Goal: Task Accomplishment & Management: Complete application form

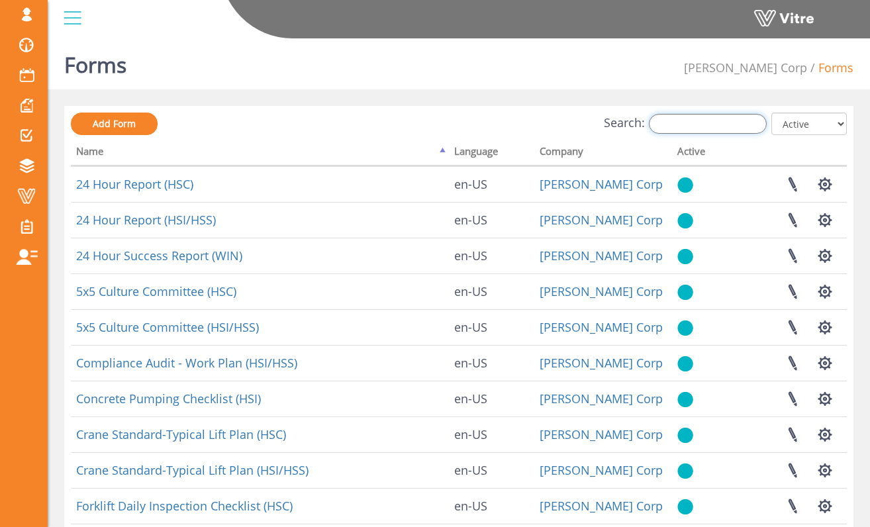
click at [717, 122] on input "Search:" at bounding box center [708, 124] width 118 height 20
type input "i"
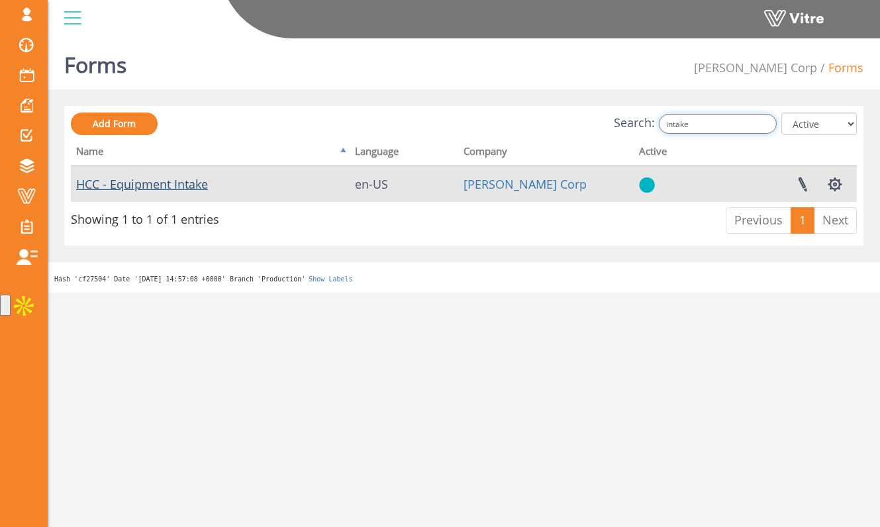
type input "intake"
click at [197, 185] on link "HCC - Equipment Intake" at bounding box center [142, 184] width 132 height 16
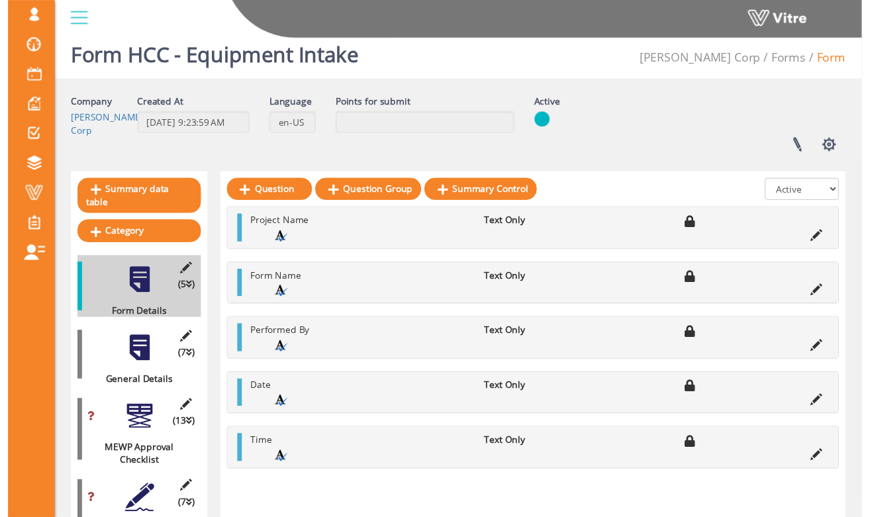
scroll to position [13, 0]
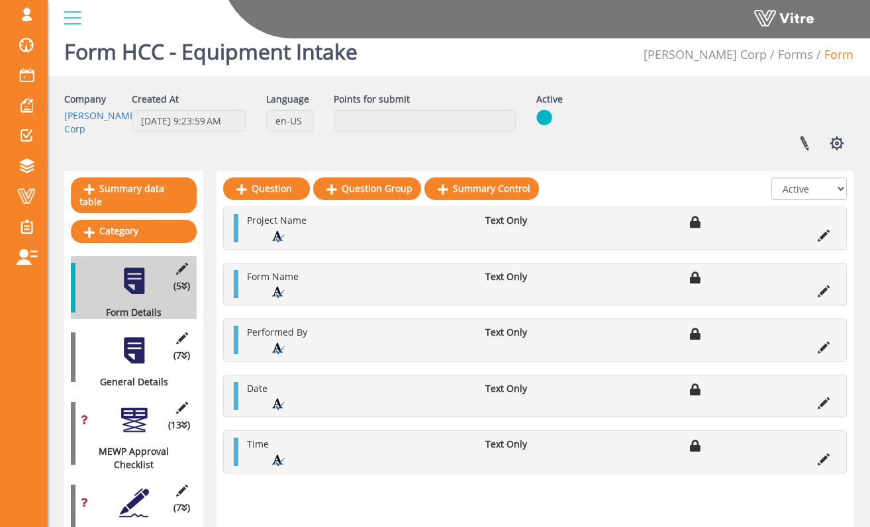
click at [142, 349] on div at bounding box center [134, 351] width 30 height 30
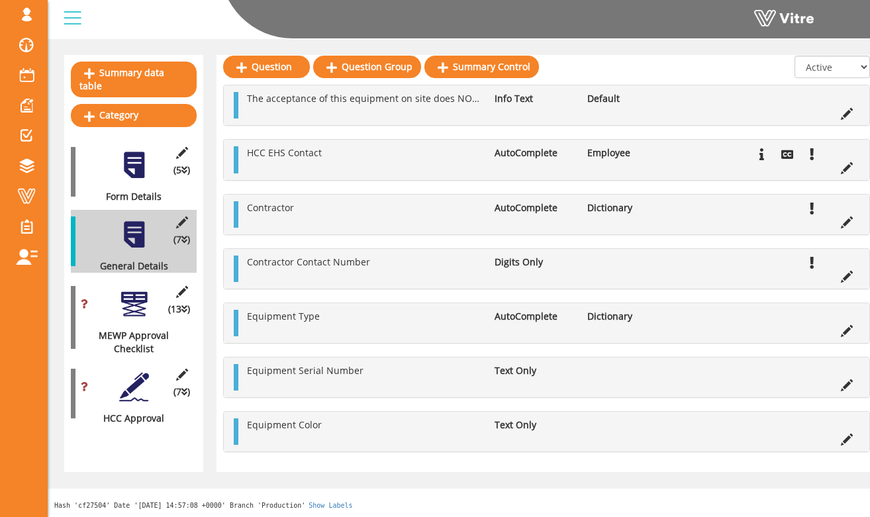
scroll to position [132, 0]
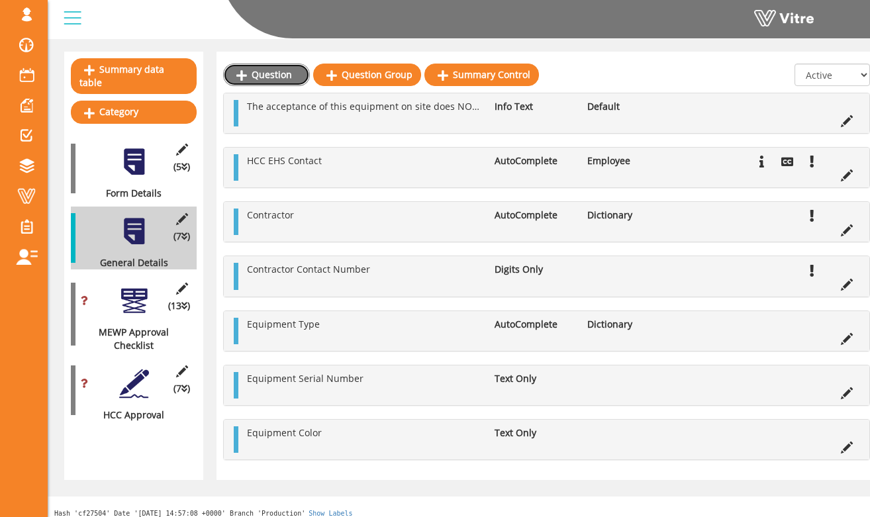
click at [275, 77] on link "Question" at bounding box center [266, 75] width 87 height 23
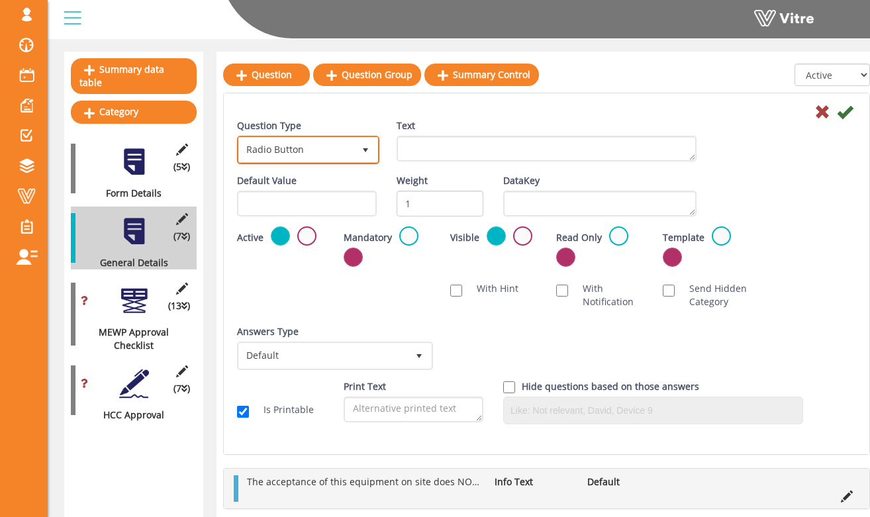
click at [326, 153] on span "Radio Button" at bounding box center [296, 150] width 115 height 24
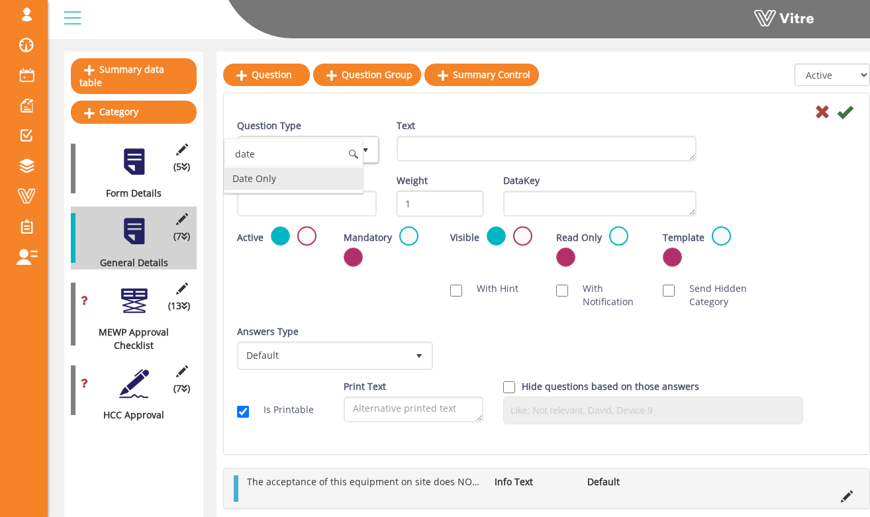
click at [306, 177] on li "Date Only" at bounding box center [293, 178] width 138 height 23
type input "date"
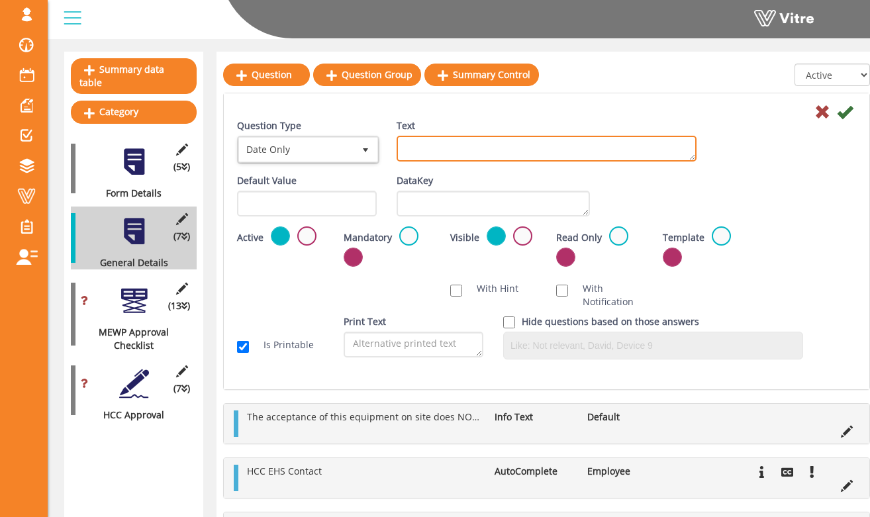
click at [466, 152] on textarea "Text" at bounding box center [546, 149] width 300 height 26
type textarea "D"
type textarea "Site Arrival Date"
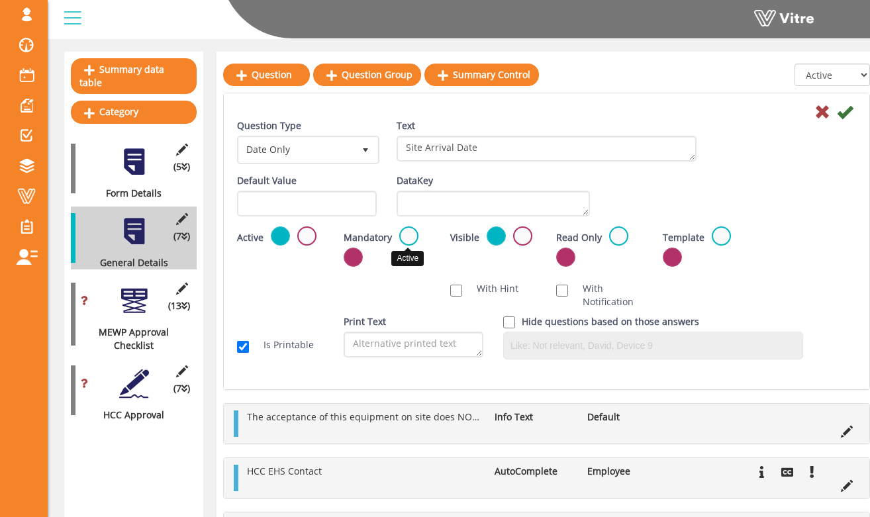
click at [404, 234] on label at bounding box center [408, 235] width 19 height 19
click at [0, 0] on input "radio" at bounding box center [0, 0] width 0 height 0
click at [839, 185] on div "Default Value Weight DataKey" at bounding box center [546, 200] width 639 height 52
click at [841, 112] on icon at bounding box center [845, 112] width 16 height 16
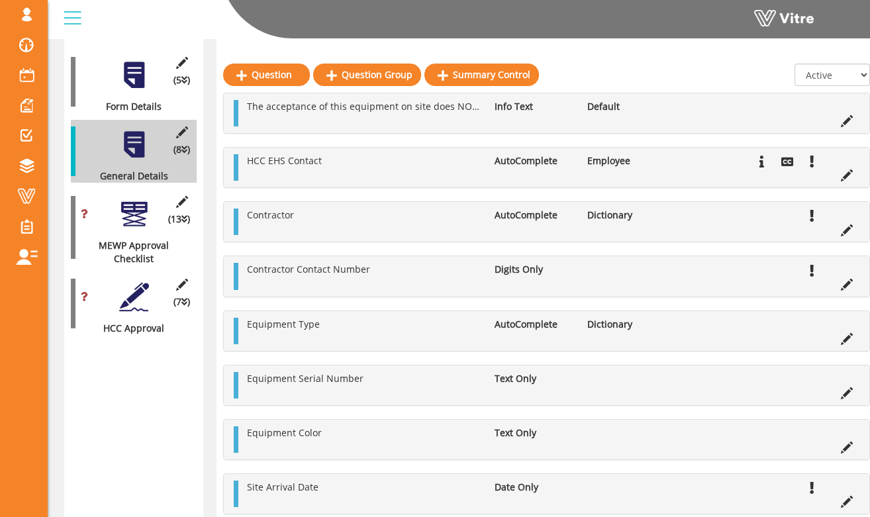
scroll to position [223, 0]
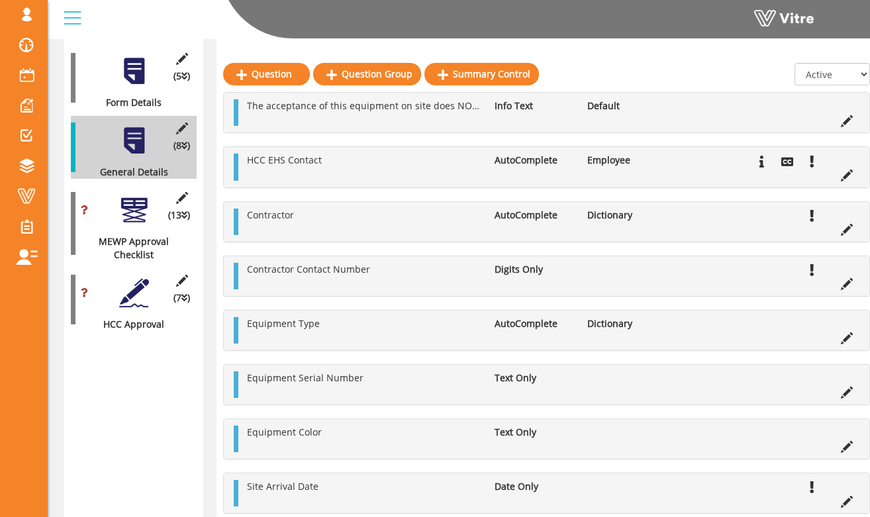
click at [238, 490] on div "Site Arrival Date Date Only" at bounding box center [546, 493] width 645 height 40
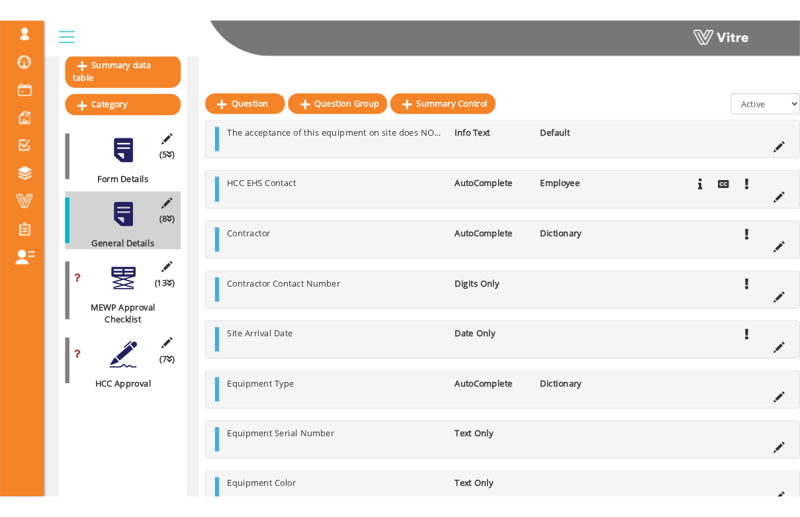
scroll to position [0, 0]
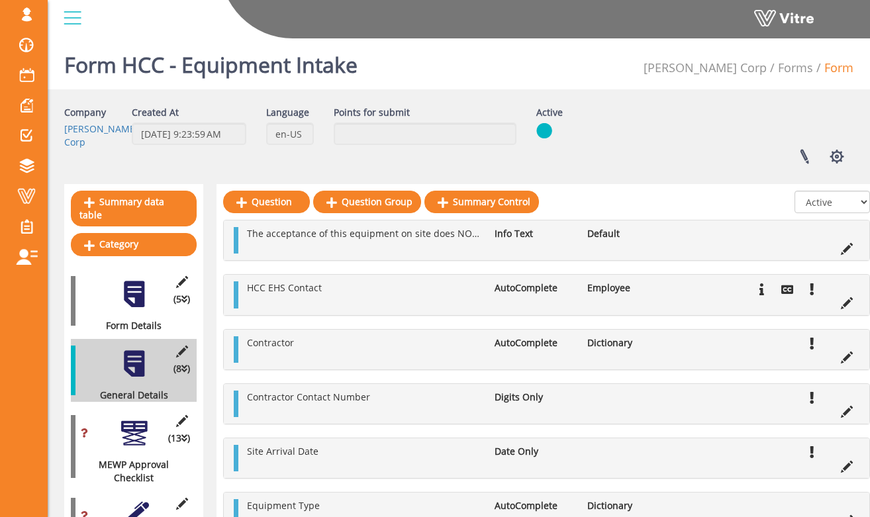
drag, startPoint x: 236, startPoint y: 224, endPoint x: 161, endPoint y: 0, distance: 236.5
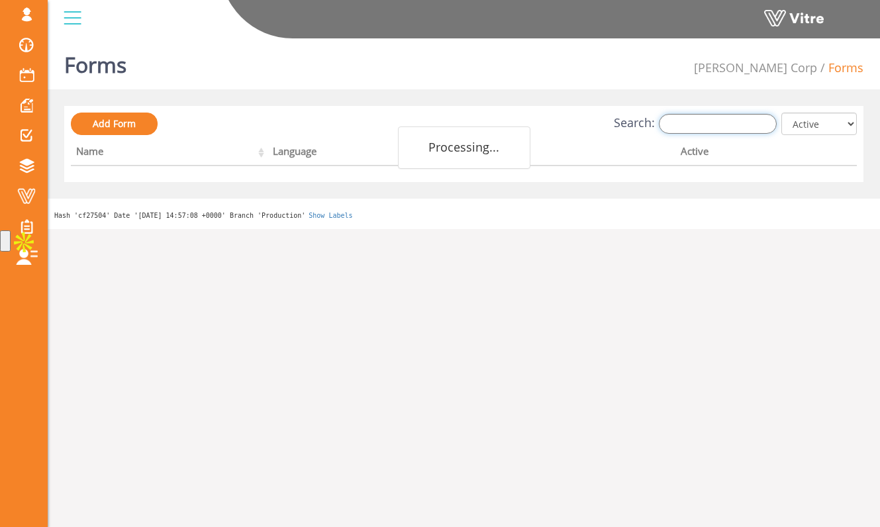
click at [703, 129] on input "Search:" at bounding box center [718, 124] width 118 height 20
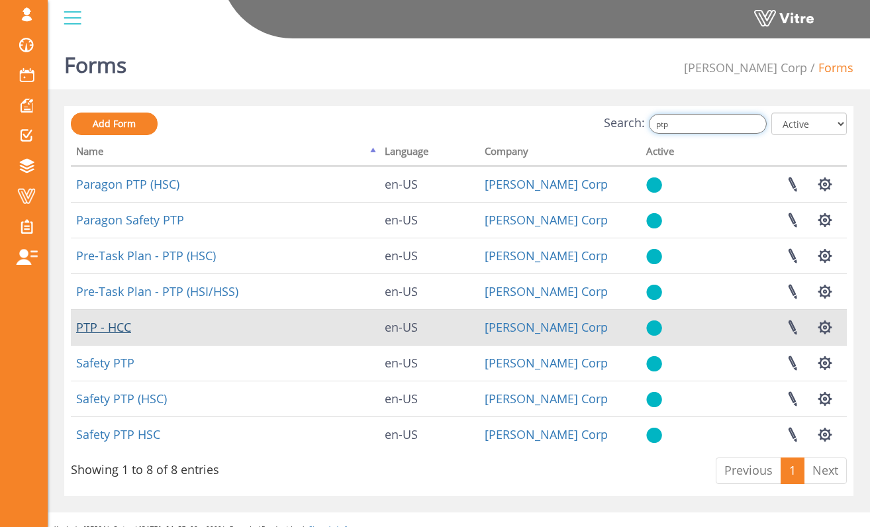
type input "ptp"
click at [120, 321] on link "PTP - HCC" at bounding box center [103, 327] width 55 height 16
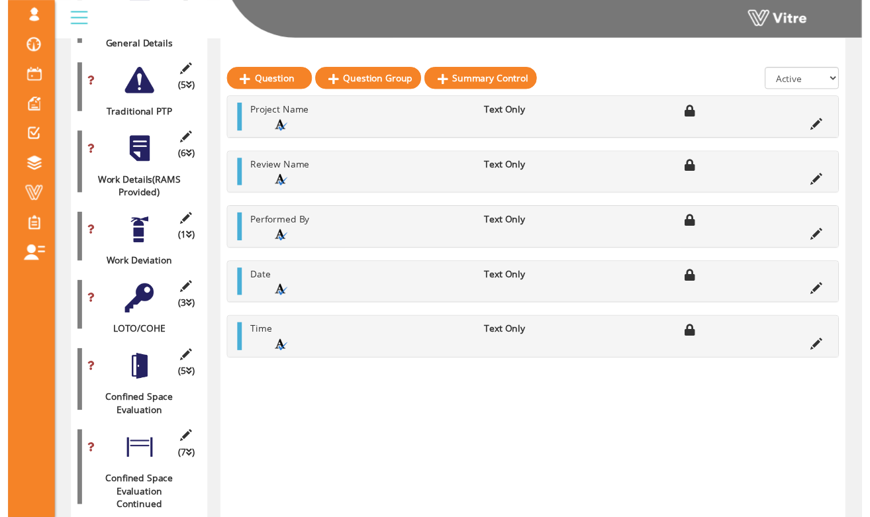
scroll to position [358, 0]
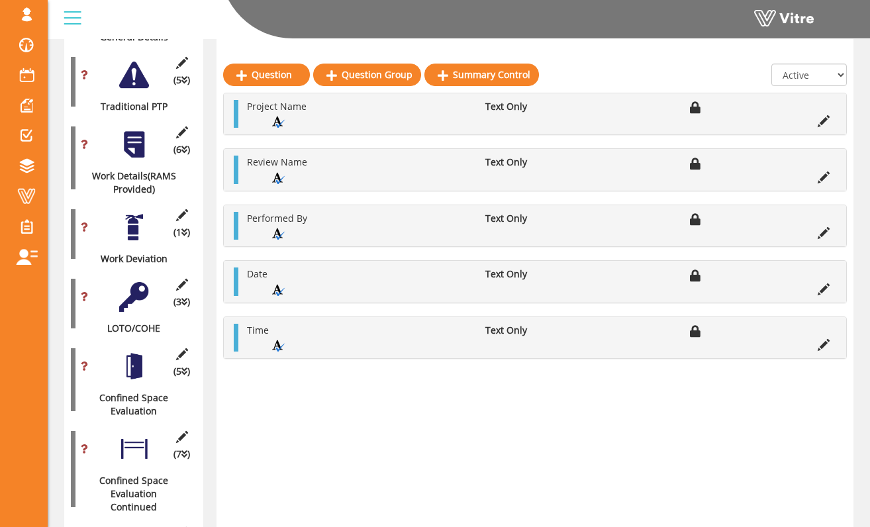
click at [144, 287] on div at bounding box center [134, 297] width 30 height 30
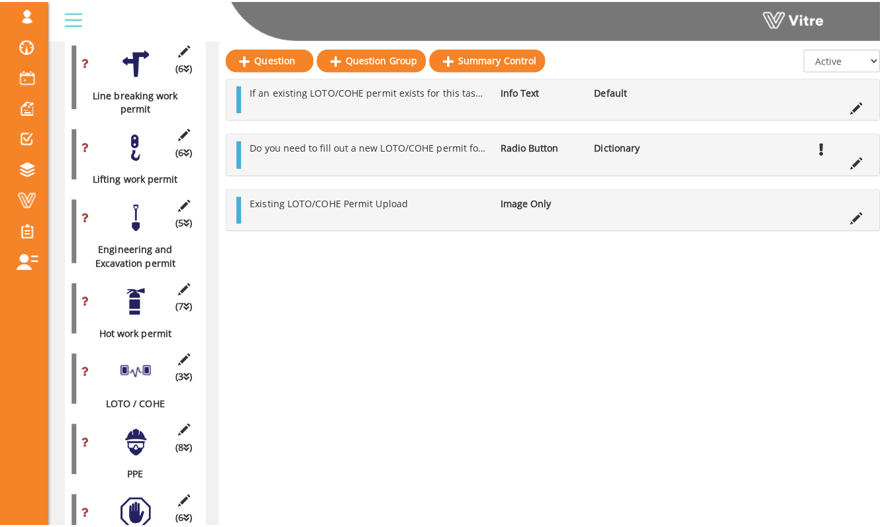
scroll to position [1107, 0]
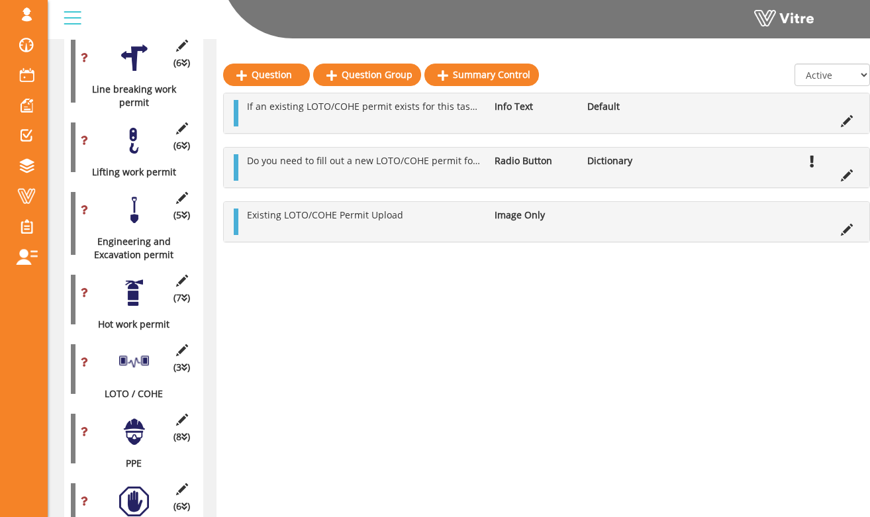
click at [131, 347] on div at bounding box center [134, 362] width 30 height 30
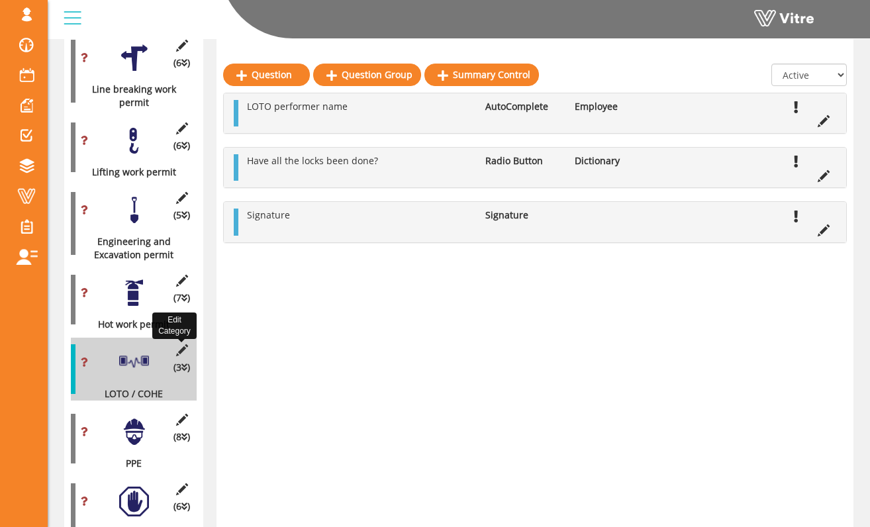
click at [180, 344] on icon at bounding box center [181, 350] width 17 height 12
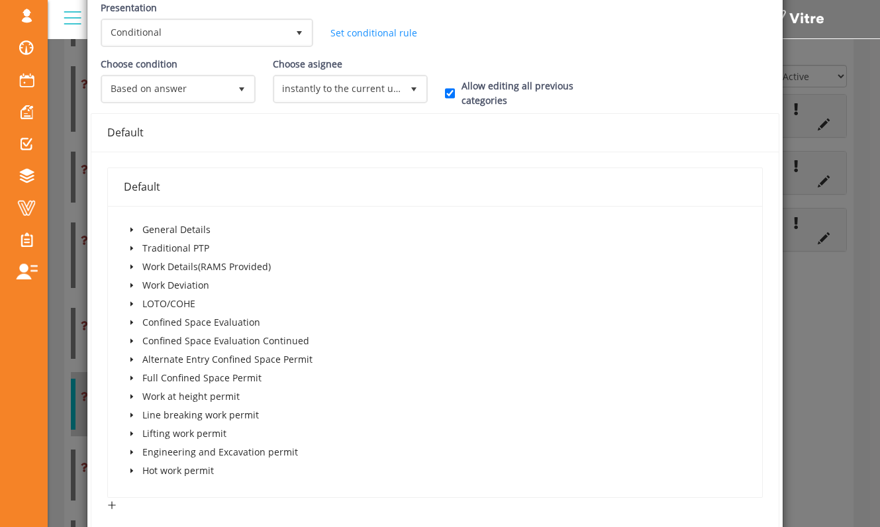
scroll to position [214, 0]
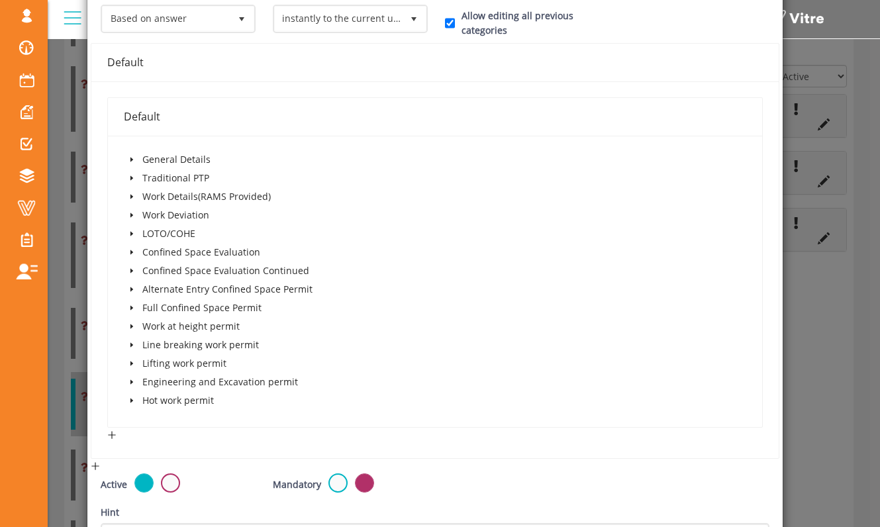
click at [134, 213] on icon "caret-down" at bounding box center [131, 215] width 7 height 7
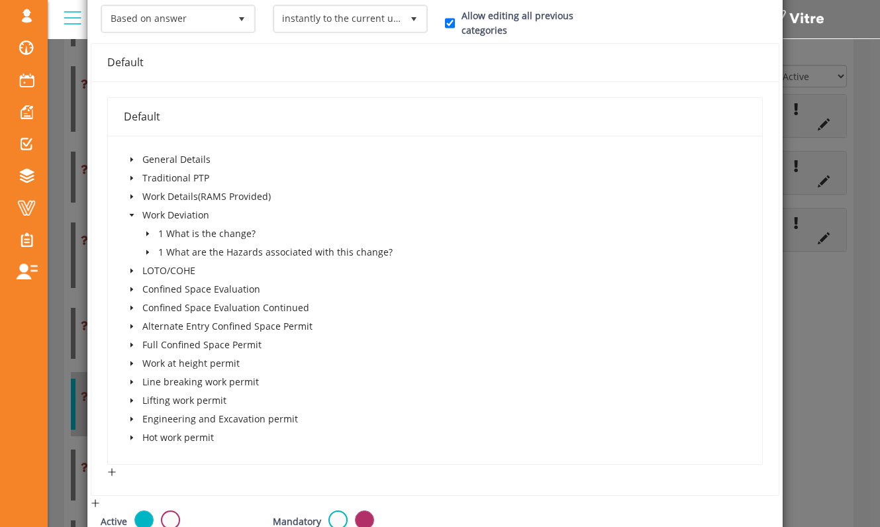
click at [133, 212] on icon "caret-down" at bounding box center [131, 215] width 7 height 7
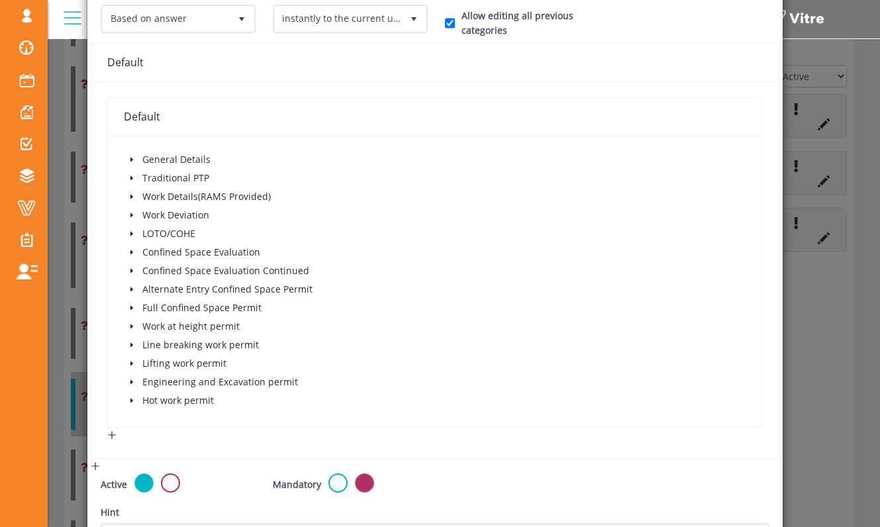
click at [135, 195] on span at bounding box center [132, 197] width 16 height 16
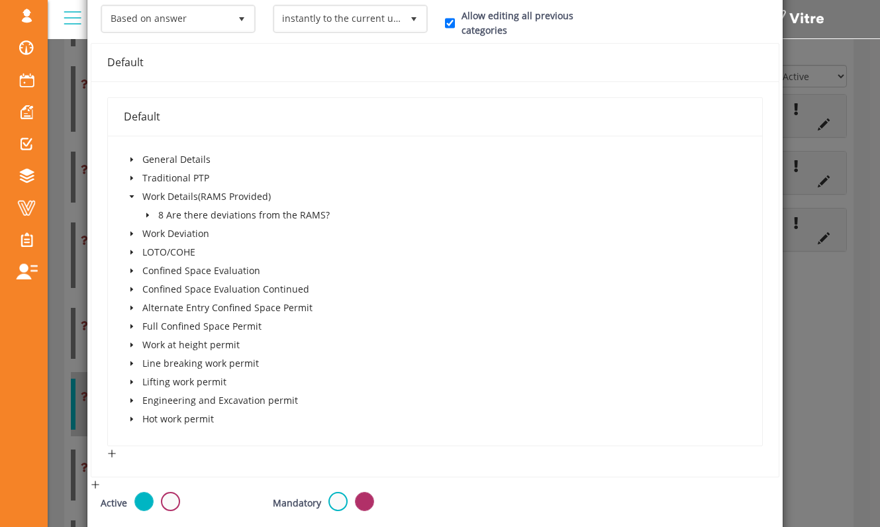
click at [134, 194] on icon "caret-down" at bounding box center [131, 196] width 7 height 7
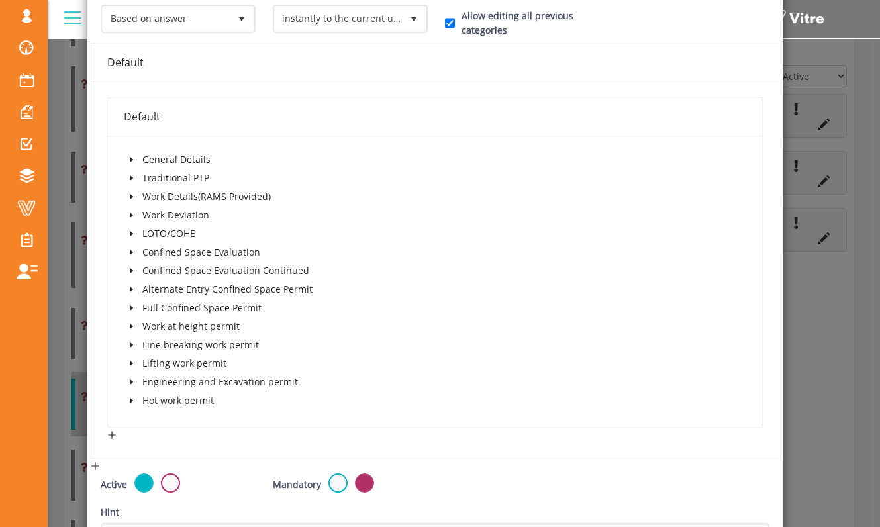
click at [134, 229] on span at bounding box center [132, 234] width 16 height 16
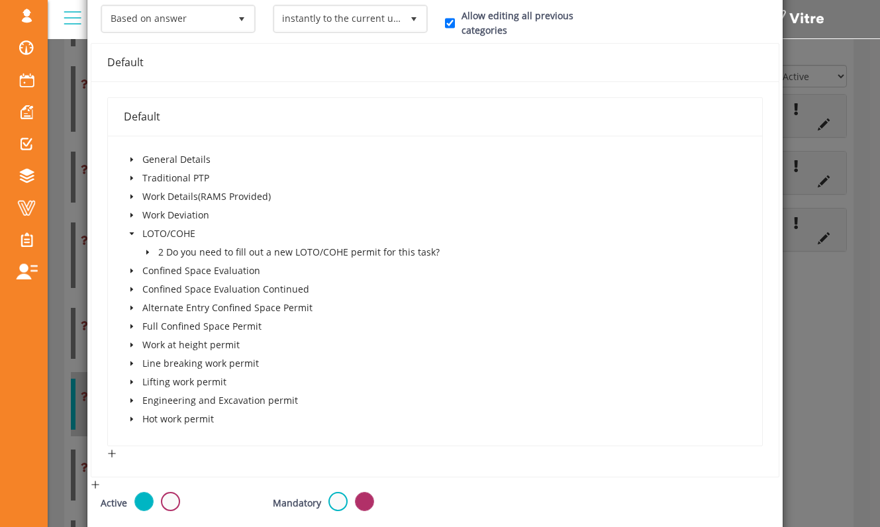
click at [153, 250] on span at bounding box center [148, 252] width 16 height 16
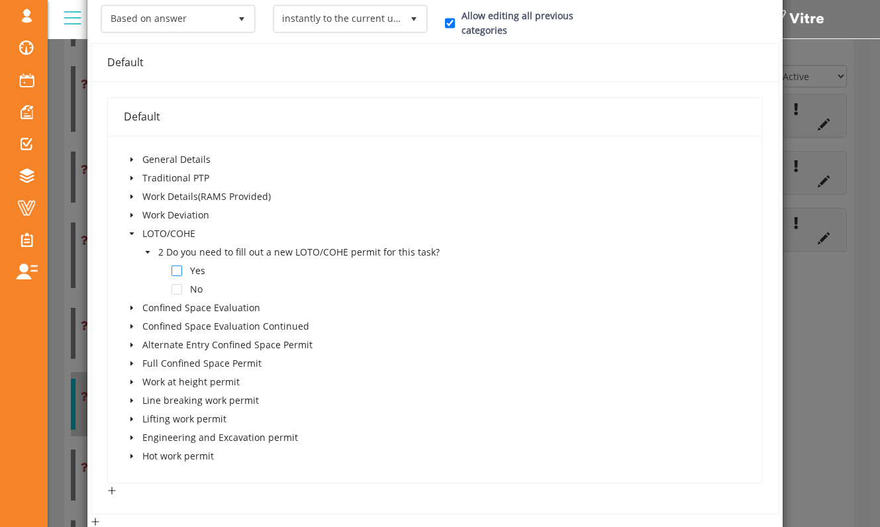
click at [175, 270] on span at bounding box center [176, 270] width 11 height 11
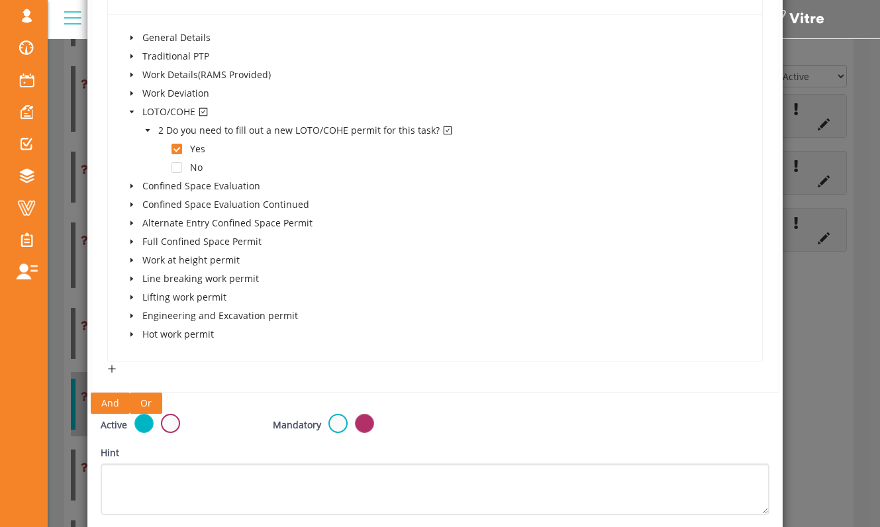
scroll to position [438, 0]
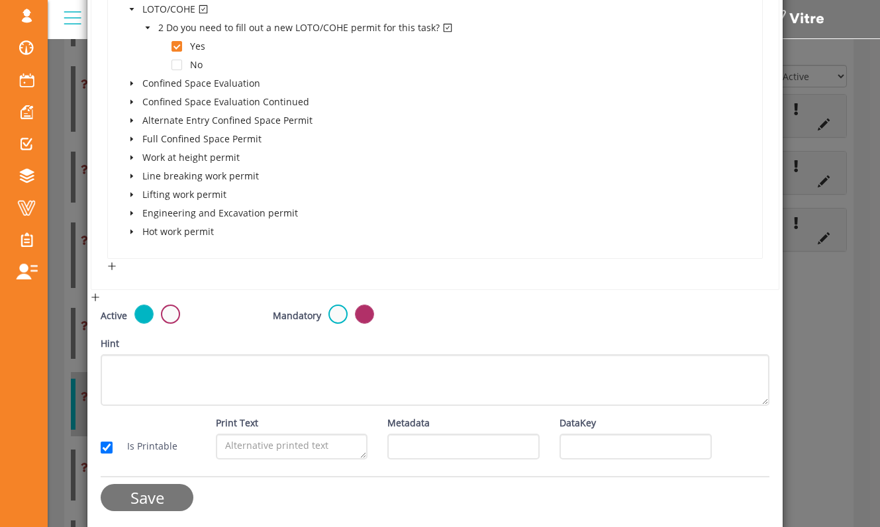
click at [179, 502] on input "Save" at bounding box center [147, 497] width 93 height 27
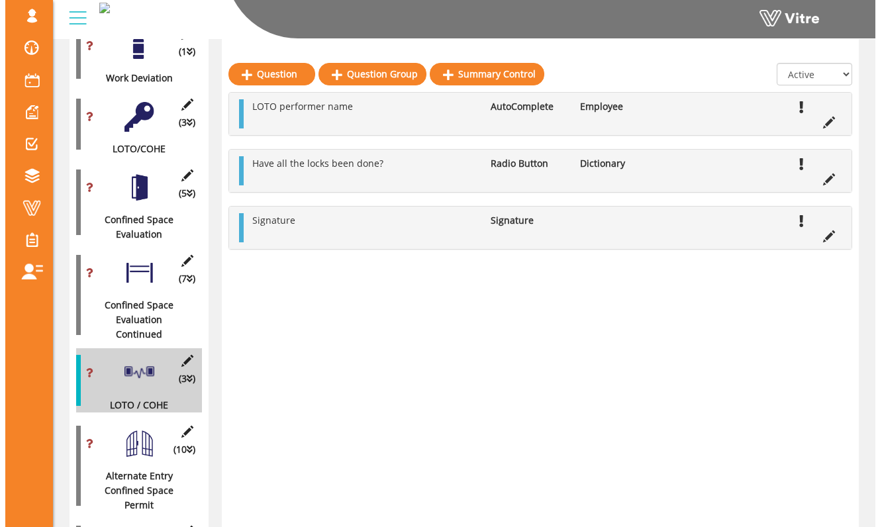
scroll to position [547, 0]
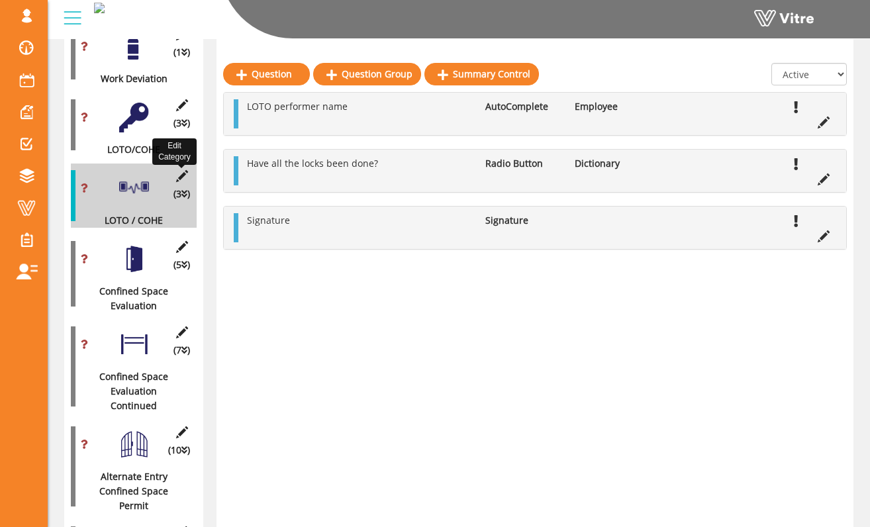
click at [183, 170] on icon at bounding box center [181, 176] width 17 height 12
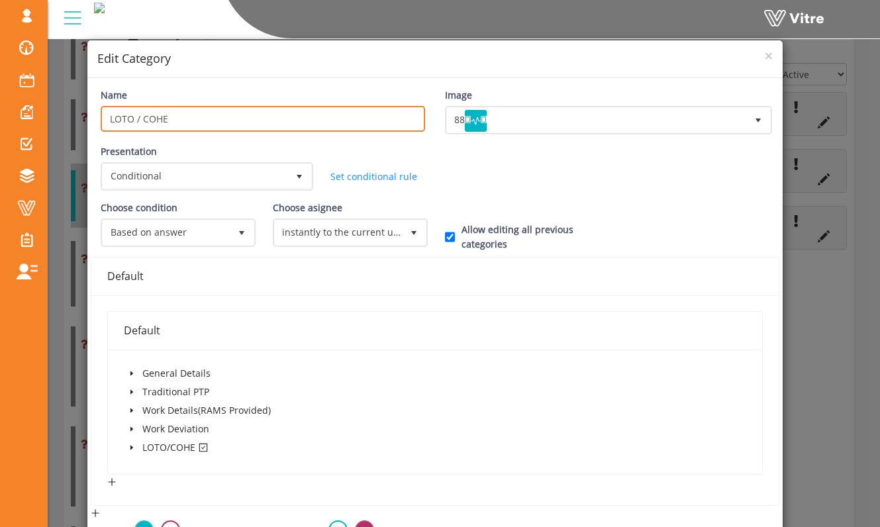
drag, startPoint x: 255, startPoint y: 120, endPoint x: 72, endPoint y: 105, distance: 184.0
click at [58, 101] on div "× Edit Category Name LOTO / COHE Image 88 88 Presentation Conditional 5 Set Dur…" at bounding box center [440, 263] width 880 height 527
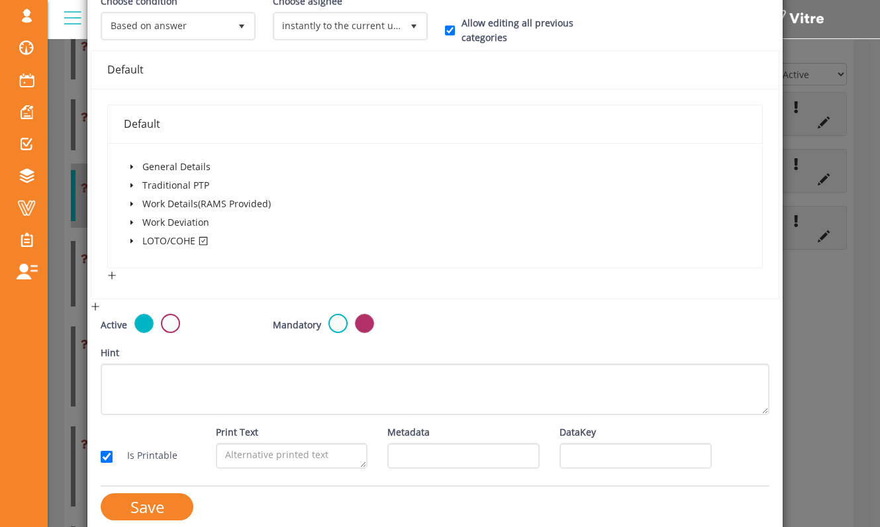
scroll to position [220, 0]
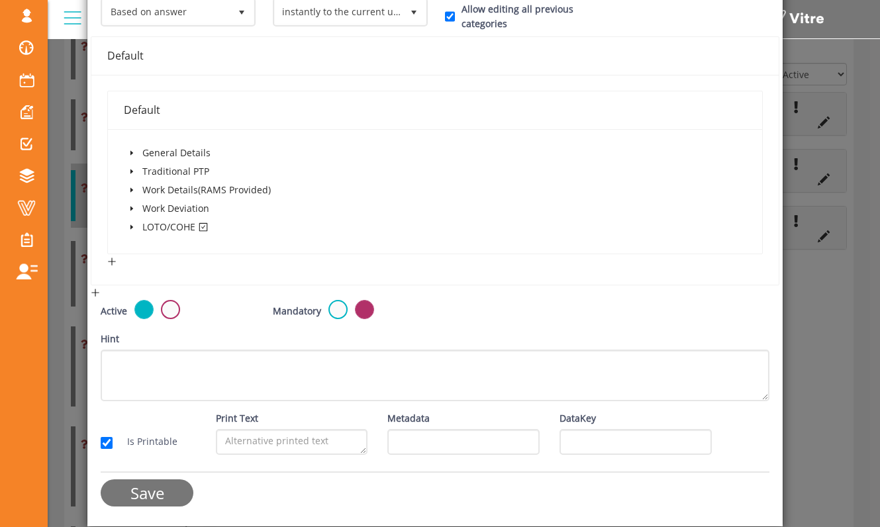
type input "LOTO Permit"
click at [174, 484] on input "Save" at bounding box center [147, 492] width 93 height 27
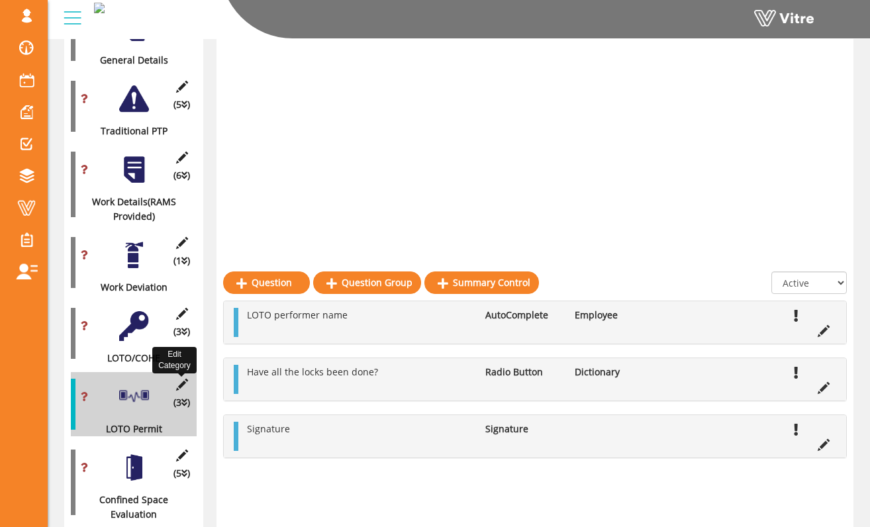
click at [185, 379] on icon at bounding box center [181, 385] width 17 height 12
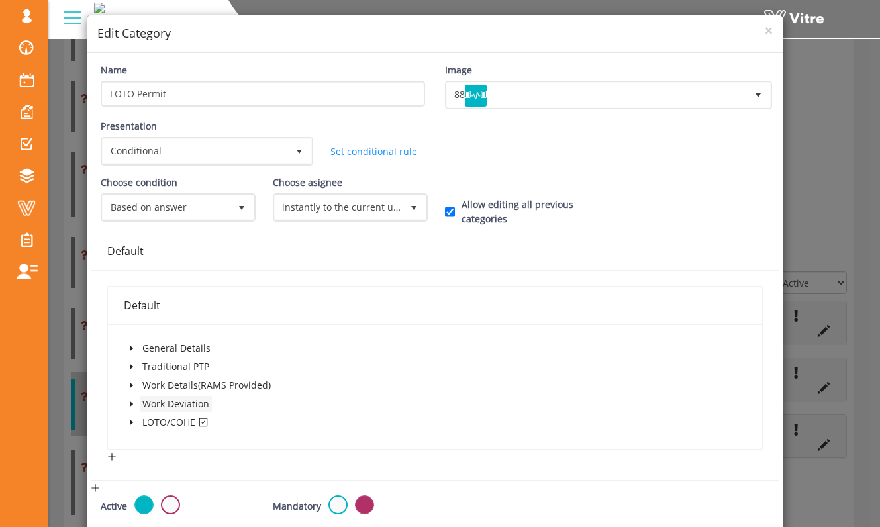
scroll to position [26, 0]
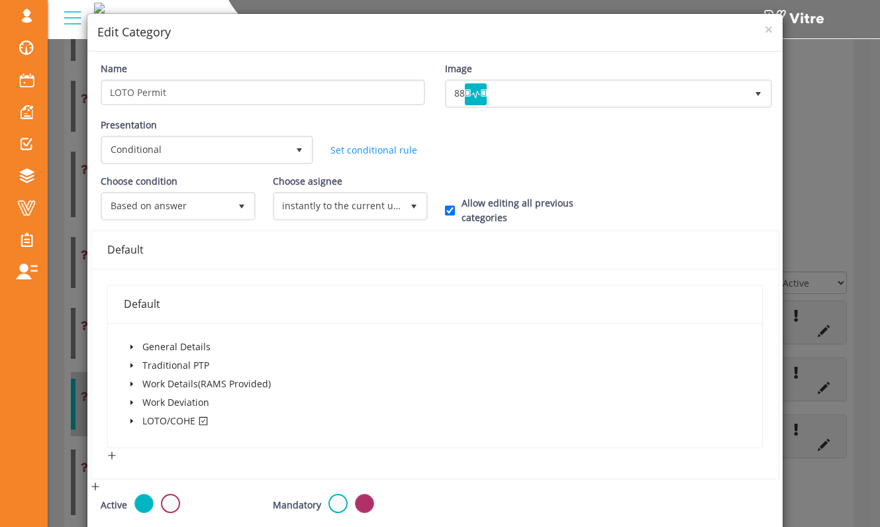
click at [132, 421] on icon "caret-down" at bounding box center [131, 421] width 7 height 7
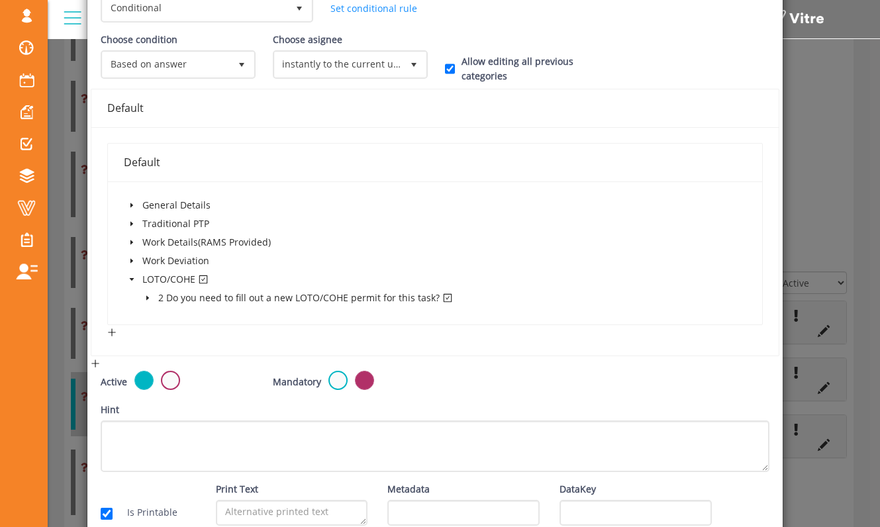
scroll to position [239, 0]
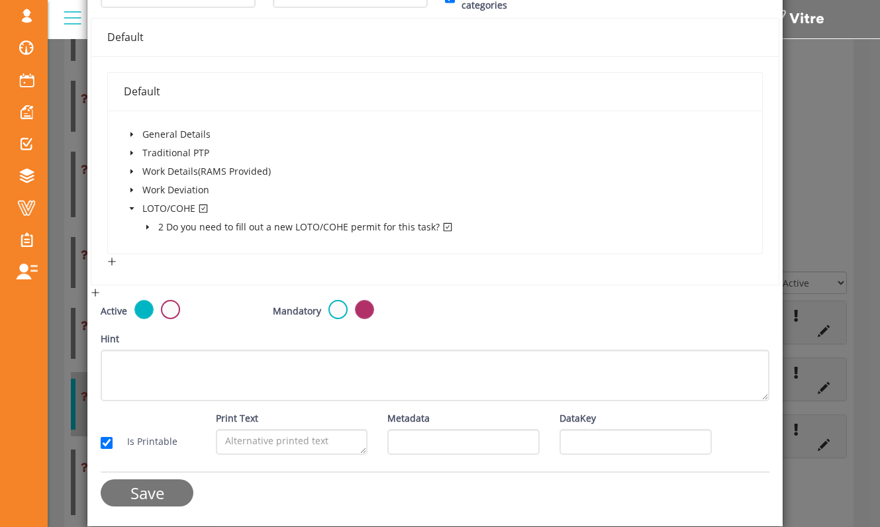
click at [160, 496] on input "Save" at bounding box center [147, 492] width 93 height 27
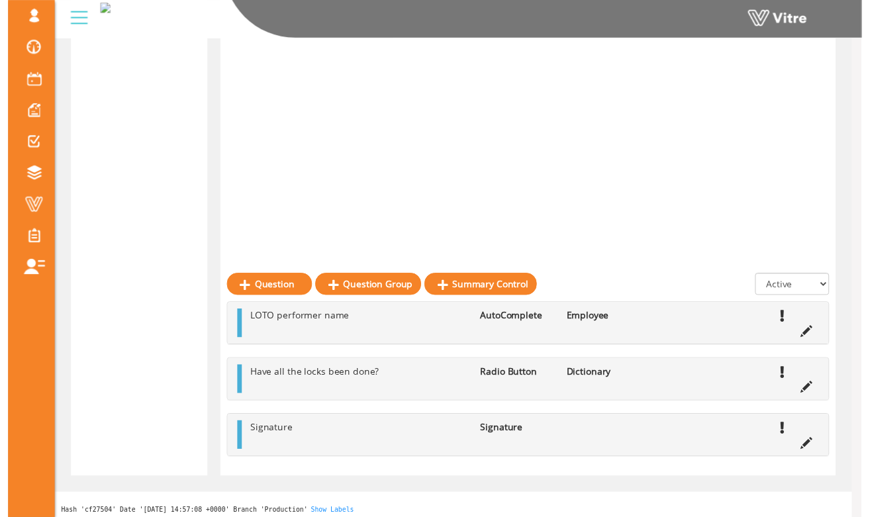
scroll to position [338, 0]
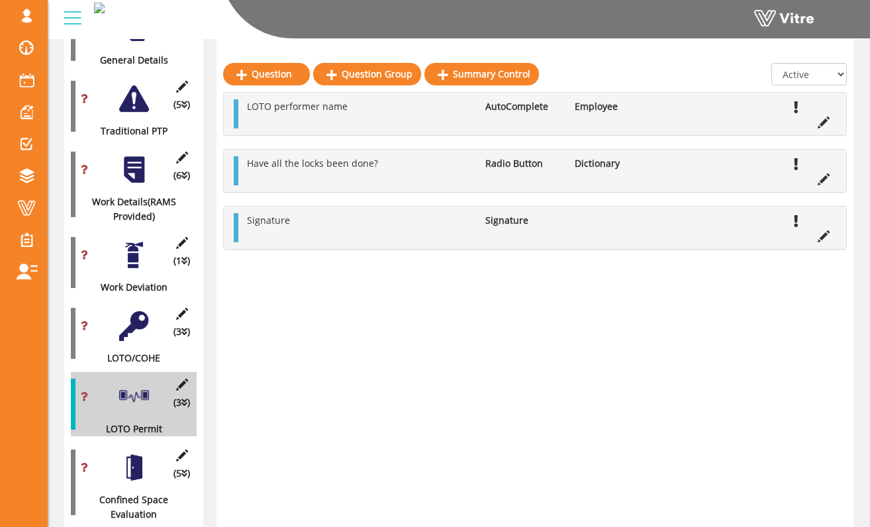
click at [136, 317] on div at bounding box center [134, 326] width 30 height 30
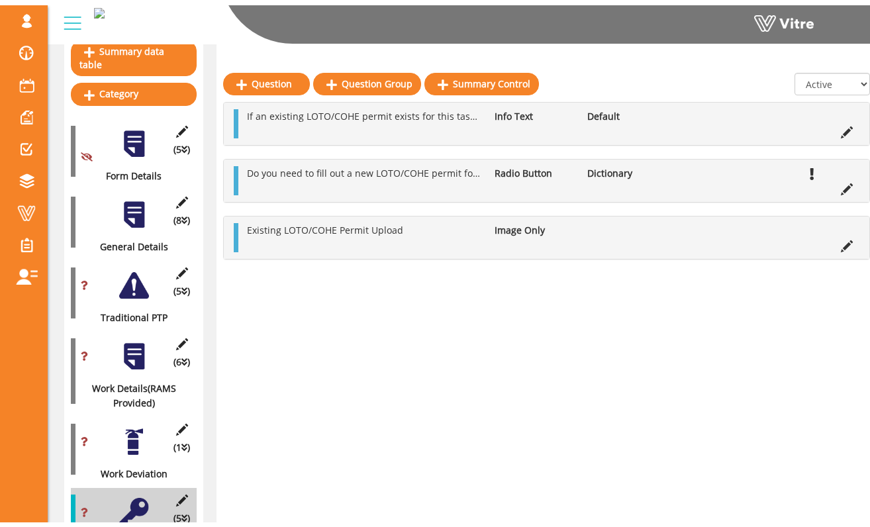
scroll to position [153, 0]
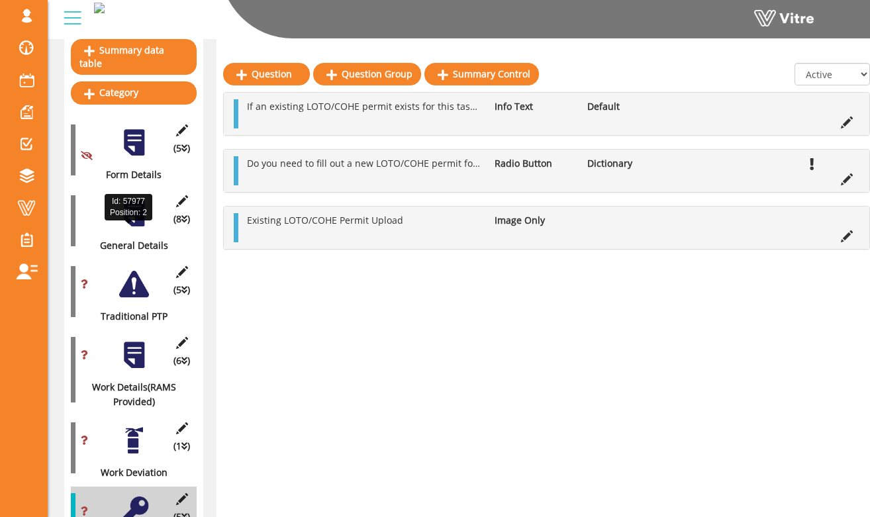
click at [132, 218] on div "(8 ) General Details" at bounding box center [134, 221] width 126 height 64
click at [136, 213] on div at bounding box center [134, 214] width 30 height 30
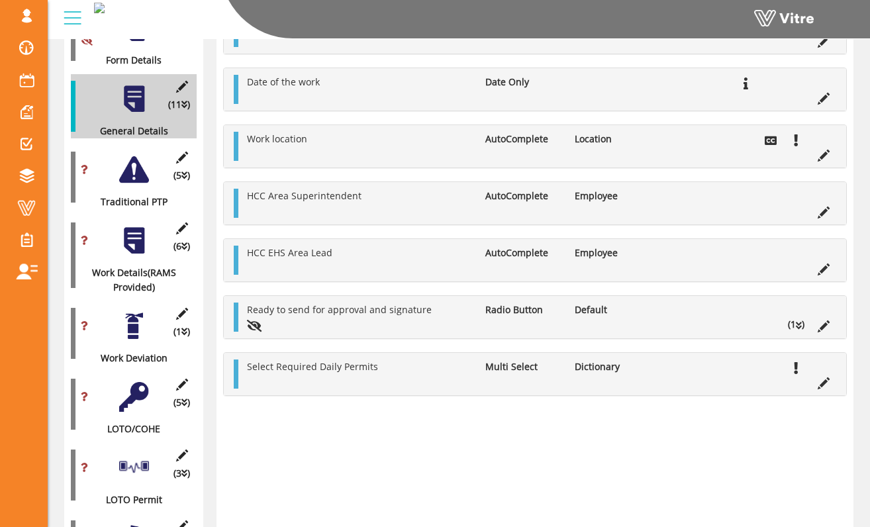
scroll to position [301, 0]
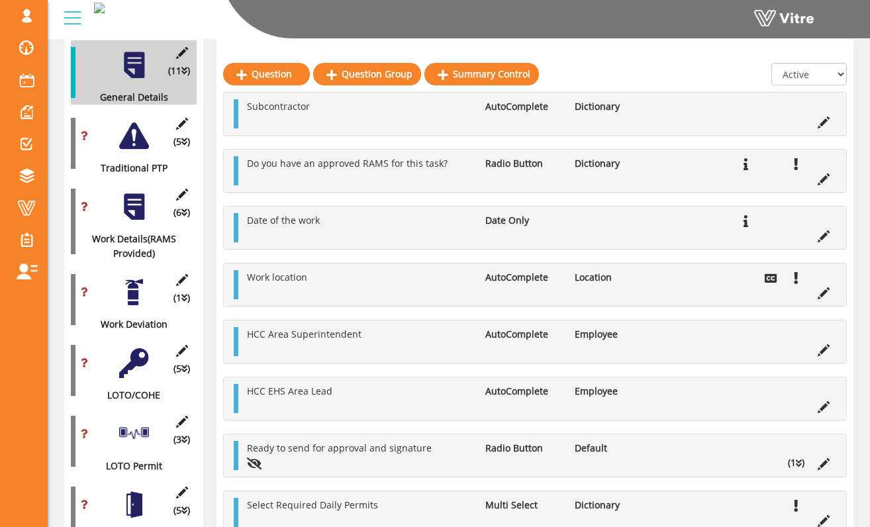
click at [134, 140] on div "(5 ) Traditional PTP" at bounding box center [134, 143] width 126 height 64
click at [136, 130] on div at bounding box center [134, 136] width 30 height 30
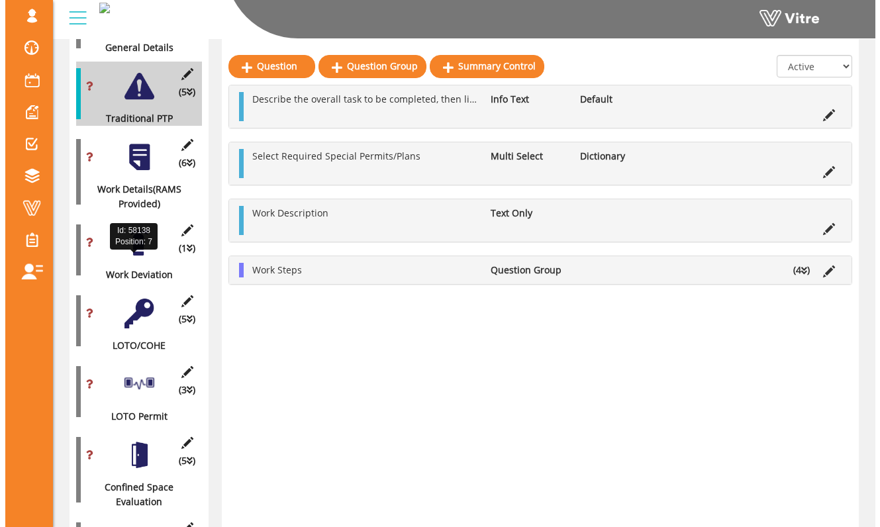
scroll to position [365, 0]
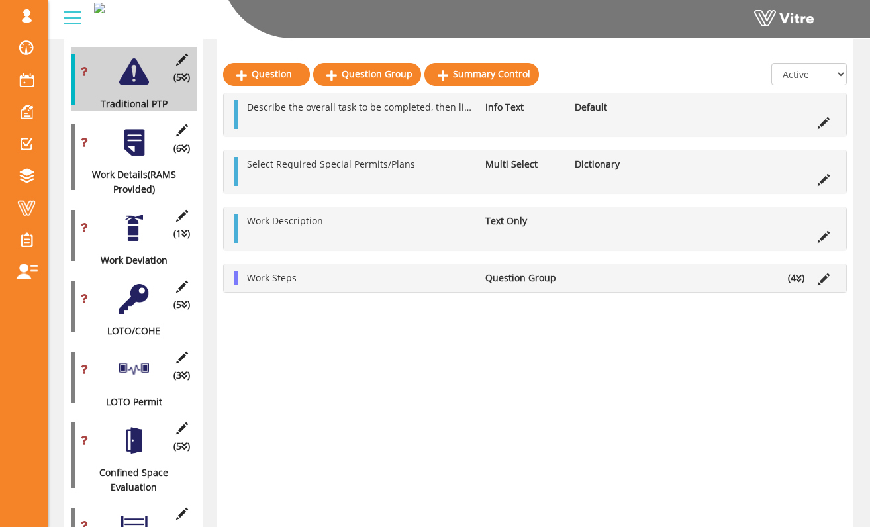
click at [148, 299] on div "(5 ) LOTO/COHE" at bounding box center [134, 306] width 126 height 64
click at [142, 286] on div at bounding box center [134, 299] width 30 height 30
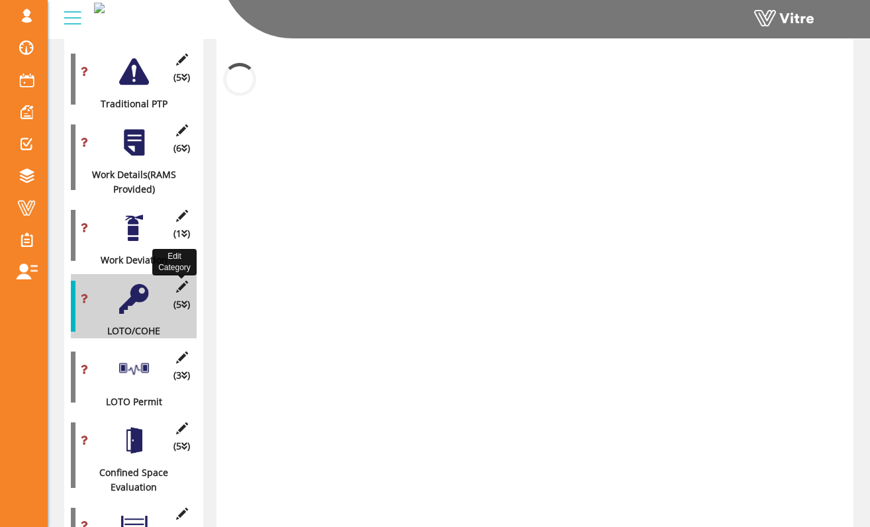
click at [183, 281] on icon at bounding box center [181, 287] width 17 height 12
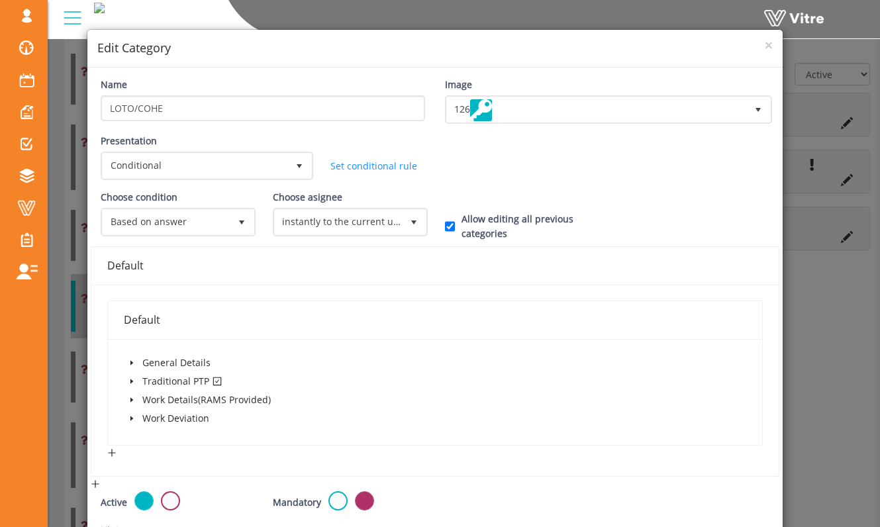
scroll to position [91, 0]
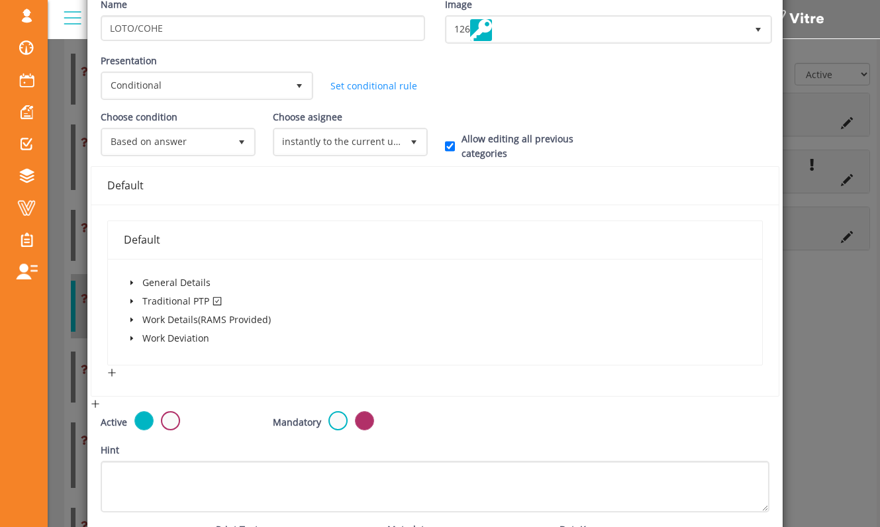
click at [135, 299] on span at bounding box center [132, 301] width 16 height 16
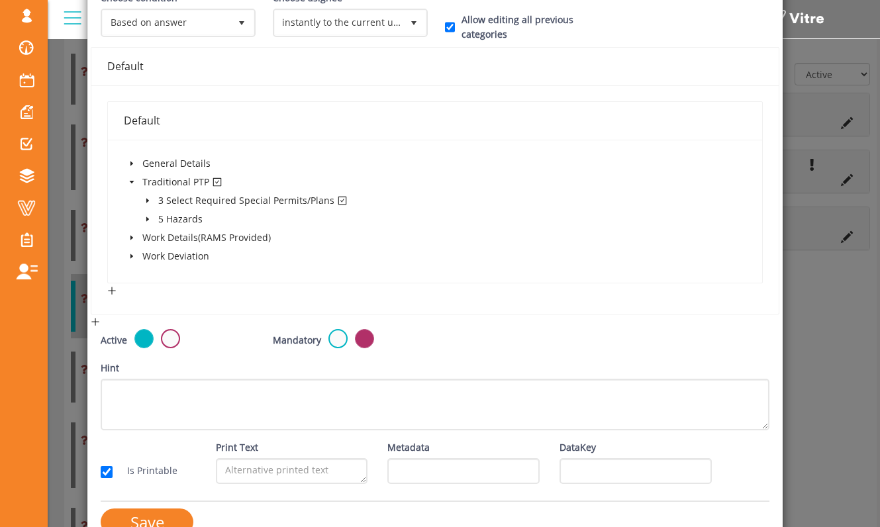
scroll to position [239, 0]
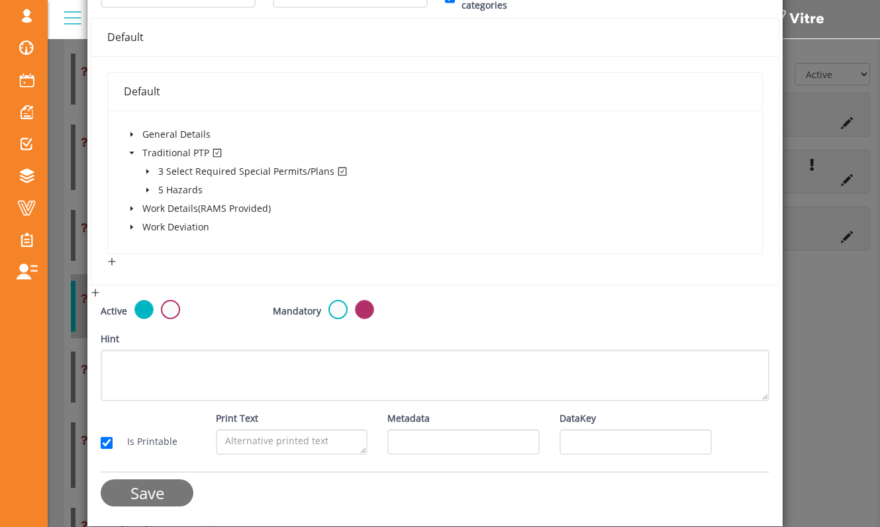
click at [175, 486] on input "Save" at bounding box center [147, 492] width 93 height 27
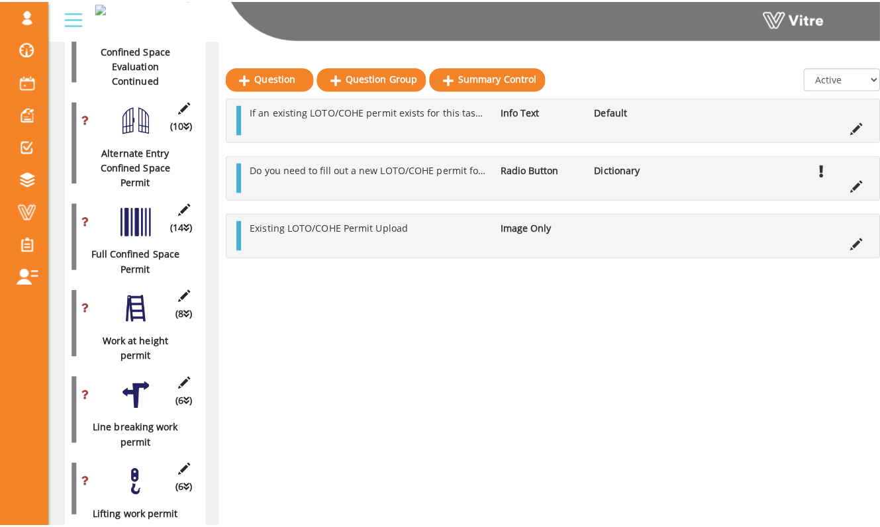
scroll to position [876, 0]
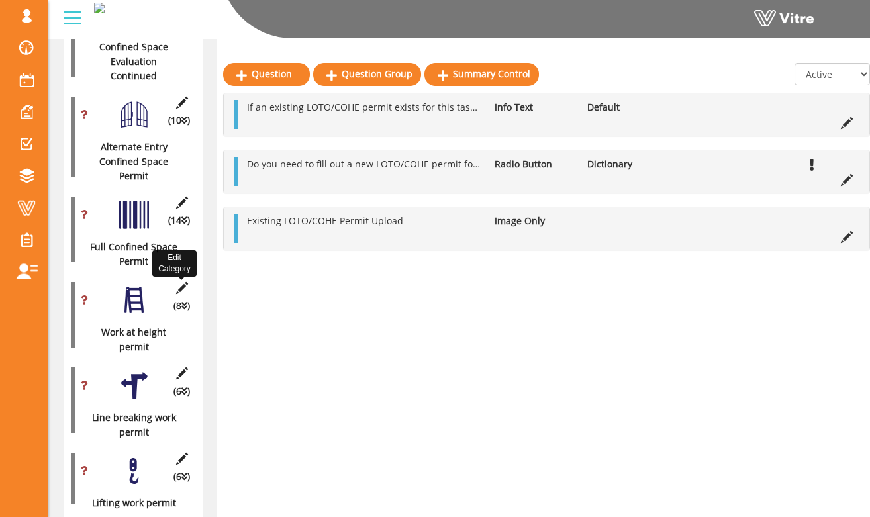
click at [180, 282] on icon at bounding box center [181, 288] width 17 height 12
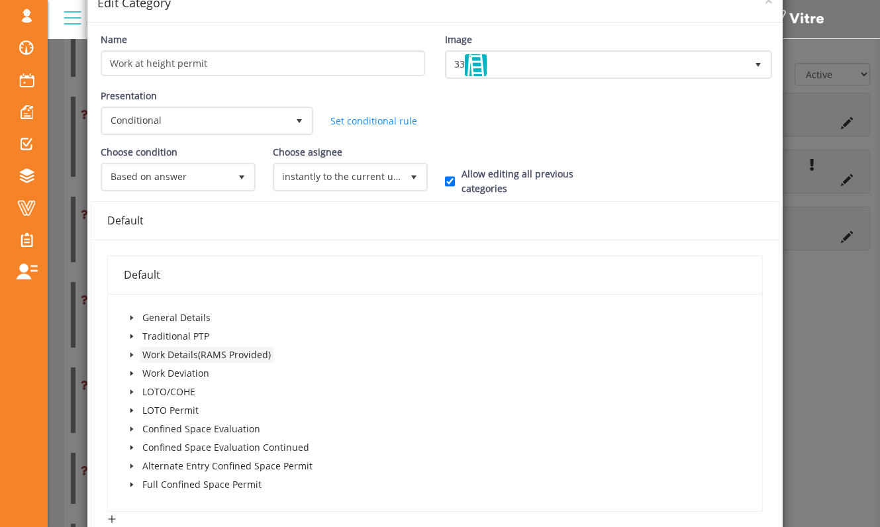
scroll to position [90, 0]
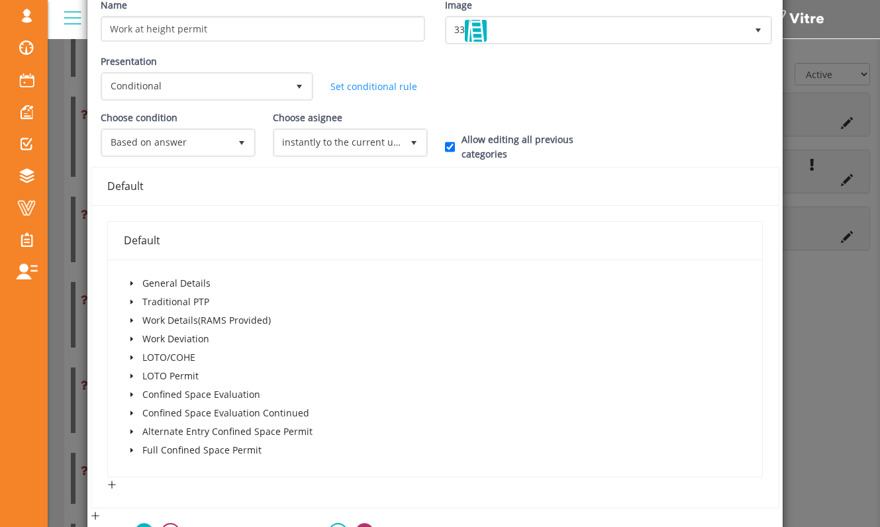
click at [132, 320] on icon "caret-down" at bounding box center [131, 320] width 7 height 7
click at [134, 320] on icon "caret-down" at bounding box center [131, 320] width 7 height 7
click at [136, 341] on span at bounding box center [132, 339] width 16 height 16
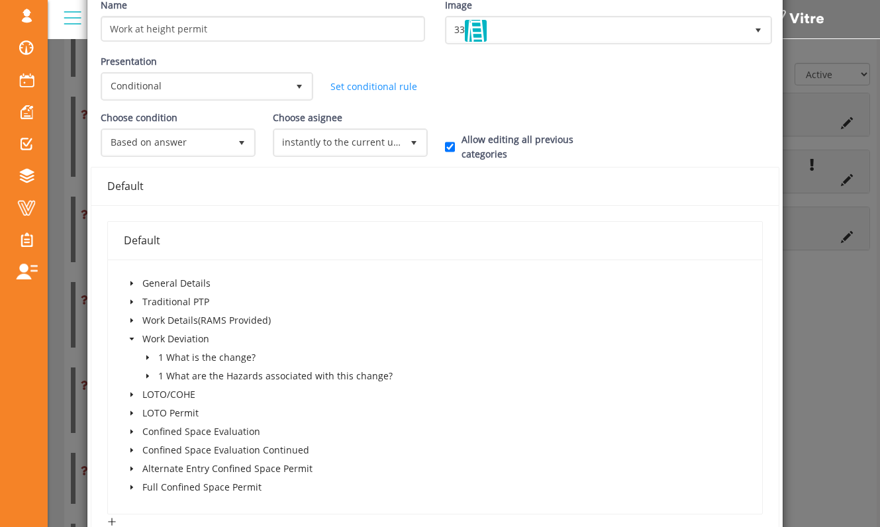
click at [136, 341] on span at bounding box center [132, 339] width 16 height 16
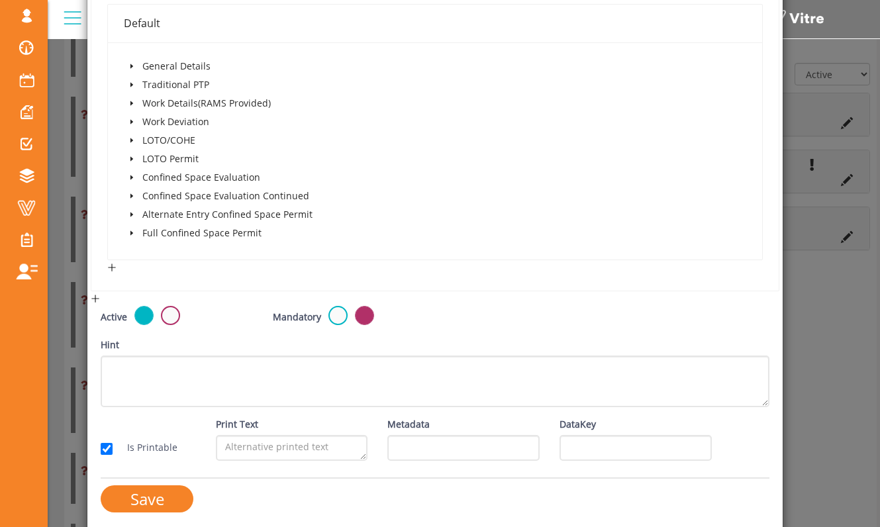
scroll to position [313, 0]
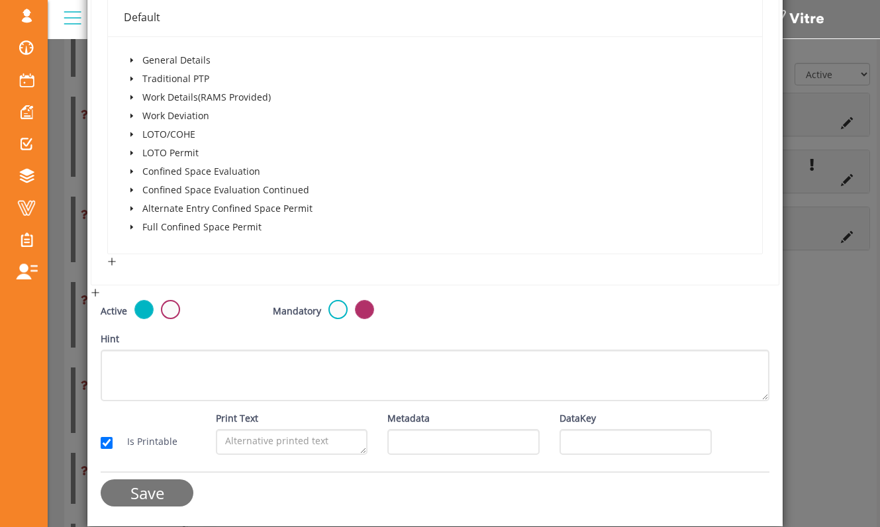
click at [181, 489] on input "Save" at bounding box center [147, 492] width 93 height 27
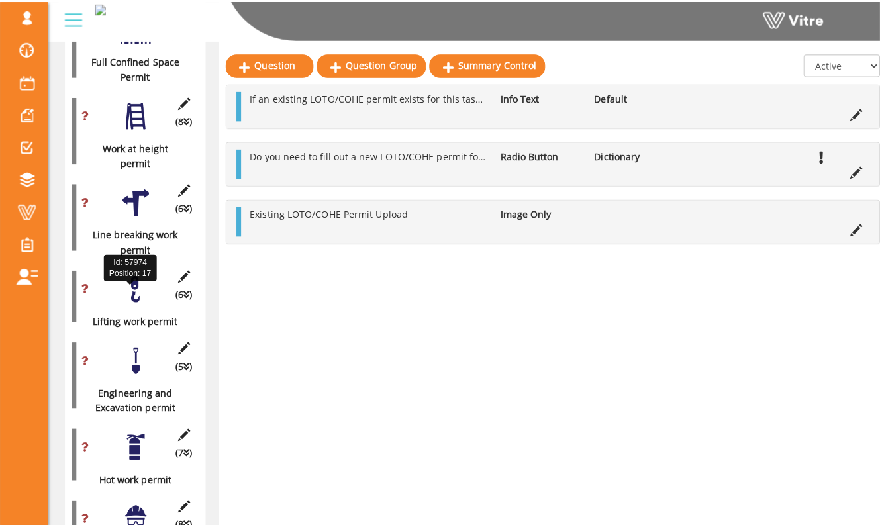
scroll to position [1271, 0]
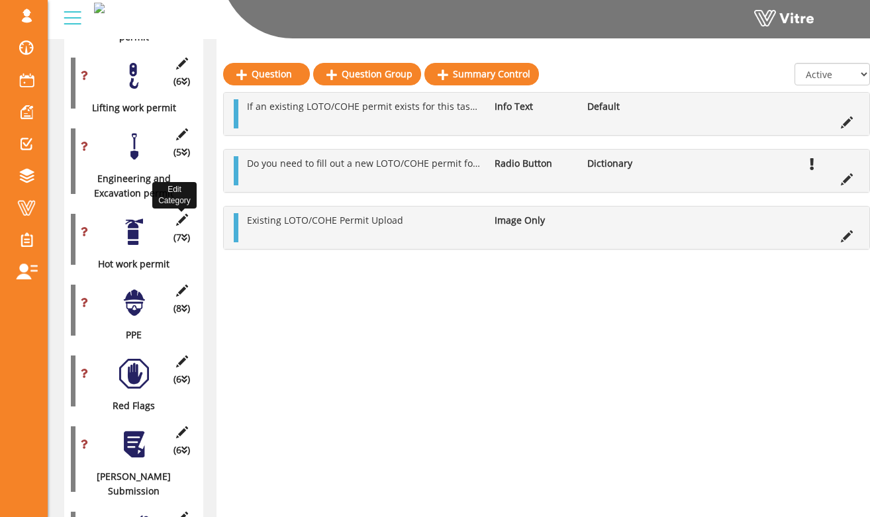
click at [183, 214] on icon at bounding box center [181, 220] width 17 height 12
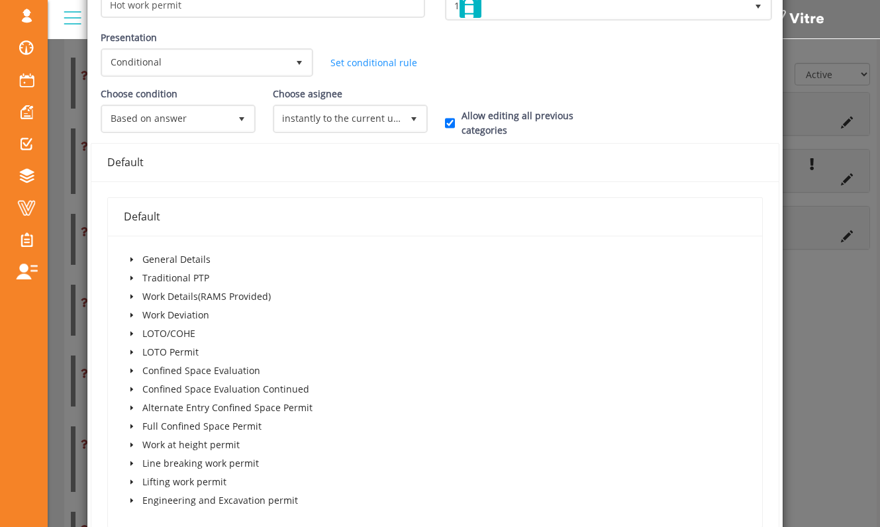
scroll to position [118, 0]
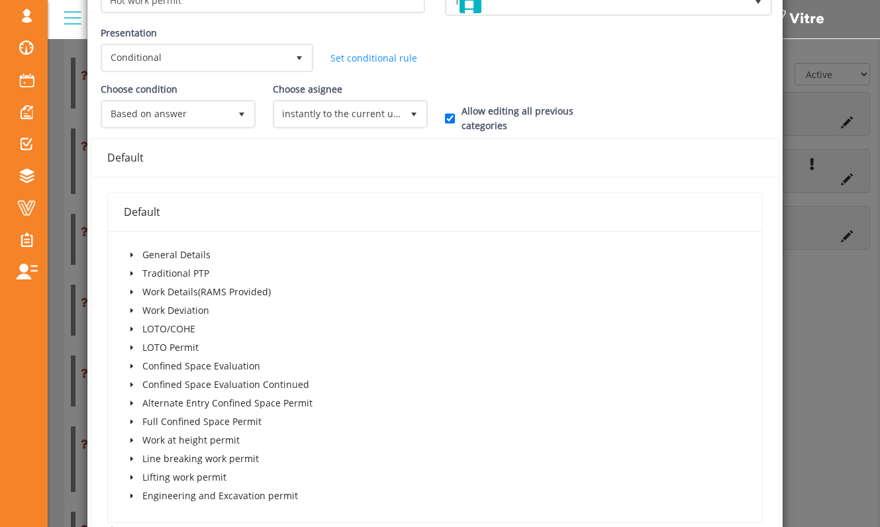
click at [134, 275] on icon "caret-down" at bounding box center [131, 273] width 7 height 7
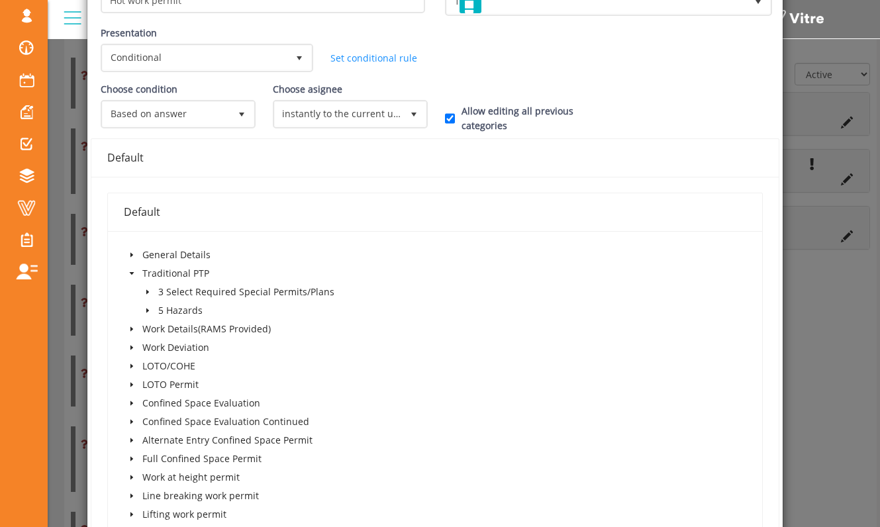
click at [150, 308] on icon "caret-down" at bounding box center [147, 310] width 7 height 7
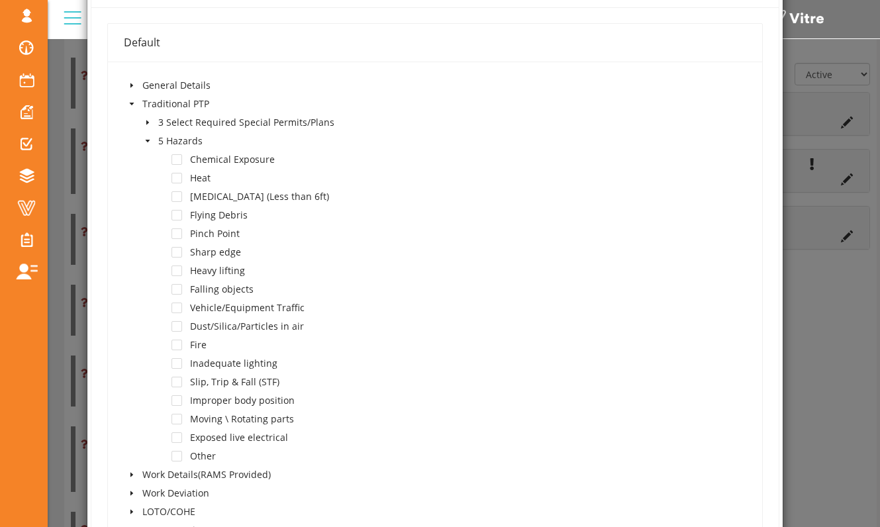
scroll to position [293, 0]
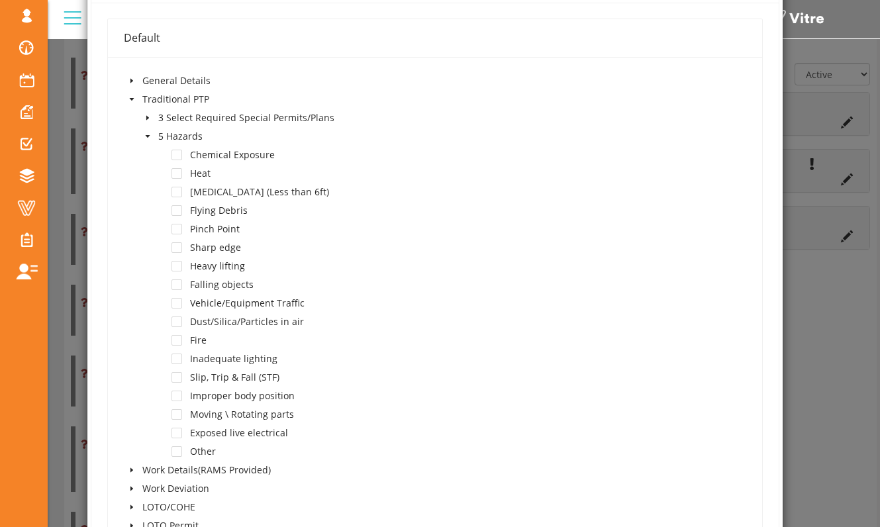
click at [149, 136] on icon "caret-down" at bounding box center [147, 136] width 7 height 7
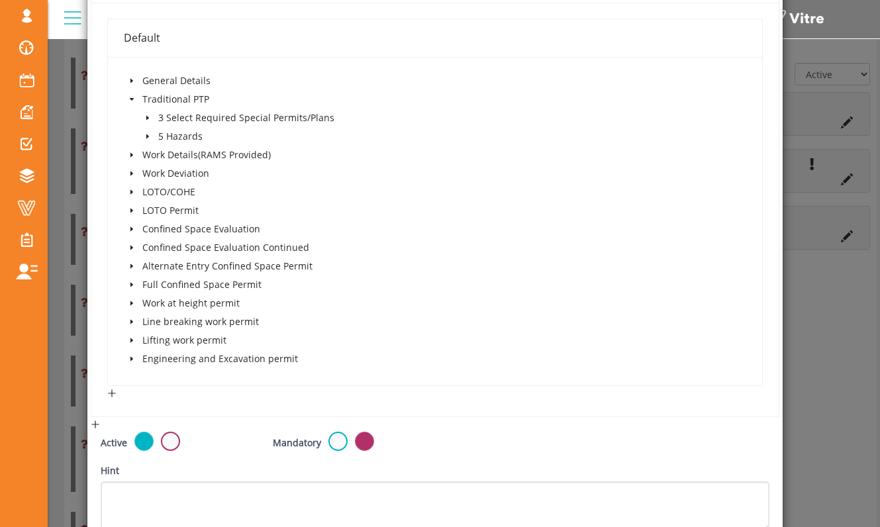
click at [152, 120] on span at bounding box center [148, 118] width 16 height 16
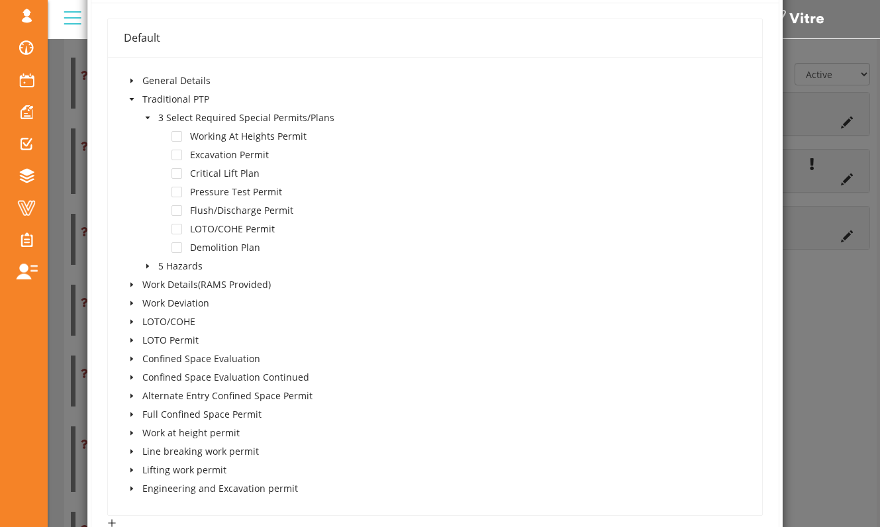
click at [150, 119] on icon "caret-down" at bounding box center [147, 118] width 7 height 7
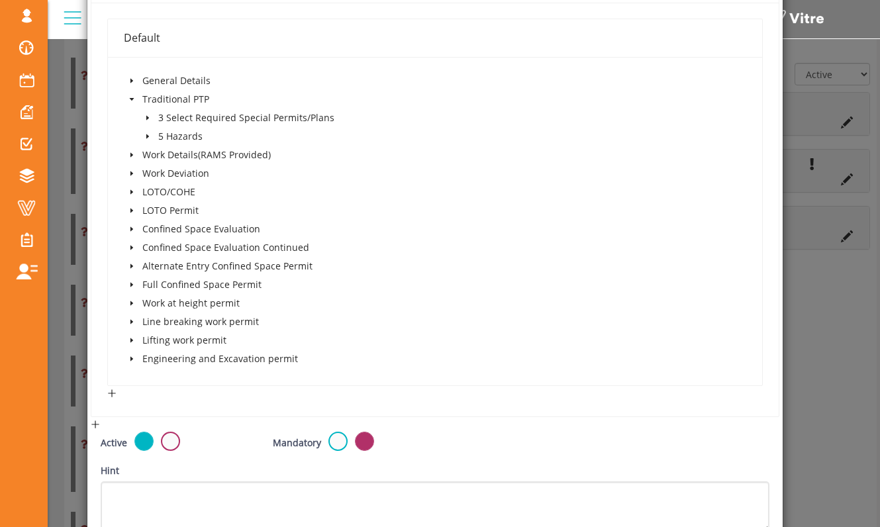
click at [137, 85] on span at bounding box center [132, 81] width 16 height 16
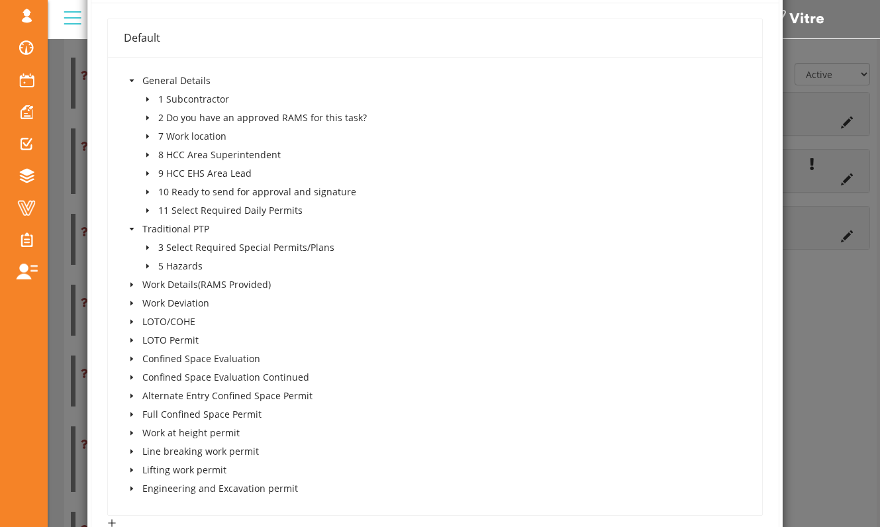
click at [148, 207] on span at bounding box center [148, 211] width 16 height 16
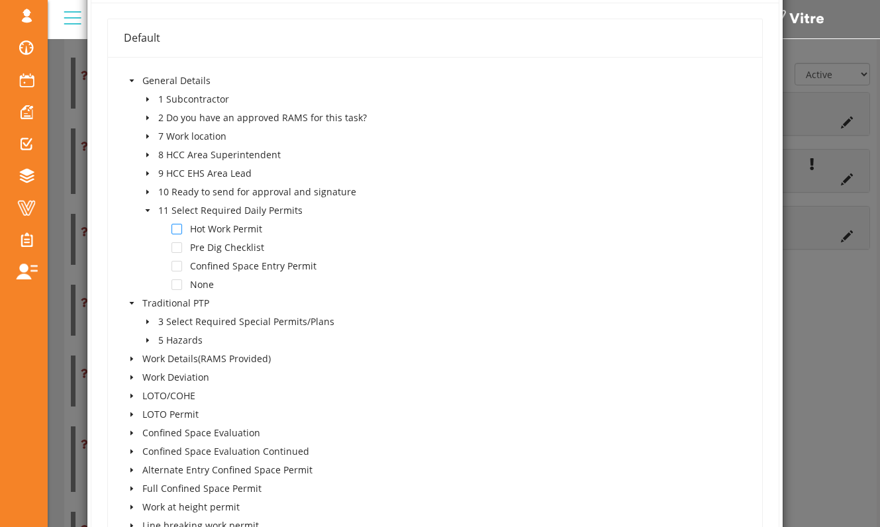
click at [179, 230] on span at bounding box center [176, 229] width 11 height 11
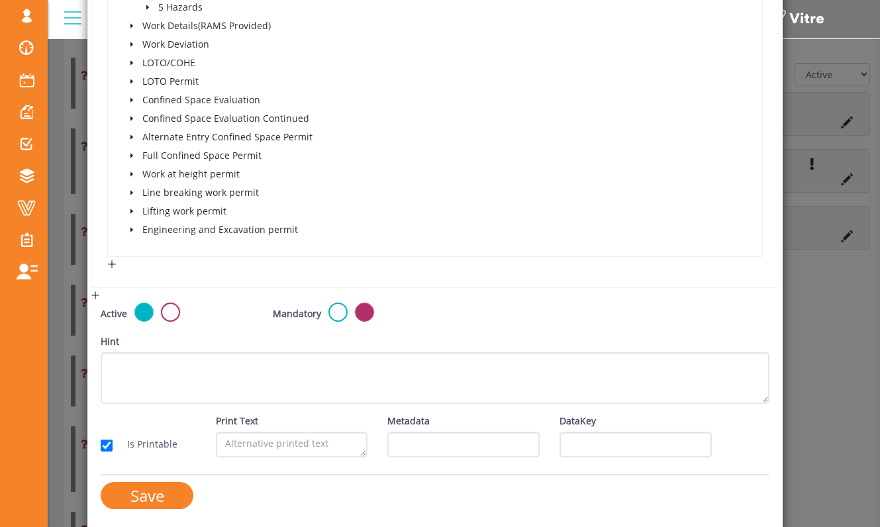
scroll to position [628, 0]
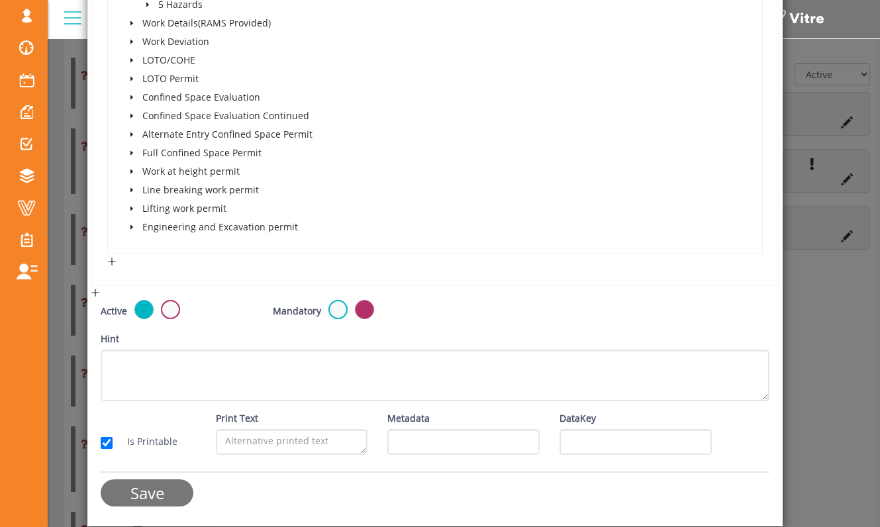
click at [173, 490] on input "Save" at bounding box center [147, 492] width 93 height 27
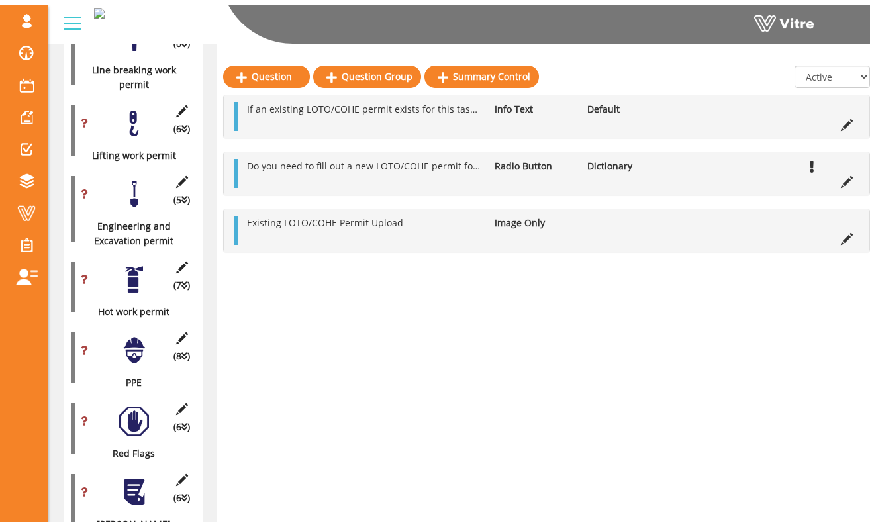
scroll to position [1226, 0]
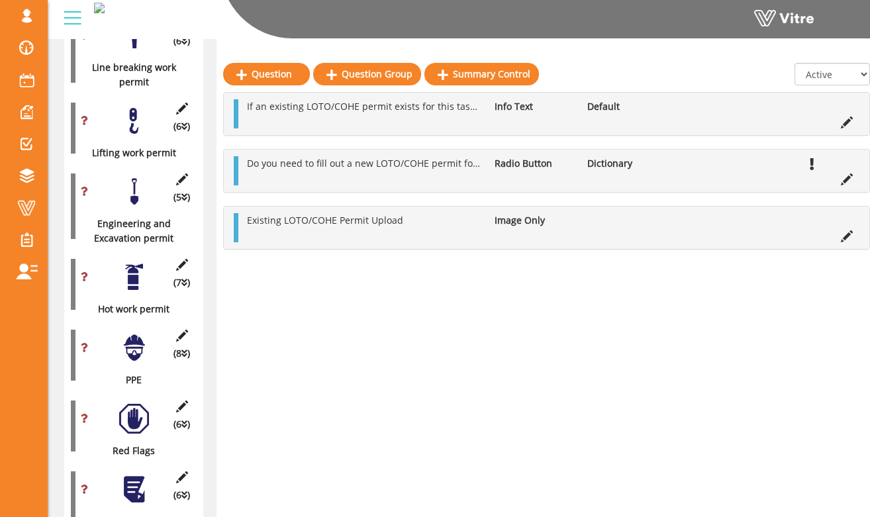
click at [134, 177] on div at bounding box center [134, 192] width 30 height 30
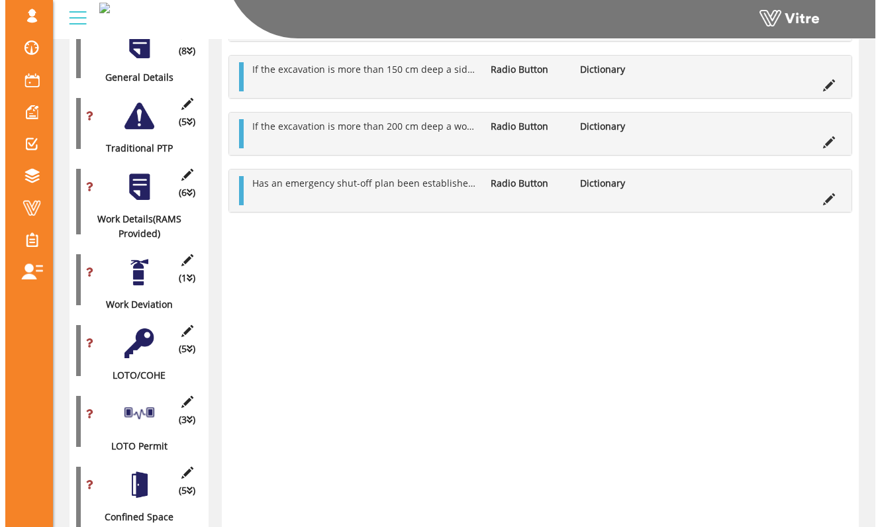
scroll to position [0, 0]
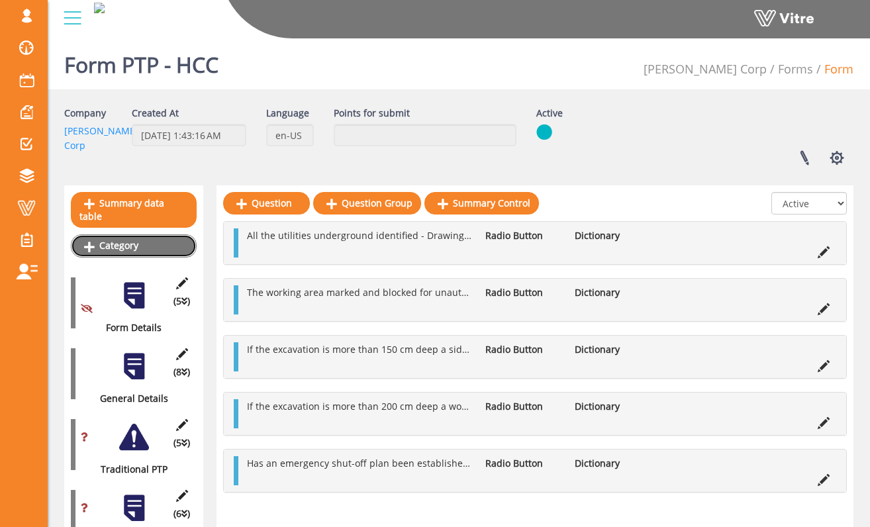
click at [142, 234] on link "Category" at bounding box center [134, 245] width 126 height 23
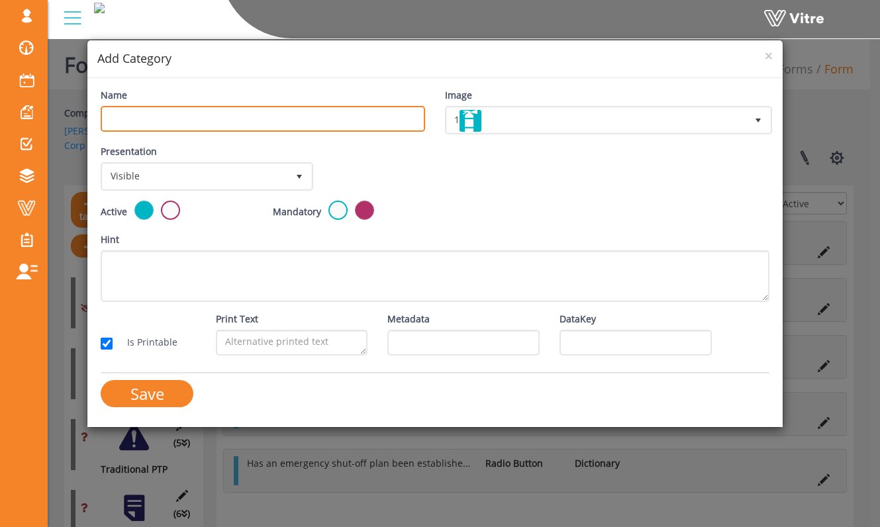
click at [211, 124] on input "Name" at bounding box center [263, 119] width 324 height 26
type input "Pre-Dig Checklist"
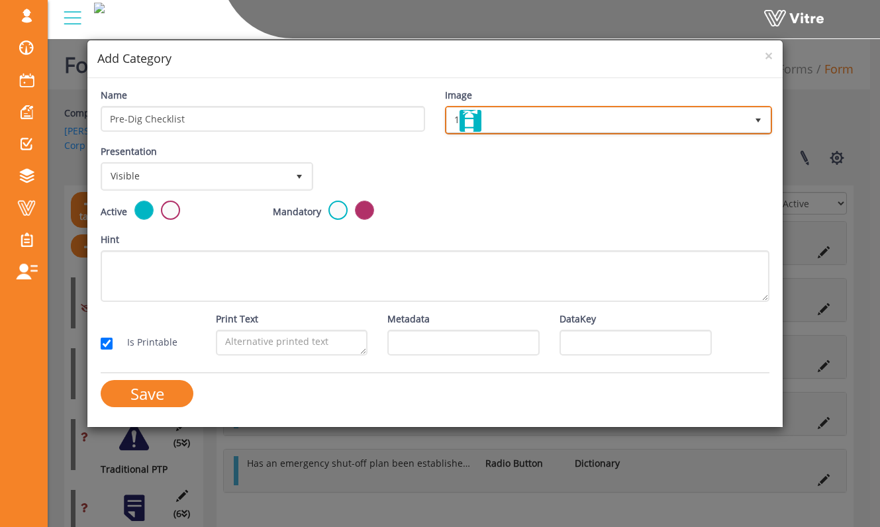
click at [520, 116] on span "1" at bounding box center [596, 120] width 299 height 24
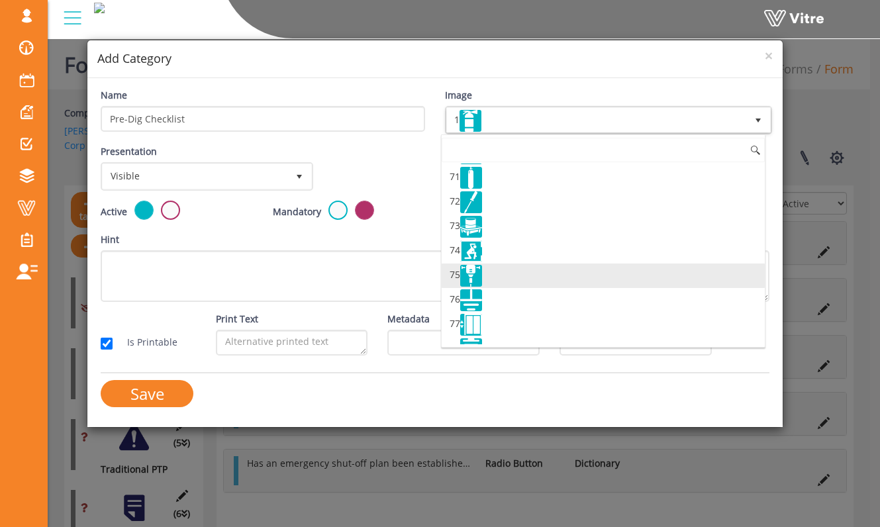
scroll to position [1720, 0]
click at [503, 275] on li "75" at bounding box center [602, 273] width 323 height 24
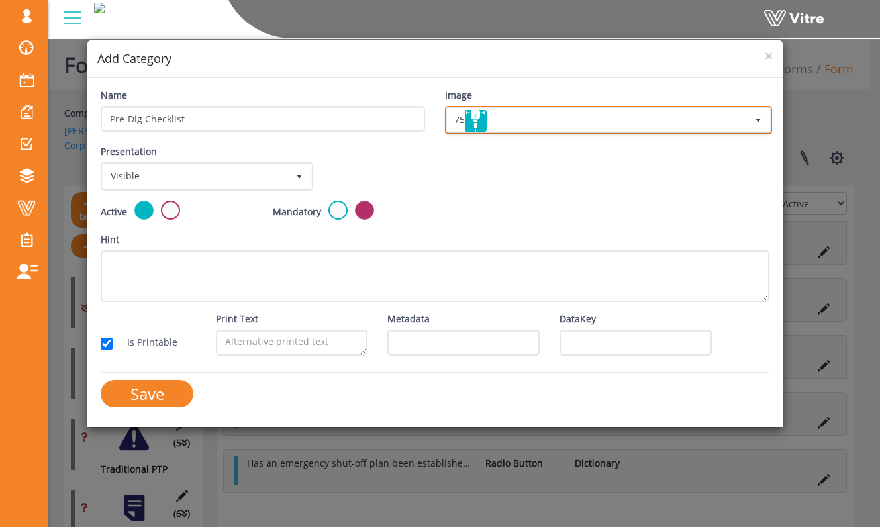
click at [486, 121] on img at bounding box center [476, 121] width 22 height 22
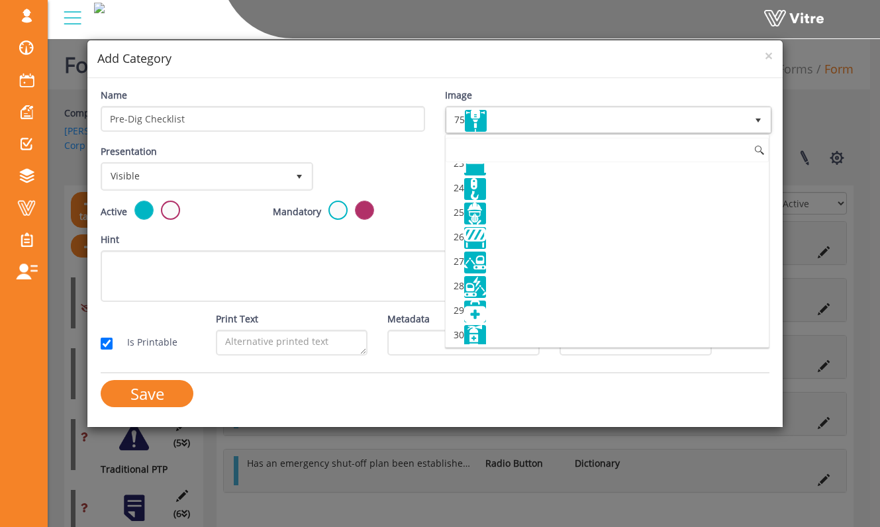
scroll to position [556, 0]
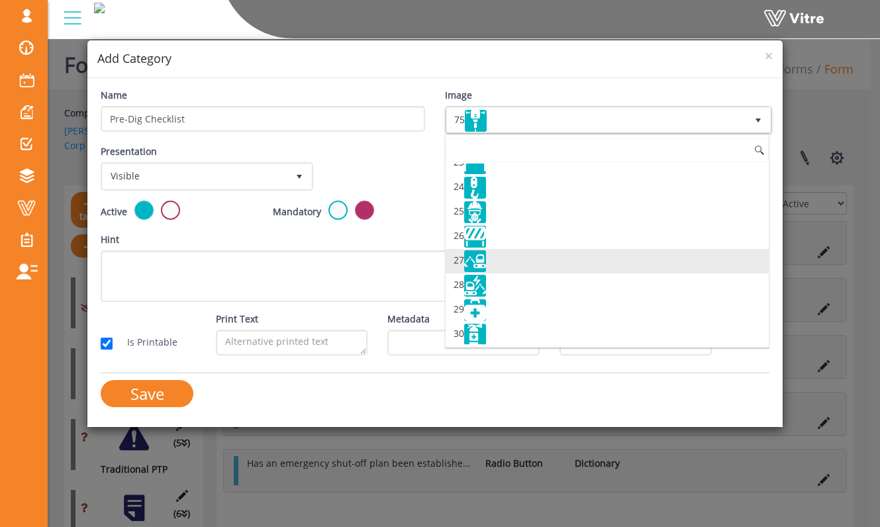
click at [515, 260] on li "27" at bounding box center [606, 261] width 323 height 24
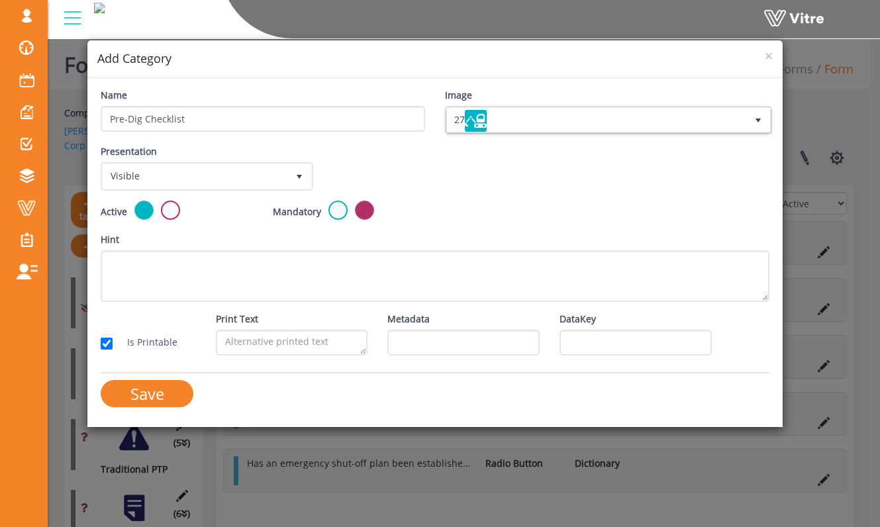
click at [461, 180] on div "Presentation Visible 0 Set Duration Minutes 0 Set conditional rule Set Duration" at bounding box center [435, 172] width 688 height 56
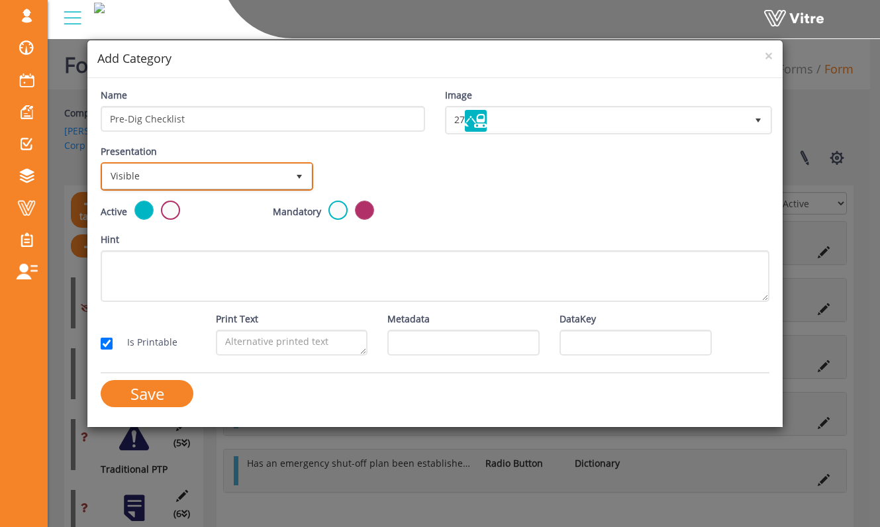
click at [257, 174] on span "Visible" at bounding box center [195, 176] width 184 height 24
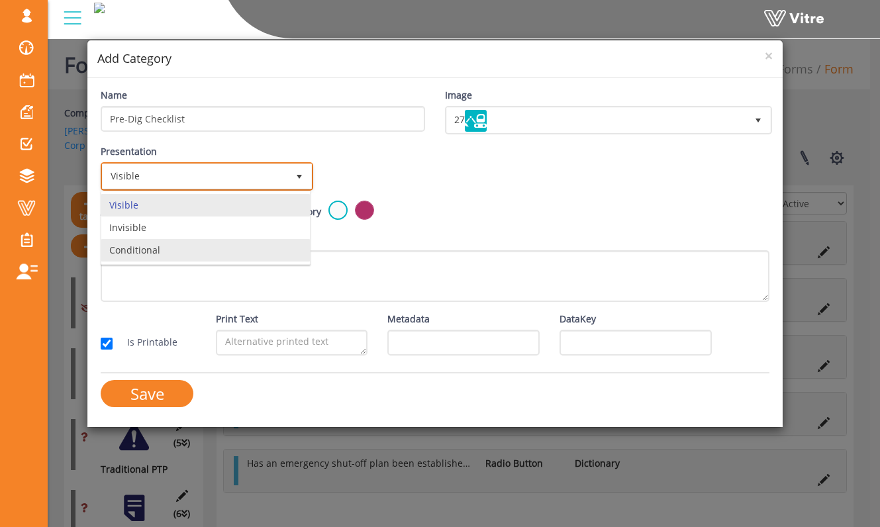
click at [226, 244] on li "Conditional" at bounding box center [205, 250] width 208 height 23
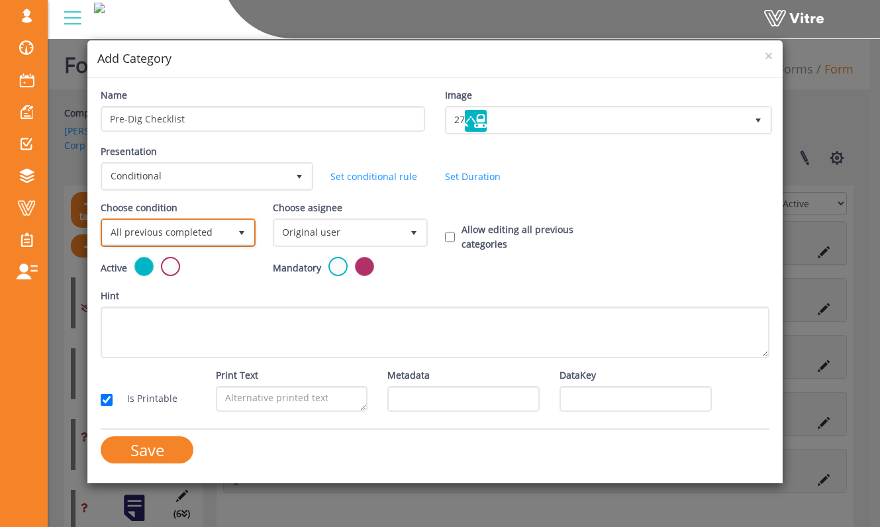
click at [231, 220] on span "select" at bounding box center [242, 232] width 24 height 24
click at [212, 274] on li "Based on answer" at bounding box center [176, 284] width 151 height 23
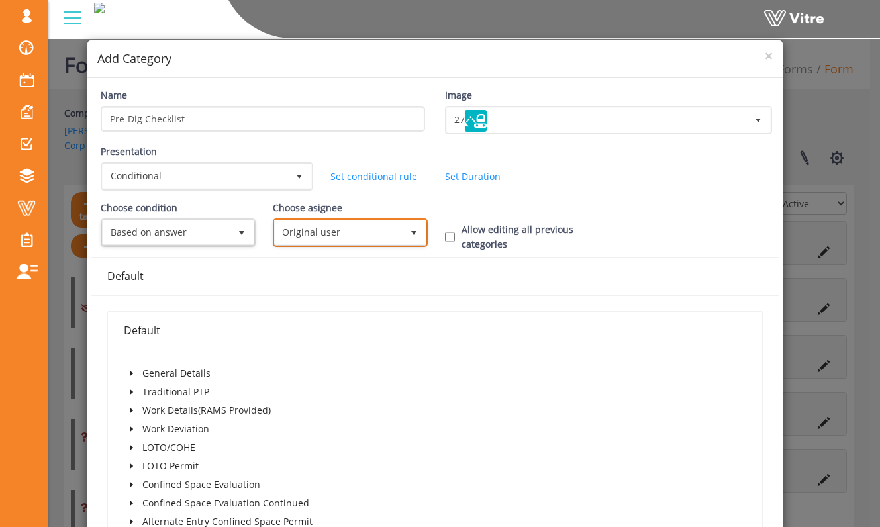
click at [361, 228] on span "Original user" at bounding box center [338, 232] width 127 height 24
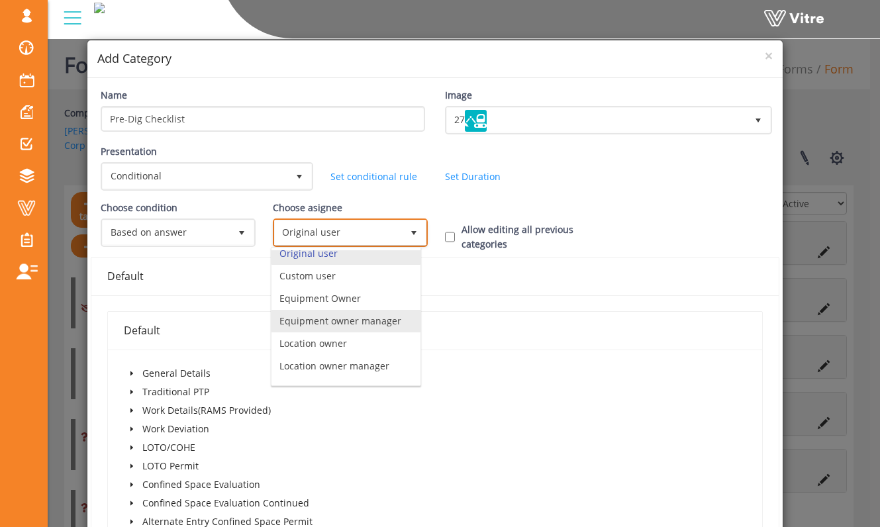
scroll to position [93, 0]
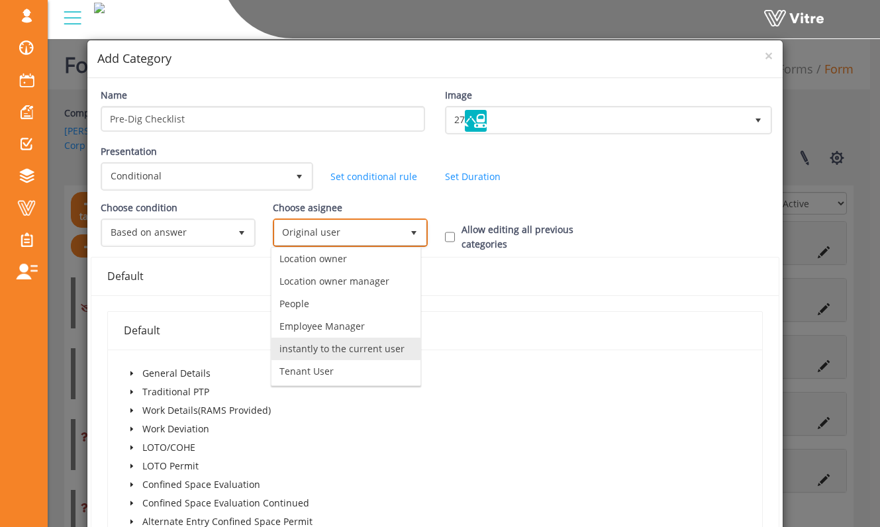
click at [359, 342] on li "instantly to the current user" at bounding box center [345, 349] width 149 height 23
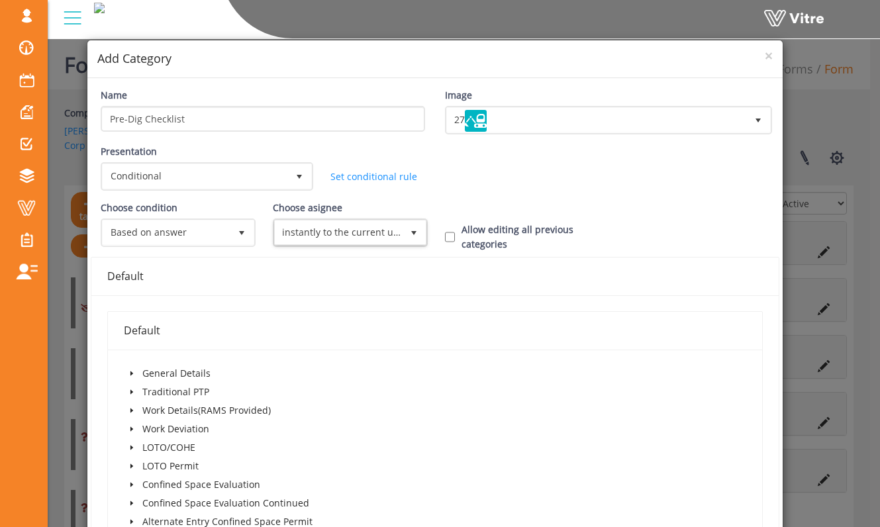
click at [312, 260] on div "Default" at bounding box center [434, 276] width 655 height 38
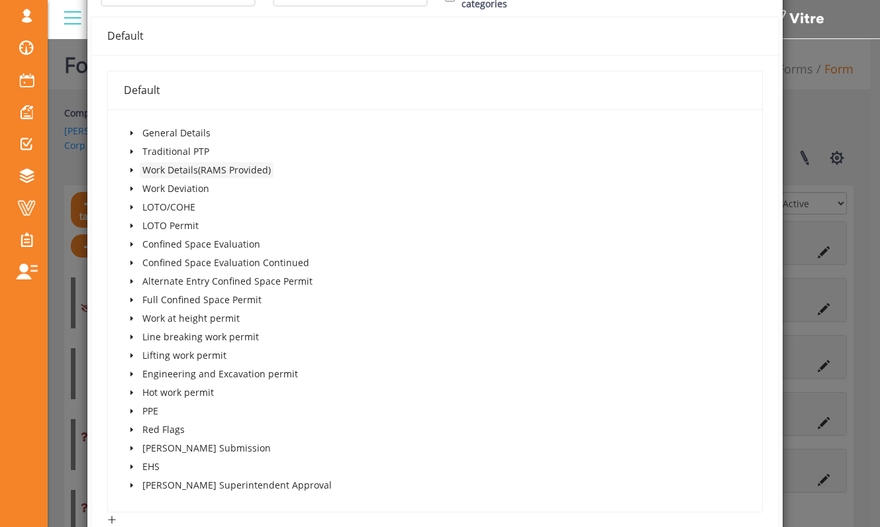
scroll to position [242, 0]
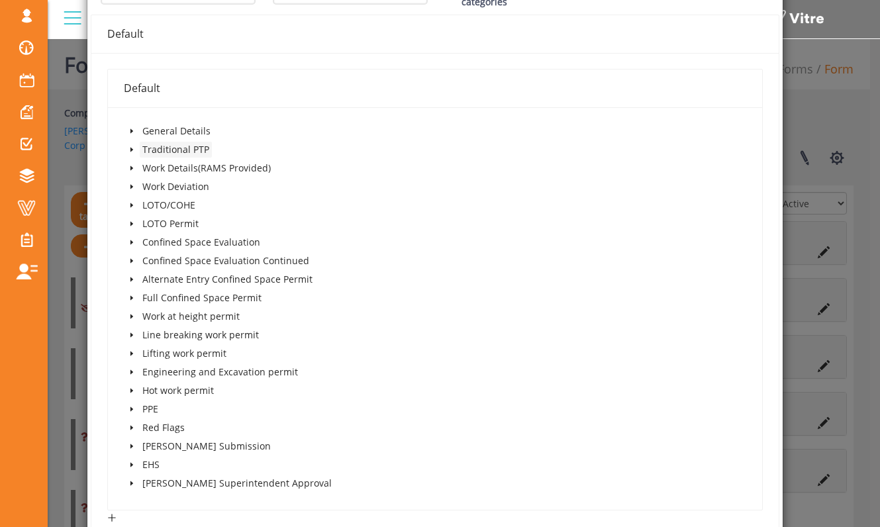
click at [140, 154] on span "Traditional PTP" at bounding box center [176, 150] width 72 height 16
click at [138, 152] on div "Traditional PTP" at bounding box center [168, 151] width 88 height 19
click at [134, 150] on icon "caret-down" at bounding box center [131, 149] width 7 height 7
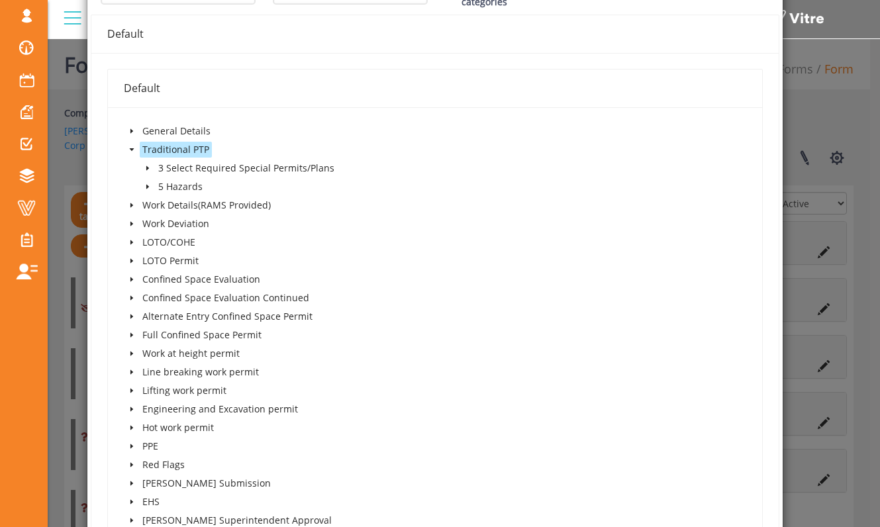
click at [134, 150] on icon "caret-down" at bounding box center [131, 149] width 7 height 7
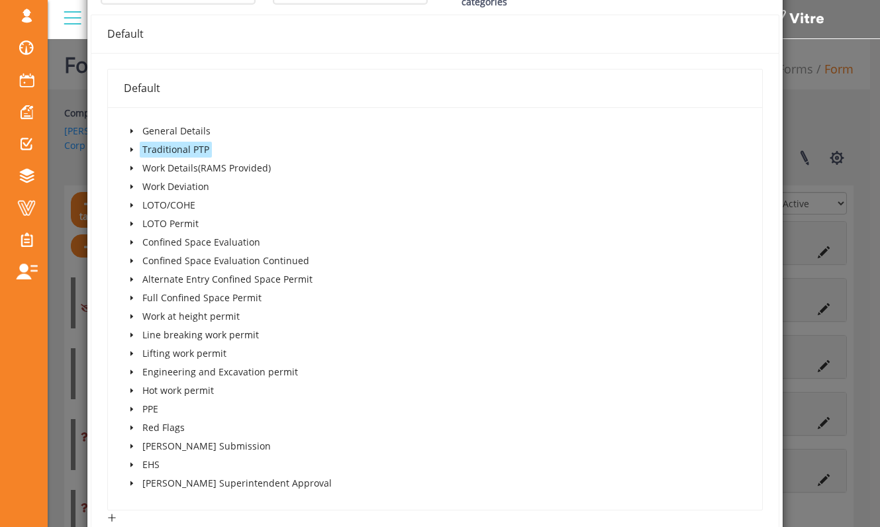
click at [136, 134] on span at bounding box center [132, 131] width 16 height 16
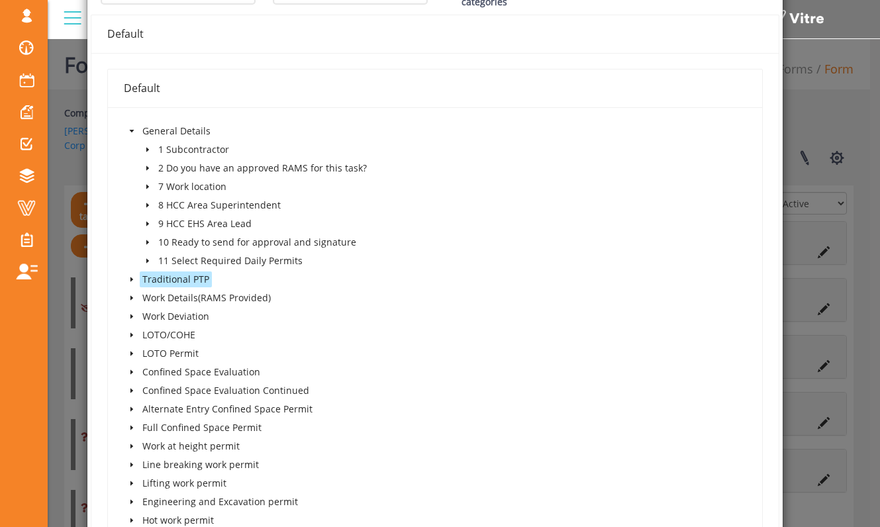
click at [147, 261] on icon "caret-down" at bounding box center [147, 261] width 3 height 5
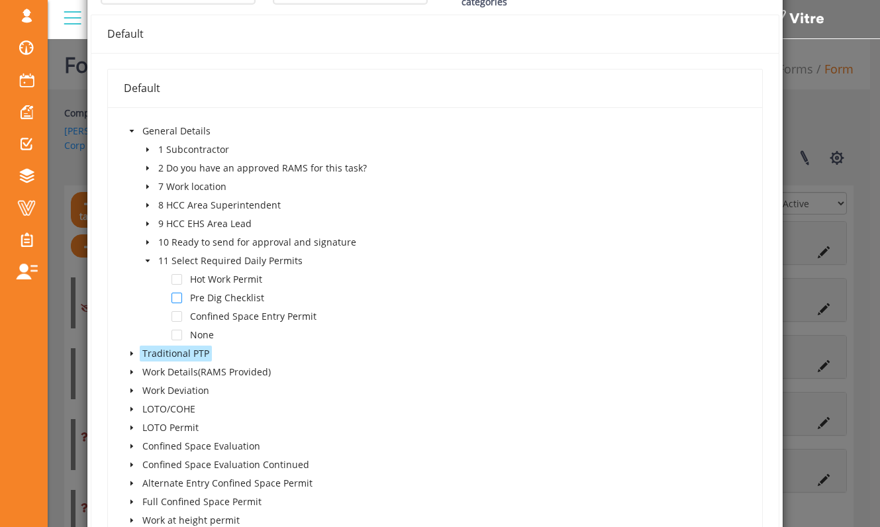
click at [177, 299] on span at bounding box center [176, 298] width 11 height 11
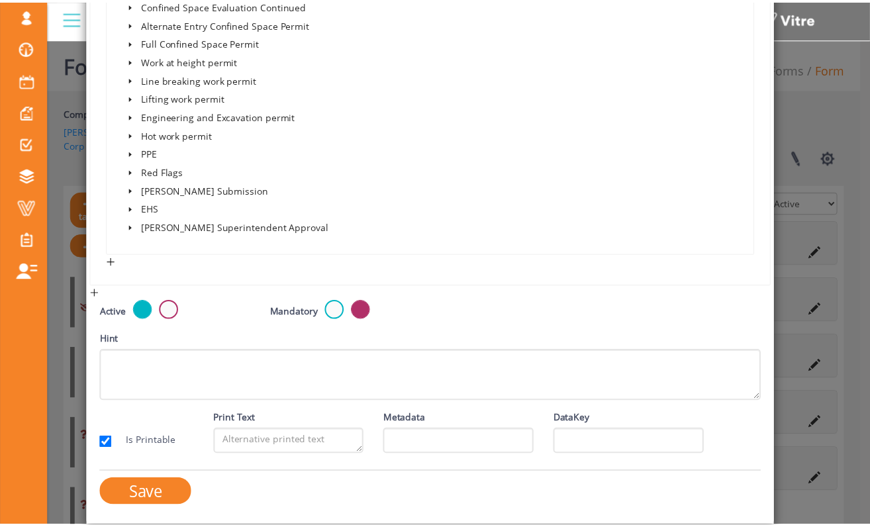
scroll to position [702, 0]
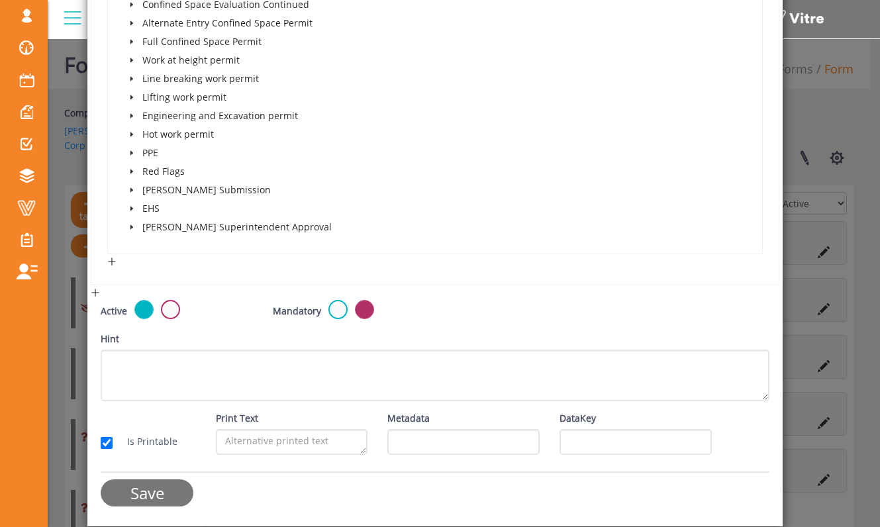
click at [155, 488] on input "Save" at bounding box center [147, 492] width 93 height 27
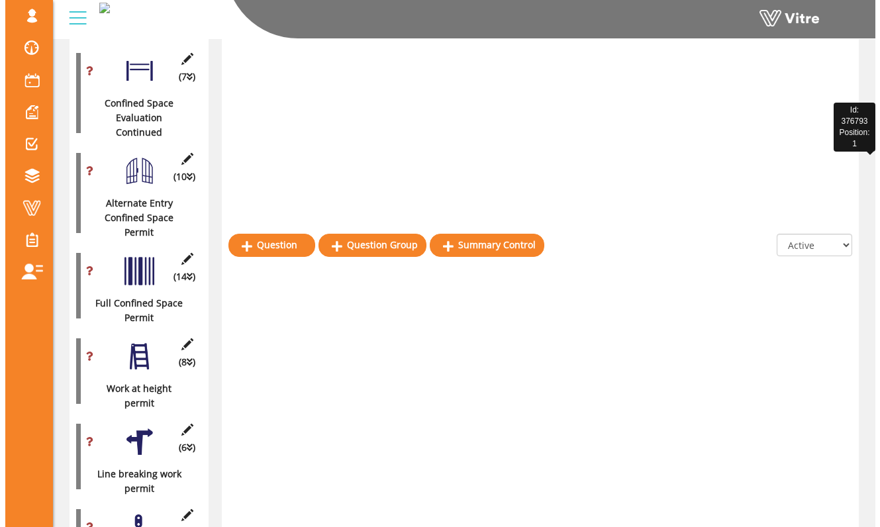
scroll to position [1504, 0]
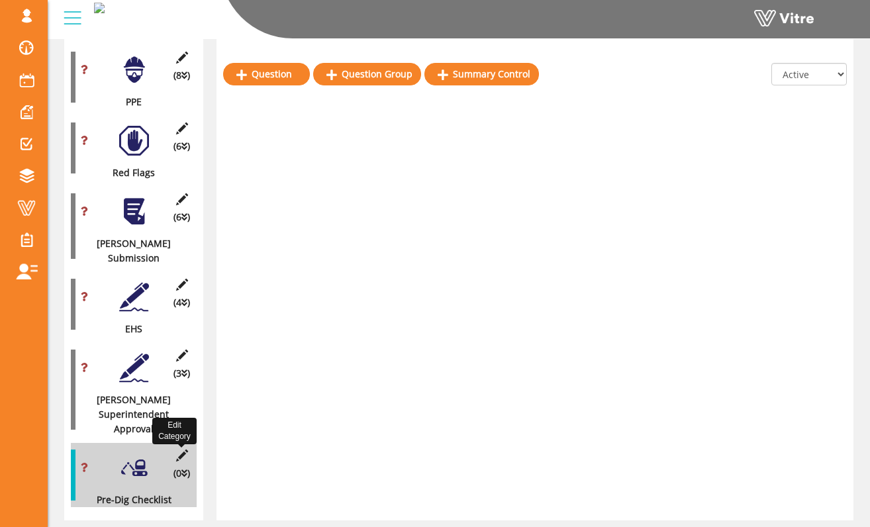
click at [181, 449] on icon at bounding box center [181, 455] width 17 height 12
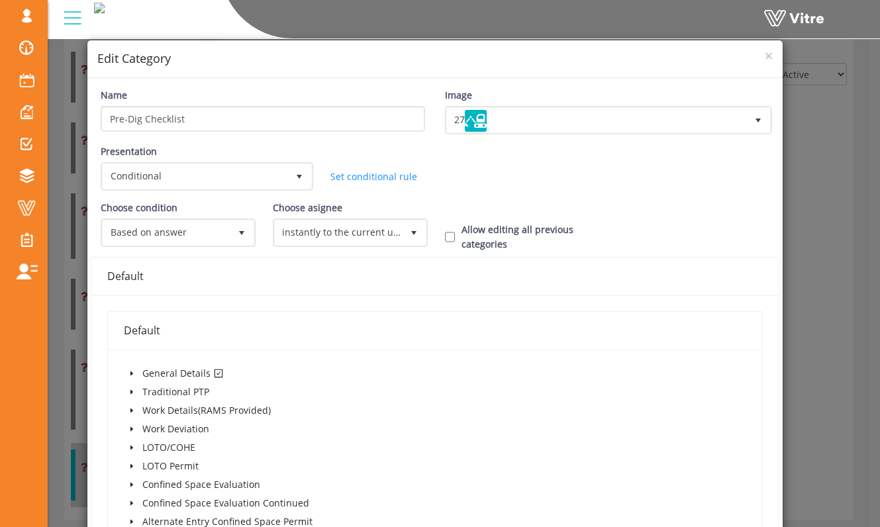
click at [455, 238] on div "Allow editing all previous categories" at bounding box center [521, 236] width 172 height 29
click at [445, 236] on input "Allow editing all previous categories" at bounding box center [450, 237] width 10 height 12
checkbox input "true"
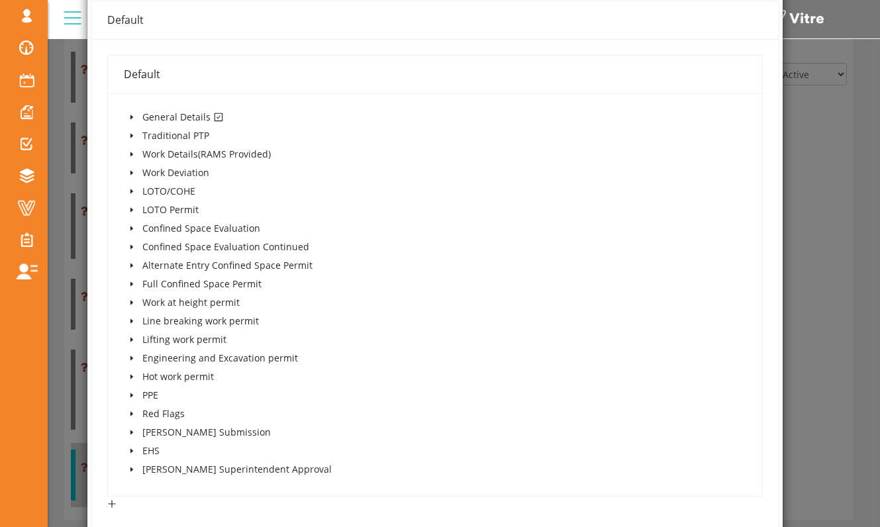
scroll to position [498, 0]
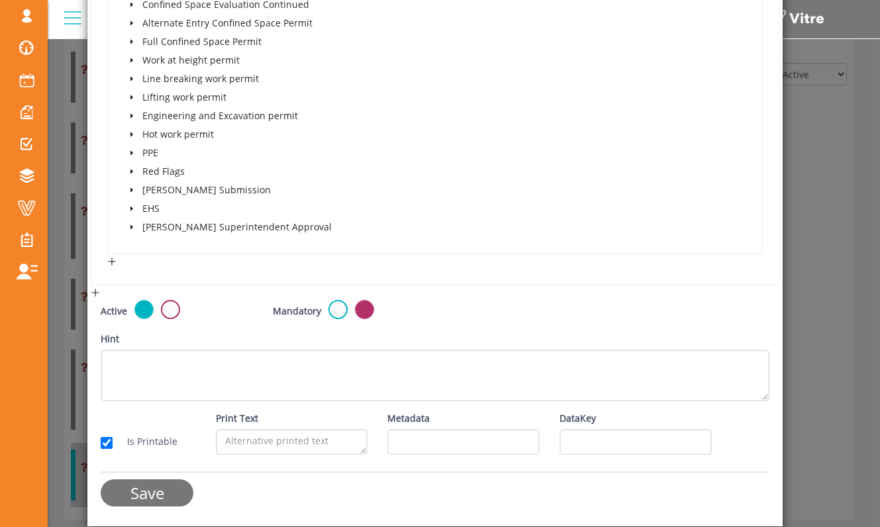
click at [174, 483] on input "Save" at bounding box center [147, 492] width 93 height 27
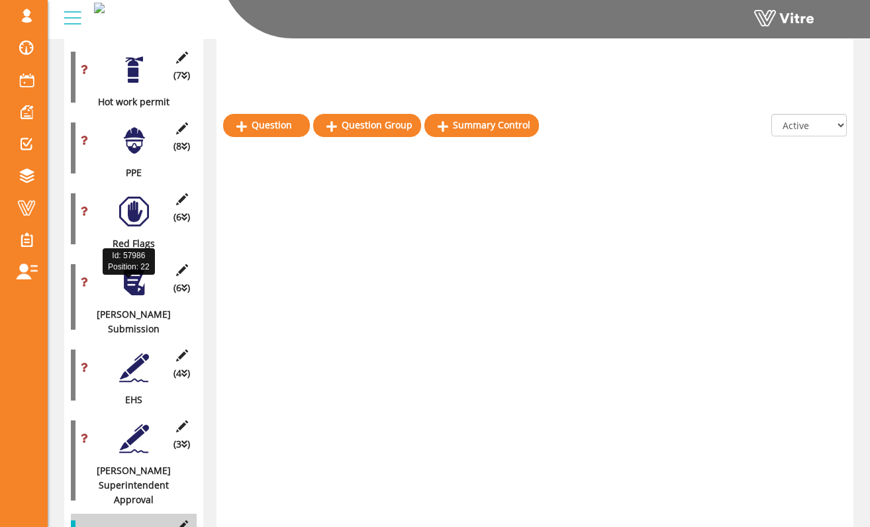
scroll to position [1485, 0]
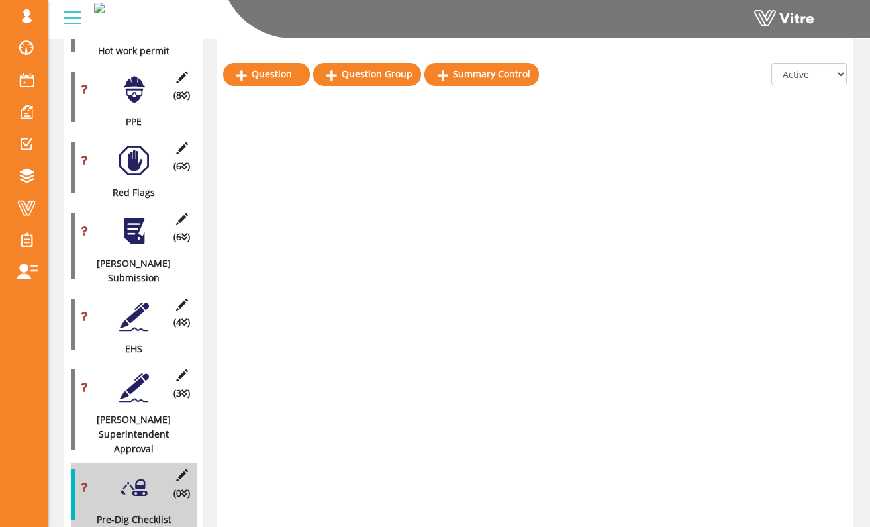
click at [75, 463] on div "(0 ) Pre-Dig Checklist" at bounding box center [134, 495] width 126 height 64
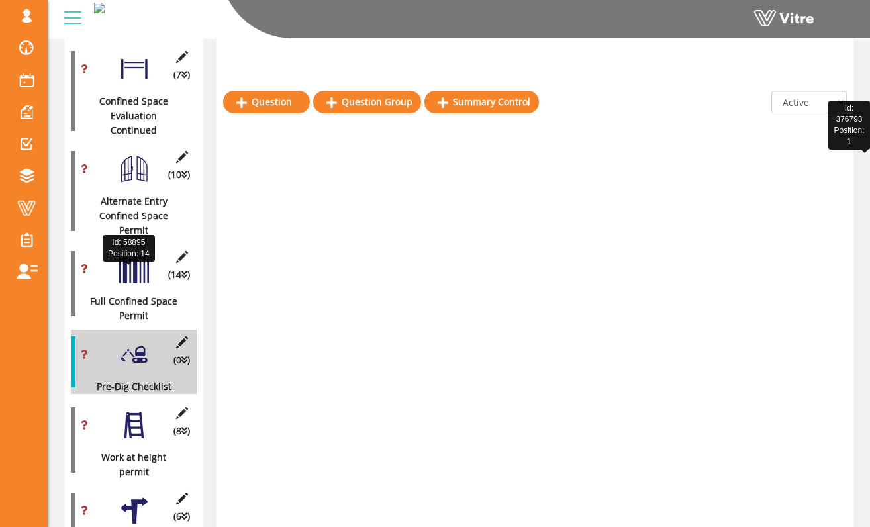
scroll to position [861, 0]
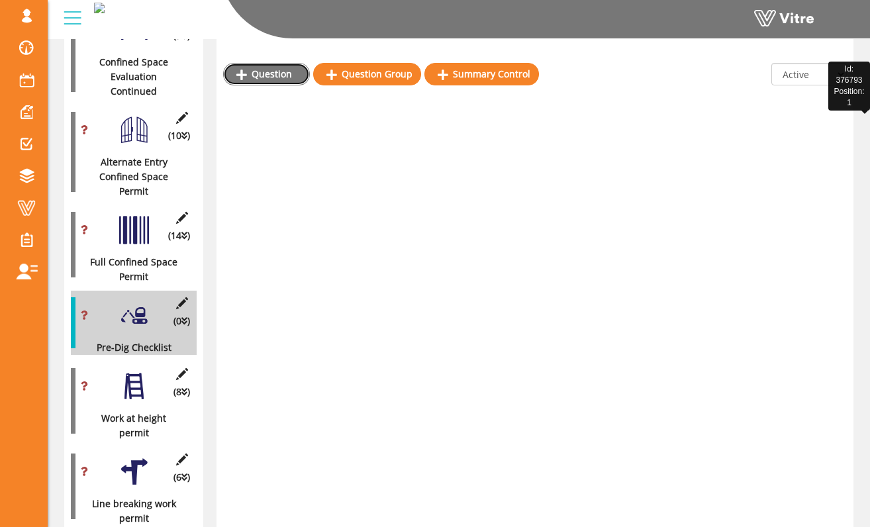
click at [280, 73] on link "Question" at bounding box center [266, 74] width 87 height 23
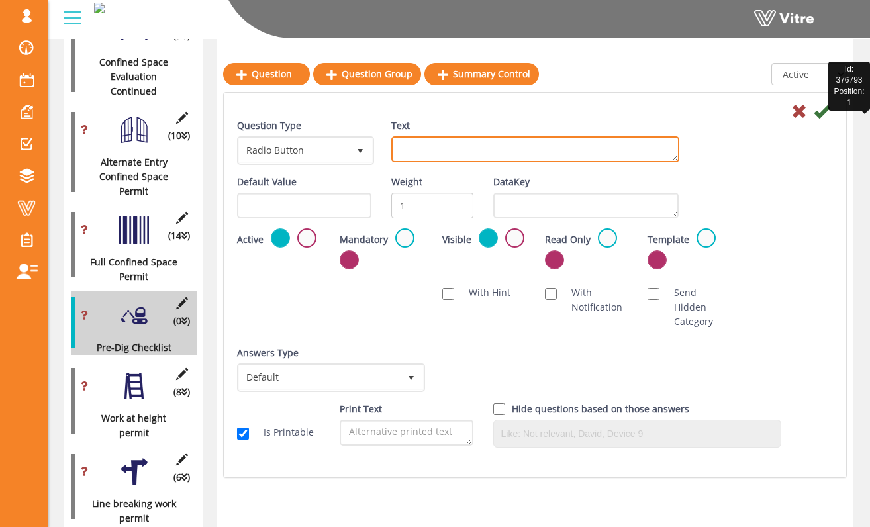
click at [448, 152] on textarea "Text" at bounding box center [535, 149] width 288 height 26
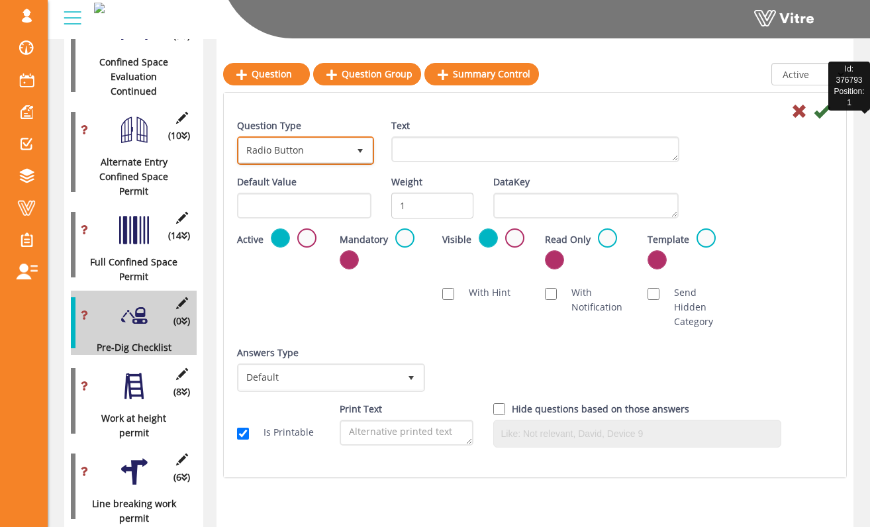
click at [307, 163] on span "Radio Button 3" at bounding box center [305, 150] width 137 height 28
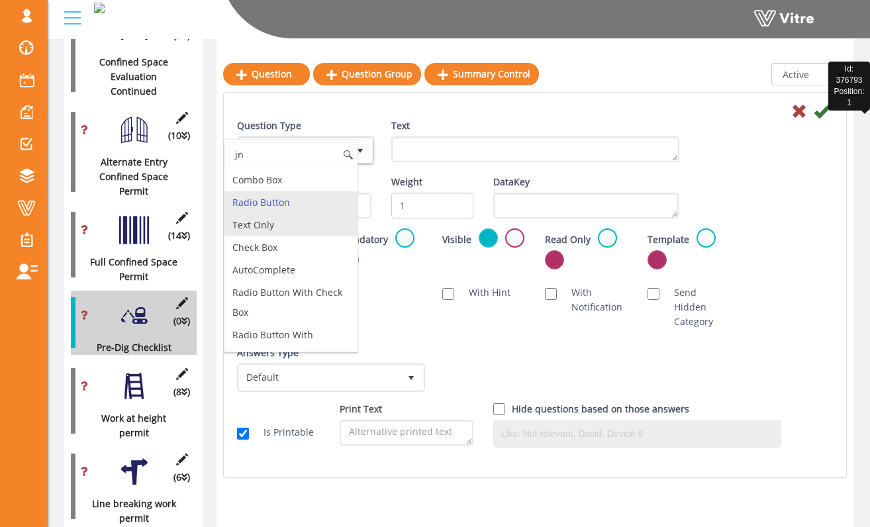
type input "j"
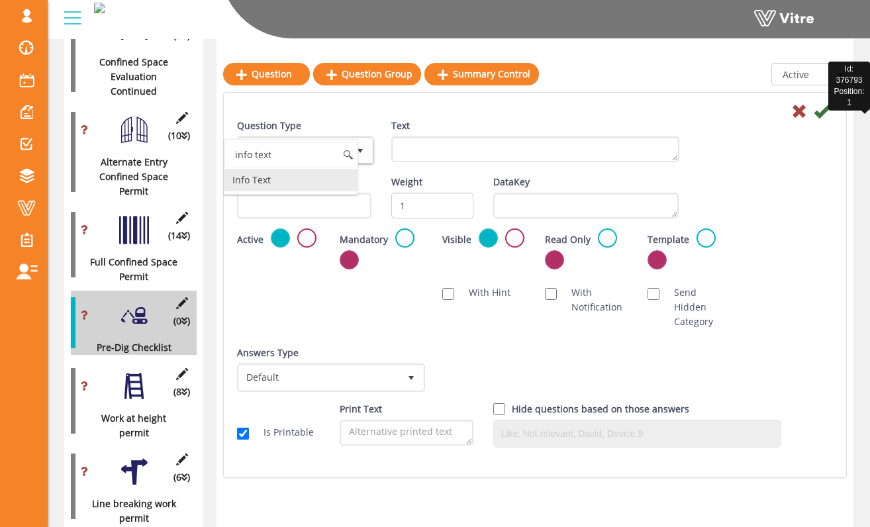
click at [285, 193] on div "info text Info Text No data found." at bounding box center [291, 167] width 134 height 56
click at [323, 177] on li "Info Text" at bounding box center [290, 180] width 133 height 23
type input "info text"
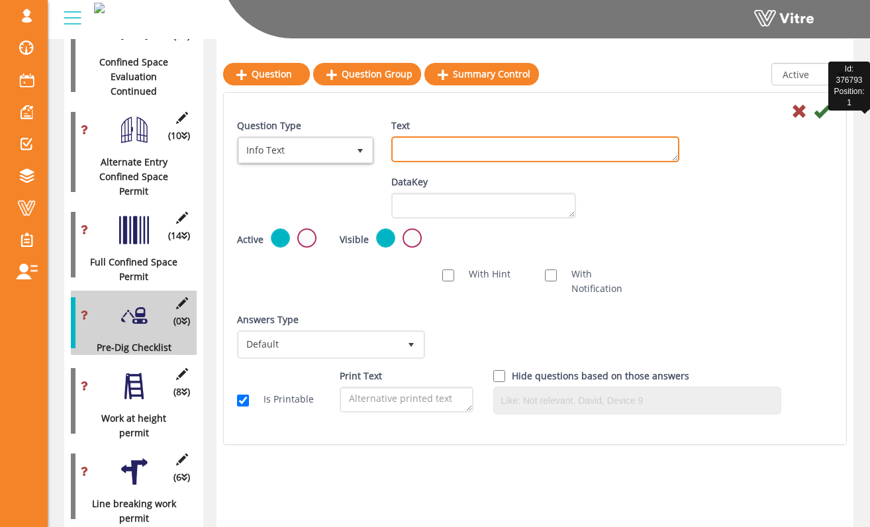
click at [513, 154] on textarea "Text" at bounding box center [535, 149] width 288 height 26
click at [637, 149] on textarea "When performing activities that disturb the earth (" at bounding box center [535, 149] width 288 height 26
click at [644, 155] on textarea "When performing activities that disturb the earth (excavating, drilling, piling…" at bounding box center [535, 149] width 288 height 26
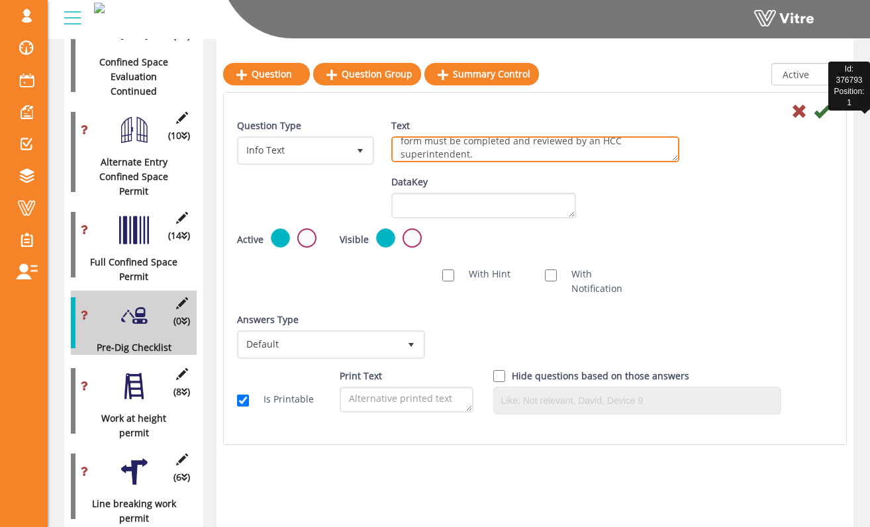
click at [571, 143] on textarea "When performing activities that disturb the earth (excavating, drilling, piling…" at bounding box center [535, 149] width 288 height 26
type textarea "When performing activities that disturb the earth (excavating, drilling, piling…"
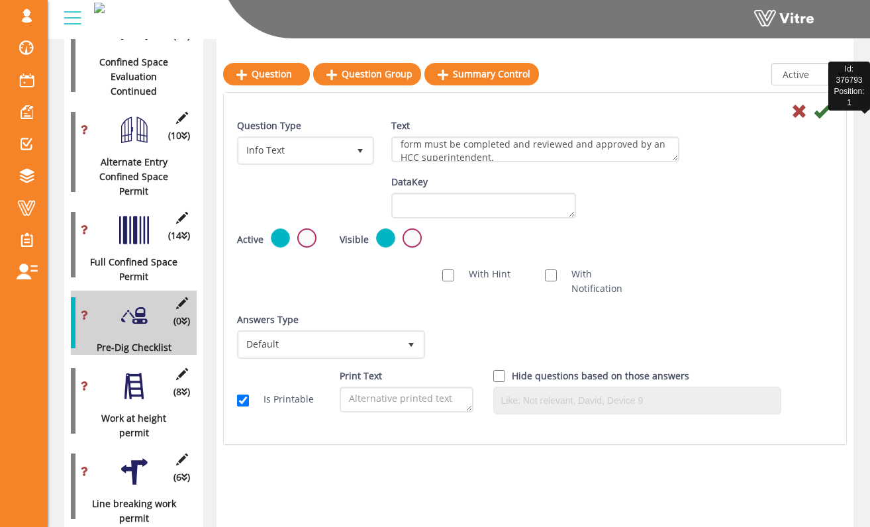
click at [658, 181] on div "Default Value Weight DataKey" at bounding box center [535, 202] width 616 height 54
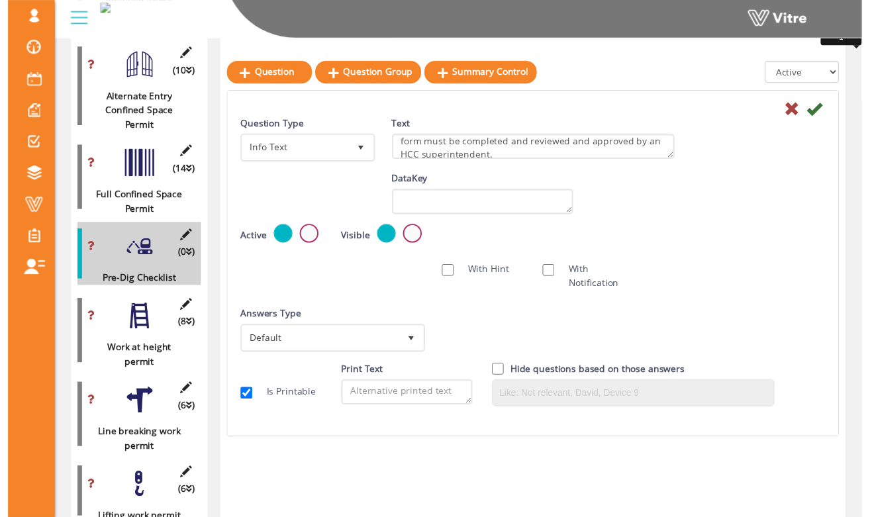
scroll to position [923, 0]
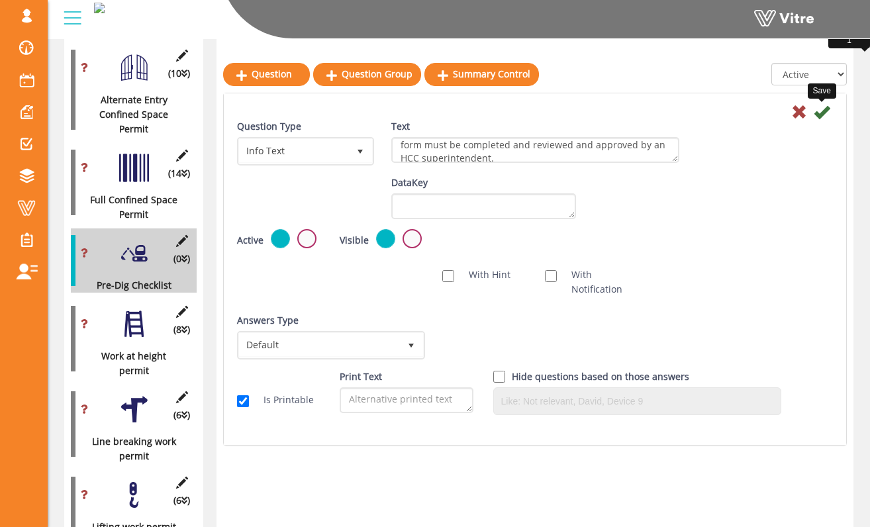
click at [823, 115] on icon at bounding box center [821, 112] width 16 height 16
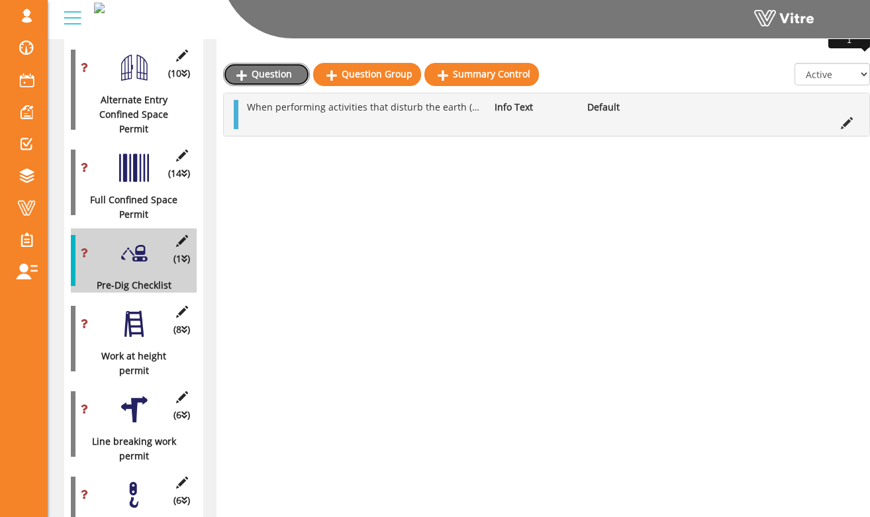
click at [245, 72] on icon at bounding box center [241, 75] width 11 height 12
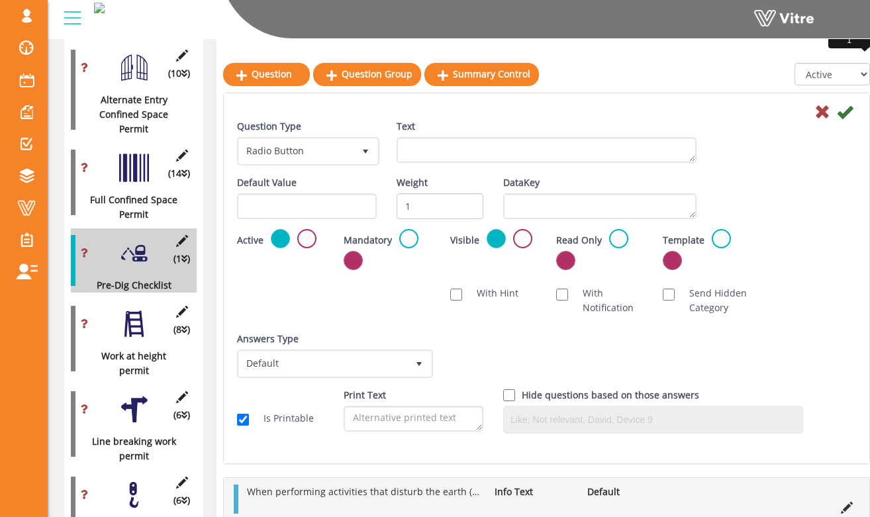
click at [546, 136] on div "Text" at bounding box center [546, 141] width 300 height 44
click at [336, 152] on span "Radio Button" at bounding box center [296, 151] width 115 height 24
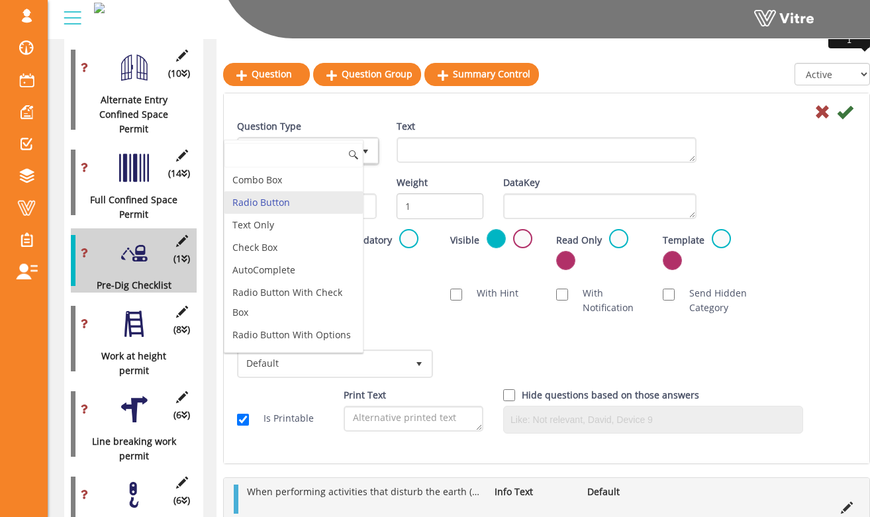
click at [315, 199] on li "Radio Button" at bounding box center [293, 202] width 138 height 23
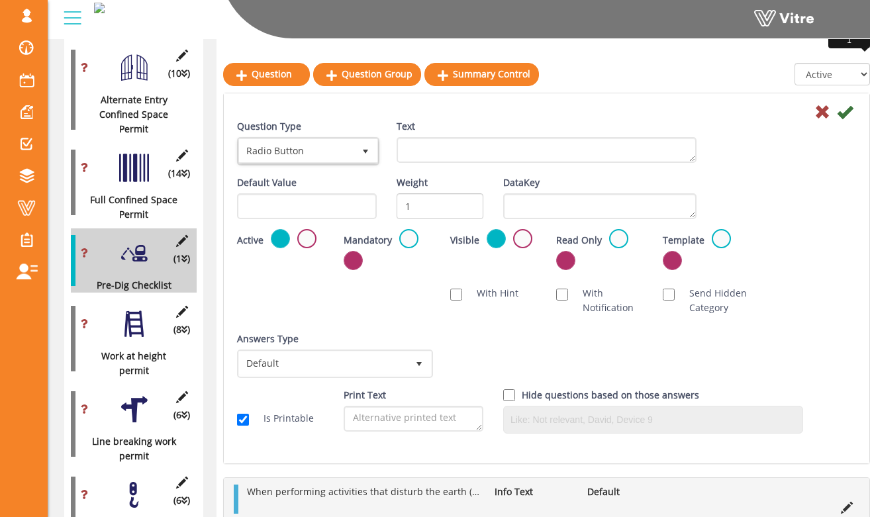
click at [416, 162] on div "Text" at bounding box center [547, 146] width 320 height 54
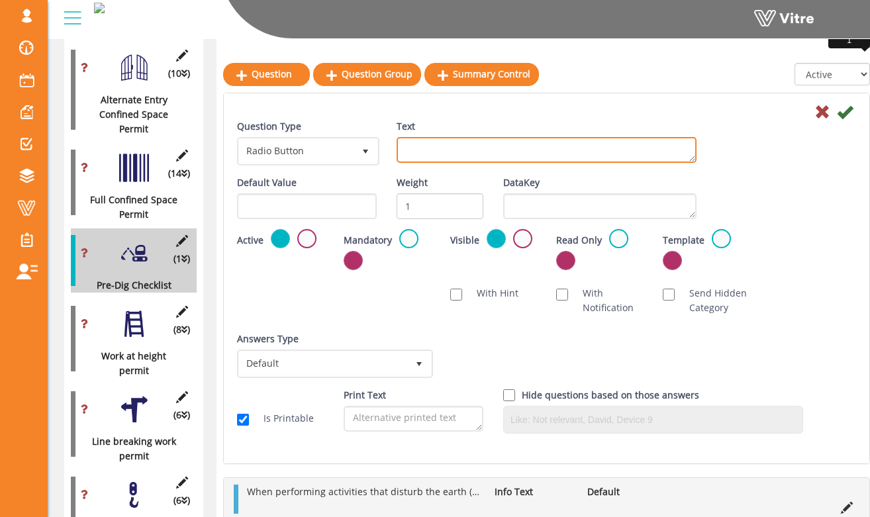
click at [426, 154] on textarea "Text" at bounding box center [546, 150] width 300 height 26
type textarea "Have as-built plans/drawings/model been reviewed?"
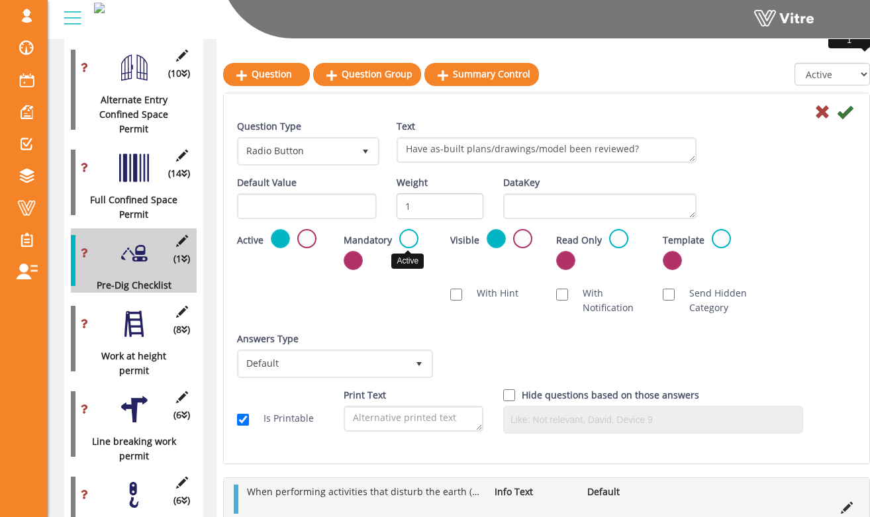
drag, startPoint x: 405, startPoint y: 238, endPoint x: 396, endPoint y: 293, distance: 55.6
click at [405, 239] on label at bounding box center [408, 238] width 19 height 19
click at [0, 0] on input "radio" at bounding box center [0, 0] width 0 height 0
click at [387, 357] on span "Default" at bounding box center [323, 363] width 168 height 24
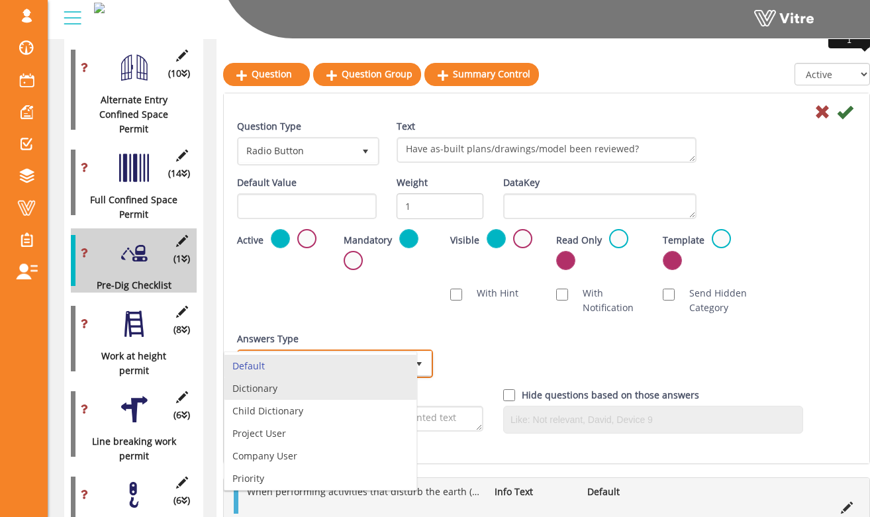
click at [371, 387] on li "Dictionary" at bounding box center [320, 388] width 192 height 23
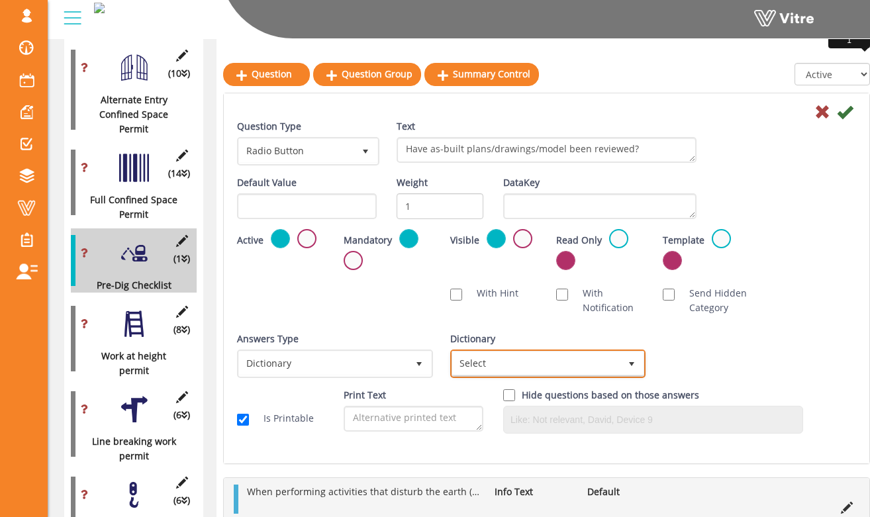
click at [573, 362] on span "Select" at bounding box center [536, 363] width 168 height 24
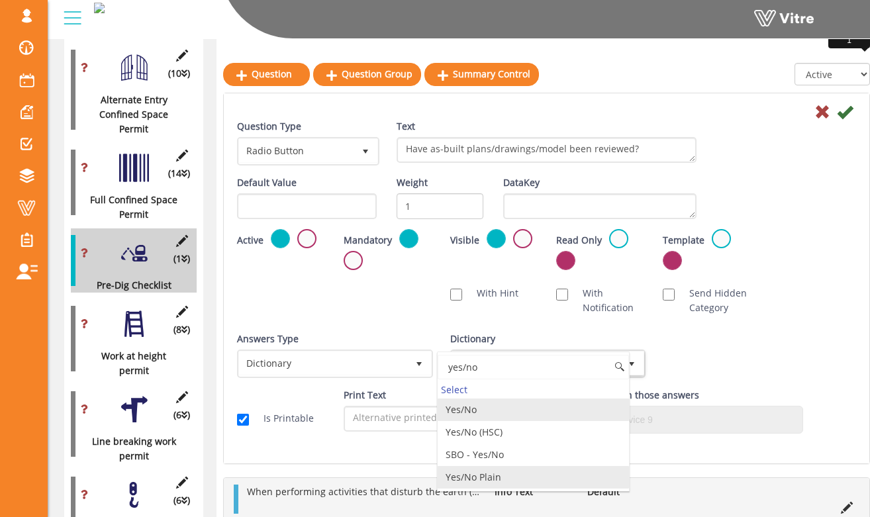
click at [543, 467] on li "Yes/No Plain" at bounding box center [533, 477] width 192 height 23
type input "yes/no"
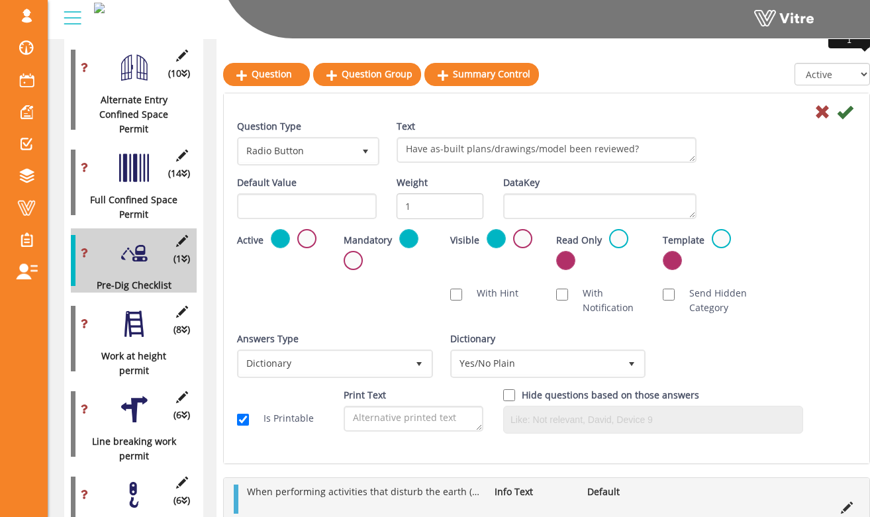
click at [786, 332] on div "Answers Type Dictionary 1 Answers Type Default 0 Module Select Form Context (li…" at bounding box center [546, 360] width 639 height 56
click at [846, 108] on icon at bounding box center [845, 112] width 16 height 16
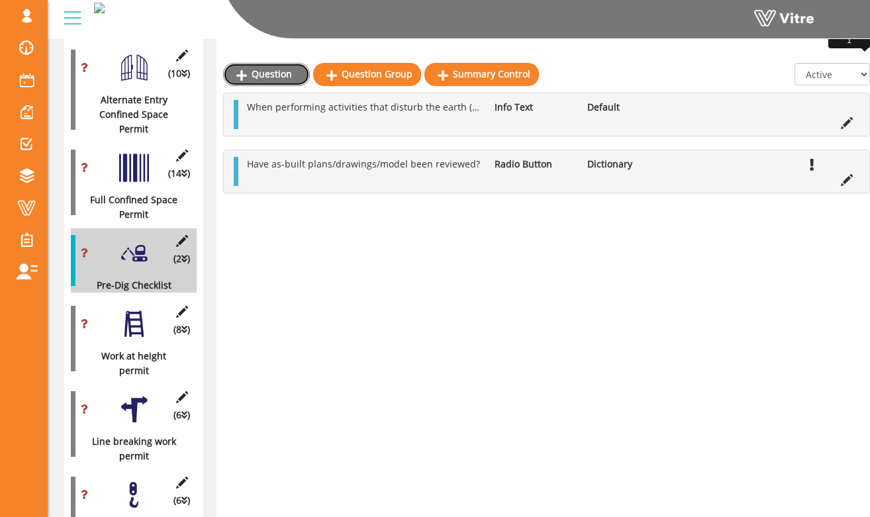
click at [286, 72] on link "Question" at bounding box center [266, 74] width 87 height 23
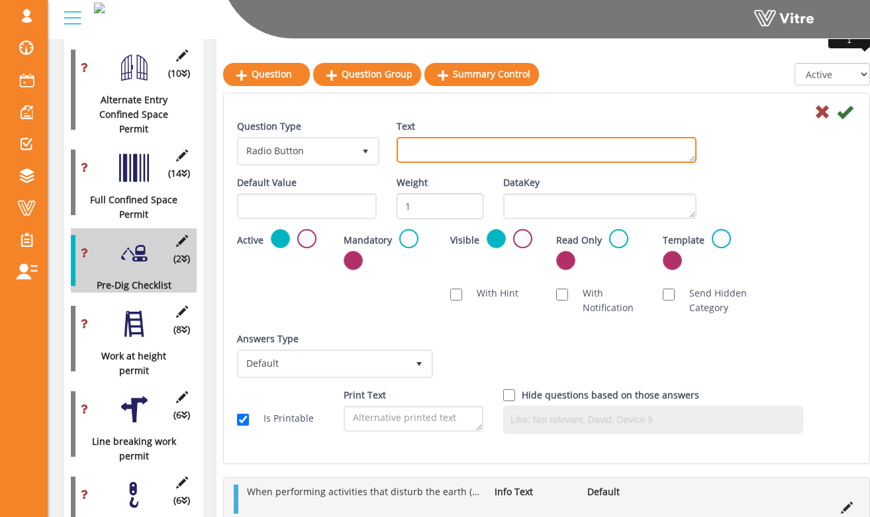
click at [484, 154] on textarea "Text" at bounding box center [546, 150] width 300 height 26
type textarea "Are excavation work area/boundaries laid out and marked?"
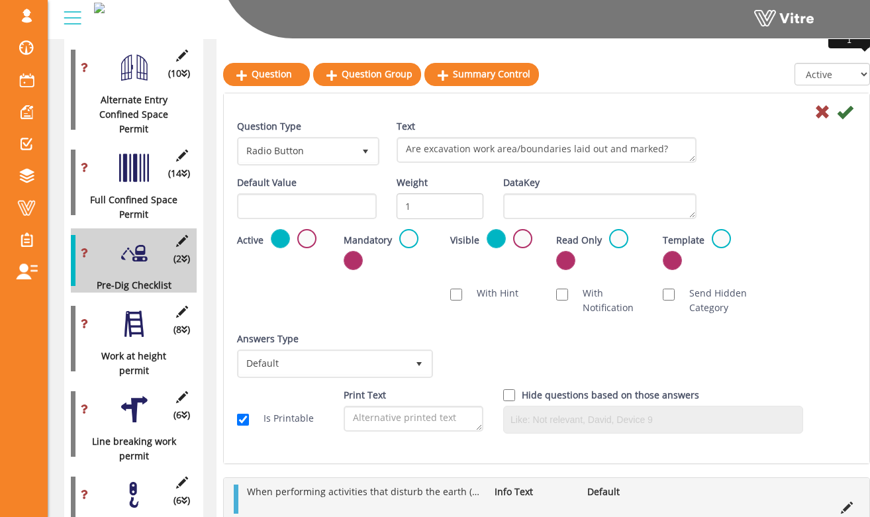
click at [727, 147] on div "Question Type Radio Button 3 Text Are excavation work area/boundaries laid out …" at bounding box center [546, 147] width 639 height 56
click at [330, 147] on span "Radio Button" at bounding box center [296, 151] width 115 height 24
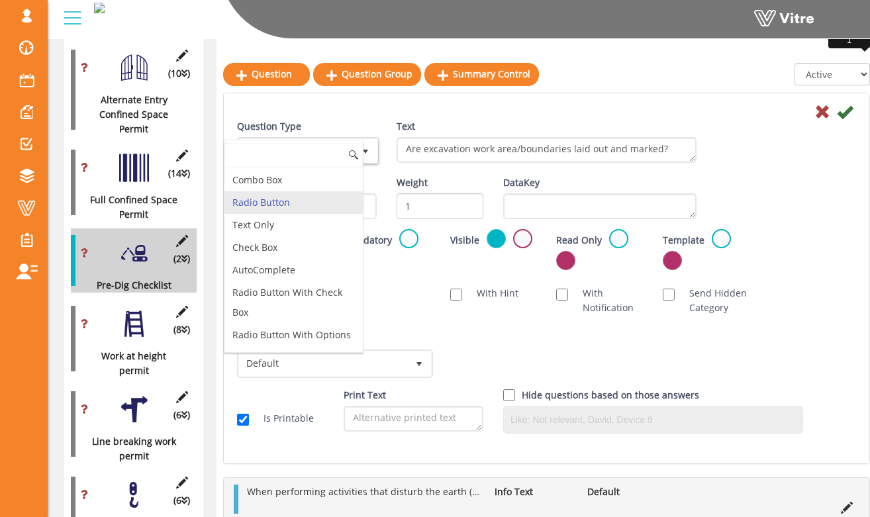
click at [318, 199] on li "Radio Button" at bounding box center [293, 202] width 138 height 23
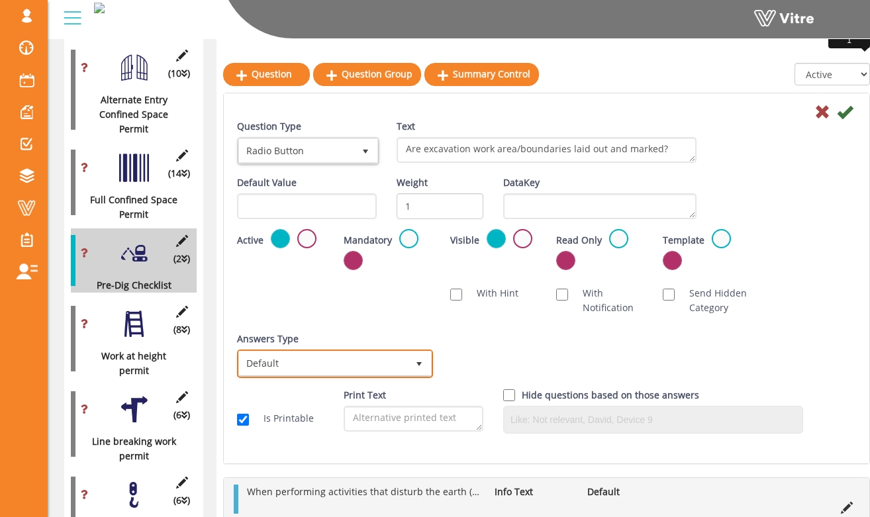
click at [381, 357] on span "Default" at bounding box center [323, 363] width 168 height 24
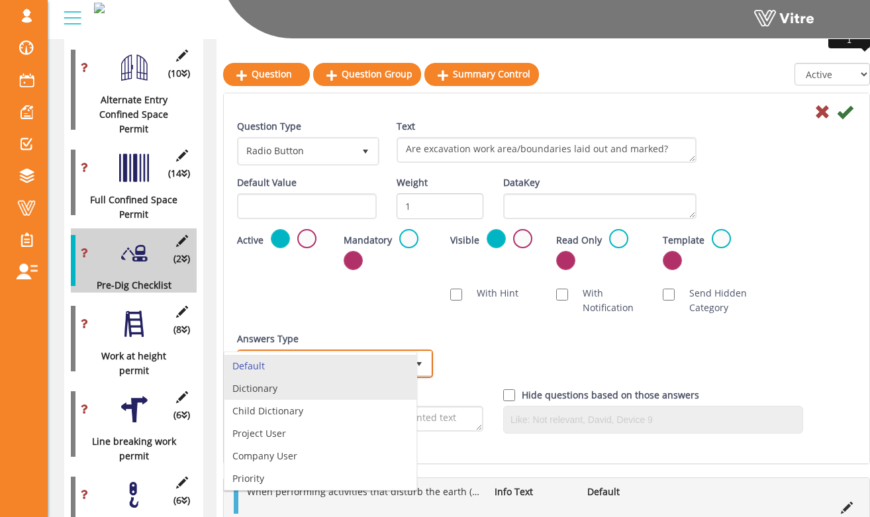
click at [366, 385] on li "Dictionary" at bounding box center [320, 388] width 192 height 23
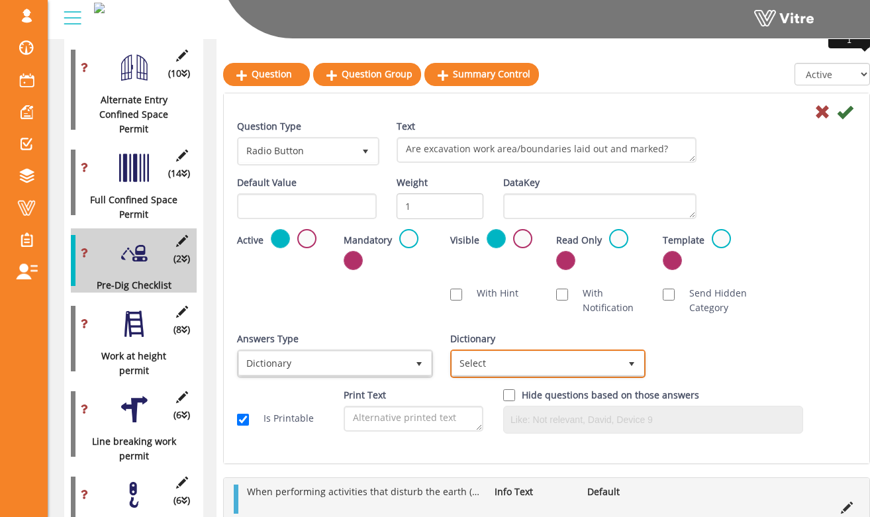
click at [492, 367] on span "Select" at bounding box center [536, 363] width 168 height 24
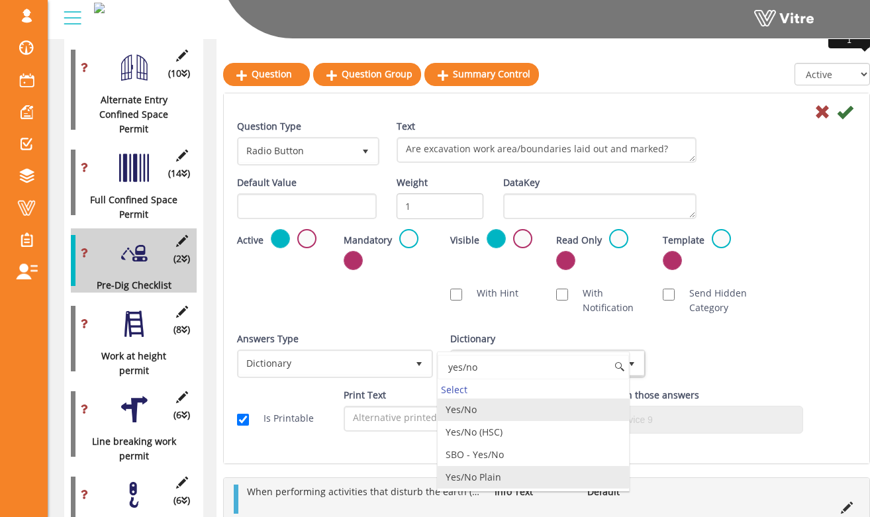
click at [533, 479] on li "Yes/No Plain" at bounding box center [533, 477] width 192 height 23
type input "yes/no"
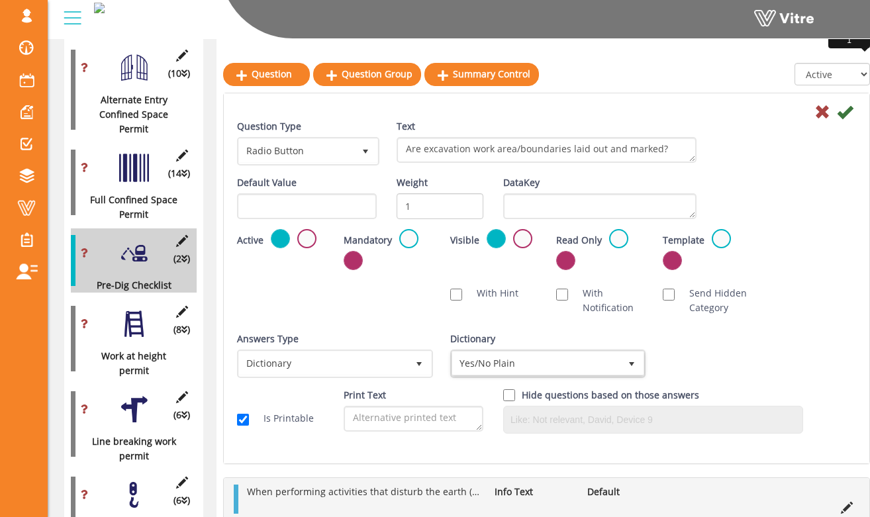
click at [815, 335] on div "Answers Type Dictionary 1 Answers Type Default 0 Module Select Form Context (li…" at bounding box center [546, 360] width 639 height 56
click at [408, 239] on label at bounding box center [408, 238] width 19 height 19
click at [0, 0] on input "radio" at bounding box center [0, 0] width 0 height 0
click at [844, 113] on icon at bounding box center [845, 112] width 16 height 16
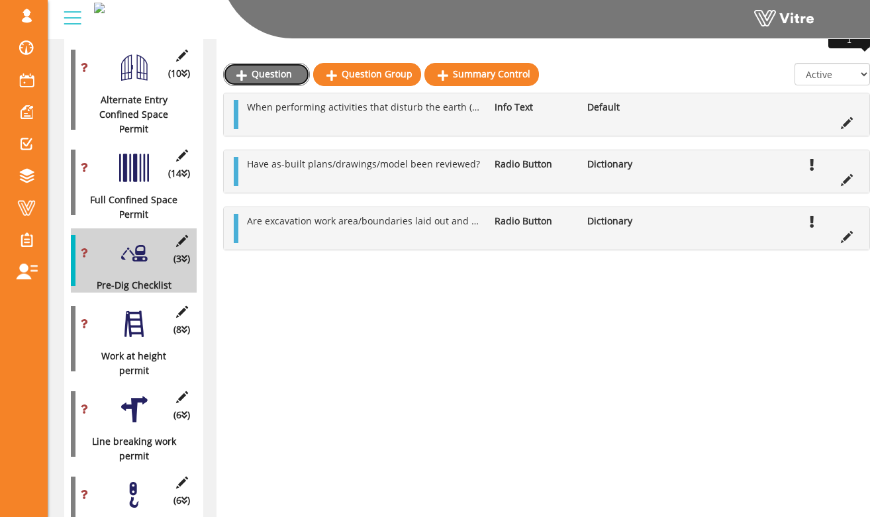
click at [290, 76] on link "Question" at bounding box center [266, 74] width 87 height 23
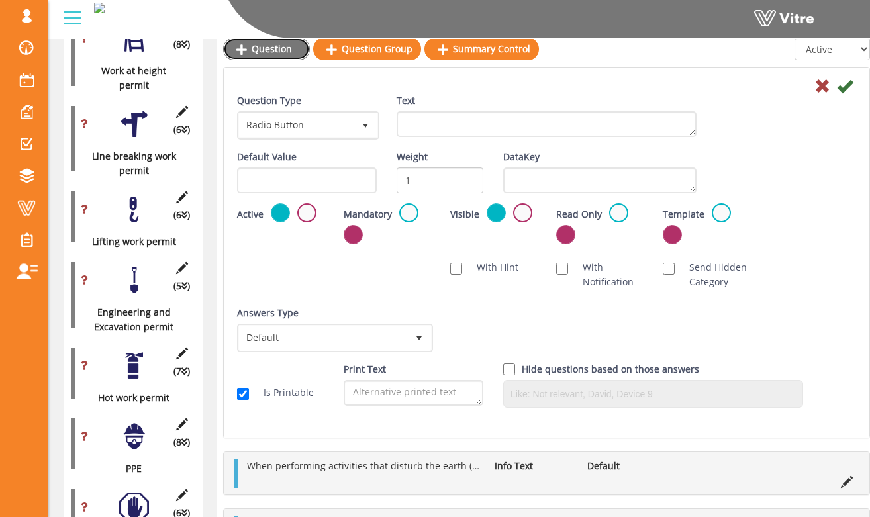
scroll to position [1166, 0]
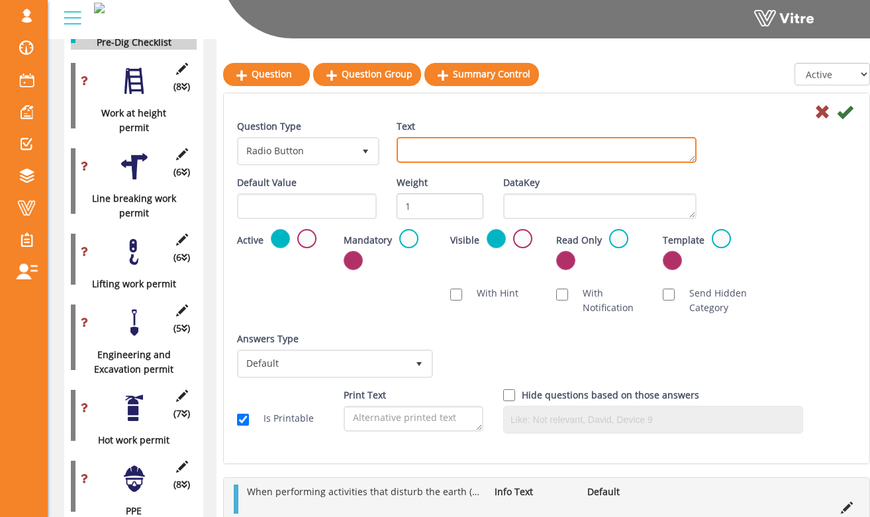
click at [468, 154] on textarea "Text" at bounding box center [546, 150] width 300 height 26
type textarea "Have locations for underground utilities been established?"
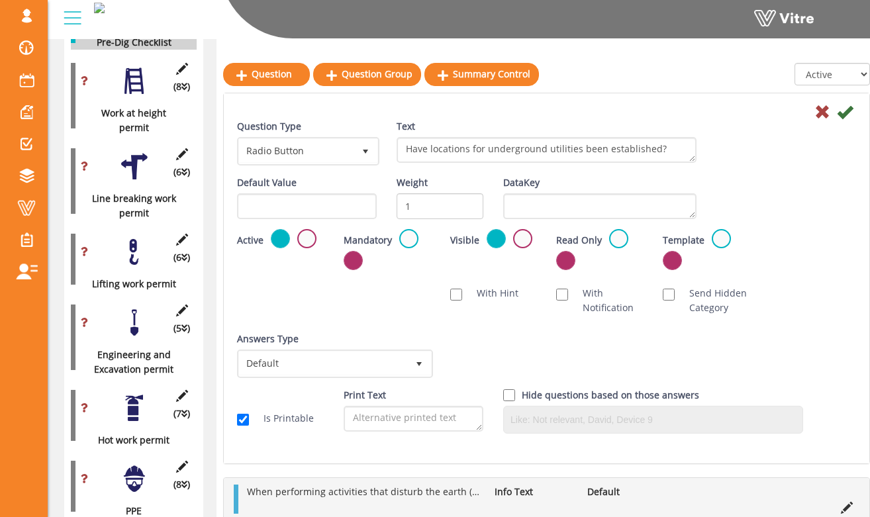
click at [736, 156] on div "Question Type Radio Button 3 Text Have locations for underground utilities been…" at bounding box center [546, 147] width 639 height 56
click at [400, 240] on label at bounding box center [408, 238] width 19 height 19
click at [0, 0] on input "radio" at bounding box center [0, 0] width 0 height 0
click at [406, 365] on span "Default" at bounding box center [334, 363] width 193 height 25
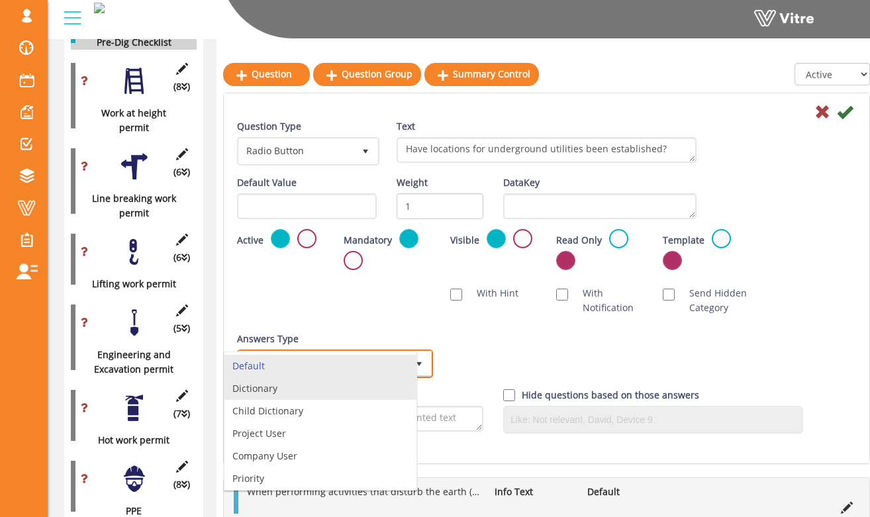
drag, startPoint x: 383, startPoint y: 379, endPoint x: 450, endPoint y: 373, distance: 67.1
click at [383, 379] on li "Dictionary" at bounding box center [320, 388] width 192 height 23
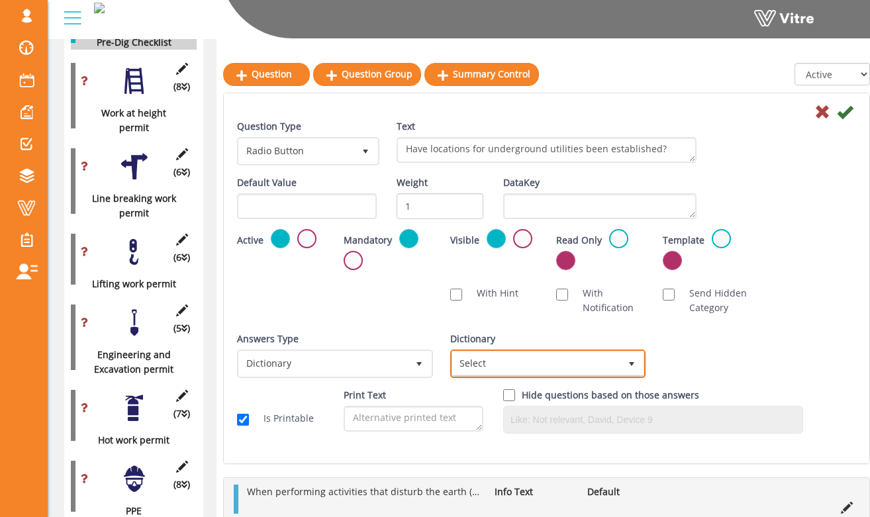
click at [546, 355] on span "Select" at bounding box center [536, 363] width 168 height 24
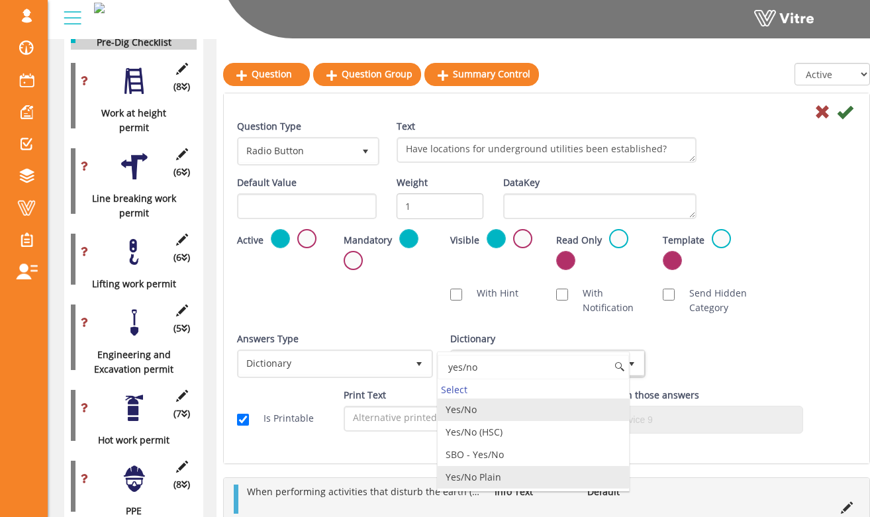
click at [500, 475] on li "Yes/No Plain" at bounding box center [533, 477] width 192 height 23
type input "yes/no"
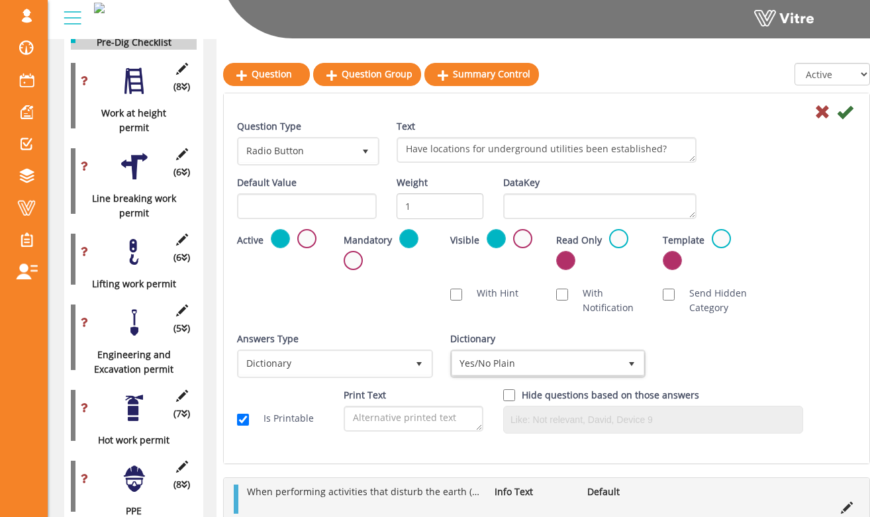
click at [798, 325] on div "Question Type Radio Button 3 Text Have locations for underground utilities been…" at bounding box center [546, 281] width 619 height 324
click at [847, 113] on icon at bounding box center [845, 112] width 16 height 16
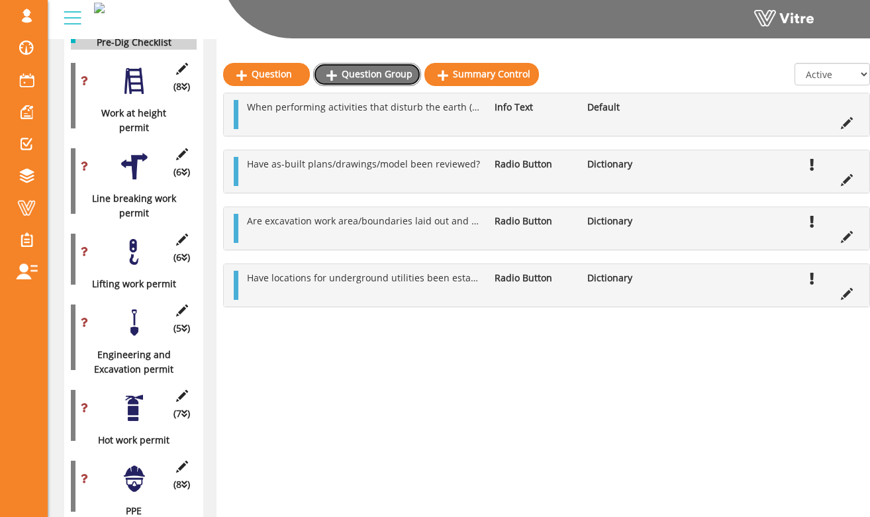
click at [370, 73] on link "Question Group" at bounding box center [367, 74] width 108 height 23
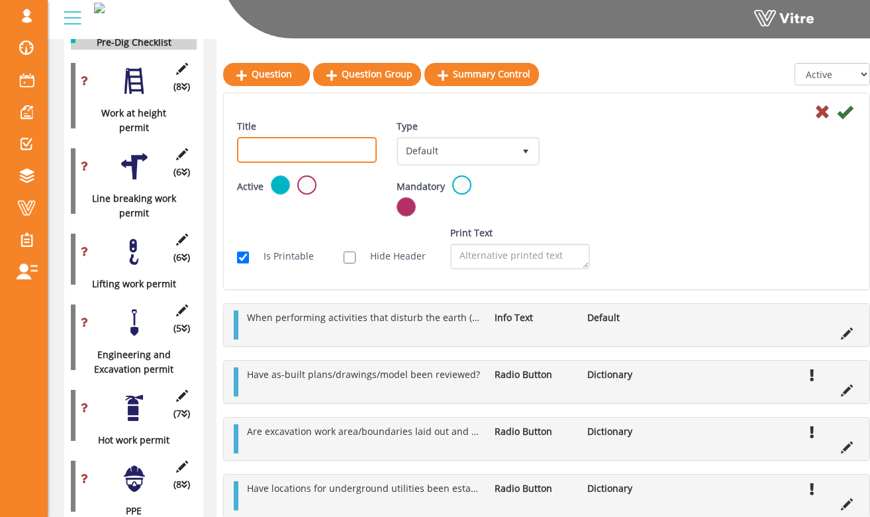
click at [357, 150] on input "Title" at bounding box center [307, 150] width 140 height 26
drag, startPoint x: 312, startPoint y: 155, endPoint x: 273, endPoint y: 150, distance: 39.3
click at [267, 150] on input "List Location" at bounding box center [307, 150] width 140 height 26
type input "List method of line locates"
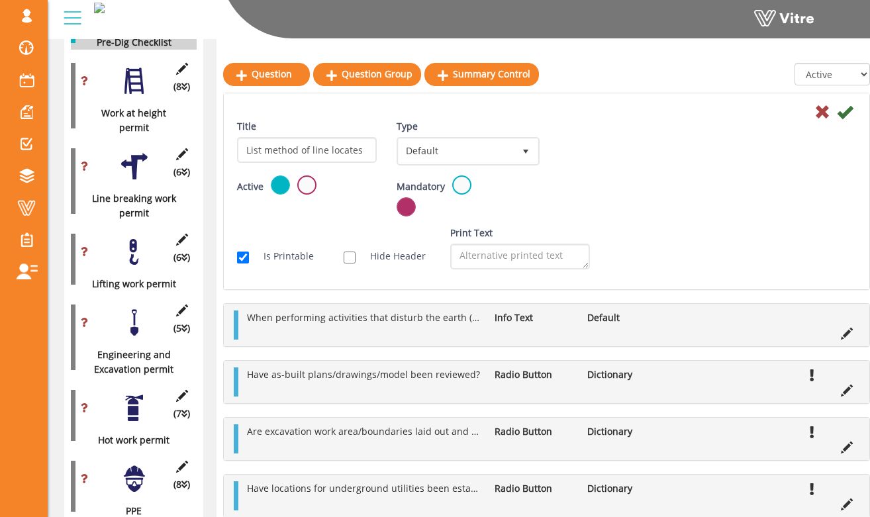
click at [691, 167] on div "Title List method of line locates Type Default 0 Scan Codes Select Variable Edi…" at bounding box center [546, 147] width 639 height 56
click at [845, 114] on icon at bounding box center [845, 112] width 16 height 16
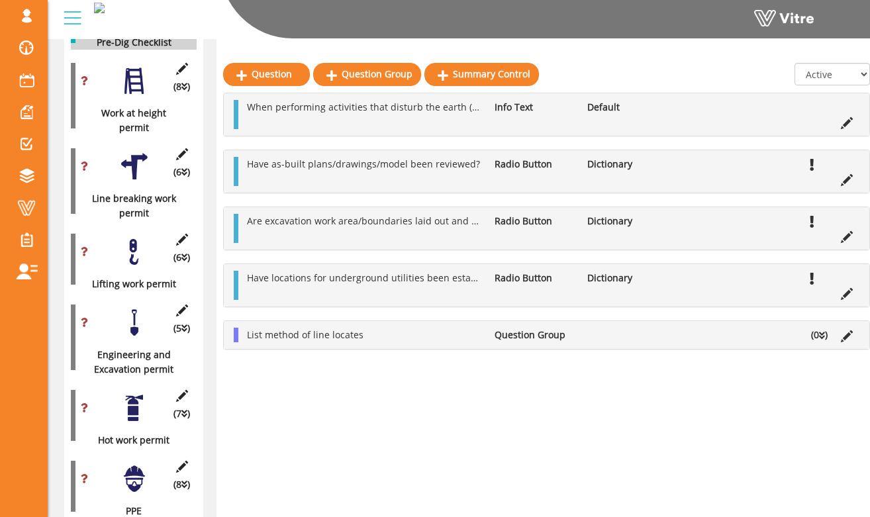
click at [819, 335] on icon at bounding box center [822, 335] width 6 height 9
click at [279, 363] on link "Question" at bounding box center [283, 366] width 87 height 23
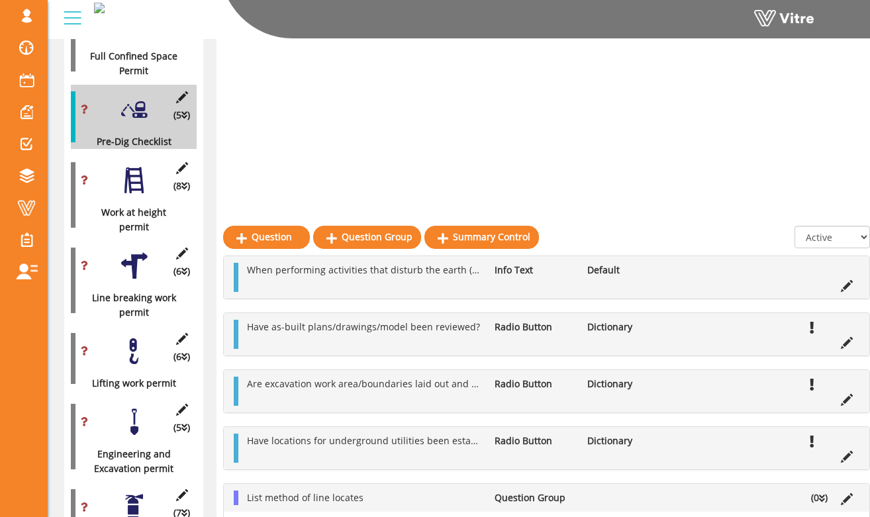
scroll to position [850, 0]
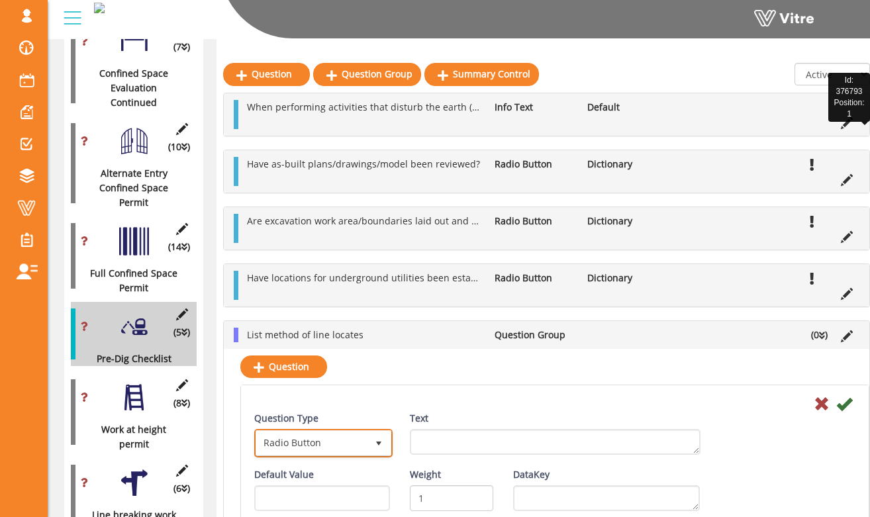
click at [387, 439] on span "select" at bounding box center [379, 443] width 24 height 24
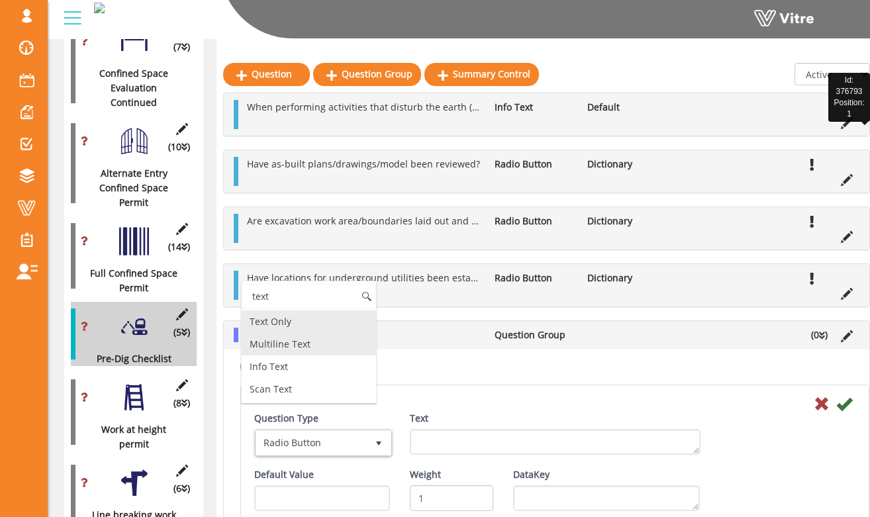
click at [325, 326] on li "Text Only" at bounding box center [309, 321] width 134 height 23
type input "text"
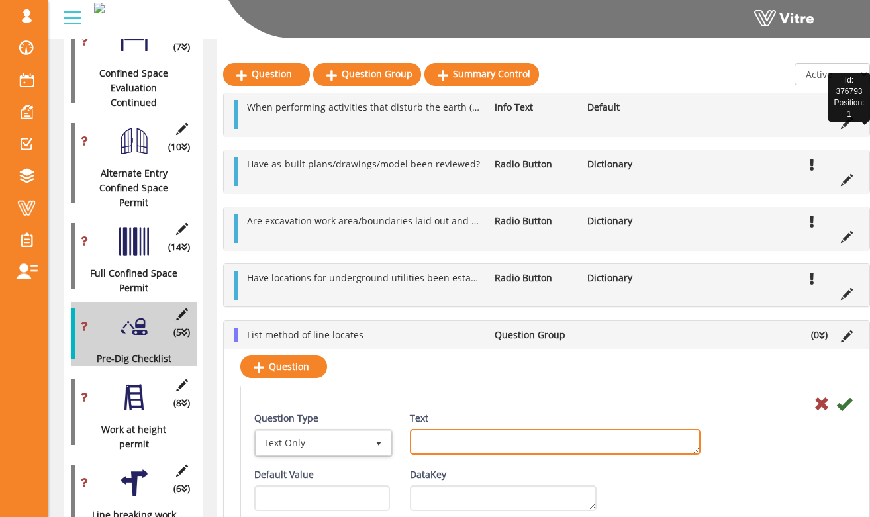
click at [490, 446] on textarea "Text" at bounding box center [555, 442] width 291 height 26
type textarea "Method"
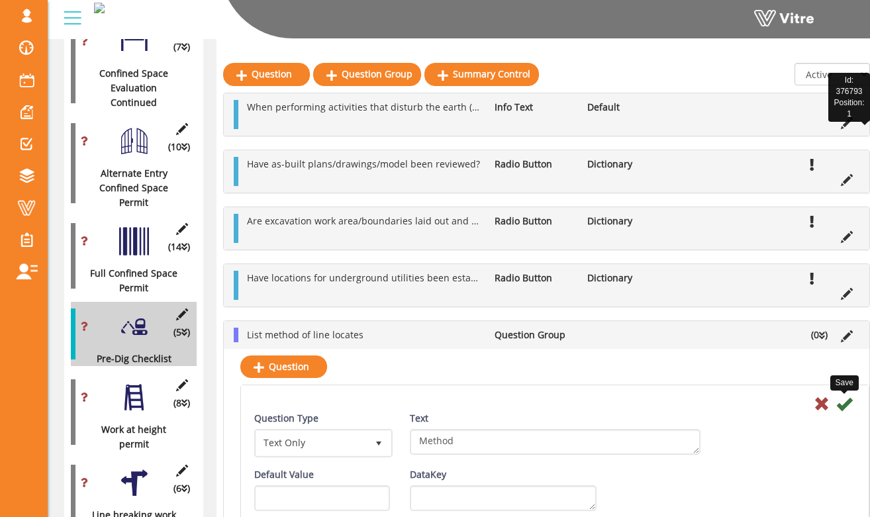
click at [847, 404] on icon at bounding box center [844, 404] width 16 height 16
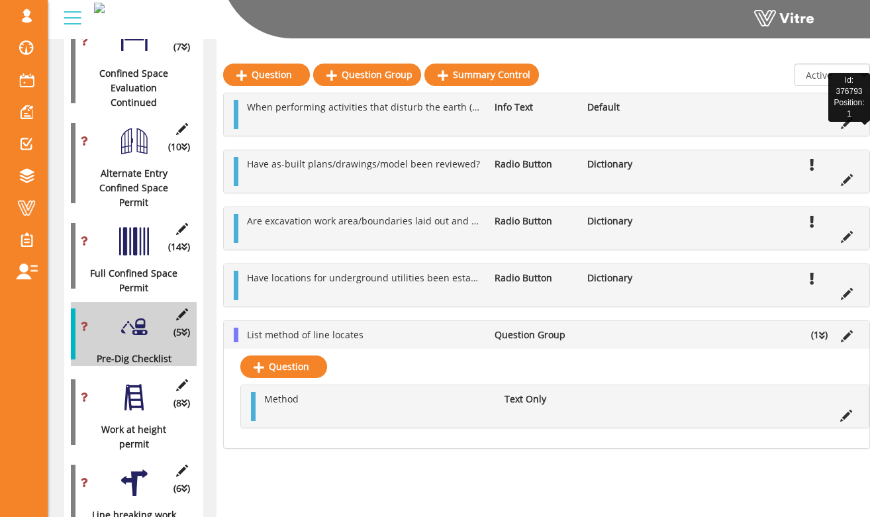
scroll to position [852, 0]
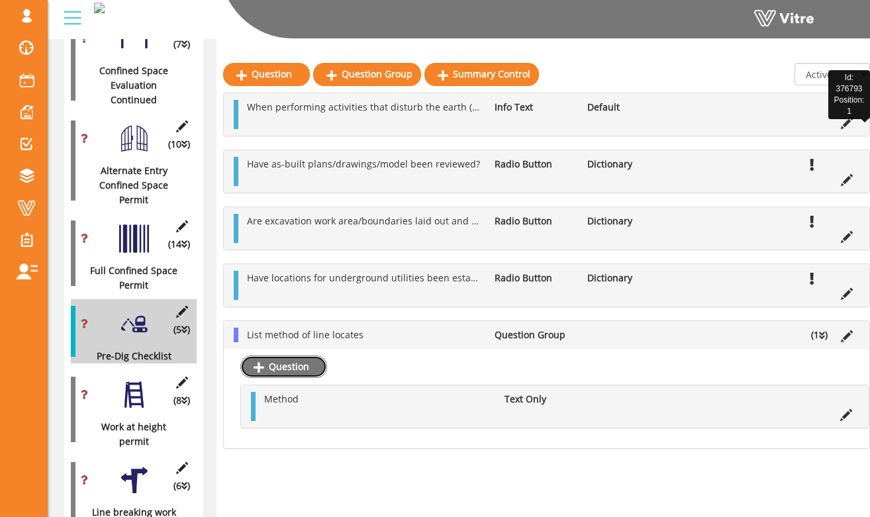
click at [304, 368] on link "Question" at bounding box center [283, 366] width 87 height 23
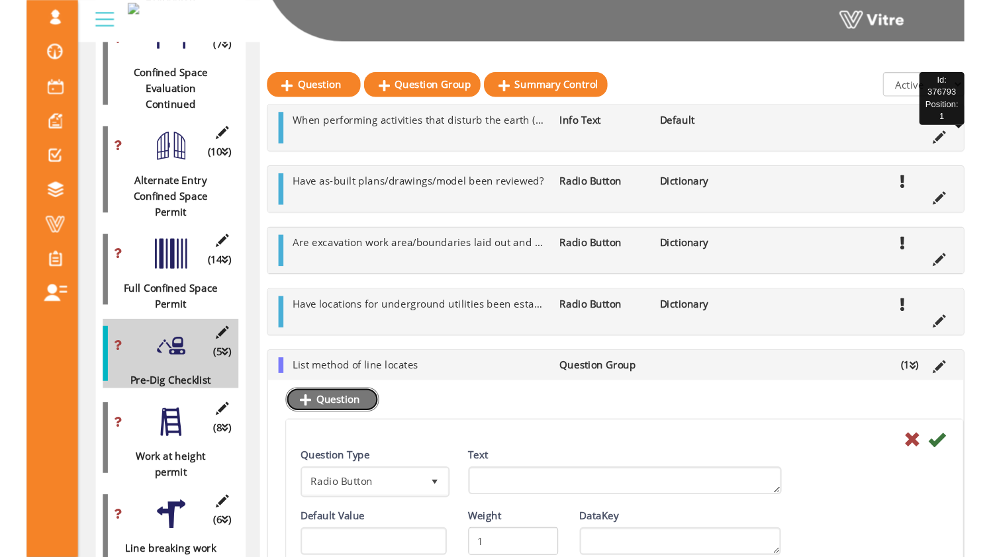
scroll to position [852, 0]
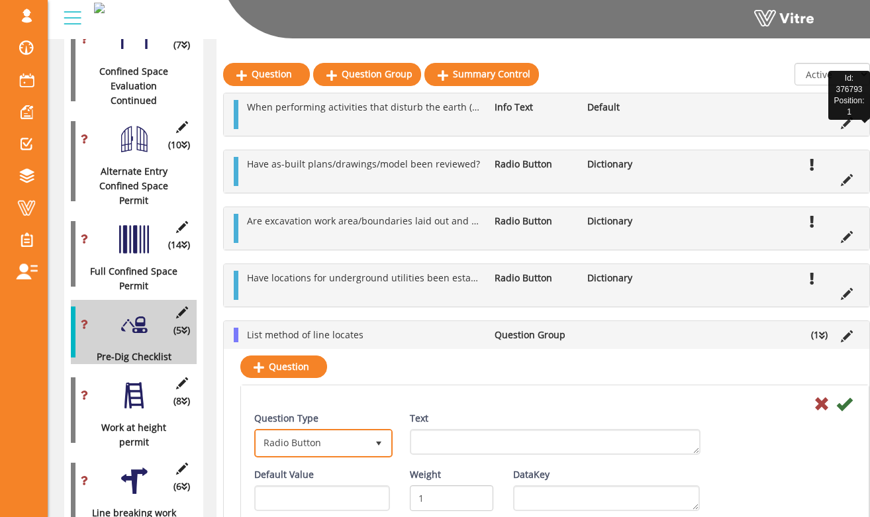
click at [322, 451] on span "Radio Button" at bounding box center [311, 443] width 111 height 24
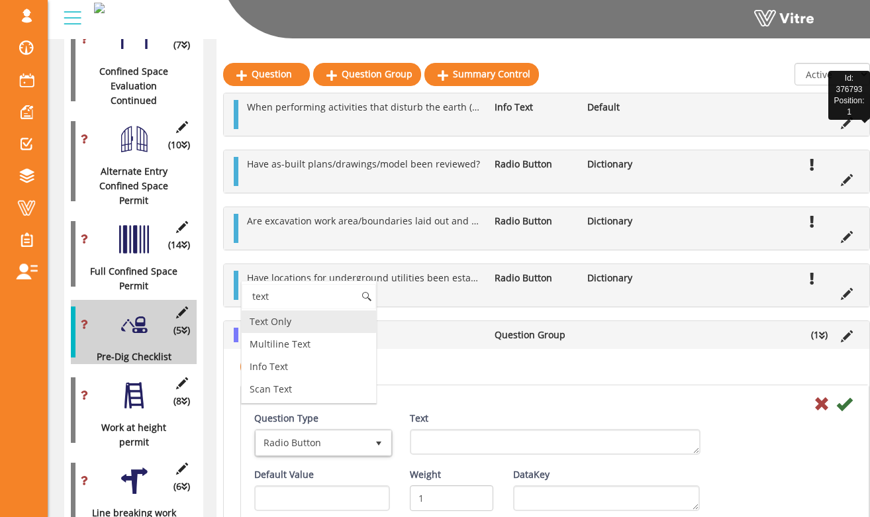
click at [314, 321] on li "Text Only" at bounding box center [309, 321] width 134 height 23
type input "text"
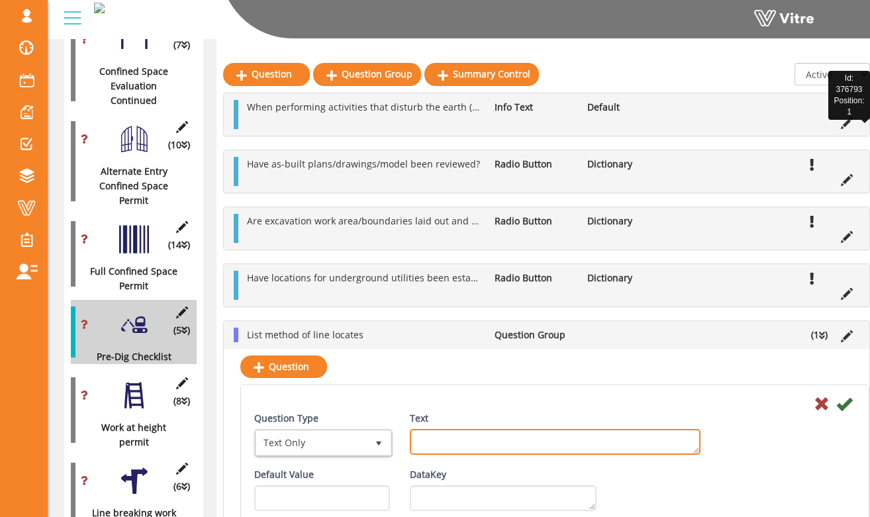
click at [455, 437] on textarea "Text" at bounding box center [555, 442] width 291 height 26
drag, startPoint x: 562, startPoint y: 437, endPoint x: 402, endPoint y: 437, distance: 159.5
click at [402, 437] on div "Text Locator Representative Name" at bounding box center [555, 438] width 310 height 54
type textarea "Locator Representative Name"
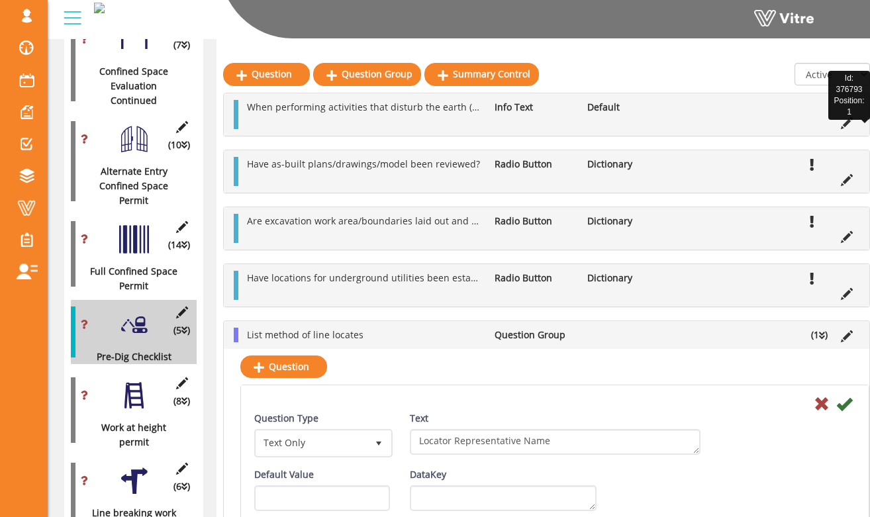
click at [755, 452] on div "Question Type Text Only 5 Text Locator Representative Name" at bounding box center [554, 439] width 621 height 56
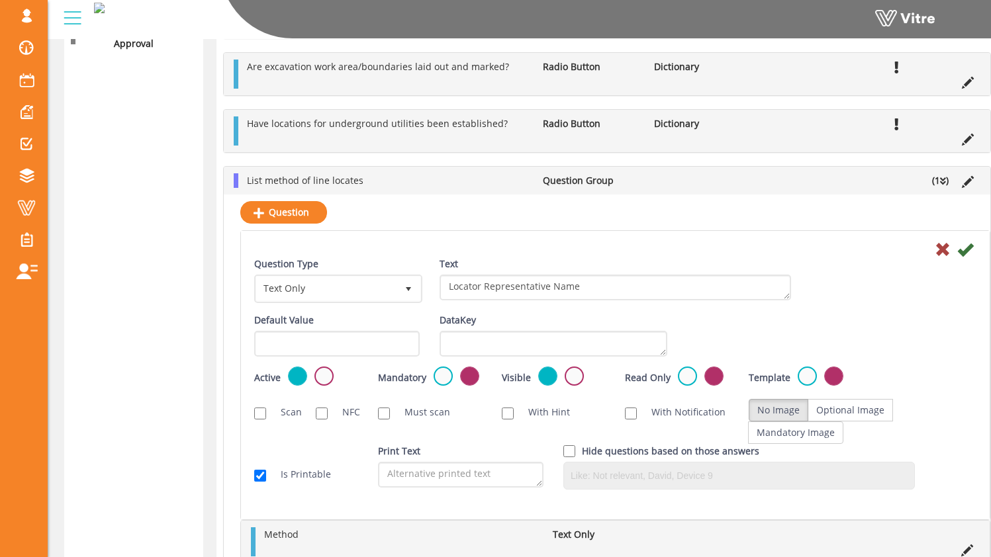
scroll to position [1960, 0]
click at [434, 375] on label at bounding box center [443, 376] width 19 height 19
click at [0, 0] on input "radio" at bounding box center [0, 0] width 0 height 0
click at [879, 248] on icon at bounding box center [965, 250] width 16 height 16
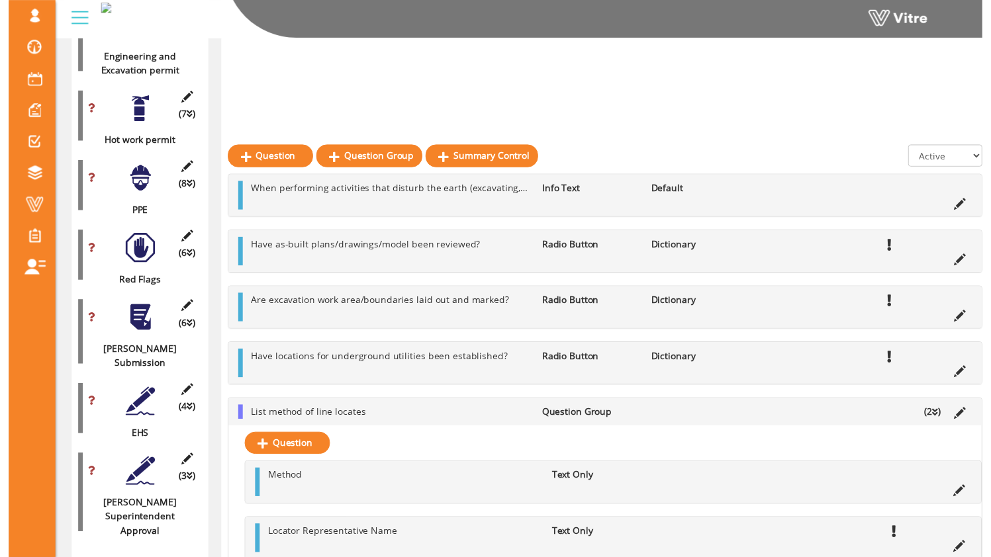
scroll to position [1835, 0]
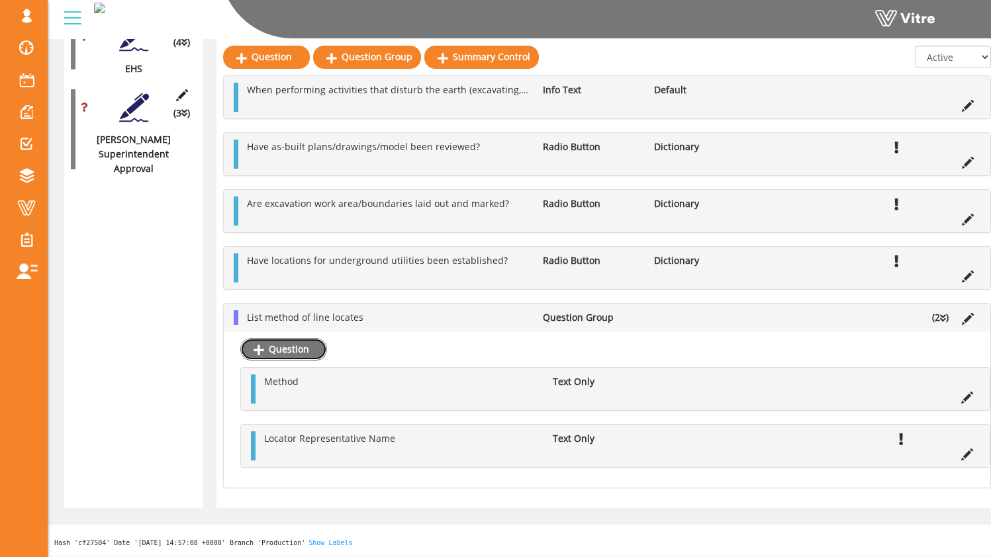
click at [306, 353] on link "Question" at bounding box center [283, 349] width 87 height 23
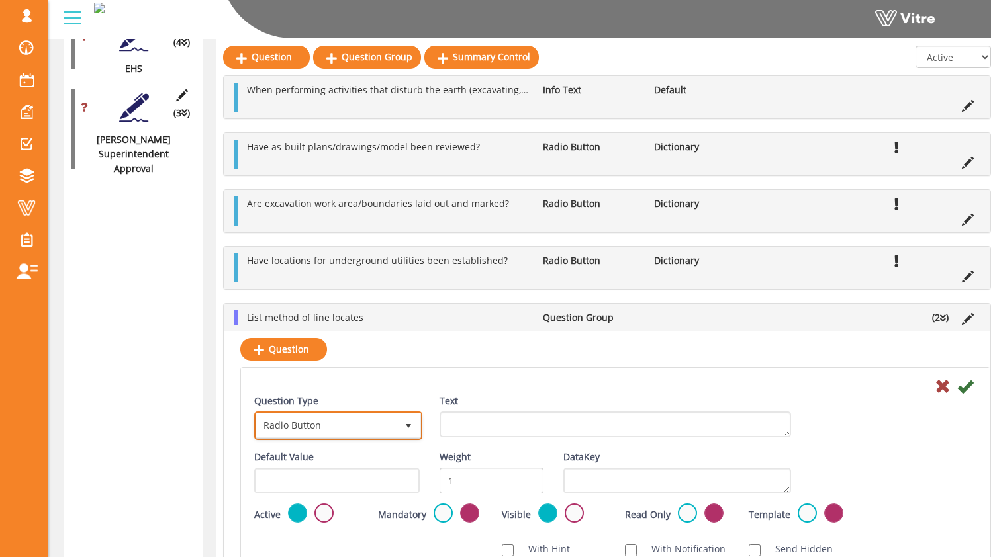
click at [413, 428] on span "select" at bounding box center [408, 426] width 11 height 11
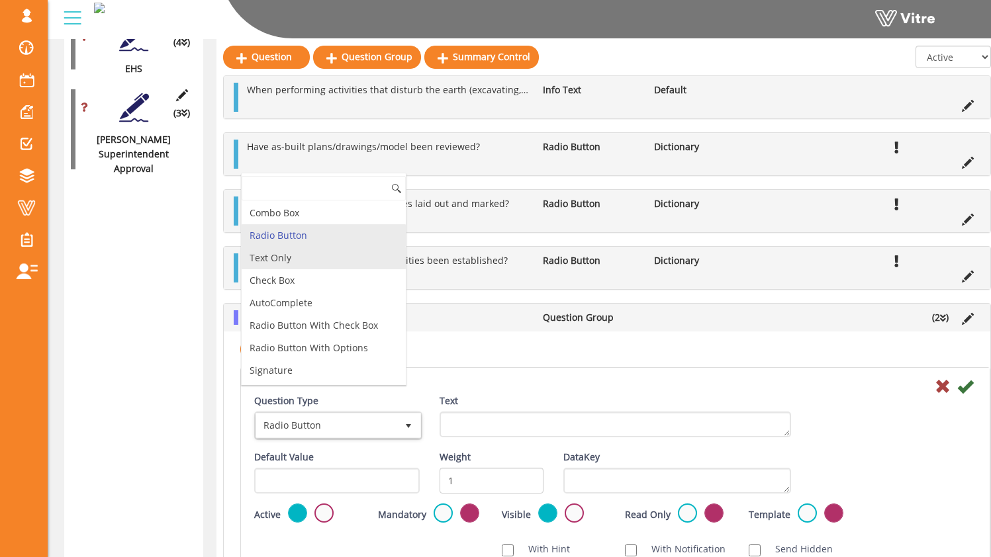
click at [343, 255] on li "Text Only" at bounding box center [324, 258] width 164 height 23
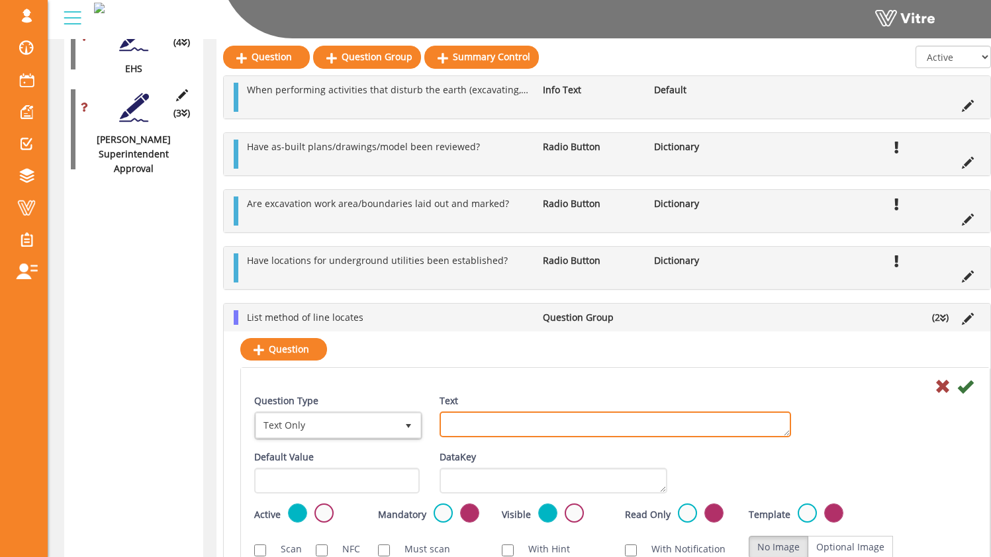
click at [515, 427] on textarea "Text" at bounding box center [614, 425] width 351 height 26
type textarea "Contact Number"
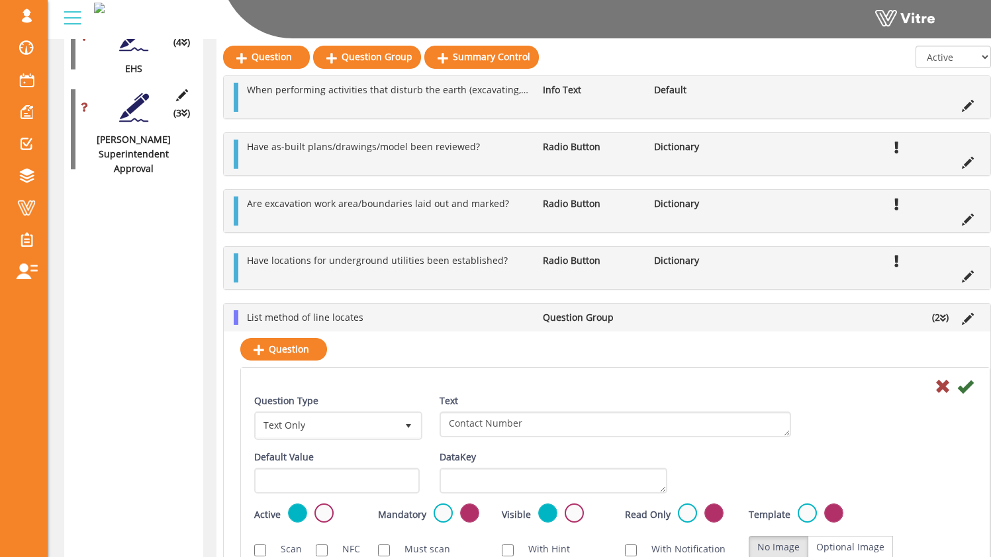
drag, startPoint x: 832, startPoint y: 418, endPoint x: 825, endPoint y: 420, distance: 7.5
click at [829, 420] on div "Question Type Text Only 5 Text Contact Number" at bounding box center [615, 422] width 742 height 56
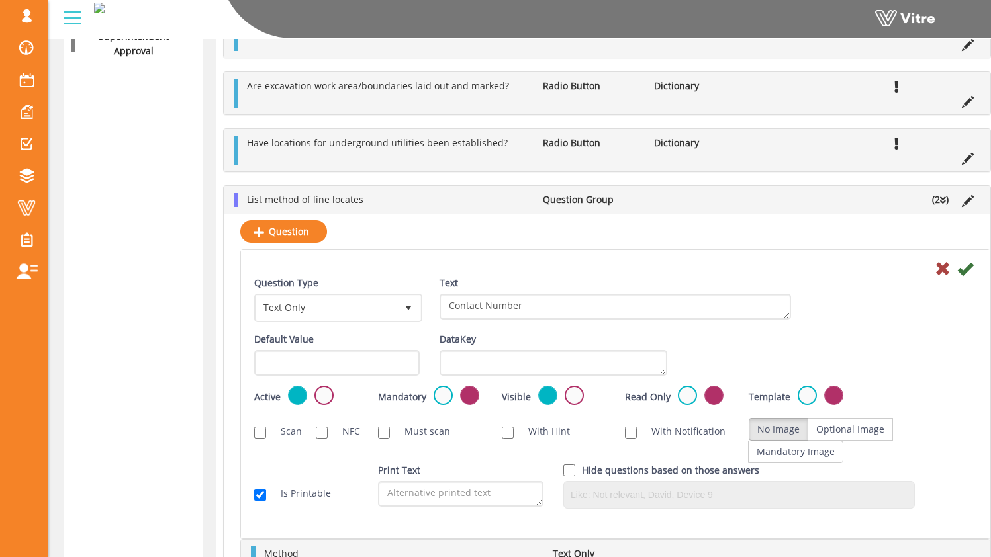
scroll to position [1954, 0]
click at [437, 387] on div "Mandatory Active" at bounding box center [430, 396] width 104 height 22
click at [440, 391] on label at bounding box center [443, 394] width 19 height 19
click at [0, 0] on input "radio" at bounding box center [0, 0] width 0 height 0
click at [879, 271] on icon at bounding box center [965, 268] width 16 height 16
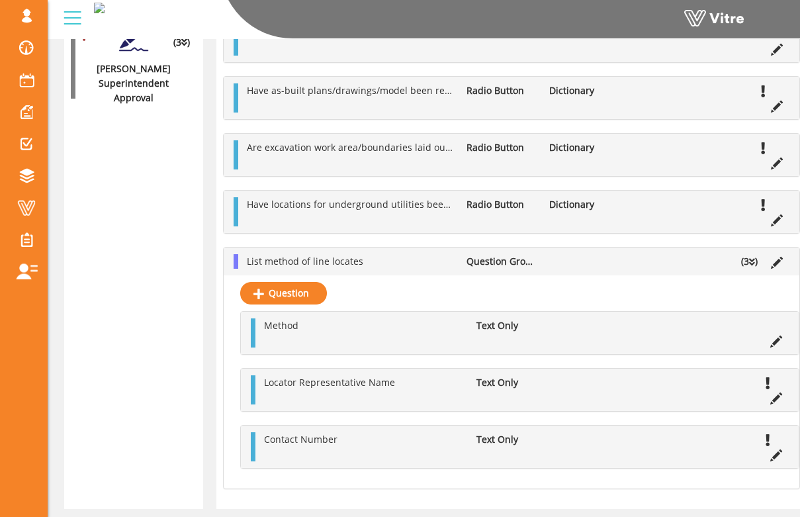
scroll to position [1909, 0]
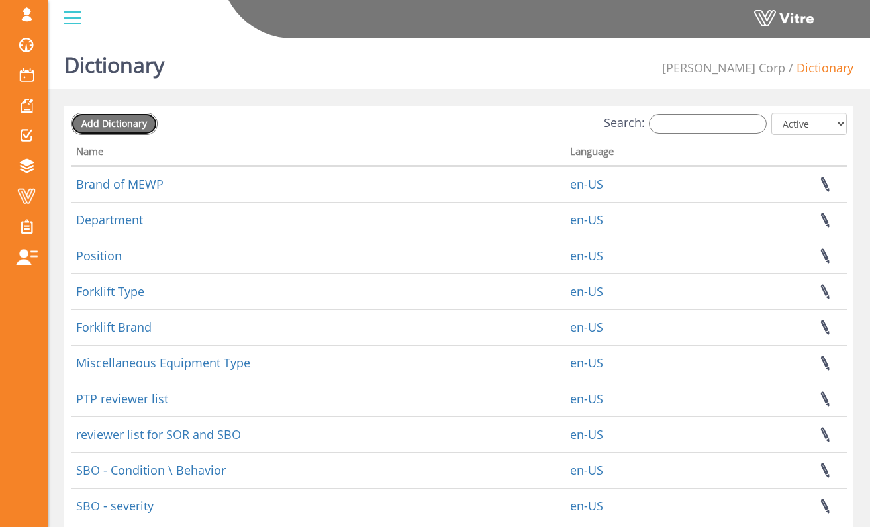
click at [108, 124] on span "Add Dictionary" at bounding box center [114, 123] width 66 height 13
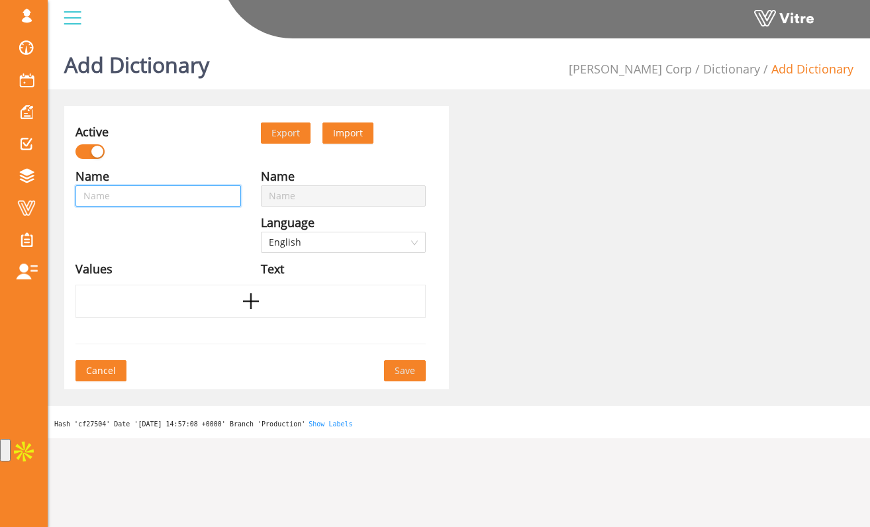
click at [183, 200] on input "text" at bounding box center [157, 195] width 165 height 21
type input "H"
type input "HC"
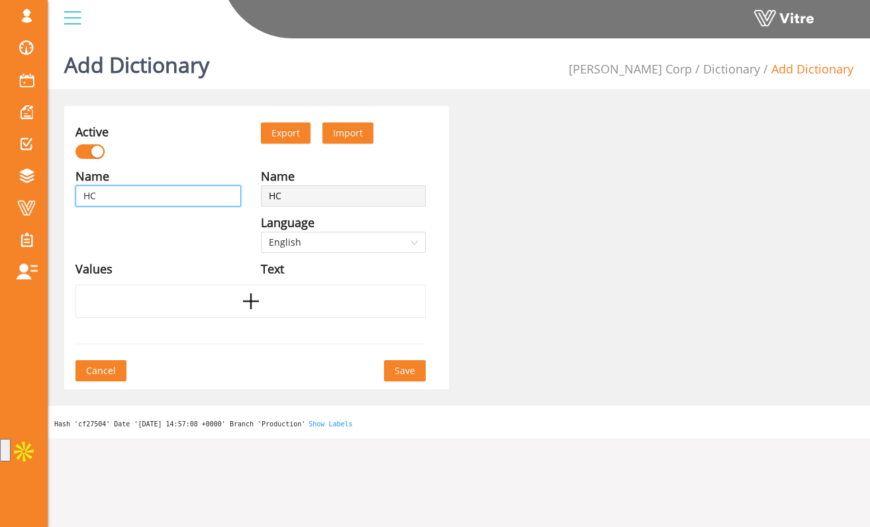
type input "HCC"
type input "HCC P"
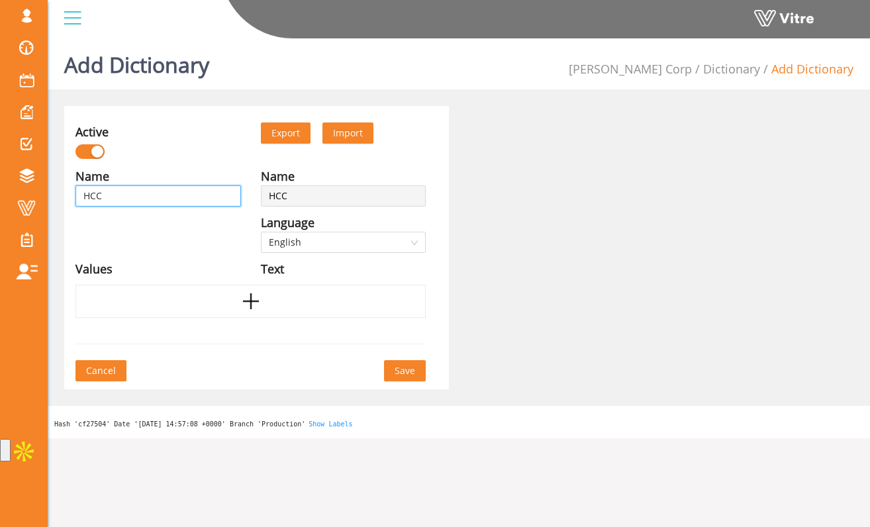
type input "HCC P"
type input "HCC PT"
type input "HCC PTP"
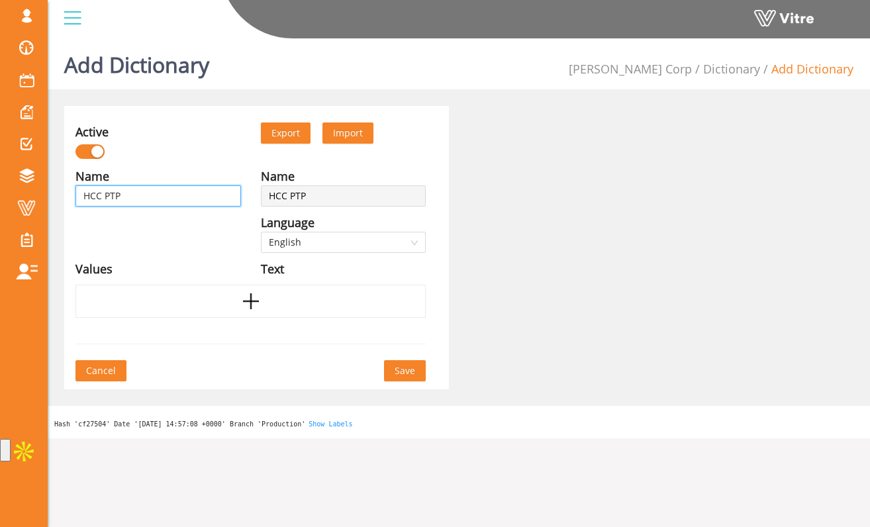
type input "HCC PTP"
type input "HCC PTP -"
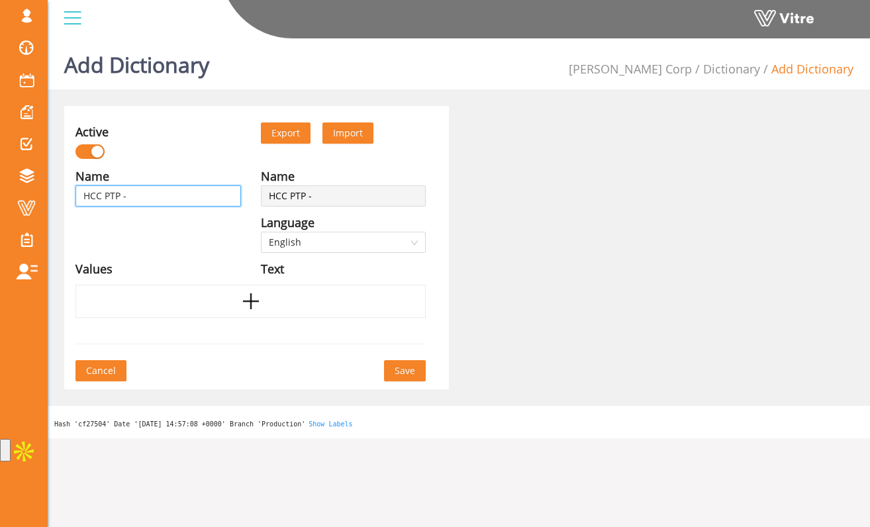
type input "HCC PTP -"
type input "HCC PTP - P"
type input "HCC PTP - Pr"
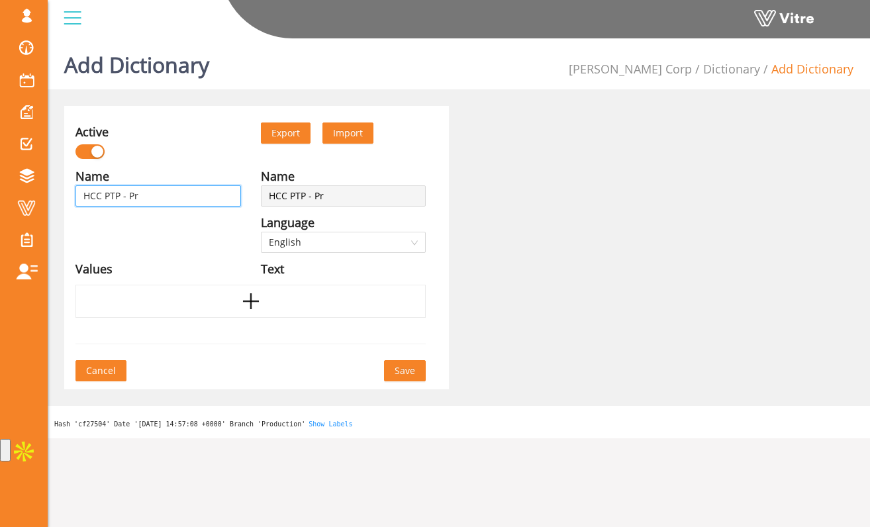
type input "HCC PTP - Pre"
type input "HCC PTP - Pre="
type input "HCC PTP - Pre"
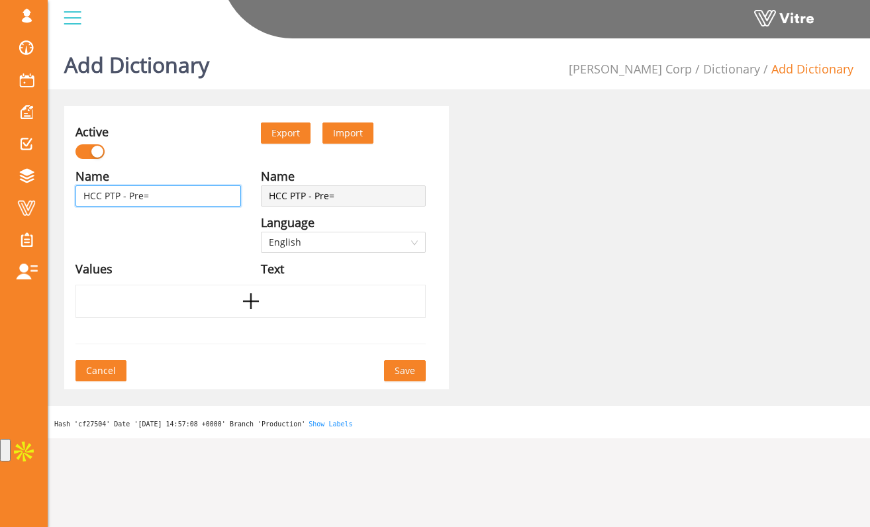
type input "HCC PTP - Pre"
type input "HCC PTP - Pre-"
type input "HCC PTP - Pre-D"
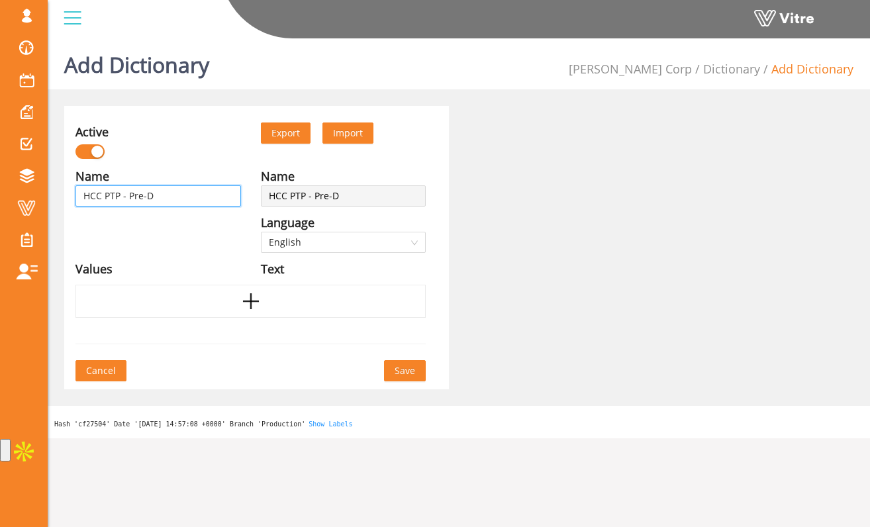
type input "HCC PTP - Pre-Di"
type input "HCC PTP - Pre-Dig"
type input "HCC PTP - Pre-Dig-"
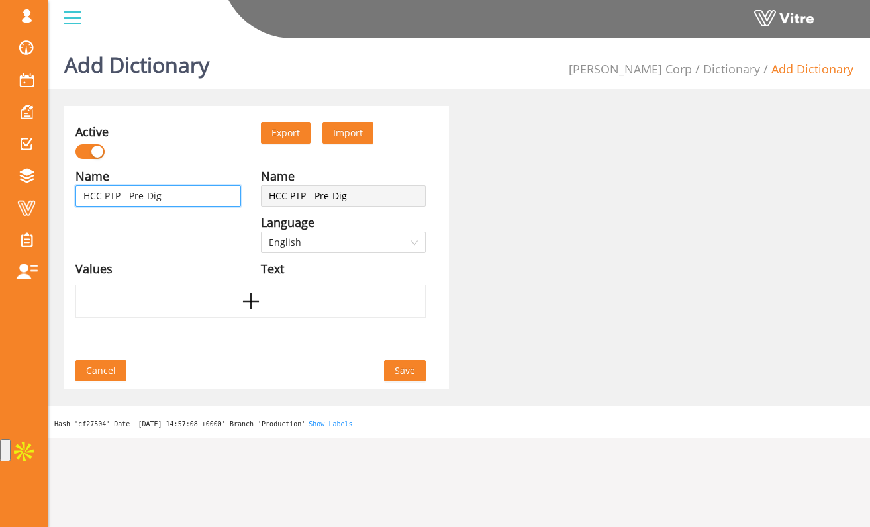
type input "HCC PTP - Pre-Dig-"
type input "HCC PTP - Pre-Dig"
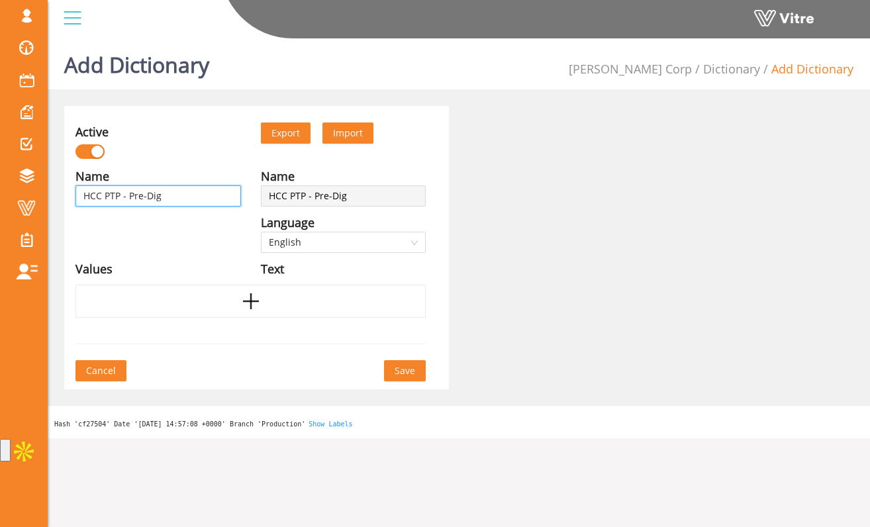
type input "HCC PTP - Pre-Dig -"
type input "HCC PTP - Pre-Dig - C"
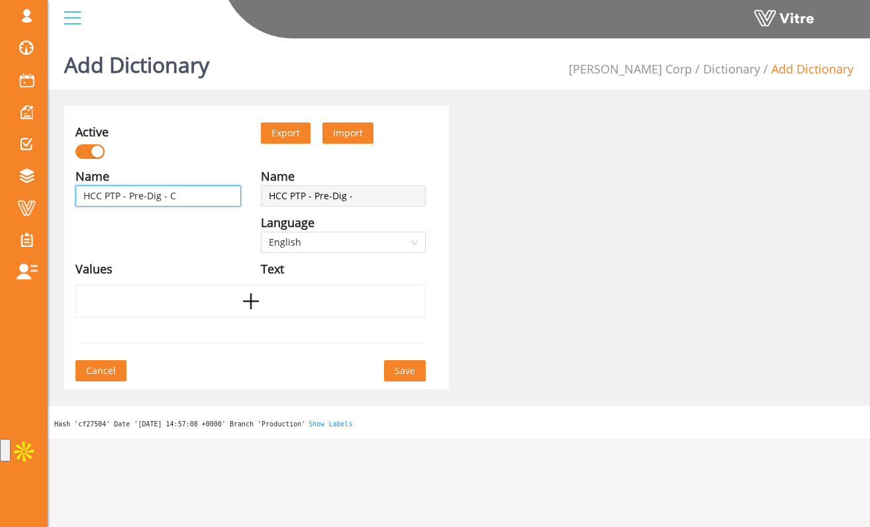
type input "HCC PTP - Pre-Dig - C"
type input "HCC PTP - Pre-Dig - Co"
type input "HCC PTP - Pre-Dig - Col"
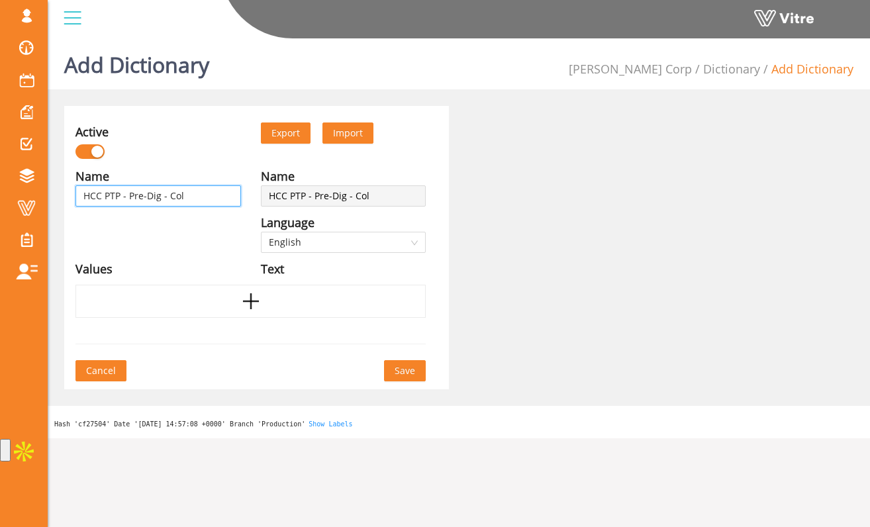
type input "HCC PTP - Pre-Dig - Colo"
type input "HCC PTP - Pre-Dig - Color"
type input "HCC PTP - Pre-Dig - Colors"
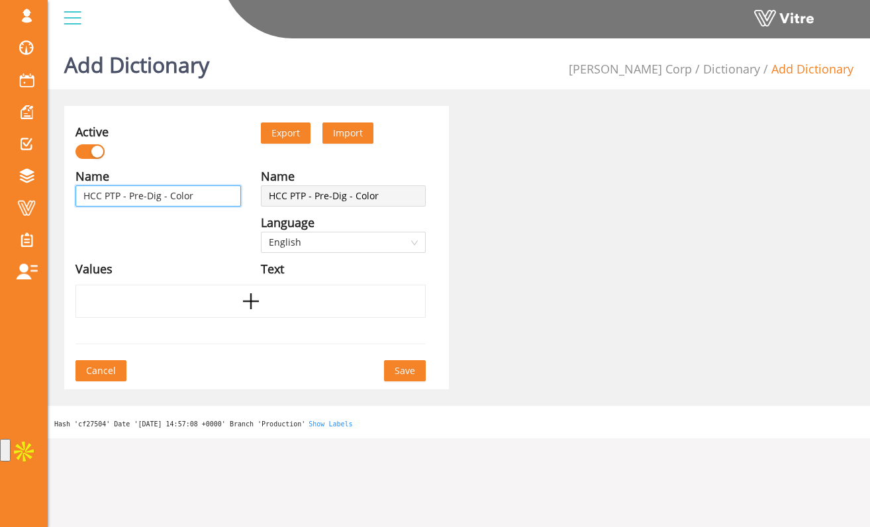
type input "HCC PTP - Pre-Dig - Colors"
click at [328, 297] on div at bounding box center [250, 301] width 350 height 33
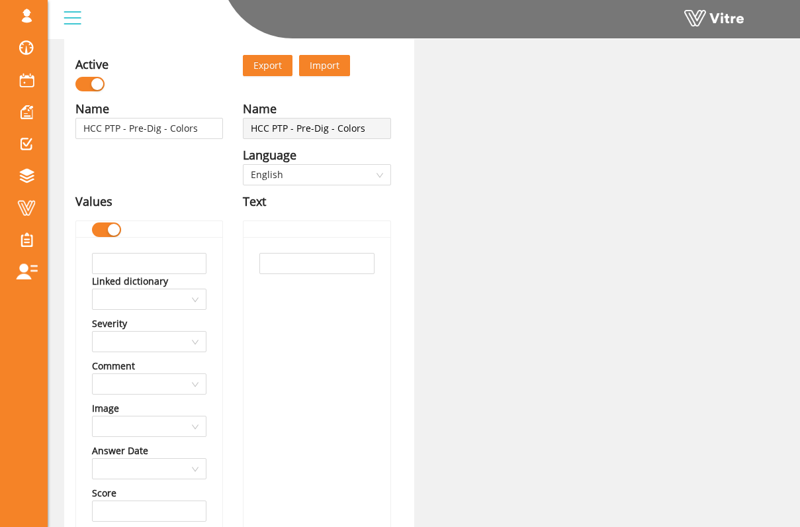
scroll to position [70, 0]
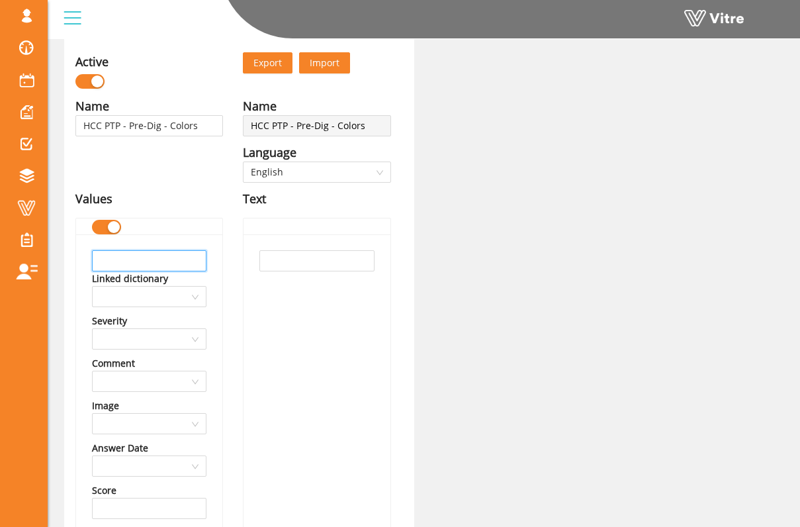
click at [181, 258] on input "text" at bounding box center [149, 260] width 115 height 21
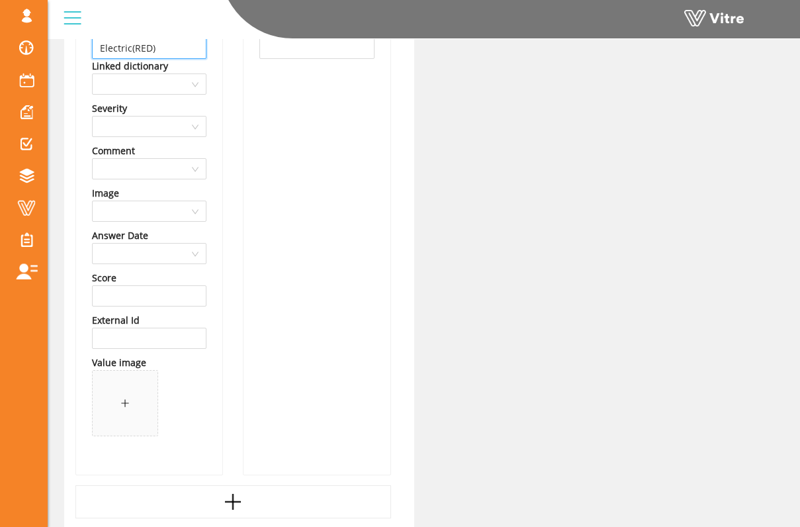
scroll to position [269, 0]
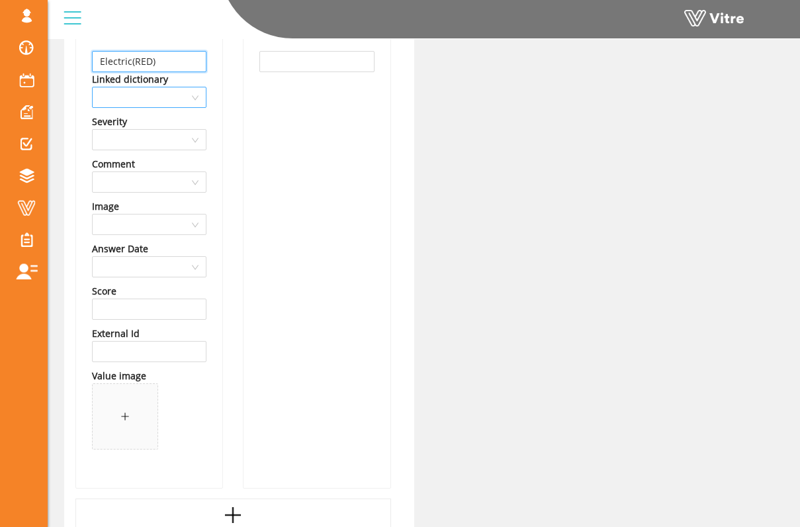
click at [203, 99] on div at bounding box center [149, 97] width 115 height 21
type input "Electric(RED)"
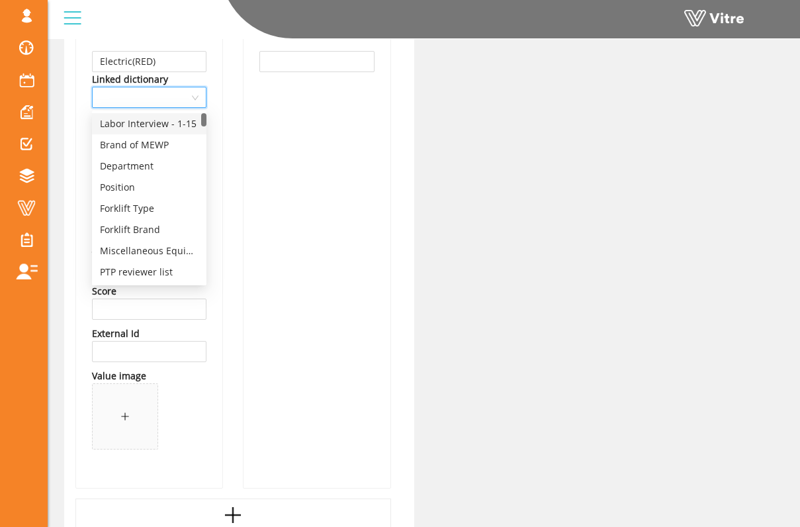
click at [203, 99] on div at bounding box center [149, 97] width 115 height 21
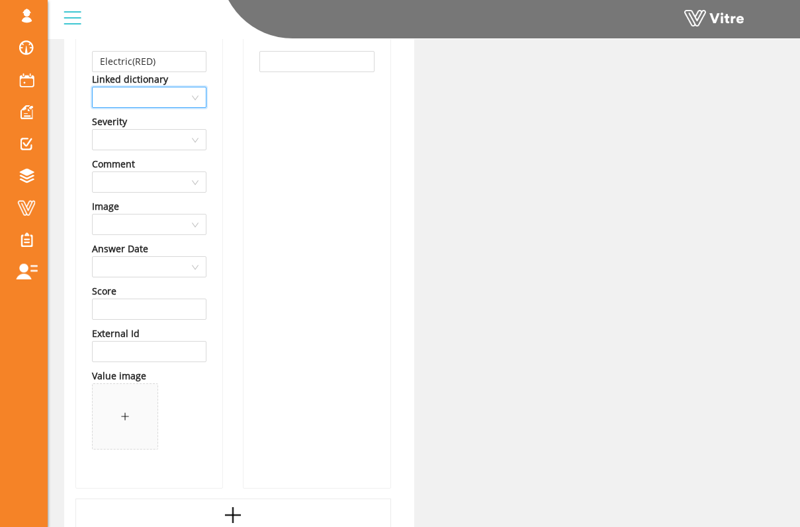
click at [231, 110] on div "Name HCC PTP - Pre-Dig - Colors Language English Values Electric(RED) Linked di…" at bounding box center [149, 198] width 167 height 602
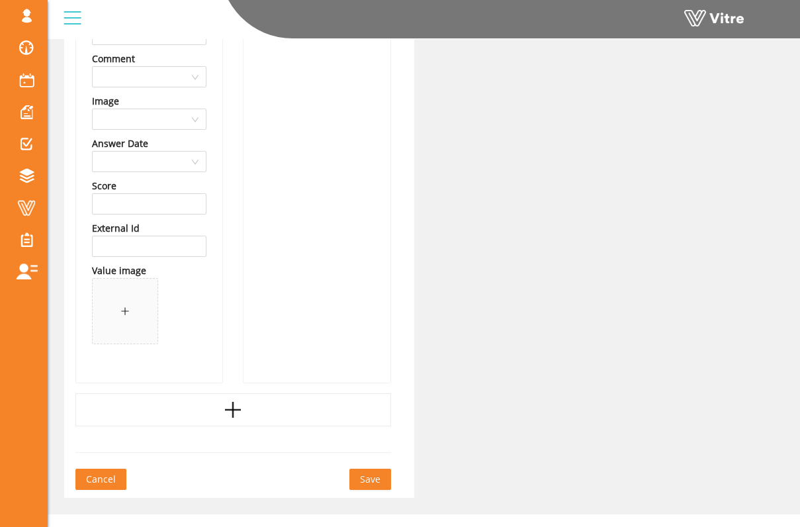
scroll to position [394, 0]
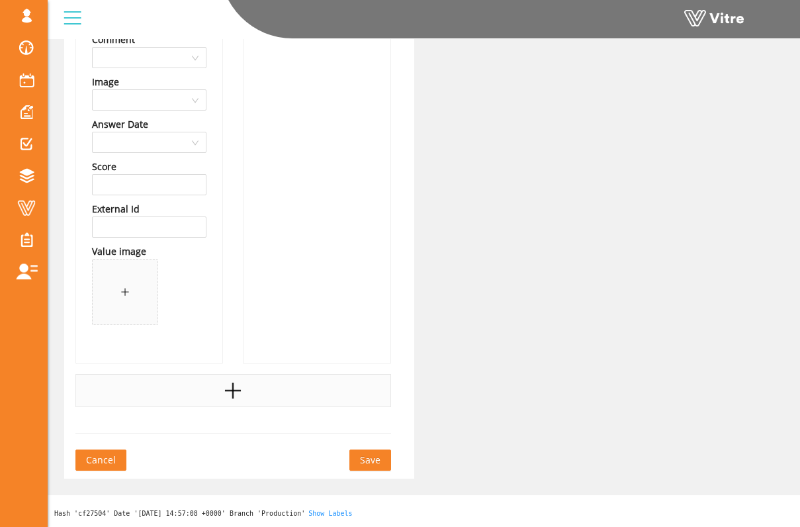
click at [244, 380] on div at bounding box center [233, 390] width 316 height 33
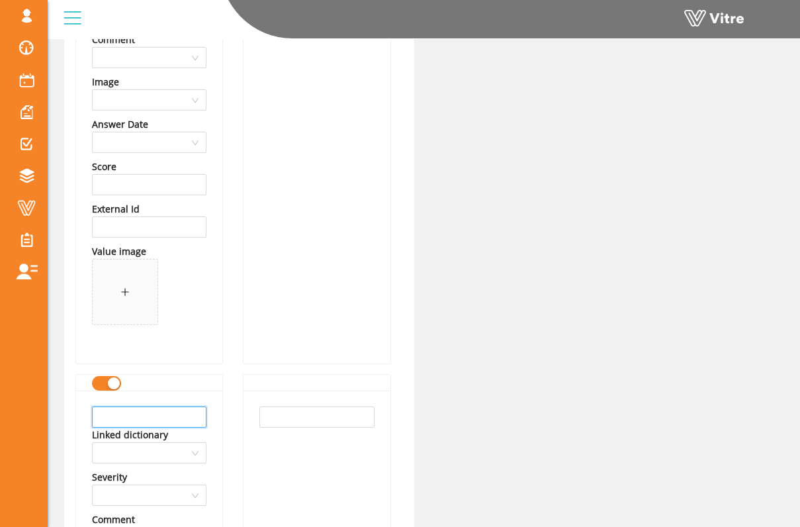
click at [189, 413] on input "text" at bounding box center [149, 416] width 115 height 21
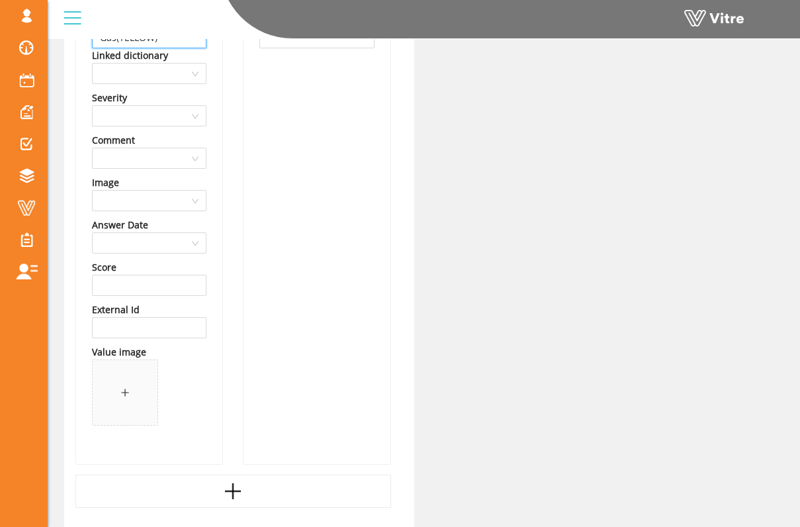
scroll to position [874, 0]
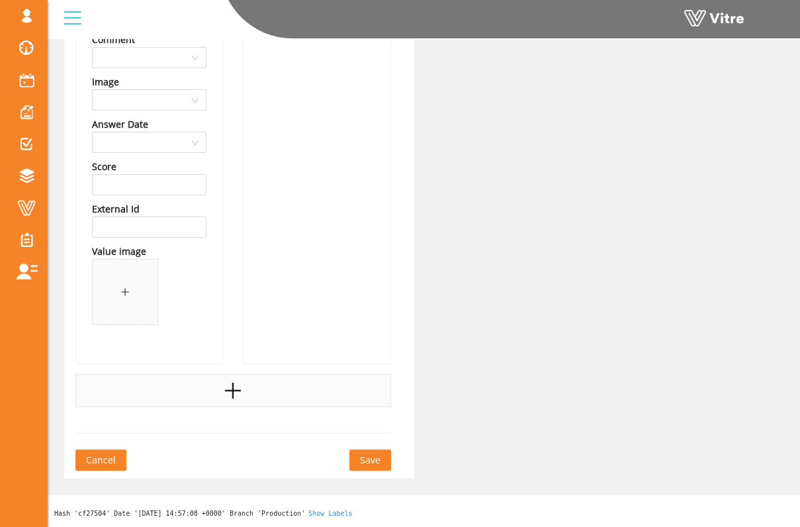
type input "Gas(YELLOW)"
click at [192, 391] on div at bounding box center [233, 390] width 316 height 33
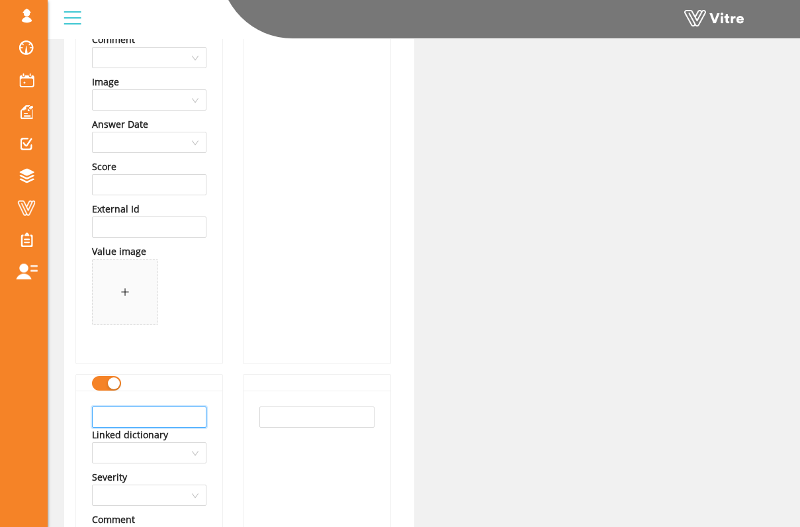
click at [173, 418] on input "text" at bounding box center [149, 416] width 115 height 21
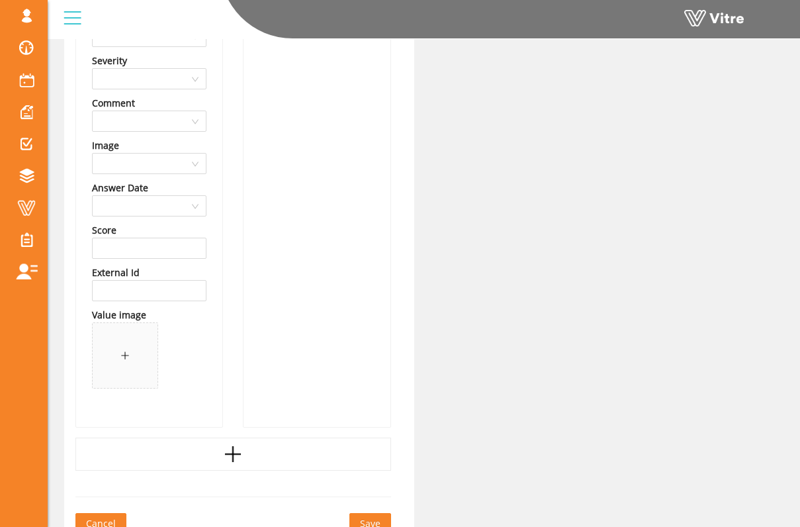
scroll to position [1354, 0]
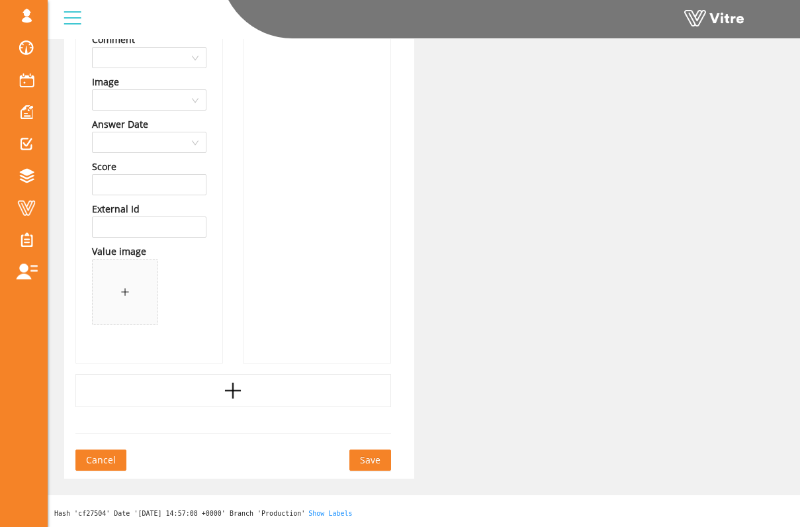
type input "Water(BLUE)"
click at [223, 385] on icon "plus" at bounding box center [233, 391] width 20 height 20
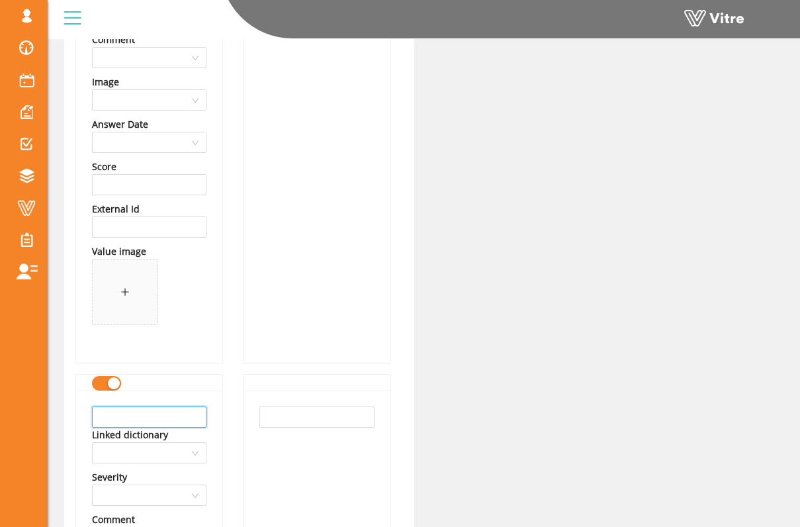
click at [163, 418] on input "text" at bounding box center [149, 416] width 115 height 21
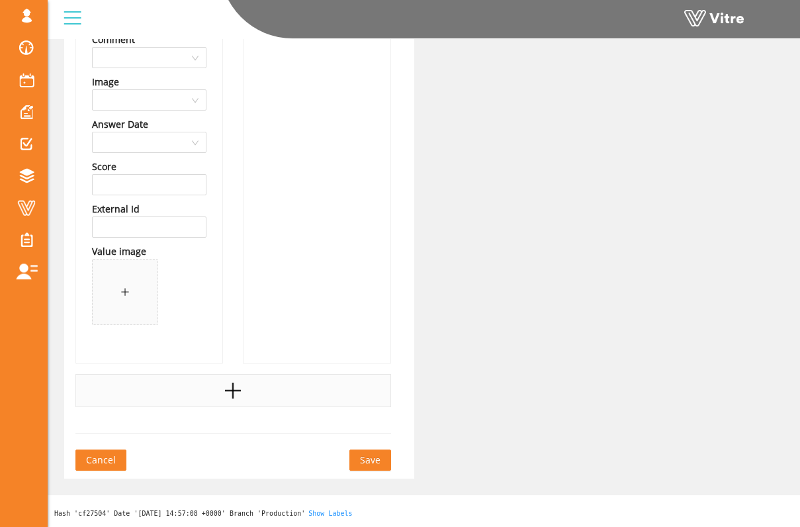
type input "Sewers(GREEN)"
click at [187, 392] on div at bounding box center [233, 390] width 316 height 33
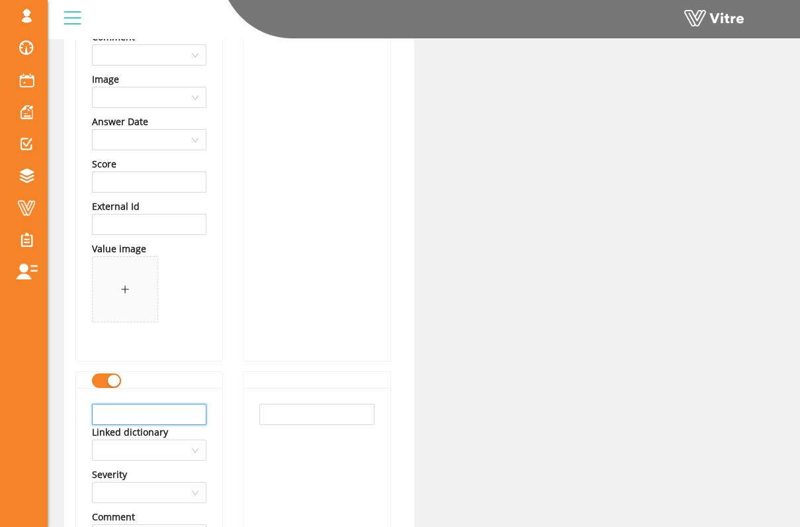
click at [178, 416] on input "text" at bounding box center [149, 414] width 115 height 21
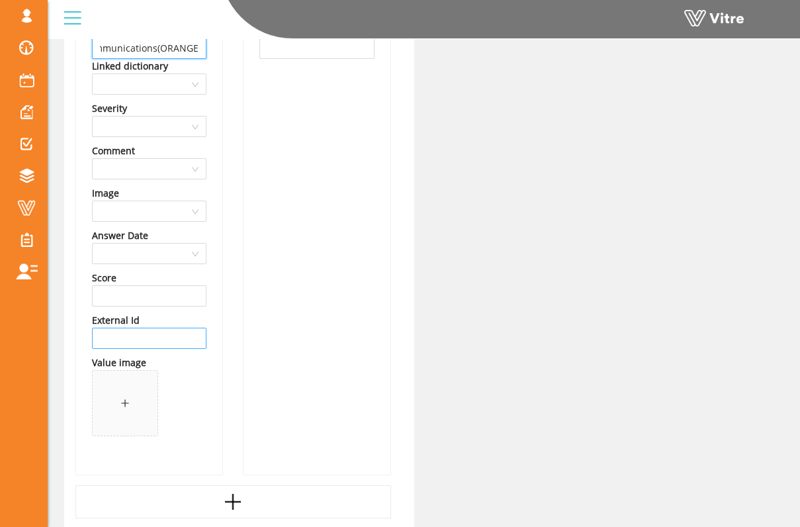
scroll to position [2313, 0]
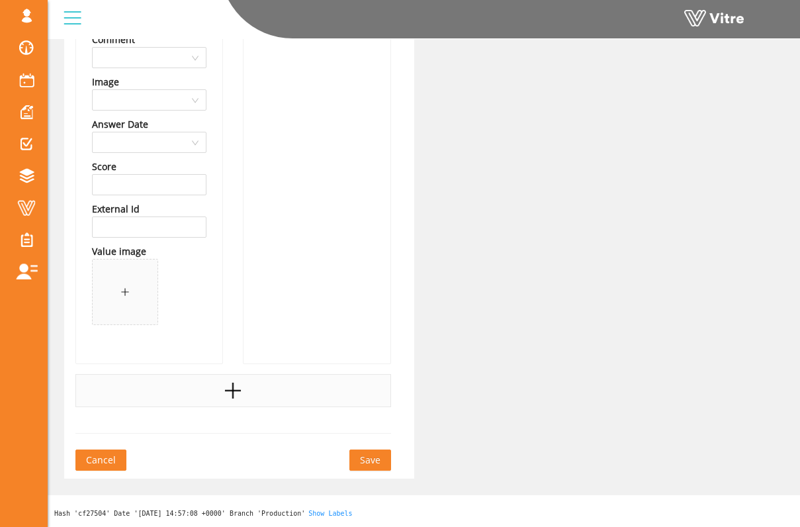
type input "Communications(ORANGE)"
click at [215, 382] on div at bounding box center [233, 390] width 316 height 33
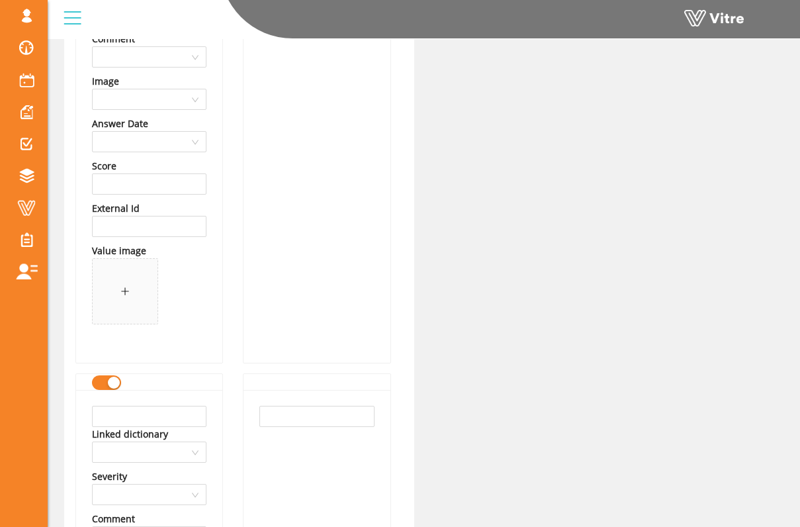
scroll to position [2315, 0]
click at [180, 421] on input "text" at bounding box center [149, 415] width 115 height 21
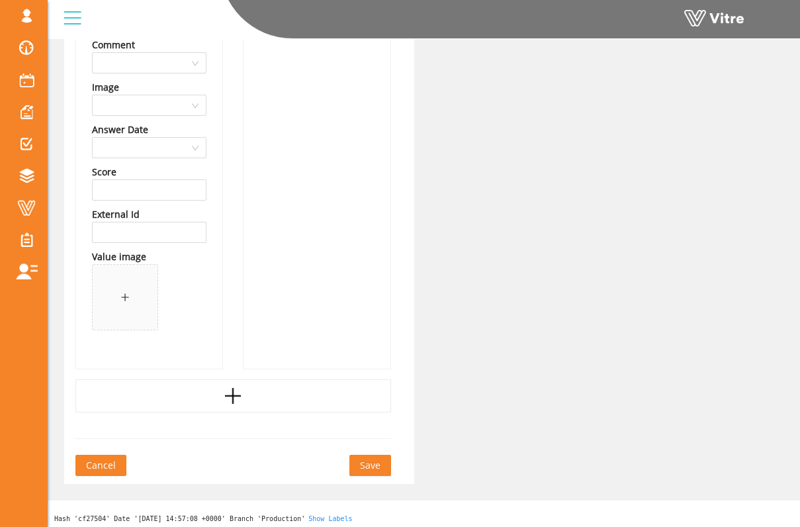
scroll to position [2793, 0]
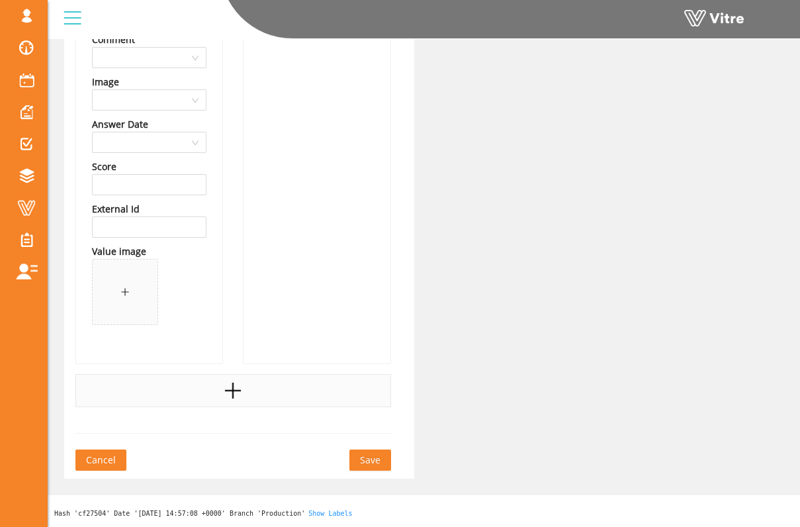
type input "Reclaimed Water(PURPLE)"
click at [222, 386] on div at bounding box center [233, 390] width 316 height 33
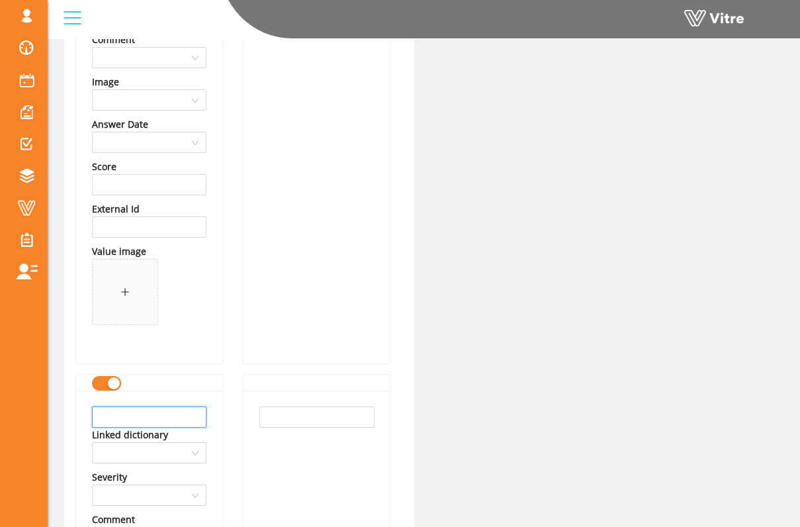
click at [185, 413] on input "text" at bounding box center [149, 416] width 115 height 21
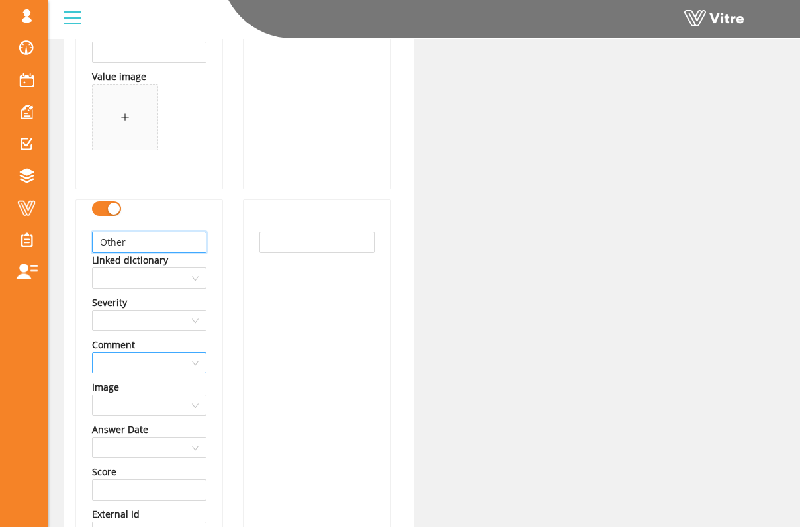
scroll to position [2969, 0]
type input "Other"
click at [185, 365] on input "search" at bounding box center [144, 361] width 89 height 20
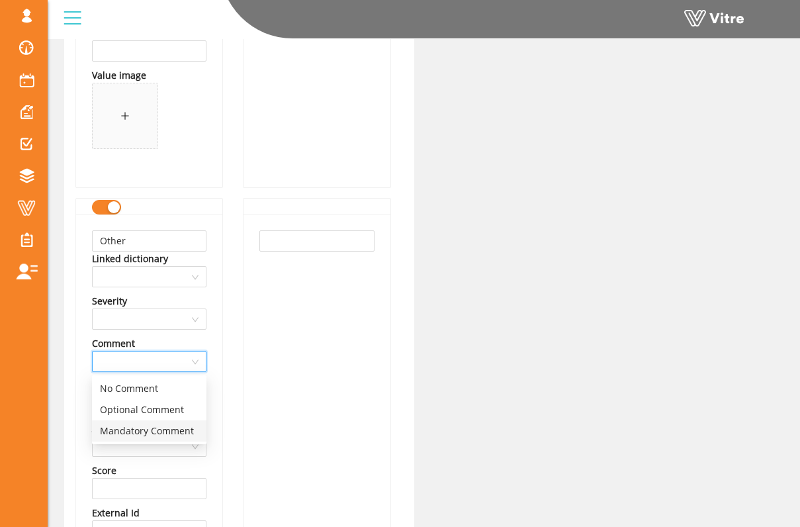
click at [182, 428] on div "Mandatory Comment" at bounding box center [149, 431] width 99 height 15
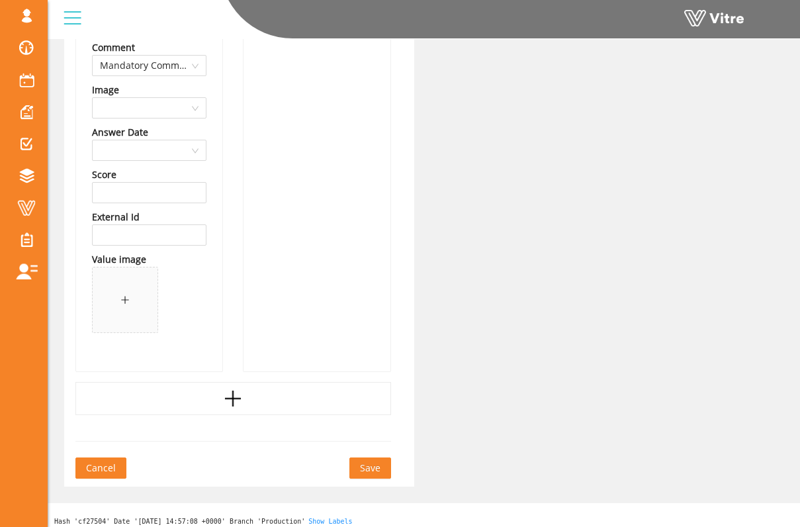
scroll to position [3273, 0]
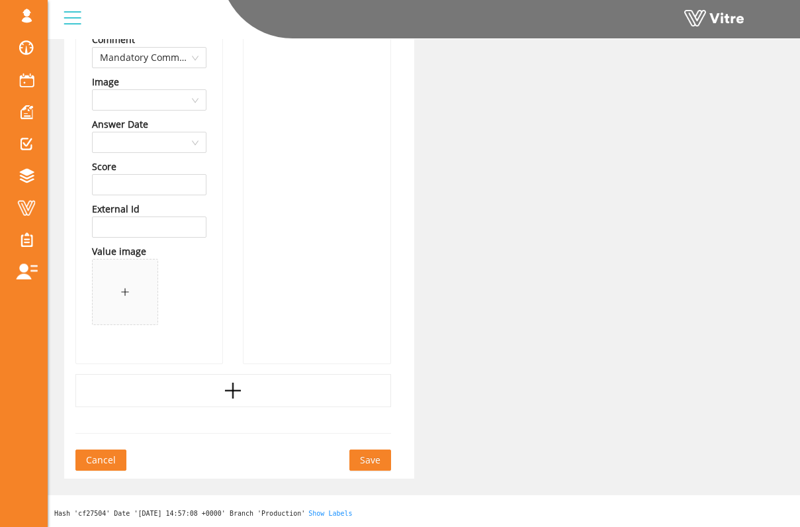
click at [371, 457] on span "Save" at bounding box center [370, 460] width 21 height 15
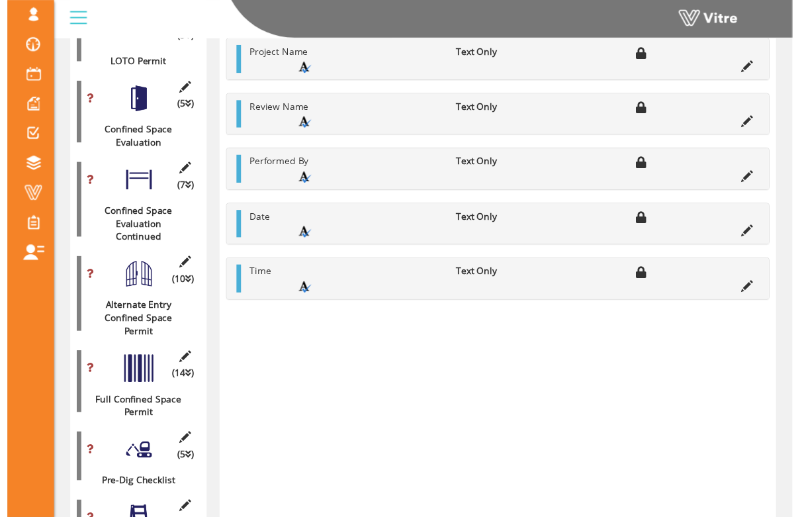
scroll to position [894, 0]
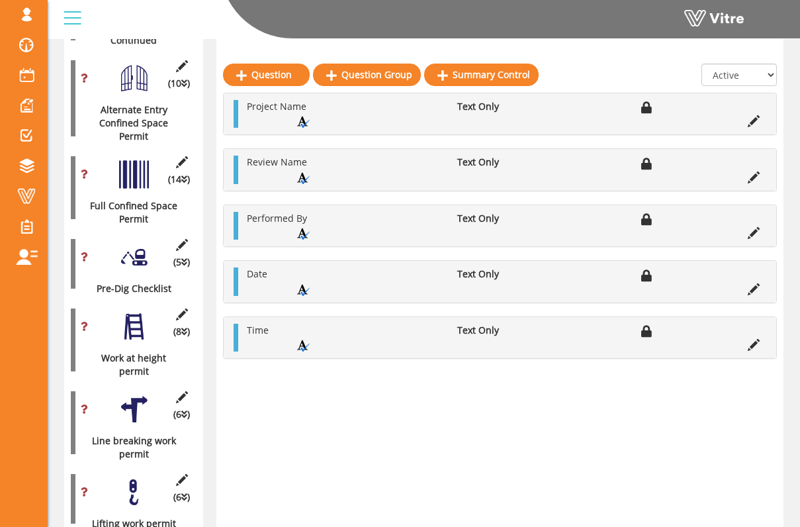
click at [137, 242] on div at bounding box center [134, 257] width 30 height 30
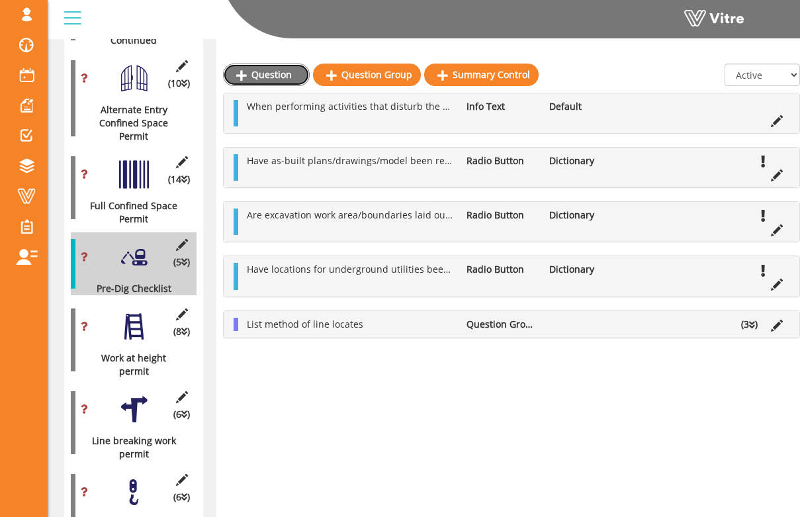
click at [288, 75] on link "Question" at bounding box center [266, 75] width 87 height 23
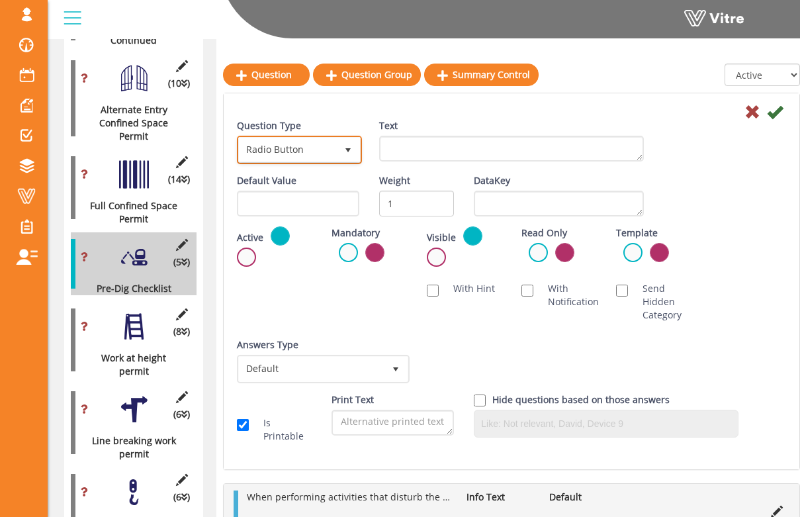
click at [355, 160] on span "select" at bounding box center [348, 150] width 24 height 24
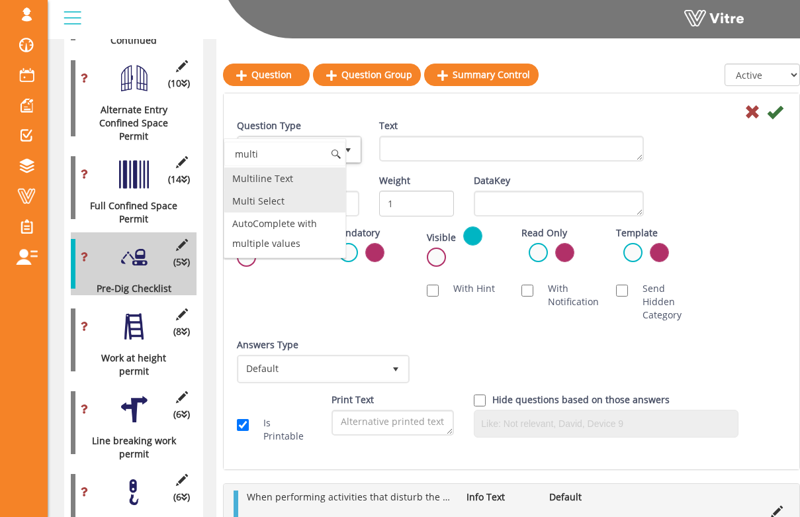
click at [313, 201] on li "Multi Select" at bounding box center [284, 201] width 121 height 23
type input "multi"
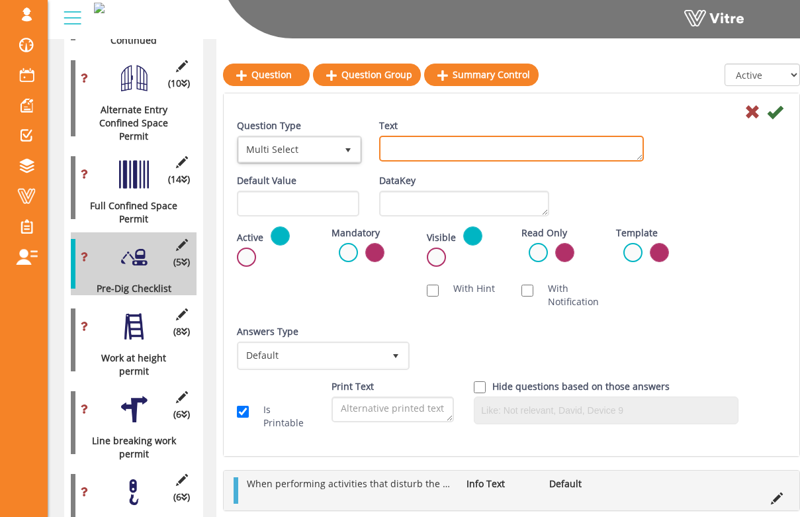
click at [452, 152] on textarea "Text" at bounding box center [511, 149] width 265 height 26
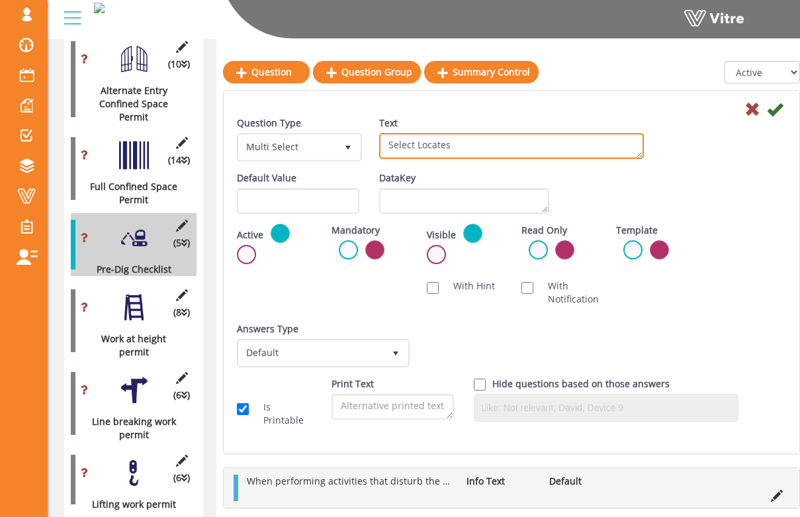
scroll to position [919, 0]
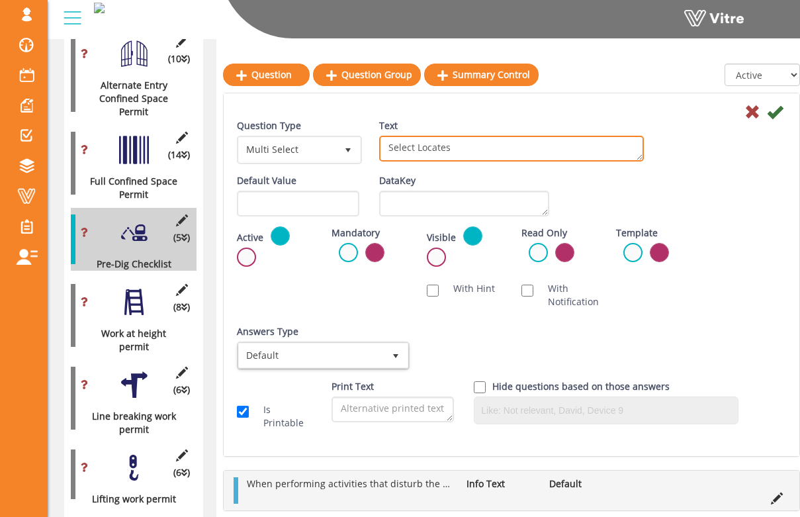
type textarea "Select Locates"
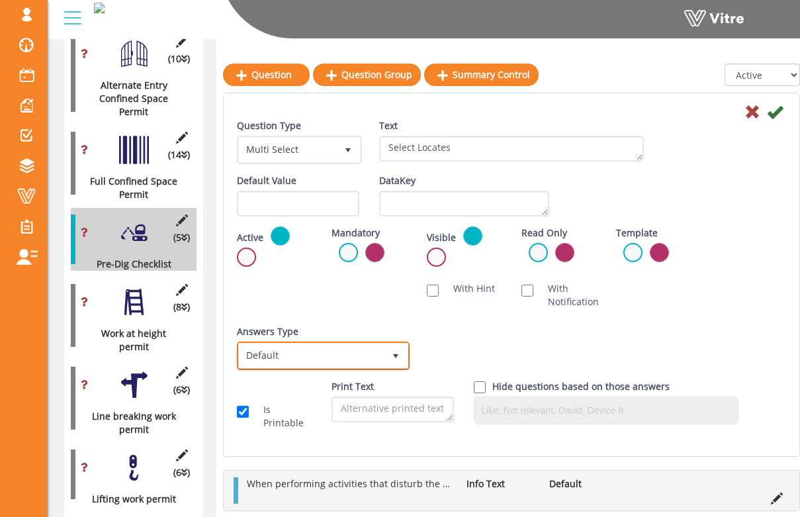
click at [380, 344] on span "Default" at bounding box center [311, 356] width 145 height 24
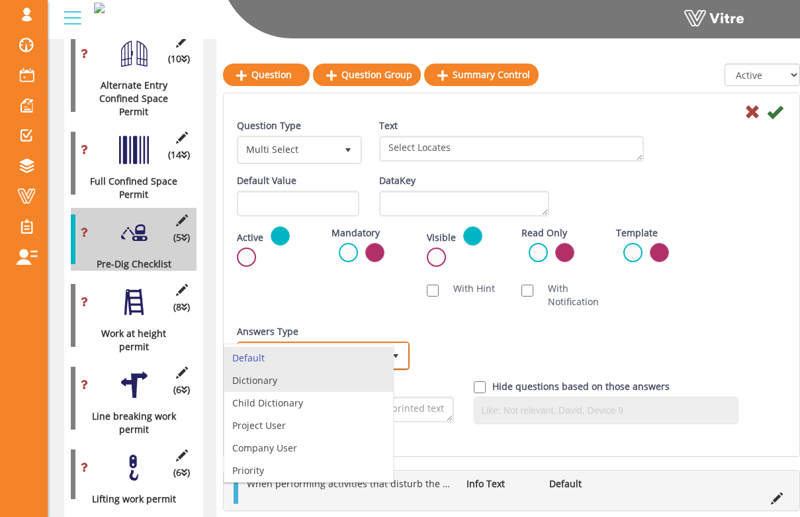
click at [355, 374] on li "Dictionary" at bounding box center [308, 380] width 169 height 23
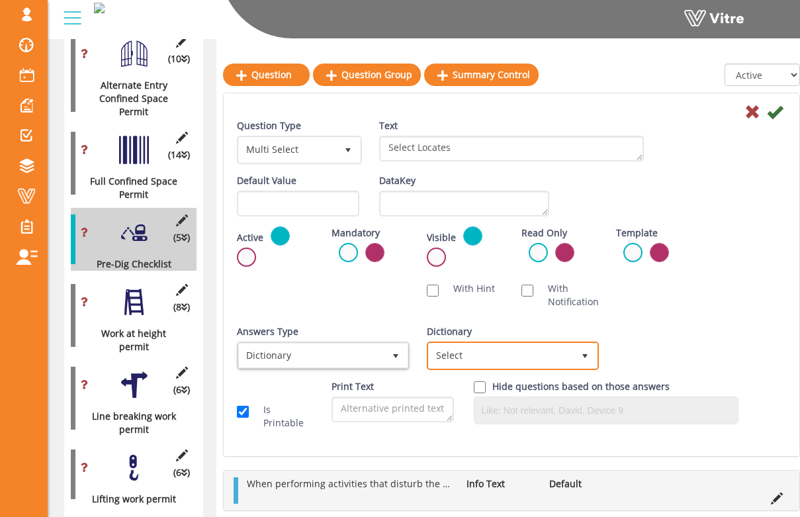
click at [490, 367] on span "Select" at bounding box center [513, 356] width 173 height 28
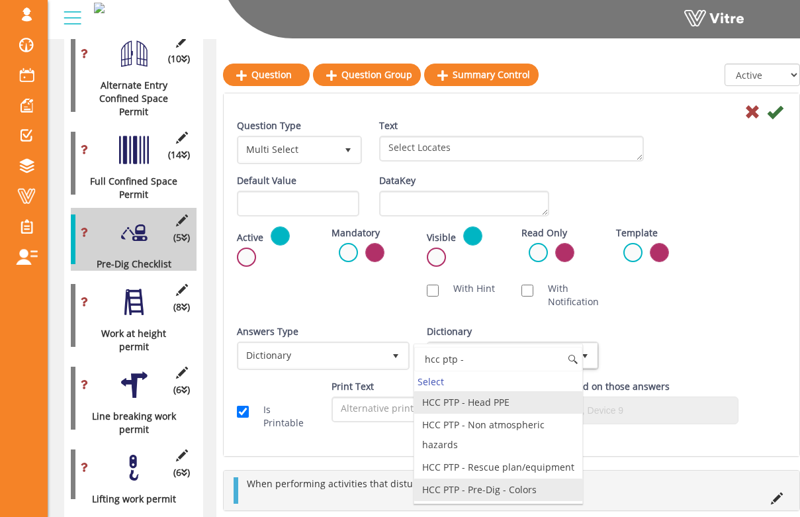
click at [497, 492] on li "HCC PTP - Pre-Dig - Colors" at bounding box center [498, 490] width 169 height 23
type input "hcc ptp -"
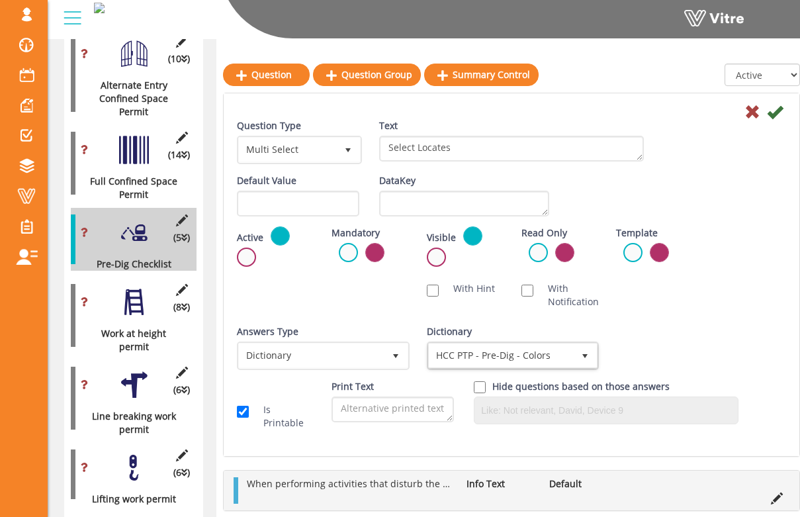
click at [765, 297] on div "Scan NFC Must scan With Hint With Notification Send Hidden Category No Image Op…" at bounding box center [511, 295] width 569 height 40
click at [345, 249] on label at bounding box center [348, 252] width 19 height 19
click at [0, 0] on input "radio" at bounding box center [0, 0] width 0 height 0
click at [776, 113] on icon at bounding box center [775, 112] width 16 height 16
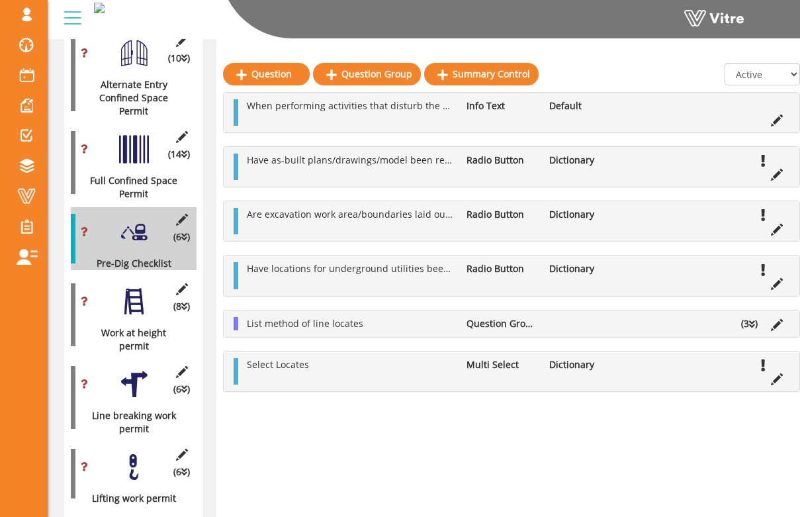
scroll to position [921, 0]
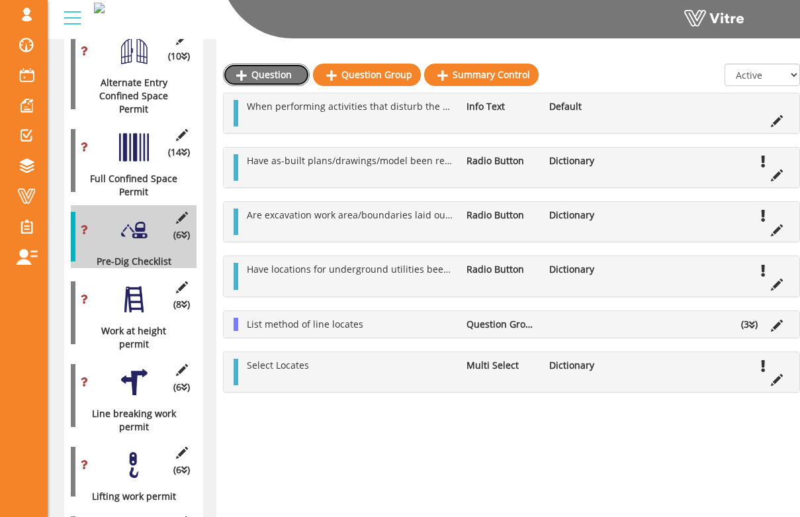
click at [258, 78] on link "Question" at bounding box center [266, 75] width 87 height 23
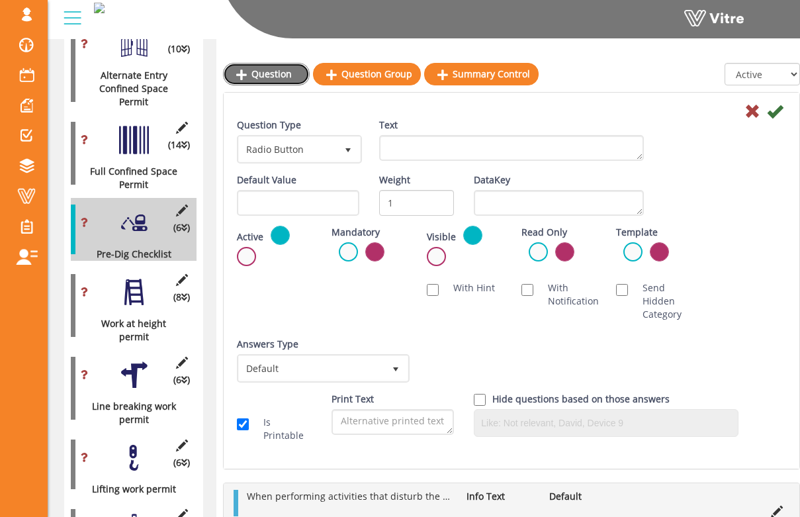
scroll to position [931, 0]
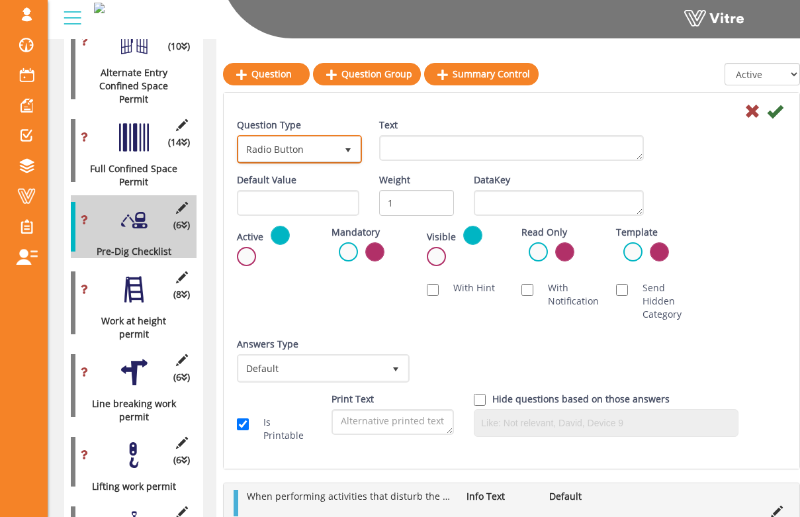
click at [348, 149] on span "select" at bounding box center [348, 150] width 11 height 11
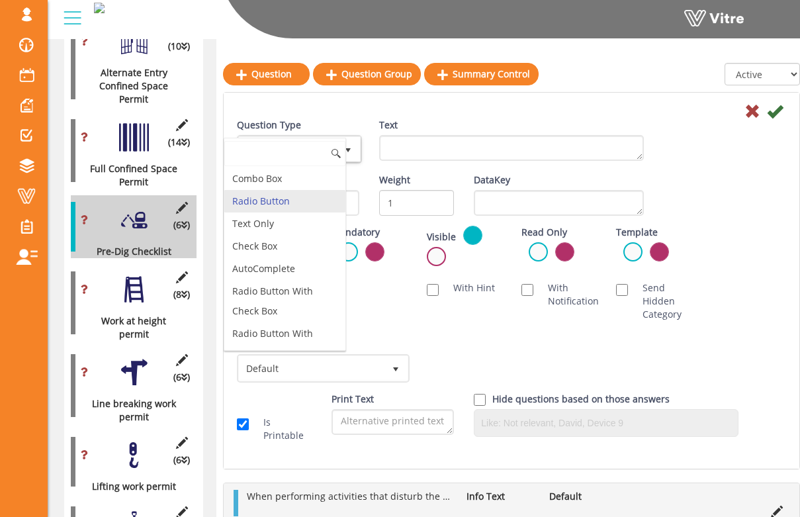
drag, startPoint x: 314, startPoint y: 201, endPoint x: 330, endPoint y: 197, distance: 15.9
click at [314, 201] on li "Radio Button" at bounding box center [284, 201] width 121 height 23
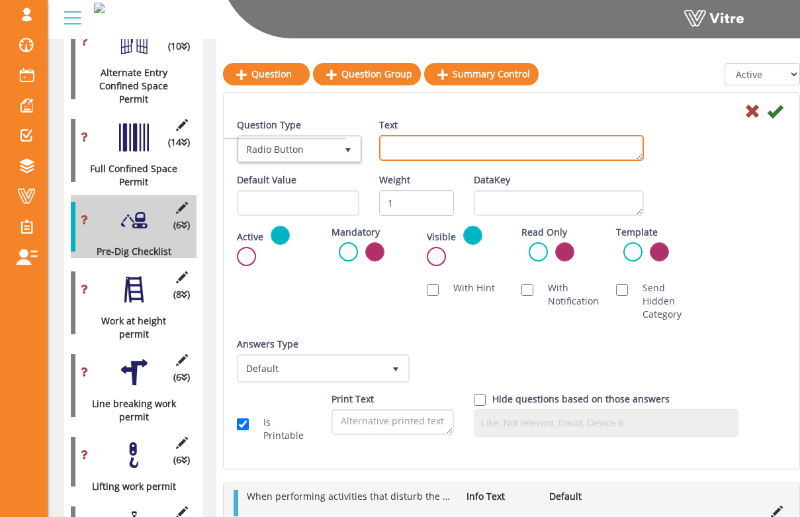
click at [429, 159] on textarea "Text" at bounding box center [511, 148] width 265 height 26
type textarea "Do any utilities require shutdown?"
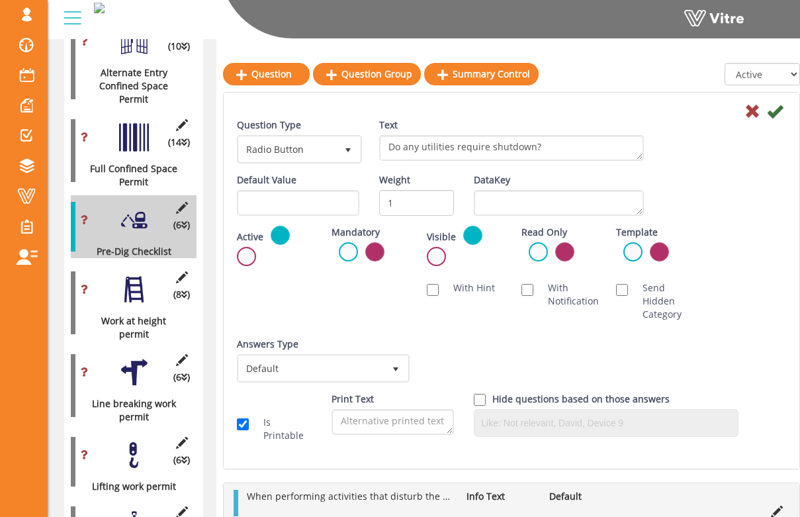
click at [351, 246] on label at bounding box center [348, 251] width 19 height 19
click at [0, 0] on input "radio" at bounding box center [0, 0] width 0 height 0
click at [380, 360] on span "Default" at bounding box center [311, 368] width 145 height 24
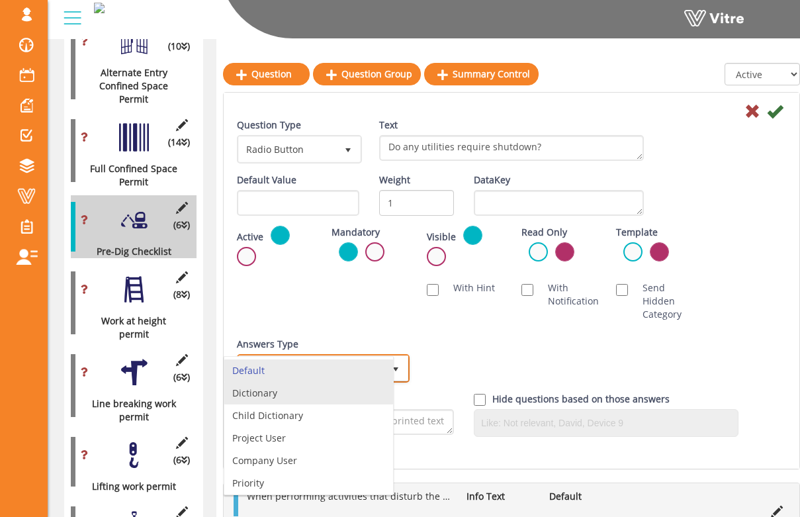
click at [361, 398] on li "Dictionary" at bounding box center [308, 393] width 169 height 23
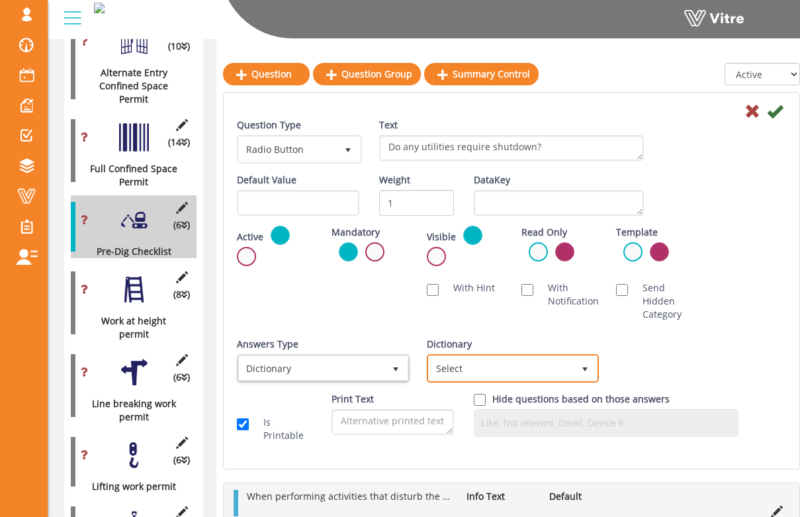
click at [480, 367] on span "Select" at bounding box center [501, 368] width 145 height 24
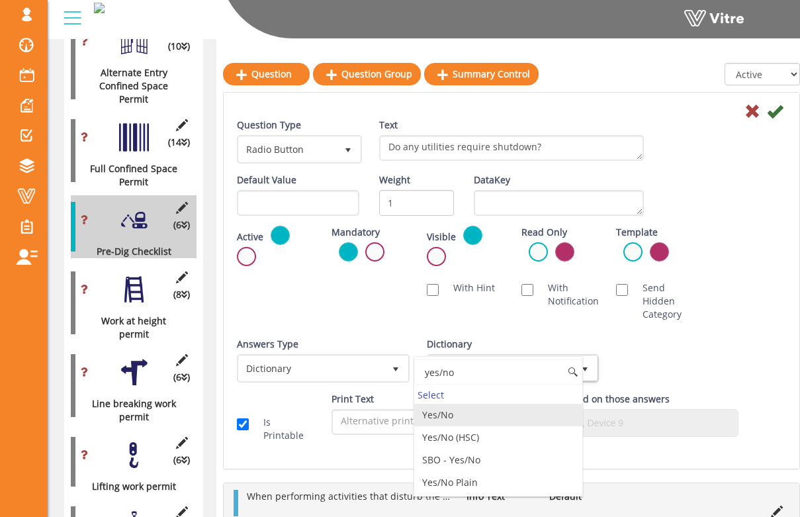
click at [466, 414] on li "Yes/No" at bounding box center [498, 415] width 169 height 23
type input "yes/no"
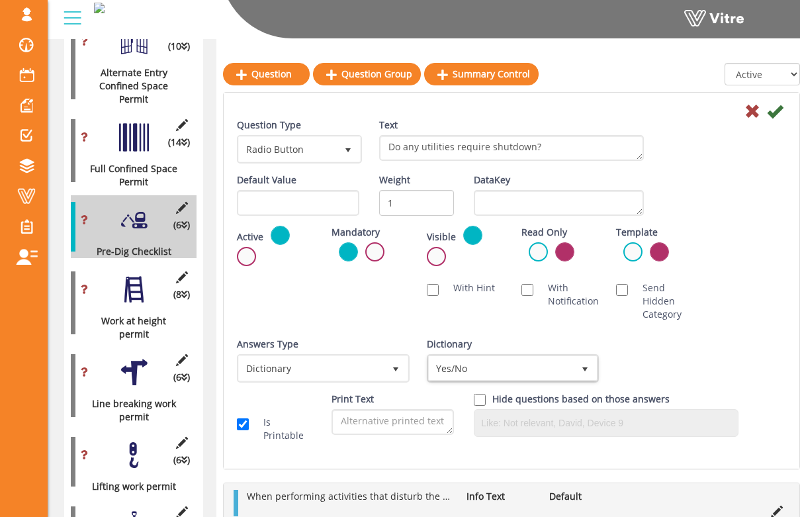
click at [717, 347] on div "Answers Type Dictionary 1 Answers Type Default 0 Module Select Form Context (li…" at bounding box center [511, 365] width 569 height 55
click at [777, 114] on icon at bounding box center [775, 111] width 16 height 16
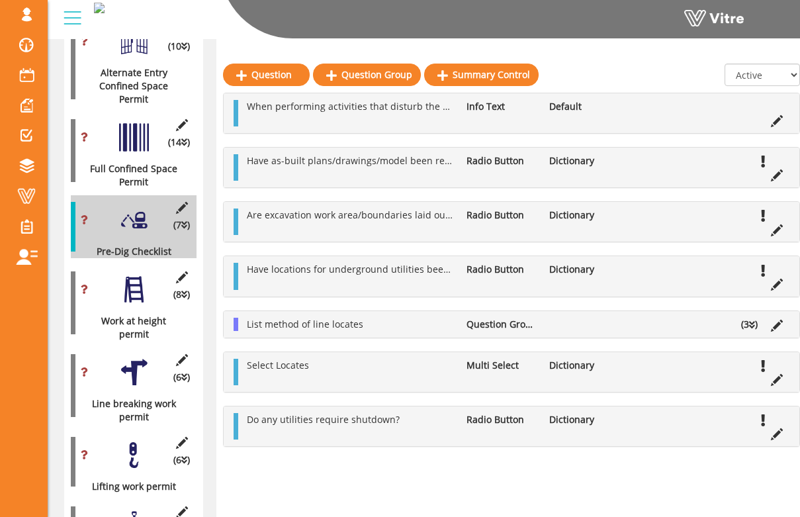
scroll to position [934, 0]
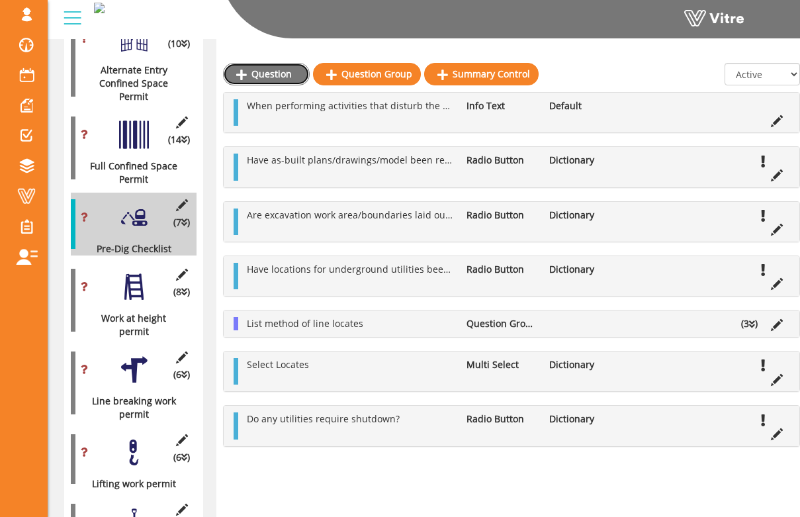
click at [289, 78] on link "Question" at bounding box center [266, 74] width 87 height 23
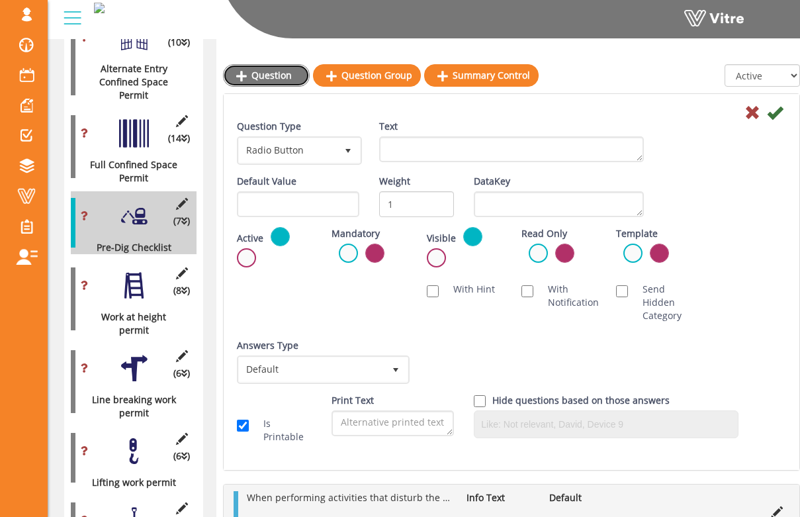
scroll to position [937, 0]
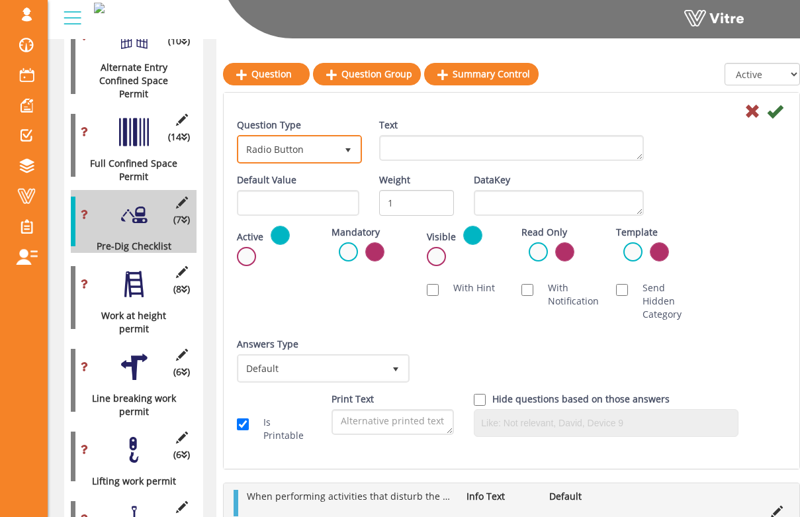
click at [330, 160] on span "Radio Button" at bounding box center [287, 149] width 97 height 24
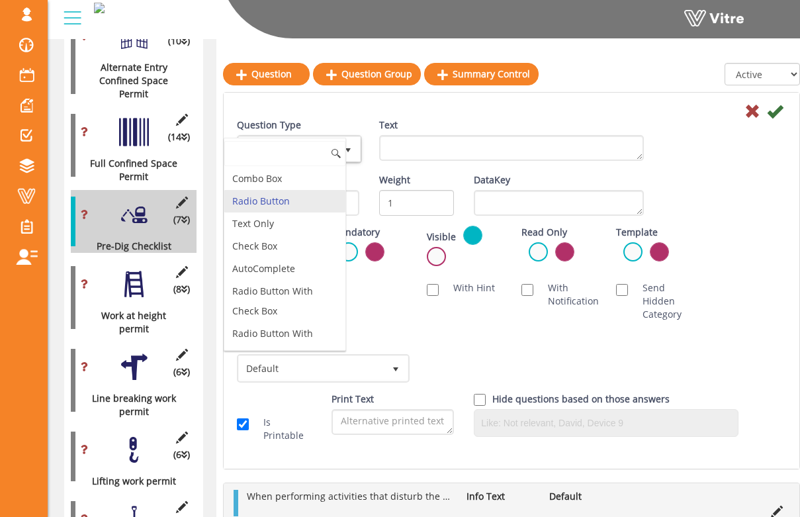
click at [310, 199] on li "Radio Button" at bounding box center [284, 201] width 121 height 23
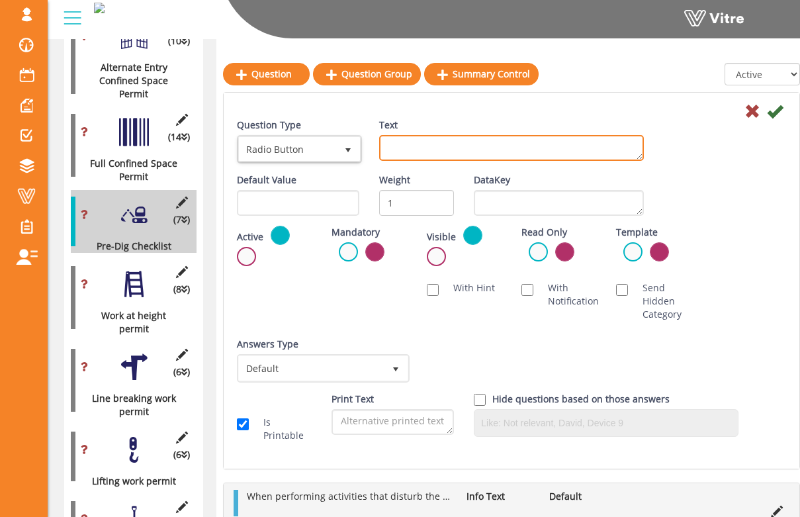
click at [447, 145] on textarea "Text" at bounding box center [511, 148] width 265 height 26
type textarea "Have pertinent shut off valves and switches been located for the area of work?"
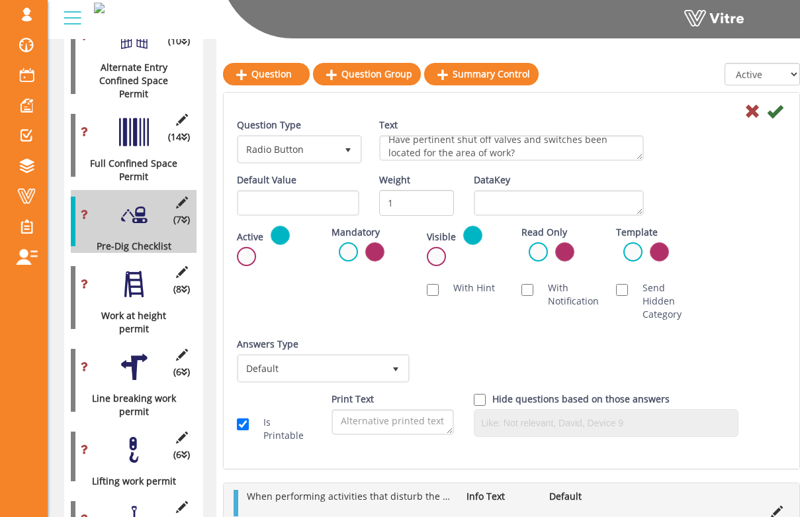
click at [338, 383] on div "Answers Type Default 0" at bounding box center [322, 365] width 190 height 55
click at [334, 370] on span "Default" at bounding box center [311, 368] width 145 height 24
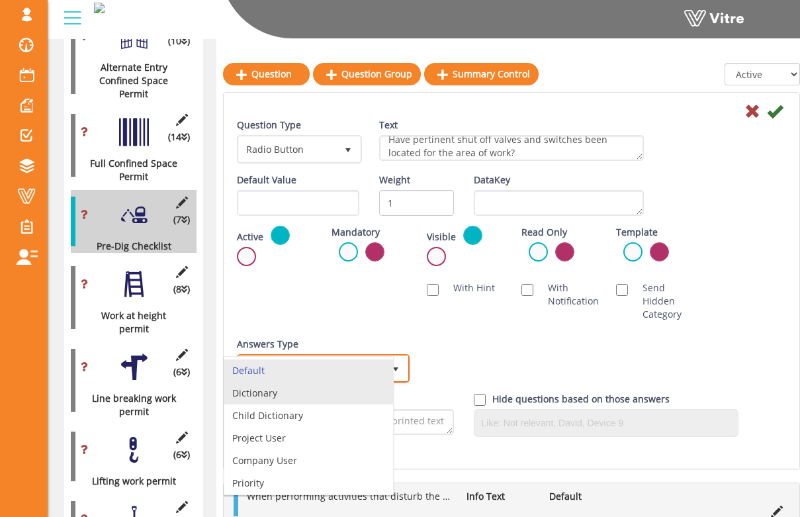
click at [322, 393] on li "Dictionary" at bounding box center [308, 393] width 169 height 23
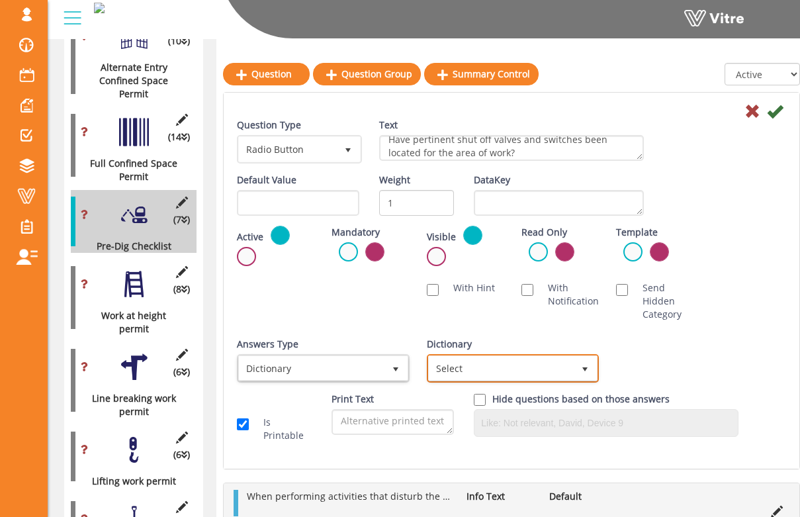
click at [499, 370] on span "Select" at bounding box center [501, 368] width 145 height 24
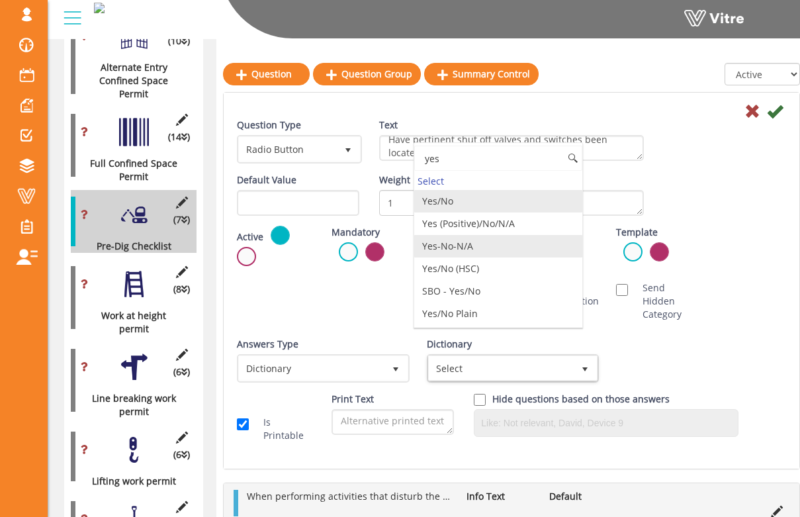
click at [514, 250] on li "Yes-No-N/A" at bounding box center [498, 246] width 169 height 23
type input "yes"
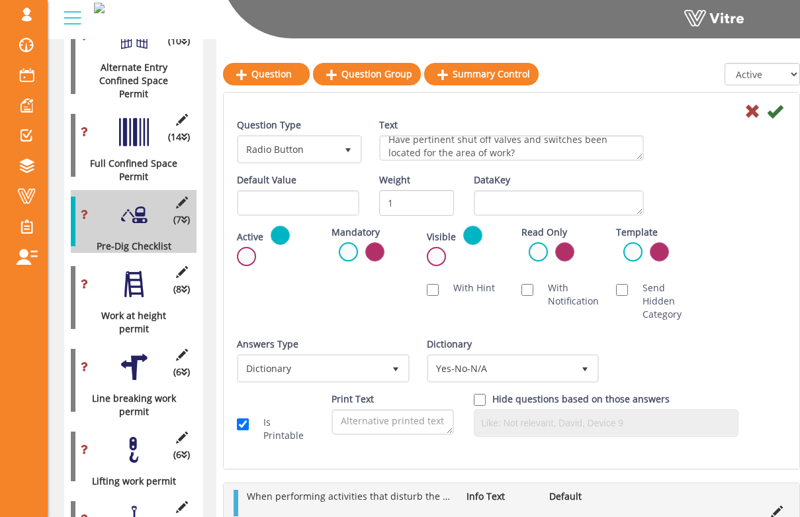
click at [729, 225] on div "Default Value Weight 1 DataKey" at bounding box center [511, 199] width 569 height 52
click at [345, 246] on label at bounding box center [348, 251] width 19 height 19
click at [0, 0] on input "radio" at bounding box center [0, 0] width 0 height 0
click at [780, 116] on icon at bounding box center [775, 111] width 16 height 16
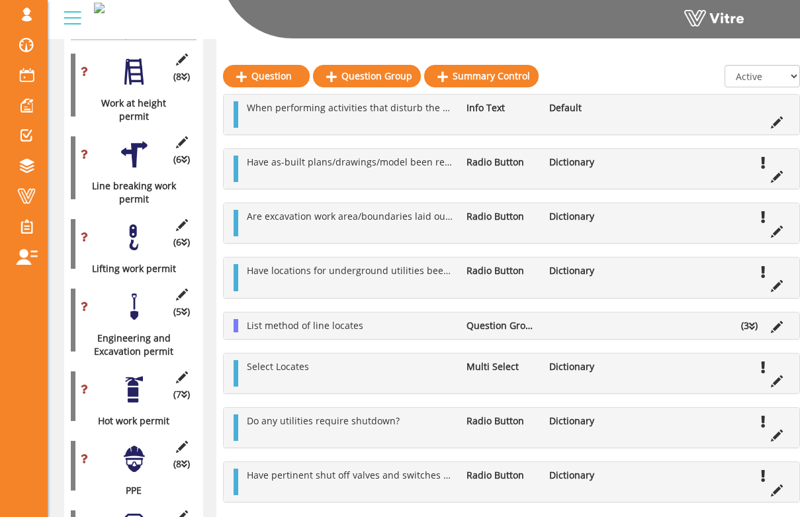
scroll to position [1150, 0]
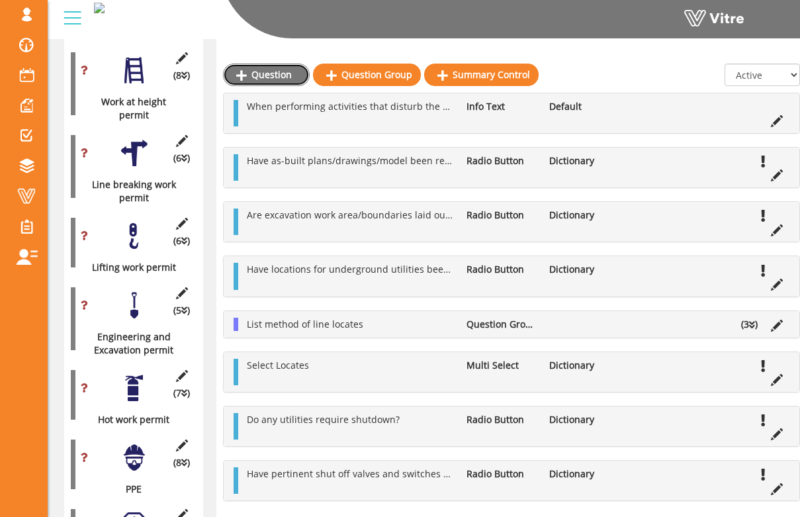
click at [279, 76] on link "Question" at bounding box center [266, 75] width 87 height 23
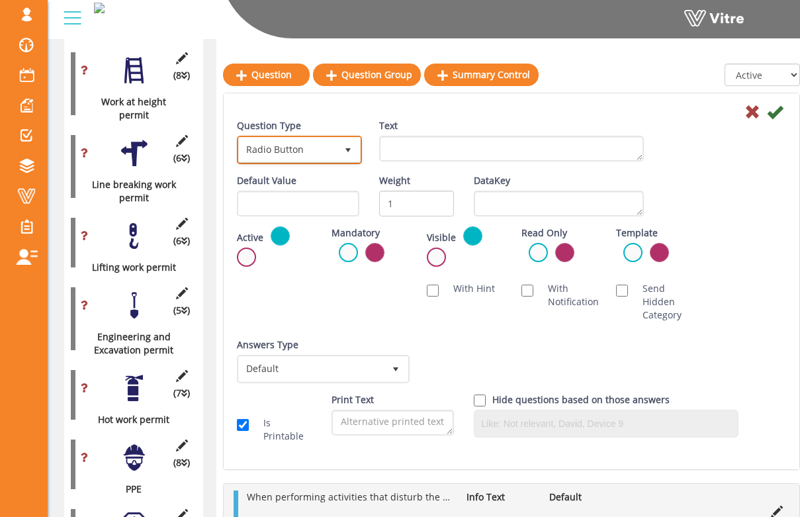
click at [336, 144] on span "select" at bounding box center [348, 150] width 24 height 24
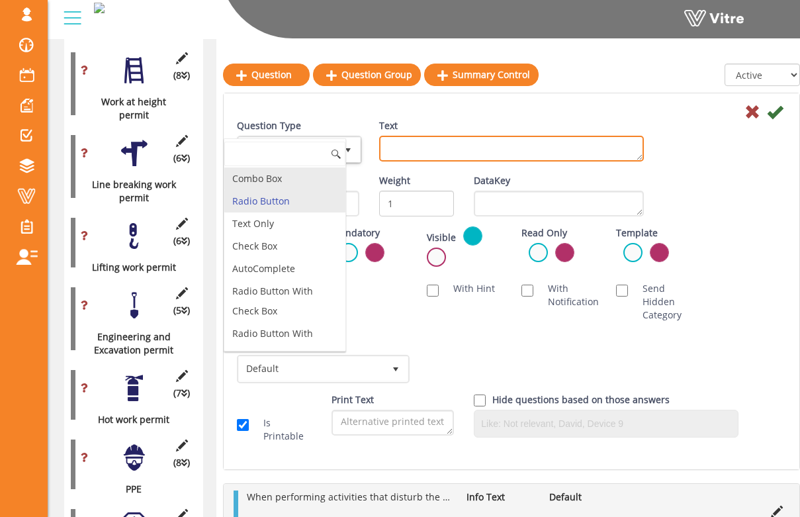
click at [433, 159] on textarea "Text" at bounding box center [511, 149] width 265 height 26
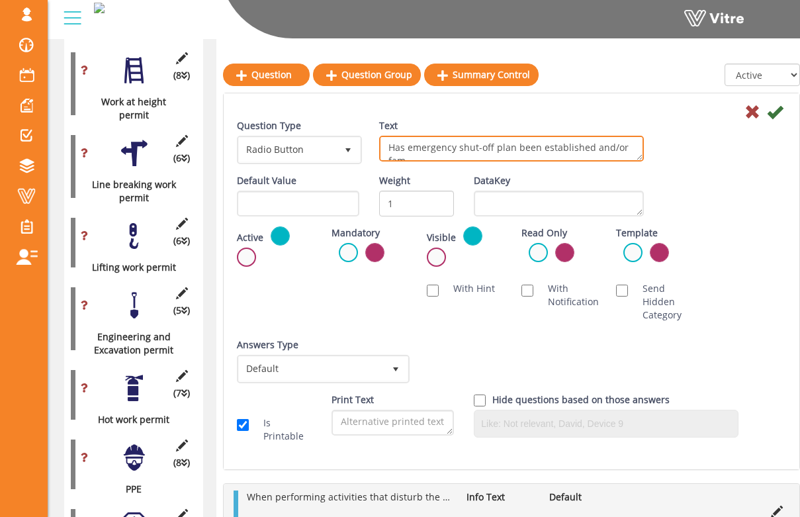
scroll to position [7, 0]
type textarea "Has emergency shut-off plan been established and/or familiarized?"
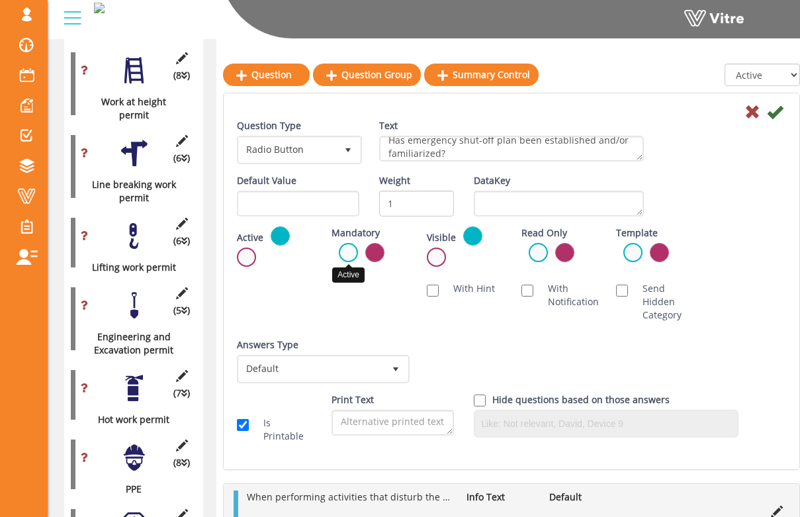
click at [348, 249] on label at bounding box center [348, 252] width 19 height 19
click at [0, 0] on input "radio" at bounding box center [0, 0] width 0 height 0
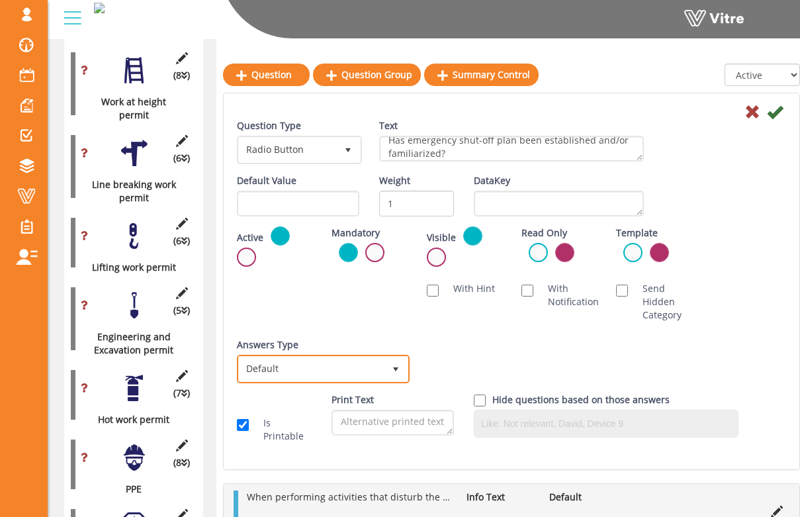
click at [338, 370] on span "Default" at bounding box center [311, 369] width 145 height 24
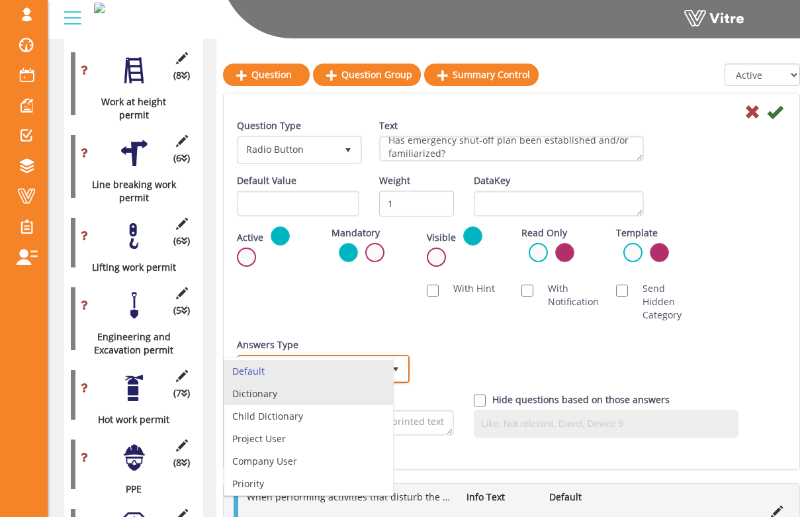
click at [334, 391] on li "Dictionary" at bounding box center [308, 394] width 169 height 23
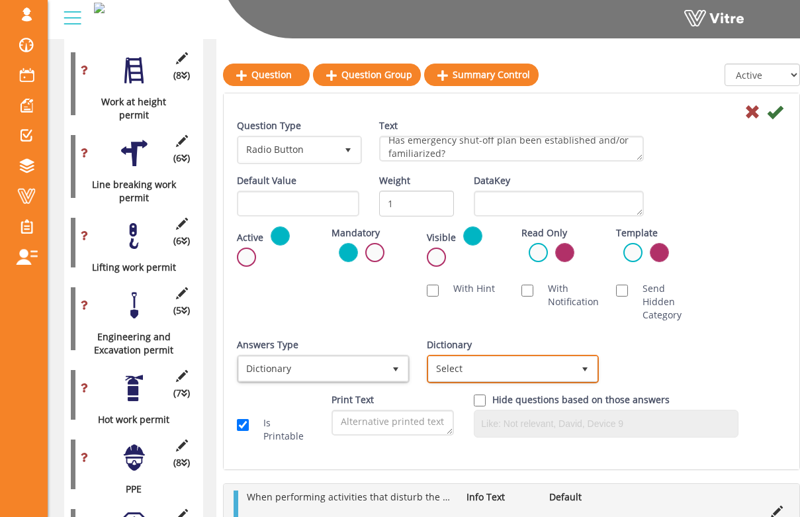
click at [525, 360] on span "Select" at bounding box center [501, 369] width 145 height 24
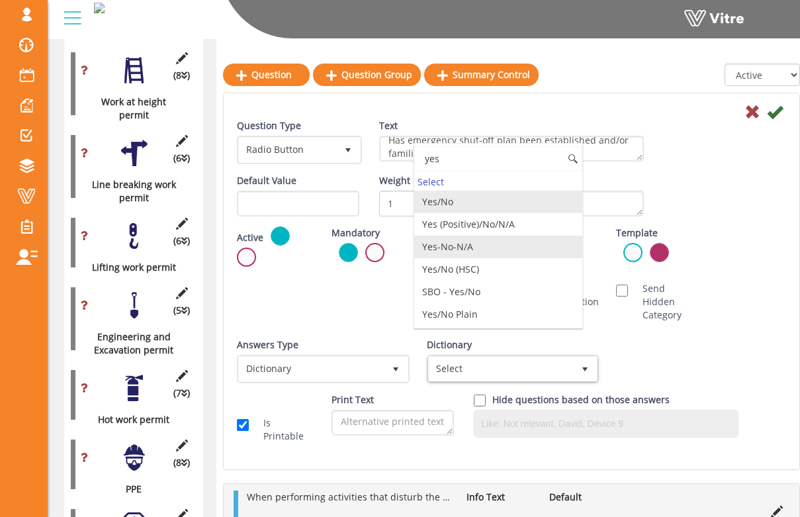
drag, startPoint x: 500, startPoint y: 244, endPoint x: 513, endPoint y: 242, distance: 13.5
click at [500, 244] on li "Yes-No-N/A" at bounding box center [498, 247] width 169 height 23
type input "yes"
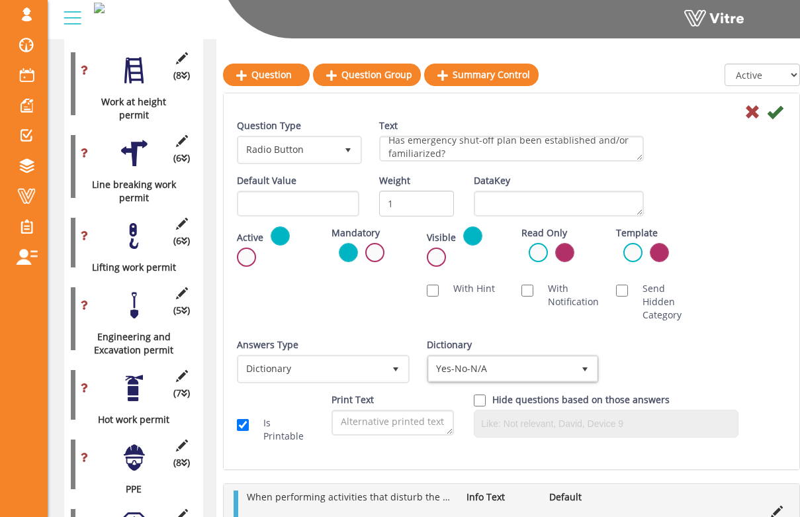
click at [741, 266] on div "Active Mandatory Visible Read Only Template Draft Name" at bounding box center [511, 250] width 569 height 49
click at [776, 108] on icon at bounding box center [775, 112] width 16 height 16
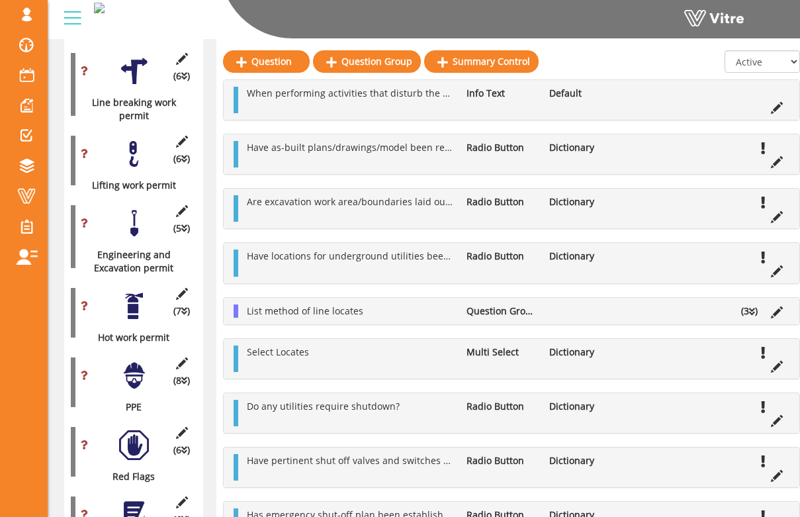
scroll to position [1235, 0]
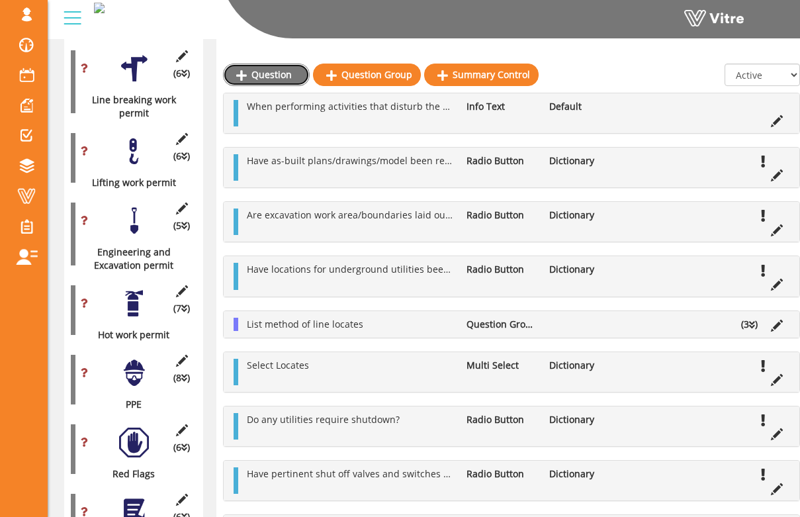
click at [295, 75] on link "Question" at bounding box center [266, 75] width 87 height 23
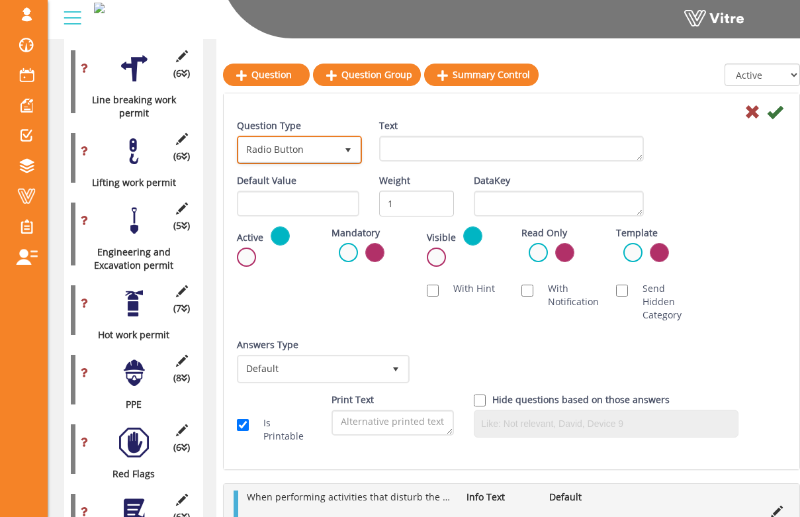
click at [347, 151] on span "select" at bounding box center [348, 150] width 11 height 11
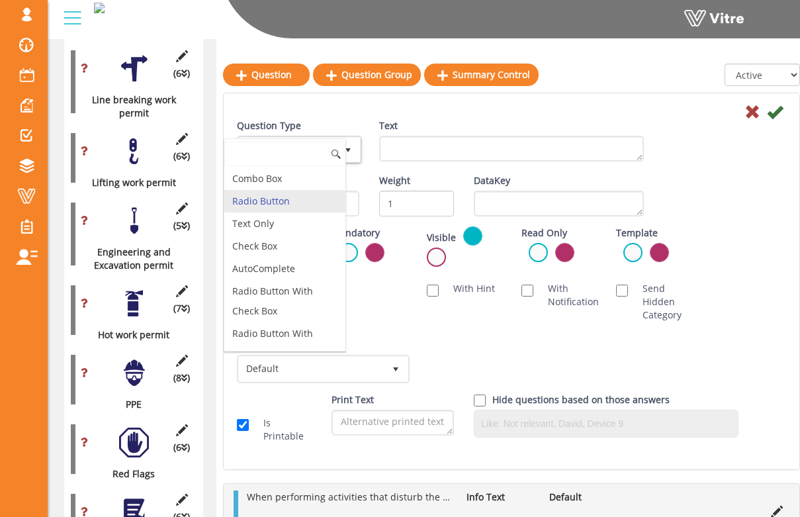
click at [311, 205] on li "Radio Button" at bounding box center [284, 201] width 121 height 23
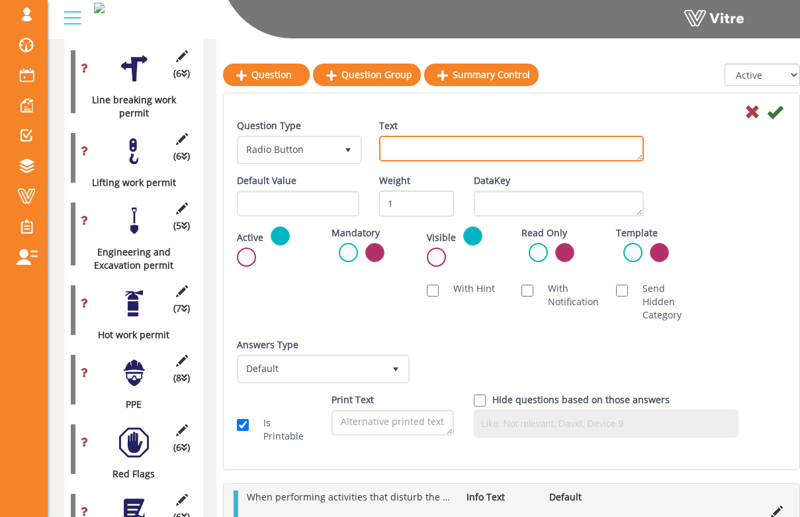
click at [417, 152] on textarea "Text" at bounding box center [511, 149] width 265 height 26
click at [445, 148] on textarea "Have all crewmembers" at bounding box center [511, 149] width 265 height 26
click at [507, 150] on textarea "Have all crew members" at bounding box center [511, 149] width 265 height 26
drag, startPoint x: 429, startPoint y: 140, endPoint x: 370, endPoint y: 123, distance: 61.2
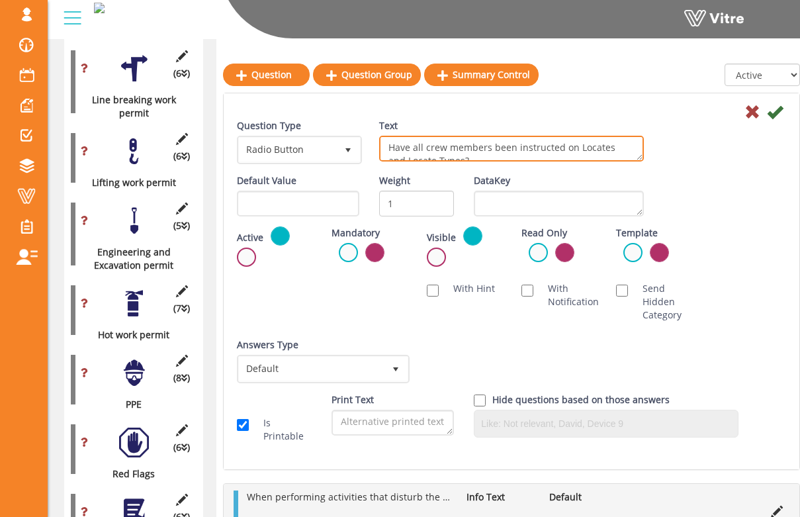
click at [370, 123] on div "Text Have all crew members been instructed on Locates and Locate Types?" at bounding box center [511, 145] width 285 height 52
type textarea "Have all crew members been instructed on Locates and Locate Types?"
click at [722, 178] on div "Default Value Weight 1 DataKey" at bounding box center [511, 200] width 569 height 52
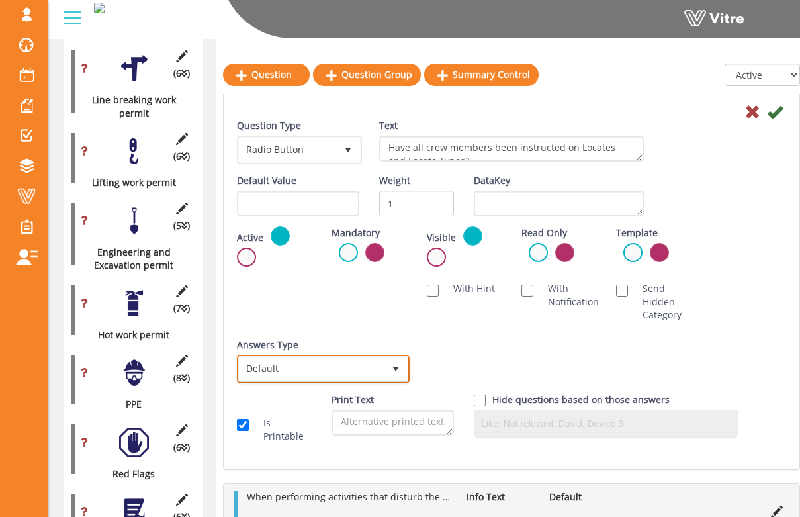
click at [324, 372] on span "Default" at bounding box center [311, 369] width 145 height 24
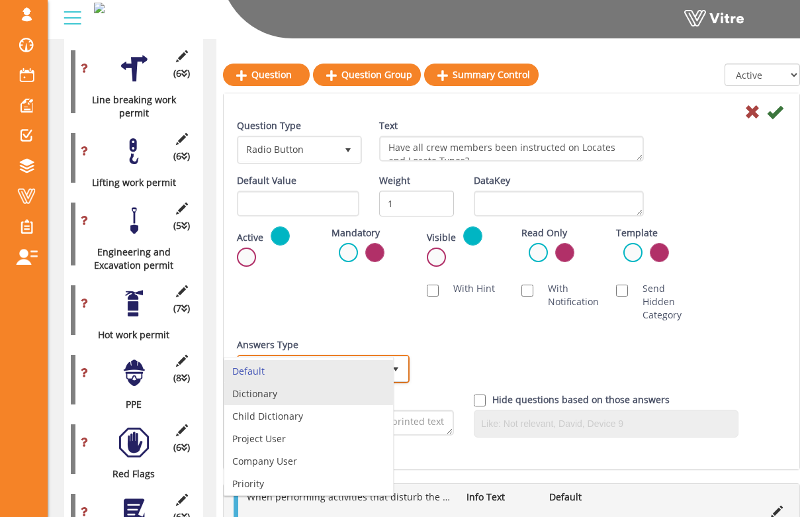
click at [318, 387] on li "Dictionary" at bounding box center [308, 394] width 169 height 23
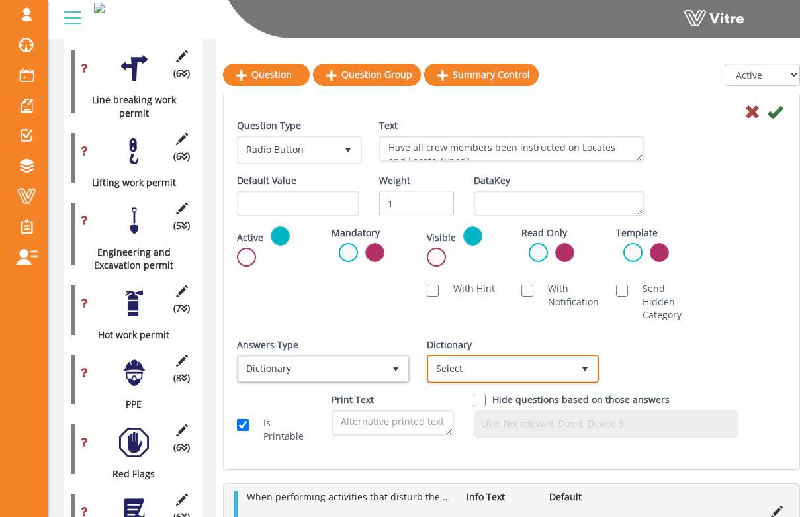
click at [455, 367] on span "Select" at bounding box center [501, 369] width 145 height 24
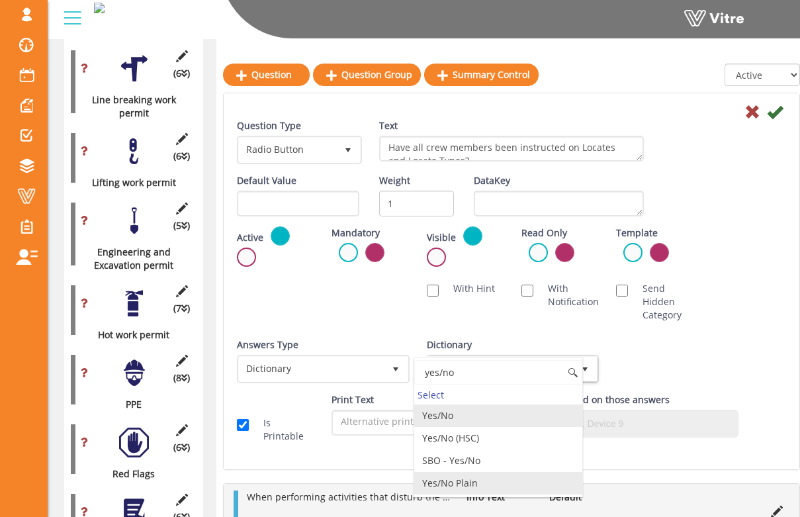
click at [457, 475] on li "Yes/No Plain" at bounding box center [498, 483] width 169 height 23
type input "yes/no"
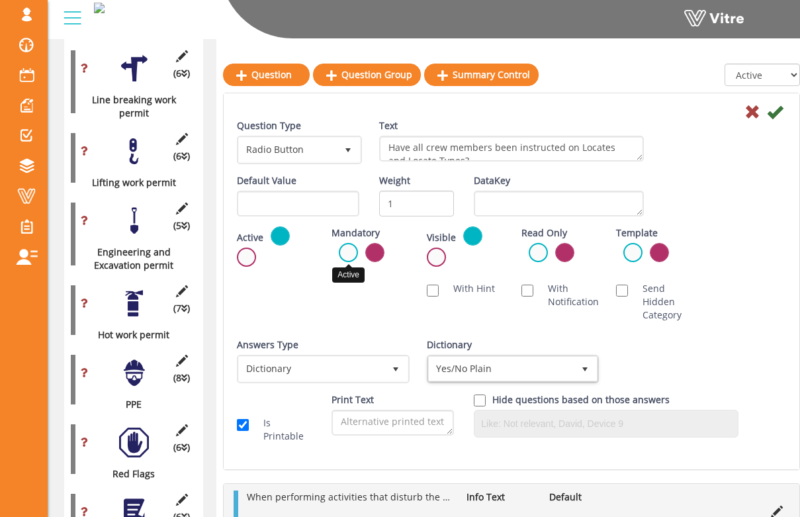
click at [345, 247] on label at bounding box center [348, 252] width 19 height 19
click at [0, 0] on input "radio" at bounding box center [0, 0] width 0 height 0
click at [780, 112] on icon at bounding box center [775, 112] width 16 height 16
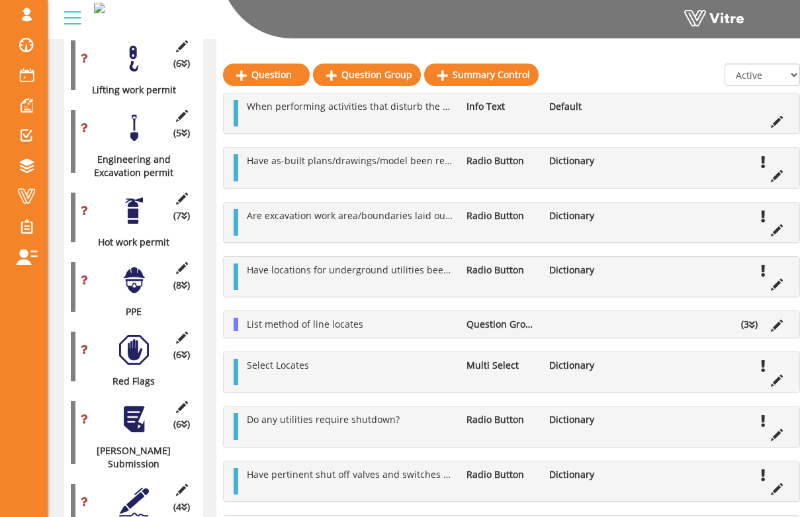
scroll to position [1328, 0]
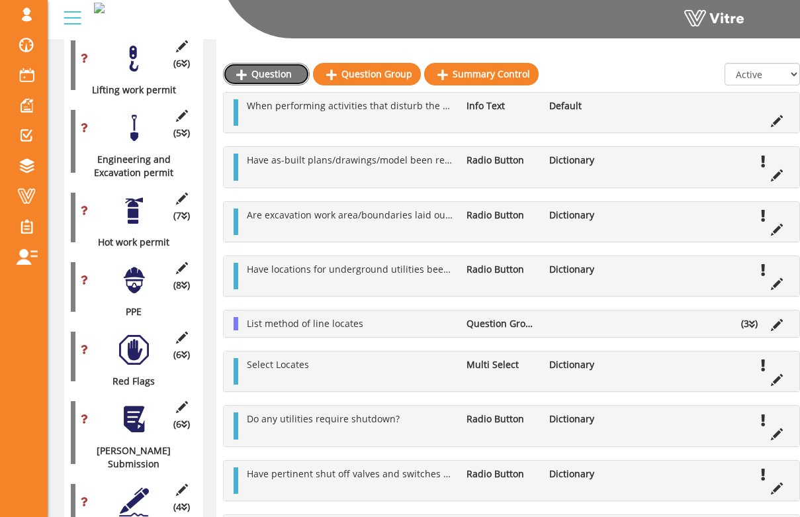
click at [290, 80] on link "Question" at bounding box center [266, 74] width 87 height 23
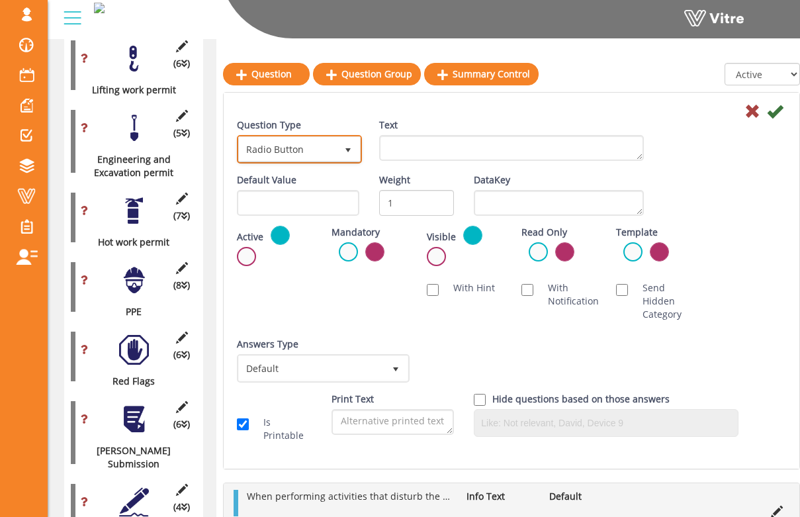
click at [315, 152] on span "Radio Button" at bounding box center [287, 149] width 97 height 24
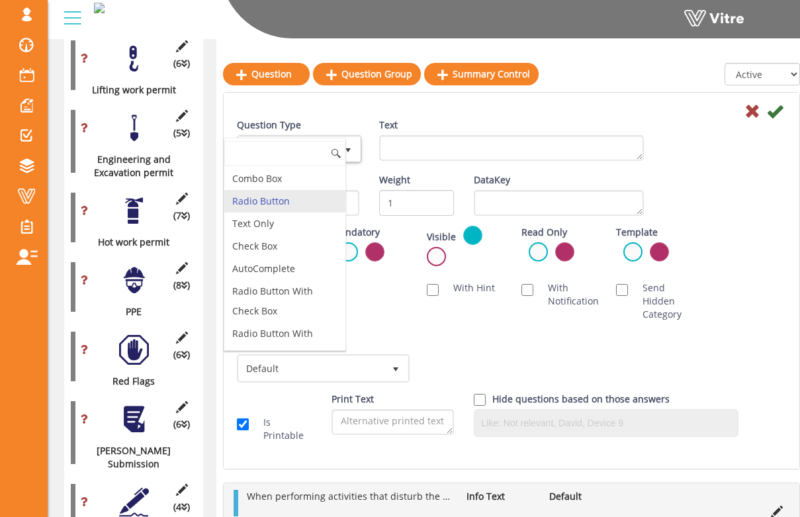
click at [302, 195] on li "Radio Button" at bounding box center [284, 201] width 121 height 23
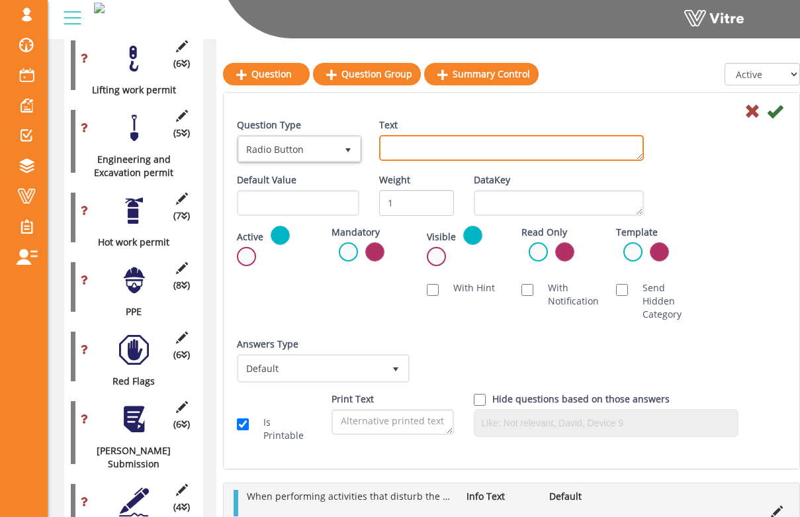
click at [416, 158] on textarea "Text" at bounding box center [511, 148] width 265 height 26
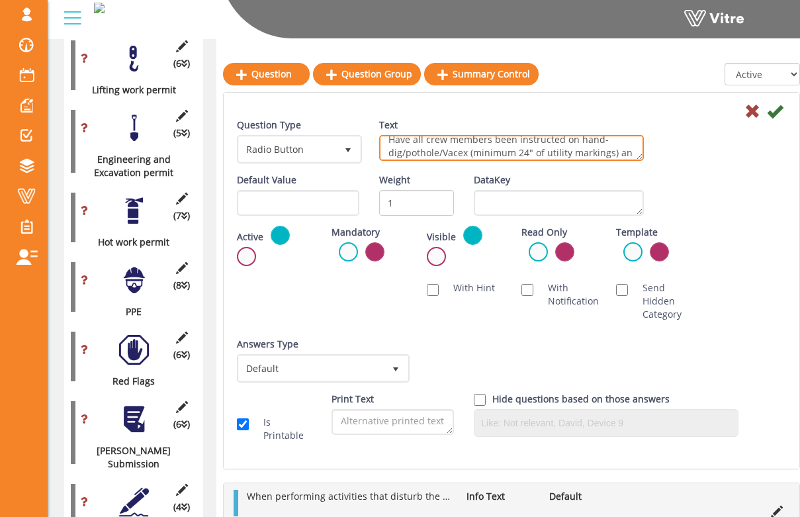
scroll to position [21, 0]
type textarea "Have all crew members been instructed on hand-dig/pothole/Vacex (minimum 24" of…"
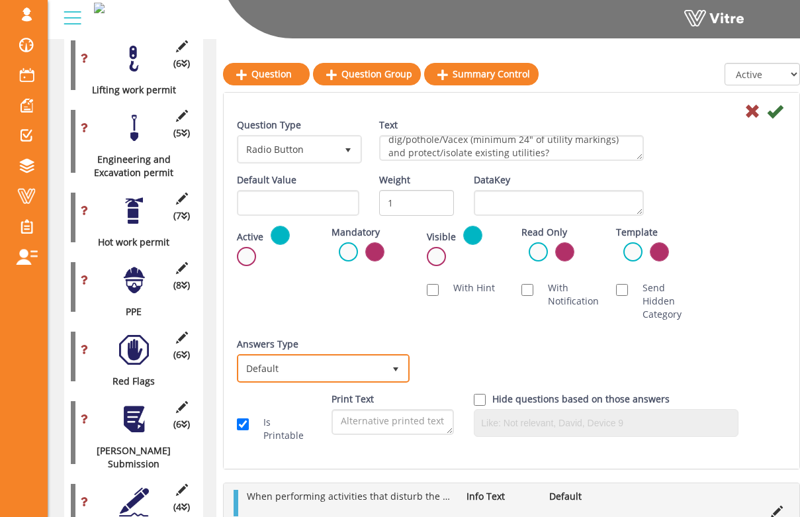
click at [355, 363] on span "Default" at bounding box center [311, 368] width 145 height 24
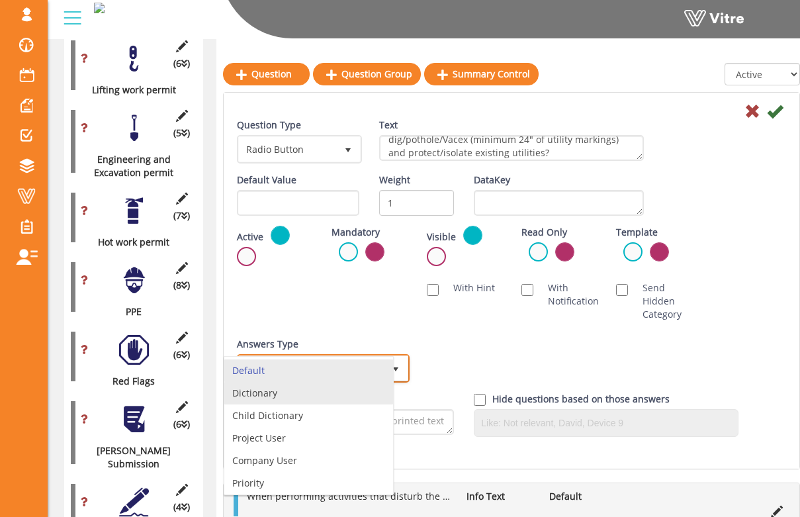
drag, startPoint x: 335, startPoint y: 392, endPoint x: 358, endPoint y: 388, distance: 23.6
click at [336, 392] on li "Dictionary" at bounding box center [308, 393] width 169 height 23
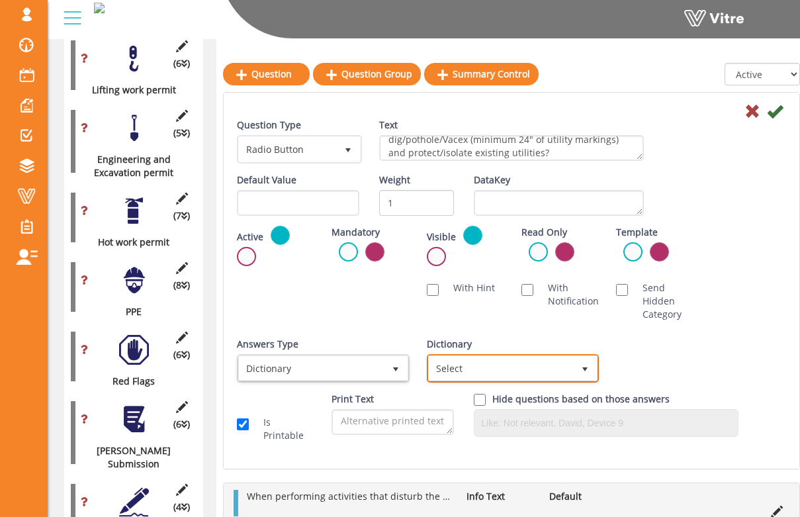
click at [488, 374] on span "Select" at bounding box center [501, 368] width 145 height 24
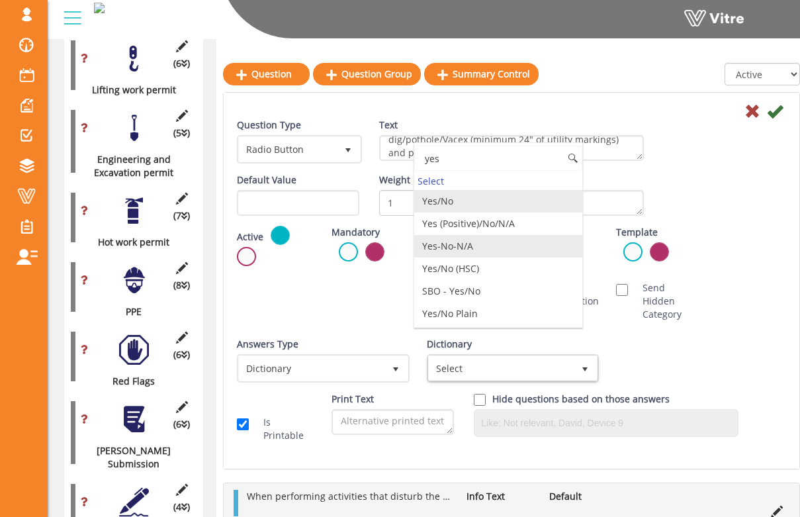
click at [494, 245] on li "Yes-No-N/A" at bounding box center [498, 246] width 169 height 23
type input "yes"
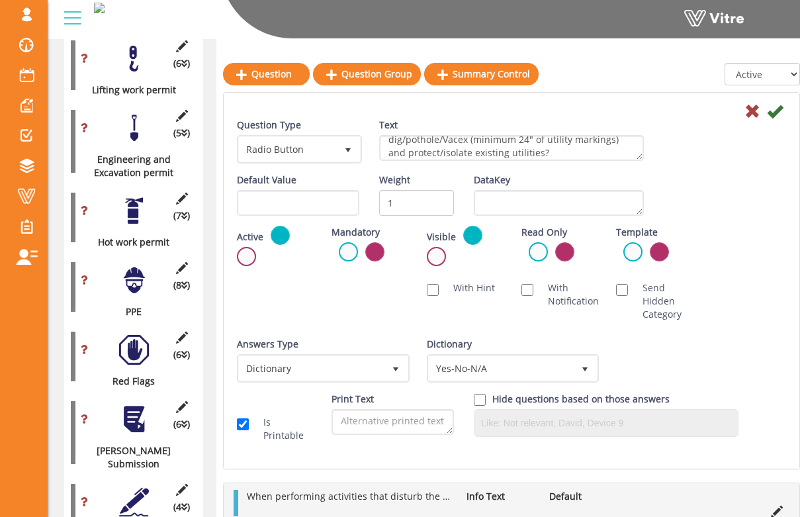
click at [666, 355] on div "Answers Type Dictionary 1 Answers Type Default 0 Module Select Form Context (li…" at bounding box center [511, 365] width 569 height 55
click at [344, 250] on label at bounding box center [348, 251] width 19 height 19
click at [0, 0] on input "radio" at bounding box center [0, 0] width 0 height 0
click at [776, 112] on icon at bounding box center [775, 111] width 16 height 16
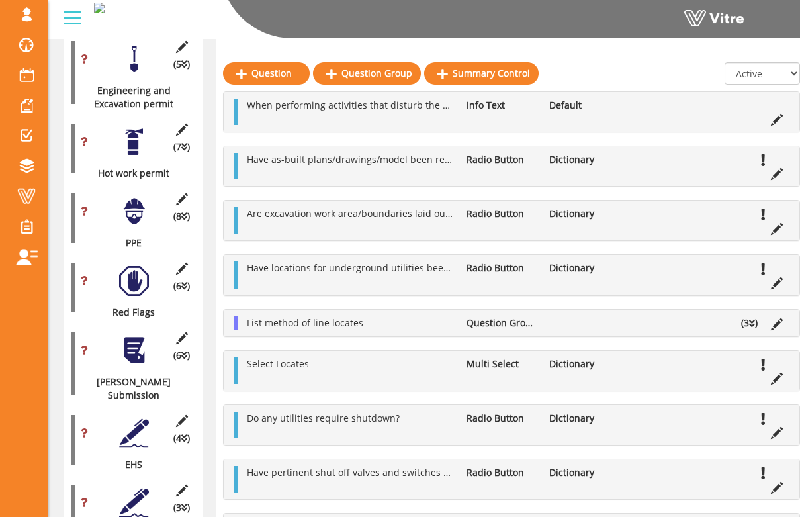
scroll to position [1398, 0]
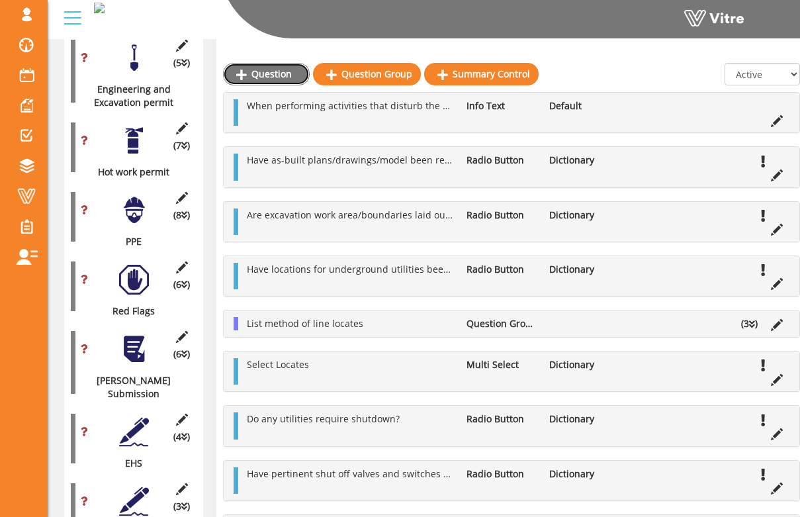
click at [292, 77] on link "Question" at bounding box center [266, 74] width 87 height 23
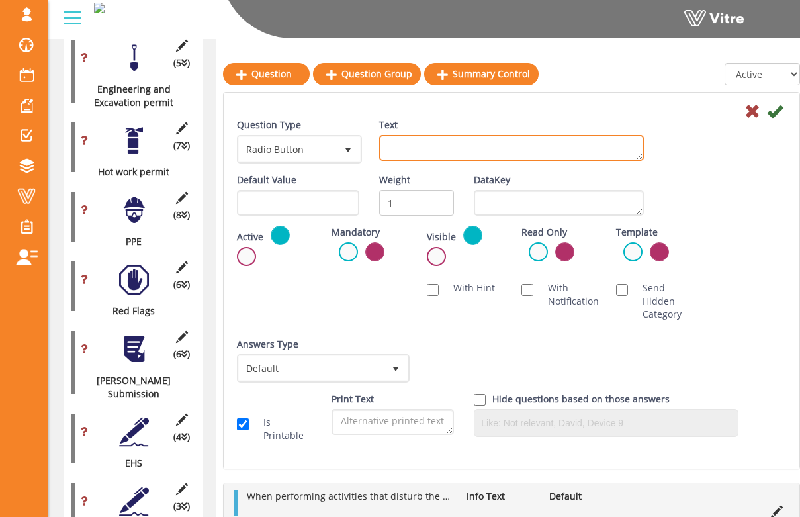
click at [420, 150] on textarea "Text" at bounding box center [511, 148] width 265 height 26
type textarea "Have all crew members been instructed on how to contact emergency services and …"
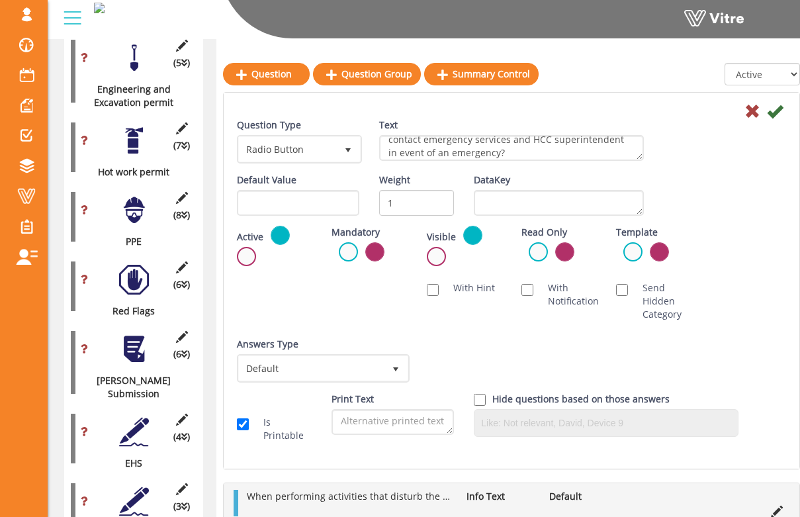
click at [356, 247] on label at bounding box center [348, 251] width 19 height 19
click at [0, 0] on input "radio" at bounding box center [0, 0] width 0 height 0
click at [335, 365] on span "Default" at bounding box center [311, 368] width 145 height 24
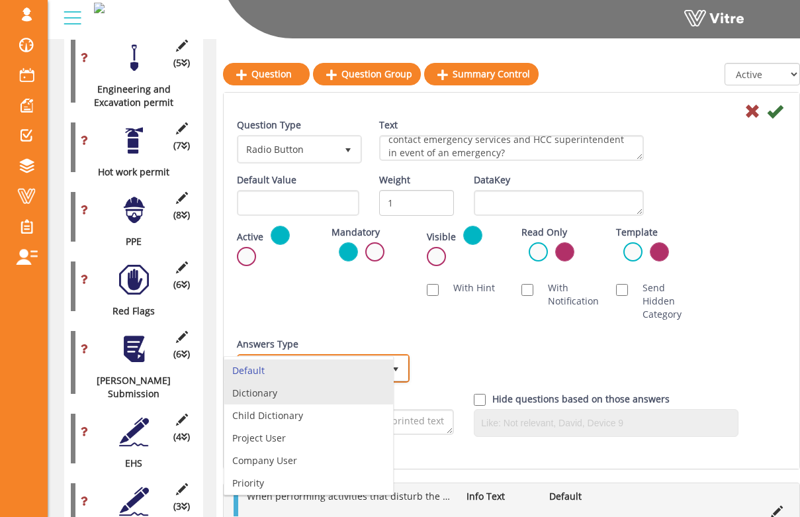
drag, startPoint x: 320, startPoint y: 388, endPoint x: 345, endPoint y: 383, distance: 25.6
click at [318, 387] on li "Dictionary" at bounding box center [308, 393] width 169 height 23
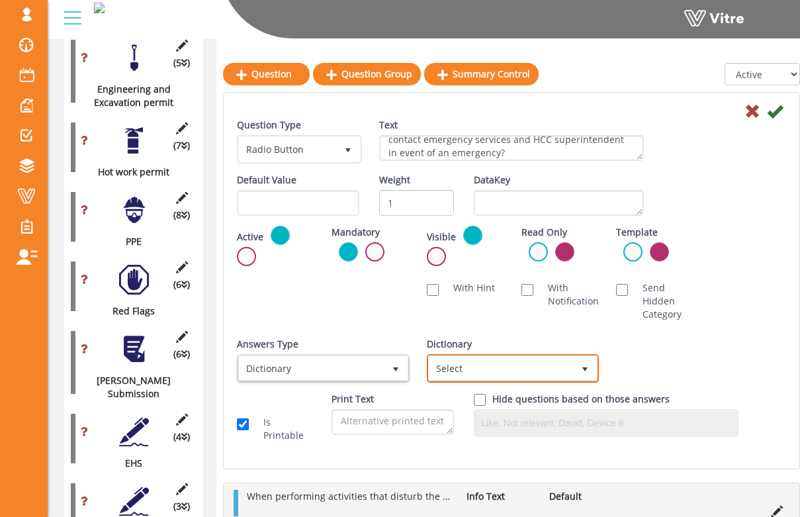
click at [498, 373] on span "Select" at bounding box center [501, 368] width 145 height 24
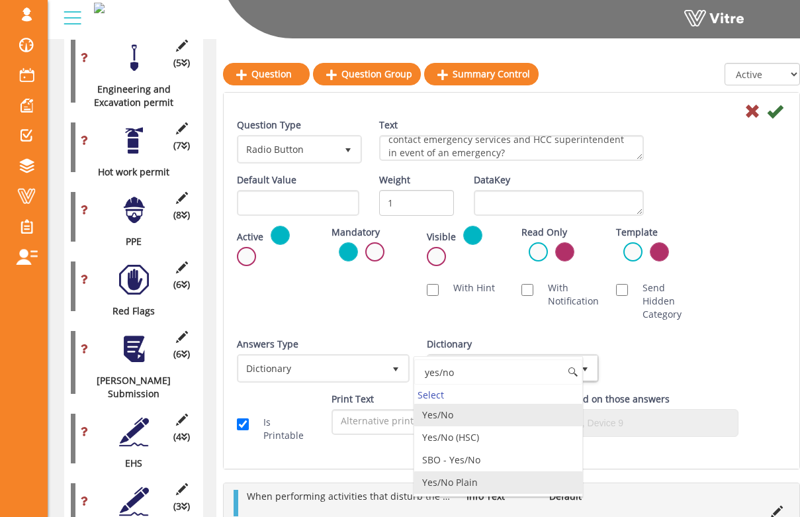
click at [508, 475] on li "Yes/No Plain" at bounding box center [498, 482] width 169 height 23
type input "yes/no"
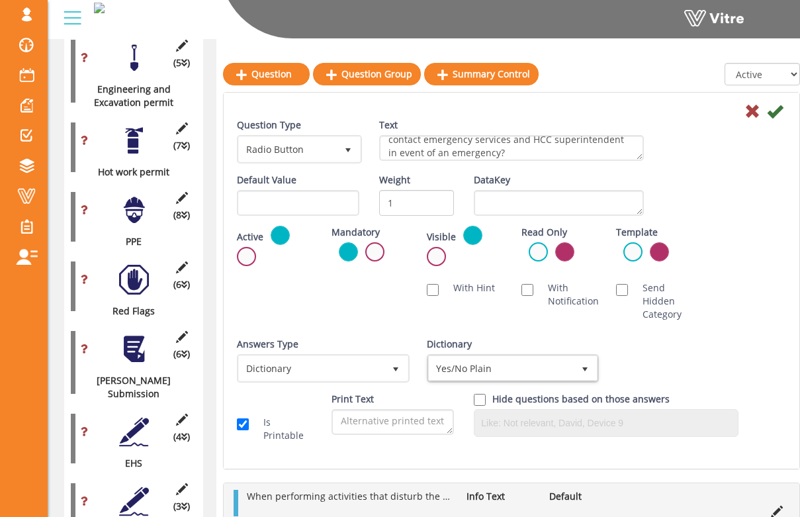
click at [649, 339] on div "Answers Type Dictionary 1 Answers Type Default 0 Module Select Form Context (li…" at bounding box center [511, 365] width 569 height 55
click at [779, 115] on icon at bounding box center [775, 111] width 16 height 16
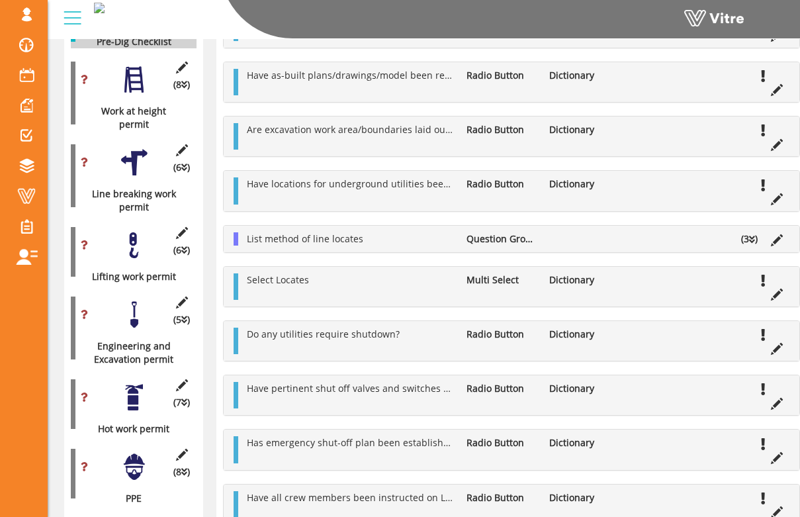
scroll to position [1183, 0]
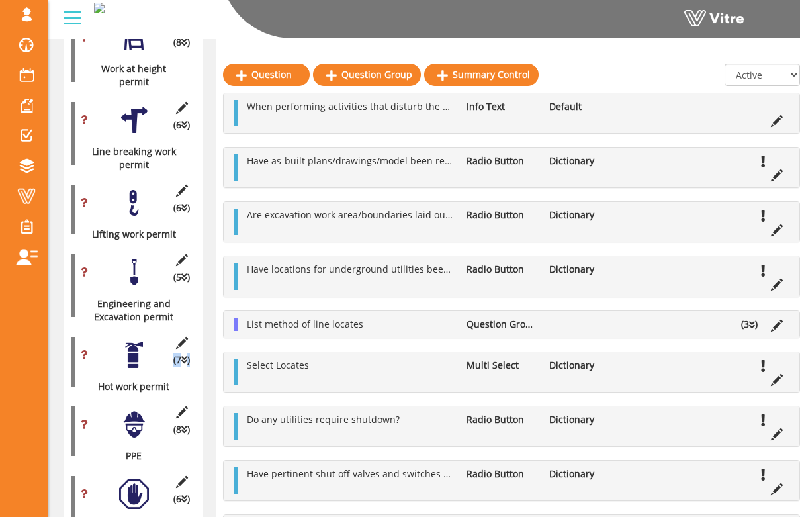
click at [75, 330] on div "(7 ) Hot work permit" at bounding box center [134, 361] width 126 height 63
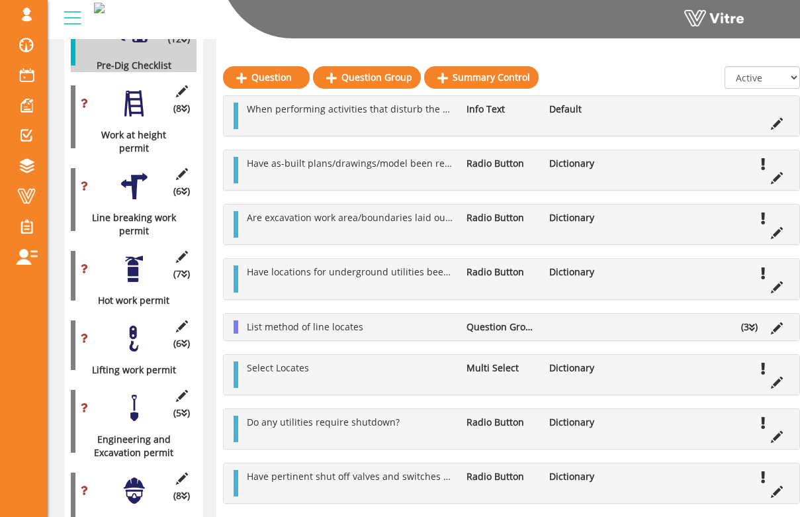
scroll to position [1115, 0]
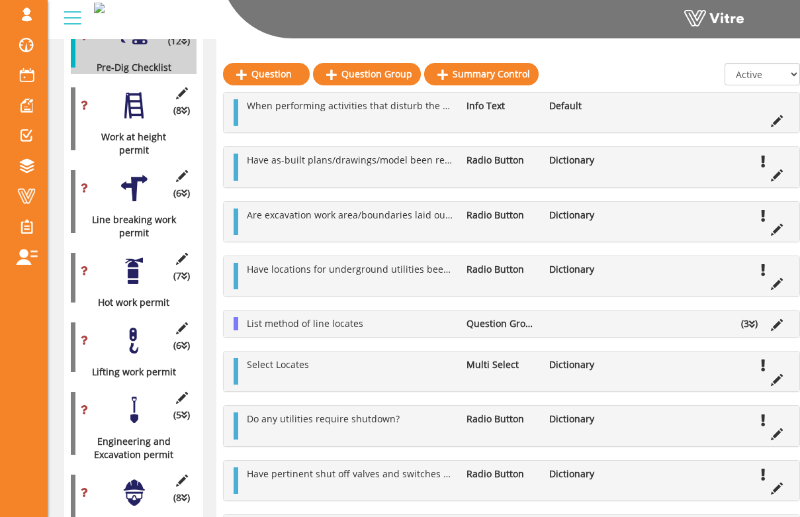
drag, startPoint x: 70, startPoint y: 255, endPoint x: 79, endPoint y: 222, distance: 34.8
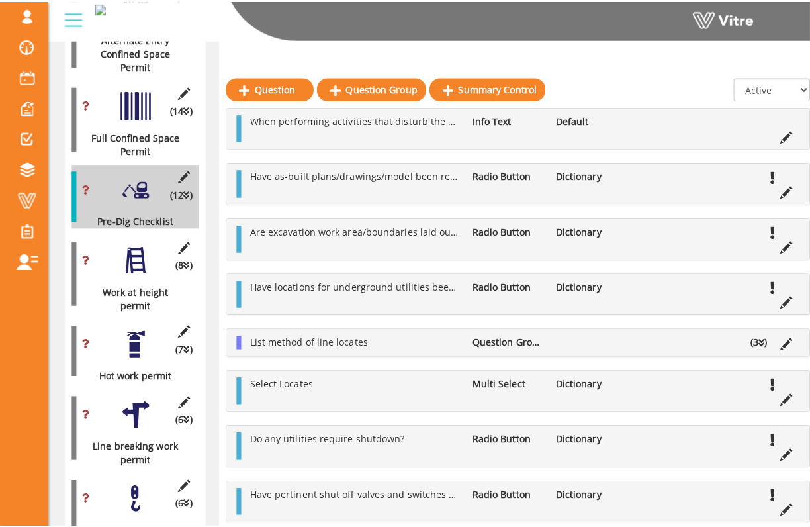
scroll to position [933, 0]
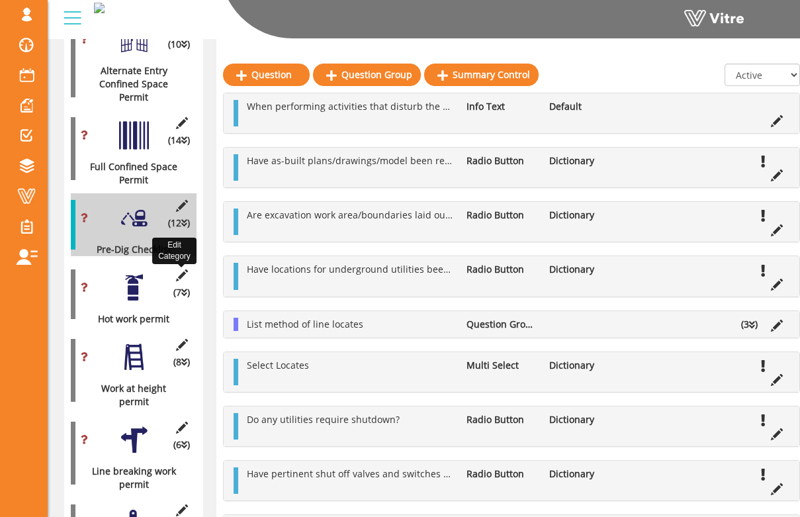
click at [185, 269] on icon at bounding box center [181, 275] width 17 height 12
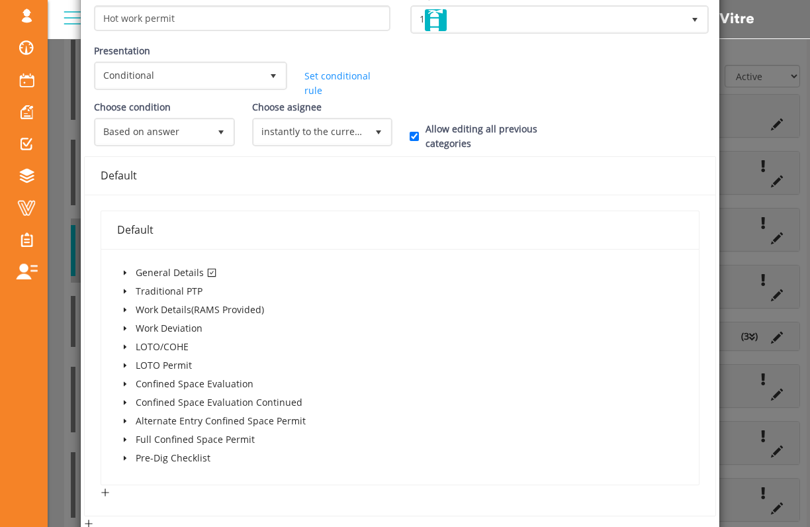
scroll to position [98, 0]
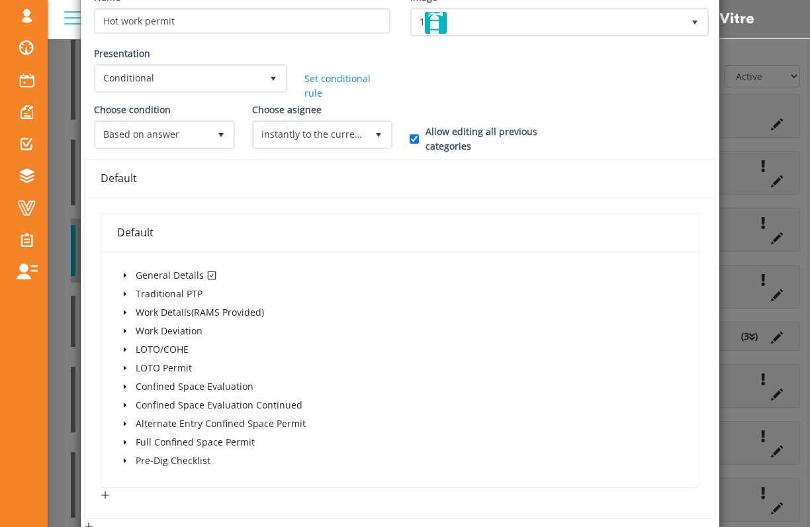
click at [128, 276] on span at bounding box center [125, 275] width 16 height 16
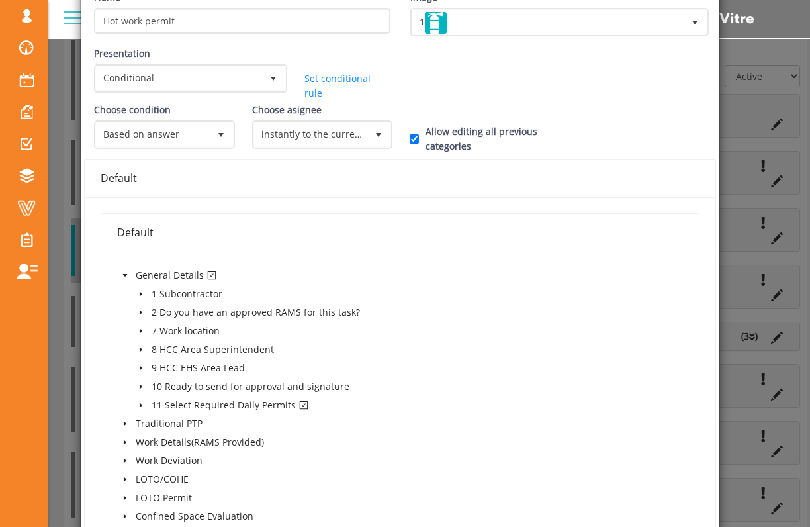
click at [139, 403] on icon "caret-down" at bounding box center [141, 405] width 7 height 7
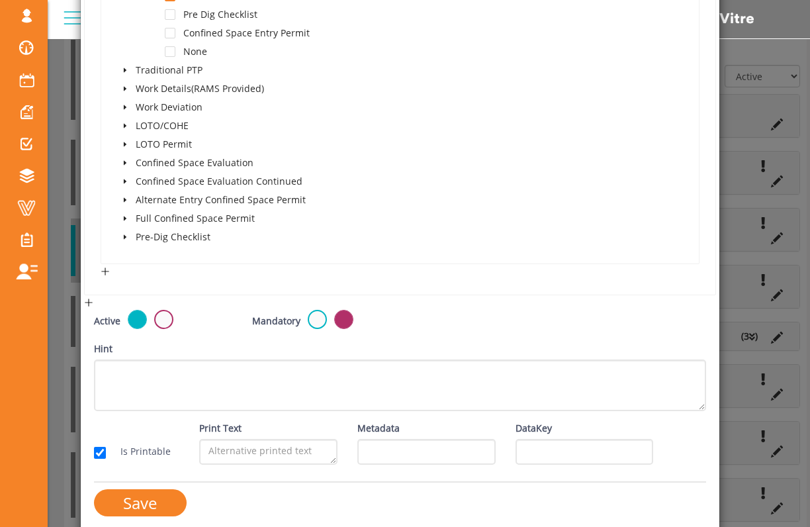
scroll to position [535, 0]
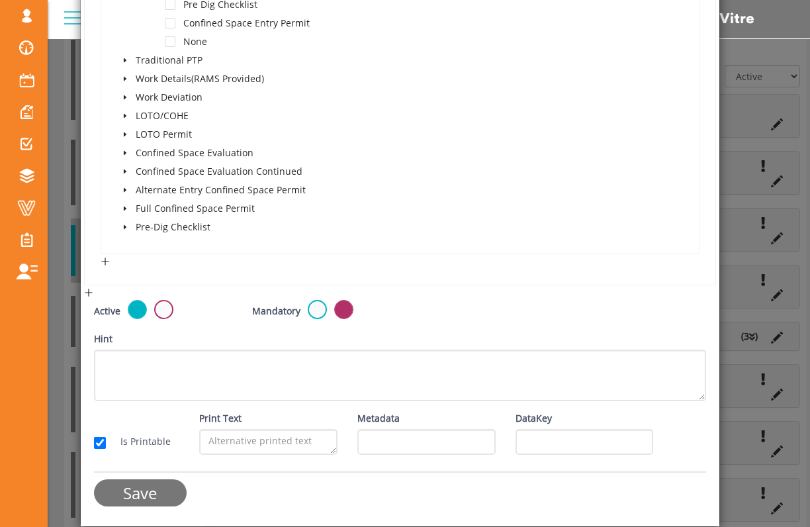
click at [154, 491] on input "Save" at bounding box center [140, 492] width 93 height 27
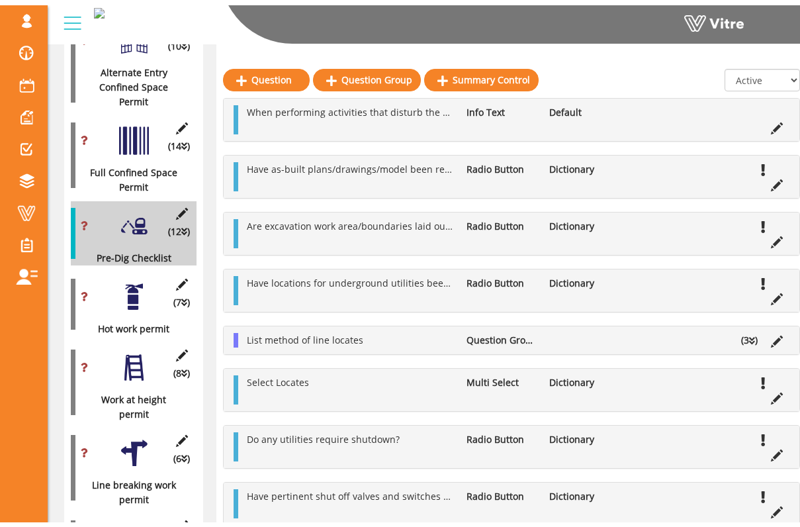
scroll to position [957, 0]
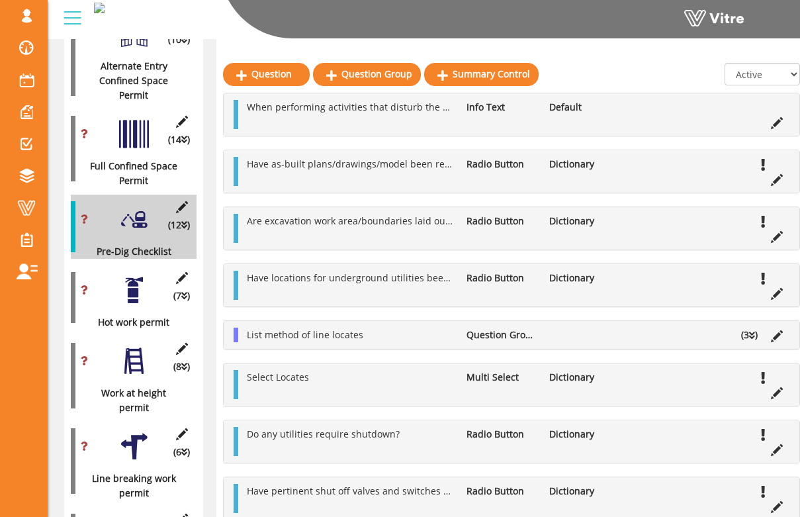
click at [138, 275] on div at bounding box center [134, 290] width 30 height 30
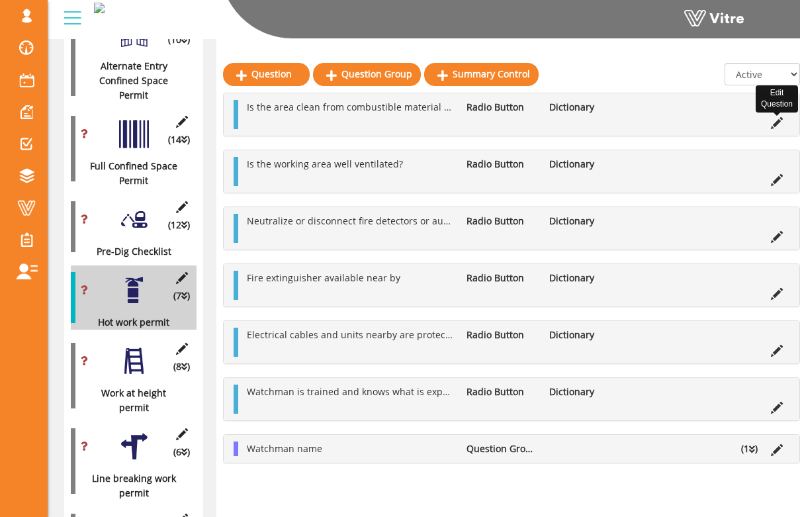
click at [774, 126] on icon at bounding box center [777, 123] width 12 height 12
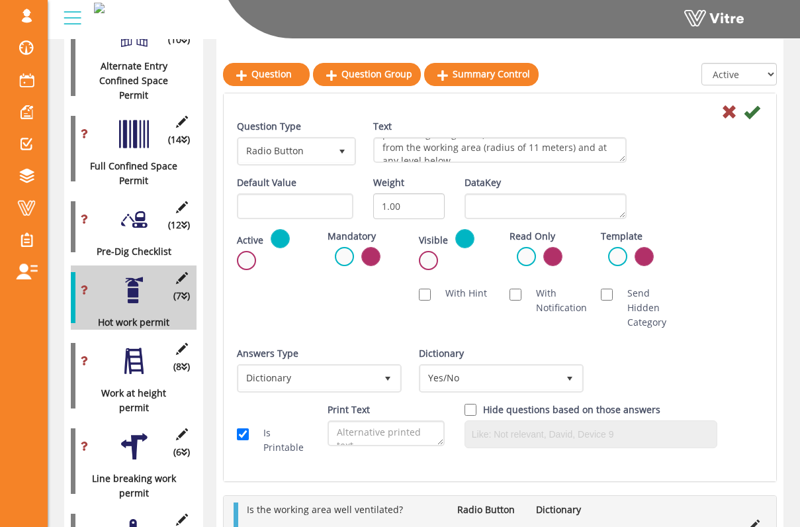
scroll to position [29, 0]
drag, startPoint x: 568, startPoint y: 147, endPoint x: 528, endPoint y: 149, distance: 39.8
click at [528, 149] on textarea "Is the area clean from combustible material (liquids, powders, garbage, etc.) f…" at bounding box center [499, 150] width 253 height 26
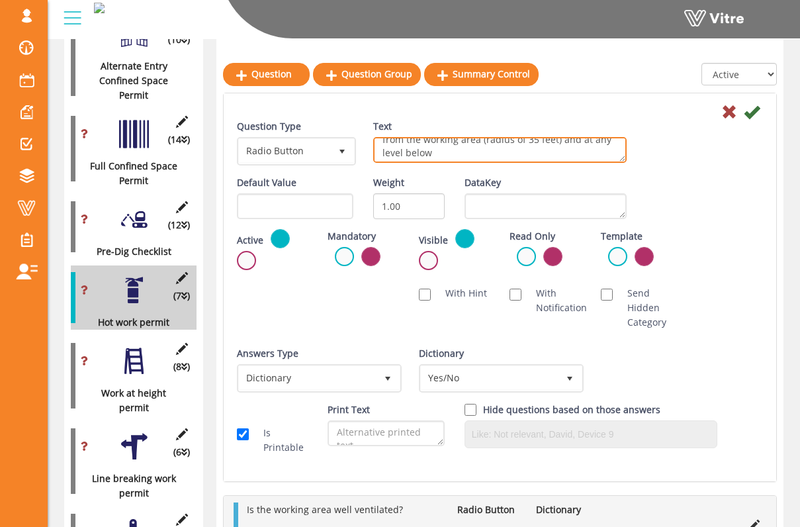
scroll to position [38, 0]
click at [543, 150] on textarea "Is the area clean from combustible material (liquids, powders, garbage, etc.) f…" at bounding box center [499, 150] width 253 height 26
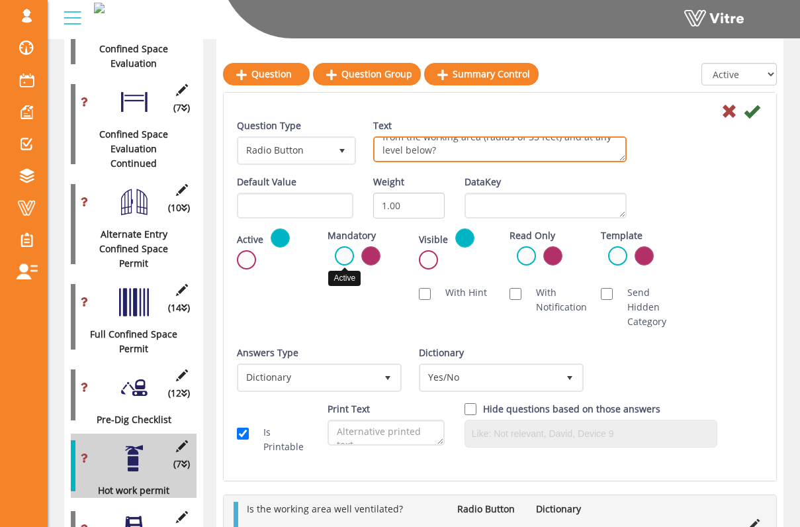
type textarea "Is the area clean from combustible material (liquids, powders, garbage, etc.) f…"
click at [347, 257] on label at bounding box center [344, 255] width 19 height 19
click at [0, 0] on input "radio" at bounding box center [0, 0] width 0 height 0
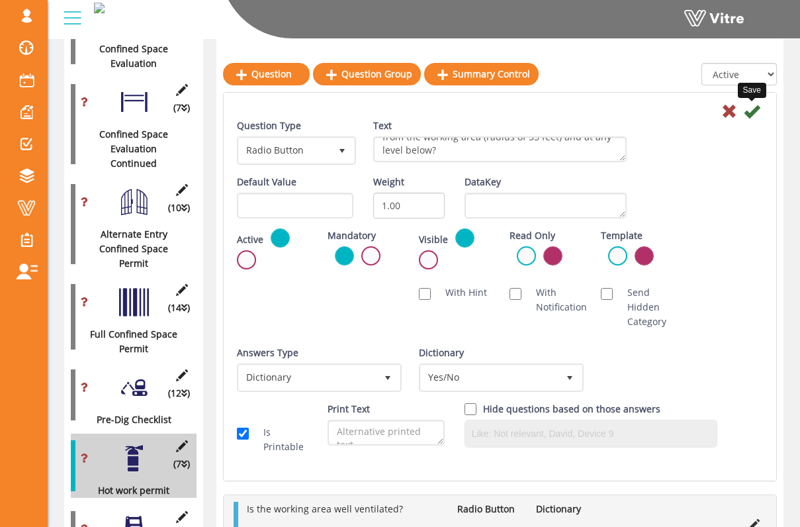
click at [753, 116] on icon at bounding box center [752, 111] width 16 height 16
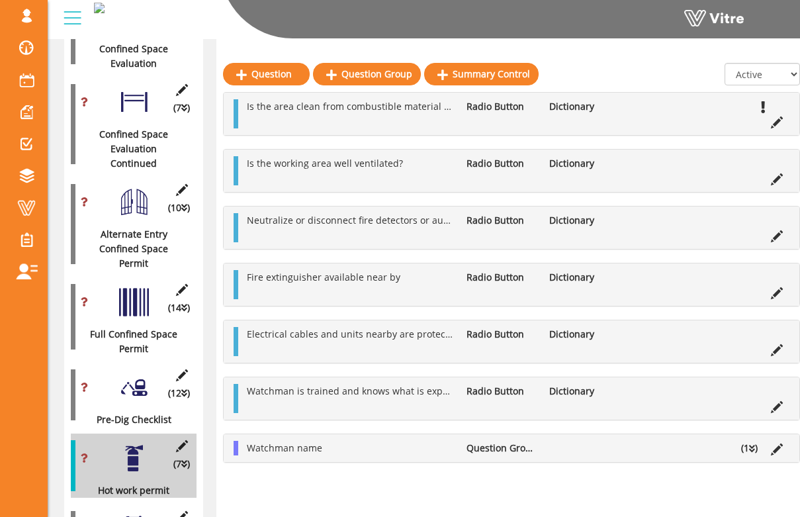
click at [757, 450] on li "(1 )" at bounding box center [750, 448] width 30 height 15
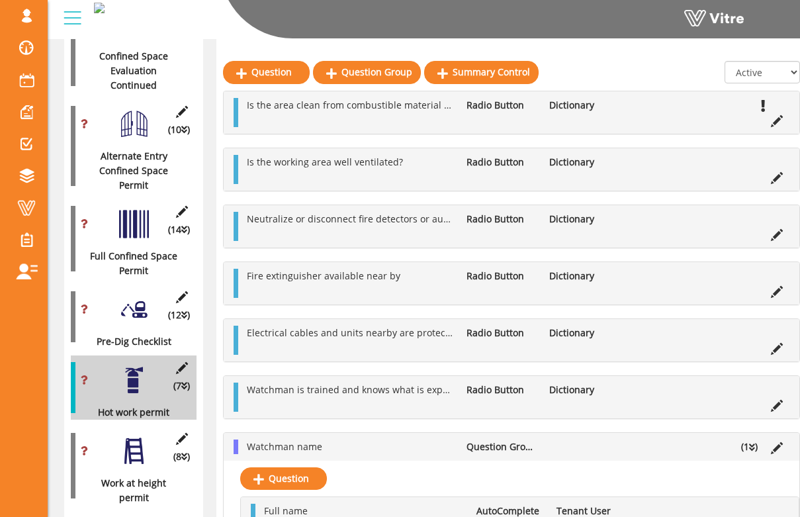
scroll to position [865, 0]
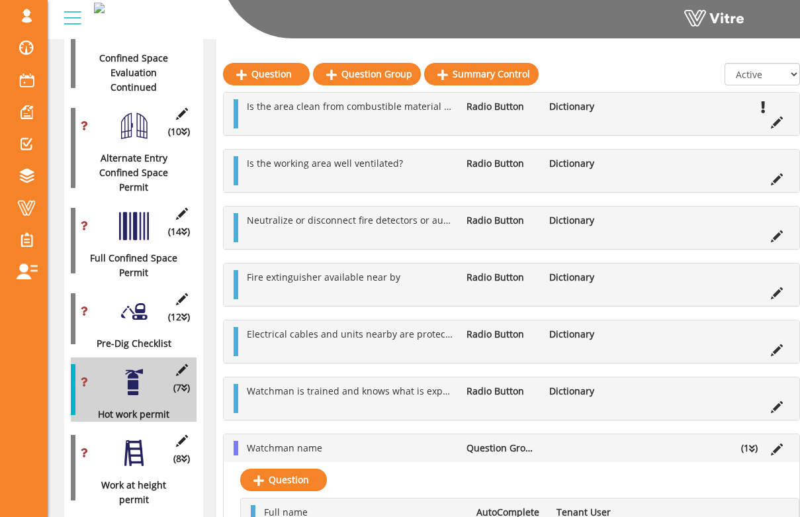
click at [749, 449] on icon at bounding box center [752, 448] width 6 height 9
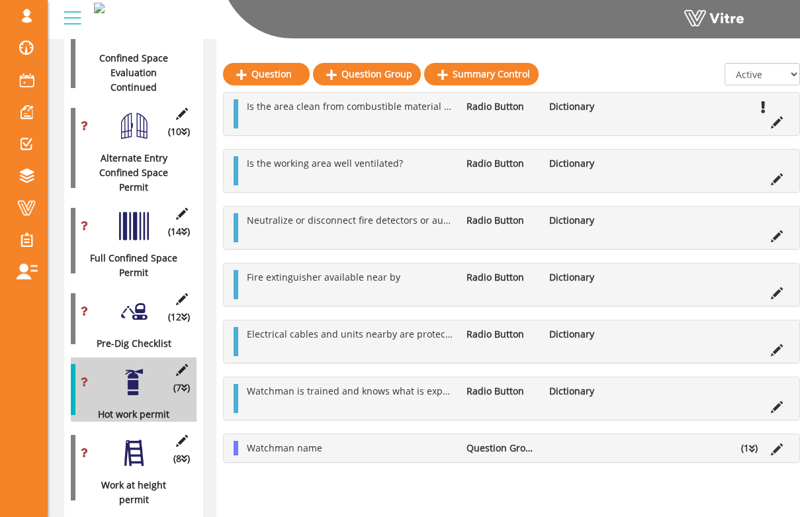
click at [745, 452] on li "(1 )" at bounding box center [750, 448] width 30 height 15
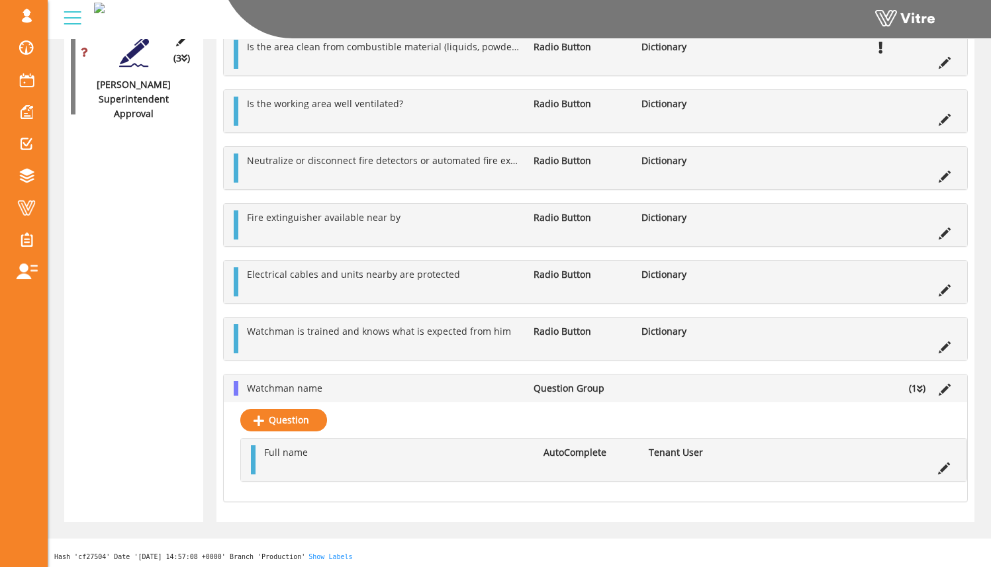
scroll to position [1894, 0]
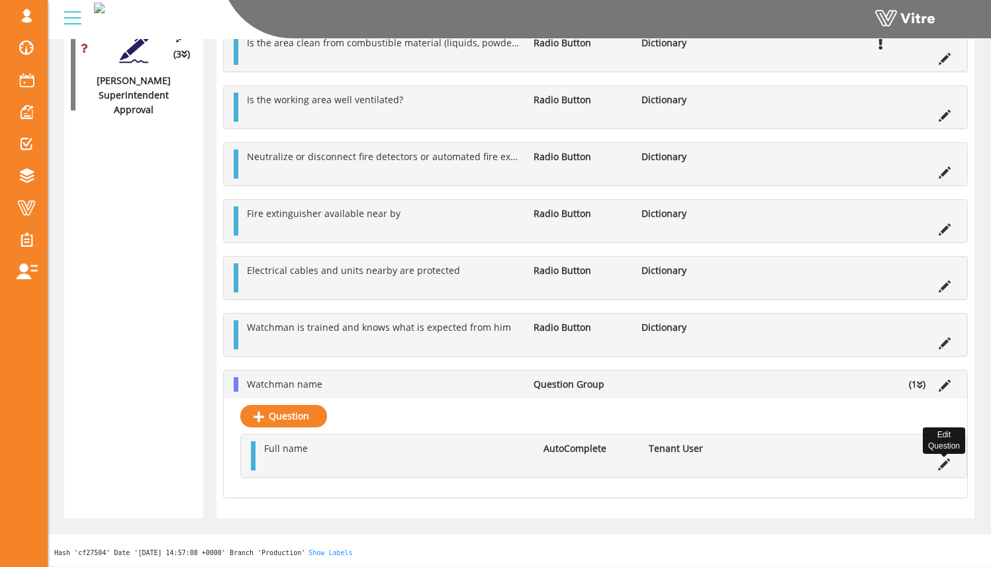
click at [809, 465] on icon at bounding box center [944, 465] width 12 height 12
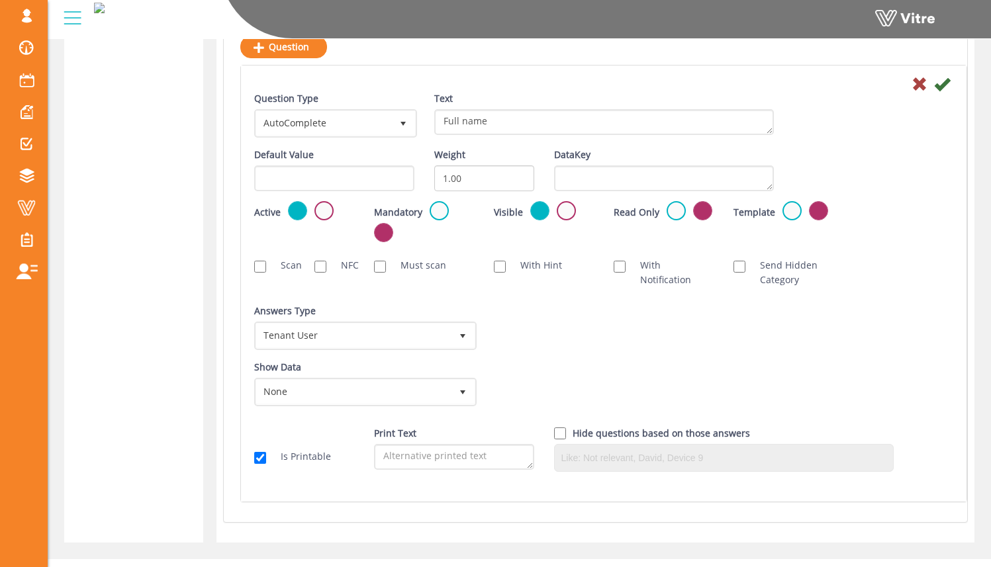
scroll to position [2261, 0]
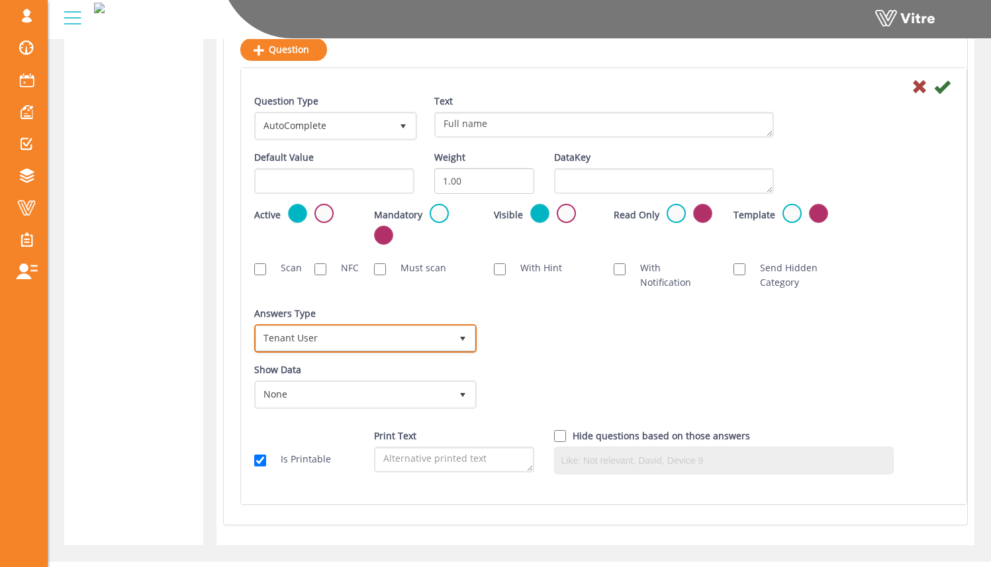
click at [446, 340] on span "Tenant User" at bounding box center [353, 338] width 195 height 24
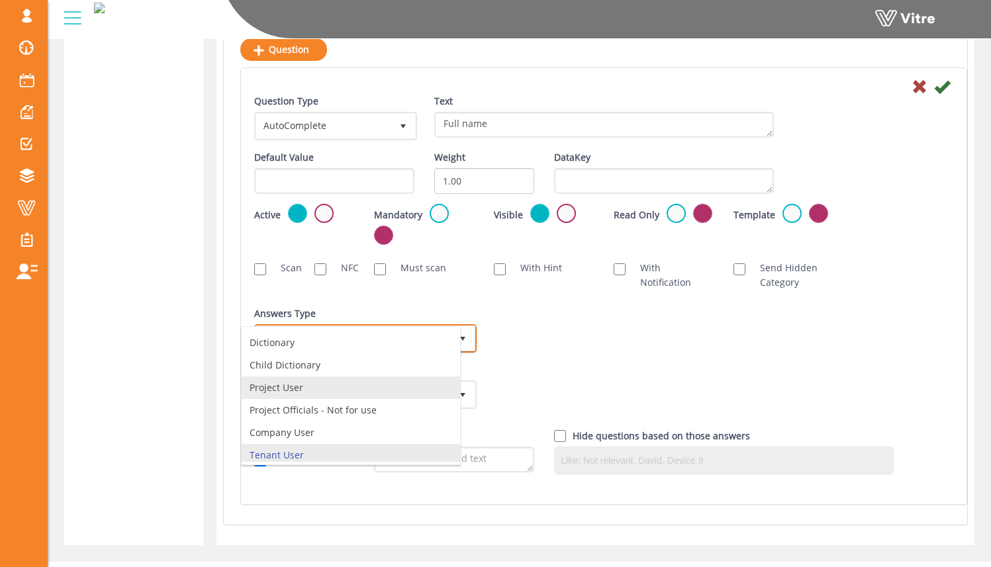
scroll to position [0, 0]
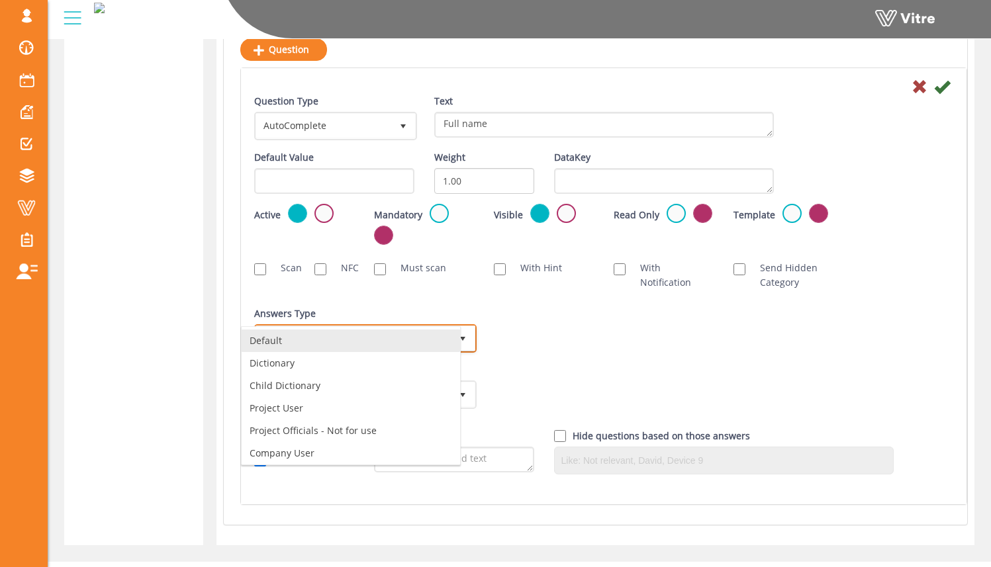
click at [412, 344] on li "Default" at bounding box center [351, 341] width 218 height 23
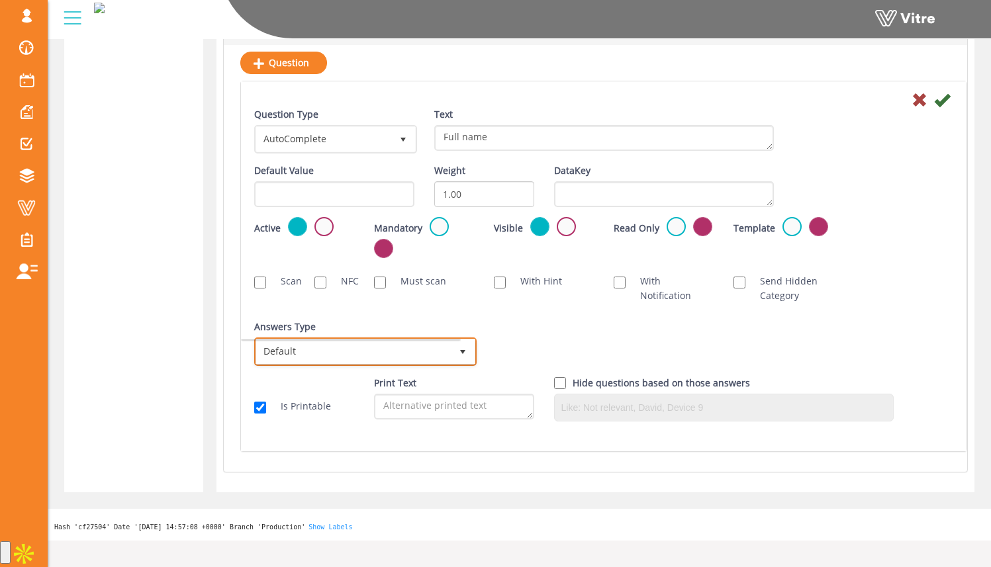
scroll to position [2221, 0]
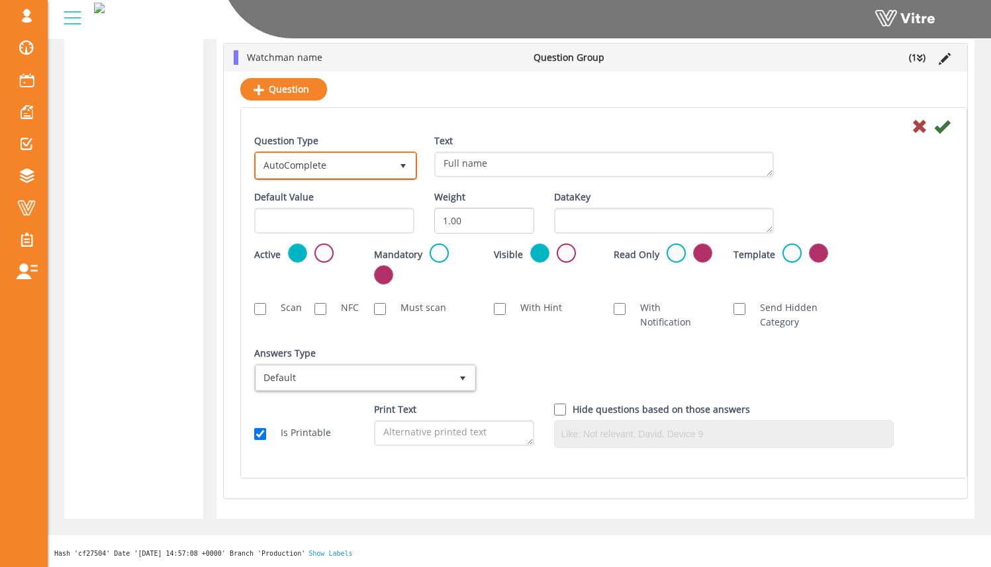
click at [388, 161] on span "AutoComplete" at bounding box center [323, 166] width 135 height 24
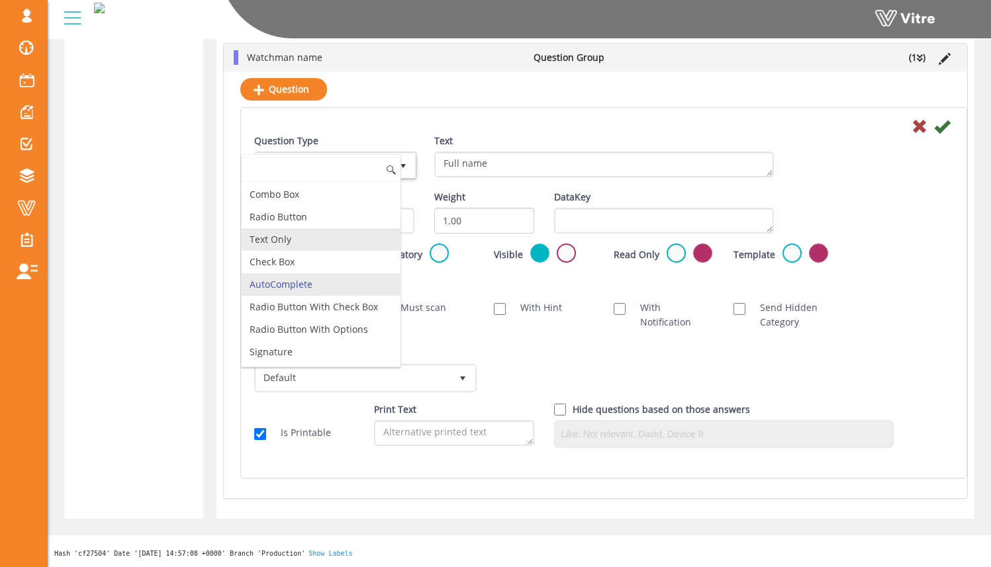
click at [356, 234] on li "Text Only" at bounding box center [321, 239] width 159 height 23
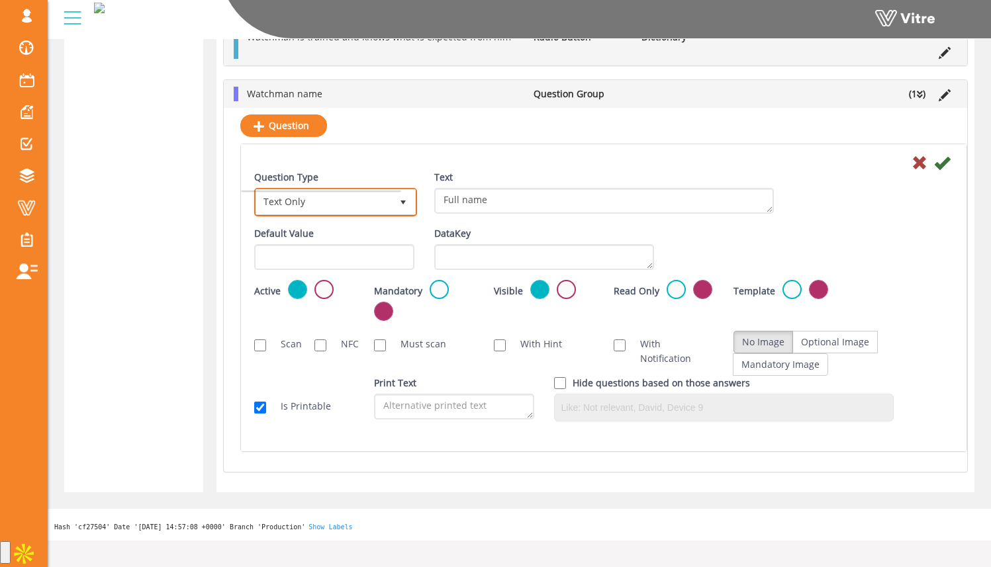
scroll to position [2158, 0]
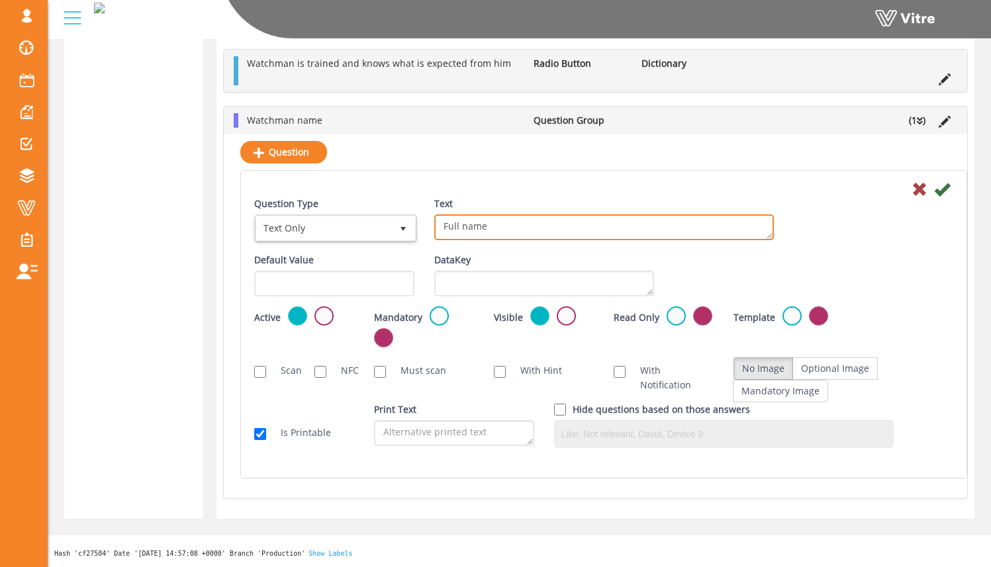
drag, startPoint x: 502, startPoint y: 220, endPoint x: 389, endPoint y: 218, distance: 113.2
click at [388, 220] on div "Question Type Text Only 5 Text Full name" at bounding box center [603, 225] width 719 height 56
drag, startPoint x: 502, startPoint y: 232, endPoint x: 417, endPoint y: 228, distance: 84.8
click at [417, 229] on div "Question Type Text Only 5 Text Full name" at bounding box center [603, 225] width 719 height 56
type textarea "W"
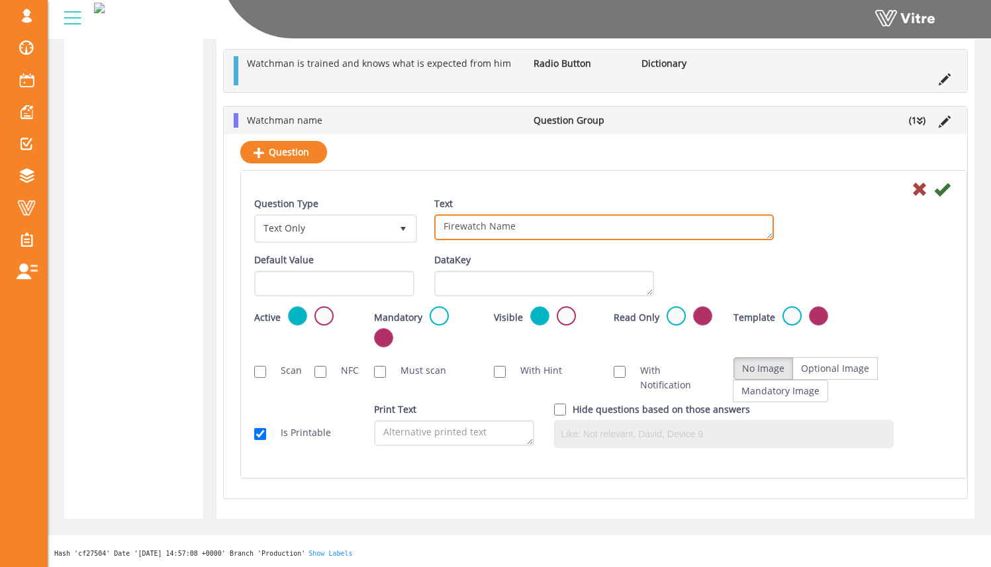
click at [528, 232] on textarea "Full name" at bounding box center [604, 227] width 340 height 26
type textarea "Firewatch Name"
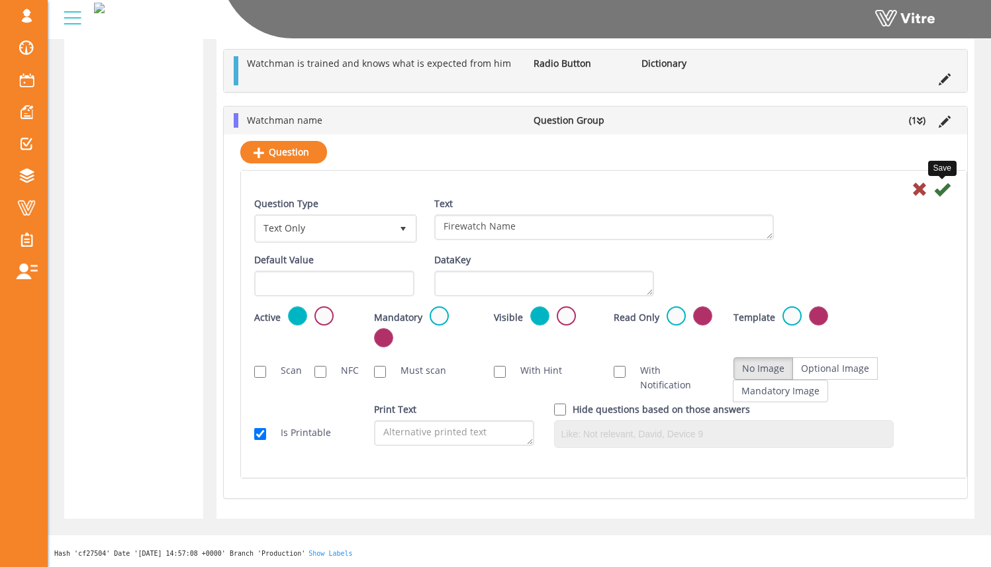
click at [809, 192] on icon at bounding box center [942, 189] width 16 height 16
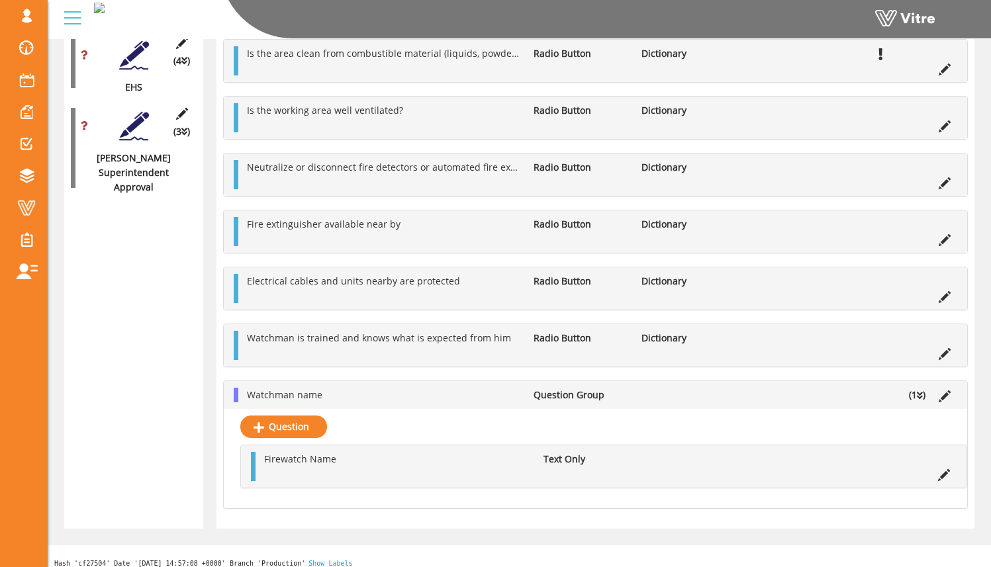
scroll to position [1831, 0]
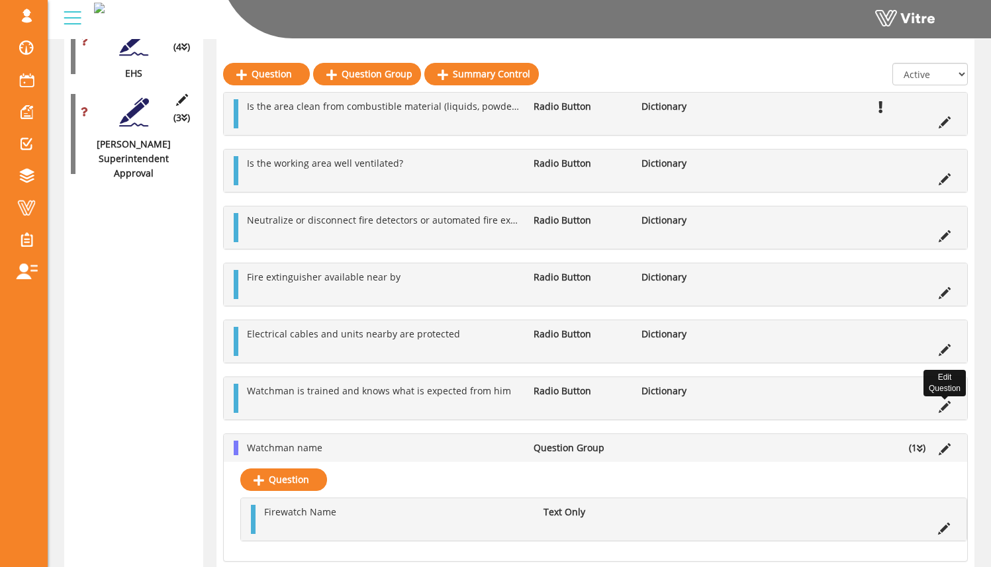
click at [809, 407] on icon at bounding box center [945, 407] width 12 height 12
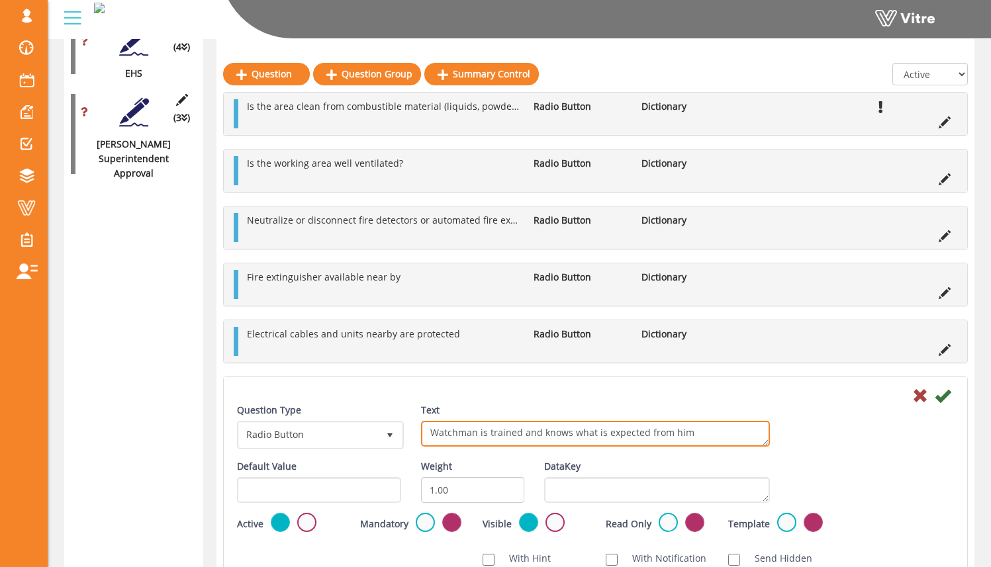
drag, startPoint x: 702, startPoint y: 433, endPoint x: 389, endPoint y: 409, distance: 314.6
click at [387, 410] on div "Question Type Radio Button 3 Text Watchman is trained and knows what is expecte…" at bounding box center [595, 431] width 737 height 56
type textarea "Firewatch has been trained and understands role and responsibilities?"
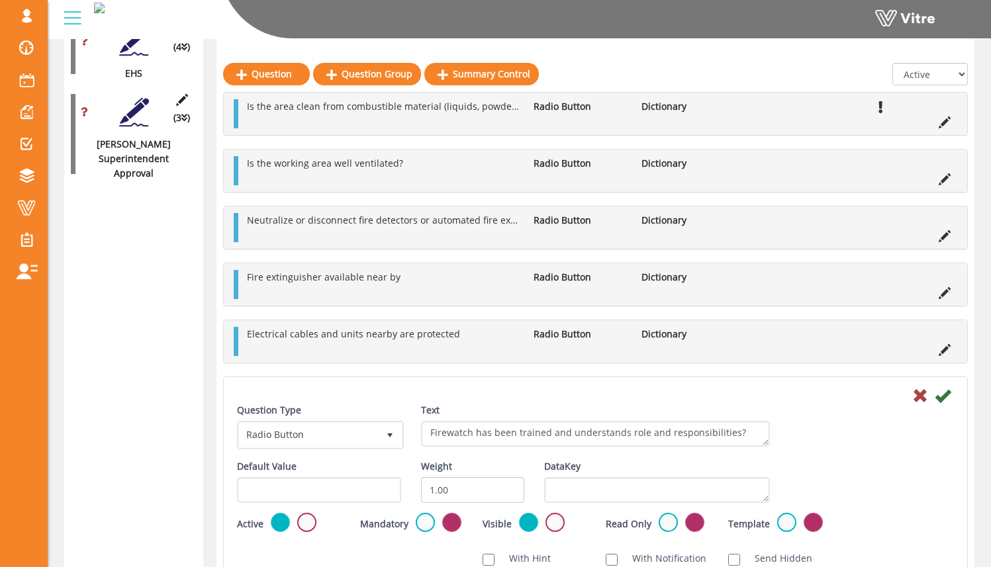
click at [809, 431] on div "Question Type Radio Button 3 Text Watchman is trained and knows what is expecte…" at bounding box center [595, 431] width 737 height 56
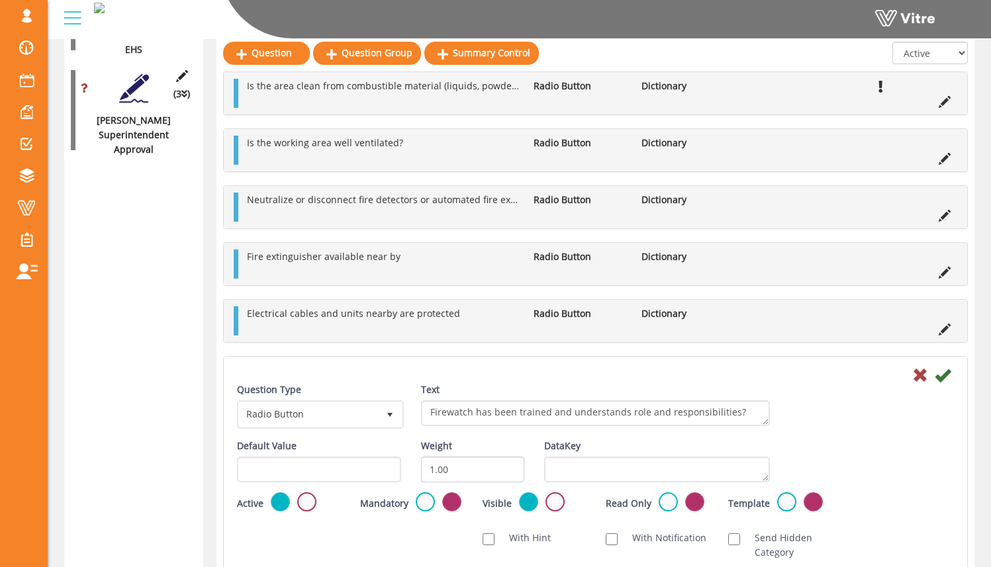
scroll to position [2074, 0]
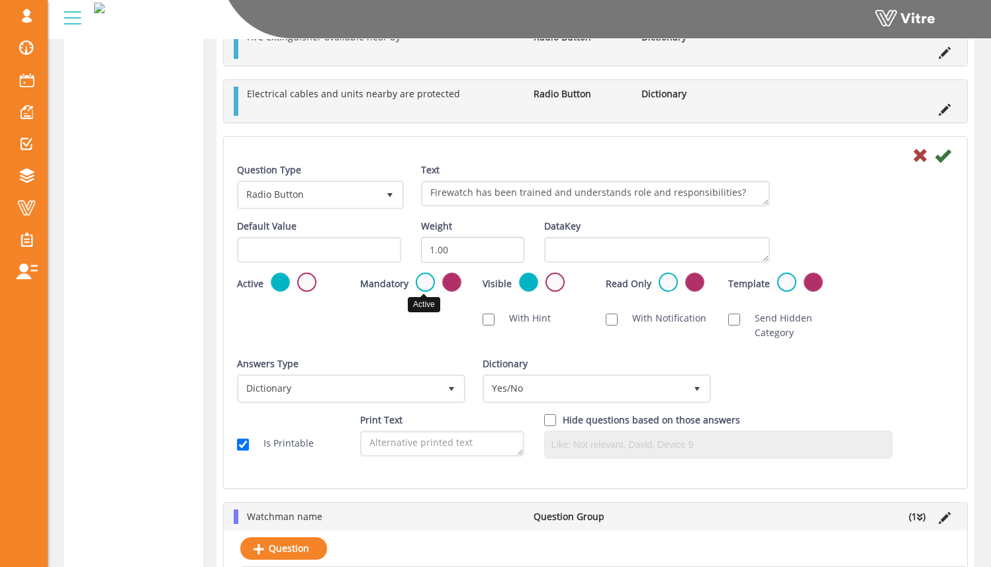
click at [427, 283] on label at bounding box center [425, 282] width 19 height 19
click at [0, 0] on input "radio" at bounding box center [0, 0] width 0 height 0
click at [809, 157] on icon at bounding box center [943, 156] width 16 height 16
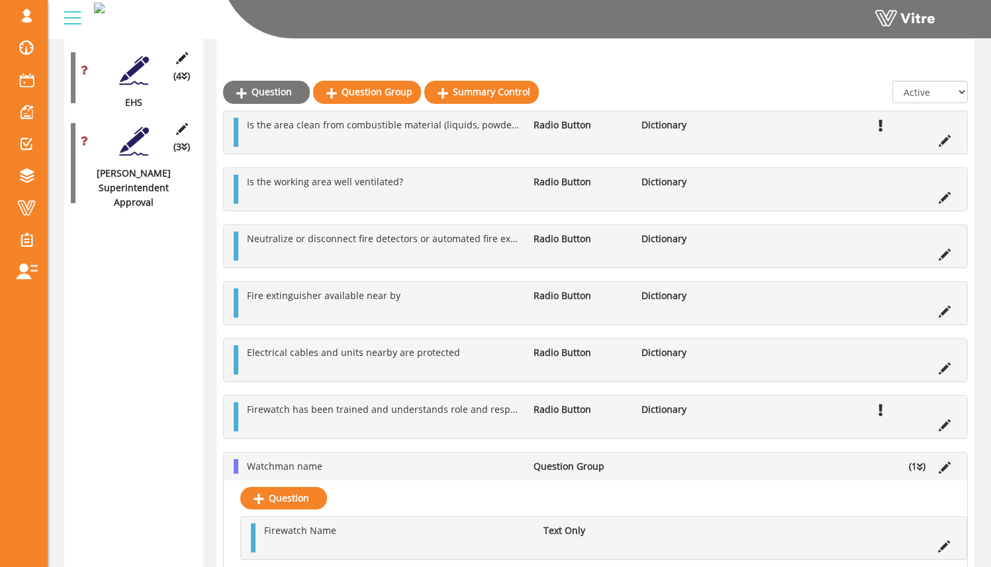
scroll to position [1797, 0]
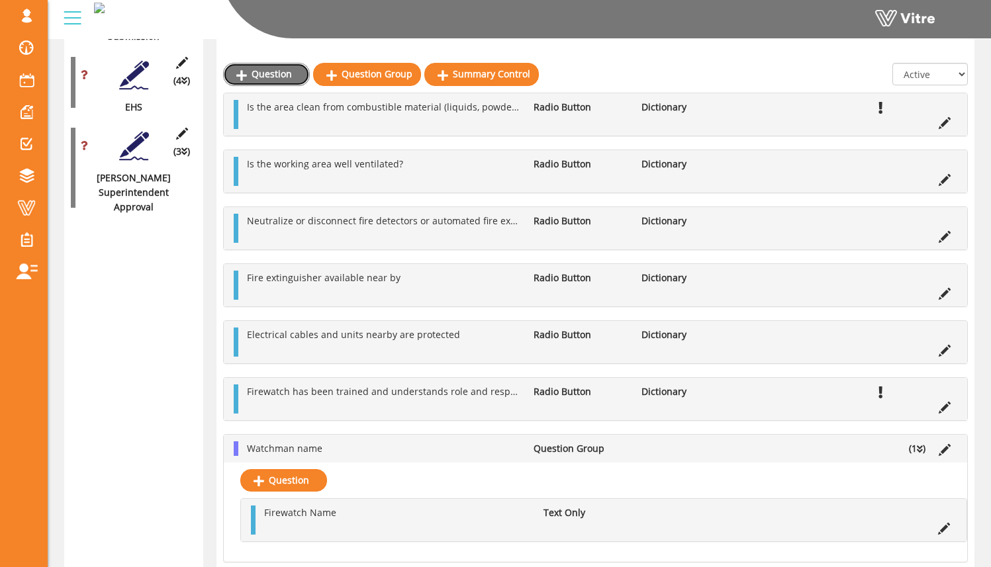
click at [293, 72] on link "Question" at bounding box center [266, 74] width 87 height 23
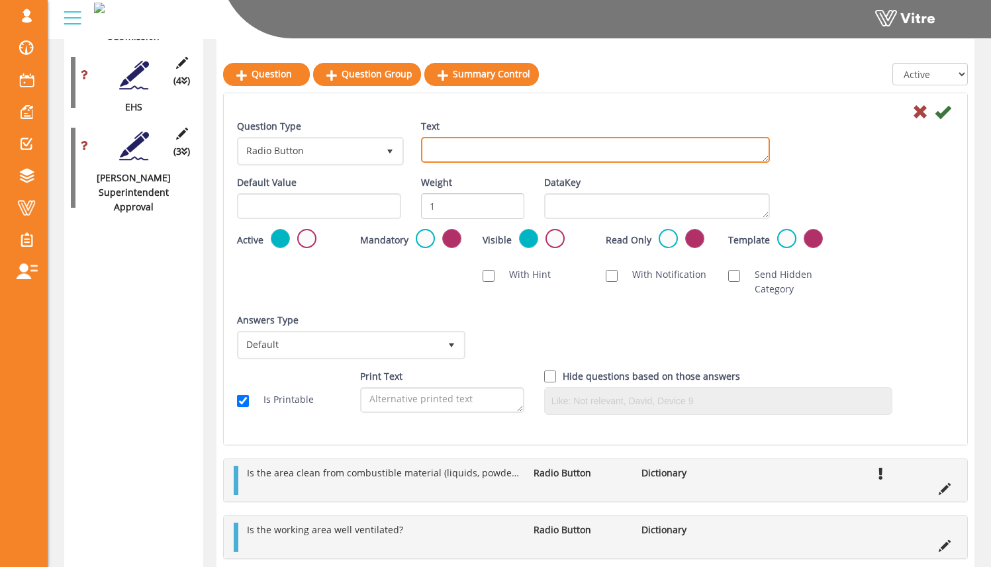
click at [516, 146] on textarea "Text" at bounding box center [595, 150] width 349 height 26
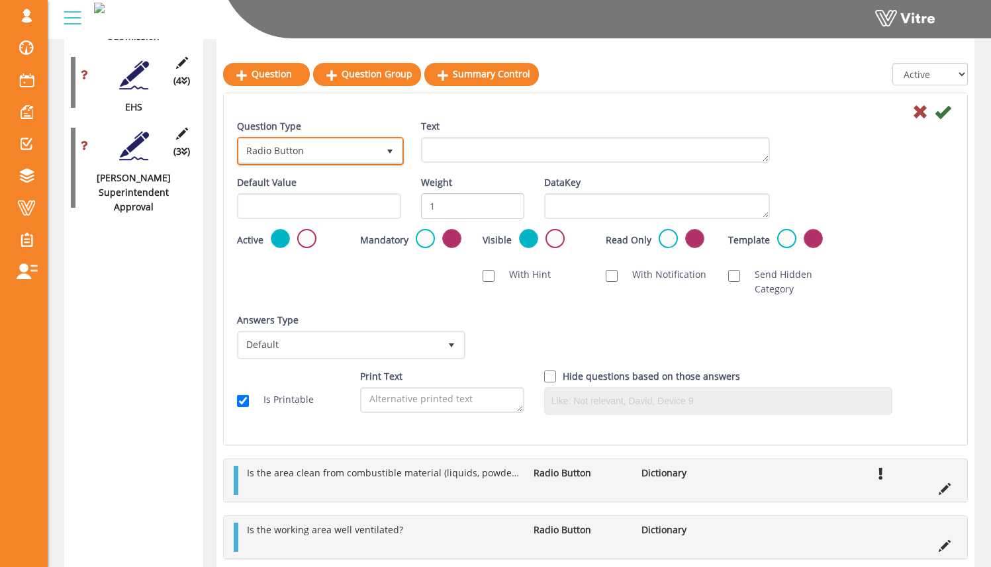
click at [357, 140] on span "Radio Button" at bounding box center [308, 151] width 139 height 24
click at [334, 179] on li "Info Text" at bounding box center [305, 180] width 163 height 23
type input "info"
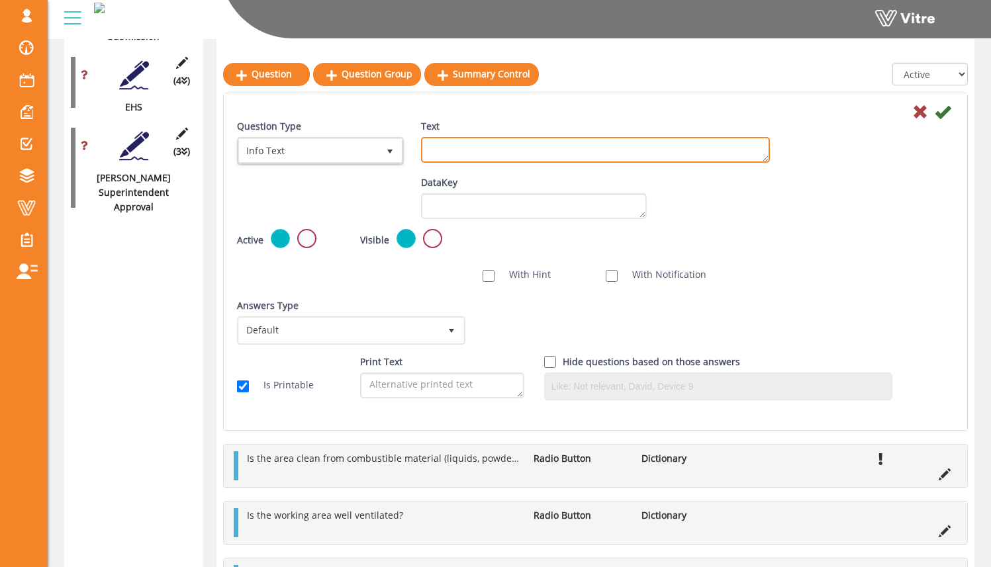
click at [492, 158] on textarea "Text" at bounding box center [595, 150] width 349 height 26
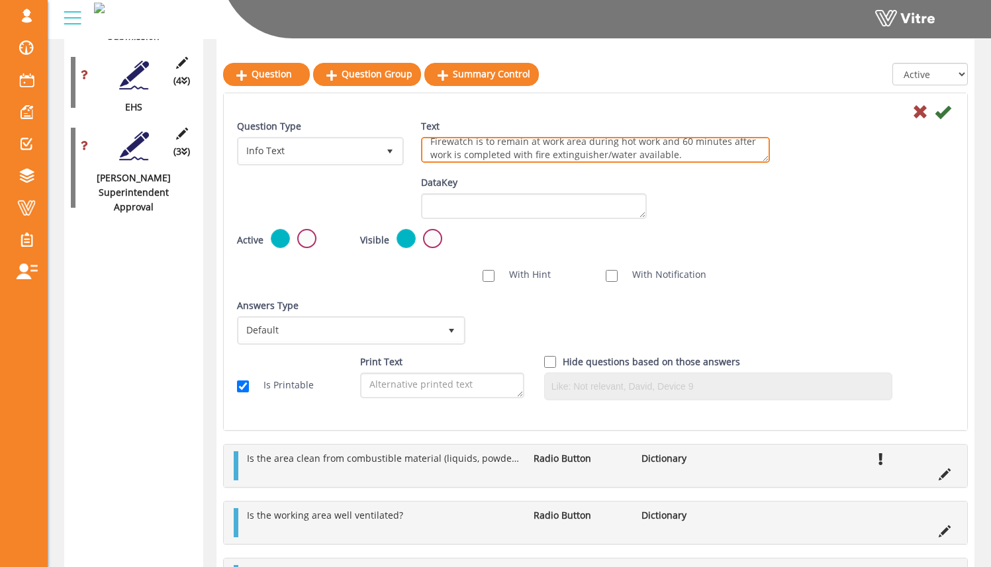
click at [531, 154] on textarea "Firewatch is to remain at work area during hot work and 60 minutes after work i…" at bounding box center [595, 150] width 349 height 26
click at [723, 158] on textarea "Firewatch is to remain at work area during hot work and 60 minutes after work i…" at bounding box center [595, 150] width 349 height 26
drag, startPoint x: 609, startPoint y: 156, endPoint x: 630, endPoint y: 152, distance: 21.5
click at [609, 156] on textarea "Firewatch is to remain at work area during hot work and 60 minutes after work i…" at bounding box center [595, 150] width 349 height 26
click at [727, 155] on textarea "Firewatch is to remain at work area during hot work and 60 minutes after work i…" at bounding box center [595, 150] width 349 height 26
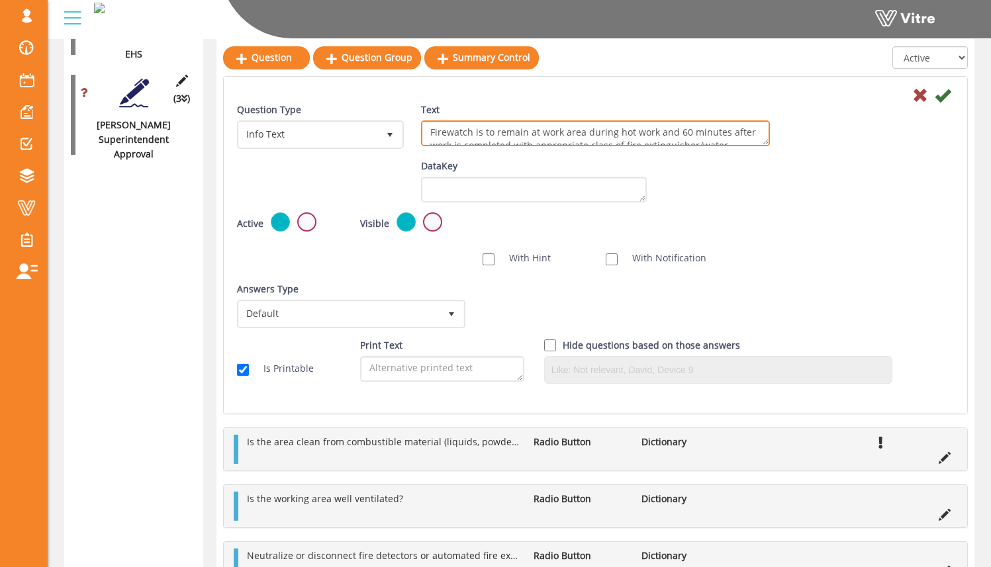
scroll to position [1851, 0]
type textarea "Firewatch is to remain at work area during hot work and 60 minutes after work i…"
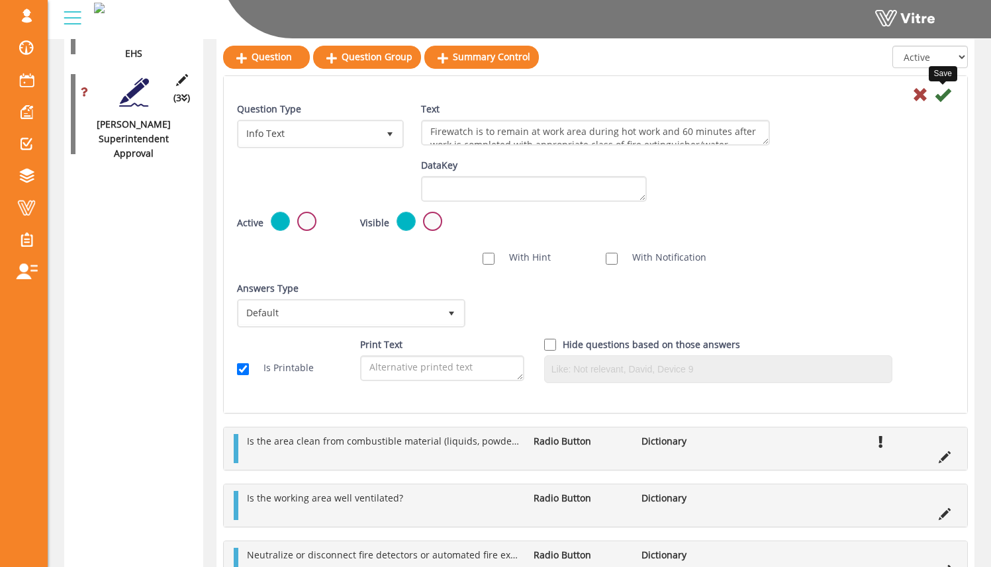
click at [809, 97] on icon at bounding box center [943, 95] width 16 height 16
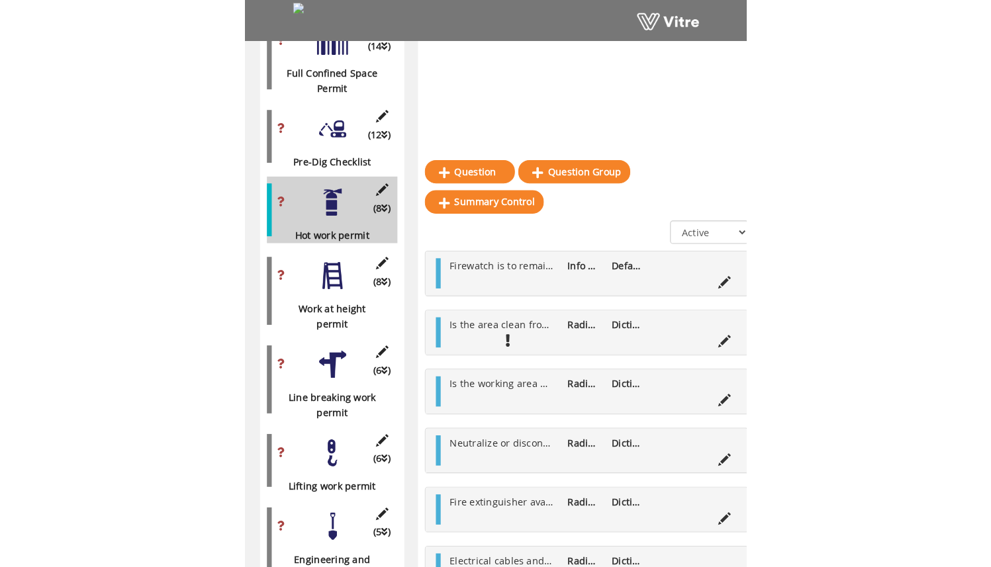
scroll to position [1365, 0]
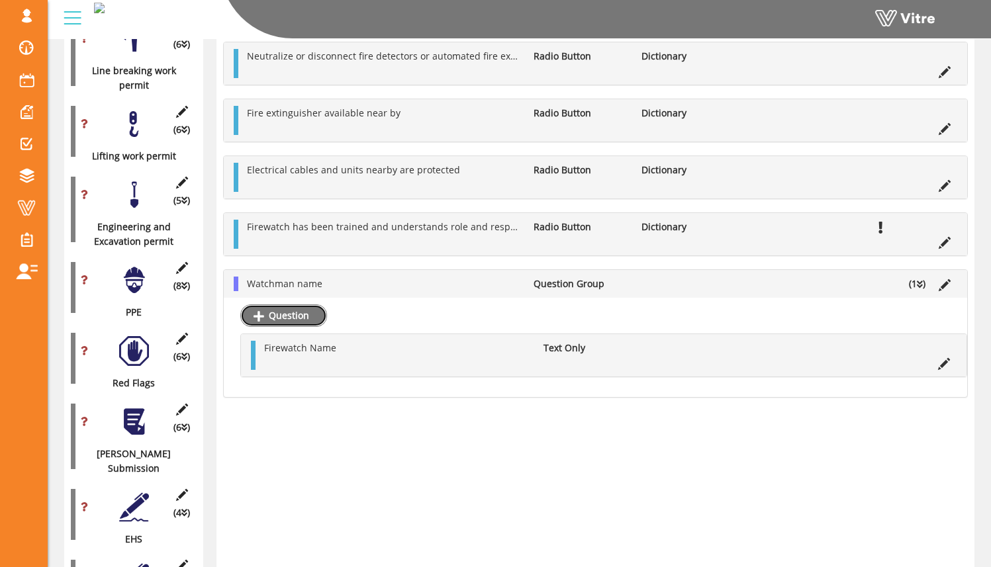
click at [301, 313] on link "Question" at bounding box center [283, 315] width 87 height 23
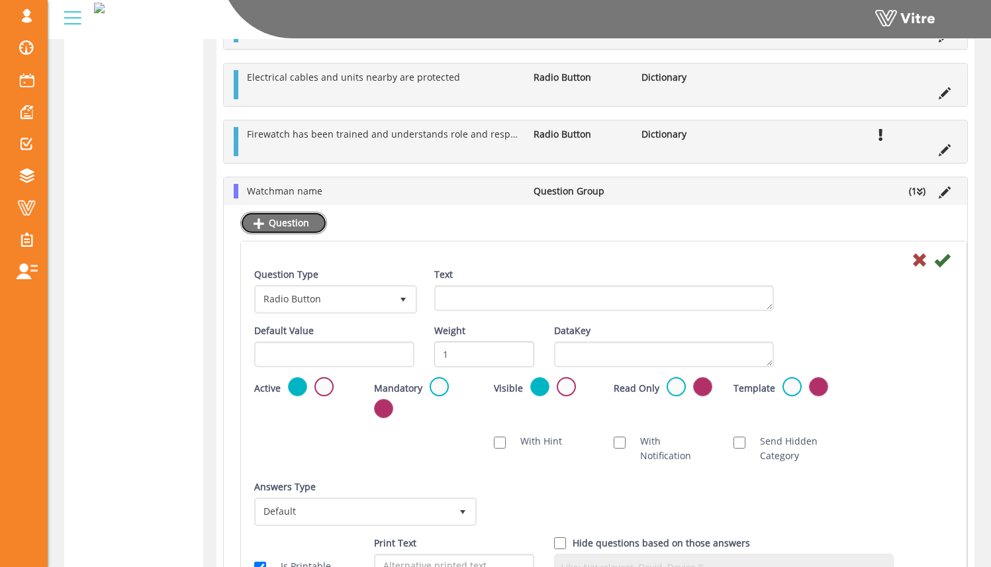
scroll to position [2301, 0]
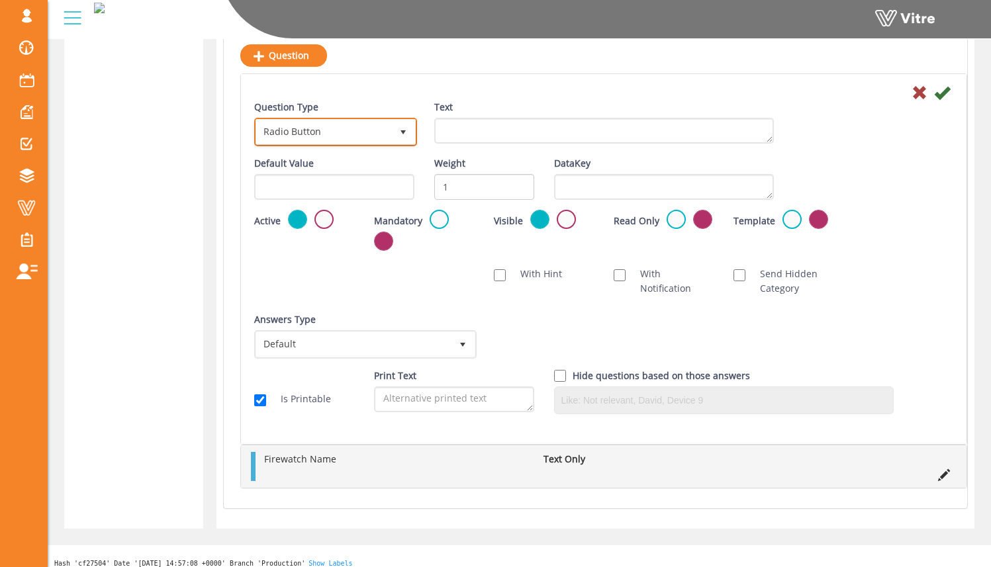
click at [389, 131] on span "Radio Button" at bounding box center [323, 132] width 135 height 24
click at [345, 166] on li "Signature" at bounding box center [321, 161] width 159 height 23
type input "sig"
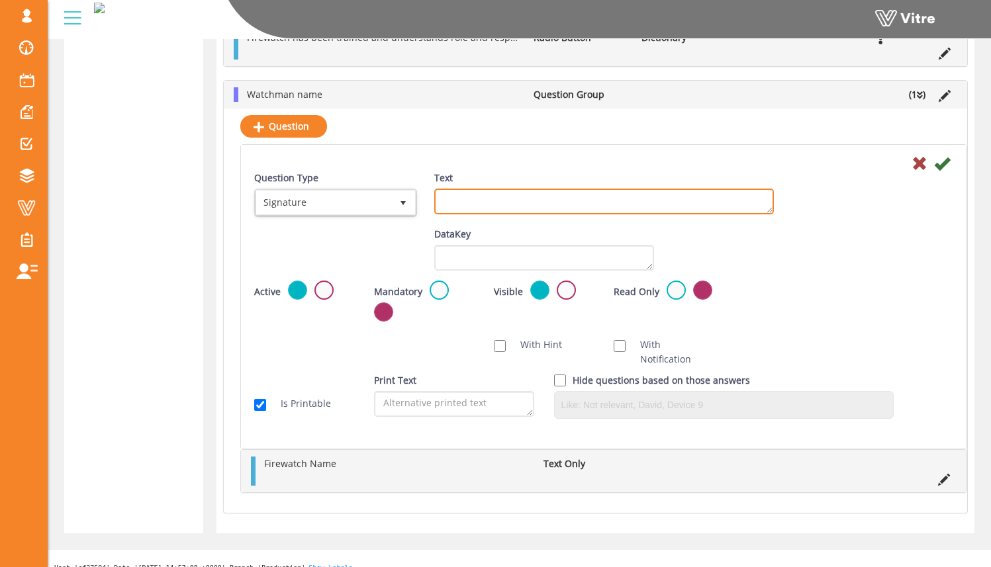
click at [486, 193] on textarea "Text" at bounding box center [604, 202] width 340 height 26
type textarea "Firewatch Signature"
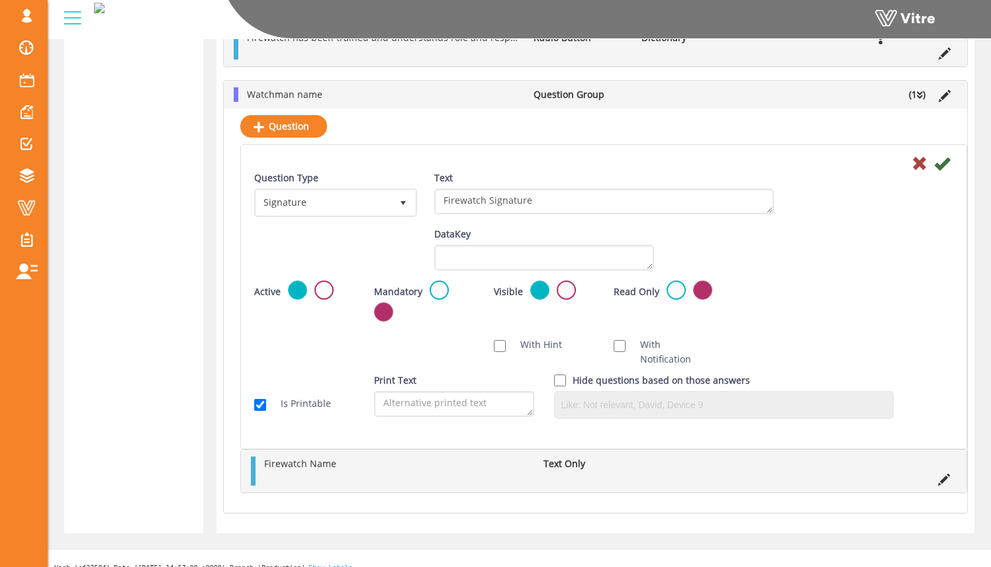
click at [809, 232] on div "Default Value Weight DataKey" at bounding box center [603, 254] width 719 height 54
click at [809, 160] on icon at bounding box center [942, 164] width 16 height 16
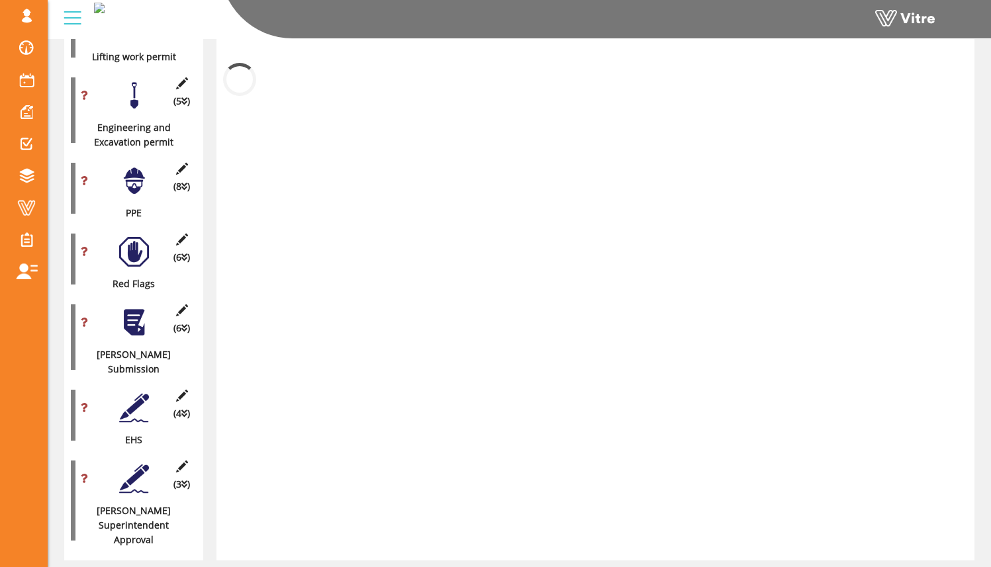
scroll to position [1997, 0]
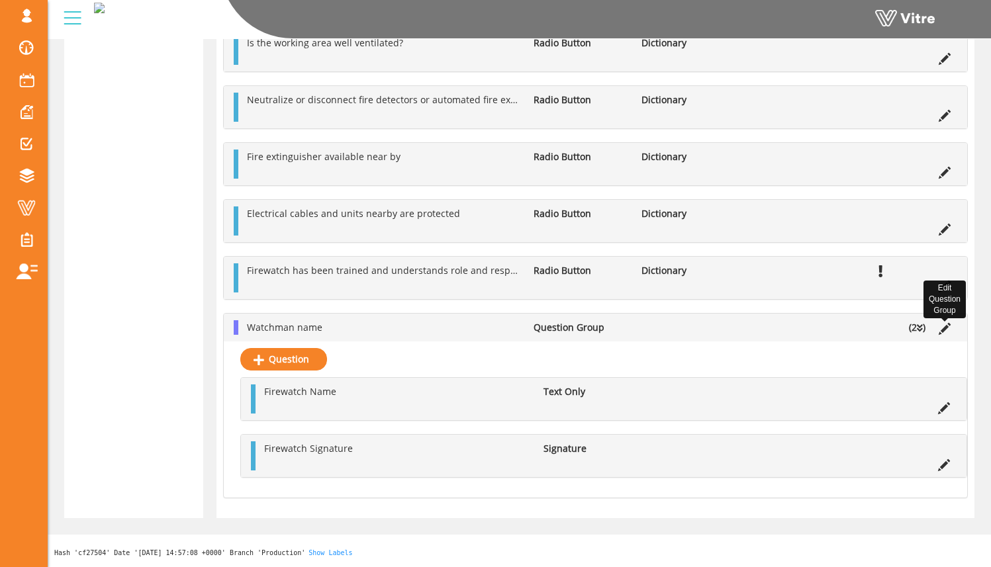
click at [809, 327] on icon at bounding box center [945, 329] width 12 height 12
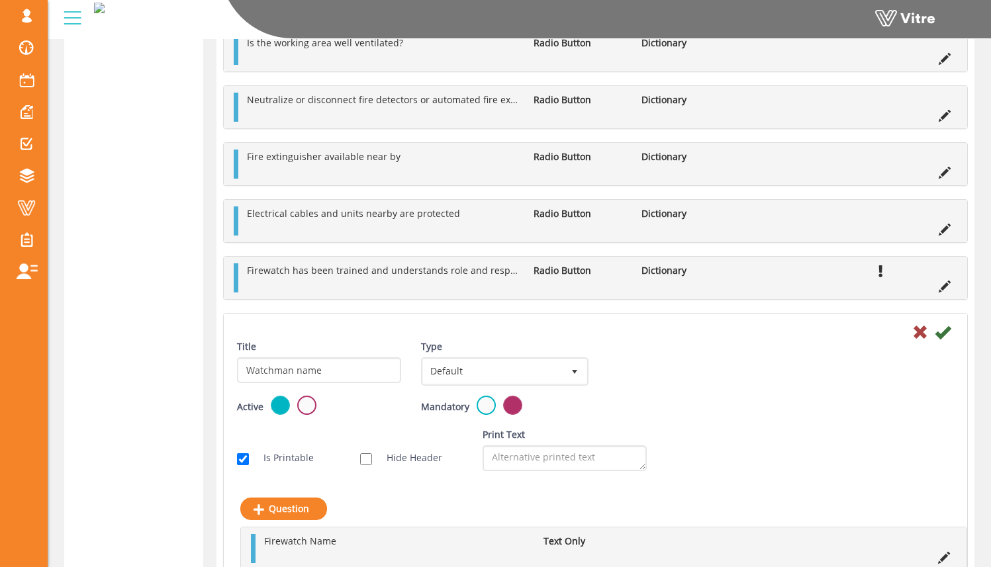
scroll to position [2146, 0]
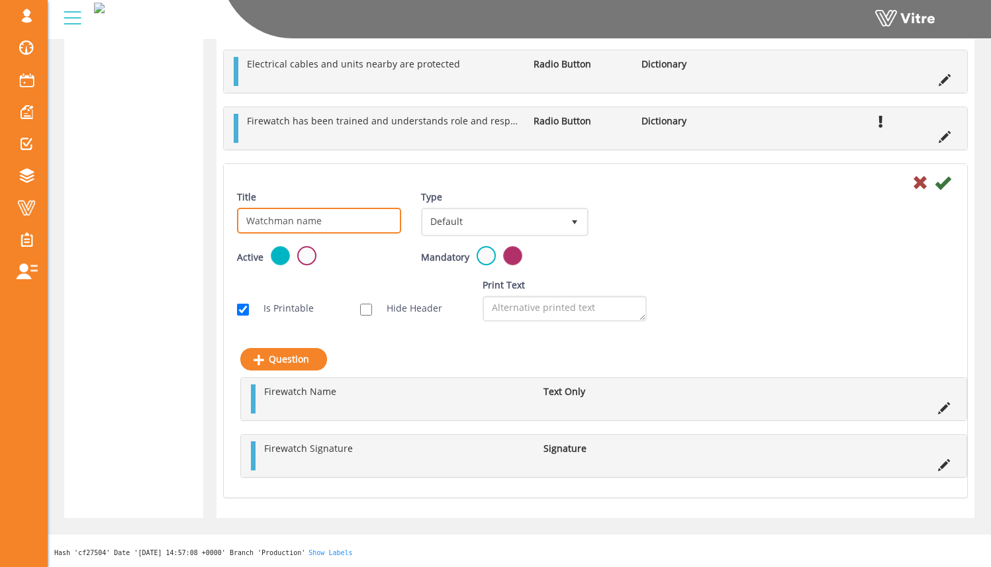
drag, startPoint x: 336, startPoint y: 222, endPoint x: 169, endPoint y: 216, distance: 166.2
type input "F"
type input "Firewatch List"
click at [670, 232] on div "Title Firewatch List Type Default 0 Scan Codes Select Variable Edit Sub Action …" at bounding box center [595, 218] width 737 height 56
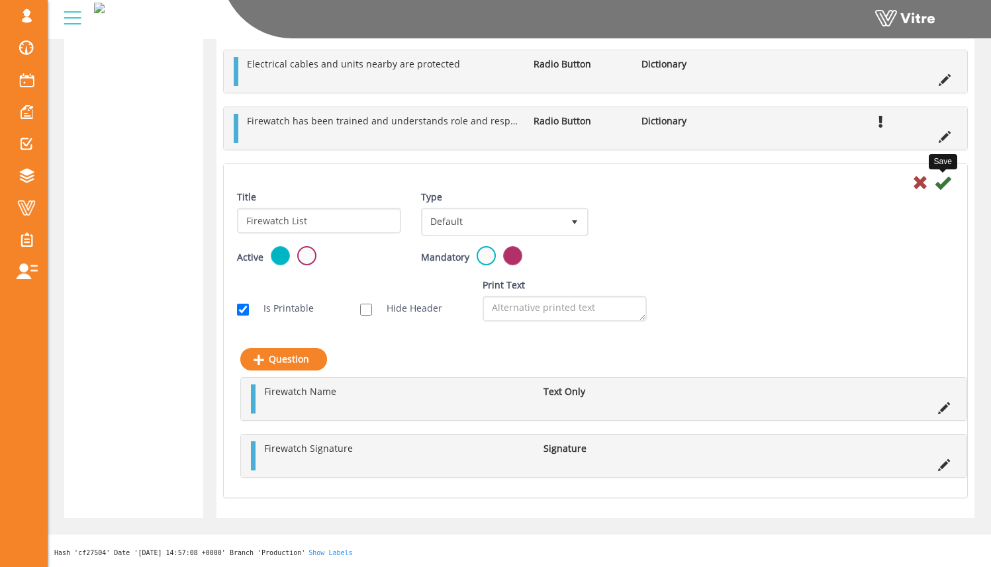
click at [809, 184] on icon at bounding box center [943, 183] width 16 height 16
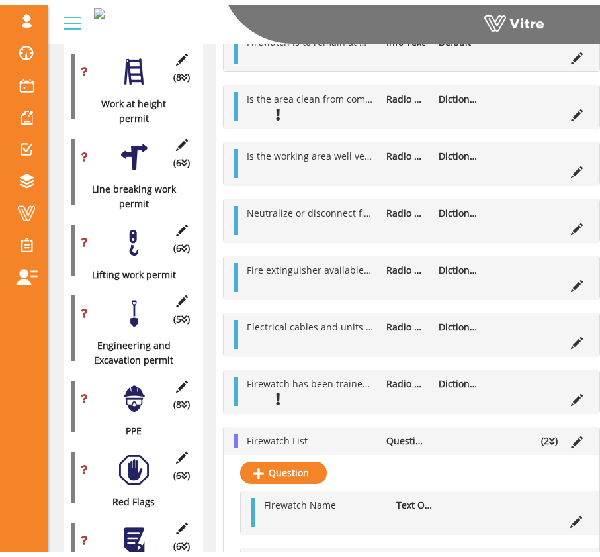
scroll to position [1429, 0]
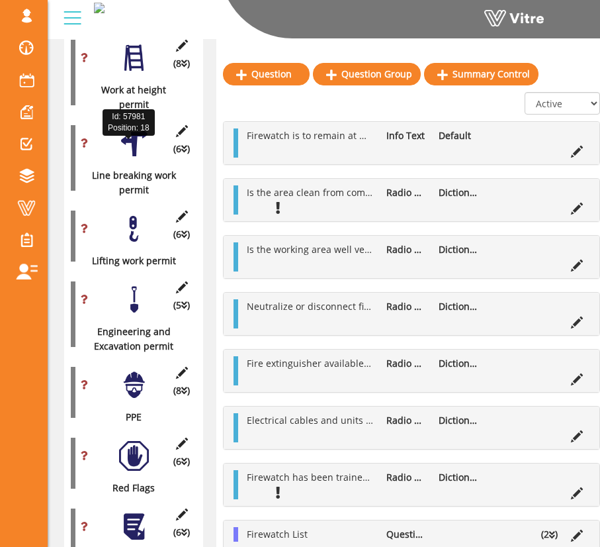
click at [144, 136] on div "(6 ) Line breaking work permit" at bounding box center [134, 157] width 126 height 79
click at [140, 128] on div at bounding box center [134, 143] width 30 height 30
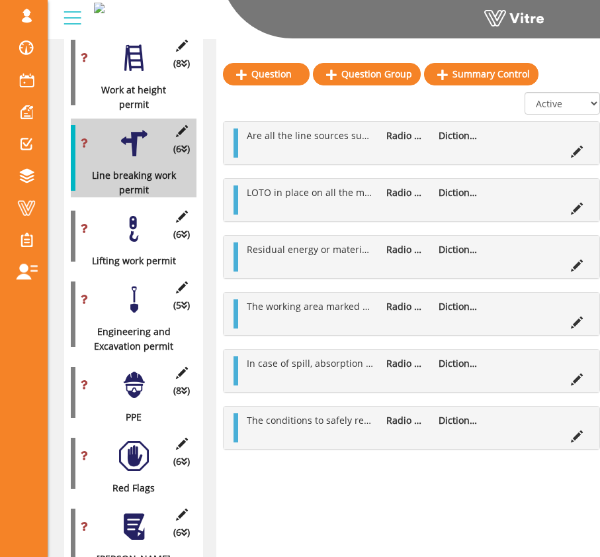
click at [138, 214] on div at bounding box center [134, 229] width 30 height 30
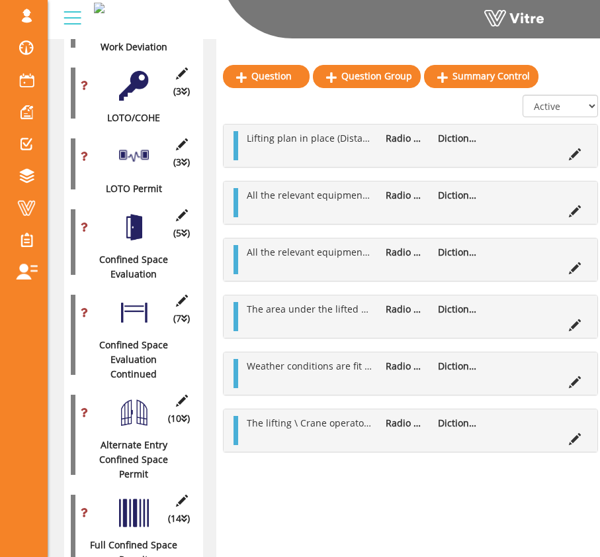
scroll to position [750, 0]
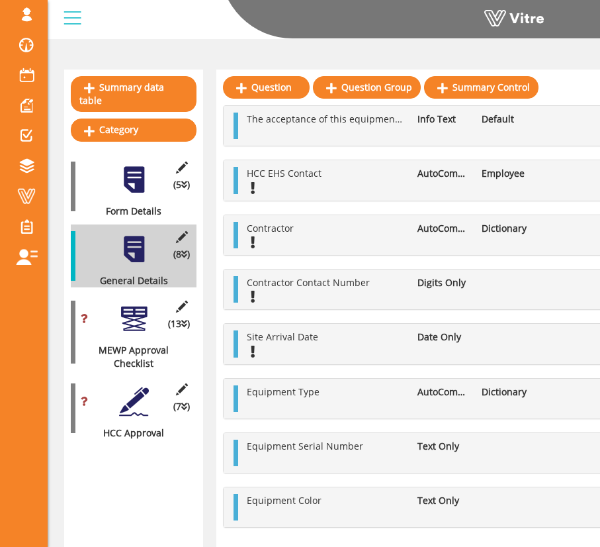
scroll to position [279, 0]
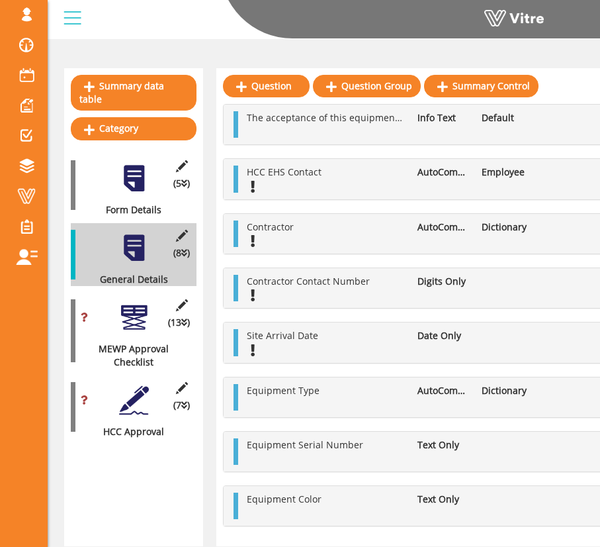
click at [138, 385] on div at bounding box center [134, 400] width 30 height 30
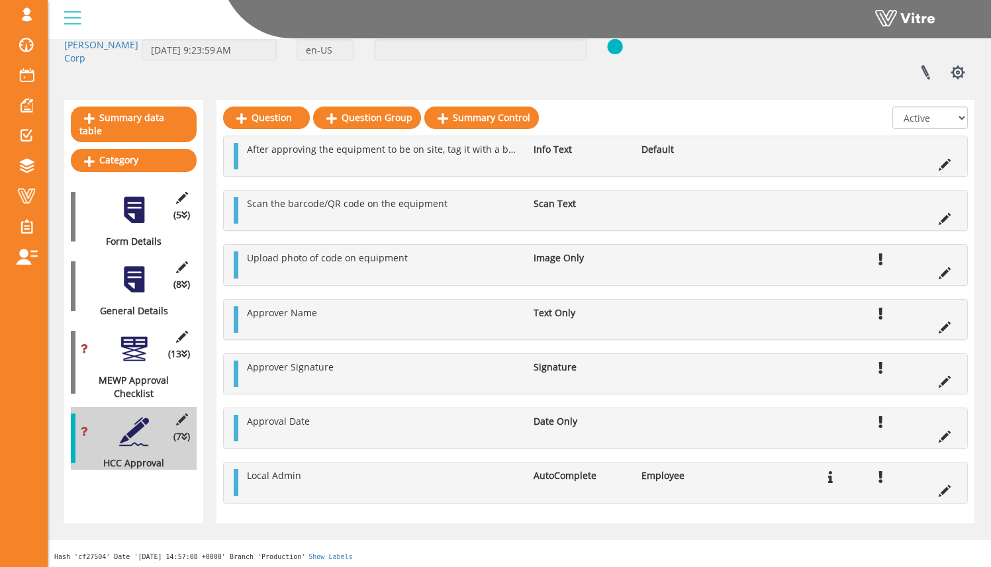
scroll to position [89, 0]
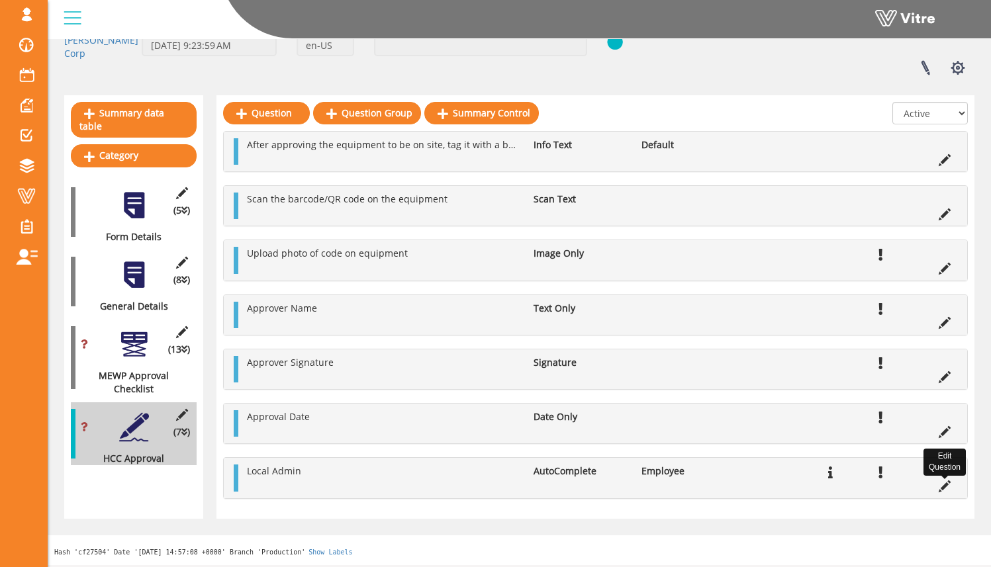
click at [600, 490] on icon at bounding box center [945, 487] width 12 height 12
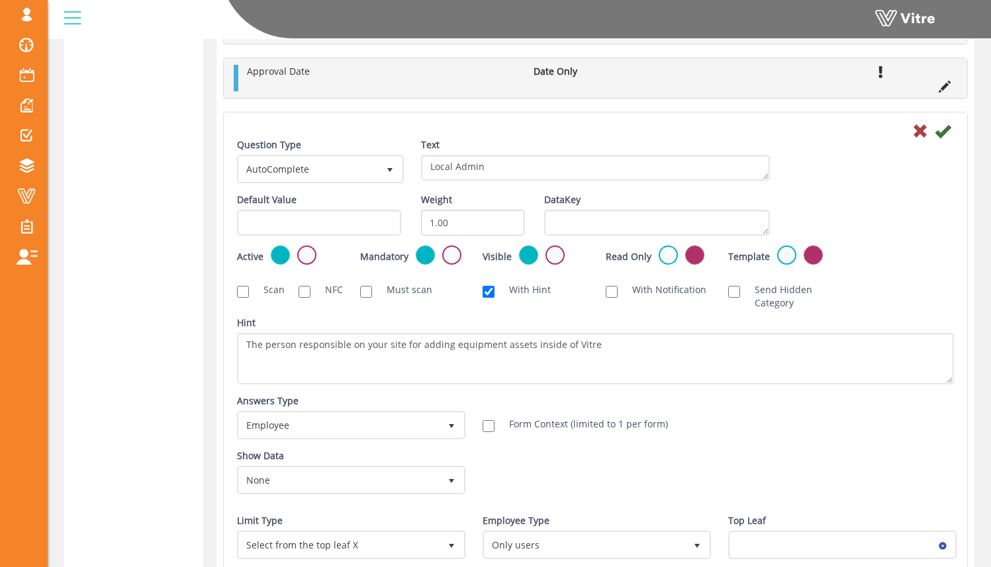
scroll to position [710, 0]
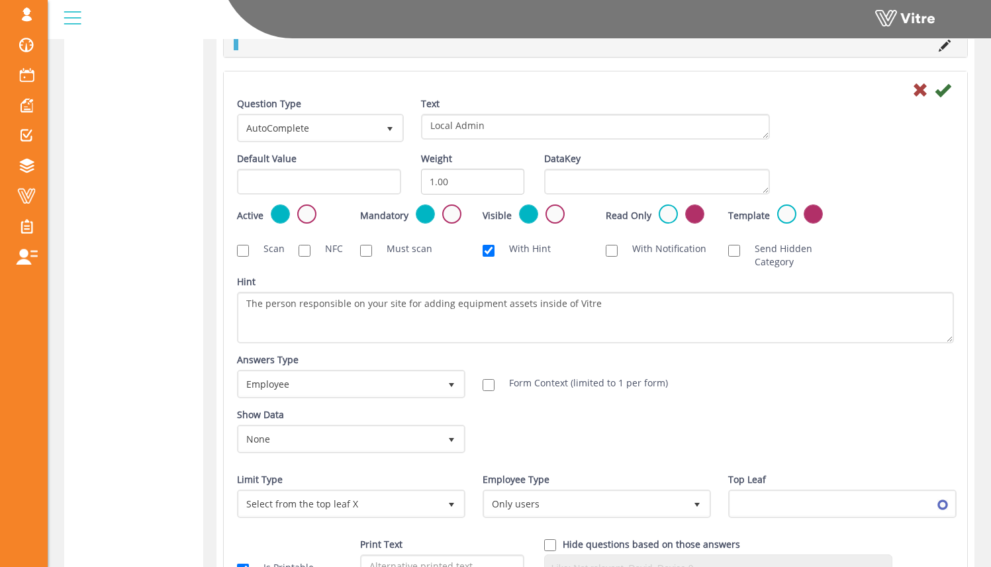
click at [304, 221] on label at bounding box center [306, 214] width 19 height 19
click at [0, 0] on input "radio" at bounding box center [0, 0] width 0 height 0
click at [600, 92] on icon at bounding box center [943, 90] width 16 height 16
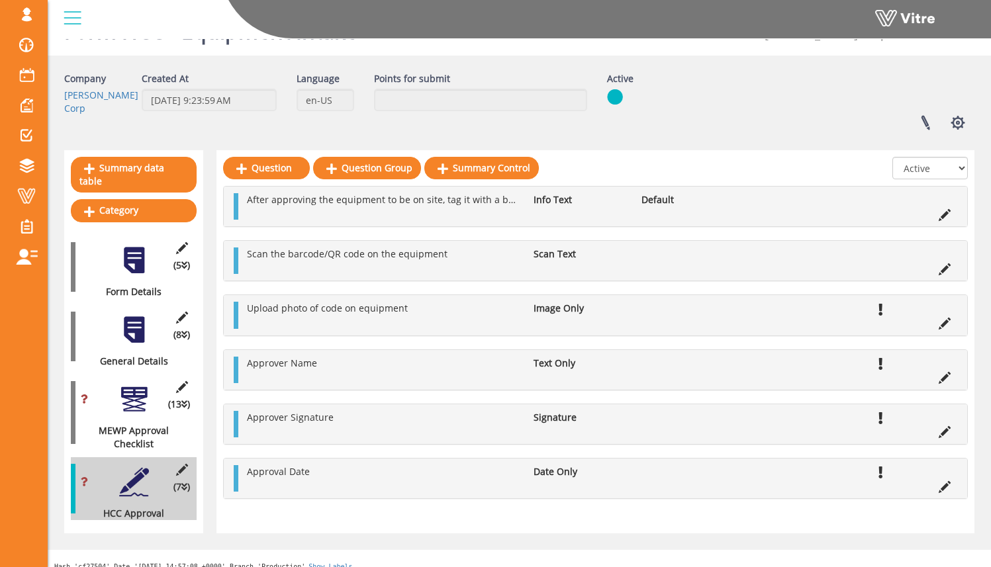
scroll to position [34, 0]
click at [600, 215] on icon at bounding box center [945, 215] width 12 height 12
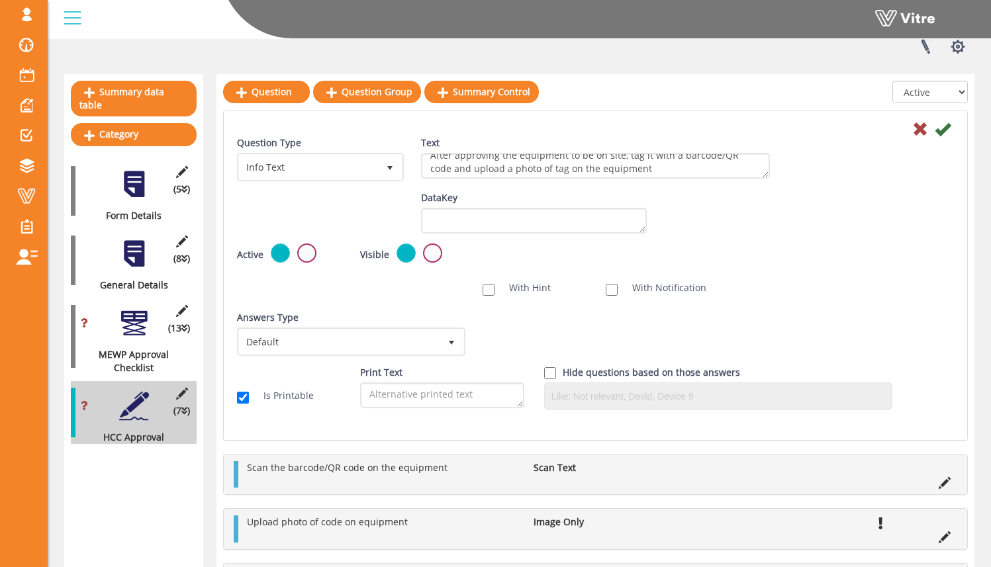
scroll to position [11, 0]
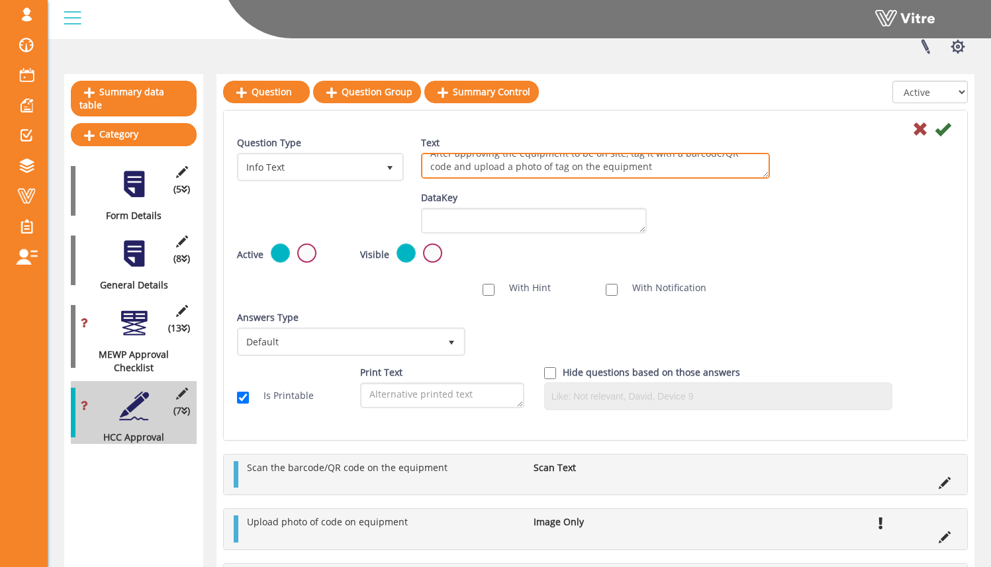
click at [600, 169] on textarea "After approving the equipment to be on site, tag it with a barcode/QR code and …" at bounding box center [595, 166] width 349 height 26
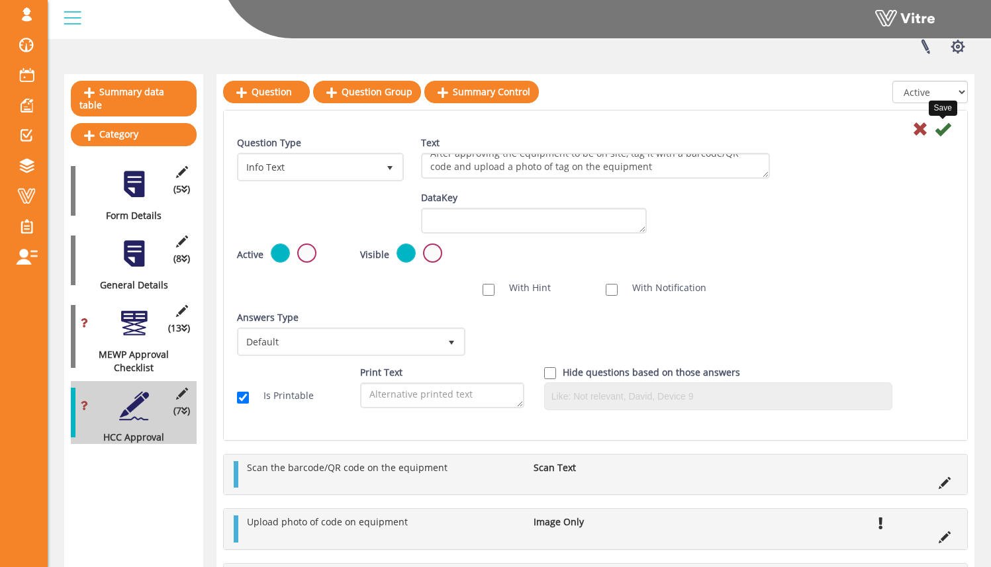
click at [600, 132] on icon at bounding box center [943, 129] width 16 height 16
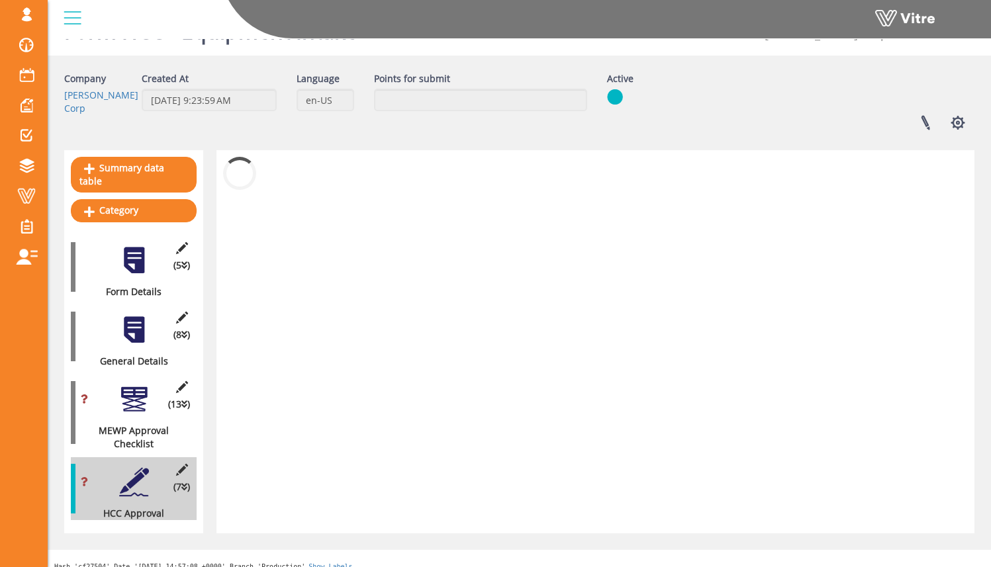
scroll to position [34, 0]
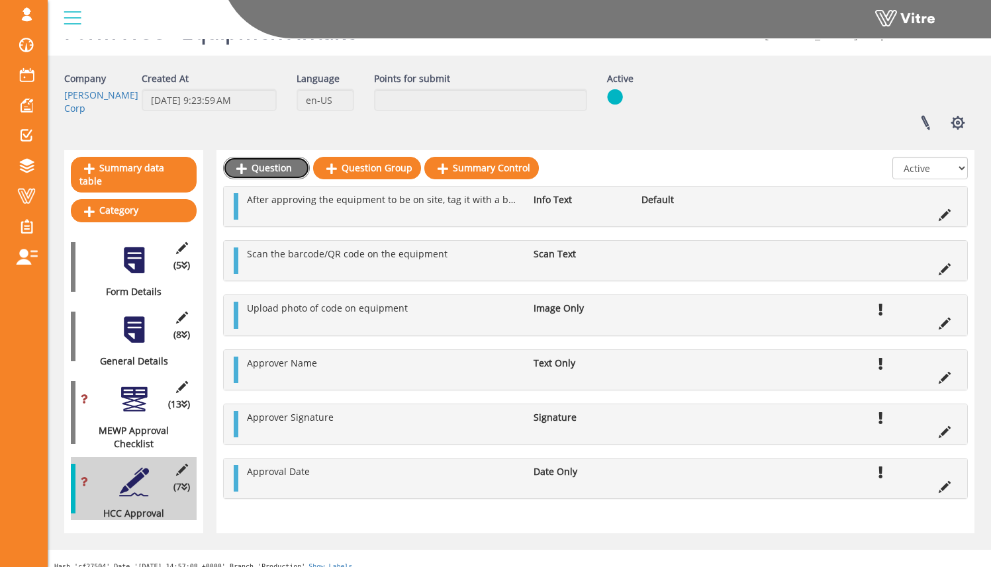
click at [293, 170] on link "Question" at bounding box center [266, 168] width 87 height 23
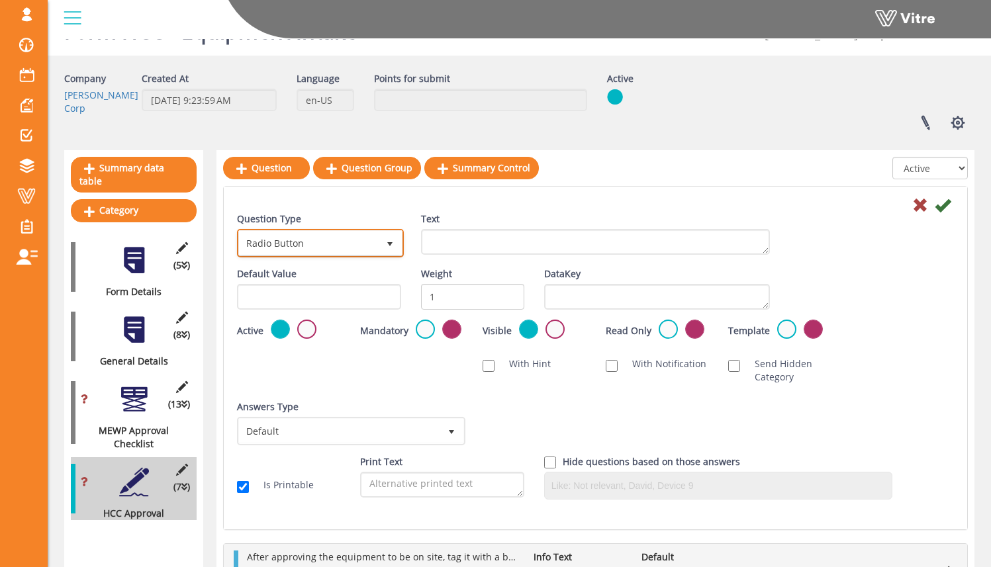
click at [348, 240] on span "Radio Button" at bounding box center [308, 243] width 139 height 24
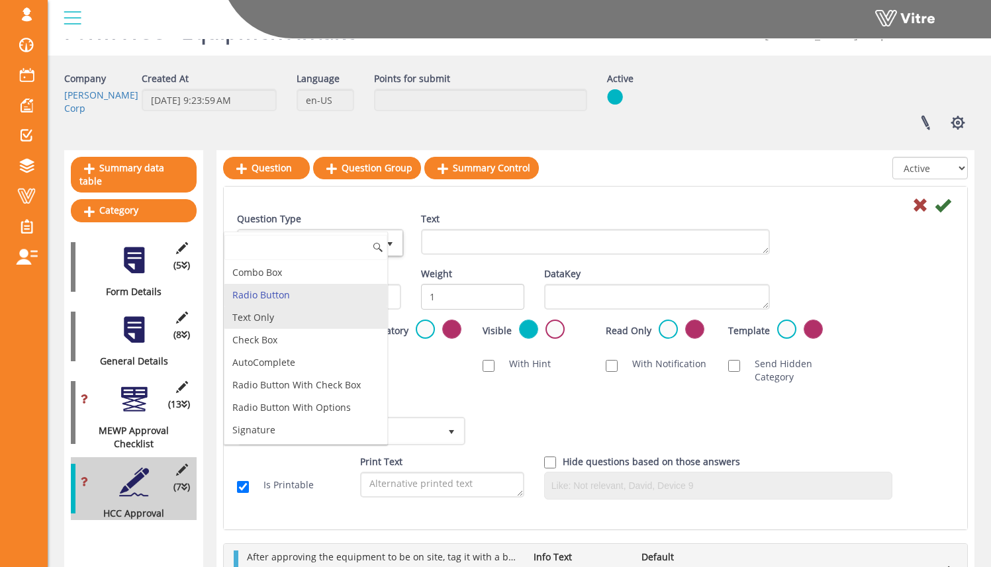
click at [329, 308] on li "Text Only" at bounding box center [305, 317] width 163 height 23
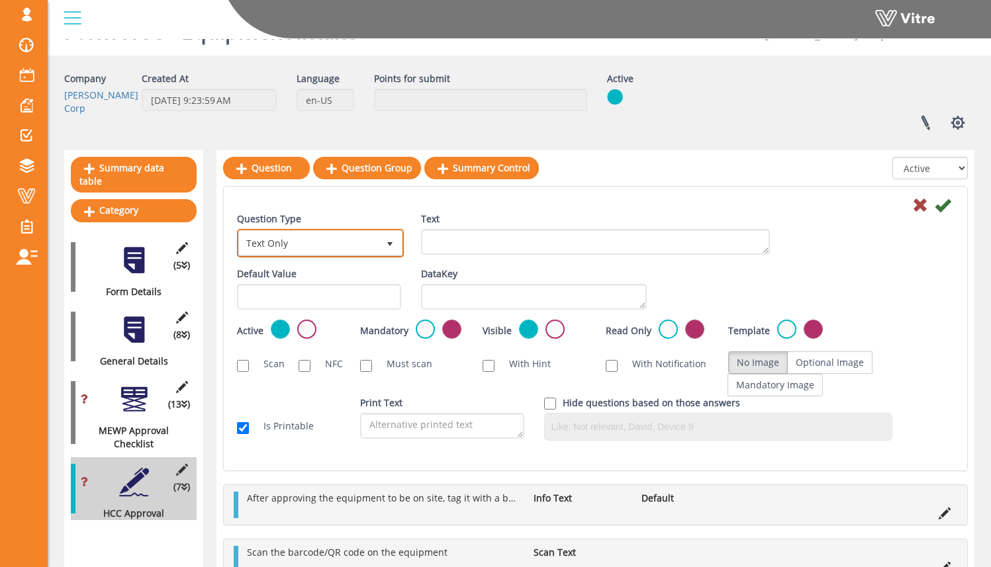
click at [330, 247] on span "Text Only" at bounding box center [308, 243] width 139 height 24
click at [345, 276] on li "Info Text" at bounding box center [305, 272] width 163 height 23
type input "info"
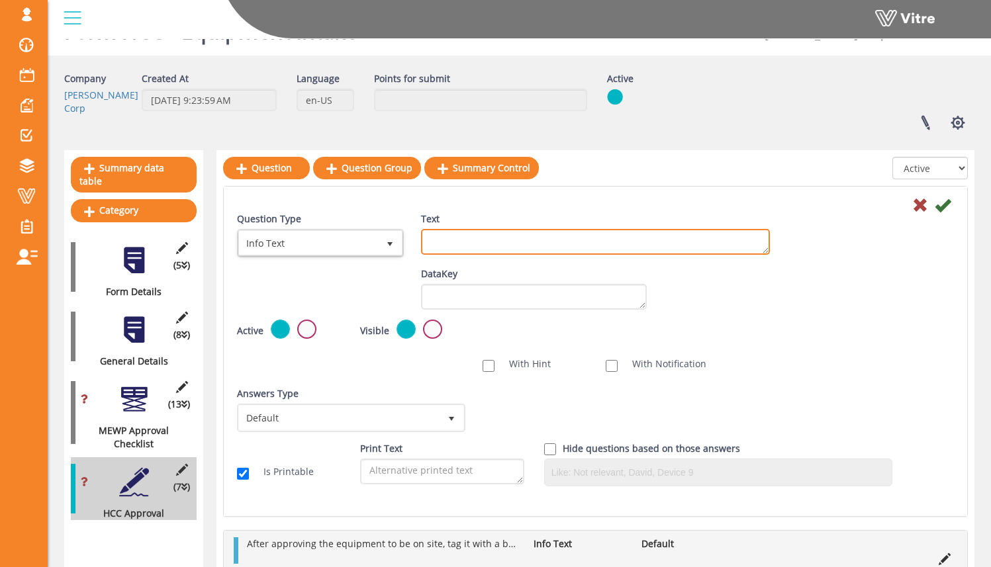
click at [488, 248] on textarea "Text" at bounding box center [595, 242] width 349 height 26
click at [527, 240] on textarea "Once you have" at bounding box center [595, 242] width 349 height 26
type textarea "O"
type textarea "Once the equipment is approved, create the Equipment/Asset inside of Vitre usin…"
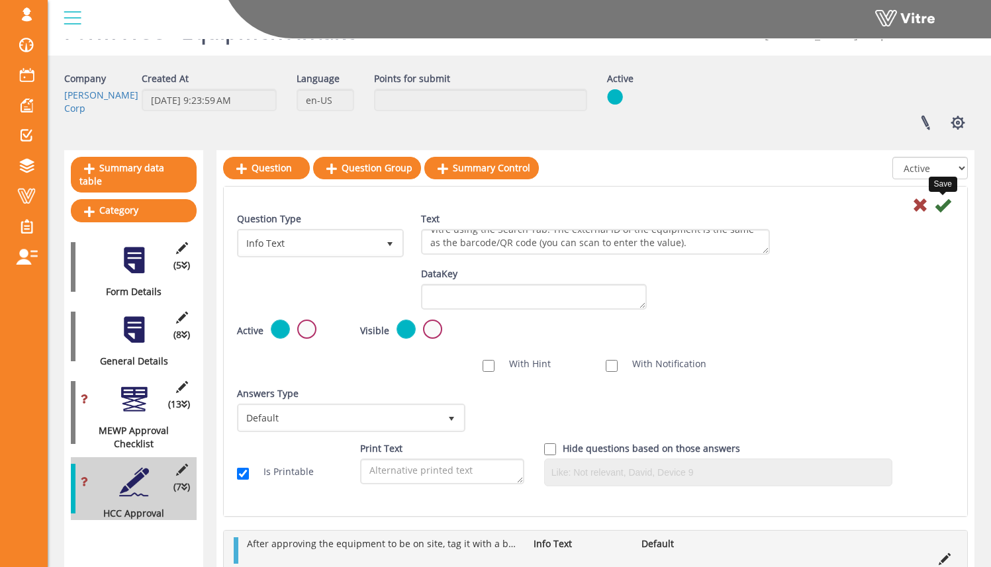
click at [600, 206] on icon at bounding box center [943, 205] width 16 height 16
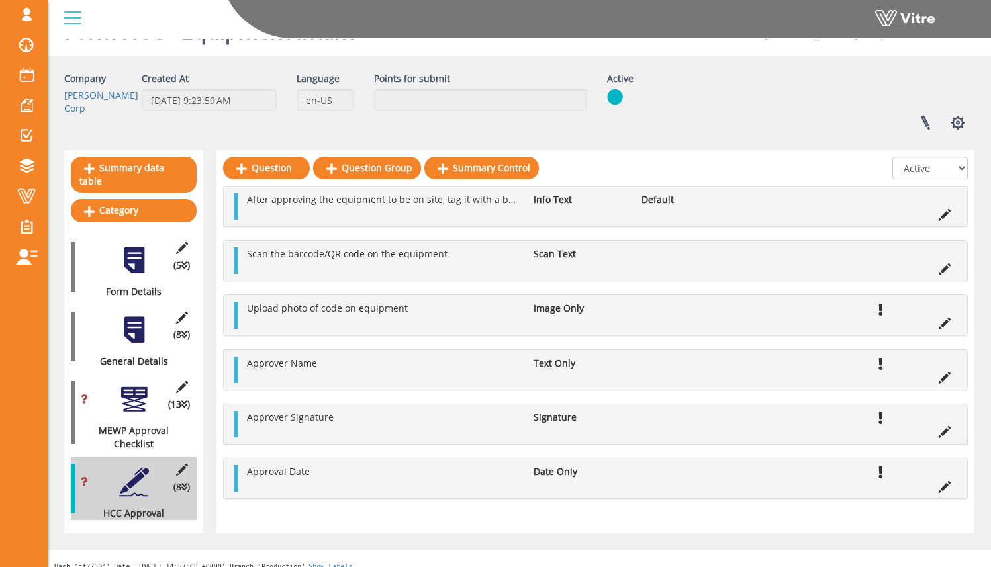
scroll to position [96, 0]
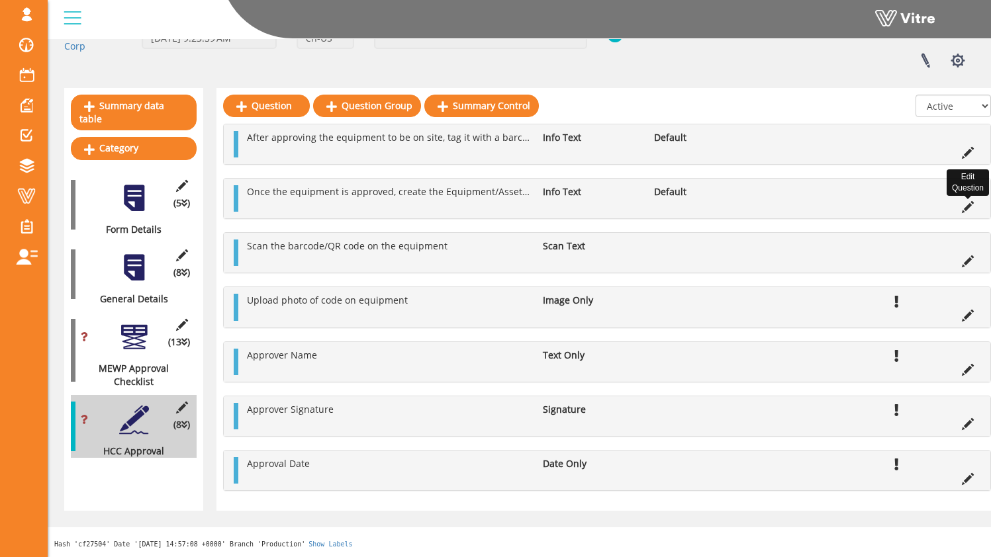
click at [600, 209] on icon at bounding box center [968, 207] width 12 height 12
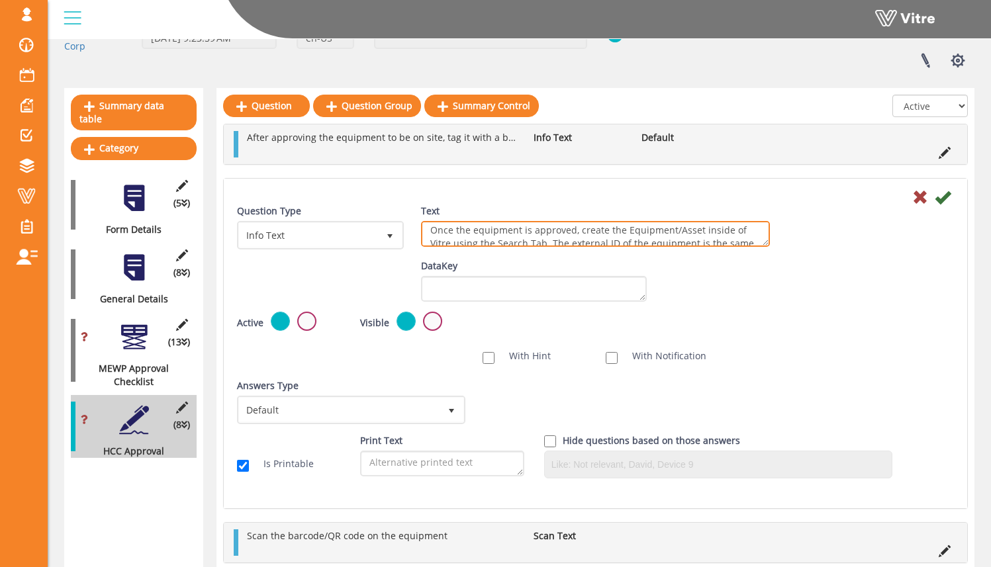
scroll to position [0, 0]
drag, startPoint x: 582, startPoint y: 230, endPoint x: 420, endPoint y: 226, distance: 161.5
click at [420, 226] on div "Text Once the equipment is approved, create the Equipment/Asset inside of Vitre…" at bounding box center [595, 231] width 369 height 52
type textarea "Create the Equipment/Asset inside of Vitre using the Search Tab. The external I…"
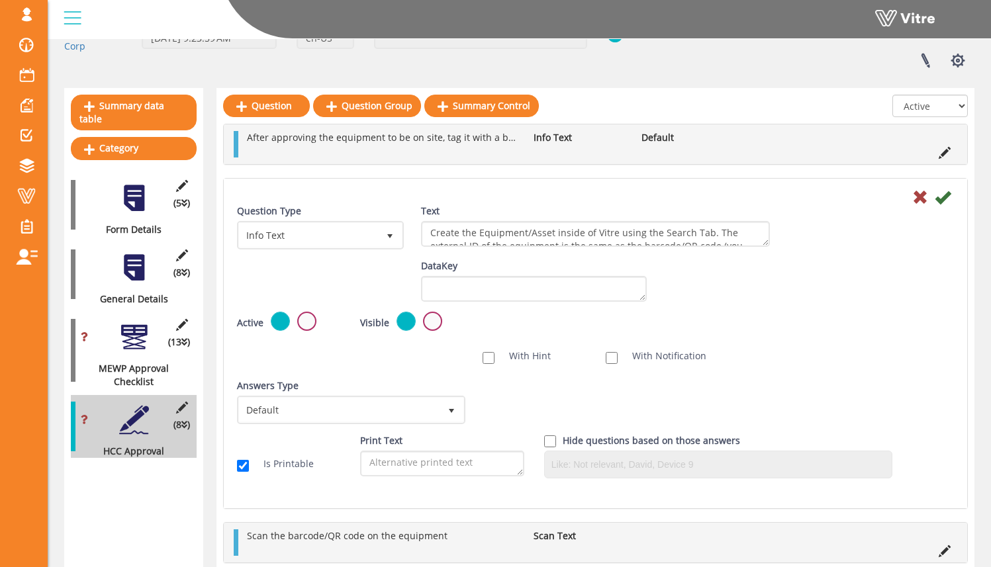
click at [600, 244] on div "Question Type Info Text 24 Text Once the equipment is approved, create the Equi…" at bounding box center [595, 232] width 737 height 55
click at [600, 200] on icon at bounding box center [943, 197] width 16 height 16
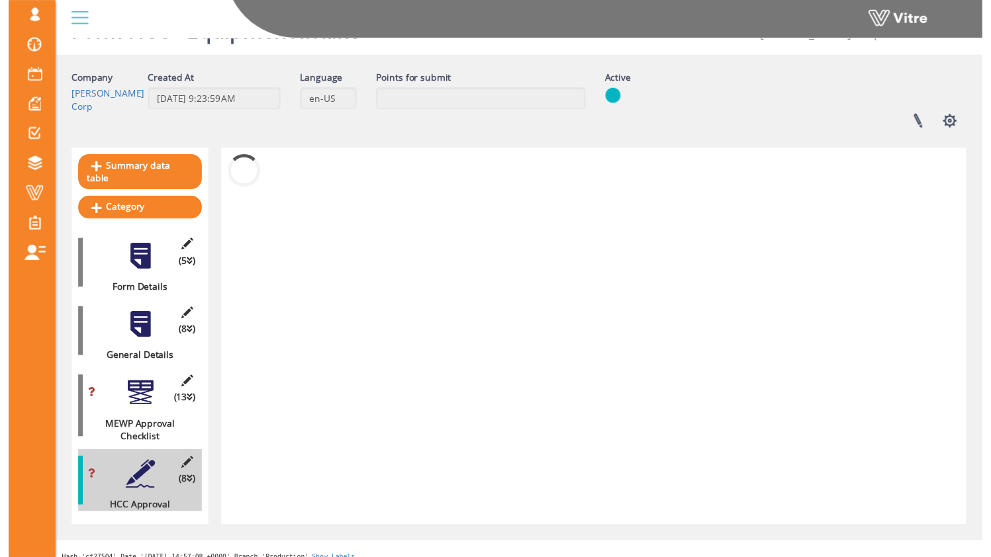
scroll to position [96, 0]
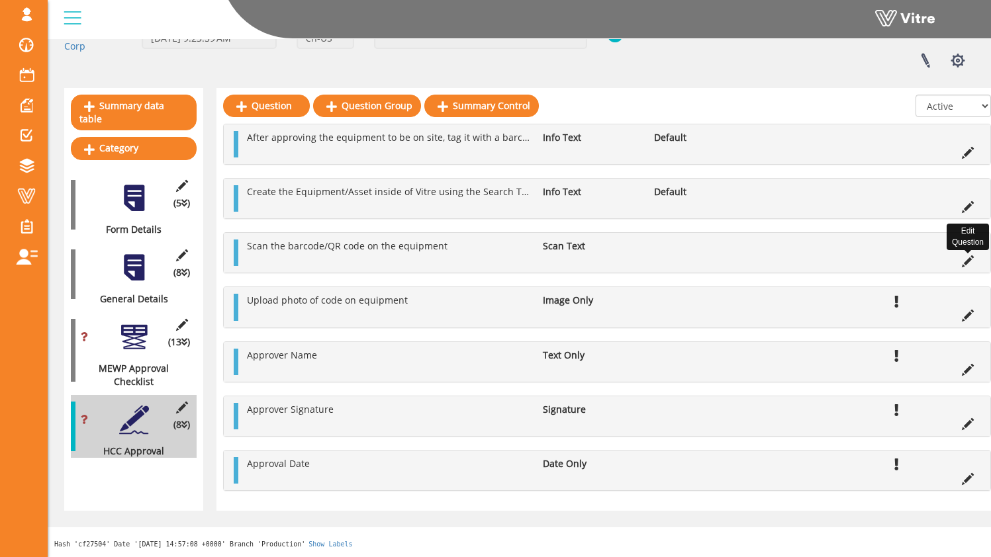
click at [600, 261] on icon at bounding box center [968, 261] width 12 height 12
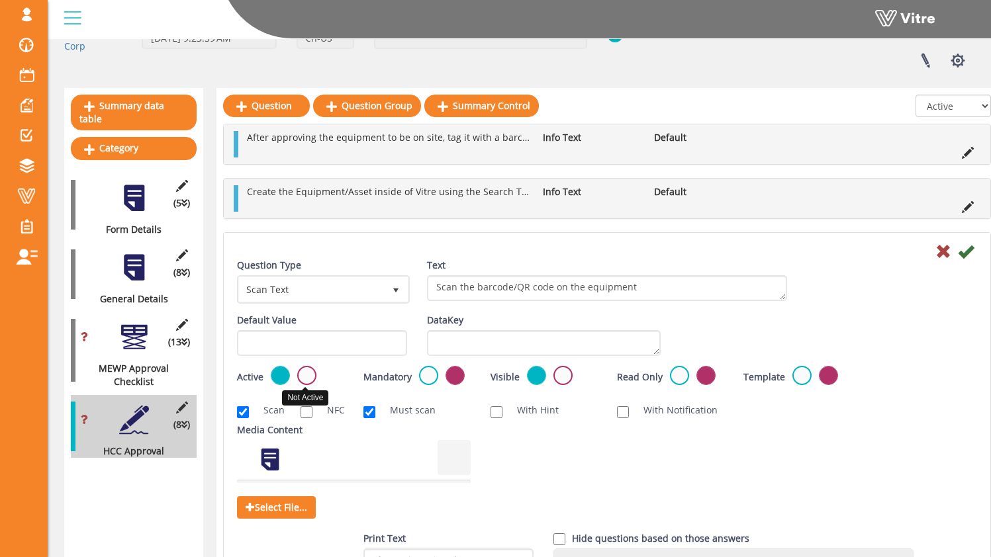
click at [310, 377] on label at bounding box center [306, 375] width 19 height 19
click at [0, 0] on input "radio" at bounding box center [0, 0] width 0 height 0
click at [600, 252] on icon at bounding box center [966, 252] width 16 height 16
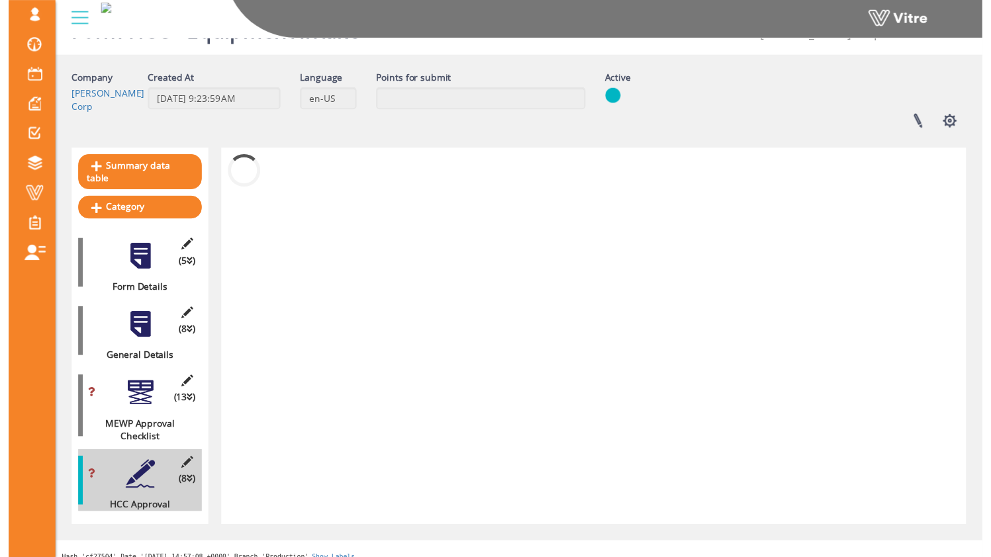
scroll to position [44, 0]
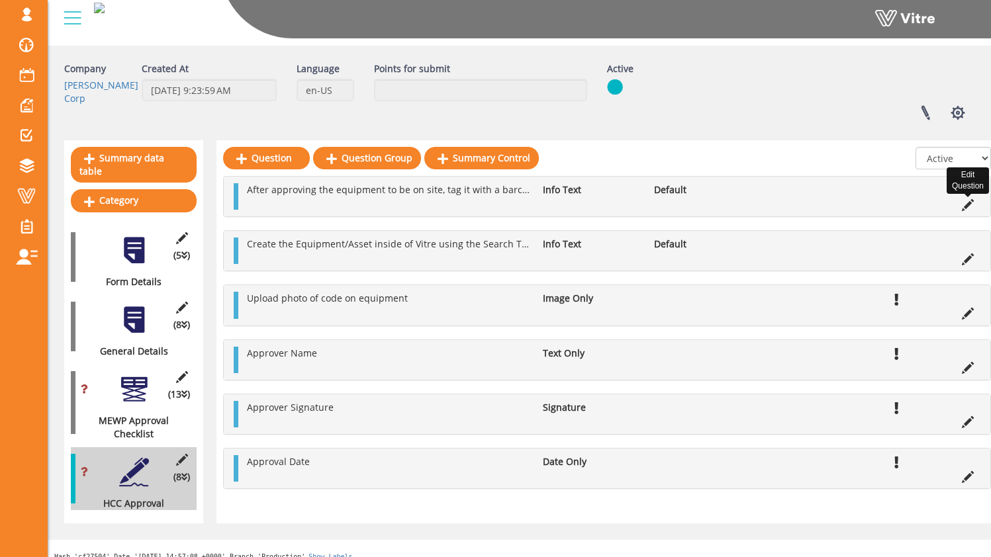
click at [600, 205] on icon at bounding box center [968, 205] width 12 height 12
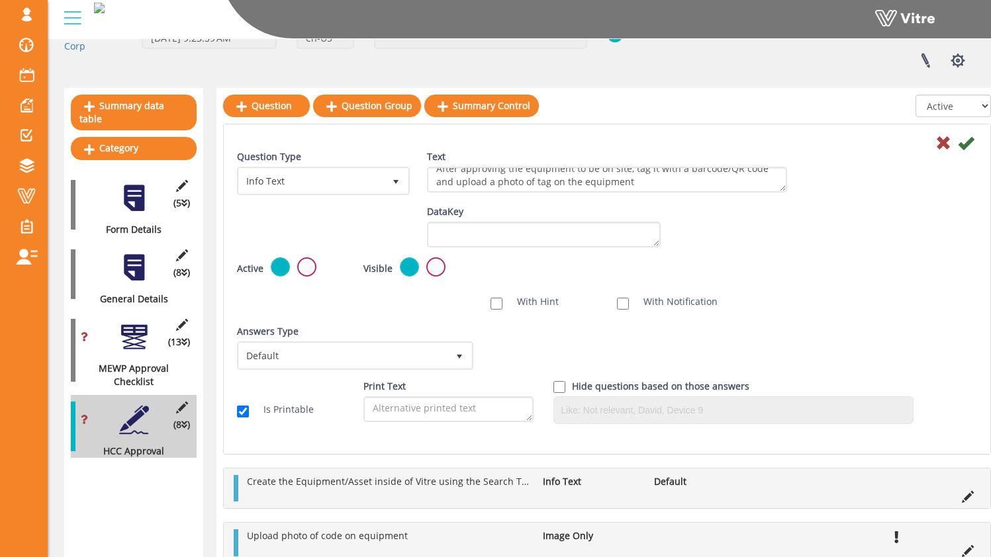
scroll to position [11, 0]
click at [600, 148] on icon at bounding box center [966, 143] width 16 height 16
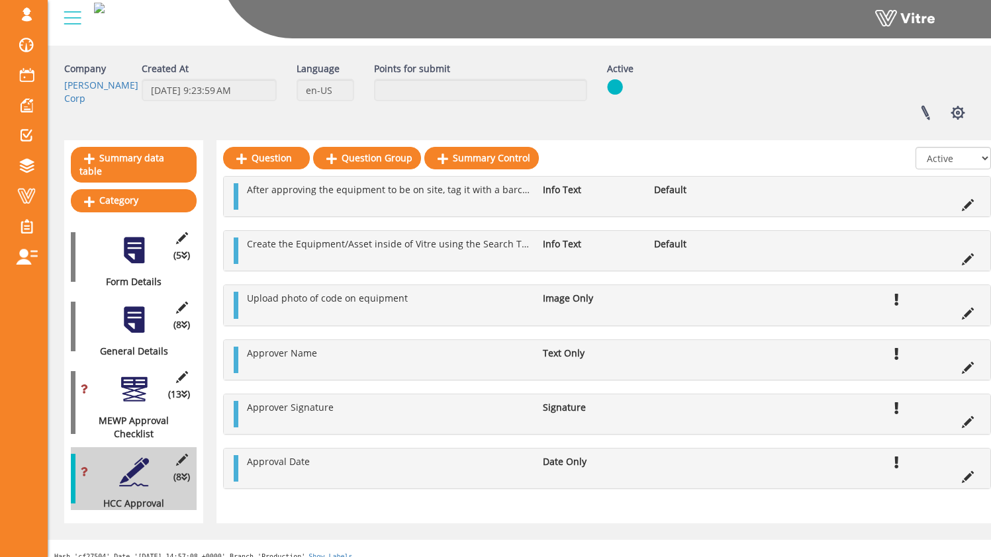
scroll to position [44, 0]
click at [277, 158] on link "Question" at bounding box center [266, 158] width 87 height 23
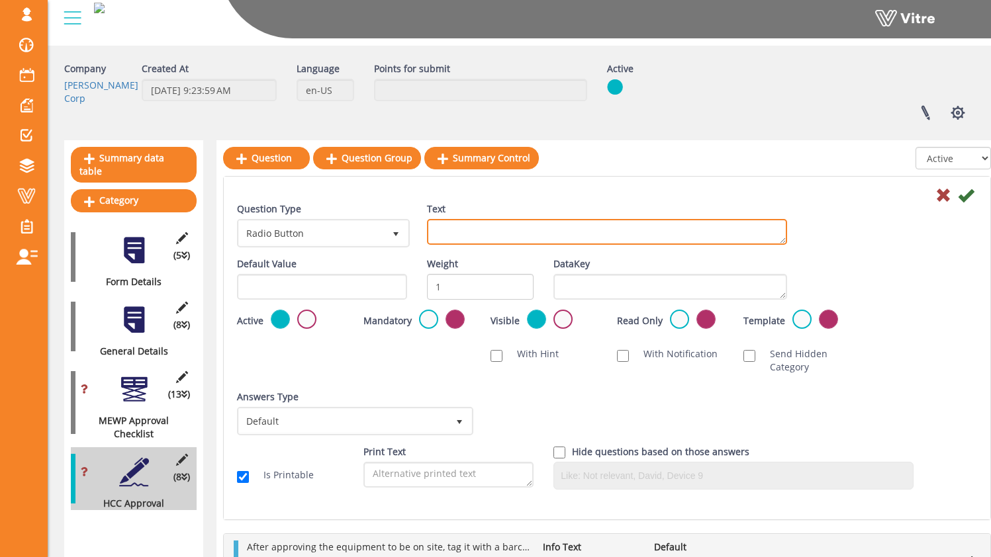
click at [455, 236] on textarea "Text" at bounding box center [607, 232] width 360 height 26
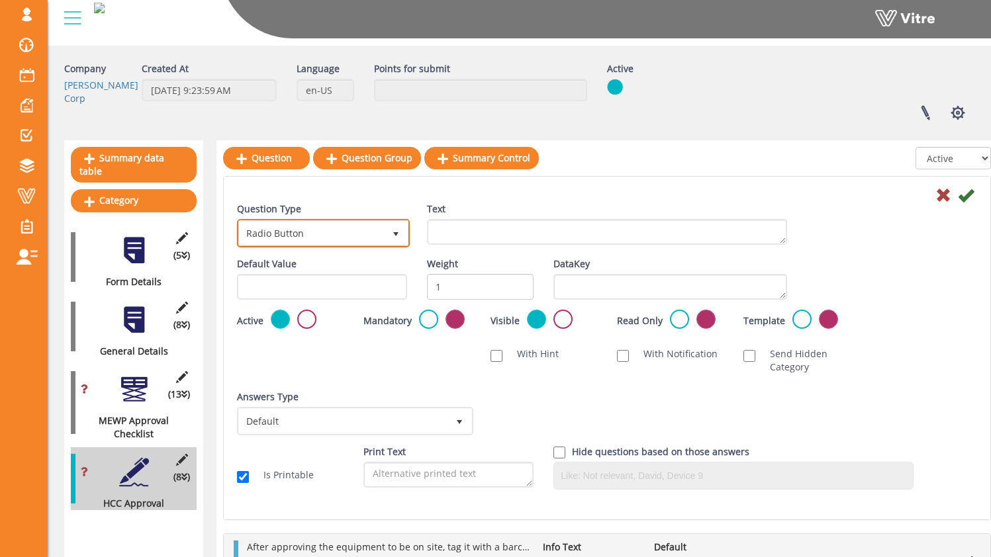
click at [369, 229] on span "Radio Button" at bounding box center [311, 233] width 145 height 24
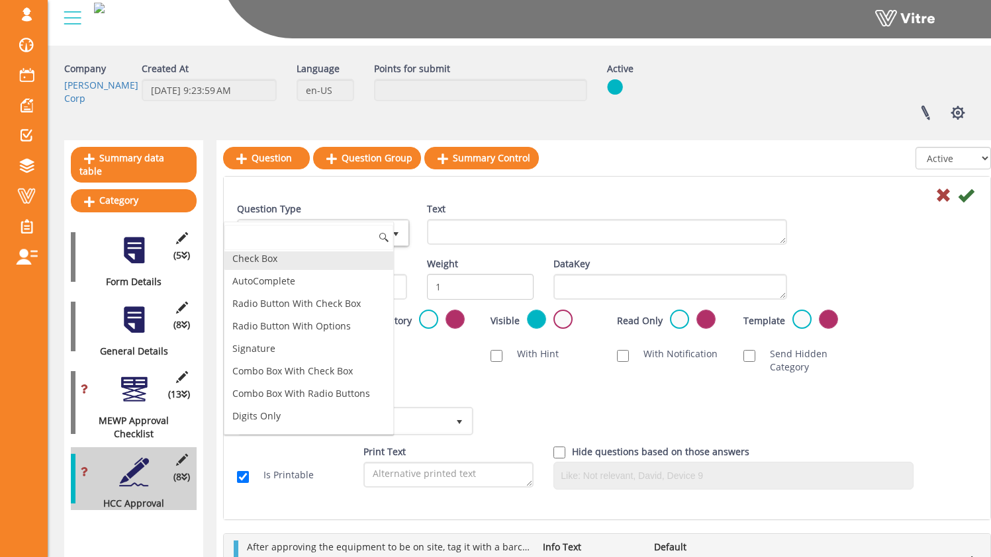
scroll to position [0, 0]
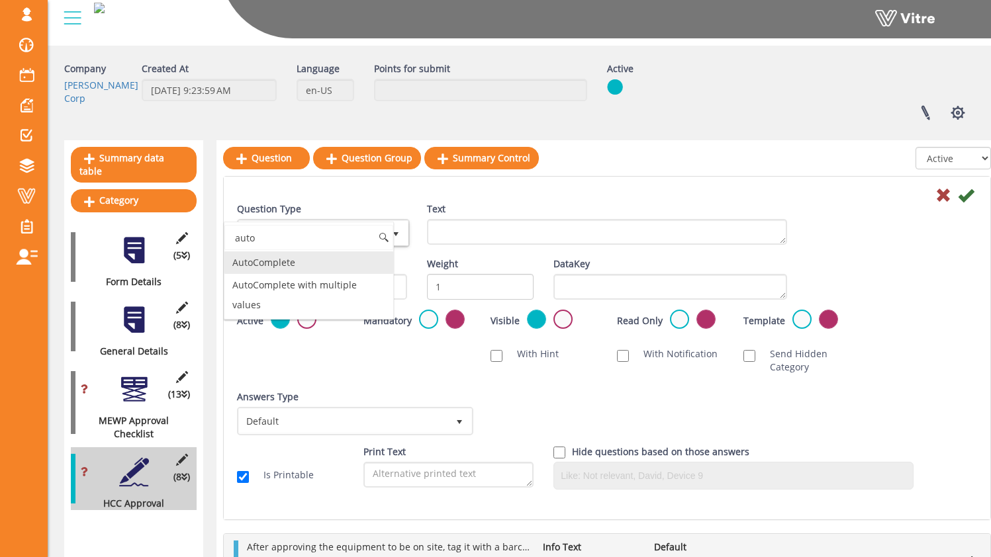
click at [320, 264] on li "AutoComplete" at bounding box center [308, 263] width 169 height 23
type input "auto"
click at [506, 248] on div "Text" at bounding box center [607, 229] width 380 height 52
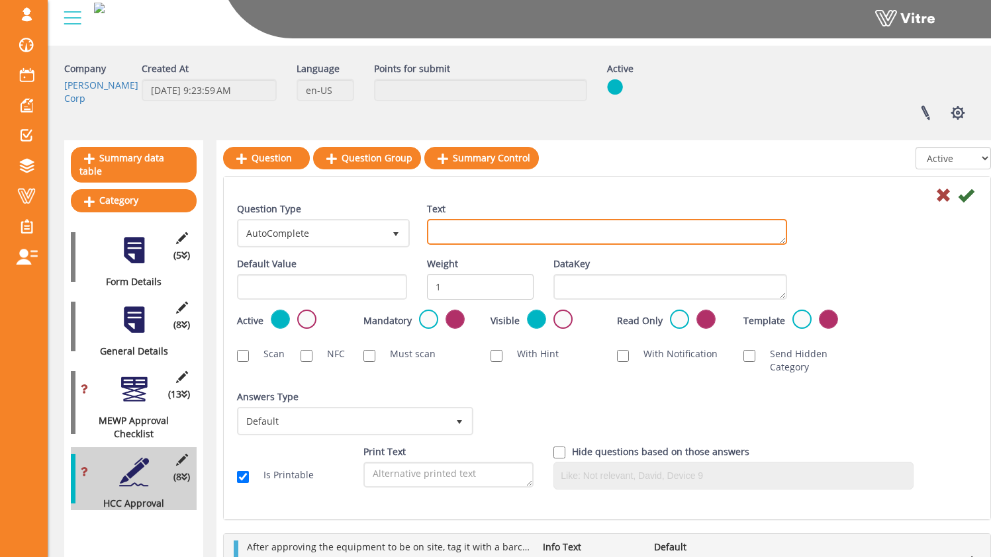
click at [506, 234] on textarea "Text" at bounding box center [607, 232] width 360 height 26
type textarea "L"
type textarea "Equipment Context"
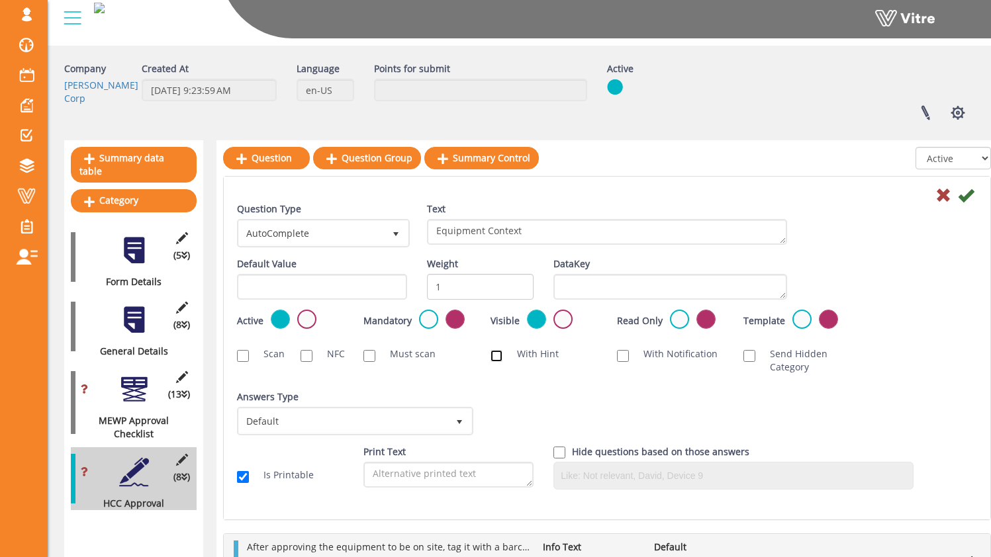
click at [500, 353] on input "With Hint" at bounding box center [496, 356] width 12 height 12
checkbox input "true"
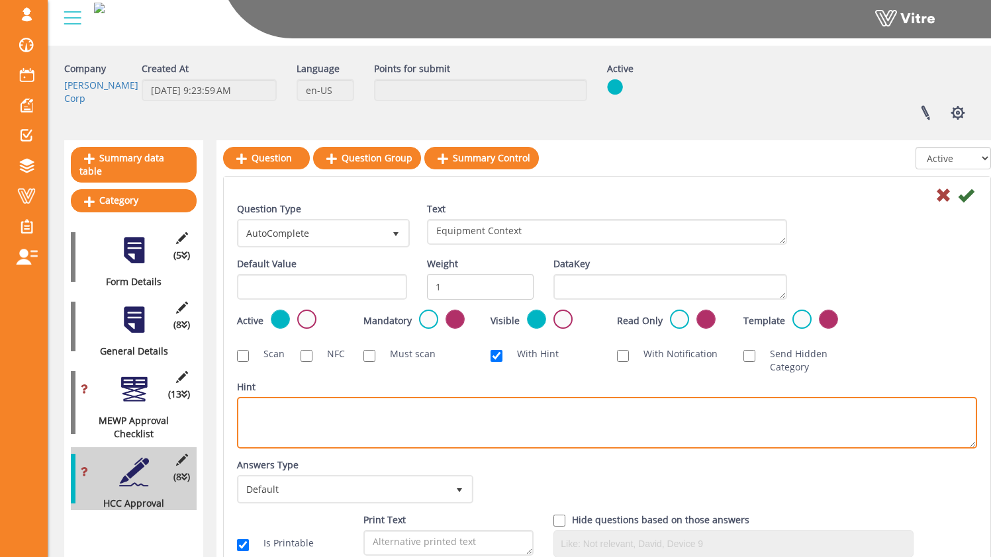
click at [432, 411] on textarea "Hint" at bounding box center [607, 423] width 740 height 52
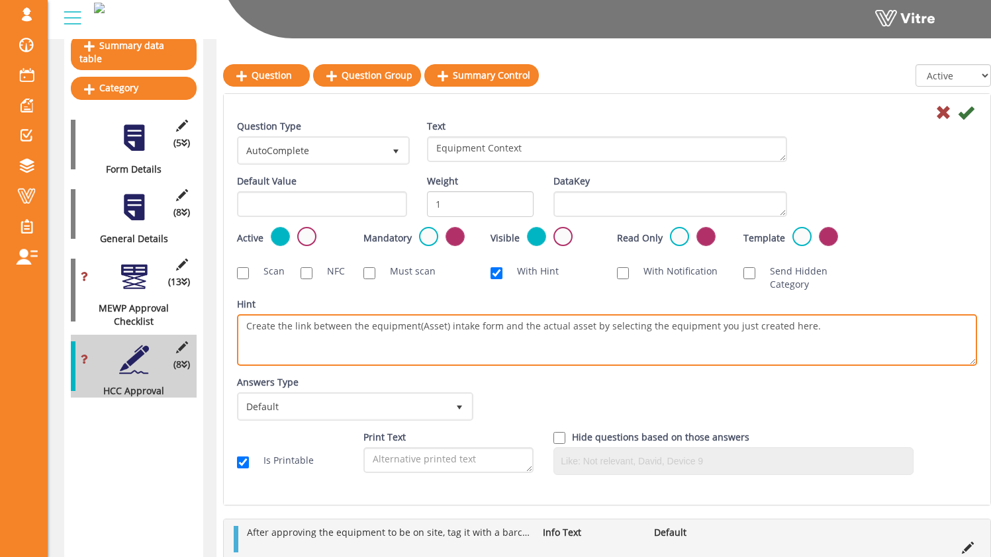
scroll to position [156, 0]
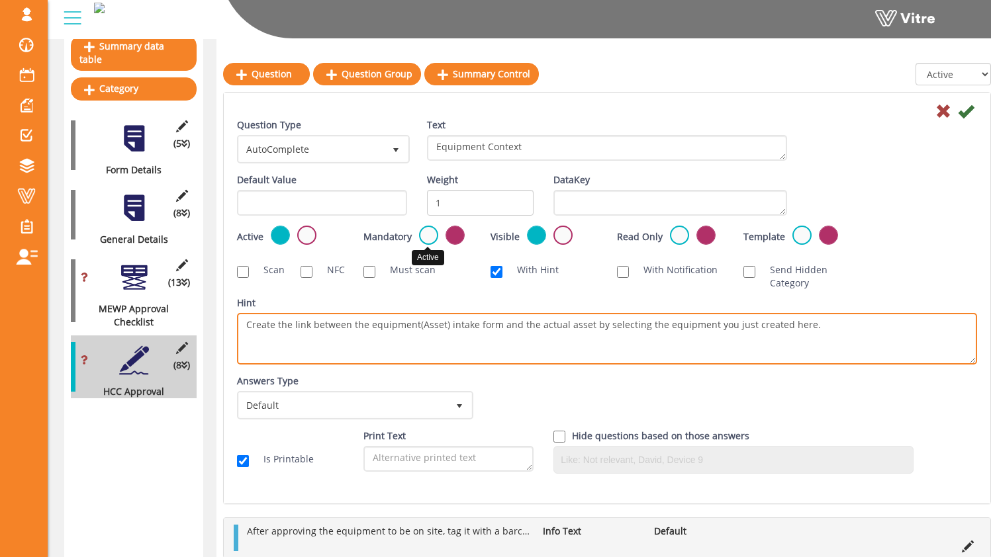
type textarea "Create the link between the equipment(Asset) intake form and the actual asset b…"
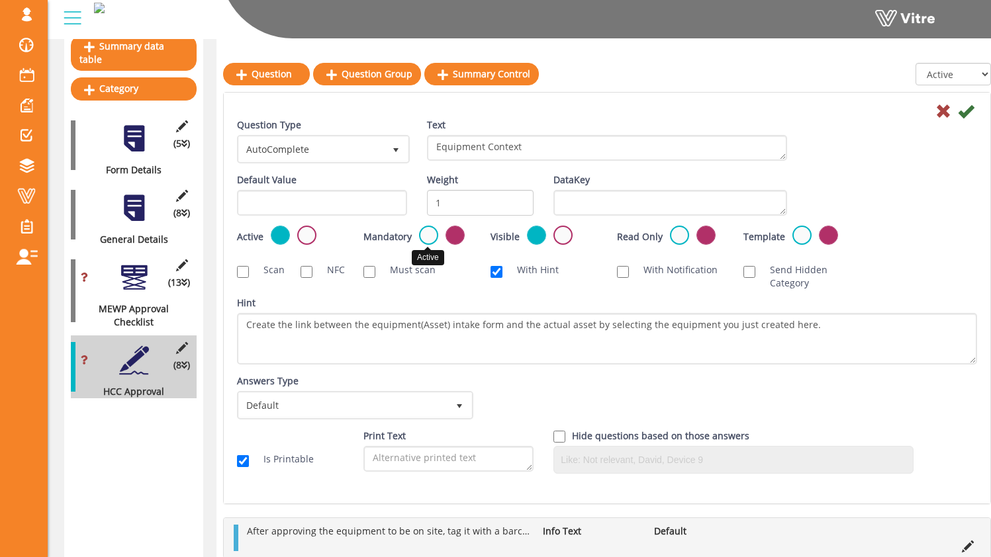
click at [432, 238] on label at bounding box center [428, 235] width 19 height 19
click at [0, 0] on input "radio" at bounding box center [0, 0] width 0 height 0
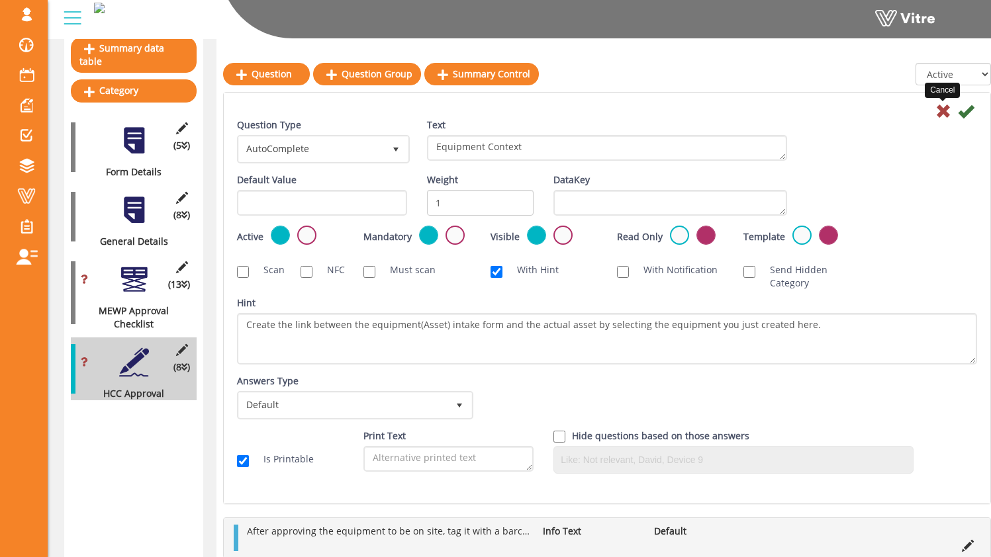
scroll to position [153, 0]
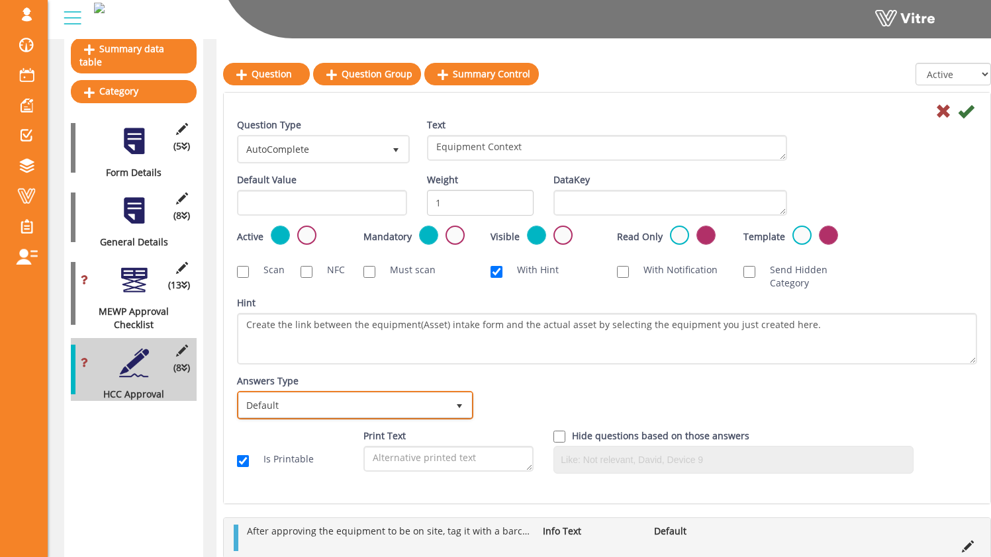
click at [416, 400] on span "Default" at bounding box center [343, 405] width 208 height 24
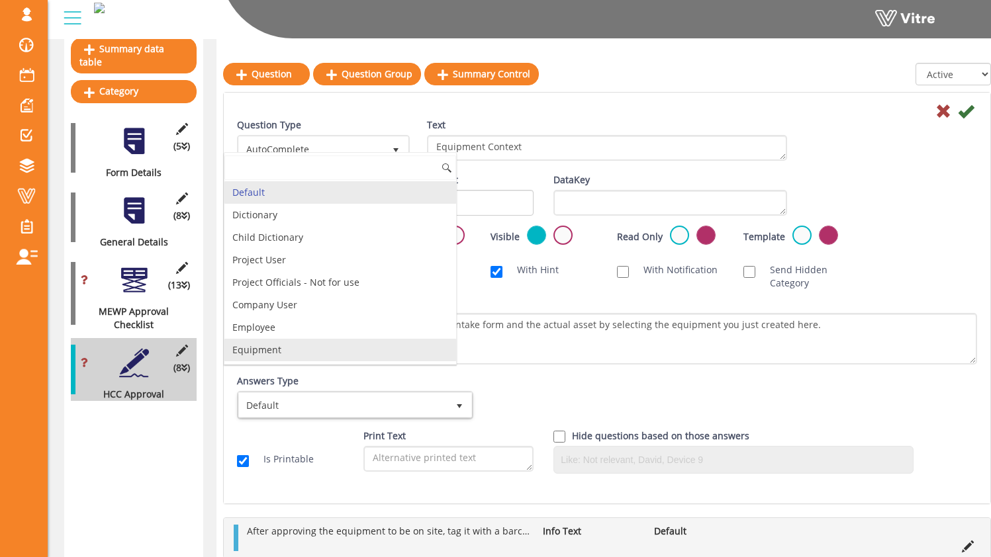
click at [365, 352] on li "Equipment" at bounding box center [340, 350] width 232 height 23
checkbox input "true"
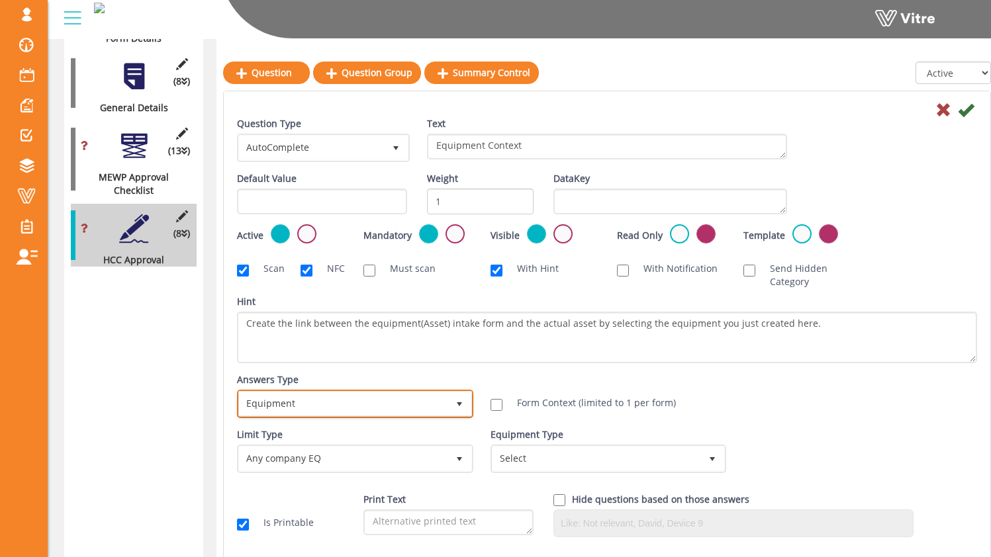
scroll to position [290, 0]
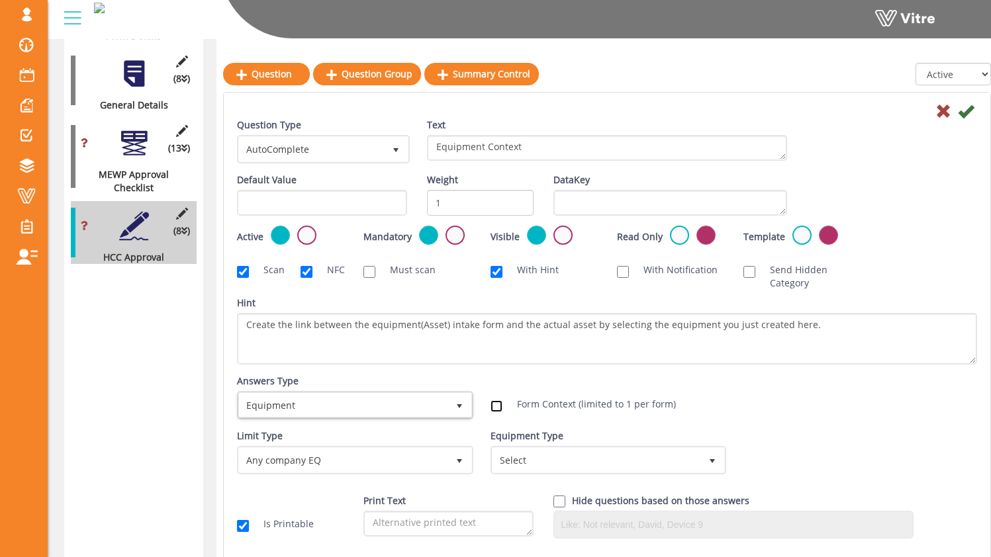
click at [494, 404] on input "Form Context (limited to 1 per form)" at bounding box center [496, 406] width 12 height 12
checkbox input "true"
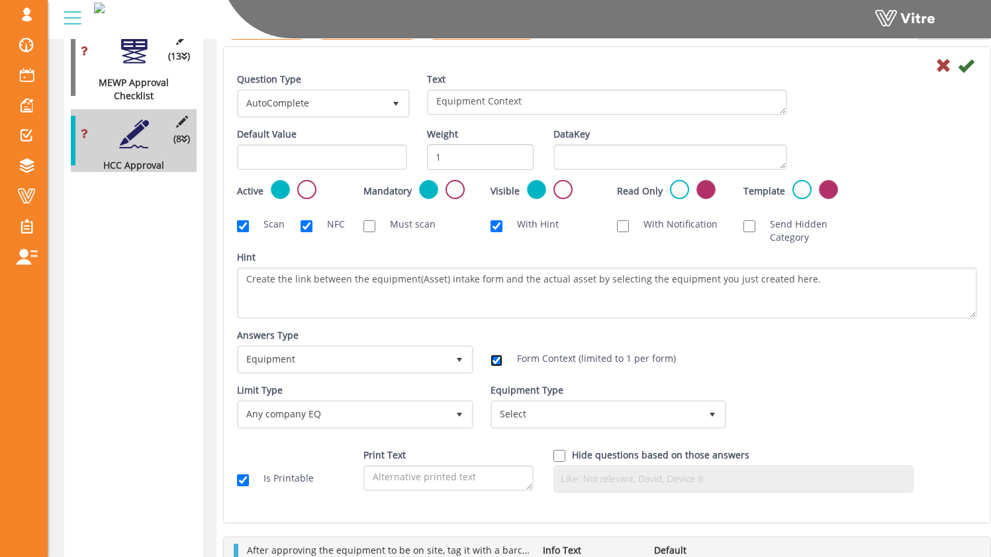
scroll to position [553, 0]
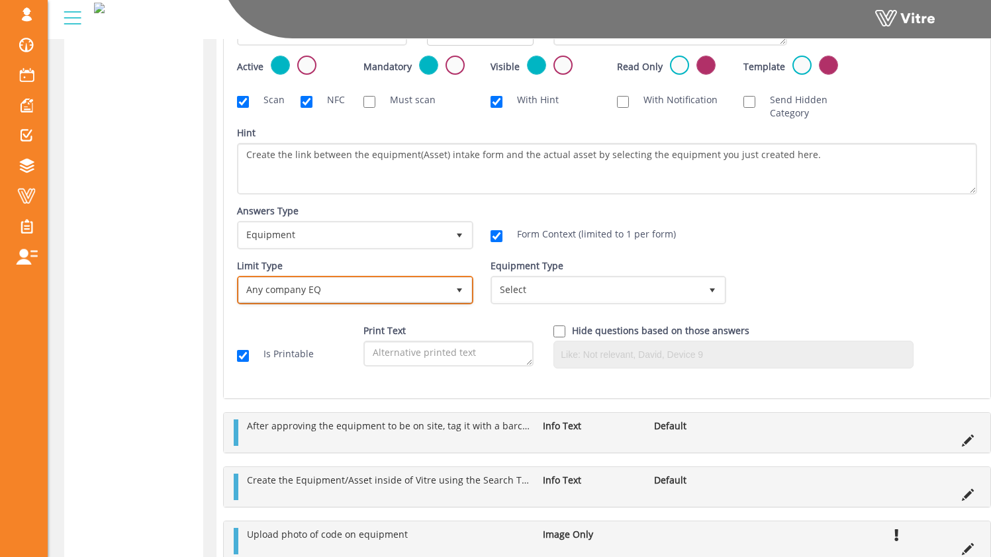
click at [420, 293] on span "Any company EQ" at bounding box center [343, 290] width 208 height 24
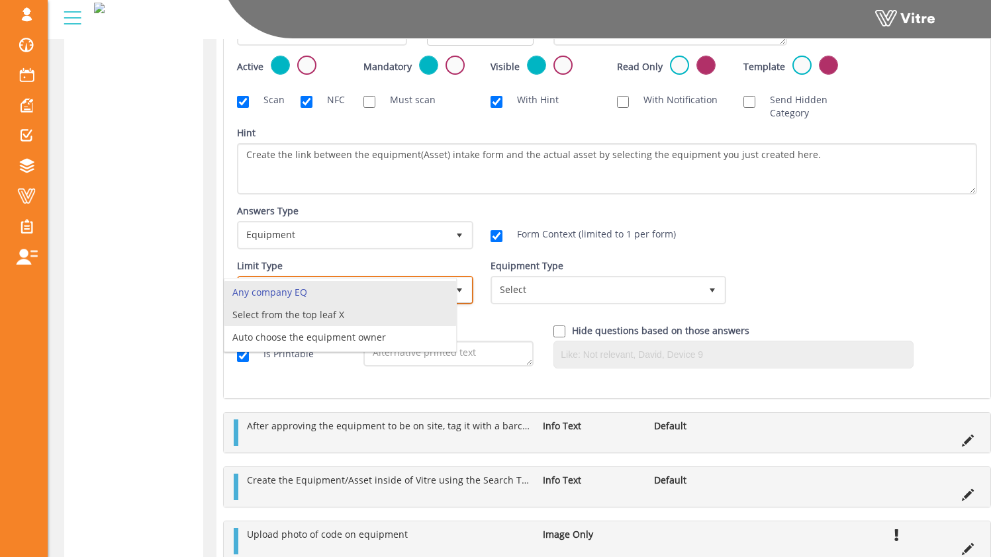
click at [412, 314] on li "Select from the top leaf X" at bounding box center [340, 315] width 232 height 23
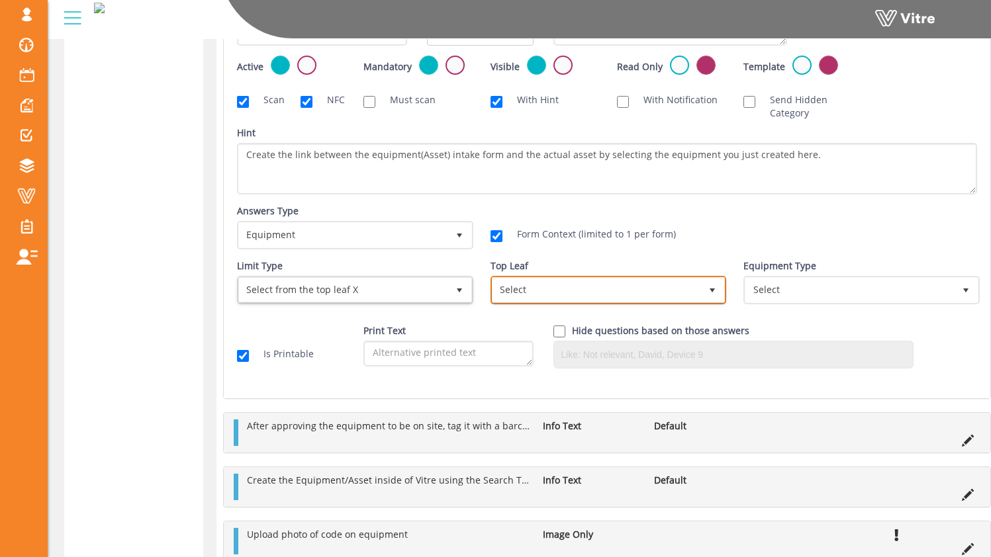
click at [541, 291] on span "Select" at bounding box center [596, 290] width 208 height 24
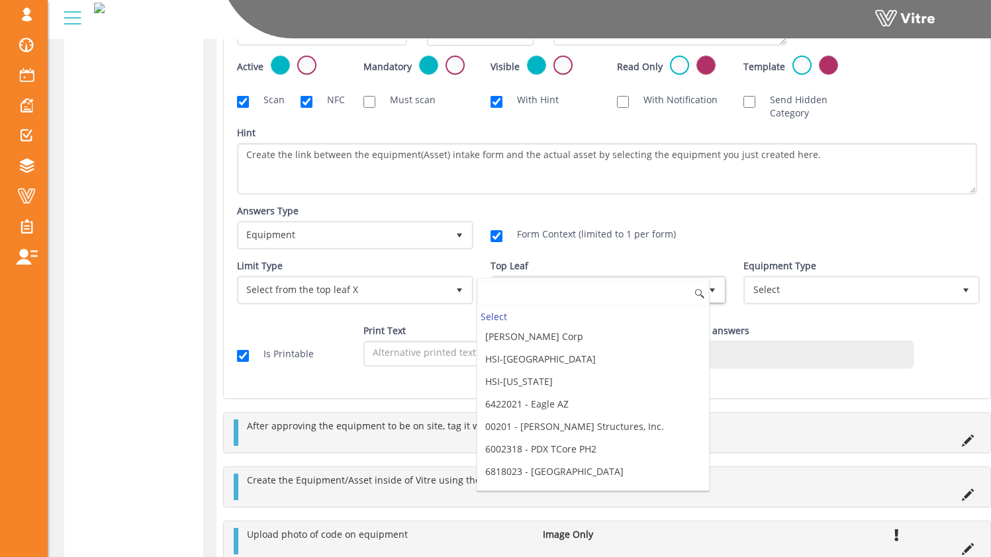
click at [539, 290] on input at bounding box center [593, 293] width 232 height 25
click at [342, 289] on span "Select from the top leaf X" at bounding box center [343, 290] width 208 height 24
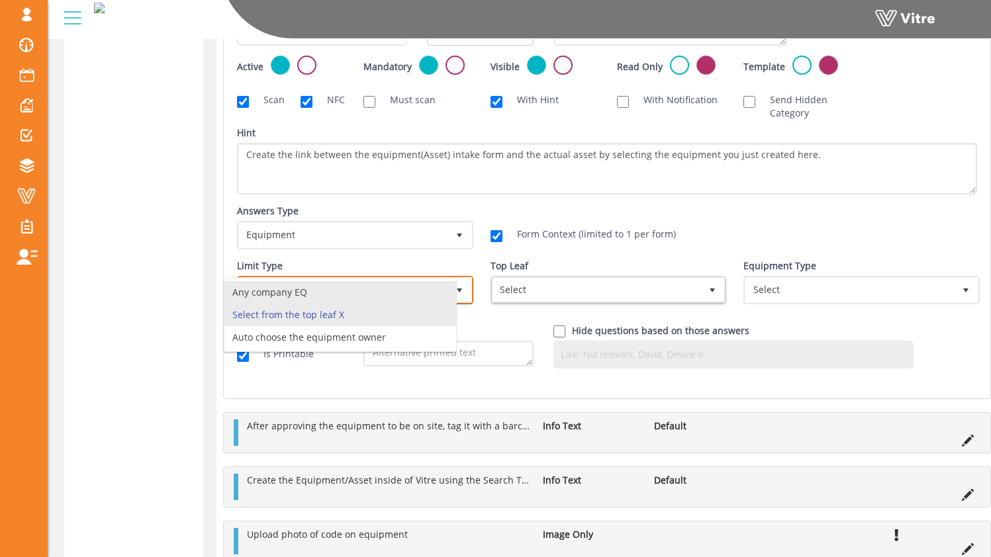
click at [349, 295] on li "Any company EQ" at bounding box center [340, 292] width 232 height 23
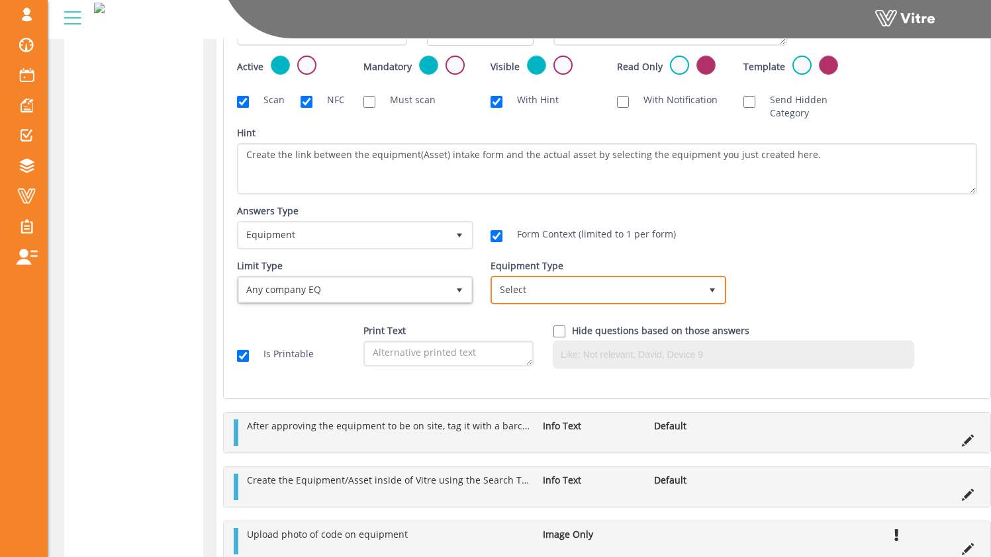
click at [600, 283] on span "Select" at bounding box center [596, 290] width 208 height 24
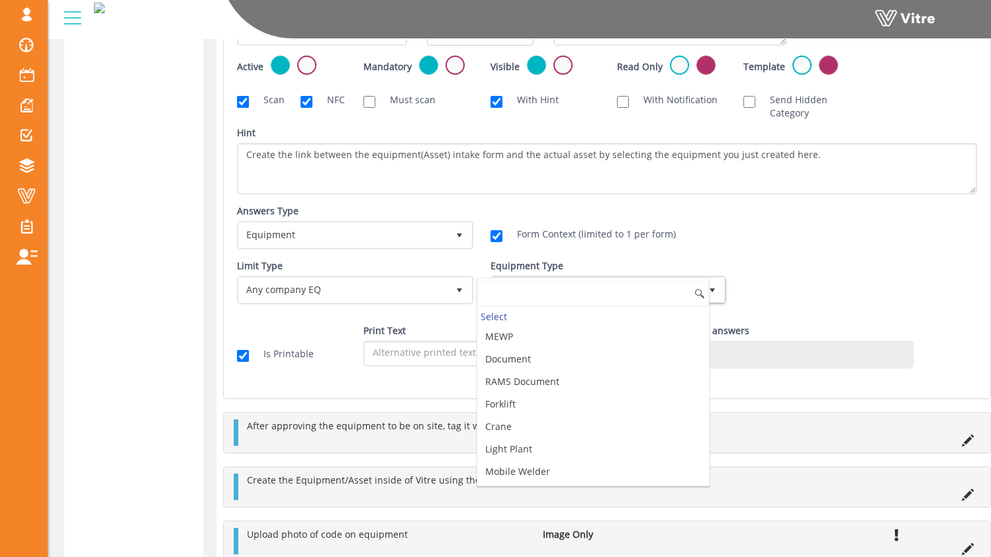
click at [600, 259] on div "Equipment Type Select" at bounding box center [607, 281] width 234 height 45
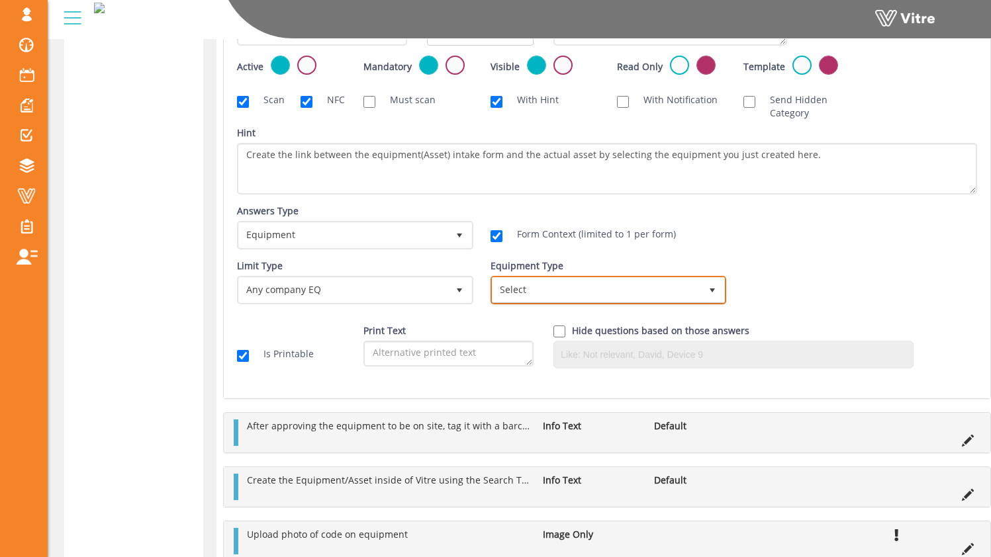
click at [600, 295] on span "Select" at bounding box center [596, 290] width 208 height 24
click at [600, 252] on div "Answers Type Default 0 Answers Type Equipment 7 Module Select Form Context (lim…" at bounding box center [607, 232] width 760 height 55
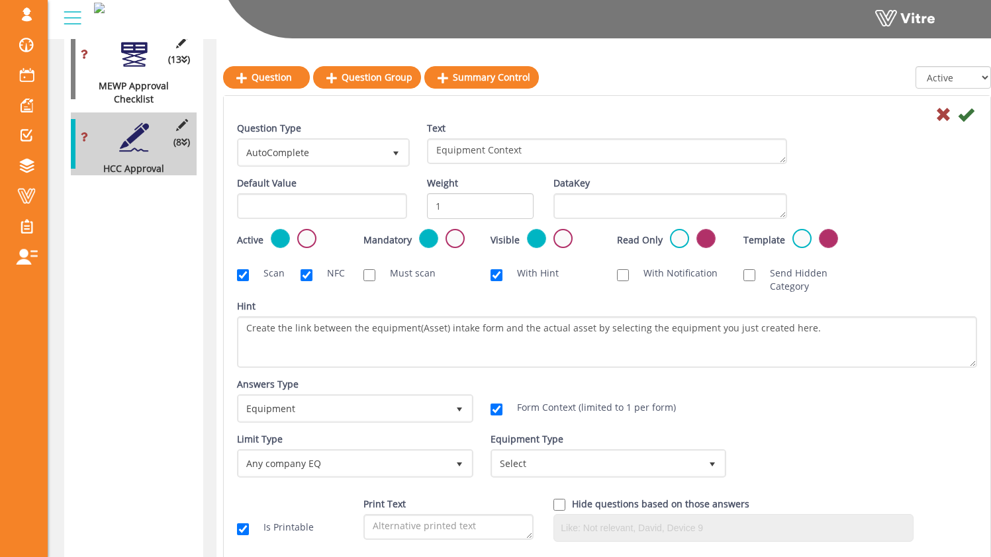
scroll to position [382, 0]
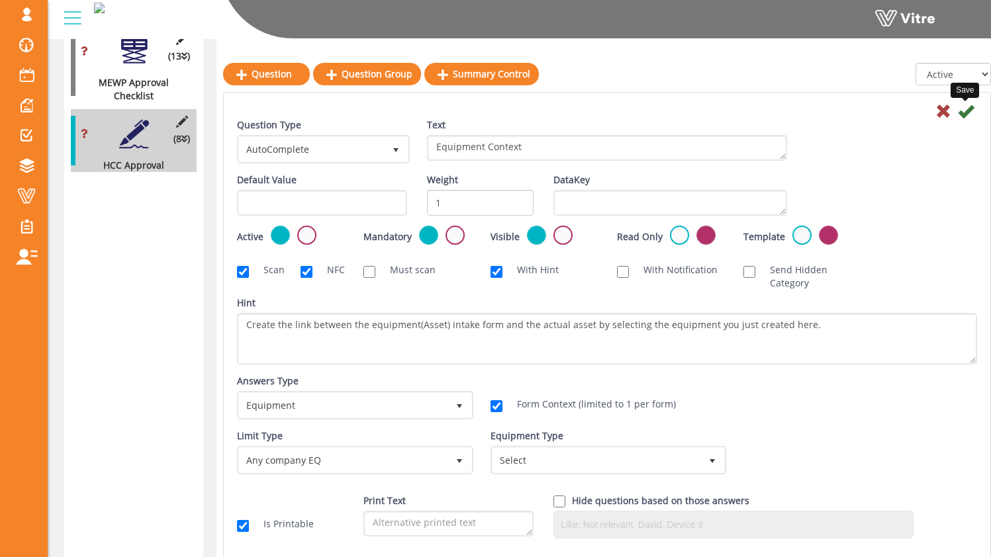
click at [600, 114] on icon at bounding box center [966, 111] width 16 height 16
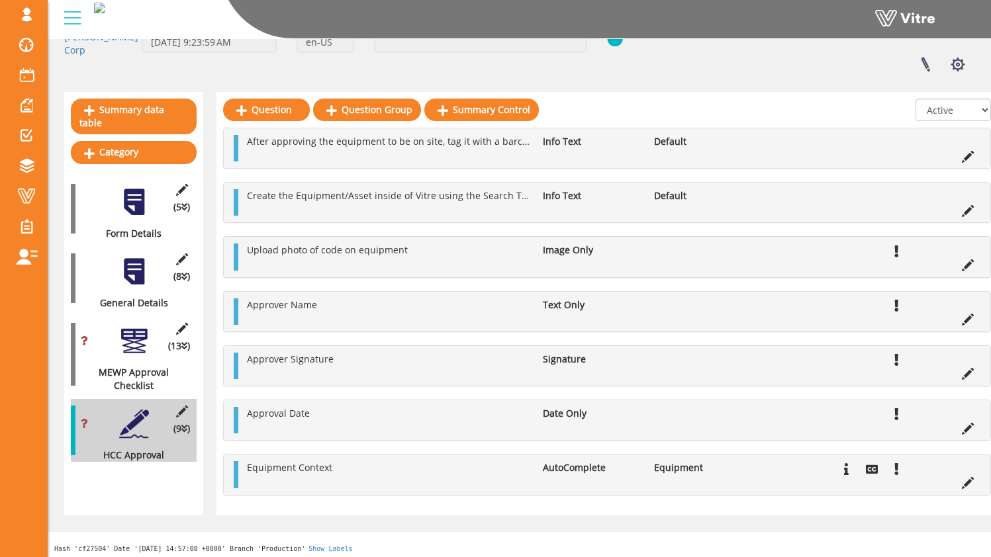
scroll to position [99, 0]
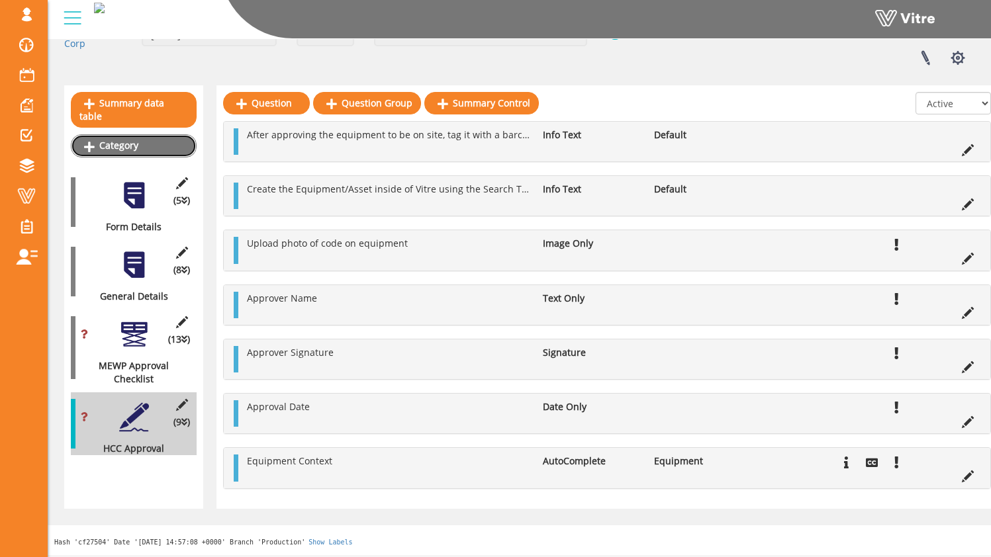
click at [136, 134] on link "Category" at bounding box center [134, 145] width 126 height 23
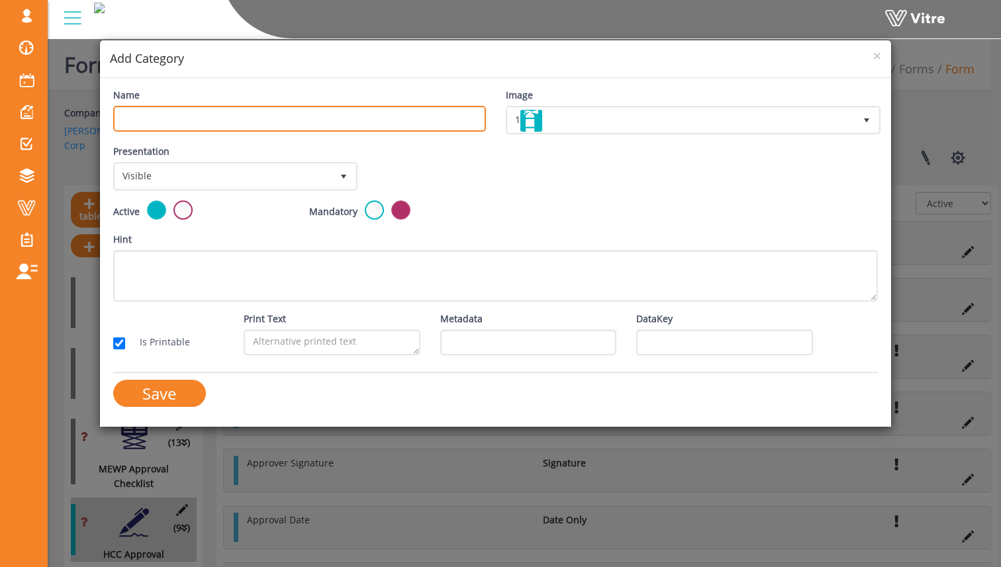
drag, startPoint x: 227, startPoint y: 122, endPoint x: 233, endPoint y: 126, distance: 7.2
click at [227, 122] on input "Name" at bounding box center [299, 119] width 373 height 26
drag, startPoint x: 185, startPoint y: 123, endPoint x: 52, endPoint y: 120, distance: 132.4
click at [52, 120] on div "× Add Category Name conditional Image 1 1 Presentation Visible 0 Set Duration M…" at bounding box center [500, 283] width 1001 height 567
type input "Forklift Approval Checklist"
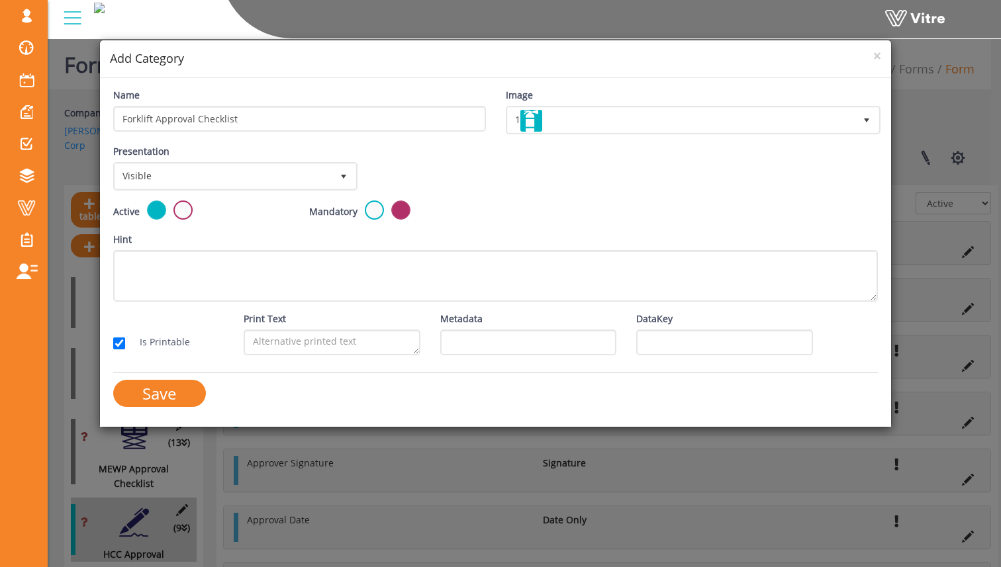
click at [165, 161] on div "Presentation Visible 0" at bounding box center [234, 167] width 242 height 46
click at [172, 173] on span "Visible" at bounding box center [223, 176] width 216 height 24
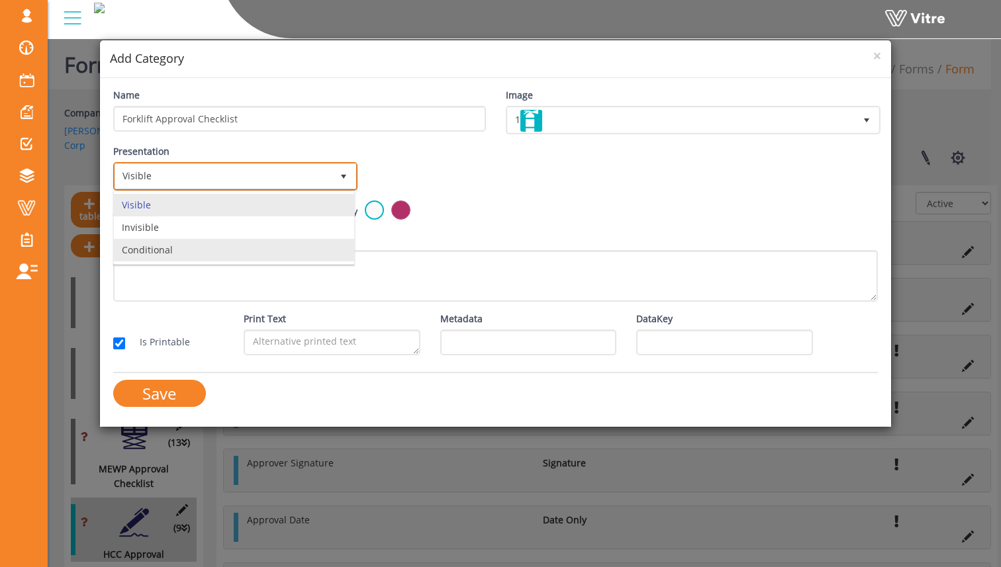
click at [185, 252] on li "Conditional" at bounding box center [234, 250] width 240 height 23
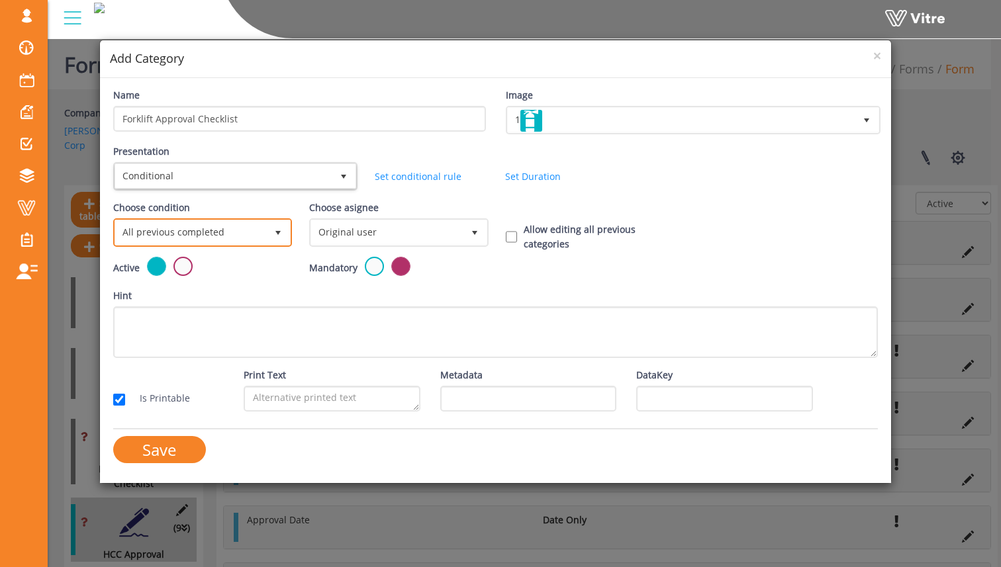
click at [261, 228] on span "All previous completed" at bounding box center [190, 232] width 151 height 24
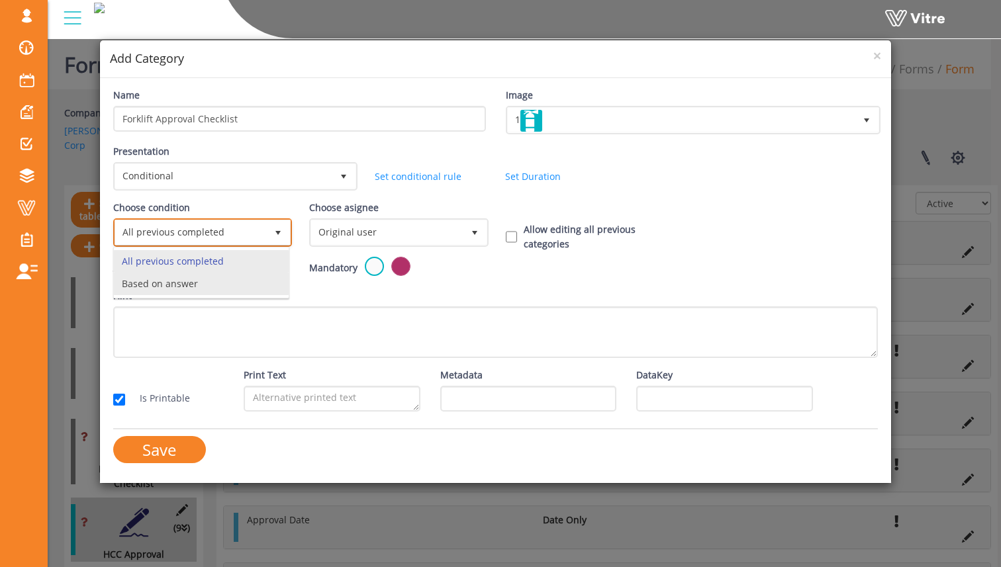
click at [243, 281] on li "Based on answer" at bounding box center [201, 284] width 175 height 23
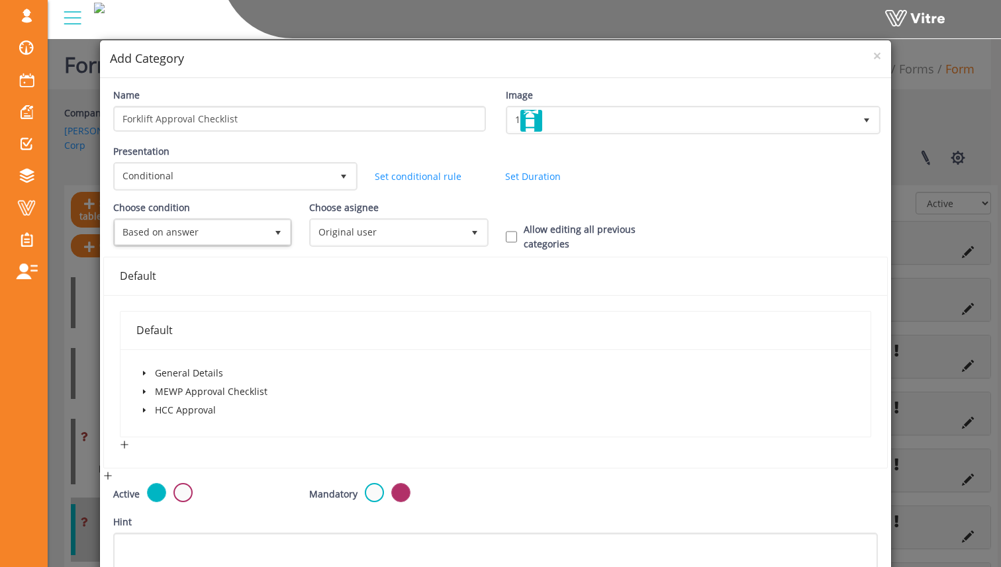
click at [145, 371] on icon "caret-down" at bounding box center [144, 373] width 7 height 7
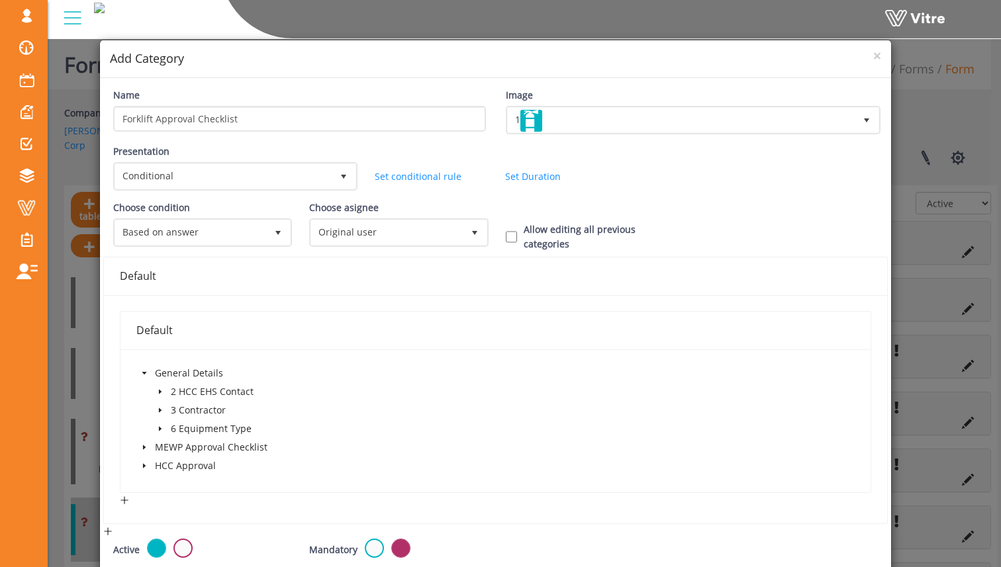
click at [159, 428] on icon "caret-down" at bounding box center [160, 429] width 3 height 5
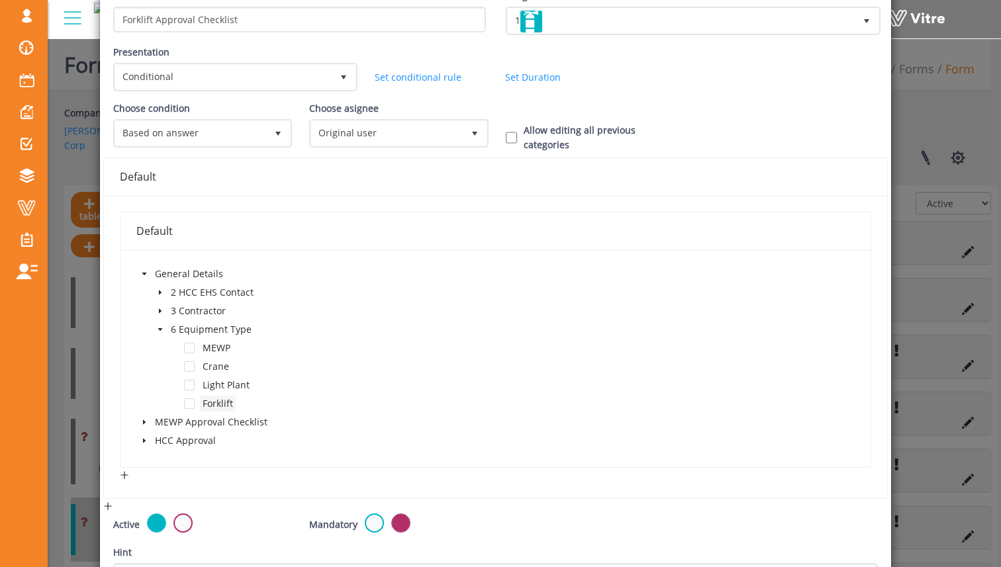
scroll to position [101, 0]
click at [193, 404] on div "Forklift" at bounding box center [185, 403] width 99 height 19
click at [188, 404] on span at bounding box center [189, 402] width 11 height 11
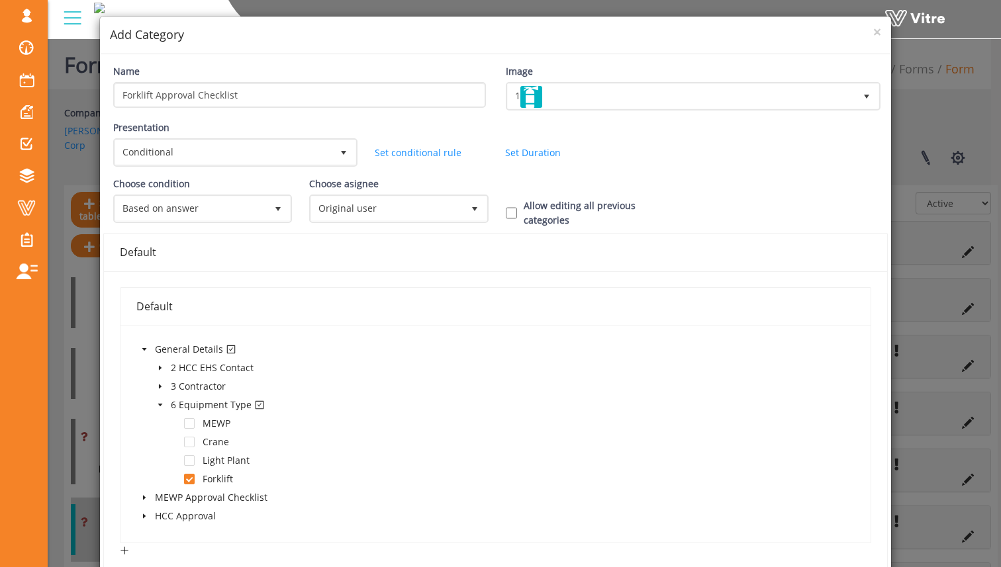
scroll to position [22, 0]
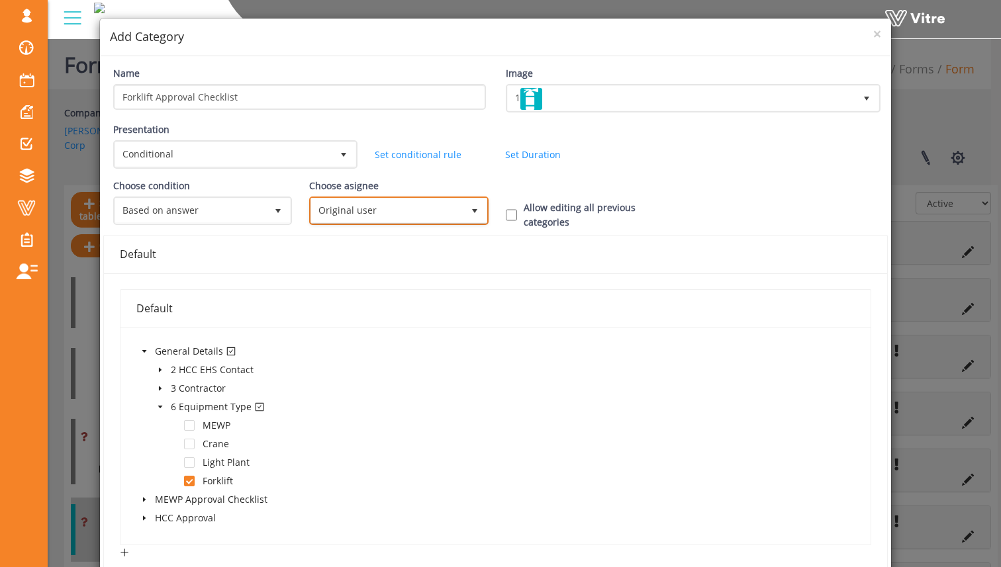
click at [374, 199] on span "Original user" at bounding box center [386, 211] width 151 height 24
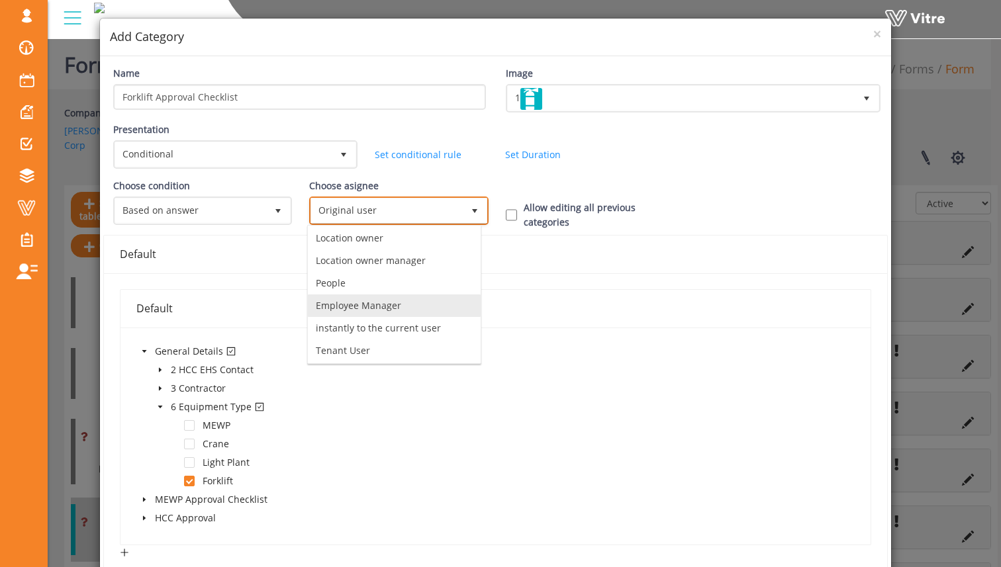
scroll to position [93, 0]
click at [428, 320] on li "instantly to the current user" at bounding box center [394, 327] width 173 height 23
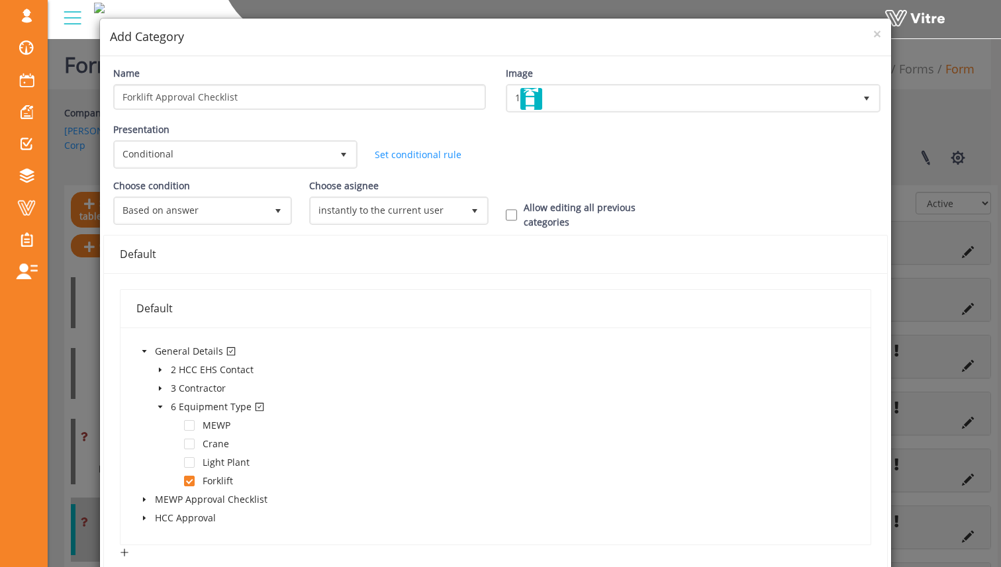
click at [502, 224] on div "Choose condition Based on answer 1 Choose asignee Original user 0 Choose asigne…" at bounding box center [495, 207] width 785 height 56
click at [506, 210] on input "Allow editing all previous categories" at bounding box center [512, 215] width 12 height 12
checkbox input "true"
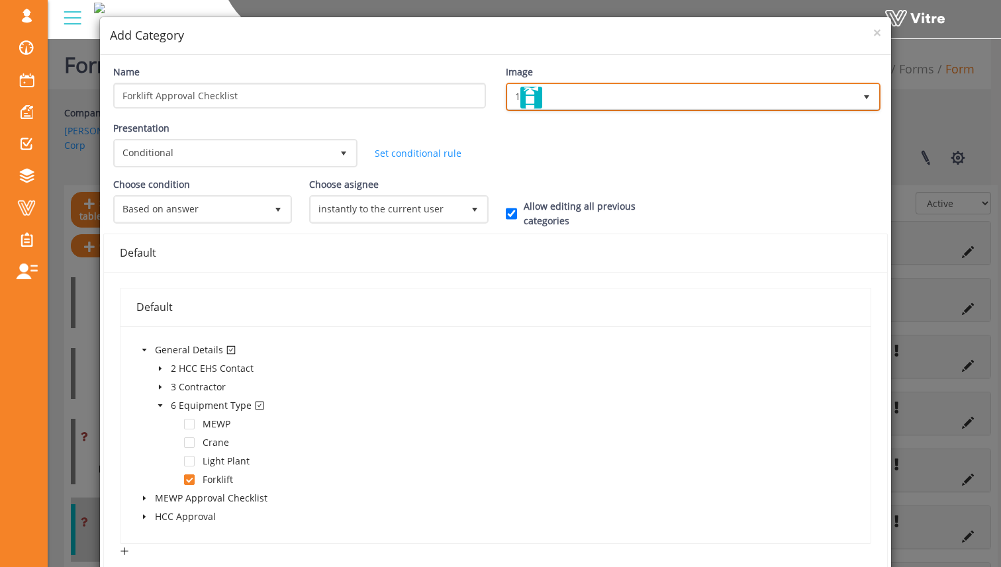
click at [579, 100] on span "1" at bounding box center [681, 97] width 347 height 24
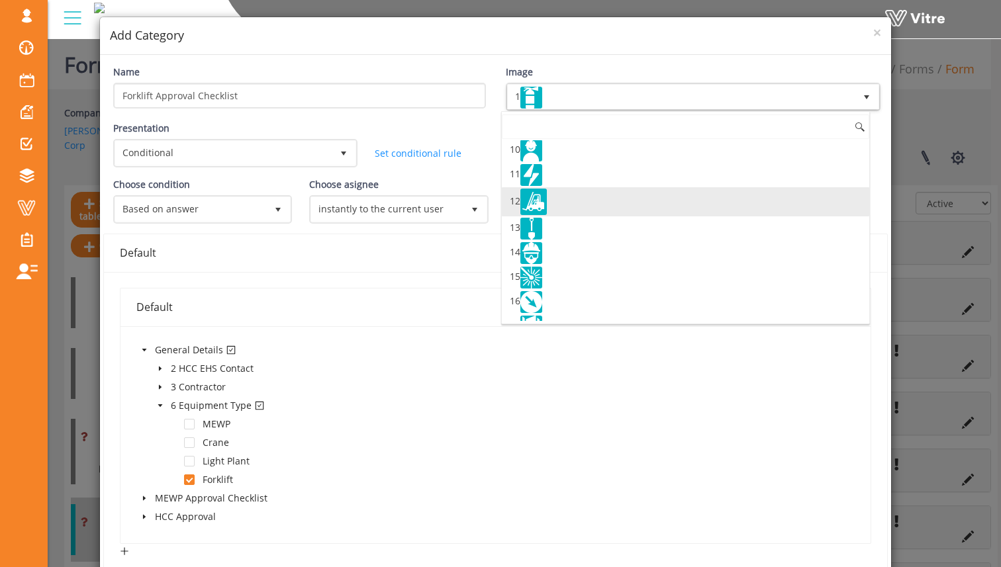
scroll to position [224, 0]
click at [568, 205] on li "12" at bounding box center [685, 199] width 367 height 29
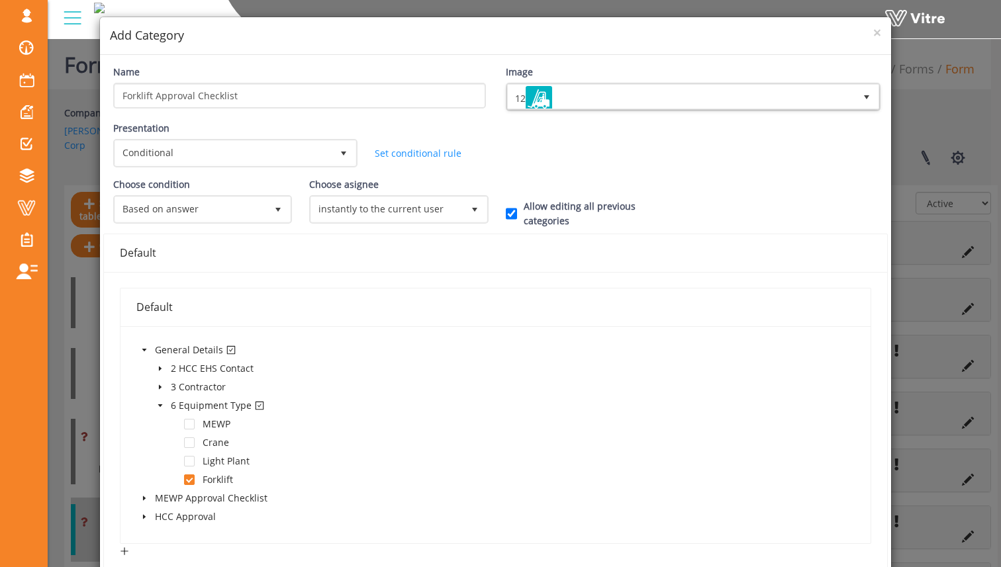
click at [503, 160] on div "Presentation Conditional 5 Set Duration Minutes 0 Set conditional rule Set Dura…" at bounding box center [495, 149] width 785 height 56
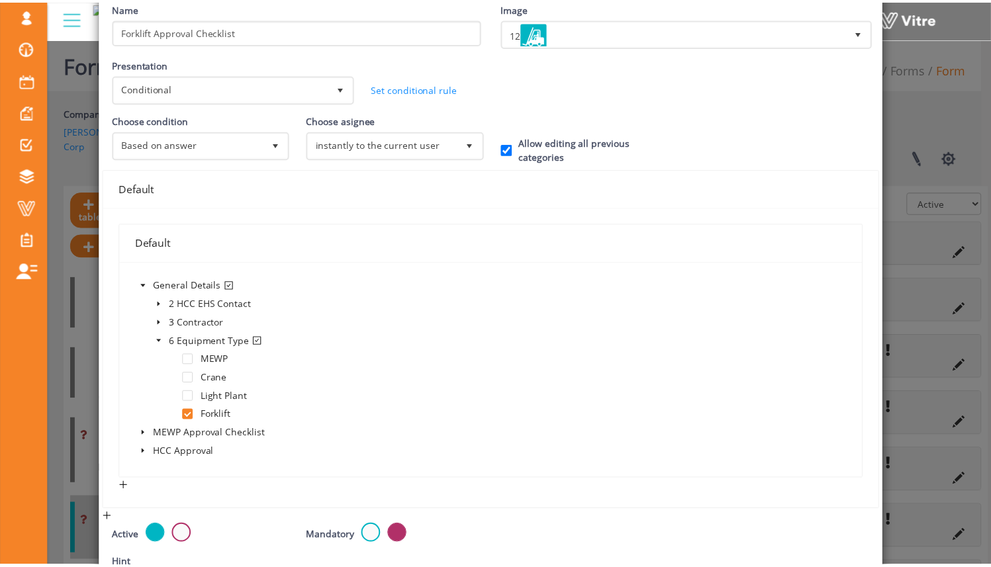
scroll to position [273, 0]
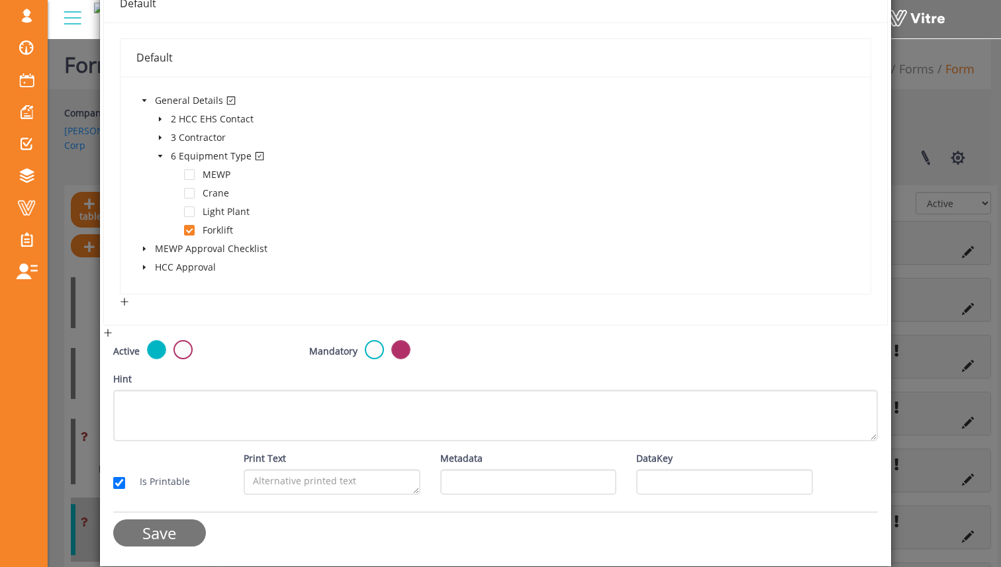
click at [183, 531] on input "Save" at bounding box center [159, 533] width 93 height 27
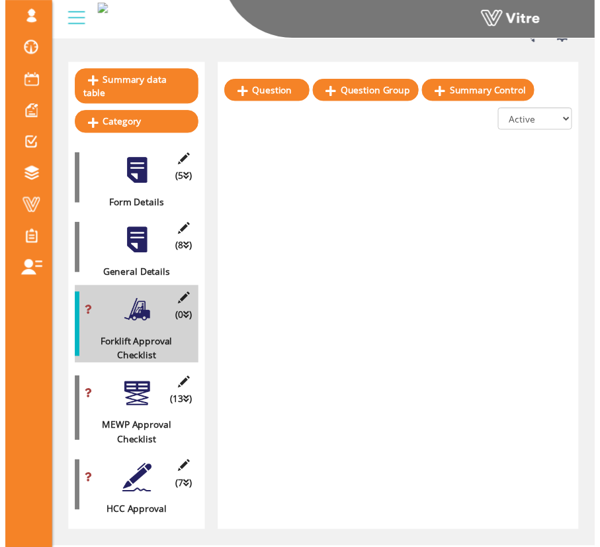
scroll to position [308, 0]
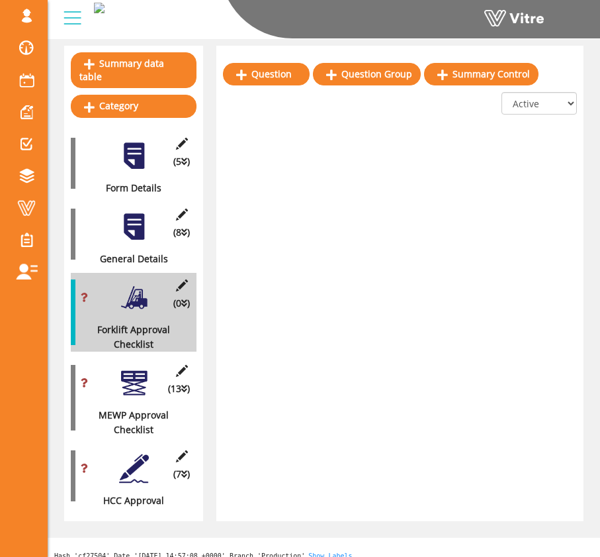
click at [149, 358] on div "(13 ) MEWP Approval Checklist" at bounding box center [134, 397] width 126 height 79
click at [134, 368] on div at bounding box center [134, 383] width 30 height 30
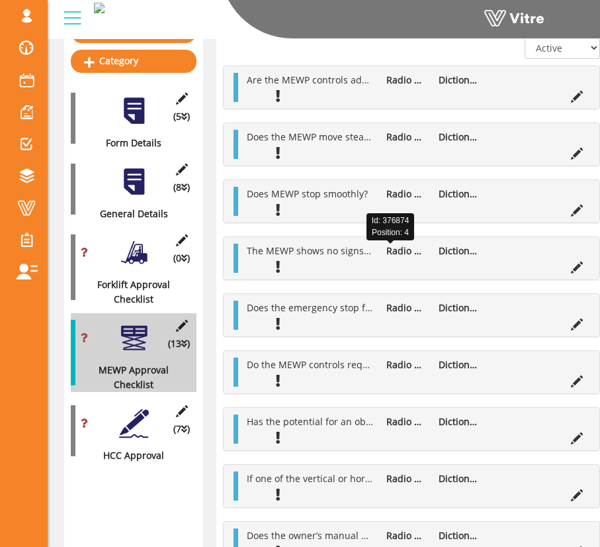
scroll to position [381, 0]
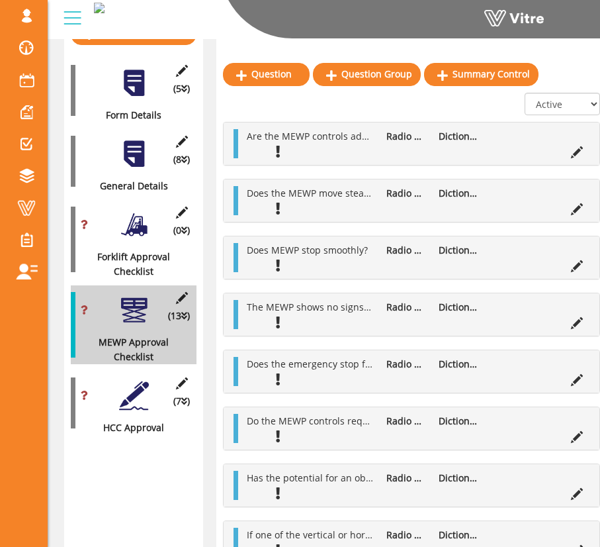
click at [131, 220] on div at bounding box center [134, 225] width 30 height 30
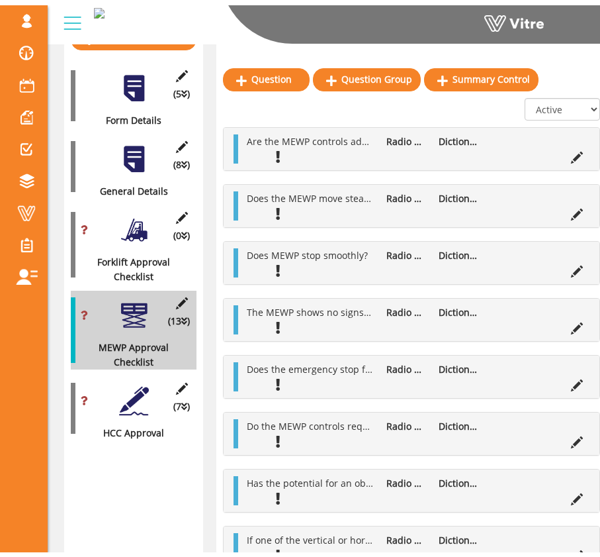
scroll to position [308, 0]
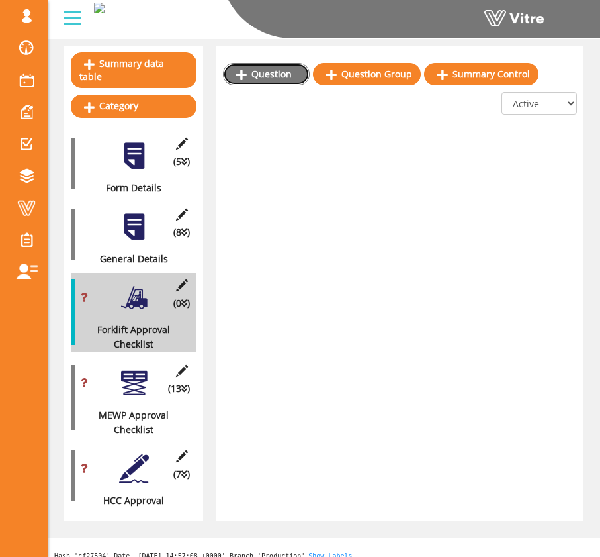
click at [283, 77] on link "Question" at bounding box center [266, 74] width 87 height 23
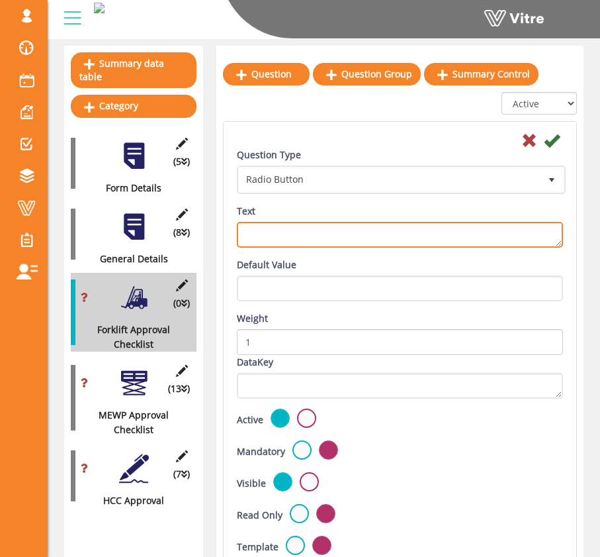
click at [383, 236] on textarea "Text" at bounding box center [400, 235] width 326 height 26
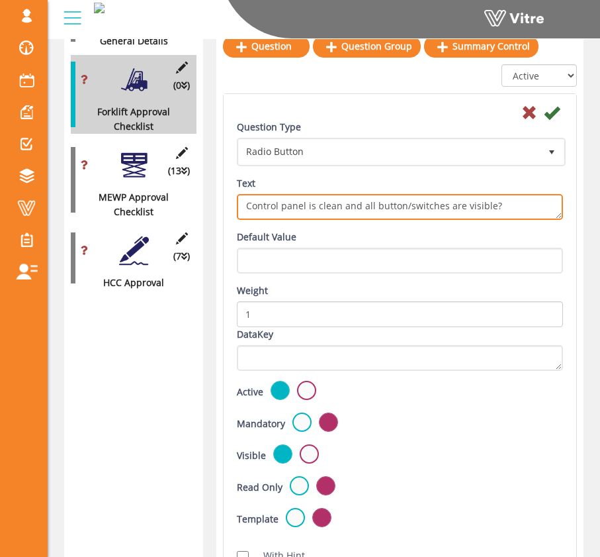
scroll to position [591, 0]
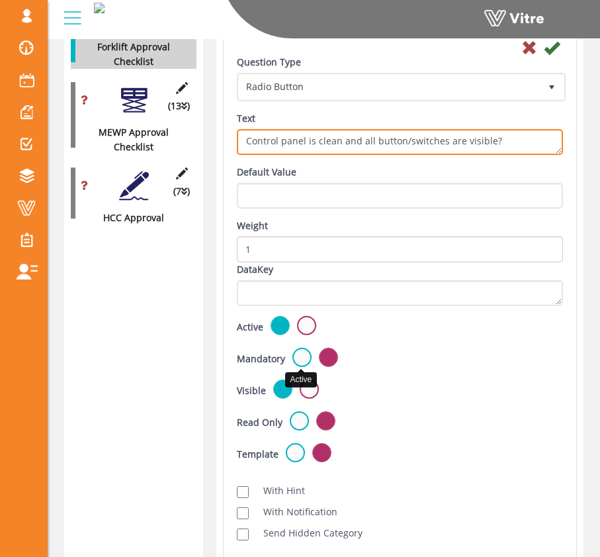
type textarea "Control panel is clean and all button/switches are visible?"
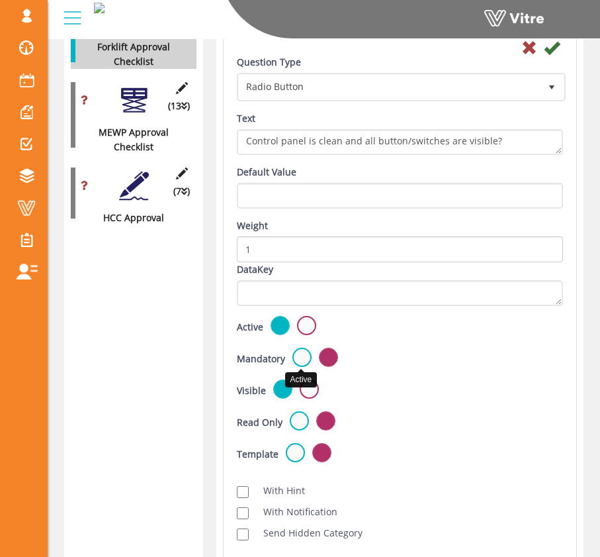
click at [303, 355] on label at bounding box center [302, 356] width 19 height 19
click at [0, 0] on input "radio" at bounding box center [0, 0] width 0 height 0
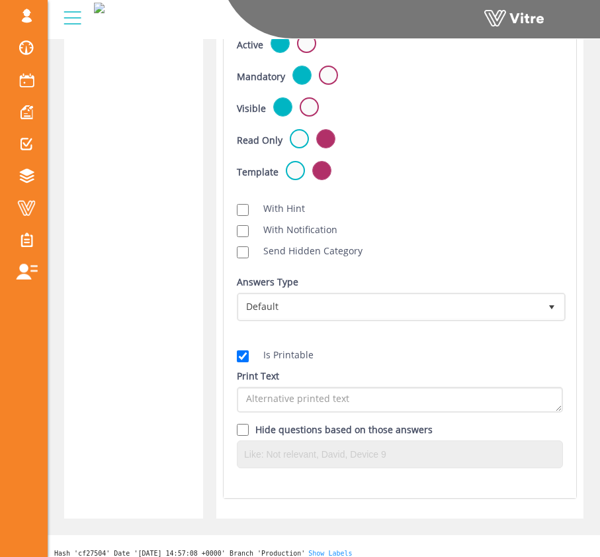
scroll to position [882, 0]
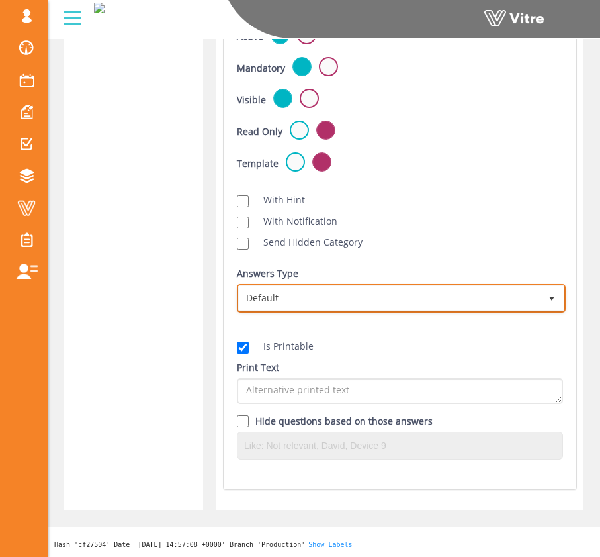
click at [332, 292] on span "Default" at bounding box center [389, 298] width 301 height 24
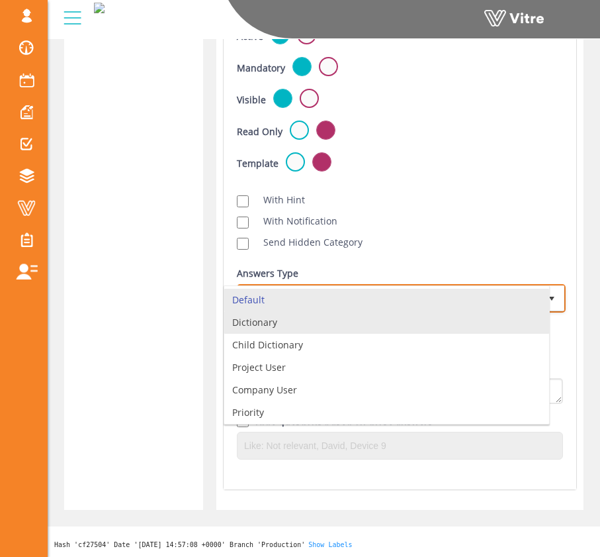
click at [338, 325] on li "Dictionary" at bounding box center [386, 322] width 325 height 23
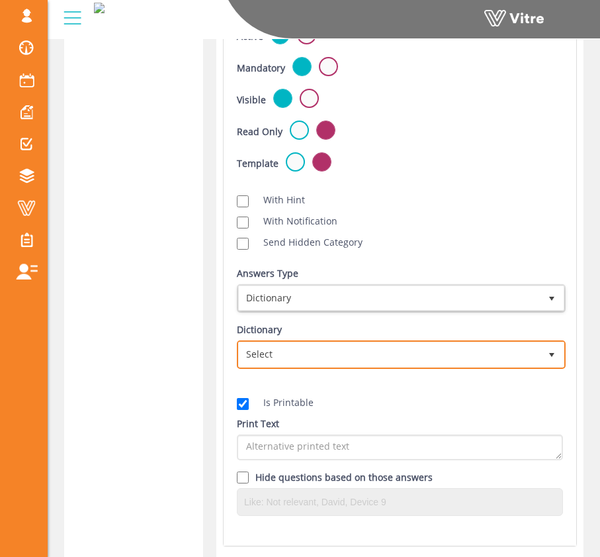
click at [351, 357] on span "Select" at bounding box center [389, 354] width 301 height 24
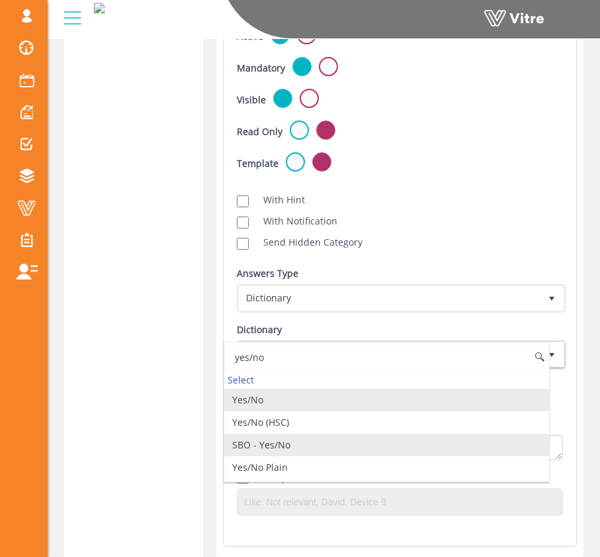
click at [304, 457] on li "Yes/No Plain" at bounding box center [386, 467] width 325 height 23
type input "yes/no"
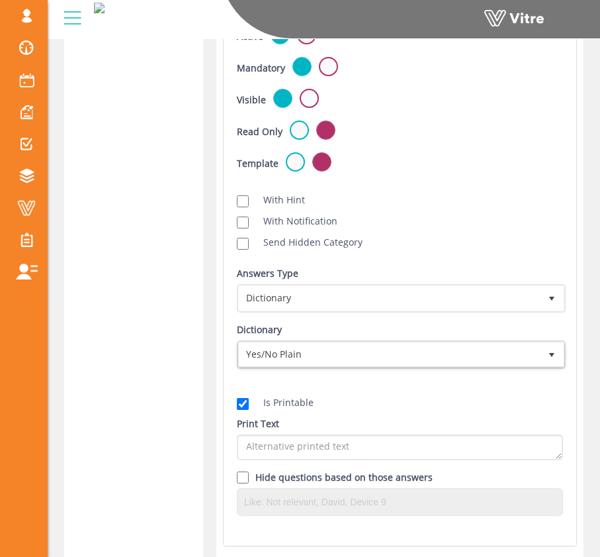
click at [369, 399] on div "Is Printable" at bounding box center [400, 402] width 326 height 15
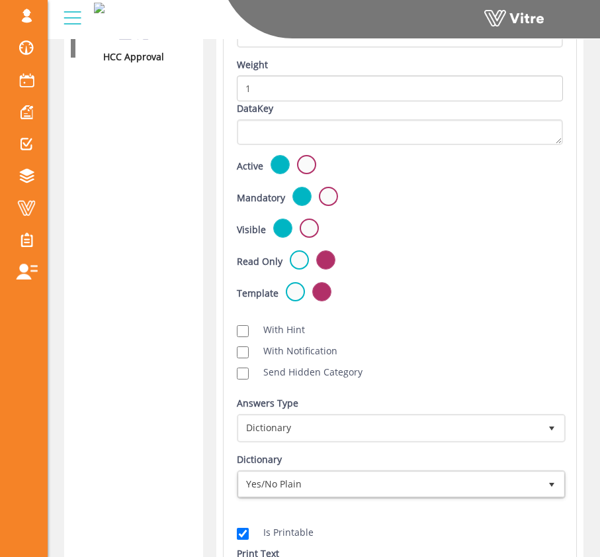
scroll to position [445, 0]
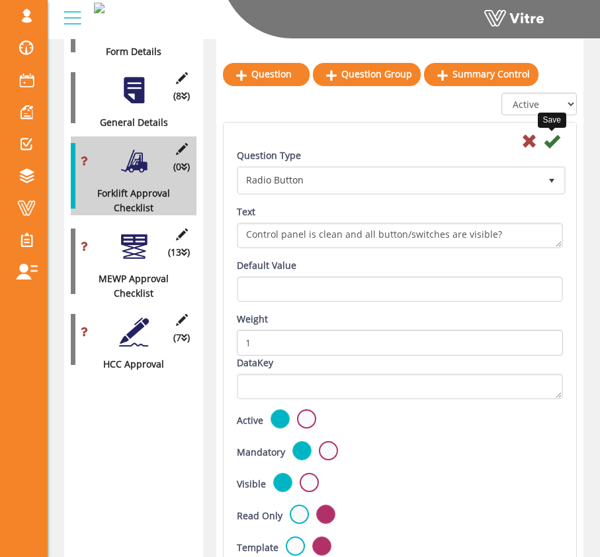
click at [554, 142] on icon at bounding box center [552, 141] width 16 height 16
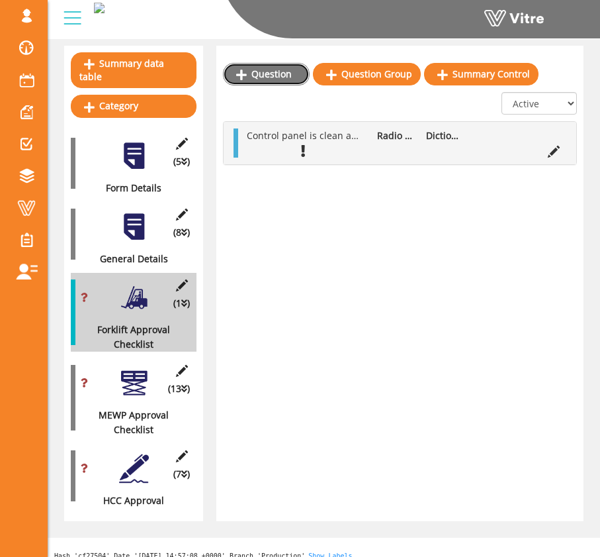
click at [252, 74] on link "Question" at bounding box center [266, 74] width 87 height 23
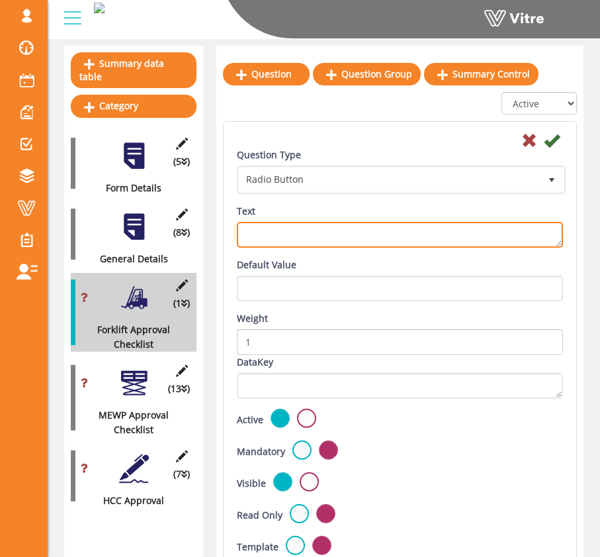
click at [331, 224] on textarea "Text" at bounding box center [400, 235] width 326 height 26
type textarea "Controls are adequately protected from inadvertent operation?"
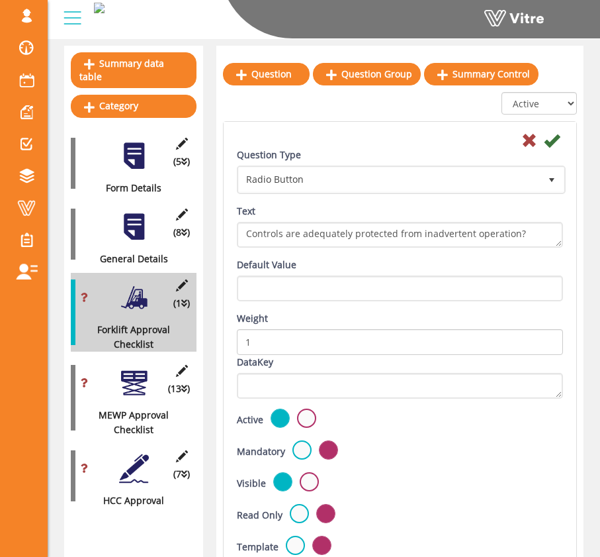
click at [413, 255] on div "Question Type Radio Button 3 Text Controls are adequately protected from inadve…" at bounding box center [400, 203] width 346 height 110
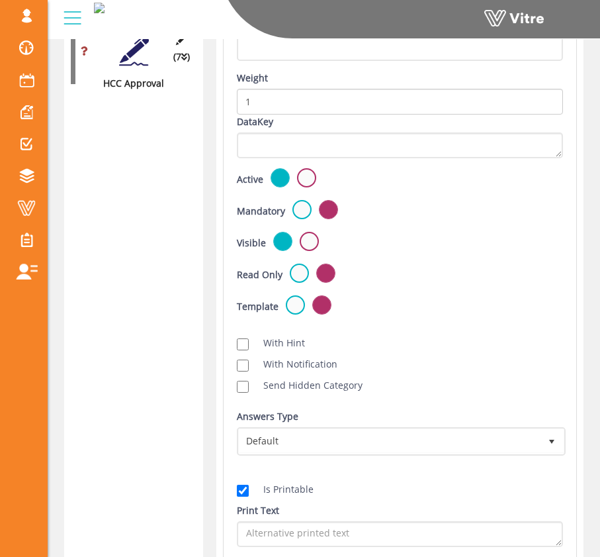
scroll to position [737, 0]
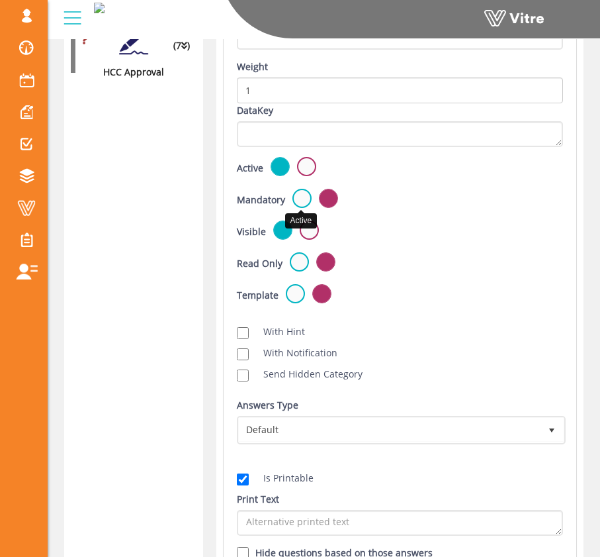
click at [303, 201] on label at bounding box center [302, 198] width 19 height 19
click at [0, 0] on input "radio" at bounding box center [0, 0] width 0 height 0
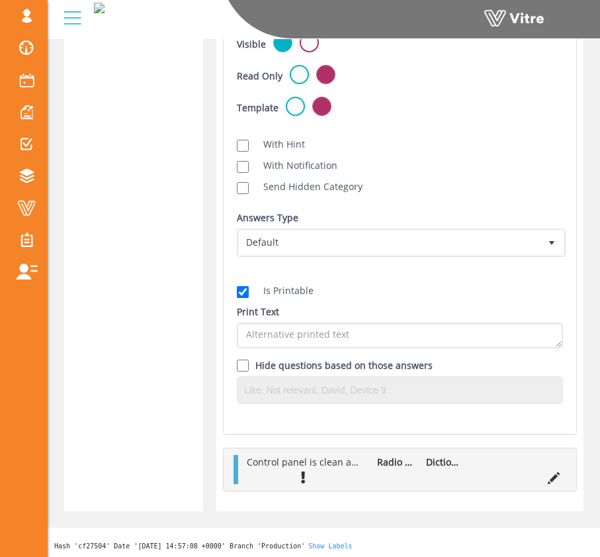
scroll to position [925, 0]
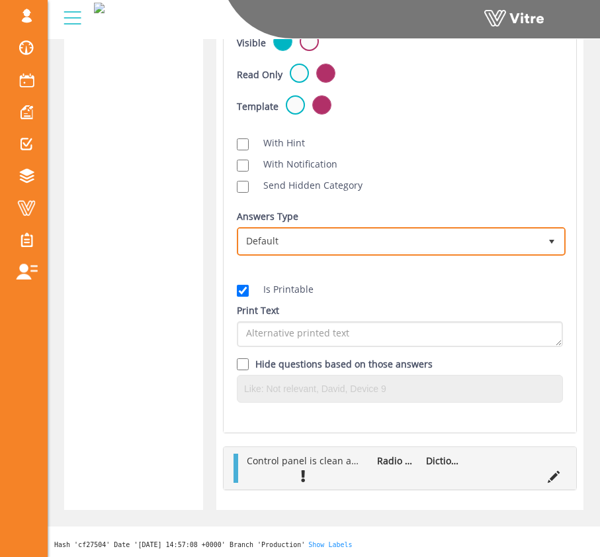
click at [414, 241] on span "Default" at bounding box center [389, 241] width 301 height 24
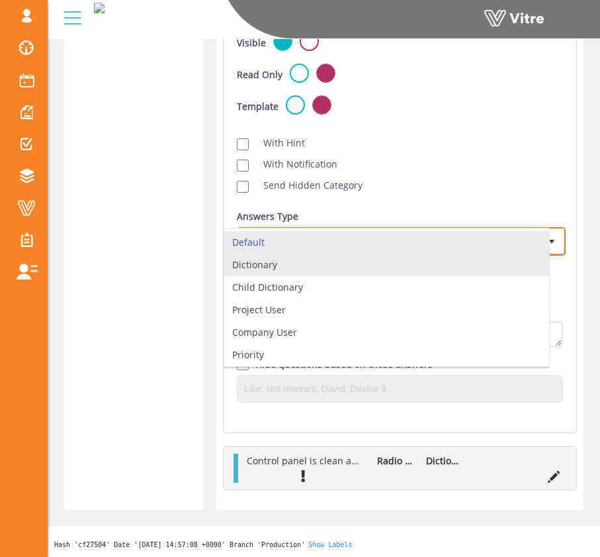
click at [404, 271] on li "Dictionary" at bounding box center [386, 264] width 325 height 23
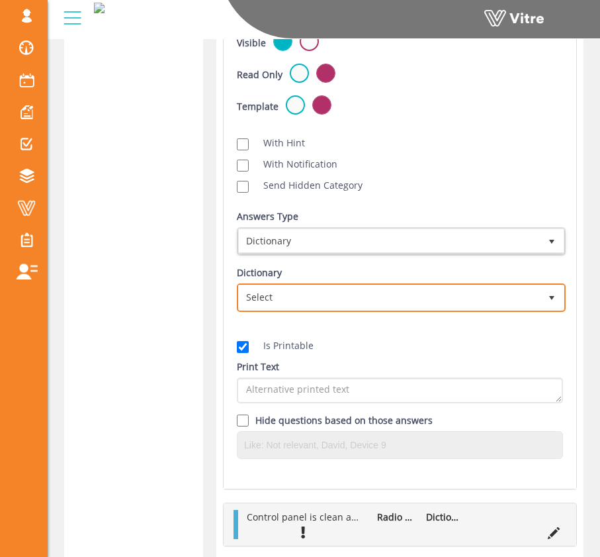
click at [412, 293] on span "Select" at bounding box center [389, 297] width 301 height 24
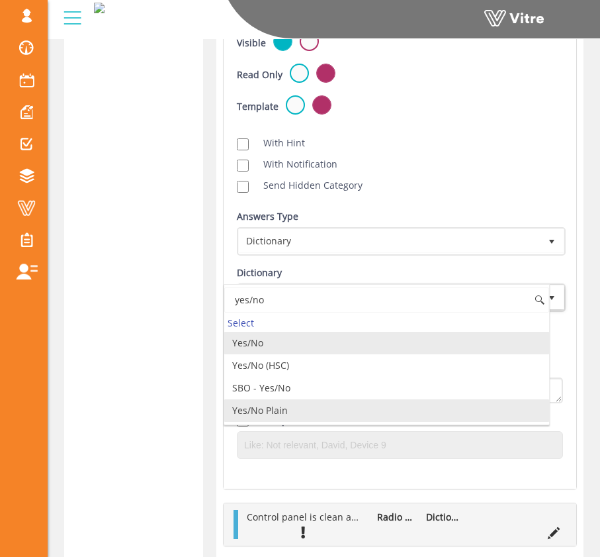
click at [377, 404] on li "Yes/No Plain" at bounding box center [386, 410] width 325 height 23
type input "yes/no"
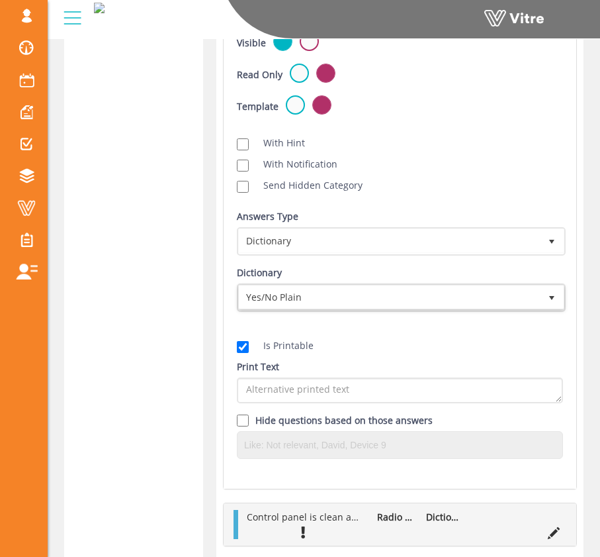
click at [421, 349] on div "Is Printable" at bounding box center [400, 345] width 326 height 15
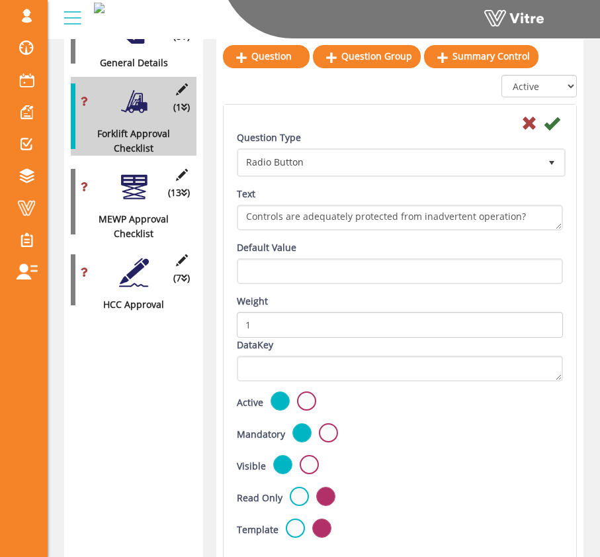
scroll to position [478, 0]
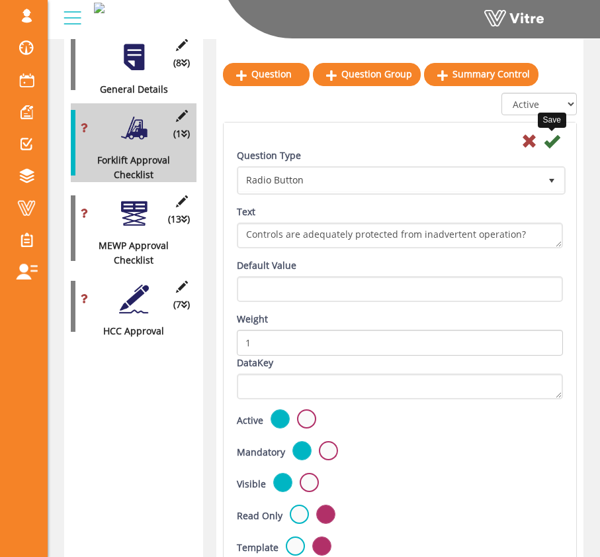
click at [553, 144] on icon at bounding box center [552, 141] width 16 height 16
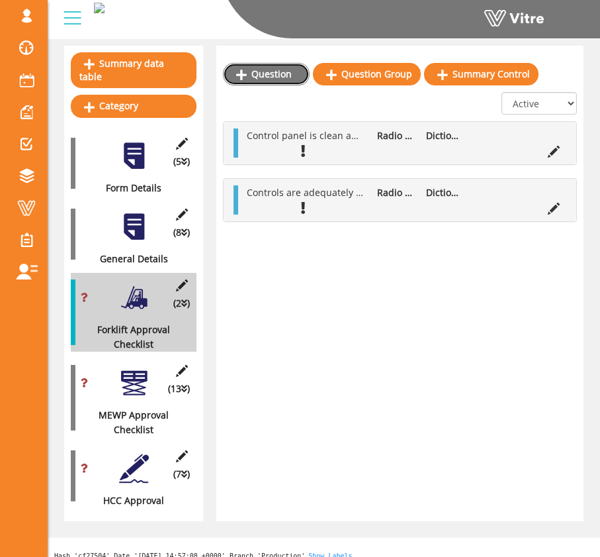
click at [277, 79] on link "Question" at bounding box center [266, 74] width 87 height 23
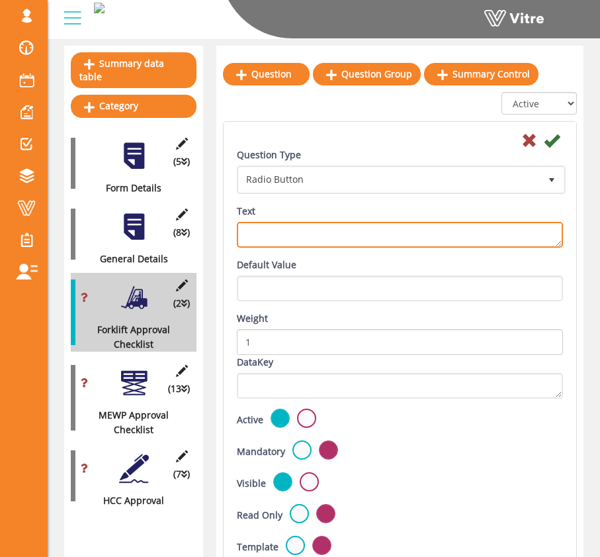
click at [310, 225] on textarea "Text" at bounding box center [400, 235] width 326 height 26
type textarea "Upper drive controls interlock mechanism is functional?"
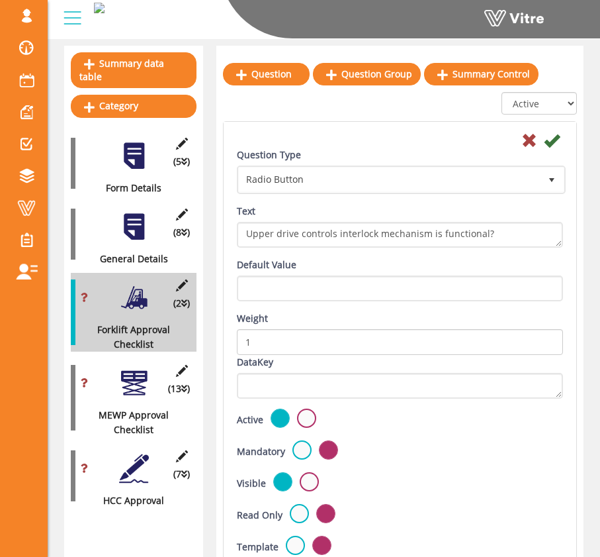
click at [329, 255] on div "Question Type Radio Button 3 Text Upper drive controls interlock mechanism is f…" at bounding box center [400, 203] width 346 height 110
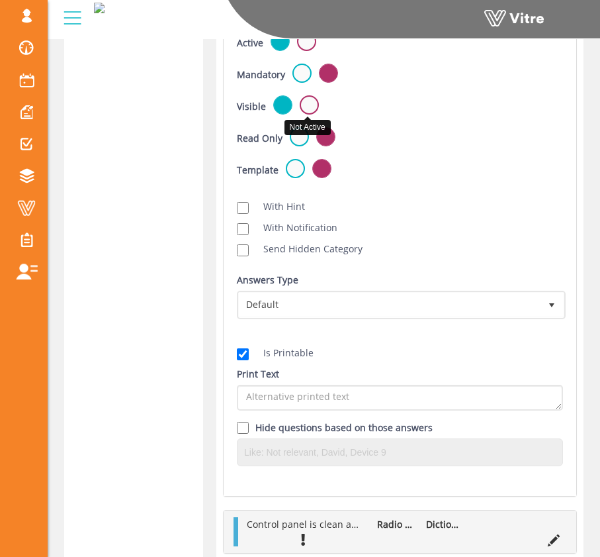
scroll to position [852, 0]
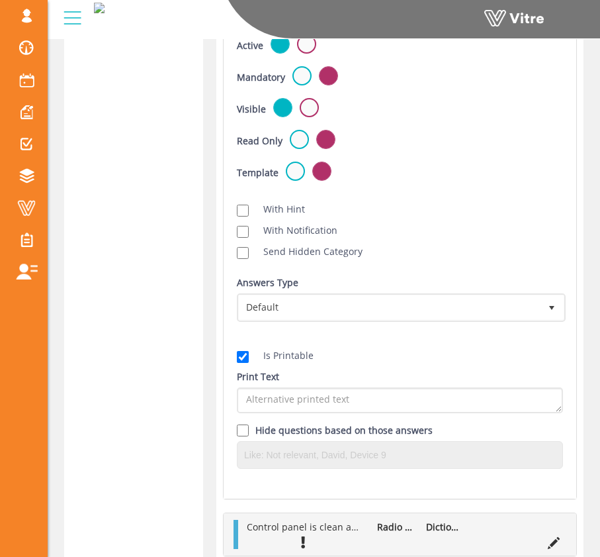
click at [299, 77] on label at bounding box center [302, 75] width 19 height 19
click at [0, 0] on input "radio" at bounding box center [0, 0] width 0 height 0
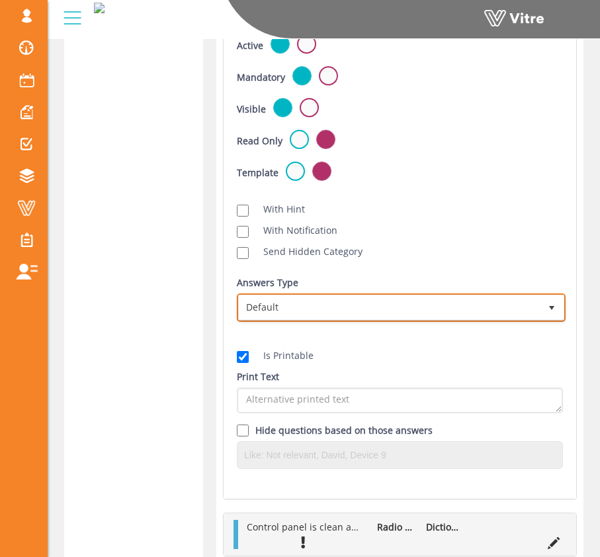
click at [357, 310] on span "Default" at bounding box center [389, 307] width 301 height 24
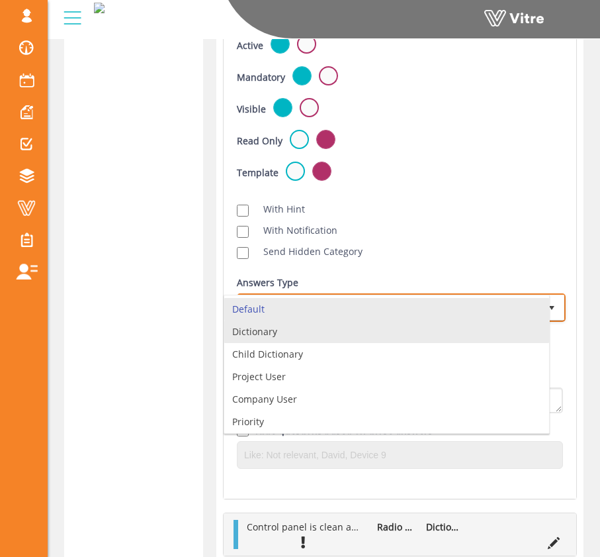
click at [349, 335] on li "Dictionary" at bounding box center [386, 331] width 325 height 23
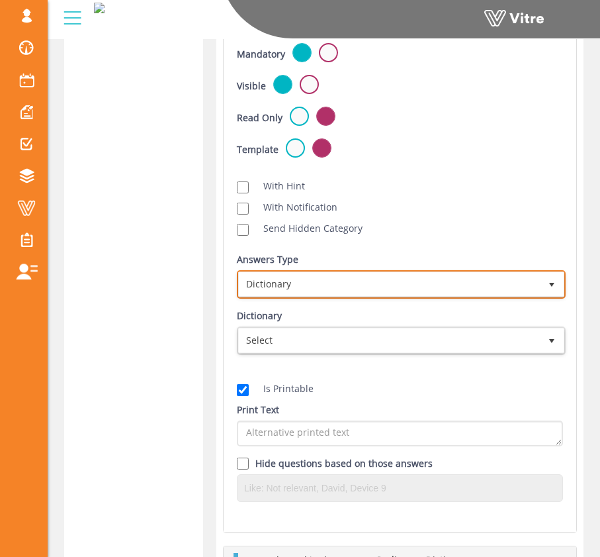
scroll to position [878, 0]
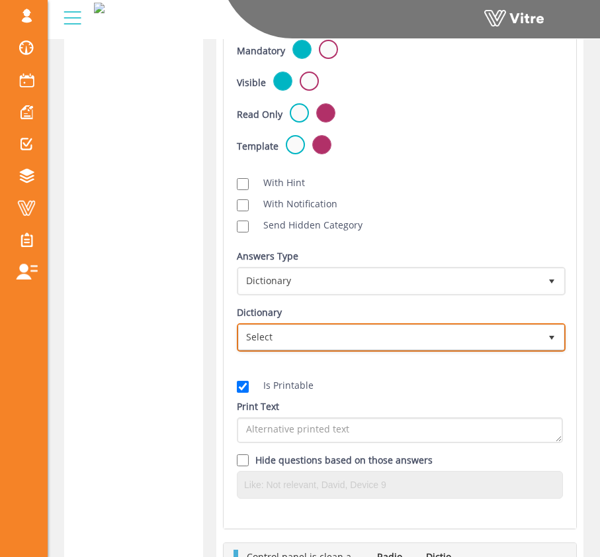
click at [349, 338] on span "Select" at bounding box center [389, 337] width 301 height 24
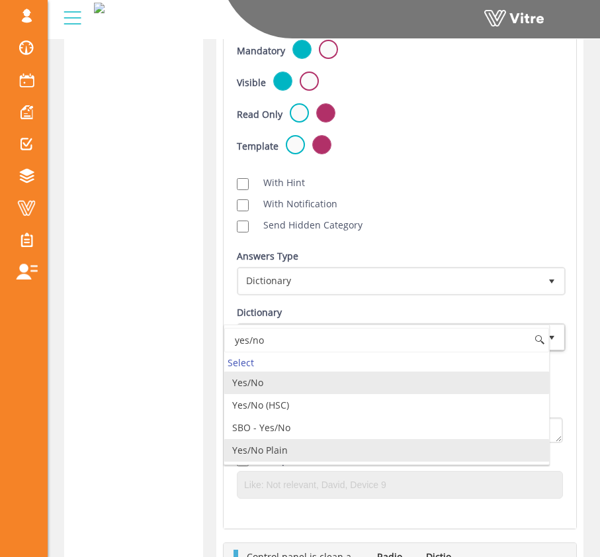
click at [314, 451] on li "Yes/No Plain" at bounding box center [386, 450] width 325 height 23
type input "yes/no"
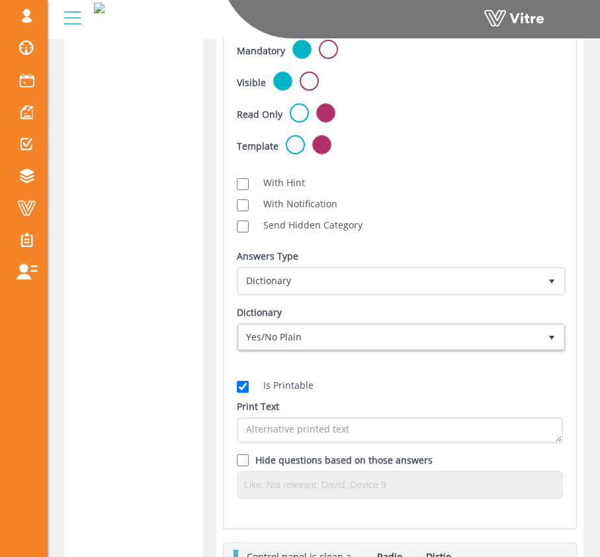
click at [416, 376] on div "Is Printable Print Text Hide questions based on those answers" at bounding box center [400, 434] width 346 height 147
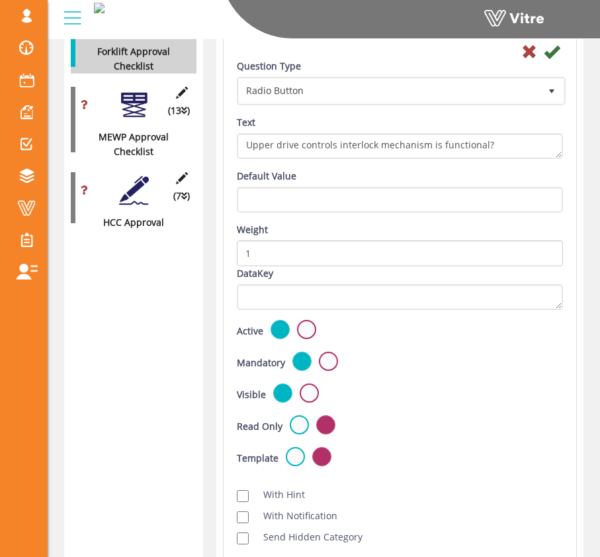
scroll to position [532, 0]
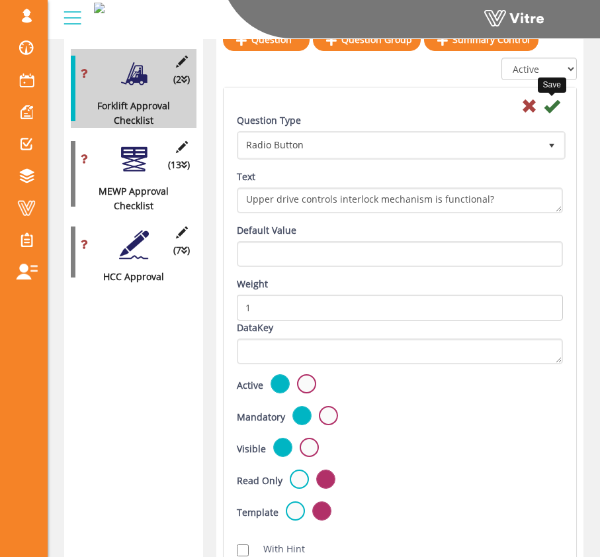
click at [557, 109] on icon at bounding box center [552, 106] width 16 height 16
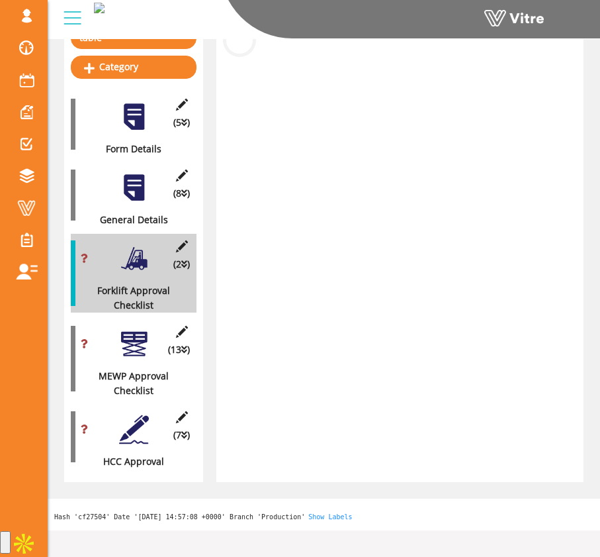
scroll to position [308, 0]
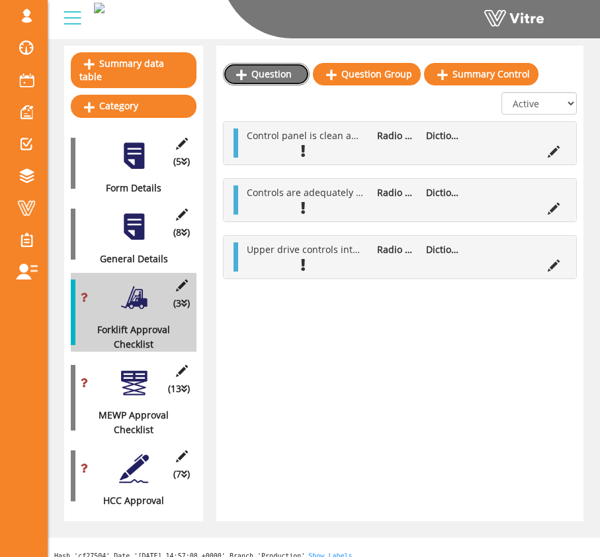
click at [265, 81] on link "Question" at bounding box center [266, 74] width 87 height 23
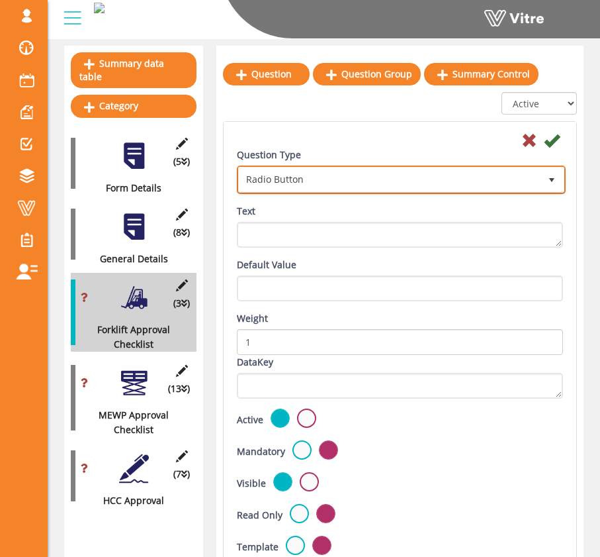
click at [332, 179] on span "Radio Button" at bounding box center [389, 179] width 301 height 24
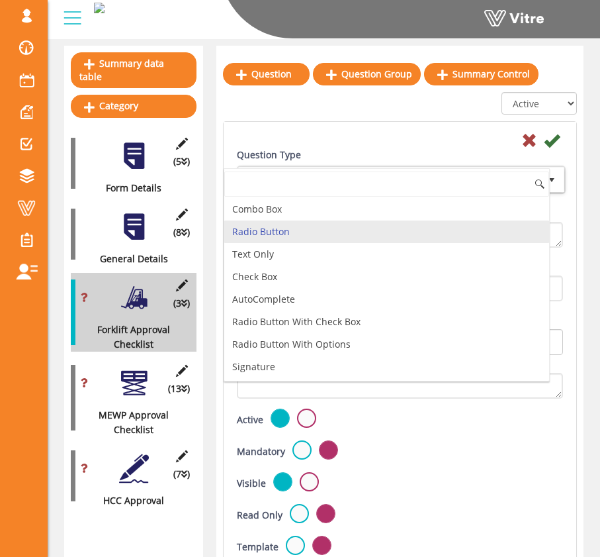
click at [335, 155] on div "Question Type Radio Button 3" at bounding box center [400, 171] width 326 height 46
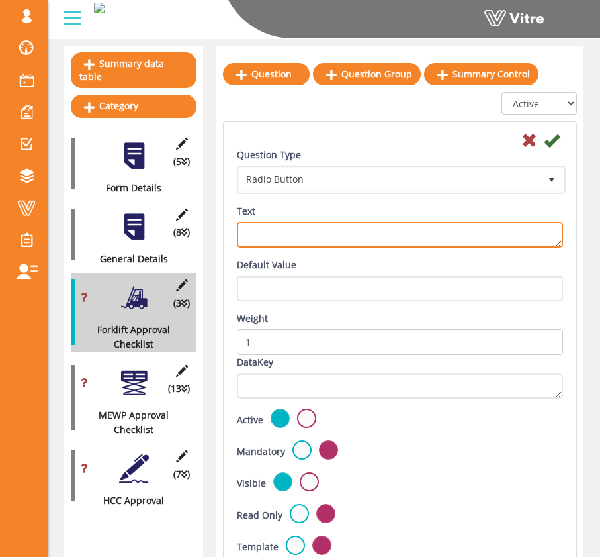
click at [320, 230] on textarea "Text" at bounding box center [400, 235] width 326 height 26
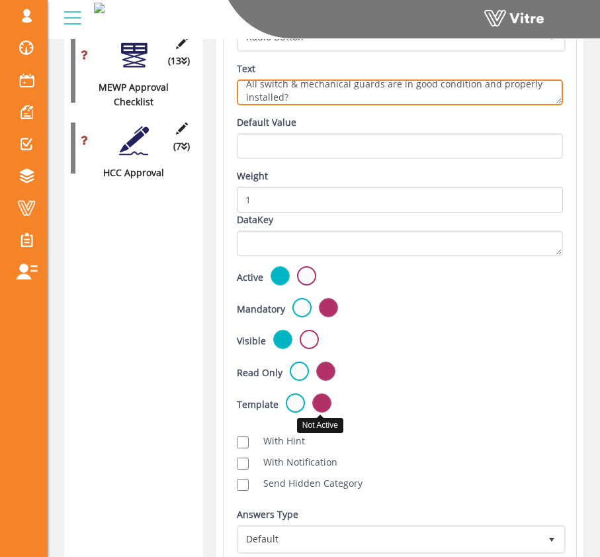
scroll to position [724, 0]
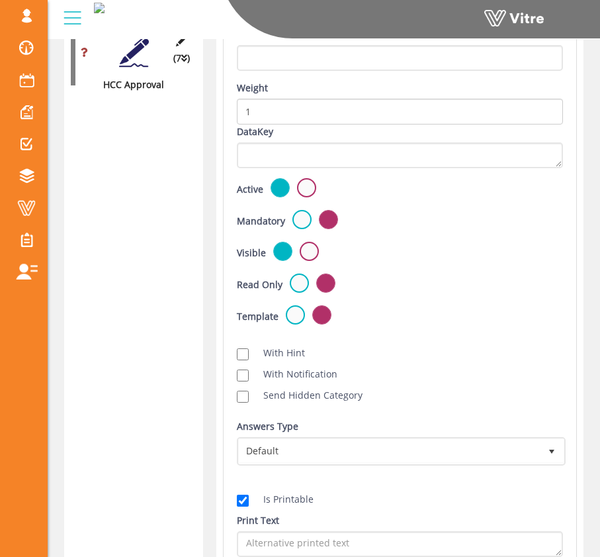
type textarea "All switch & mechanical guards are in good condition and properly installed?"
click at [302, 215] on label at bounding box center [302, 219] width 19 height 19
click at [0, 0] on input "radio" at bounding box center [0, 0] width 0 height 0
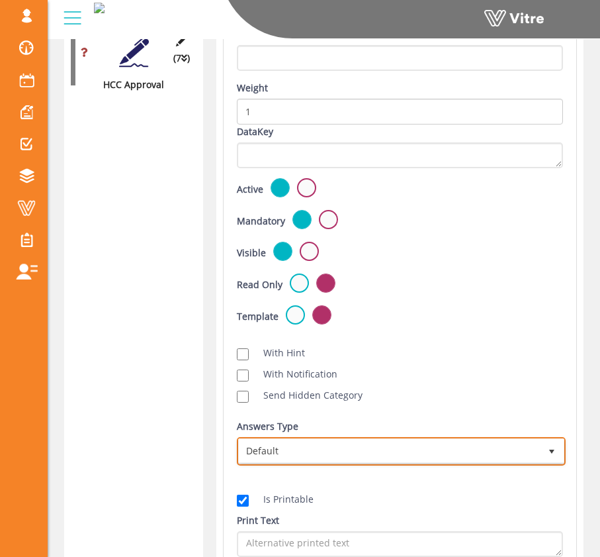
click at [330, 443] on span "Default" at bounding box center [389, 451] width 301 height 24
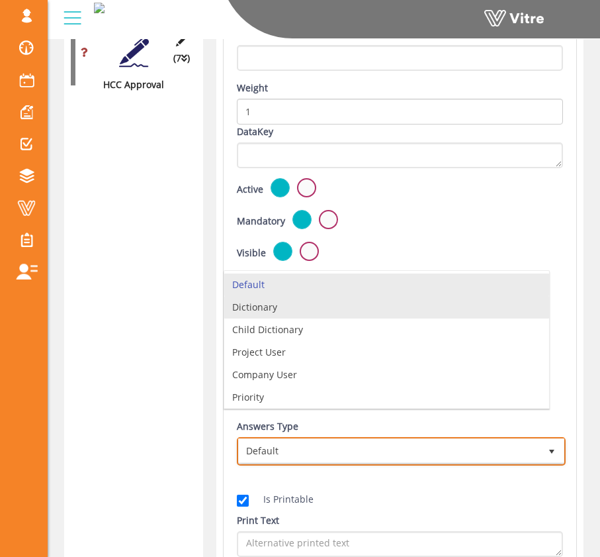
click at [305, 314] on li "Dictionary" at bounding box center [386, 307] width 325 height 23
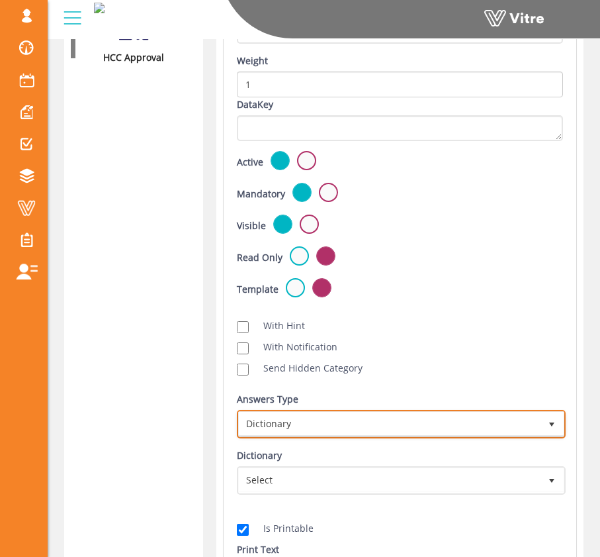
scroll to position [890, 0]
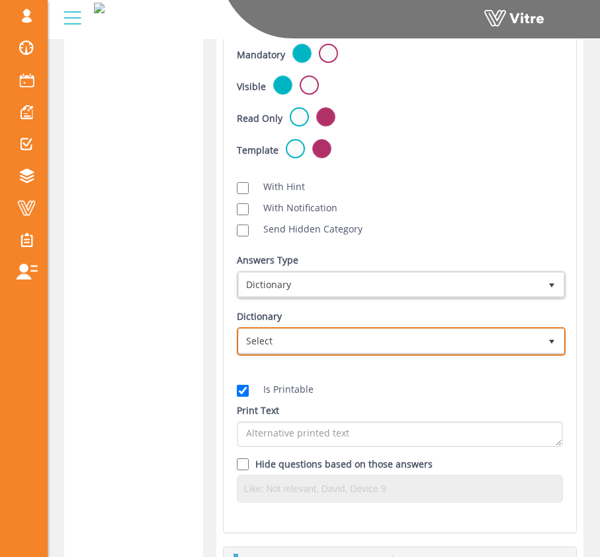
click at [372, 344] on span "Select" at bounding box center [389, 341] width 301 height 24
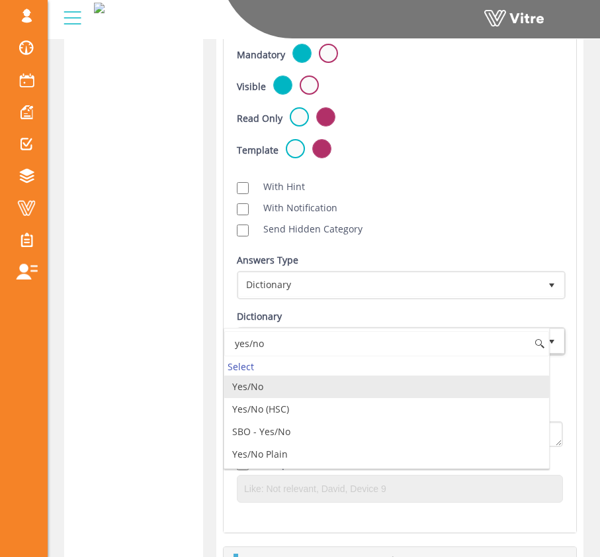
click at [339, 451] on li "Yes/No Plain" at bounding box center [386, 454] width 325 height 23
type input "yes/no"
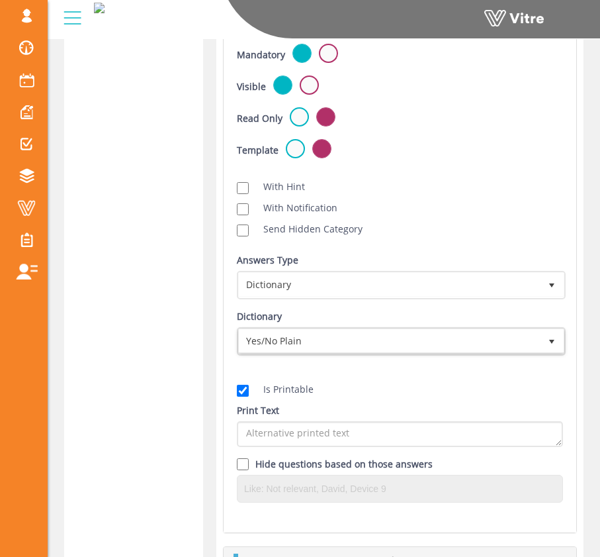
click at [361, 363] on div "Answers Type Dictionary 1 Answers Type Default 0 Module Select Form Context (li…" at bounding box center [400, 309] width 346 height 113
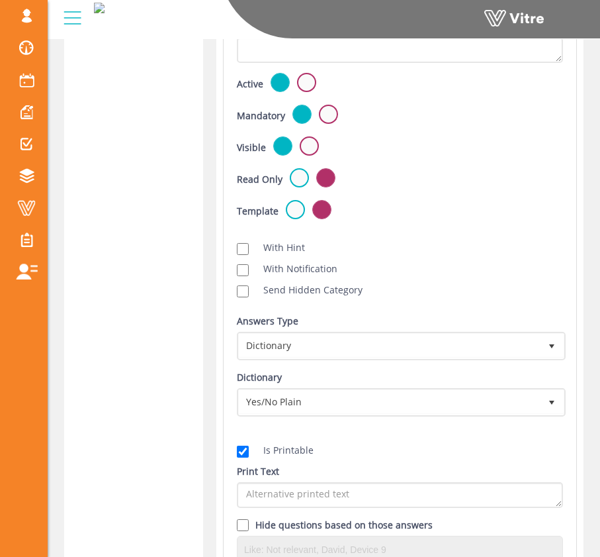
scroll to position [515, 0]
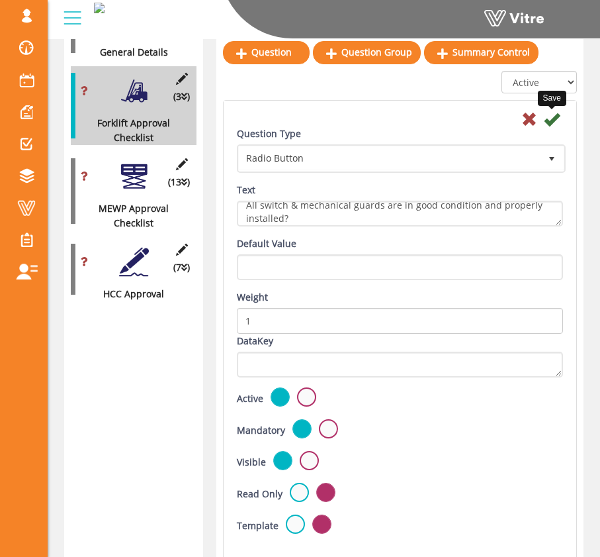
click at [553, 117] on icon at bounding box center [552, 119] width 16 height 16
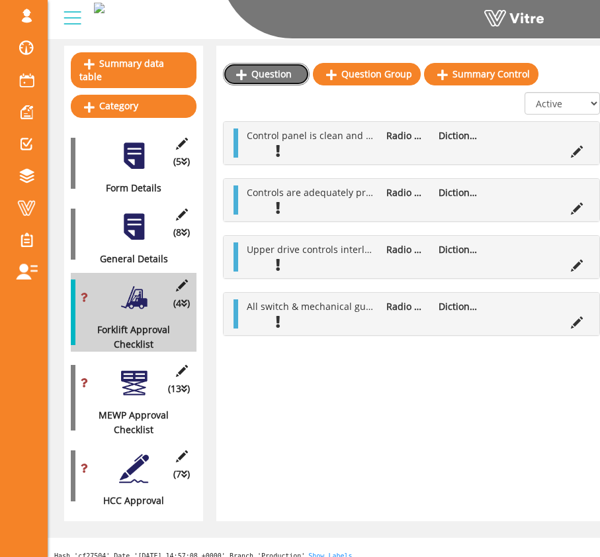
click at [263, 71] on link "Question" at bounding box center [266, 74] width 87 height 23
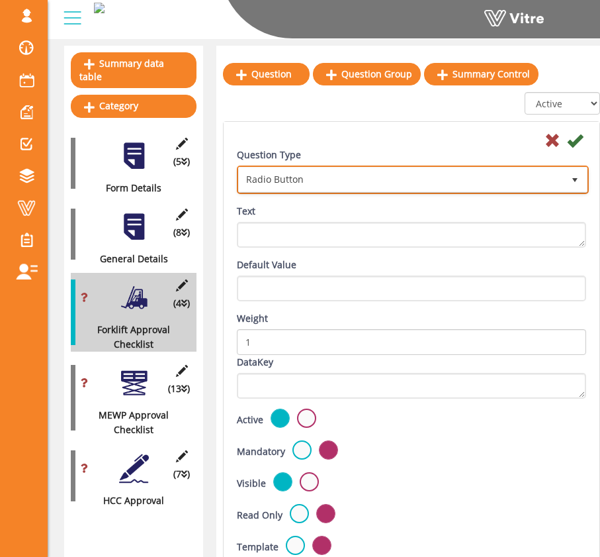
click at [323, 183] on span "Radio Button" at bounding box center [401, 179] width 324 height 24
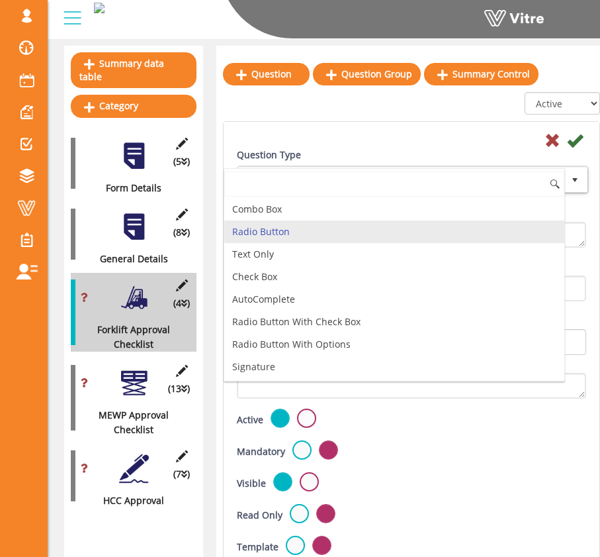
click at [316, 232] on li "Radio Button" at bounding box center [394, 231] width 340 height 23
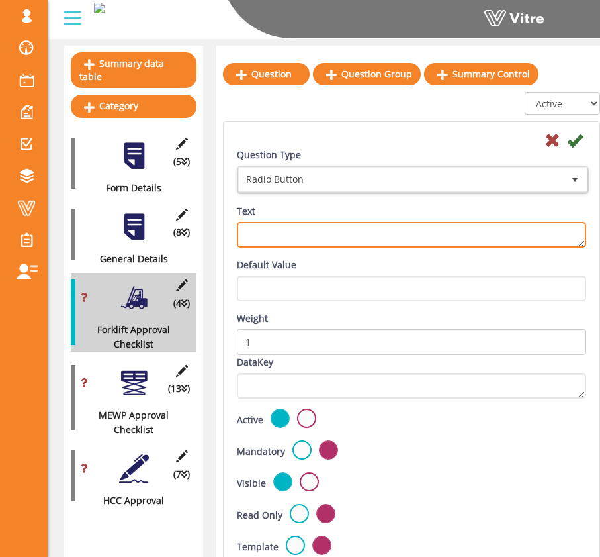
click at [319, 246] on textarea "Text" at bounding box center [411, 235] width 349 height 26
type textarea "Safety decals are in place and readable?"
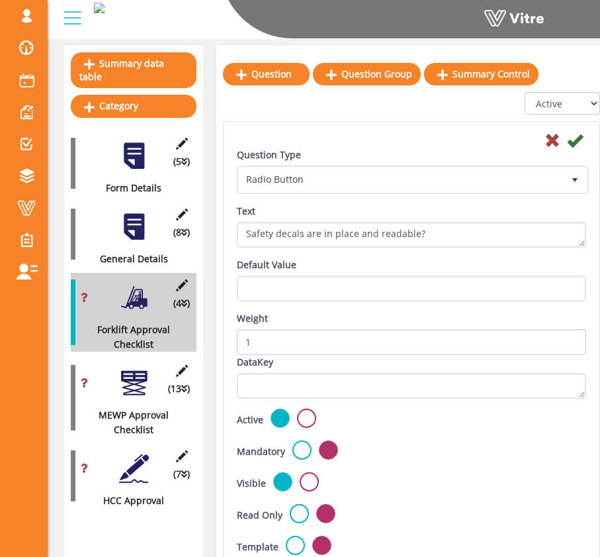
click at [363, 266] on div "Default Value" at bounding box center [411, 279] width 349 height 44
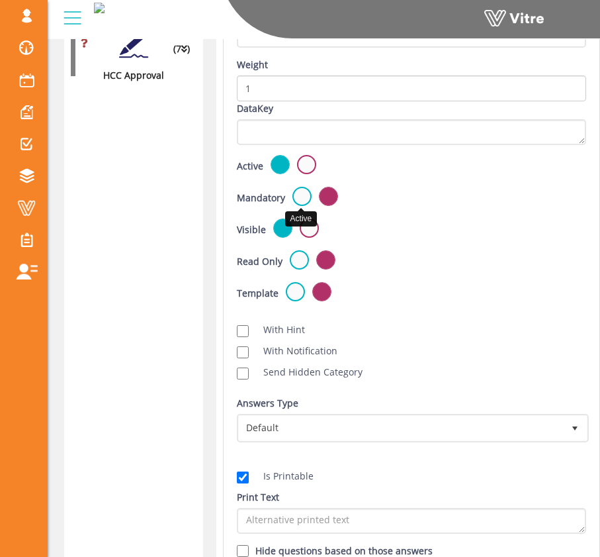
drag, startPoint x: 306, startPoint y: 199, endPoint x: 351, endPoint y: 226, distance: 52.8
click at [306, 199] on label at bounding box center [302, 196] width 19 height 19
click at [0, 0] on input "radio" at bounding box center [0, 0] width 0 height 0
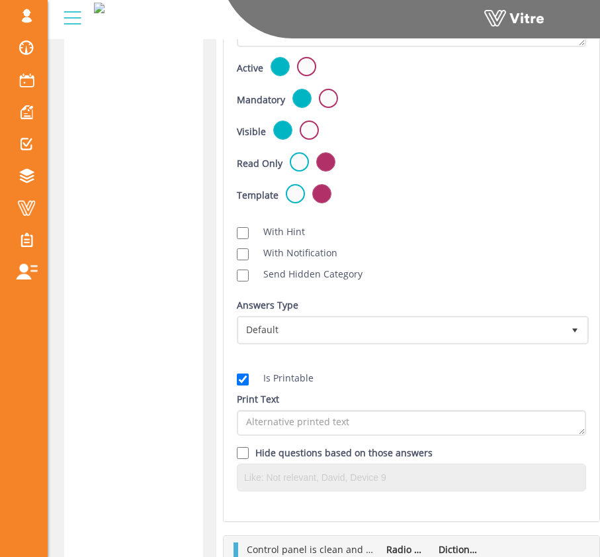
scroll to position [839, 0]
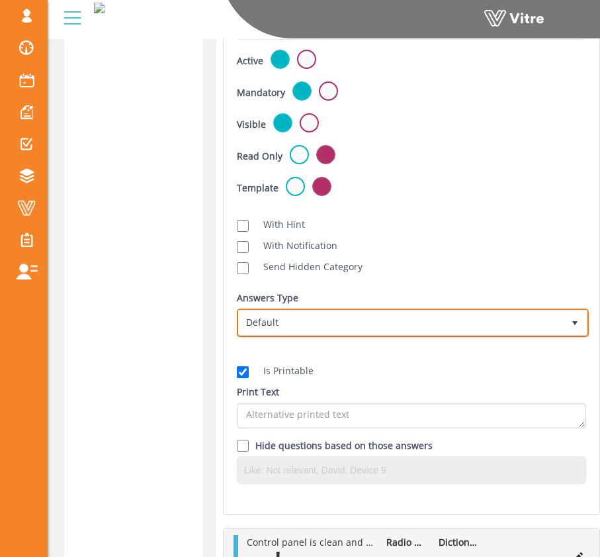
click at [403, 325] on span "Default" at bounding box center [401, 322] width 324 height 24
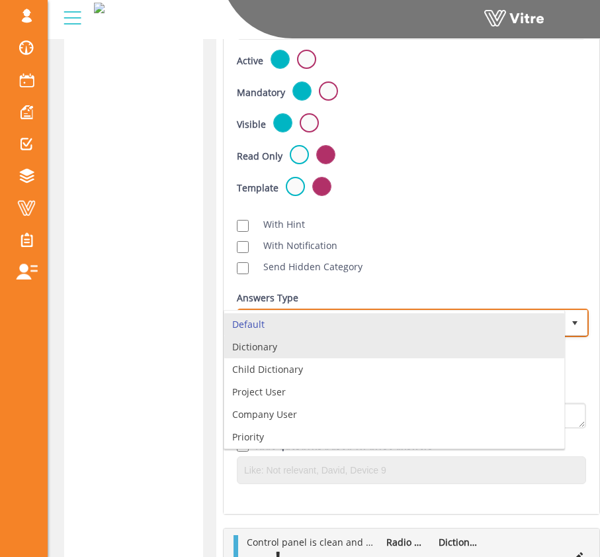
click at [376, 346] on li "Dictionary" at bounding box center [394, 347] width 340 height 23
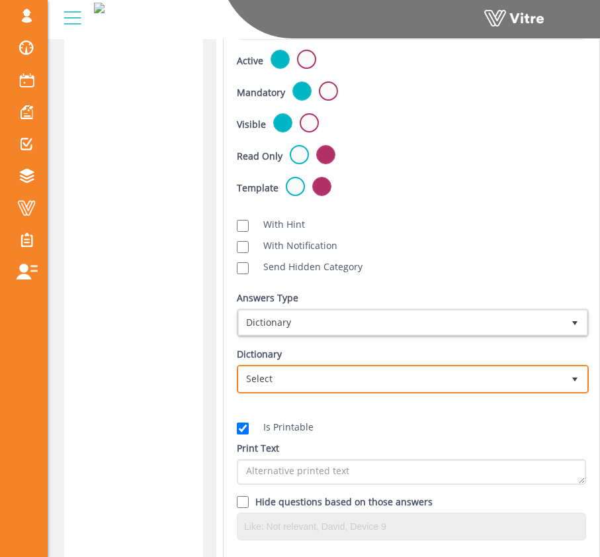
click at [402, 380] on span "Select" at bounding box center [401, 379] width 324 height 24
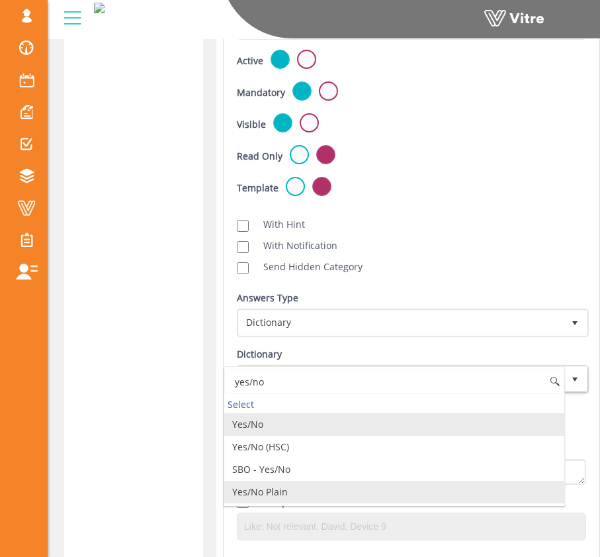
click at [324, 494] on li "Yes/No Plain" at bounding box center [394, 492] width 340 height 23
type input "yes/no"
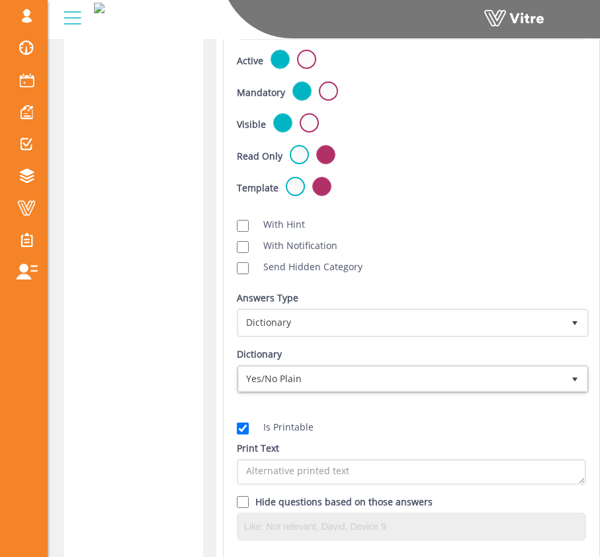
click at [512, 215] on div "Scan NFC Must scan With Hint With Notification Send Hidden Category No Image Op…" at bounding box center [411, 244] width 369 height 72
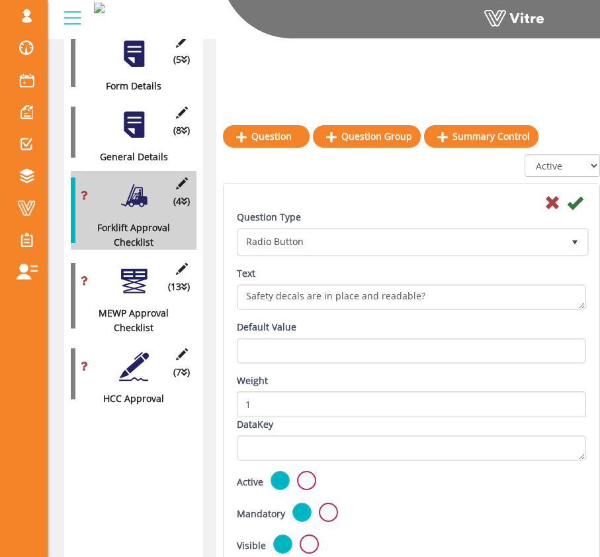
scroll to position [294, 0]
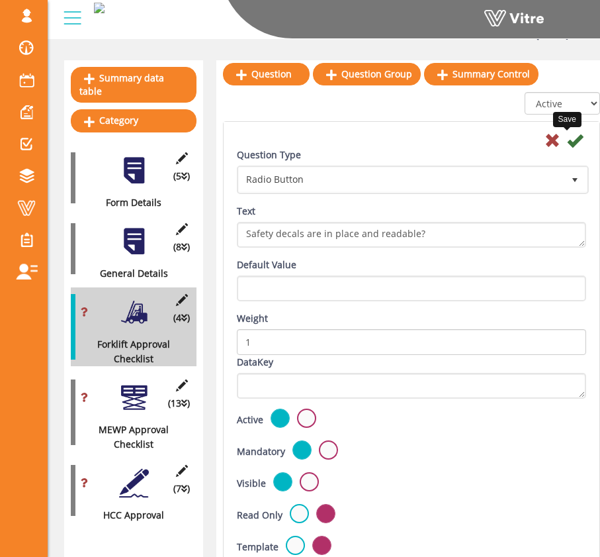
click at [568, 144] on icon at bounding box center [575, 140] width 16 height 16
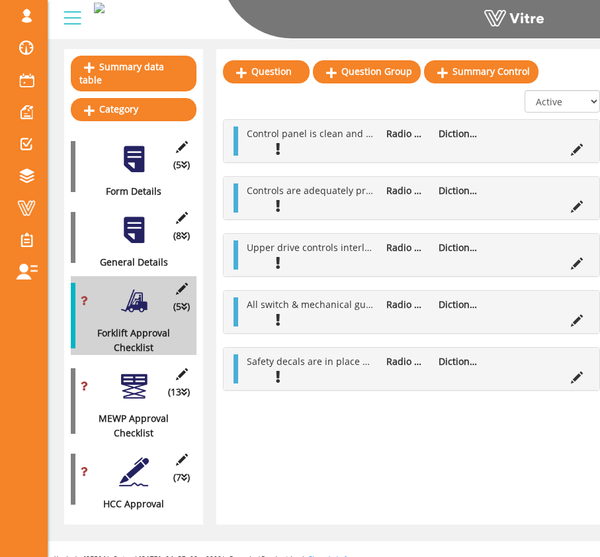
scroll to position [308, 0]
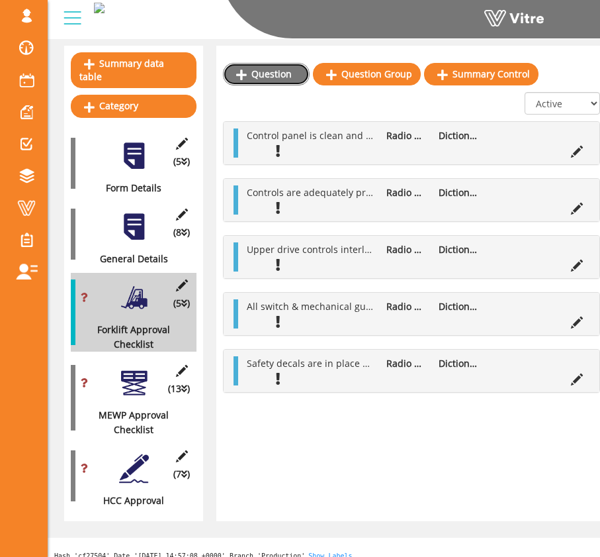
click at [269, 77] on link "Question" at bounding box center [266, 74] width 87 height 23
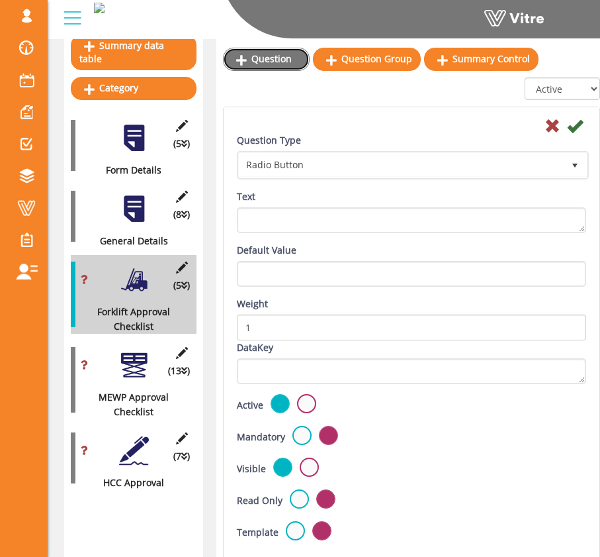
scroll to position [329, 0]
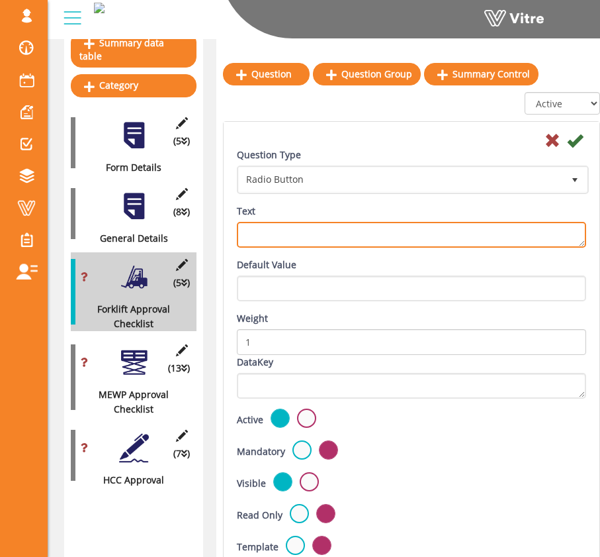
click at [326, 248] on textarea "Text" at bounding box center [411, 235] width 349 height 26
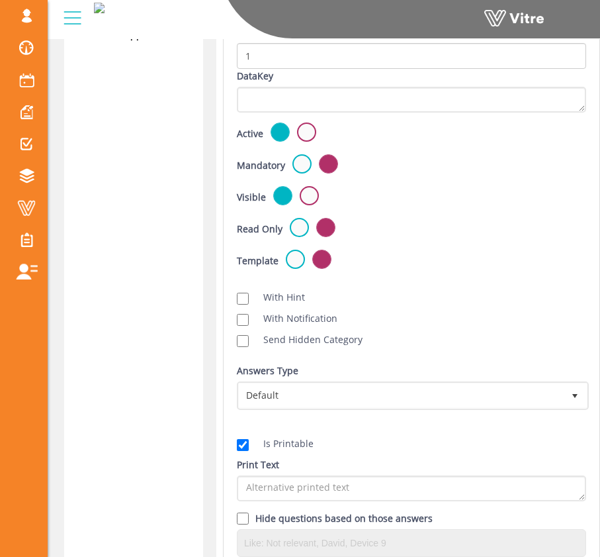
scroll to position [823, 0]
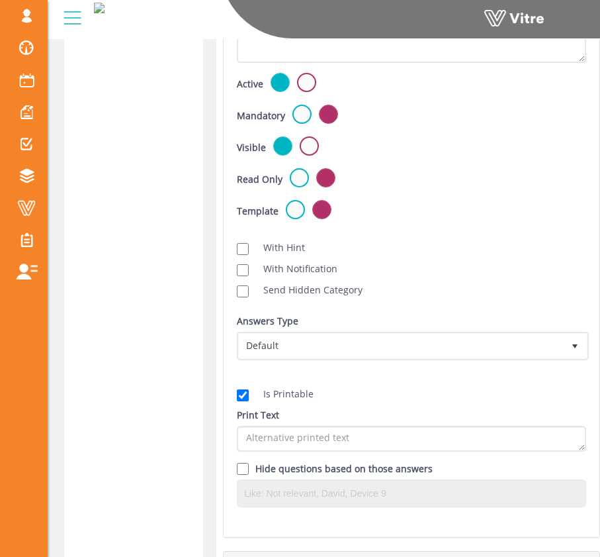
type textarea "The manufacturers operations manual is stored on forklift?"
click at [299, 103] on div "Active Mandatory Visible Read Only Template Draft Name" at bounding box center [411, 152] width 369 height 159
click at [302, 110] on label at bounding box center [302, 114] width 19 height 19
click at [0, 0] on input "radio" at bounding box center [0, 0] width 0 height 0
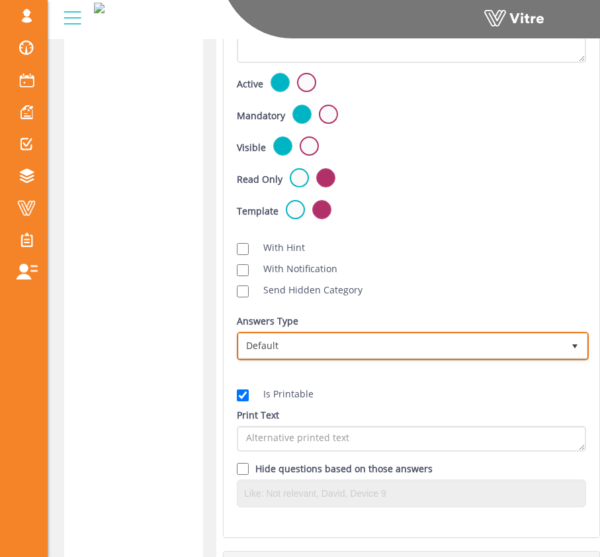
click at [367, 346] on span "Default" at bounding box center [401, 346] width 324 height 24
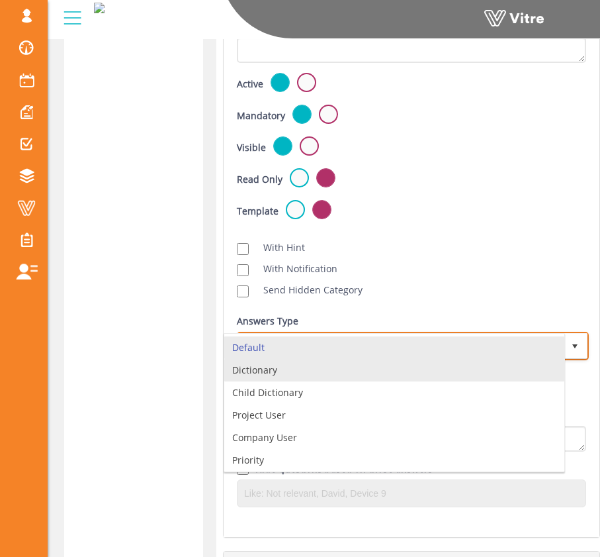
click at [349, 363] on li "Dictionary" at bounding box center [394, 370] width 340 height 23
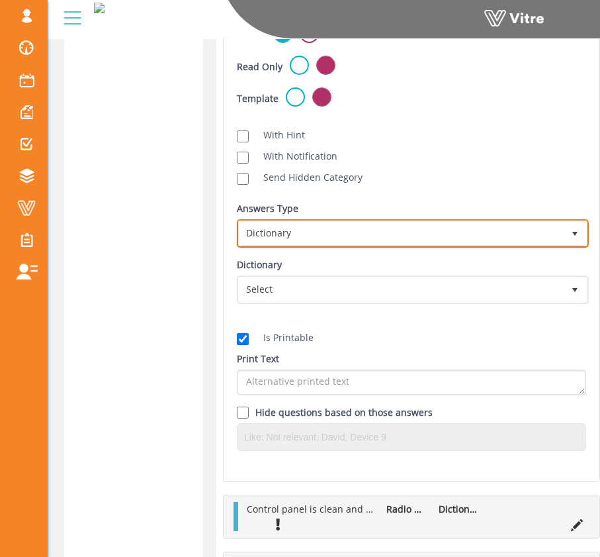
scroll to position [929, 0]
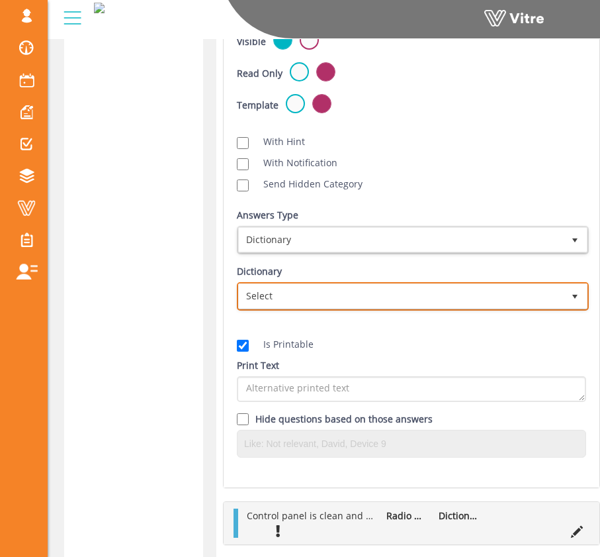
click at [424, 289] on span "Select" at bounding box center [401, 296] width 324 height 24
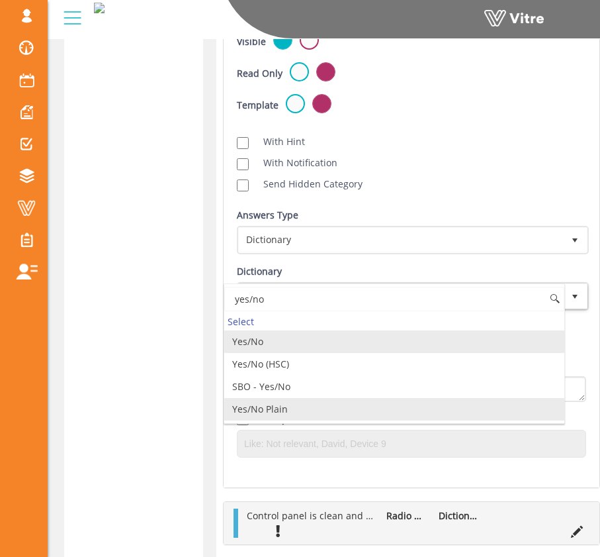
click at [354, 405] on li "Yes/No Plain" at bounding box center [394, 409] width 340 height 23
type input "yes/no"
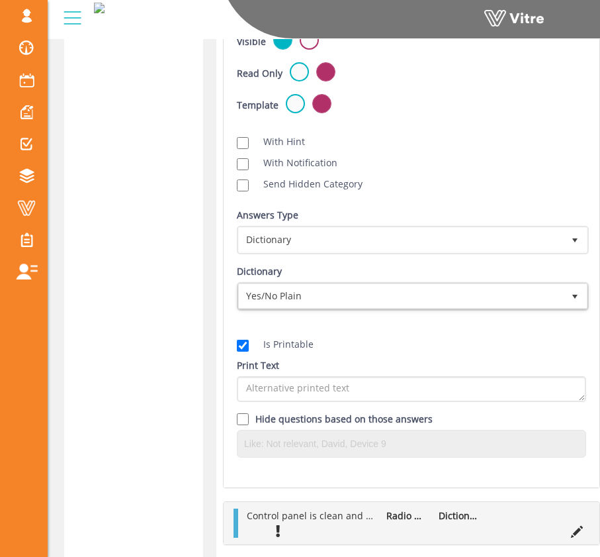
click at [559, 199] on div "Question Type Radio Button 3 Text The manufacturers operations manual is stored…" at bounding box center [411, 86] width 349 height 761
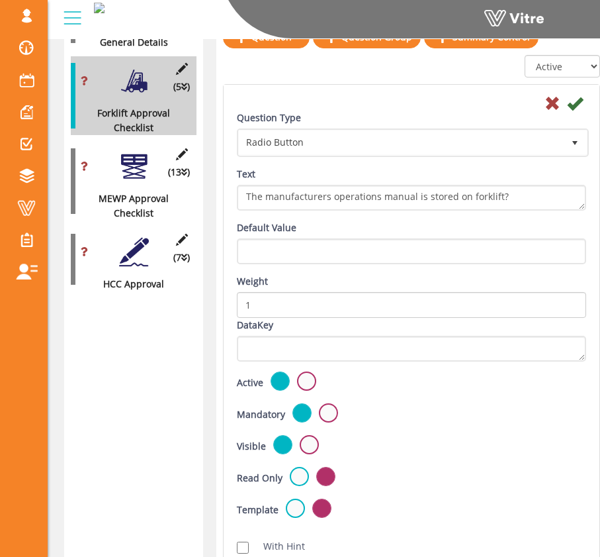
scroll to position [520, 0]
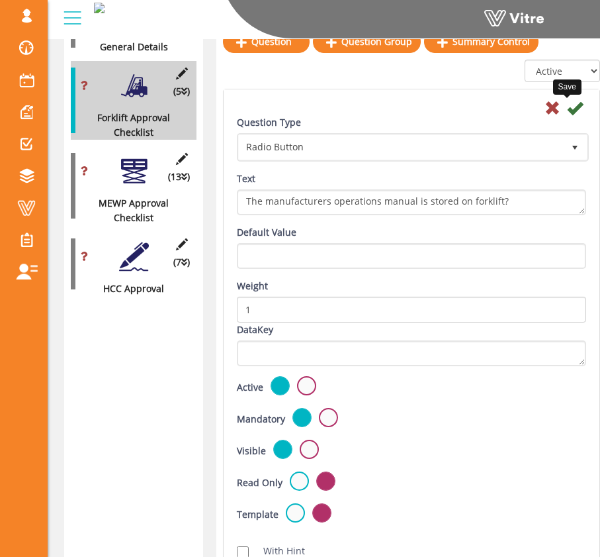
click at [567, 110] on icon at bounding box center [575, 108] width 16 height 16
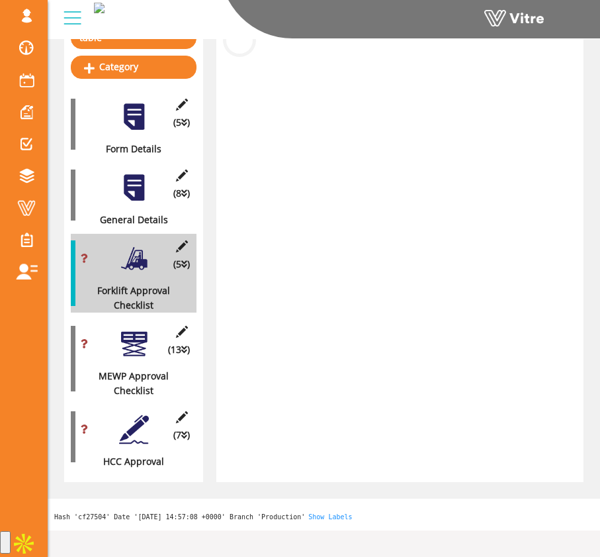
scroll to position [308, 0]
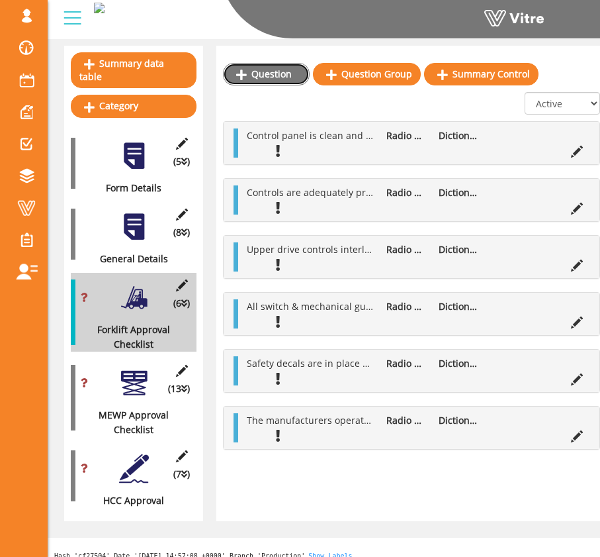
click at [271, 77] on link "Question" at bounding box center [266, 74] width 87 height 23
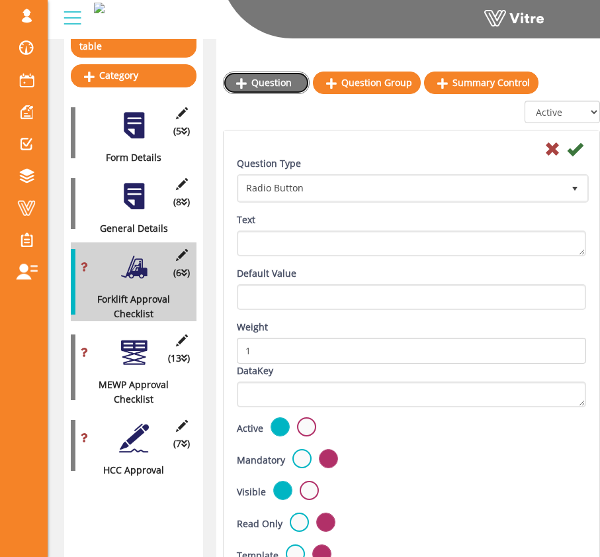
scroll to position [347, 0]
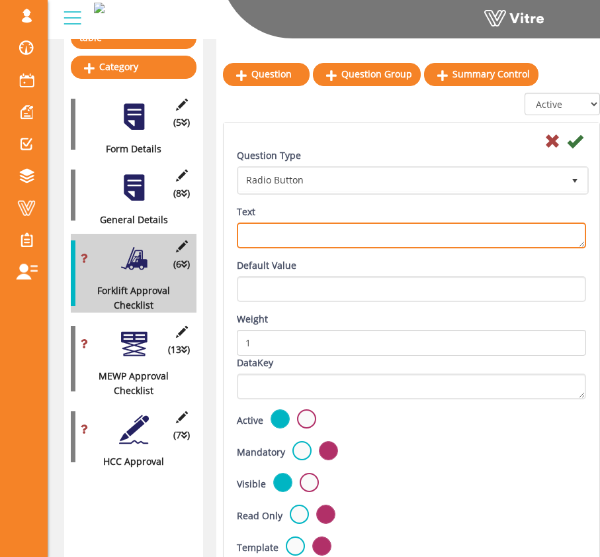
click at [391, 227] on textarea "Text" at bounding box center [411, 235] width 349 height 26
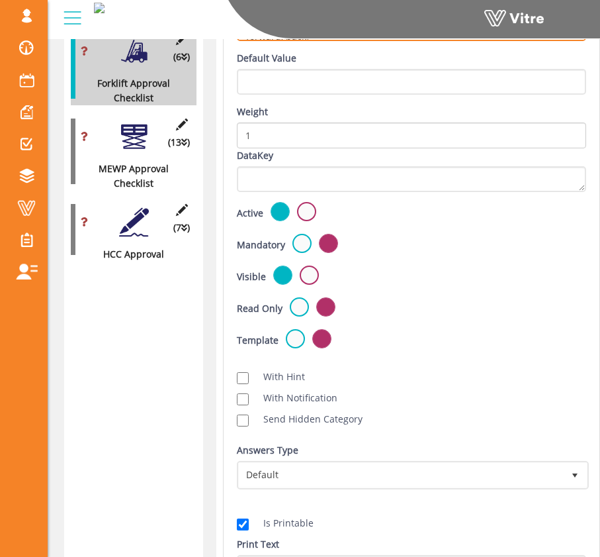
scroll to position [585, 0]
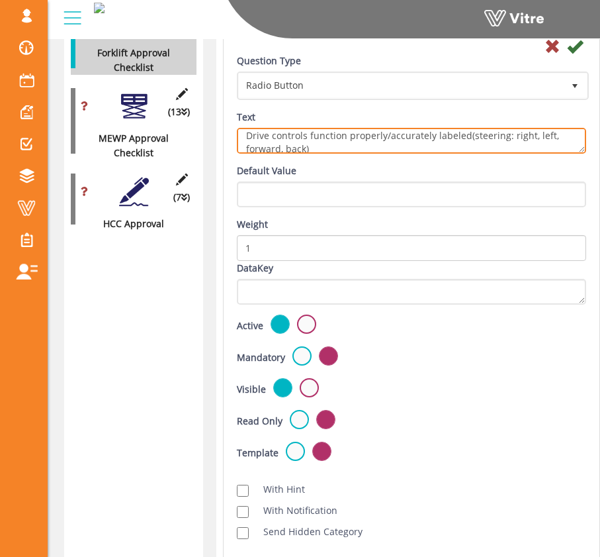
type textarea "Drive controls function properly/accurately labeled(steering: right, left, forw…"
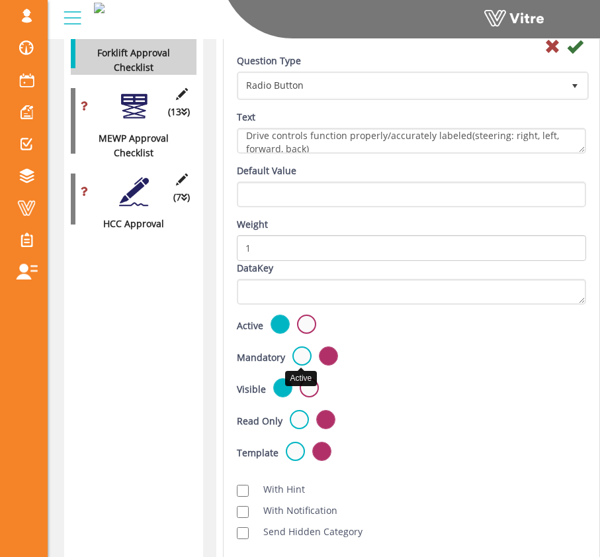
click at [308, 350] on label at bounding box center [302, 355] width 19 height 19
click at [0, 0] on input "radio" at bounding box center [0, 0] width 0 height 0
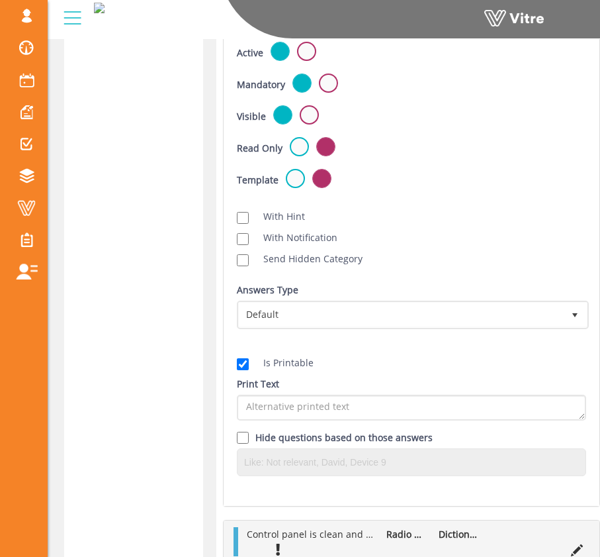
scroll to position [860, 0]
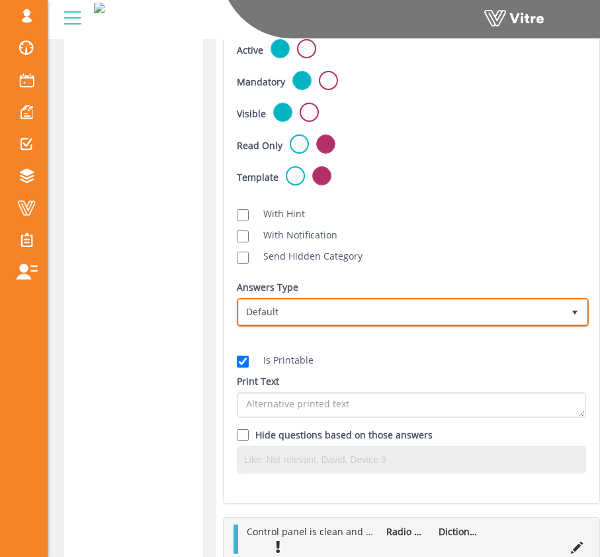
click at [305, 312] on span "Default" at bounding box center [401, 312] width 324 height 24
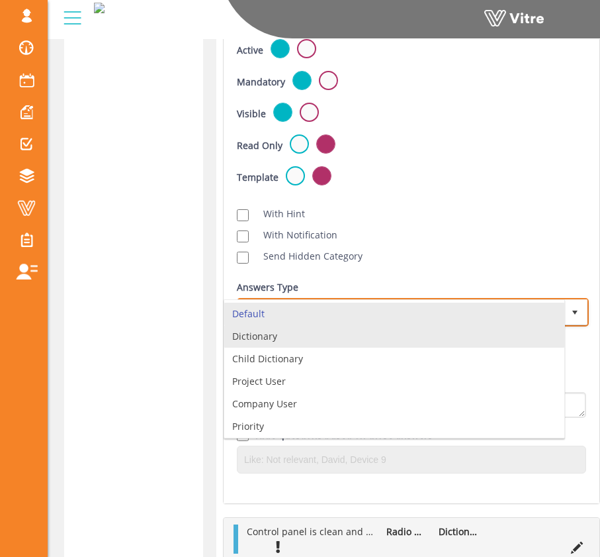
click at [312, 336] on li "Dictionary" at bounding box center [394, 336] width 340 height 23
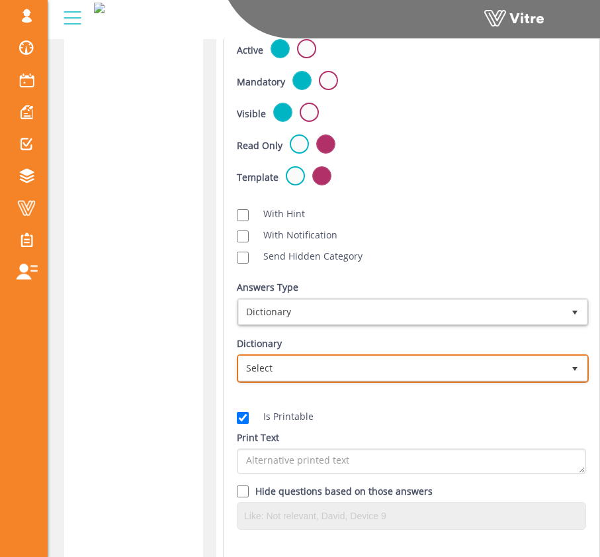
click at [349, 363] on span "Select" at bounding box center [401, 368] width 324 height 24
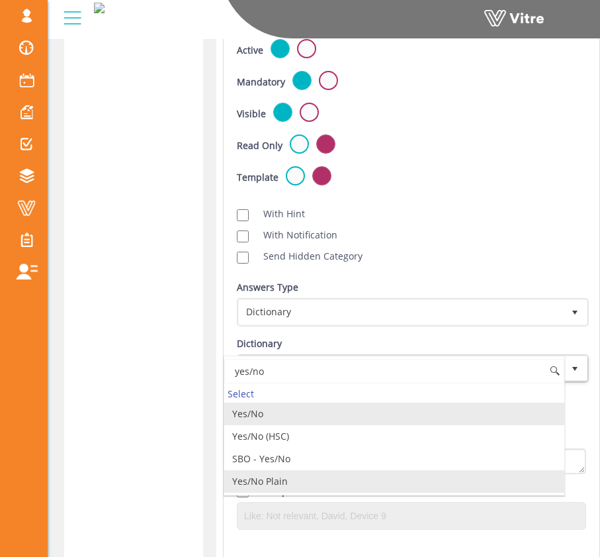
click at [355, 482] on li "Yes/No Plain" at bounding box center [394, 481] width 340 height 23
type input "yes/no"
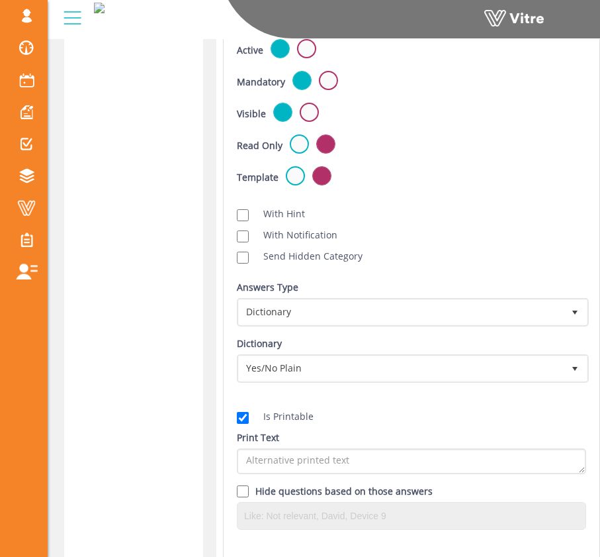
click at [475, 398] on div "Is Printable Print Text Hide questions based on those answers" at bounding box center [411, 465] width 369 height 147
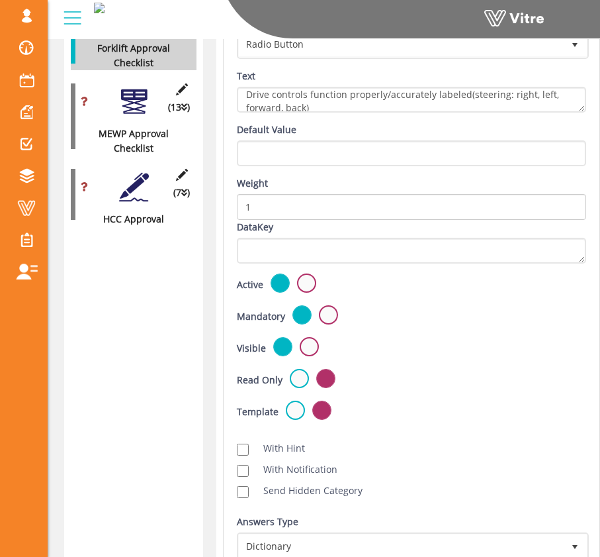
scroll to position [395, 0]
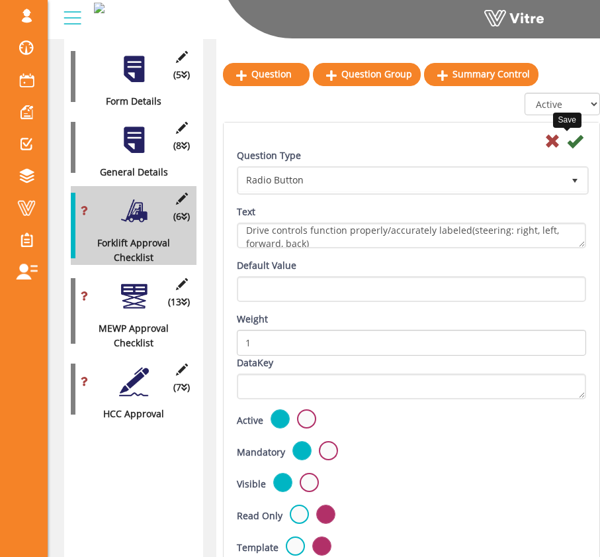
click at [570, 146] on icon at bounding box center [575, 141] width 16 height 16
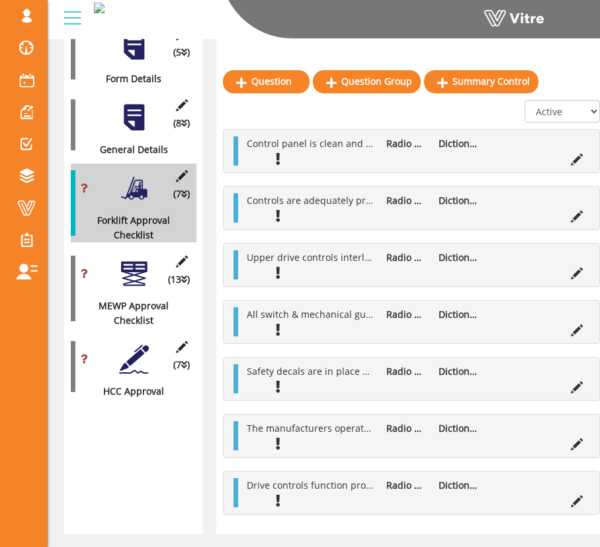
scroll to position [425, 0]
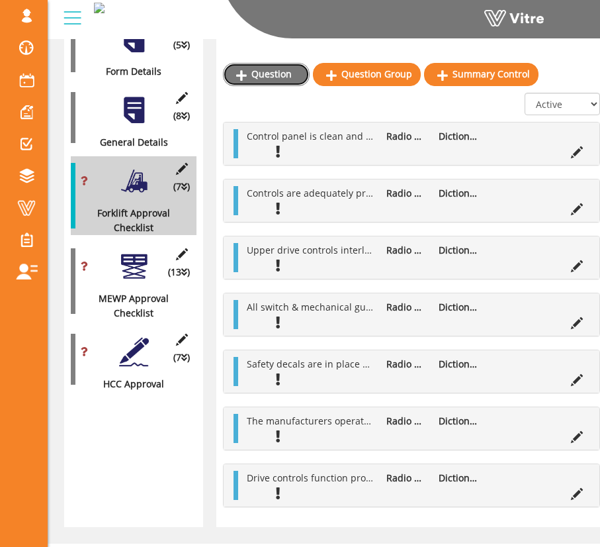
click at [290, 72] on link "Question" at bounding box center [266, 74] width 87 height 23
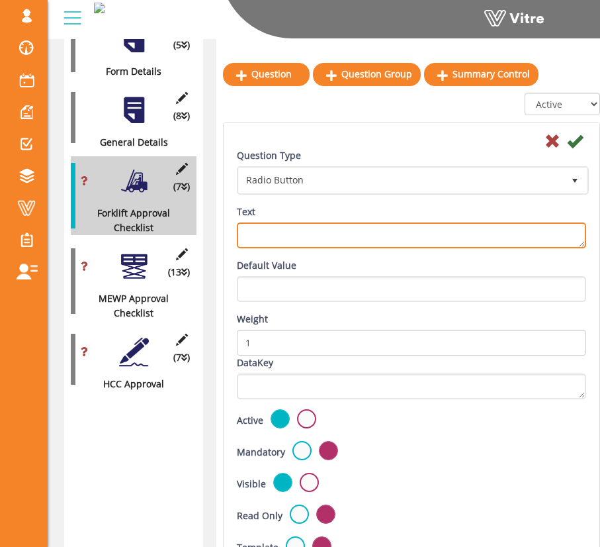
click at [314, 228] on textarea "Text" at bounding box center [411, 235] width 349 height 26
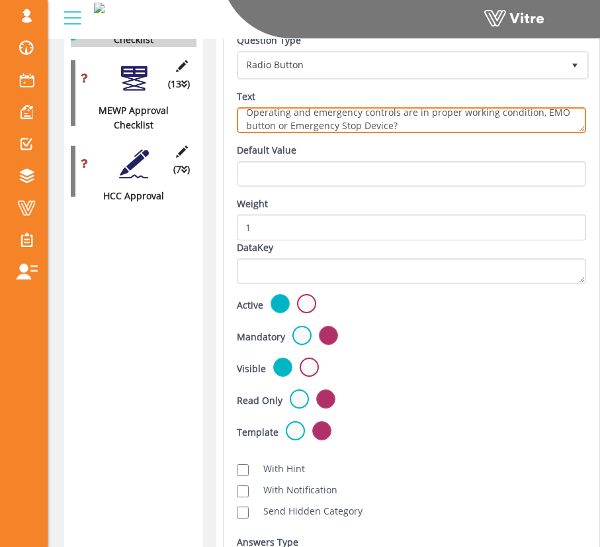
scroll to position [0, 0]
type textarea "Operating and emergency controls are in proper working condition, EMO button or…"
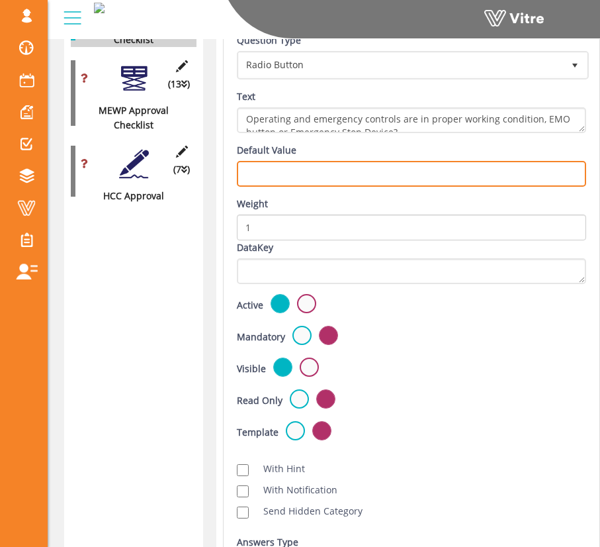
click at [391, 168] on input "text" at bounding box center [411, 174] width 349 height 26
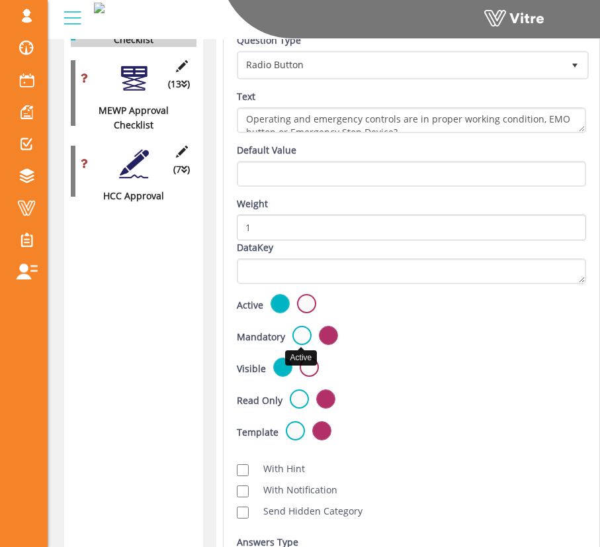
click at [299, 334] on label at bounding box center [302, 335] width 19 height 19
click at [0, 0] on input "radio" at bounding box center [0, 0] width 0 height 0
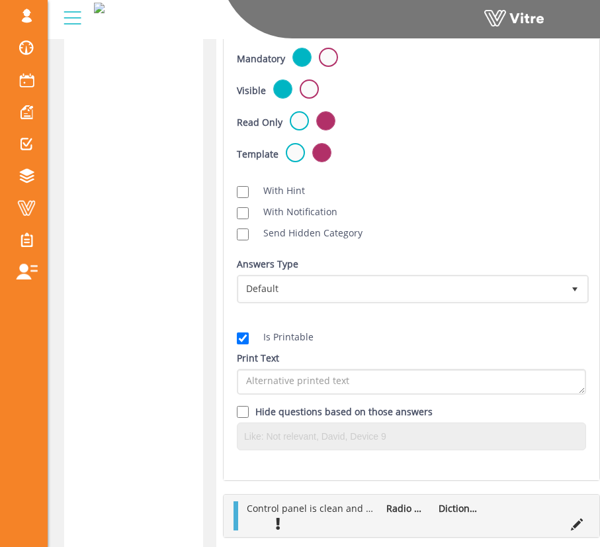
scroll to position [892, 0]
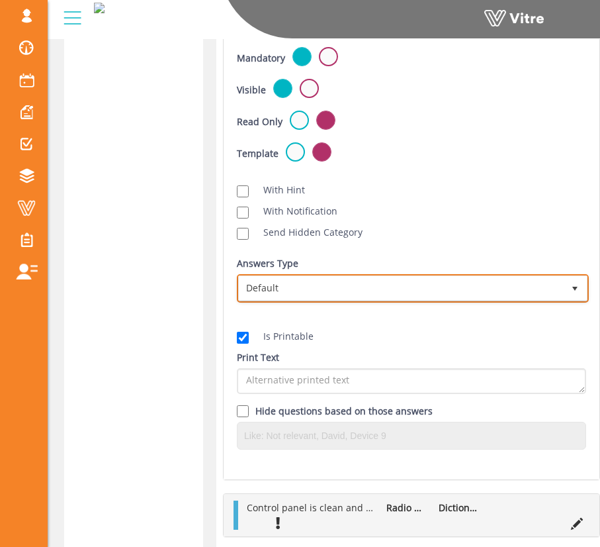
click at [312, 283] on span "Default" at bounding box center [401, 288] width 324 height 24
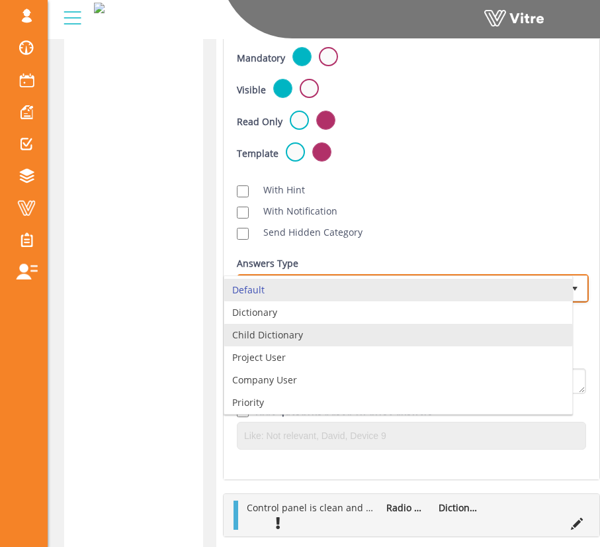
click at [309, 312] on li "Dictionary" at bounding box center [398, 312] width 348 height 23
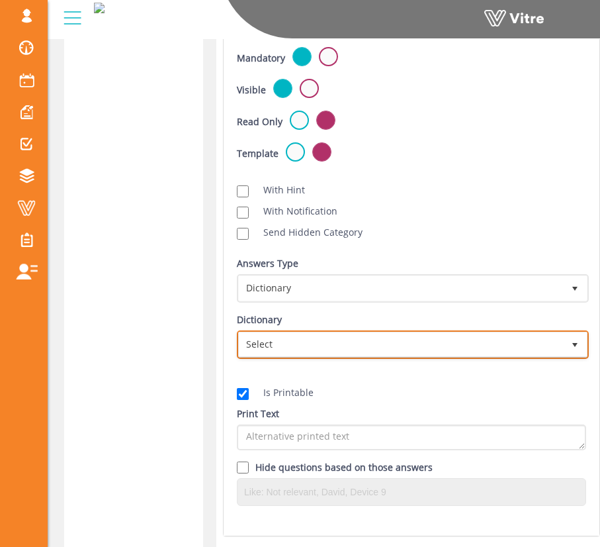
click at [401, 342] on span "Select" at bounding box center [401, 344] width 324 height 24
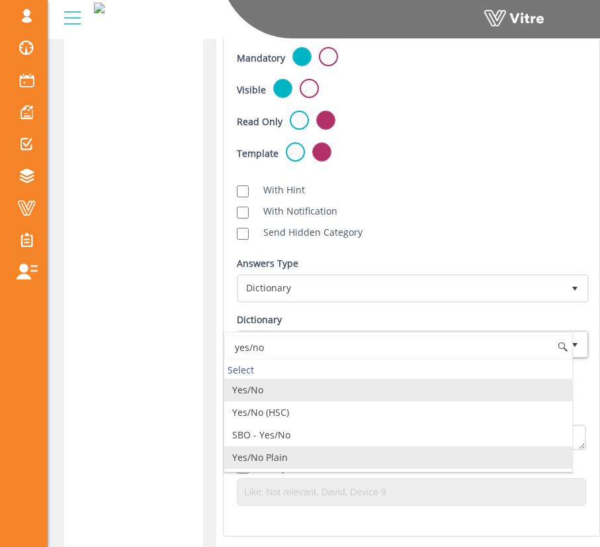
click at [445, 456] on li "Yes/No Plain" at bounding box center [398, 457] width 348 height 23
type input "yes/no"
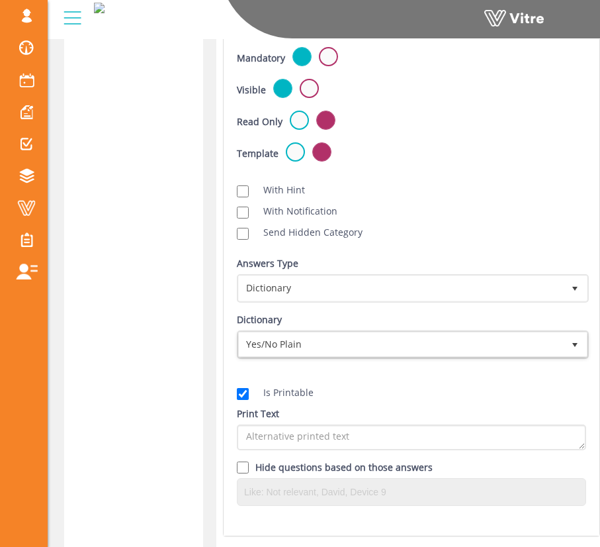
click at [475, 383] on div "Is Printable Print Text Hide questions based on those answers" at bounding box center [411, 442] width 369 height 147
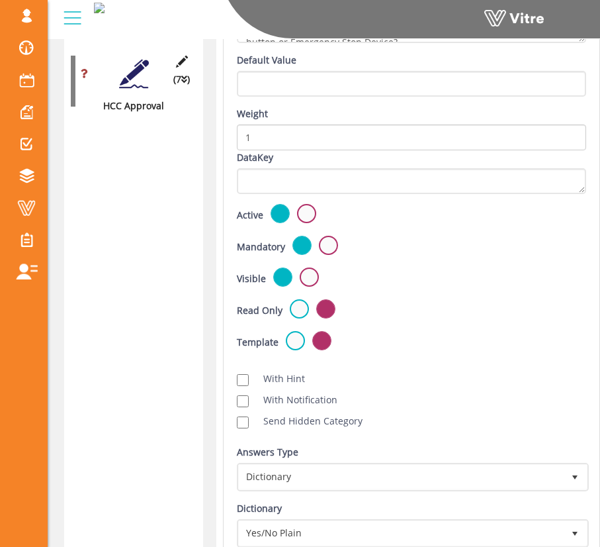
scroll to position [272, 0]
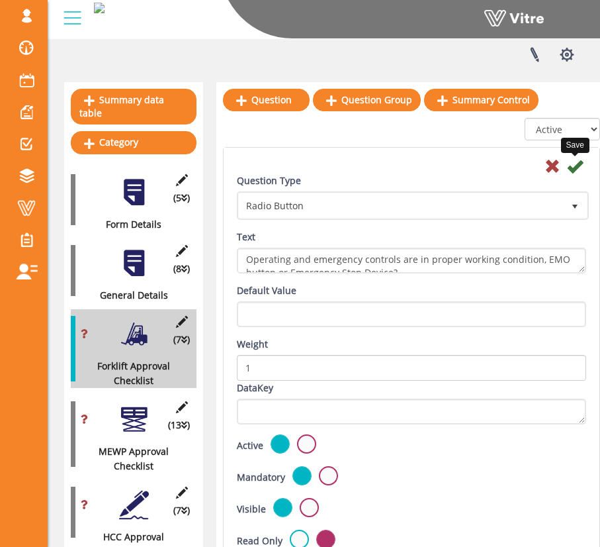
click at [582, 167] on icon at bounding box center [575, 166] width 16 height 16
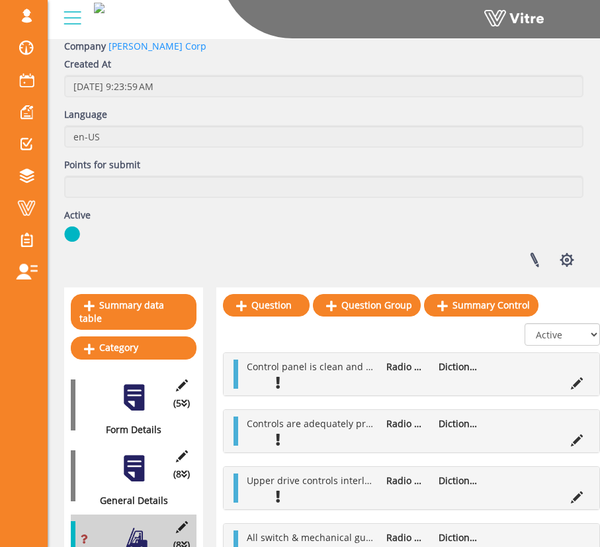
scroll to position [70, 0]
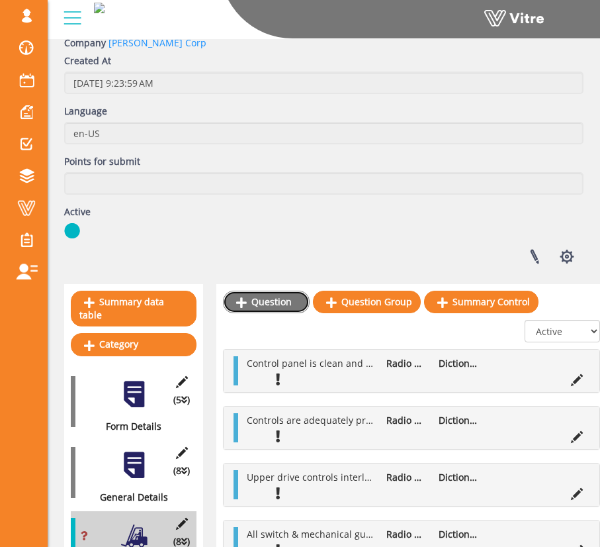
click at [292, 300] on link "Question" at bounding box center [266, 302] width 87 height 23
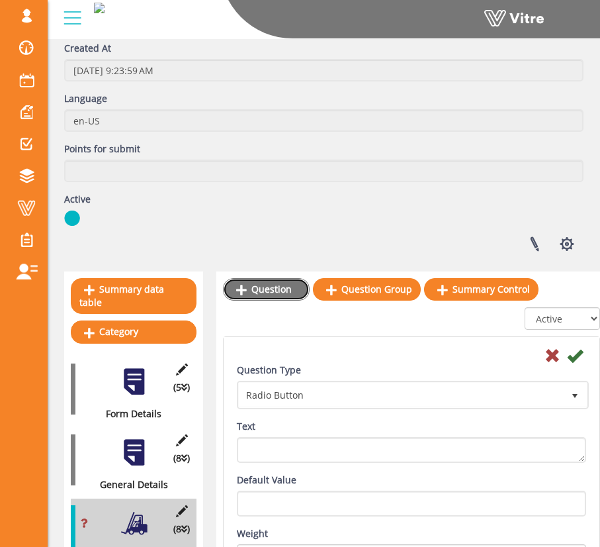
scroll to position [287, 0]
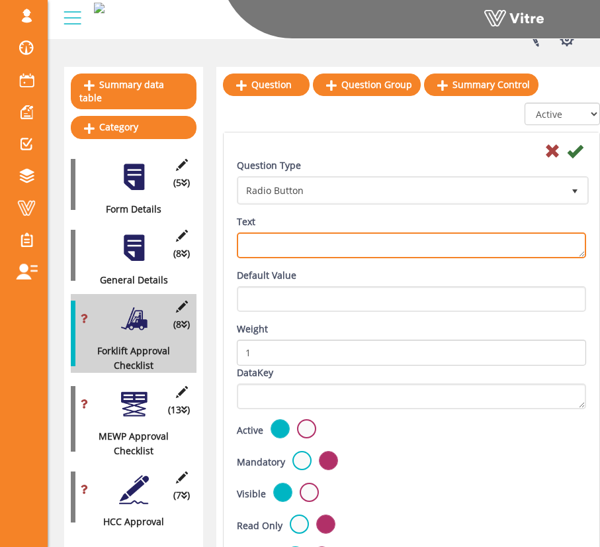
click at [324, 242] on textarea "Text" at bounding box center [411, 245] width 349 height 26
type textarea "I"
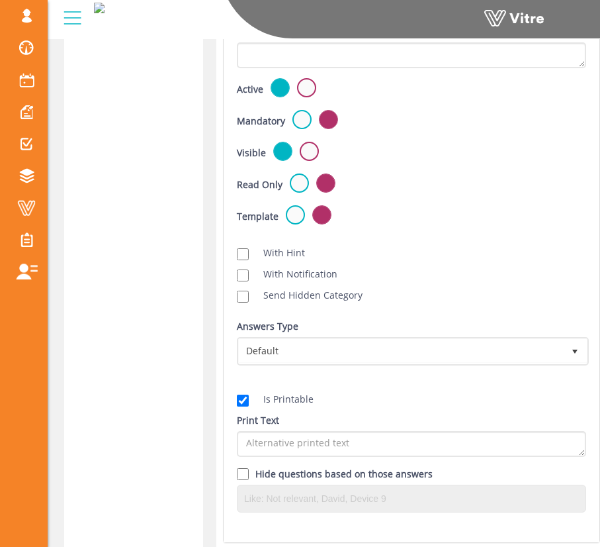
scroll to position [1046, 0]
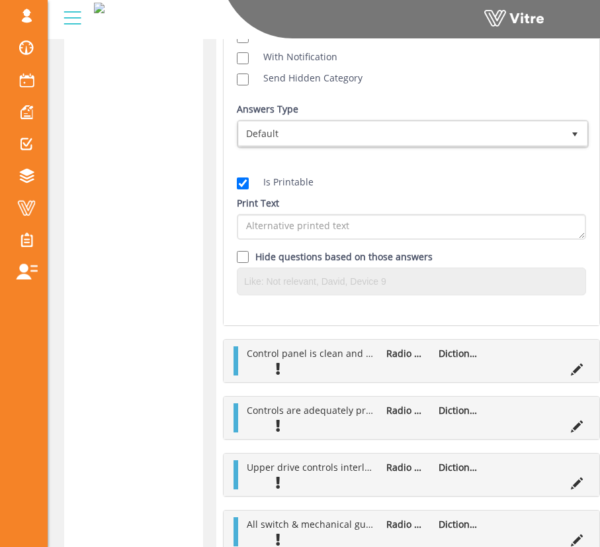
type textarea "Battery and hydraulic equipment cases in good condition?"
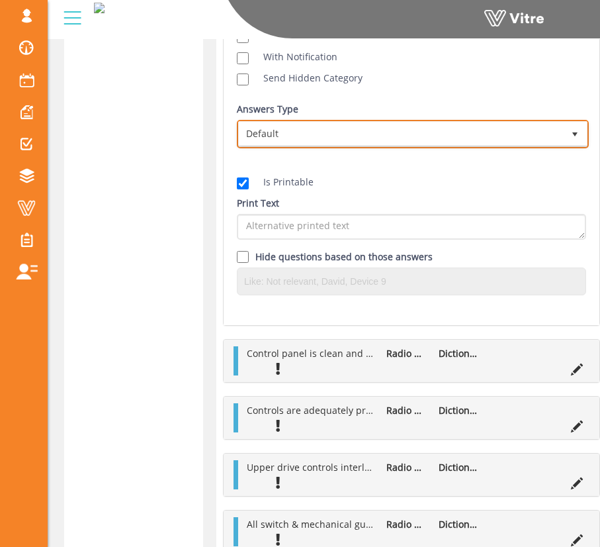
click at [338, 136] on span "Default" at bounding box center [401, 134] width 324 height 24
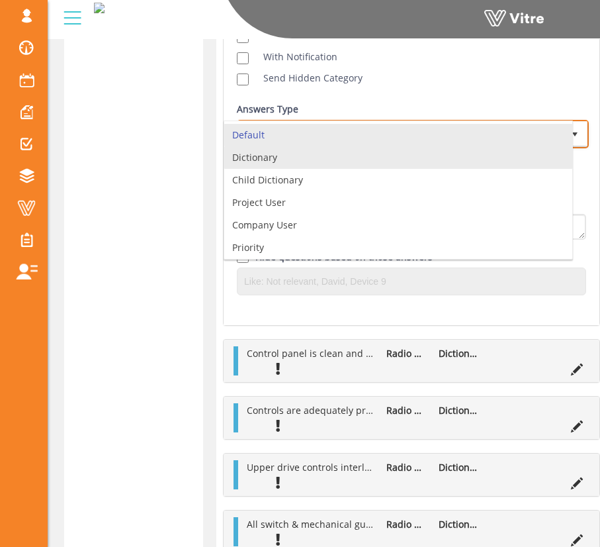
click at [329, 155] on li "Dictionary" at bounding box center [398, 157] width 348 height 23
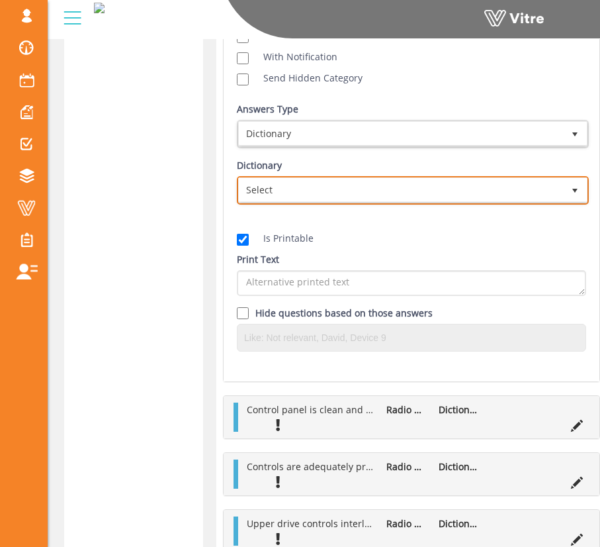
click at [355, 179] on span "Select" at bounding box center [401, 190] width 324 height 24
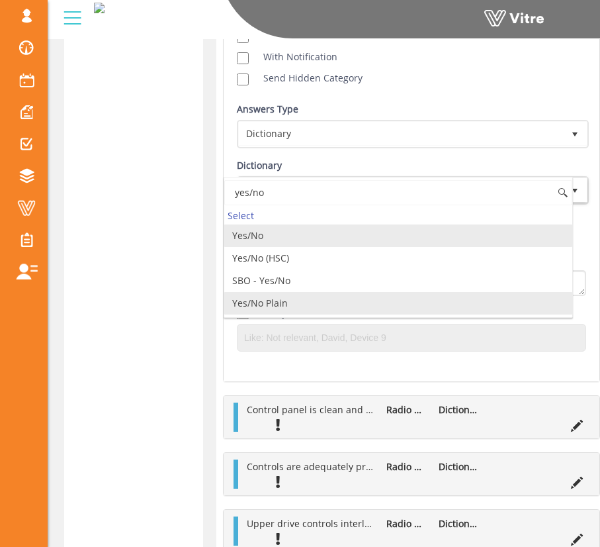
click at [349, 296] on li "Yes/No Plain" at bounding box center [398, 303] width 348 height 23
type input "yes/no"
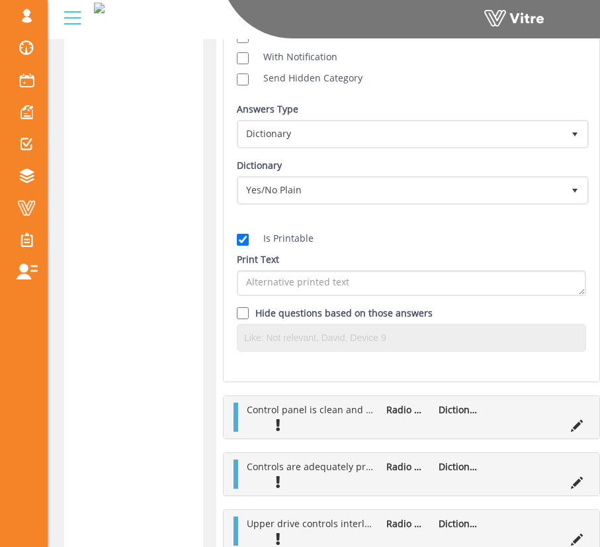
click at [408, 246] on div "Is Printable Print Text Hide questions based on those answers" at bounding box center [411, 287] width 369 height 147
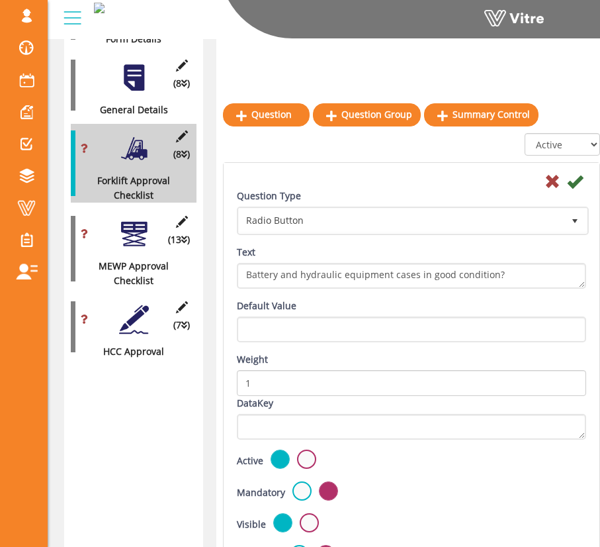
scroll to position [401, 0]
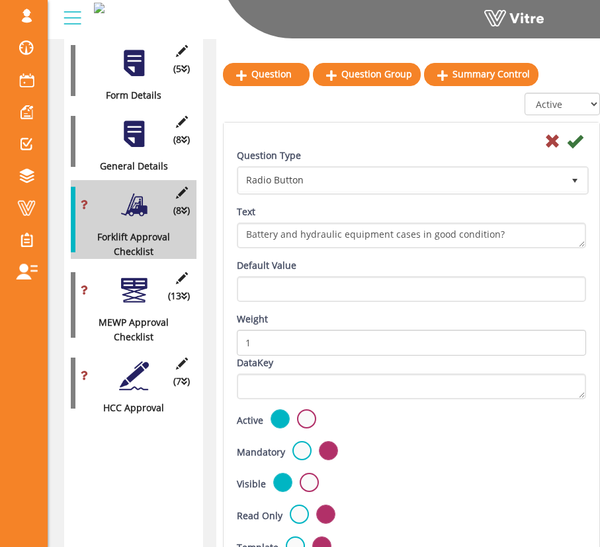
click at [575, 144] on icon at bounding box center [575, 141] width 16 height 16
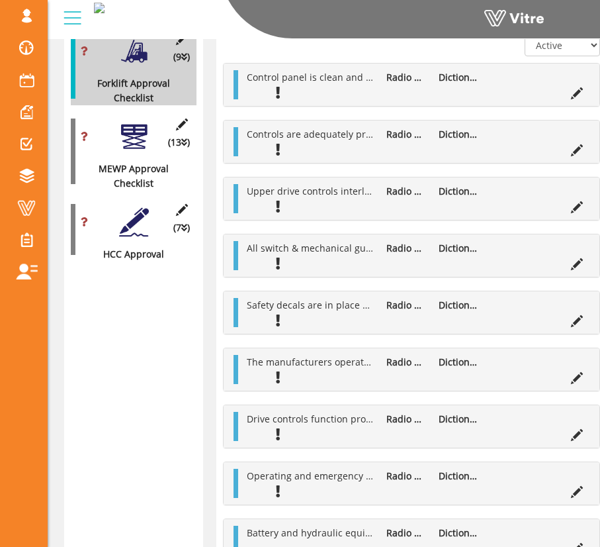
scroll to position [374, 0]
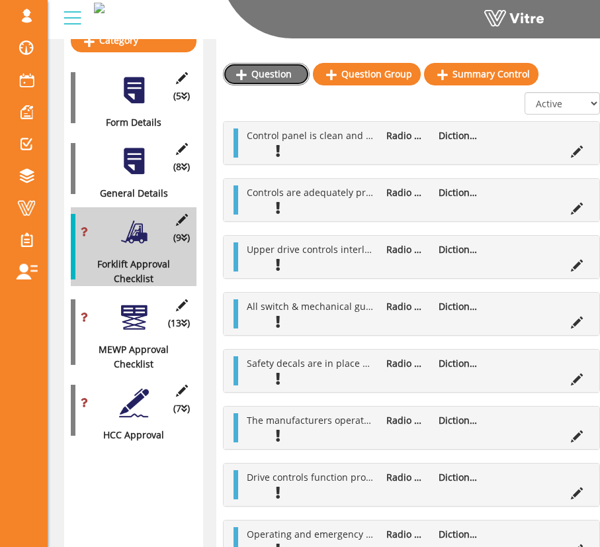
click at [279, 81] on link "Question" at bounding box center [266, 74] width 87 height 23
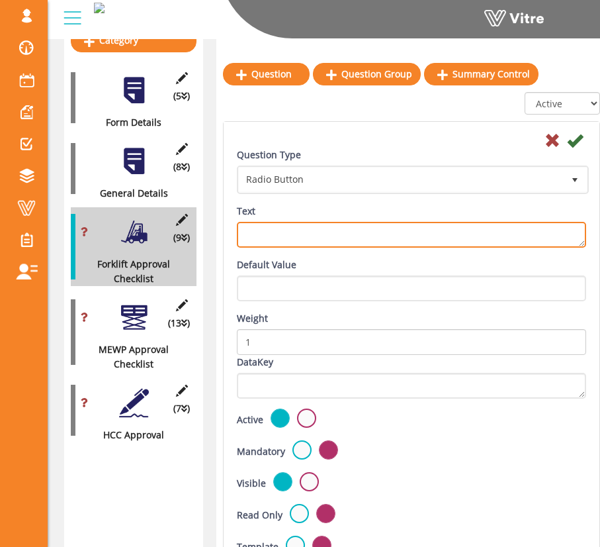
click at [364, 235] on textarea "Text" at bounding box center [411, 235] width 349 height 26
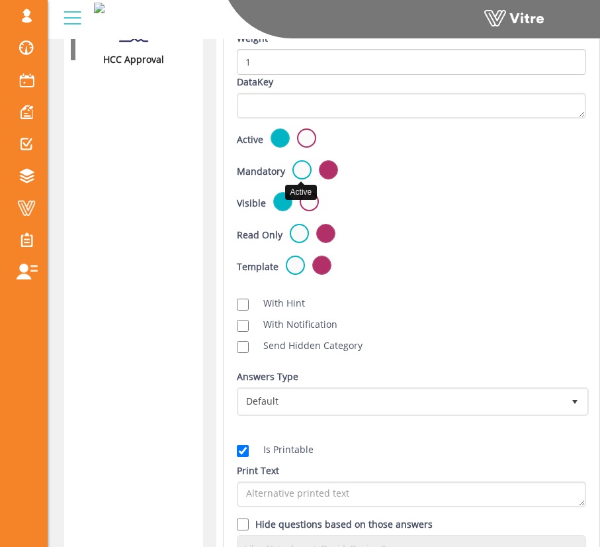
type textarea "Lifting controls function properly/accurately labeled?"
click at [301, 162] on label at bounding box center [302, 169] width 19 height 19
click at [0, 0] on input "radio" at bounding box center [0, 0] width 0 height 0
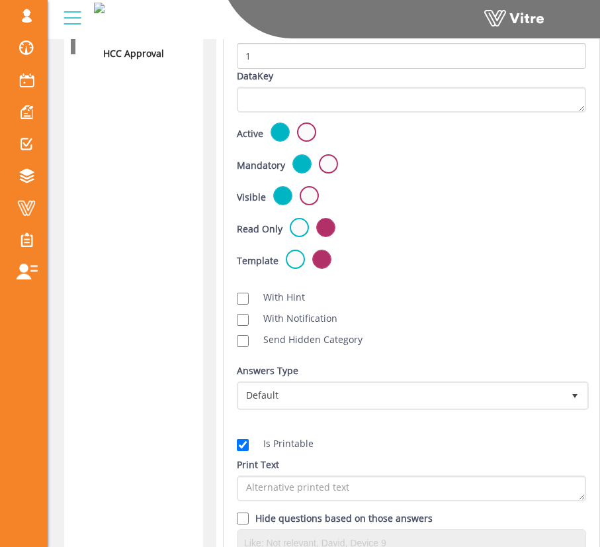
scroll to position [772, 0]
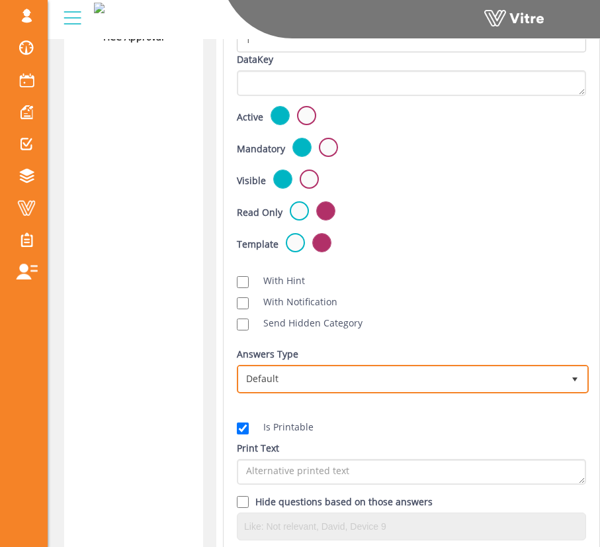
click at [355, 376] on span "Default" at bounding box center [401, 379] width 324 height 24
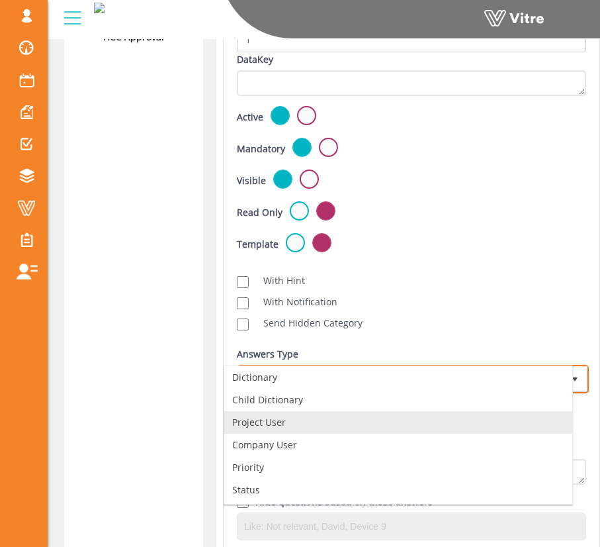
scroll to position [23, 0]
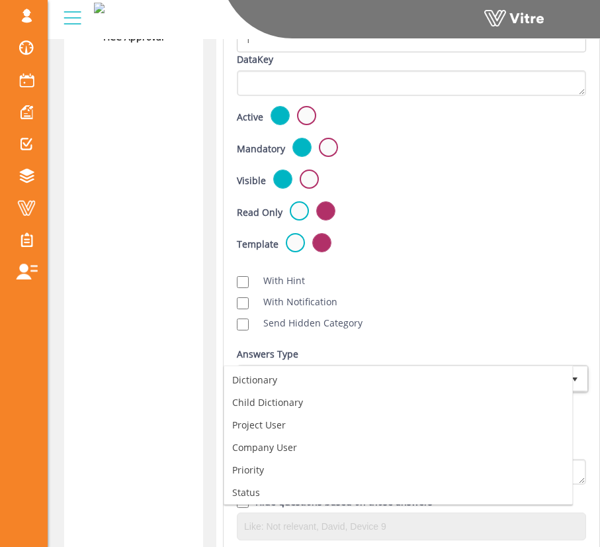
click at [486, 287] on div "Scan NFC Must scan With Hint With Notification Send Hidden Category No Image Op…" at bounding box center [411, 301] width 369 height 72
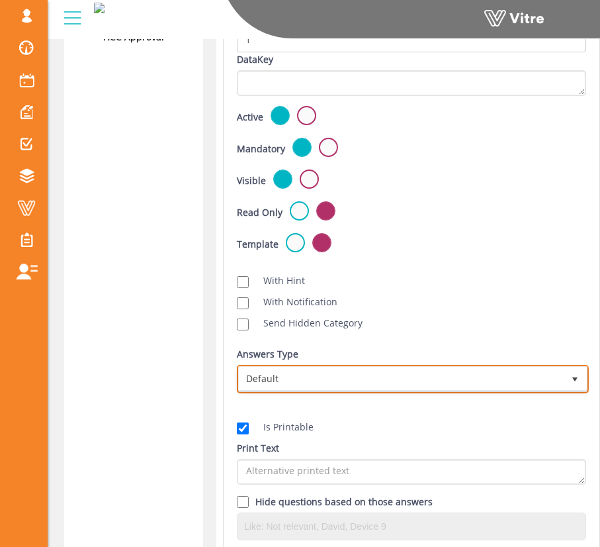
click at [422, 374] on span "Default" at bounding box center [401, 379] width 324 height 24
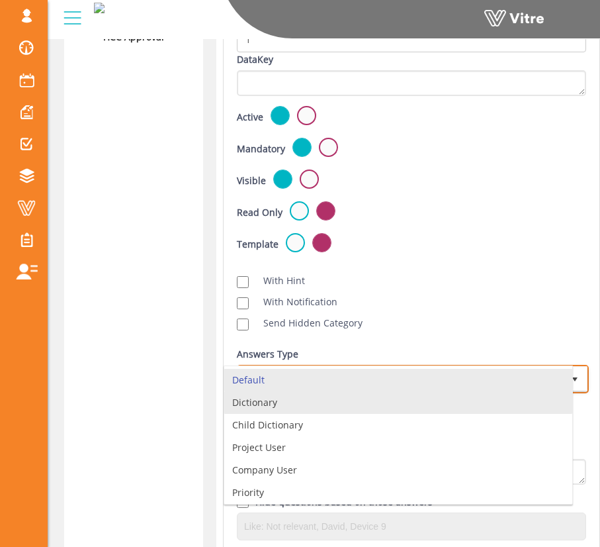
click at [397, 406] on li "Dictionary" at bounding box center [398, 402] width 348 height 23
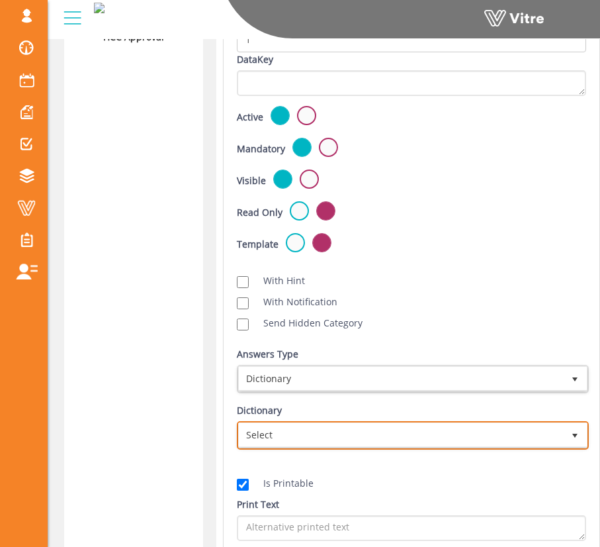
click at [394, 431] on span "Select" at bounding box center [401, 435] width 324 height 24
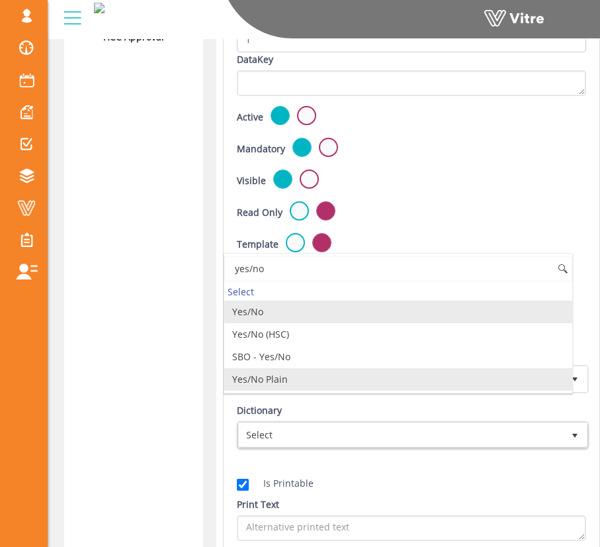
click at [392, 370] on li "Yes/No Plain" at bounding box center [398, 379] width 348 height 23
type input "yes/no"
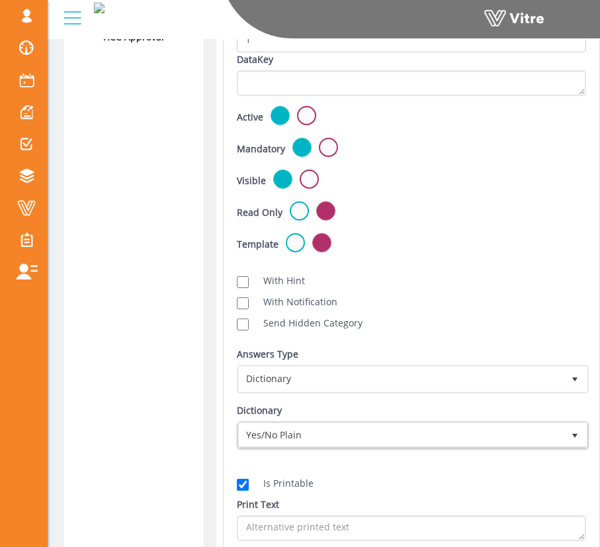
click at [557, 298] on div "With Notification" at bounding box center [411, 302] width 349 height 15
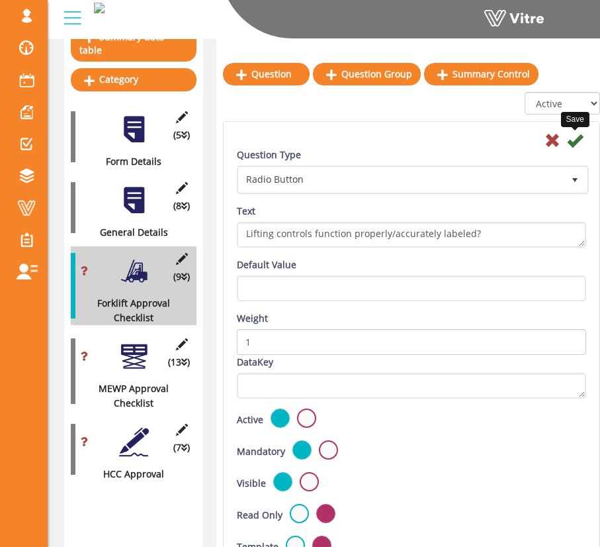
click at [574, 144] on icon at bounding box center [575, 140] width 16 height 16
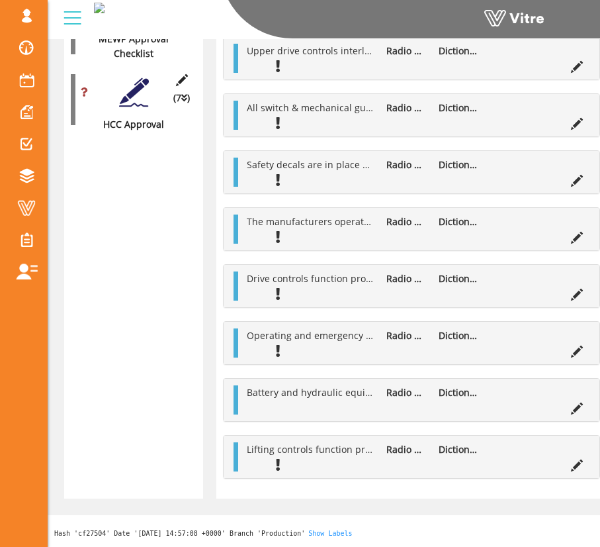
scroll to position [220, 0]
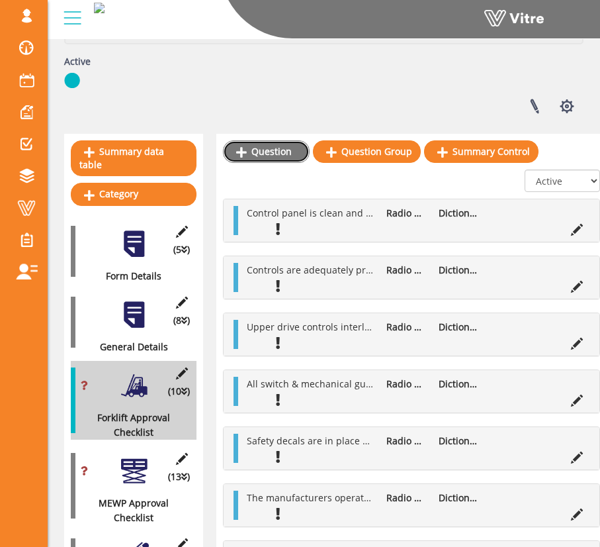
click at [265, 146] on link "Question" at bounding box center [266, 151] width 87 height 23
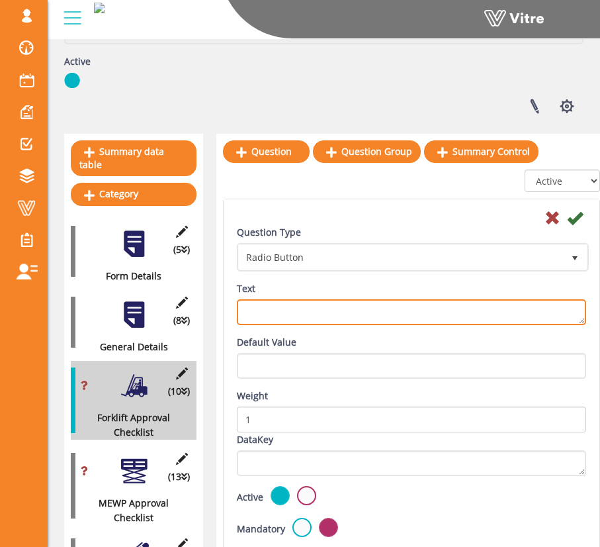
click at [389, 309] on textarea "Text" at bounding box center [411, 312] width 349 height 26
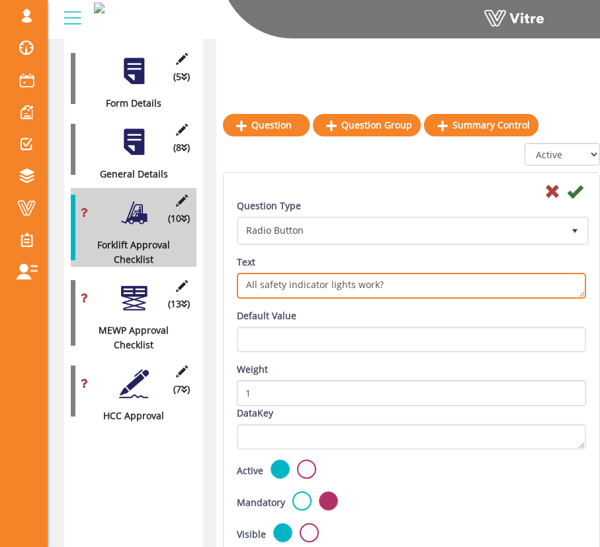
scroll to position [444, 0]
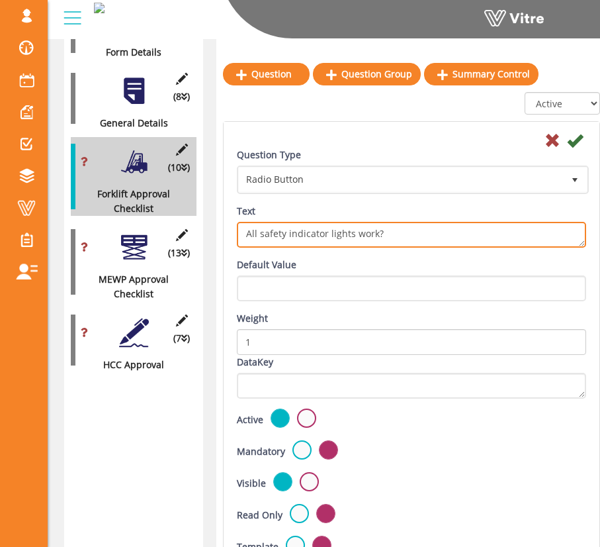
type textarea "All safety indicator lights work?"
click at [369, 264] on div "Default Value" at bounding box center [411, 279] width 349 height 44
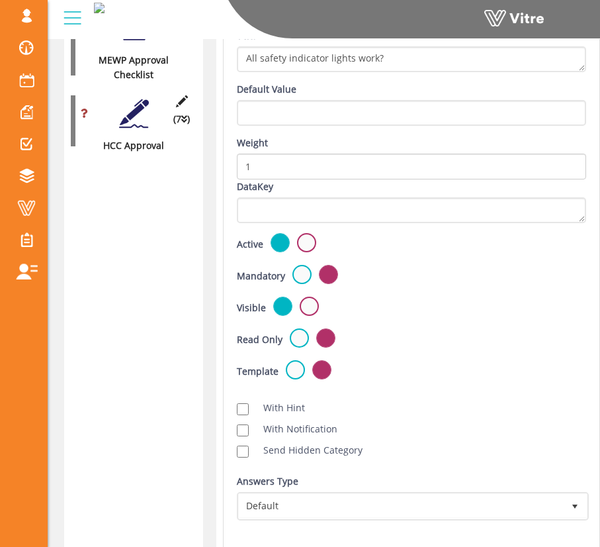
click at [298, 281] on label at bounding box center [302, 274] width 19 height 19
click at [0, 0] on input "radio" at bounding box center [0, 0] width 0 height 0
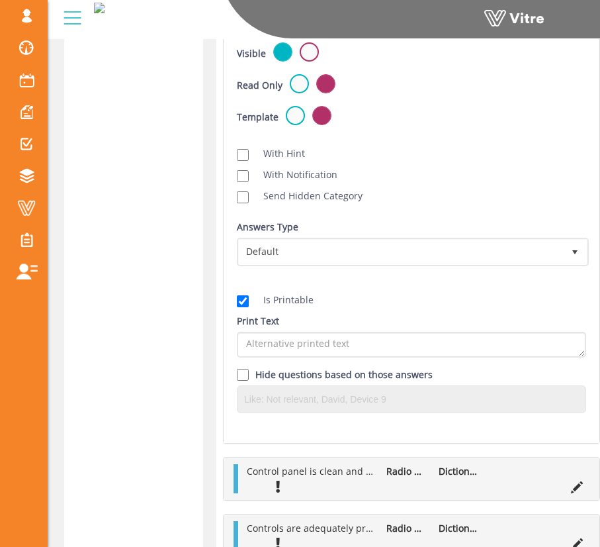
scroll to position [919, 0]
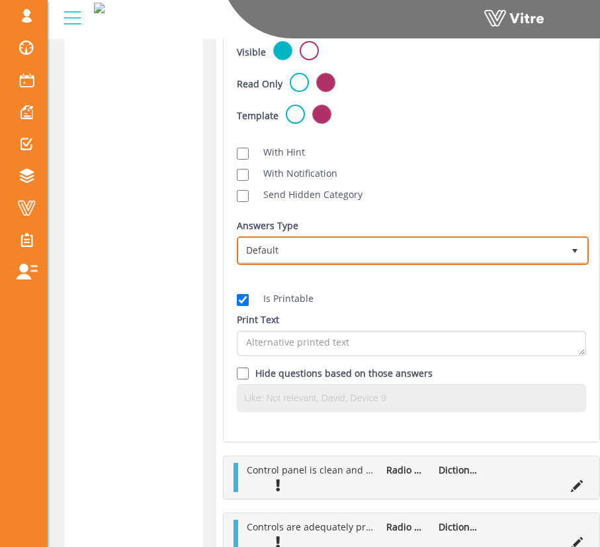
click at [358, 257] on span "Default" at bounding box center [401, 250] width 324 height 24
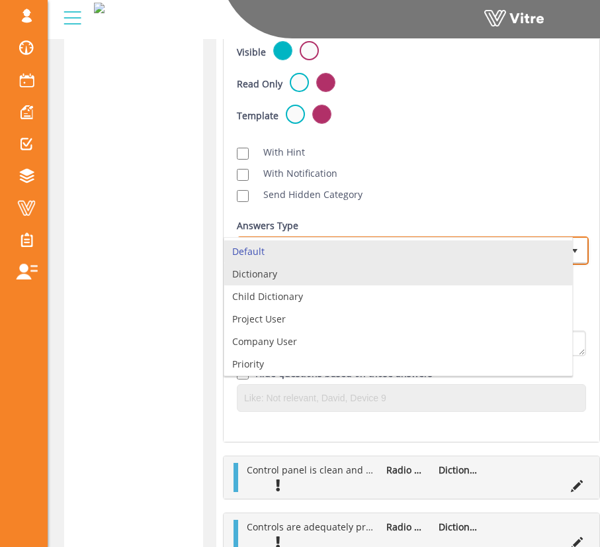
click at [349, 276] on li "Dictionary" at bounding box center [398, 274] width 348 height 23
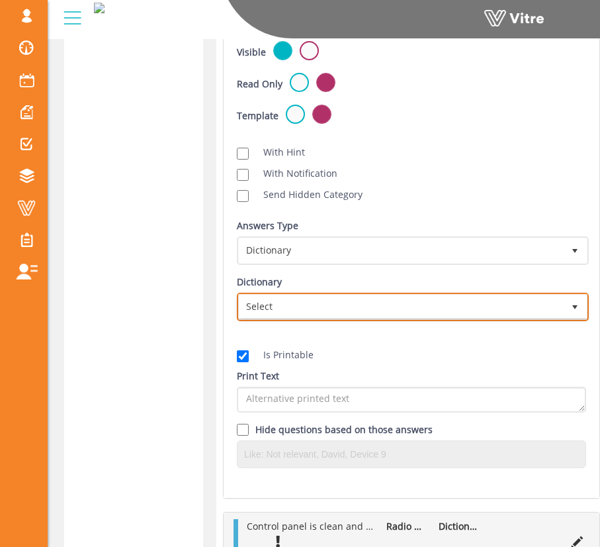
click at [383, 300] on span "Select" at bounding box center [401, 307] width 324 height 24
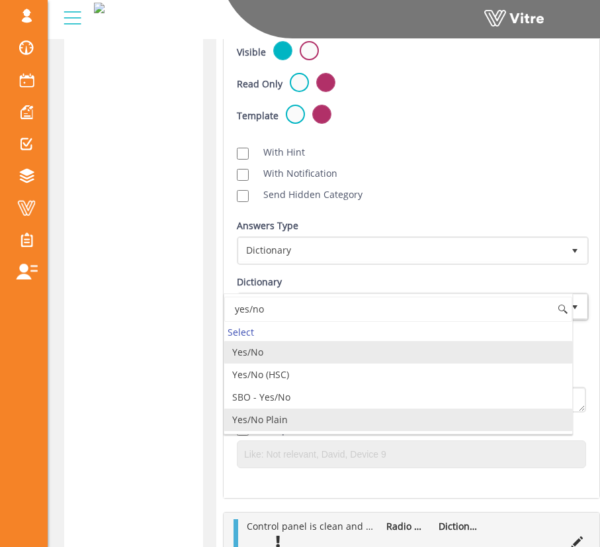
click at [339, 416] on li "Yes/No Plain" at bounding box center [398, 419] width 348 height 23
type input "yes/no"
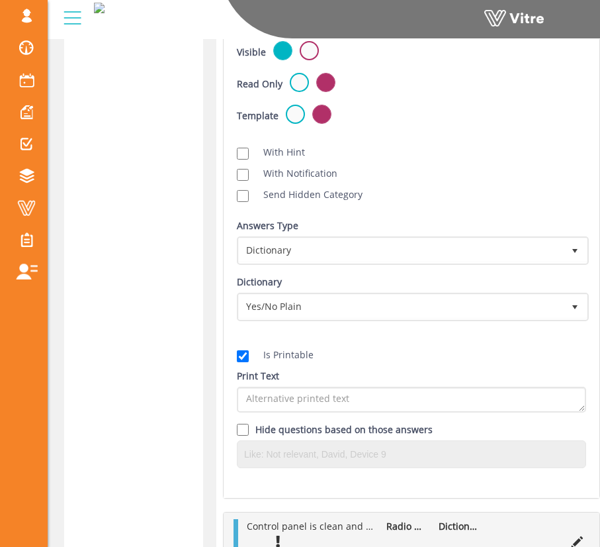
click at [426, 336] on div "Is Printable Print Text Hide questions based on those answers" at bounding box center [411, 404] width 369 height 147
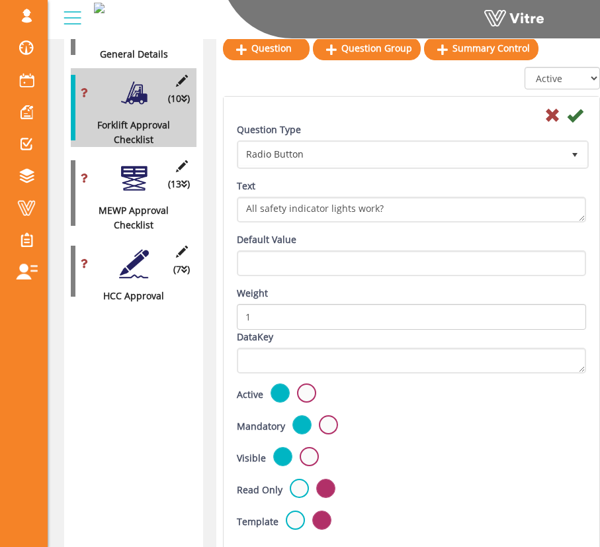
scroll to position [392, 0]
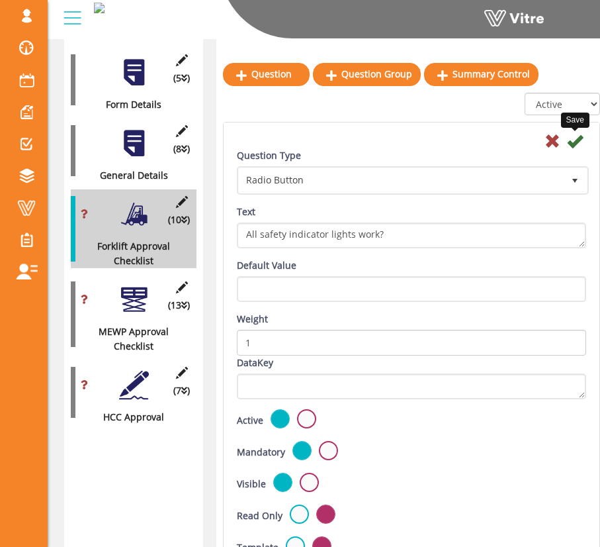
click at [573, 146] on icon at bounding box center [575, 141] width 16 height 16
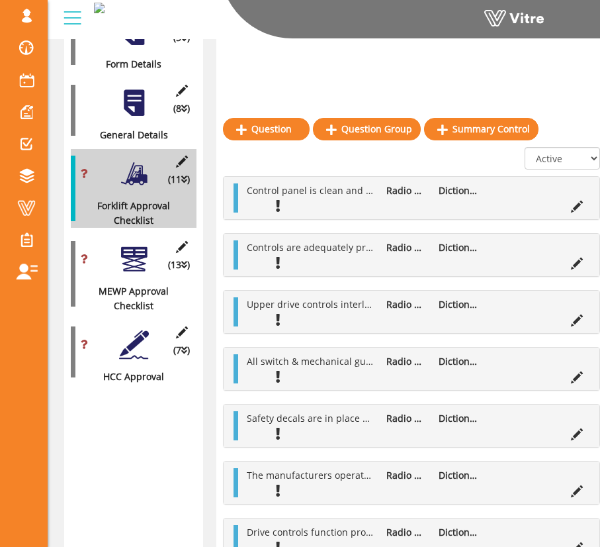
scroll to position [351, 0]
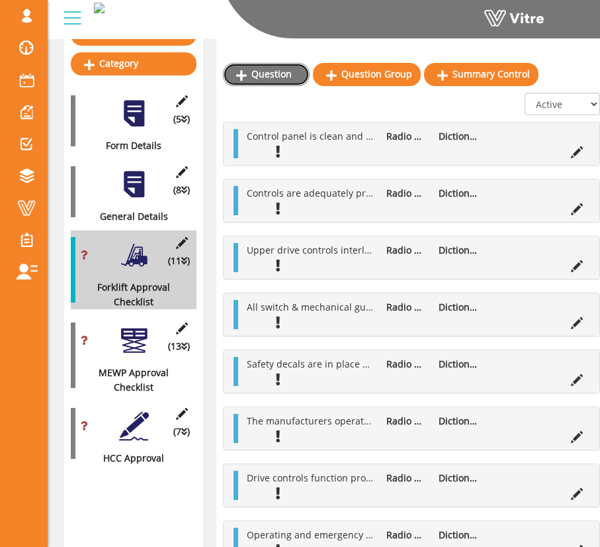
click at [295, 81] on link "Question" at bounding box center [266, 74] width 87 height 23
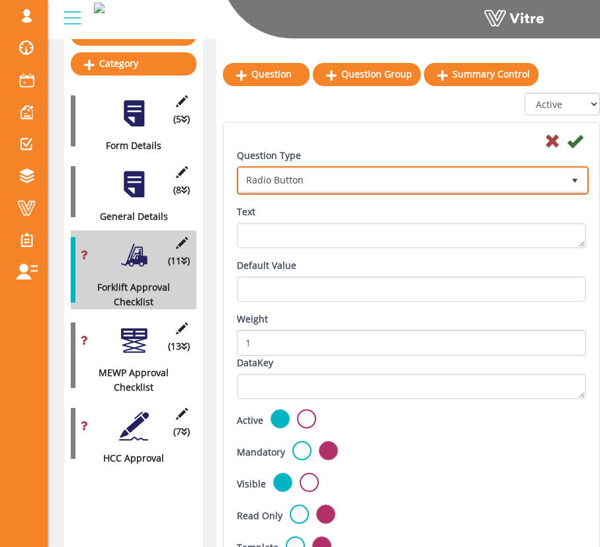
click at [356, 177] on span "Radio Button" at bounding box center [401, 180] width 324 height 24
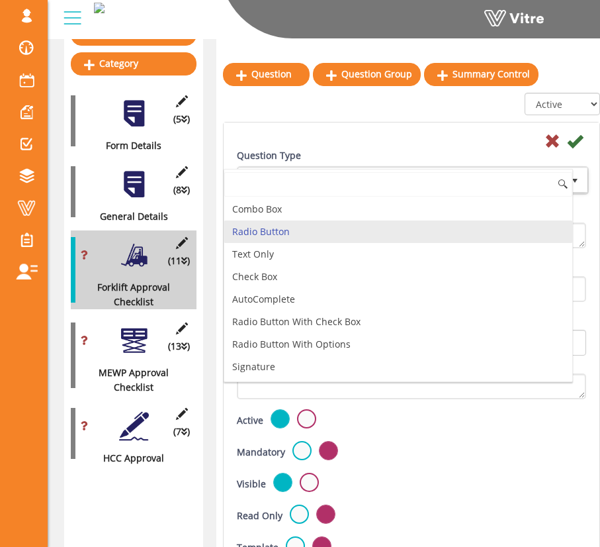
click at [342, 225] on li "Radio Button" at bounding box center [398, 231] width 348 height 23
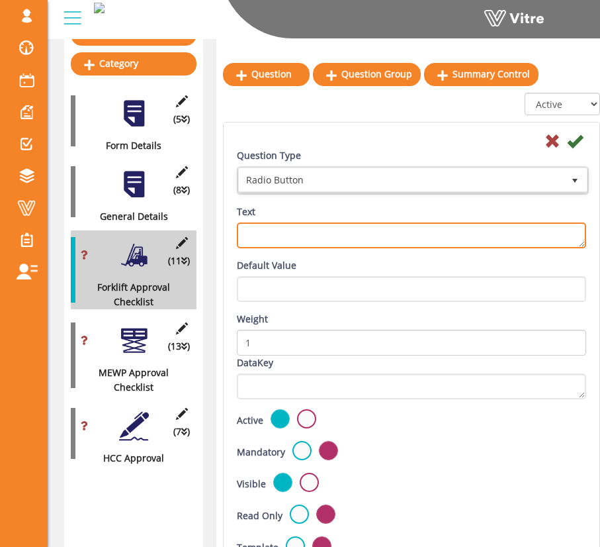
click at [343, 246] on textarea "Text" at bounding box center [411, 235] width 349 height 26
type textarea "Motion alarms are functional?"
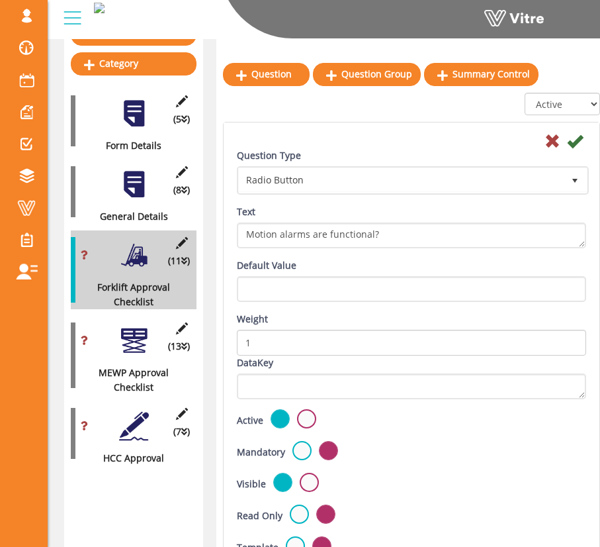
click at [373, 253] on div "Question Type Radio Button 3 Text Motion alarms are functional?" at bounding box center [411, 203] width 369 height 110
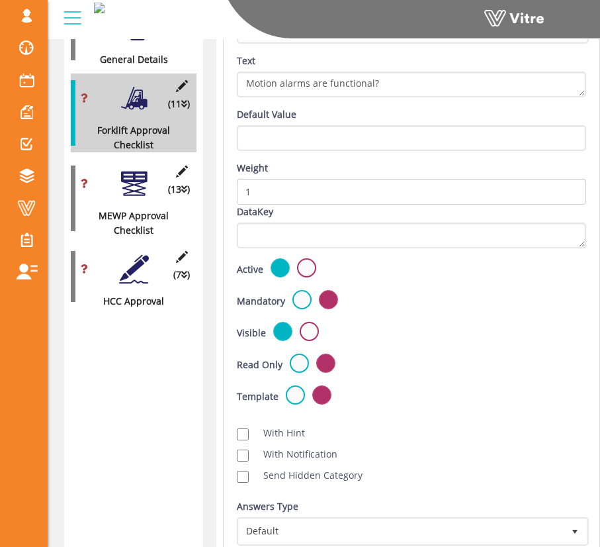
scroll to position [561, 0]
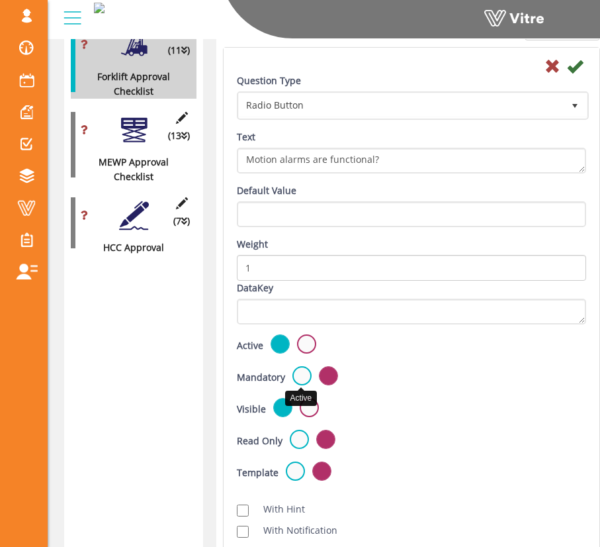
click at [295, 374] on label at bounding box center [302, 375] width 19 height 19
click at [0, 0] on input "radio" at bounding box center [0, 0] width 0 height 0
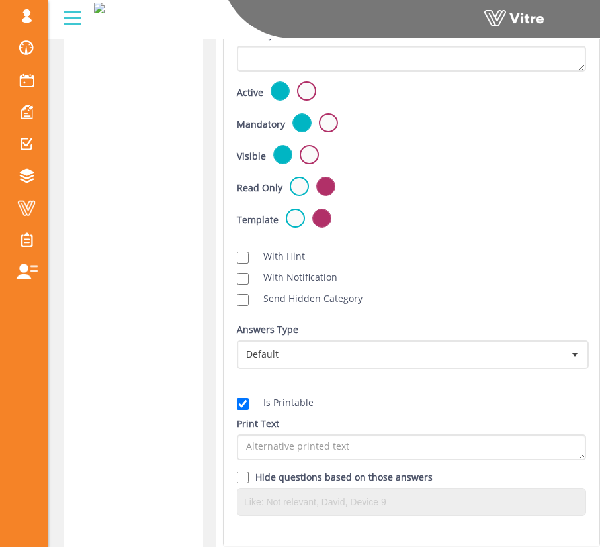
scroll to position [950, 0]
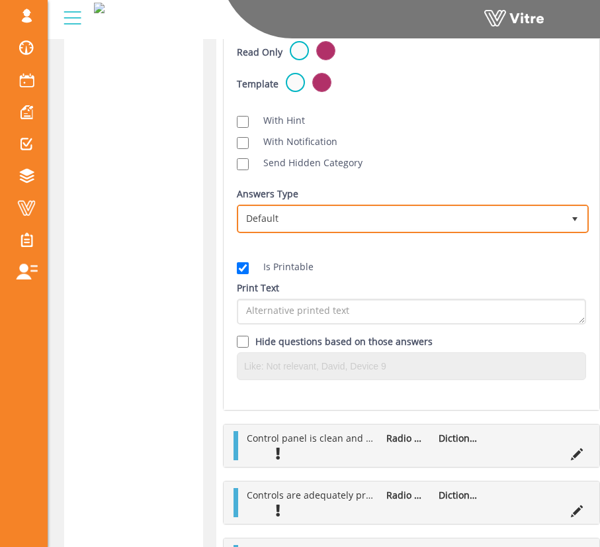
click at [319, 218] on span "Default" at bounding box center [401, 219] width 324 height 24
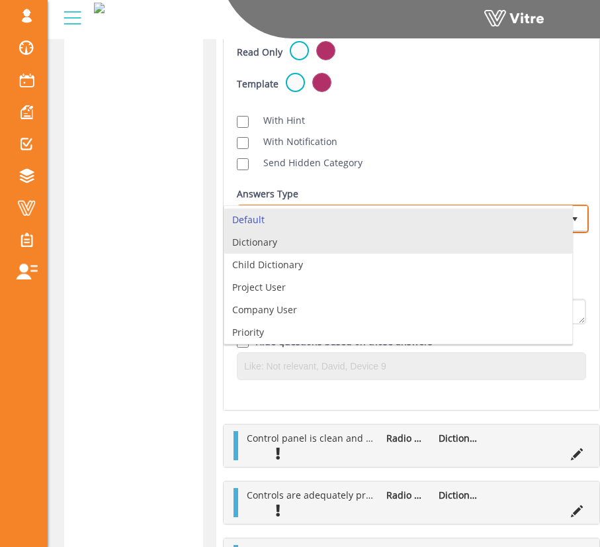
click at [322, 241] on li "Dictionary" at bounding box center [398, 242] width 348 height 23
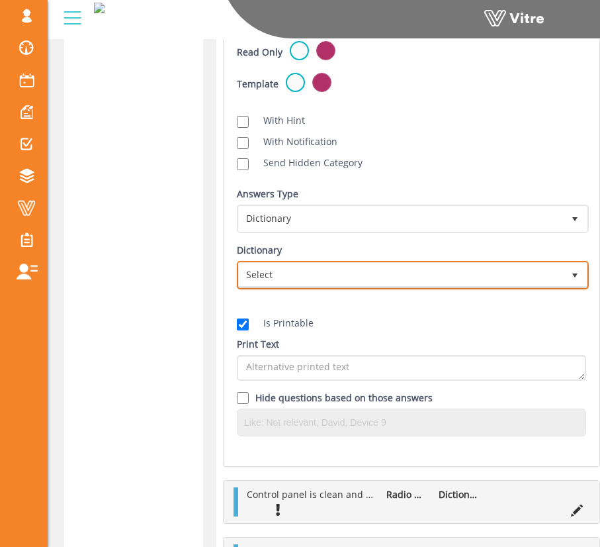
click at [408, 275] on span "Select" at bounding box center [401, 275] width 324 height 24
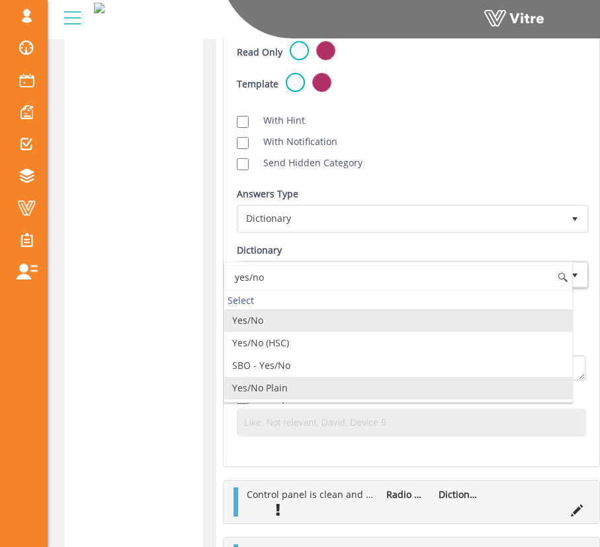
click at [350, 392] on li "Yes/No Plain" at bounding box center [398, 388] width 348 height 23
type input "yes/no"
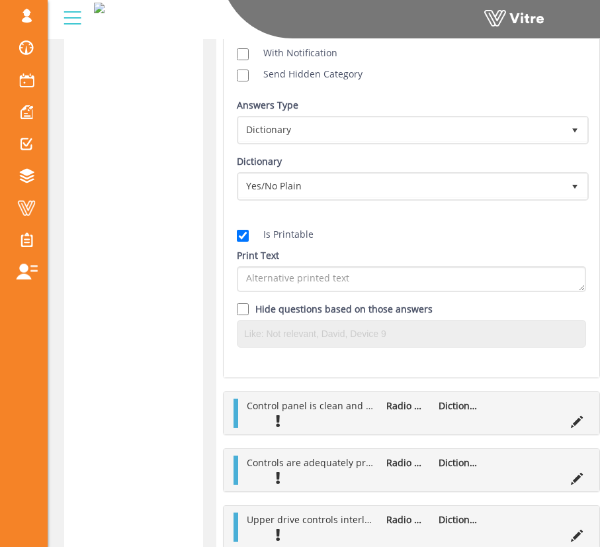
click at [524, 248] on div "Print Text" at bounding box center [411, 270] width 349 height 44
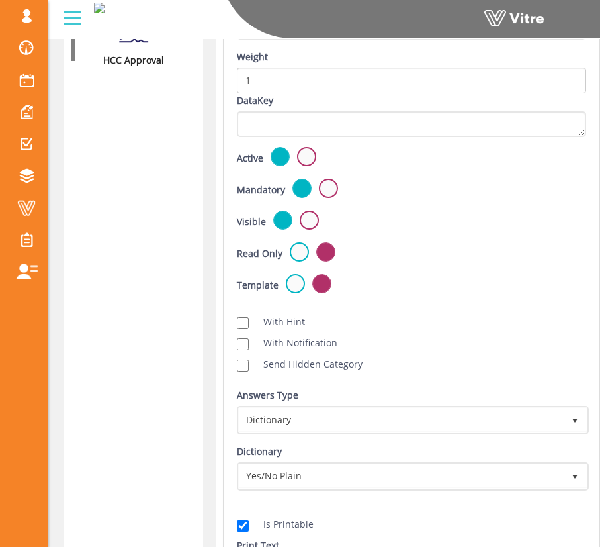
scroll to position [477, 0]
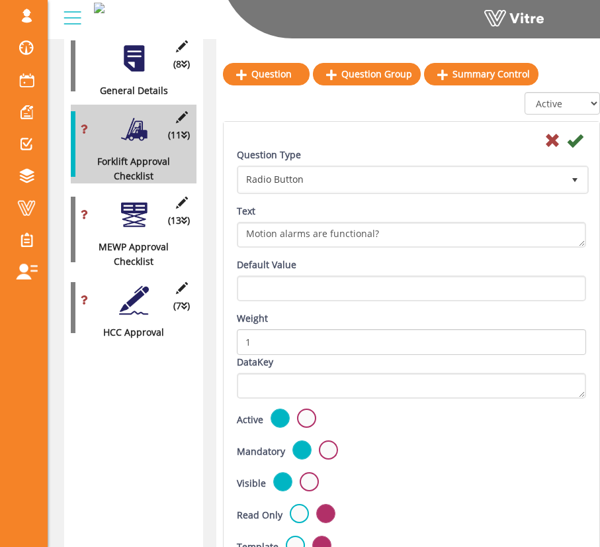
click at [575, 140] on icon at bounding box center [575, 140] width 16 height 16
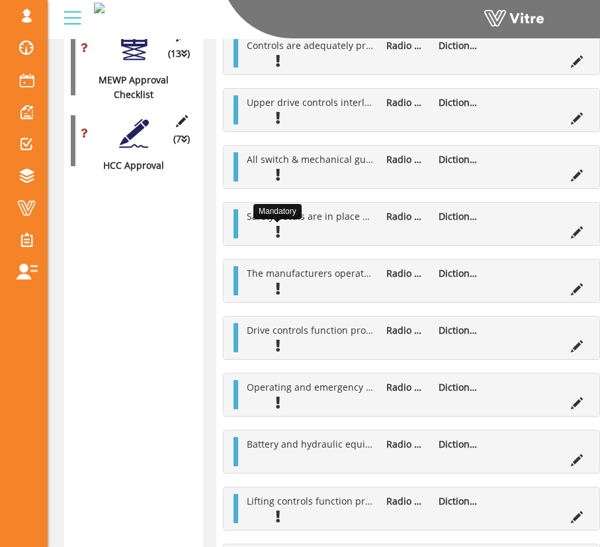
scroll to position [374, 0]
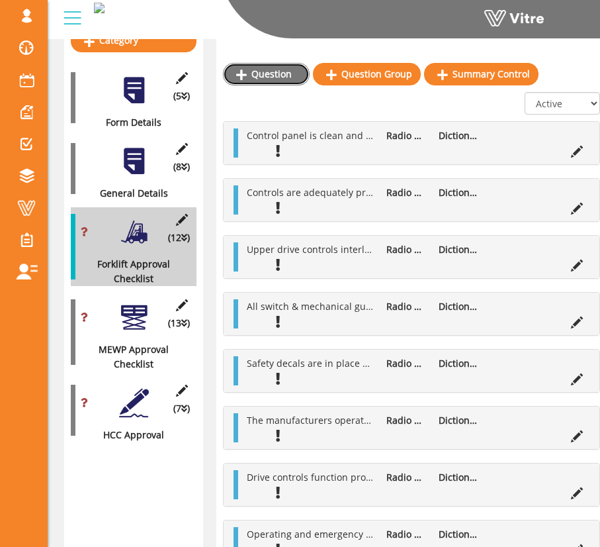
click at [283, 80] on link "Question" at bounding box center [266, 74] width 87 height 23
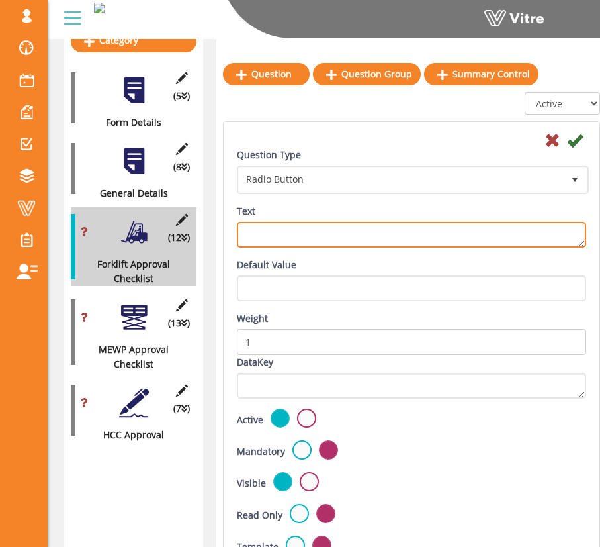
click at [342, 232] on textarea "Text" at bounding box center [411, 235] width 349 height 26
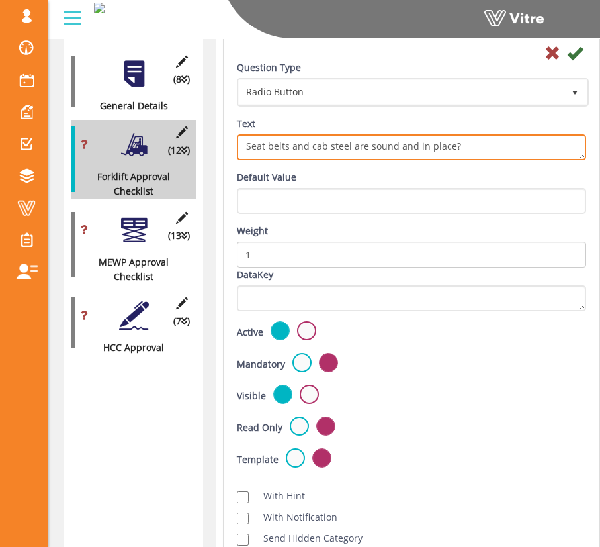
scroll to position [621, 0]
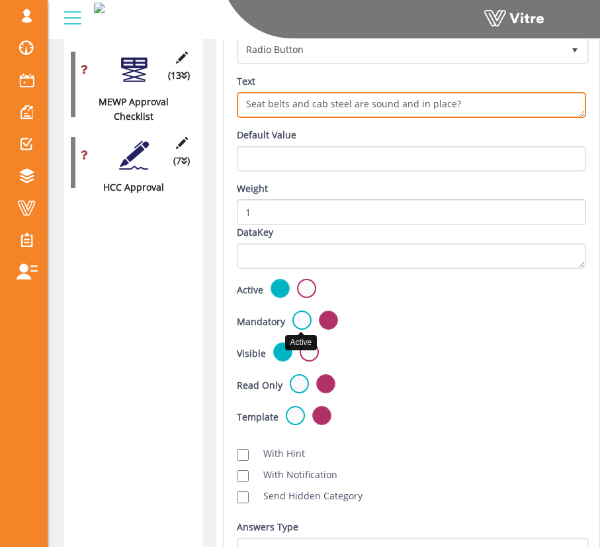
type textarea "Seat belts and cab steel are sound and in place?"
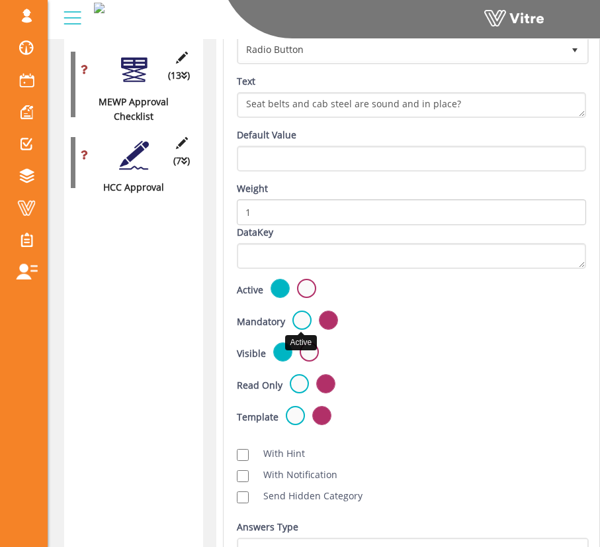
click at [310, 320] on label at bounding box center [302, 319] width 19 height 19
click at [0, 0] on input "radio" at bounding box center [0, 0] width 0 height 0
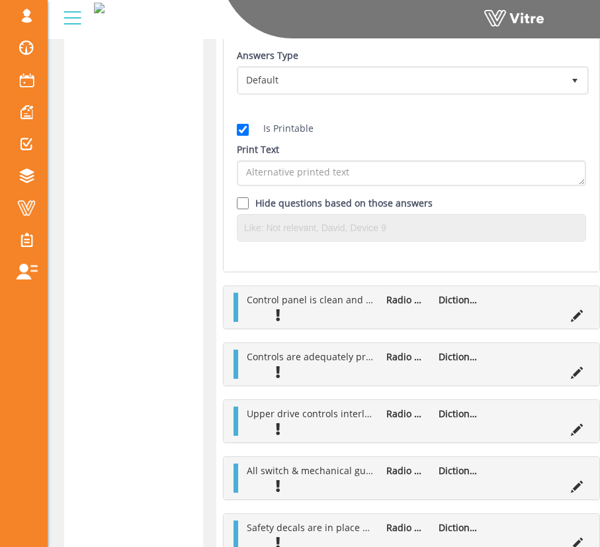
scroll to position [1073, 0]
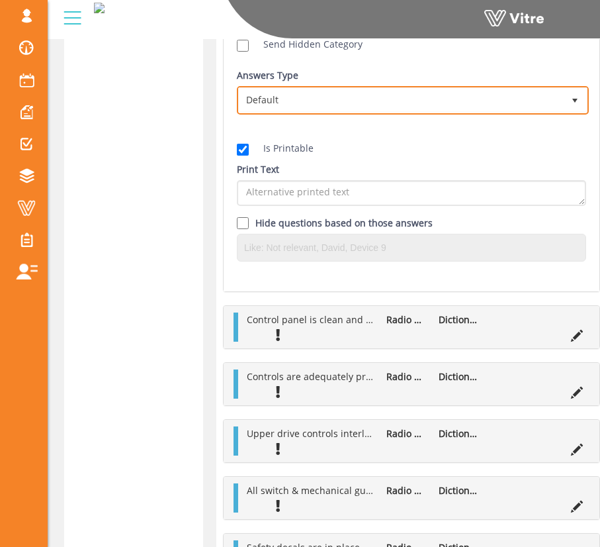
click at [302, 102] on span "Default" at bounding box center [401, 100] width 324 height 24
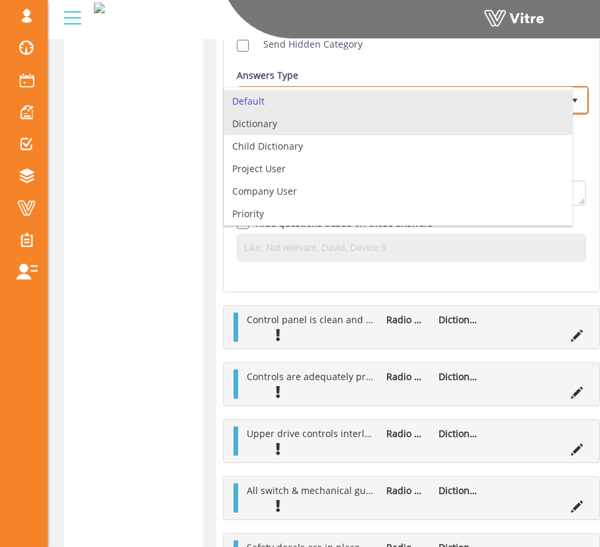
click at [300, 124] on li "Dictionary" at bounding box center [398, 124] width 348 height 23
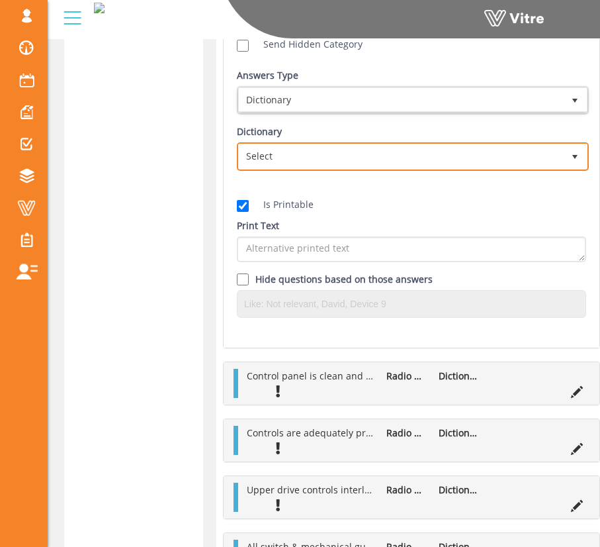
click at [338, 150] on span "Select" at bounding box center [401, 156] width 324 height 24
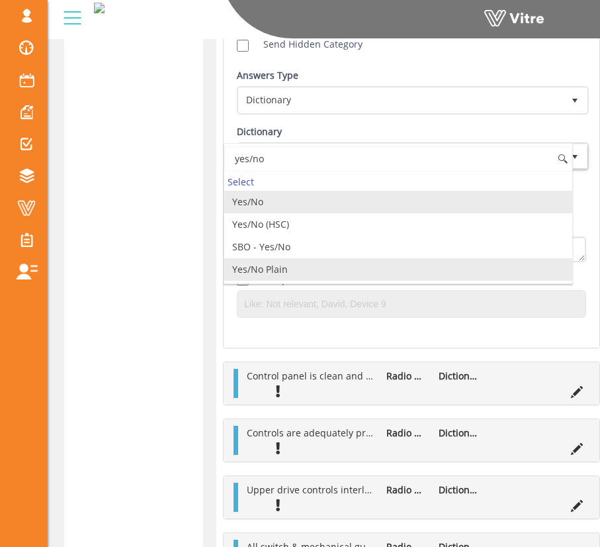
click at [335, 264] on li "Yes/No Plain" at bounding box center [398, 269] width 348 height 23
type input "yes/no"
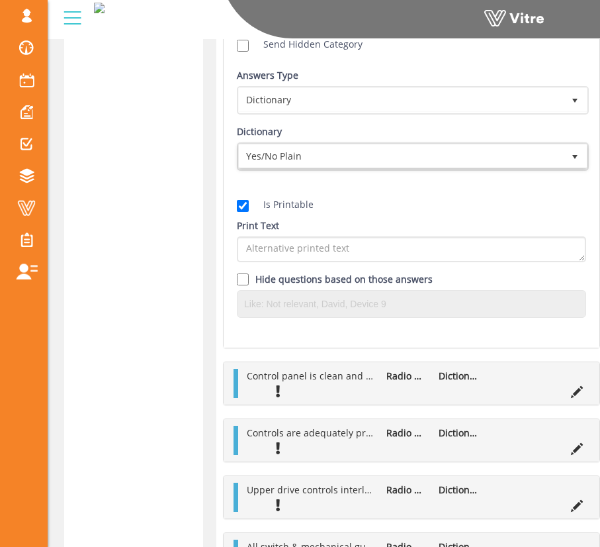
click at [400, 209] on div "Is Printable" at bounding box center [411, 204] width 349 height 15
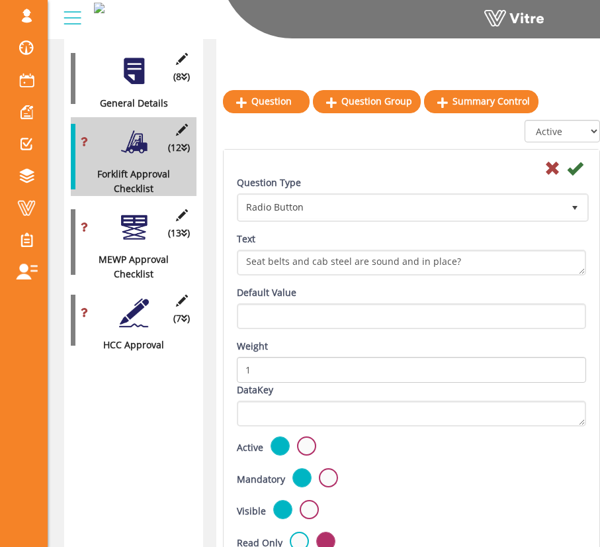
scroll to position [451, 0]
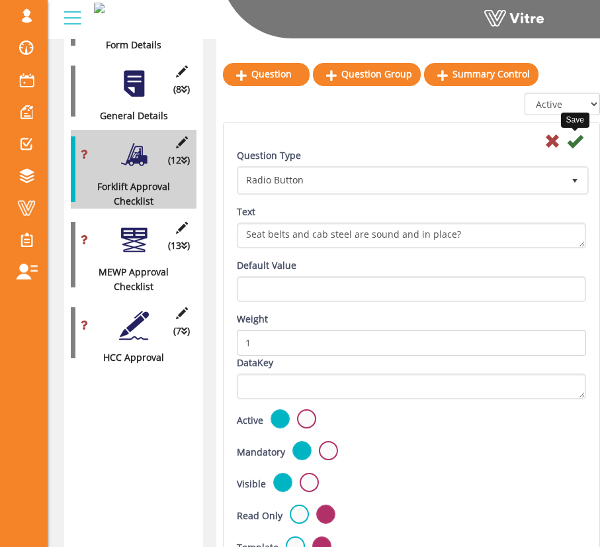
click at [578, 142] on icon at bounding box center [575, 141] width 16 height 16
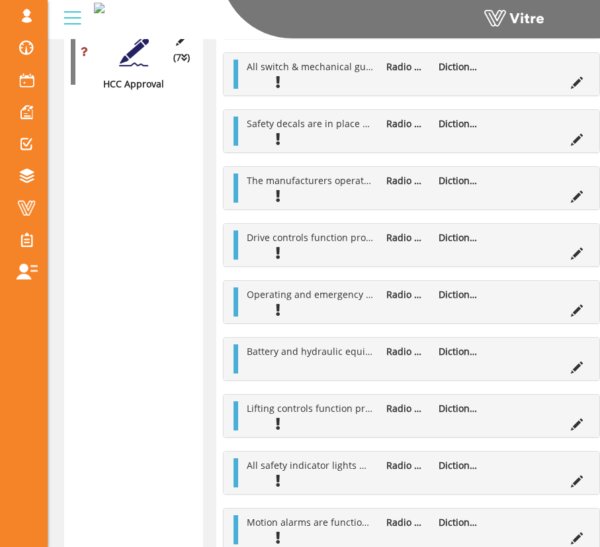
scroll to position [420, 0]
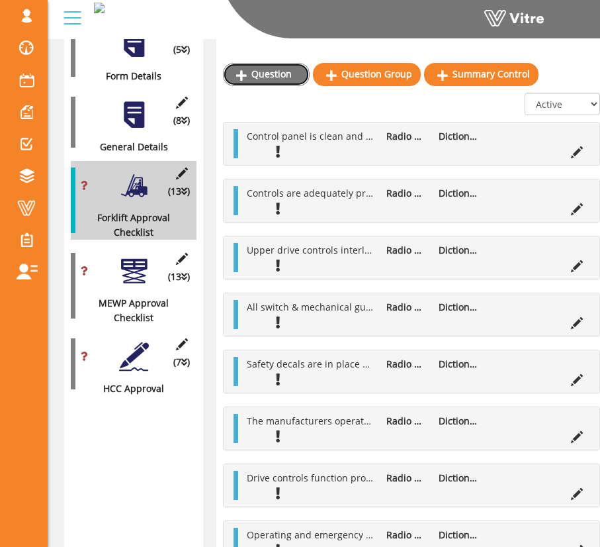
click at [288, 81] on link "Question" at bounding box center [266, 74] width 87 height 23
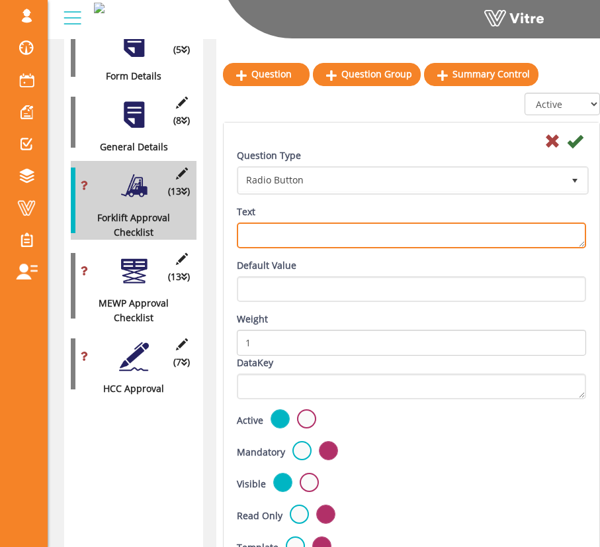
click at [340, 236] on textarea "Text" at bounding box center [411, 235] width 349 height 26
click at [432, 235] on textarea "Operator compartment is clean and free of clutter?" at bounding box center [411, 235] width 349 height 26
click at [541, 232] on textarea "Operator compartment is clean and free of all clutter?" at bounding box center [411, 235] width 349 height 26
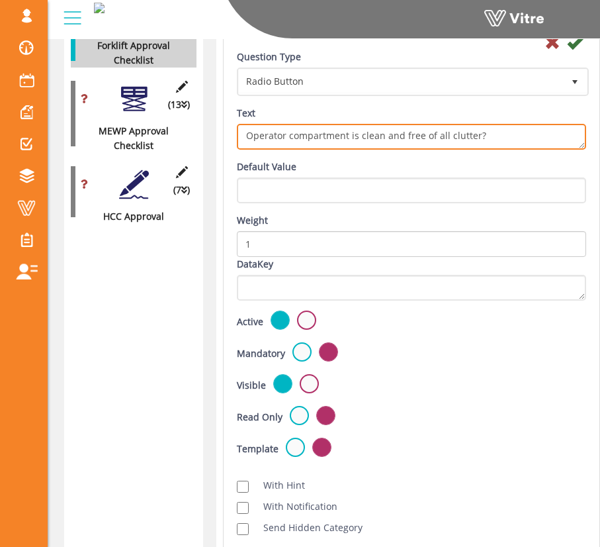
scroll to position [593, 0]
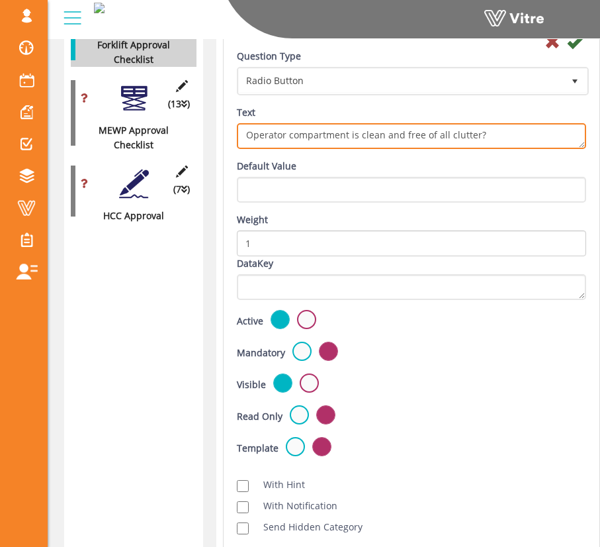
type textarea "Operator compartment is clean and free of all clutter?"
click at [295, 348] on label at bounding box center [302, 351] width 19 height 19
click at [0, 0] on input "radio" at bounding box center [0, 0] width 0 height 0
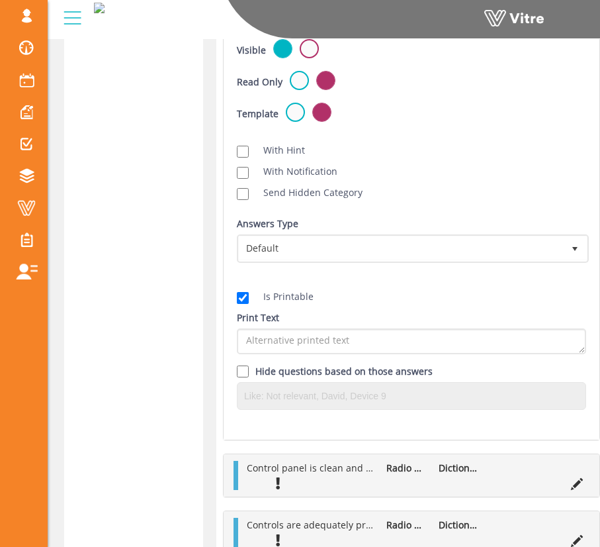
scroll to position [928, 0]
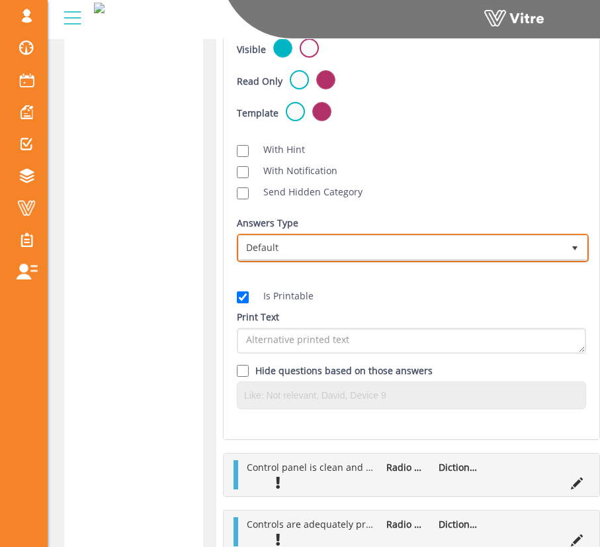
click at [350, 251] on span "Default" at bounding box center [401, 248] width 324 height 24
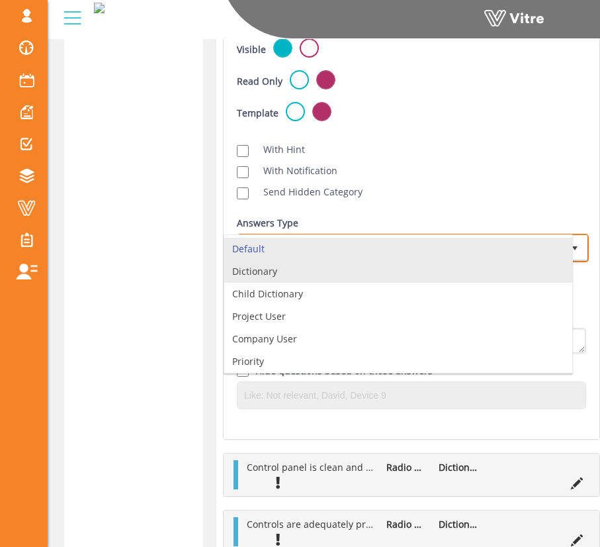
click at [338, 265] on li "Dictionary" at bounding box center [398, 271] width 348 height 23
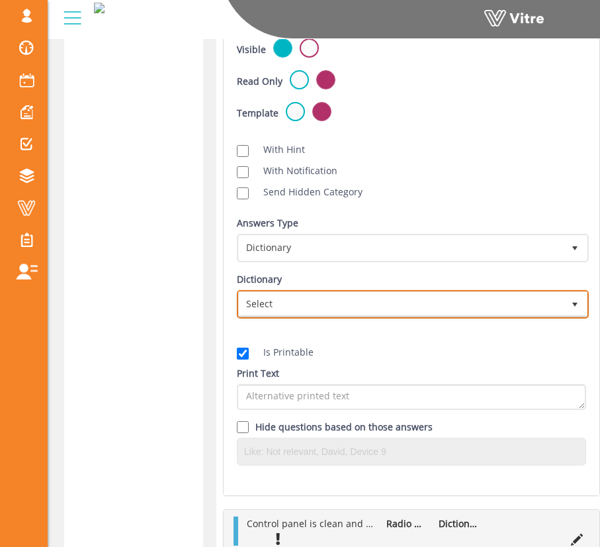
click at [389, 310] on span "Select" at bounding box center [401, 304] width 324 height 24
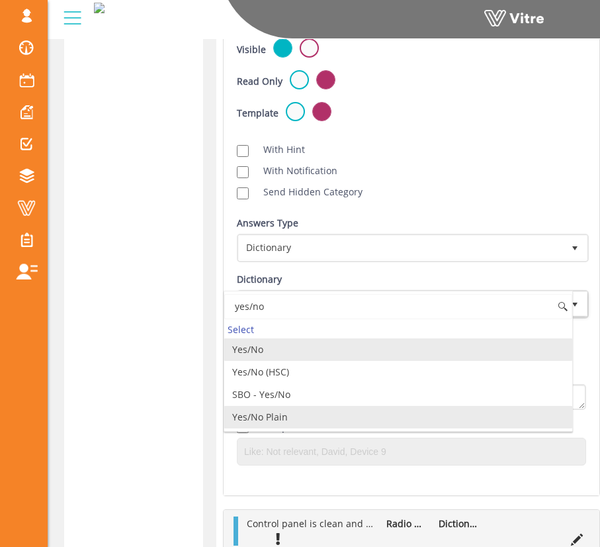
drag, startPoint x: 365, startPoint y: 423, endPoint x: 370, endPoint y: 418, distance: 7.5
click at [365, 423] on li "Yes/No Plain" at bounding box center [398, 417] width 348 height 23
type input "yes/no"
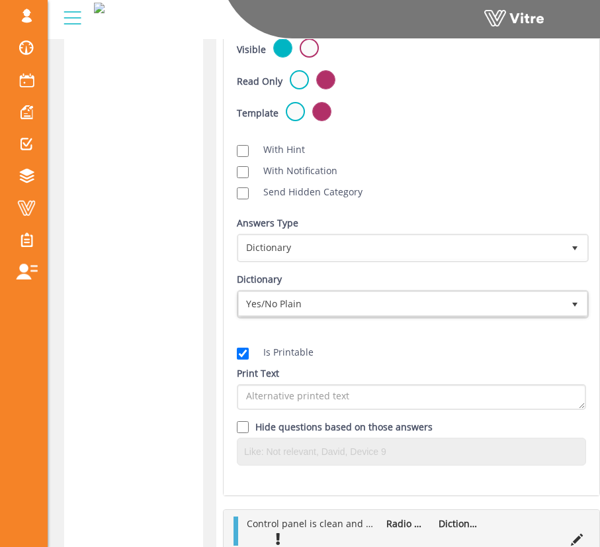
click at [410, 328] on div "Is Printable Print Text Hide questions based on those answers" at bounding box center [411, 401] width 369 height 147
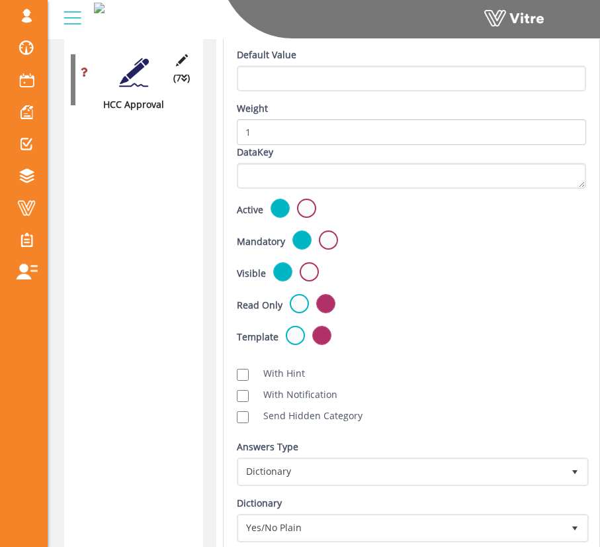
scroll to position [293, 0]
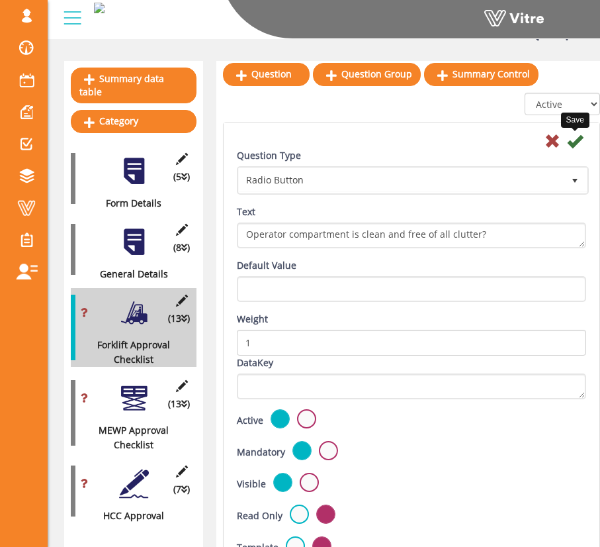
click at [577, 142] on icon at bounding box center [575, 141] width 16 height 16
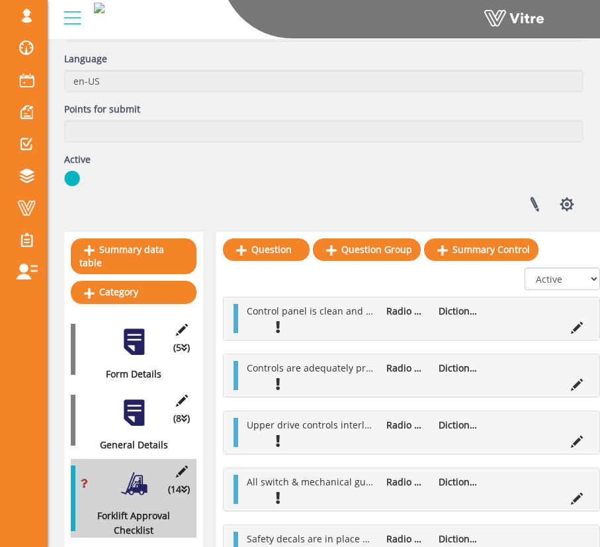
scroll to position [123, 0]
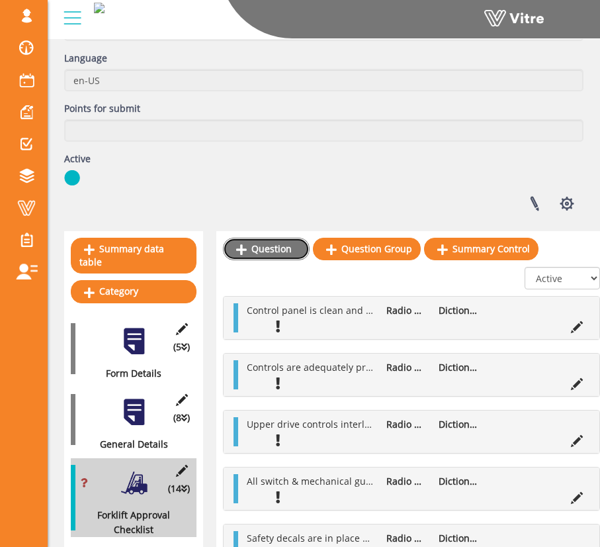
click at [285, 246] on link "Question" at bounding box center [266, 249] width 87 height 23
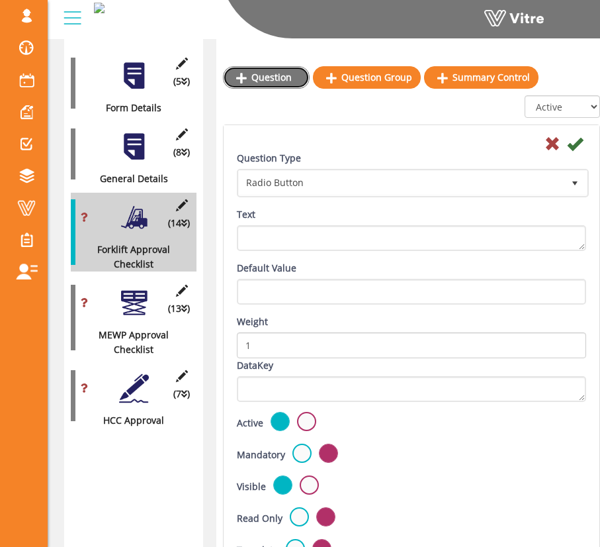
scroll to position [368, 0]
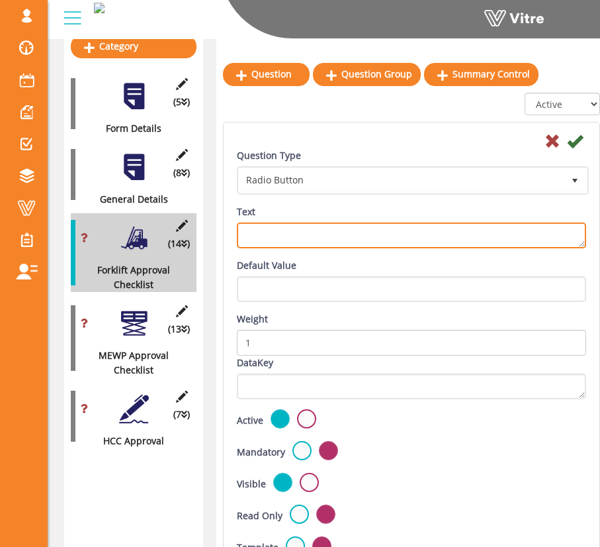
click at [361, 234] on textarea "Text" at bounding box center [411, 235] width 349 height 26
click at [408, 235] on textarea "Inspect" at bounding box center [411, 235] width 349 height 26
type textarea "I"
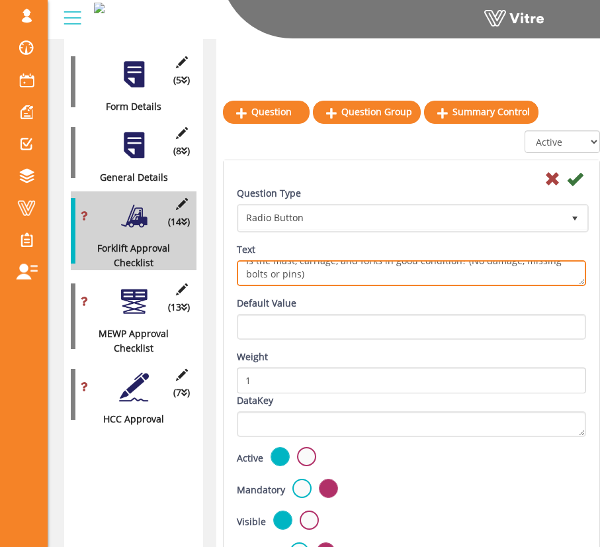
scroll to position [478, 0]
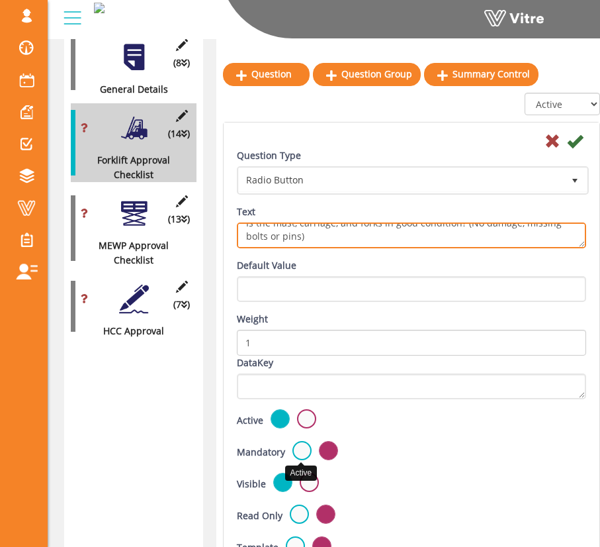
type textarea "Is the mast, carriage, and forks in good condition? (No damage, missing bolts o…"
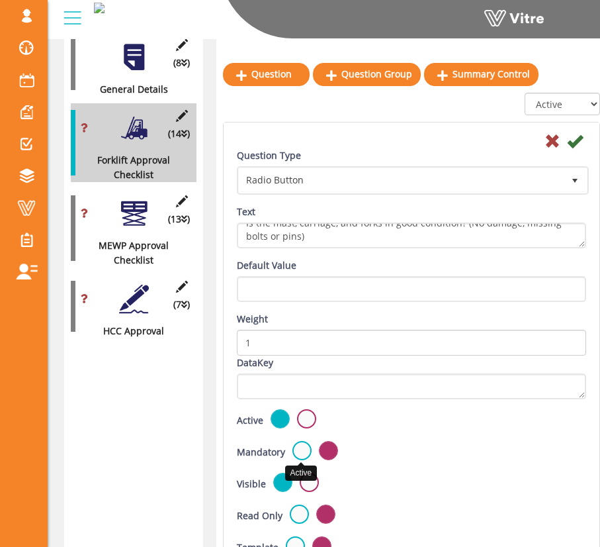
click at [295, 445] on label at bounding box center [302, 450] width 19 height 19
click at [0, 0] on input "radio" at bounding box center [0, 0] width 0 height 0
click at [426, 413] on div "Active" at bounding box center [411, 420] width 349 height 22
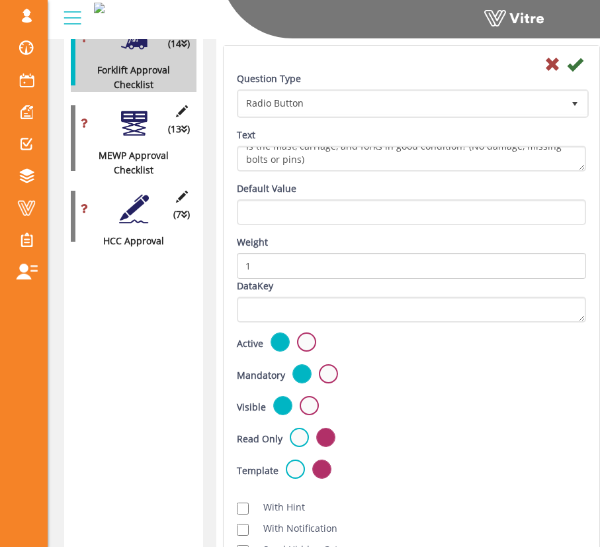
scroll to position [739, 0]
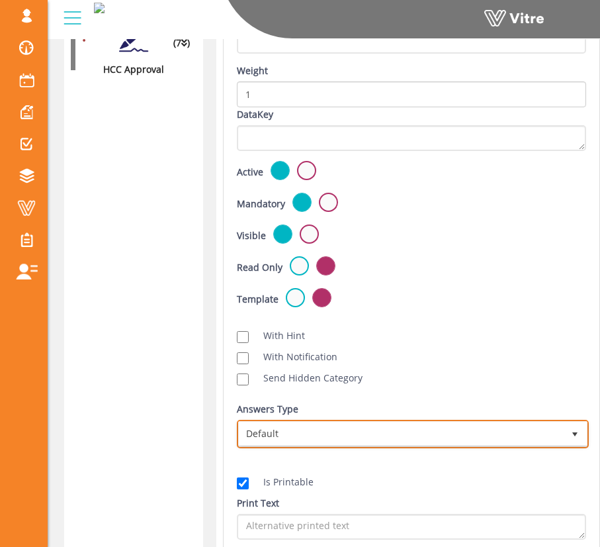
click at [322, 430] on span "Default" at bounding box center [401, 434] width 324 height 24
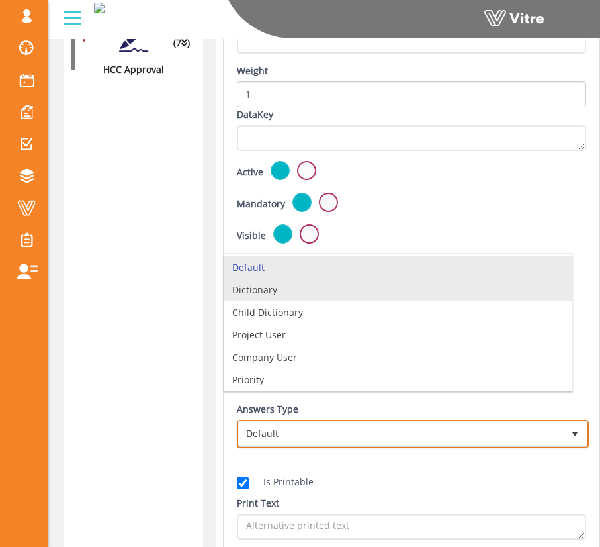
click at [337, 297] on li "Dictionary" at bounding box center [398, 290] width 348 height 23
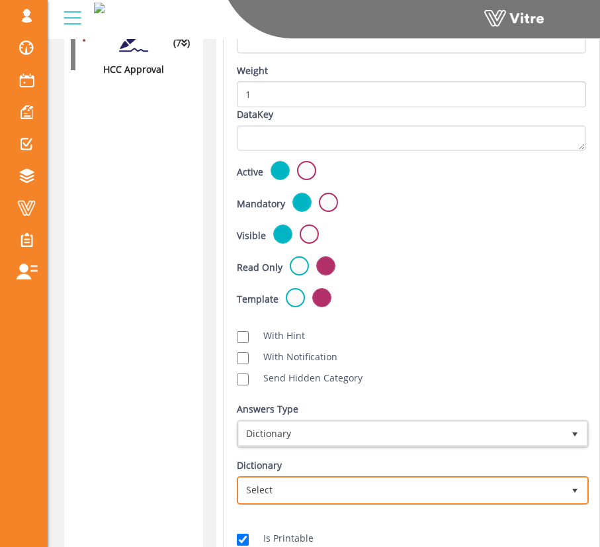
click at [395, 476] on span "Select" at bounding box center [413, 490] width 352 height 28
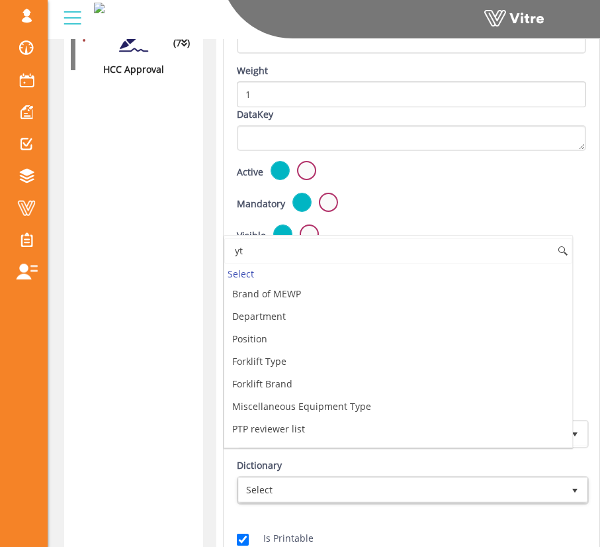
type input "y"
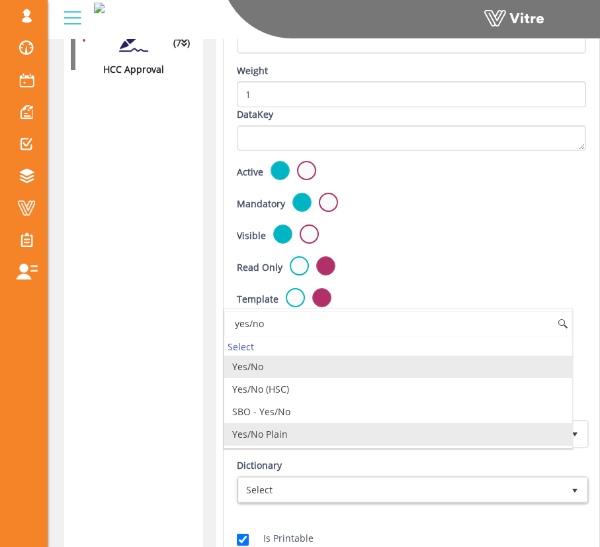
click at [416, 435] on li "Yes/No Plain" at bounding box center [398, 434] width 348 height 23
type input "yes/no"
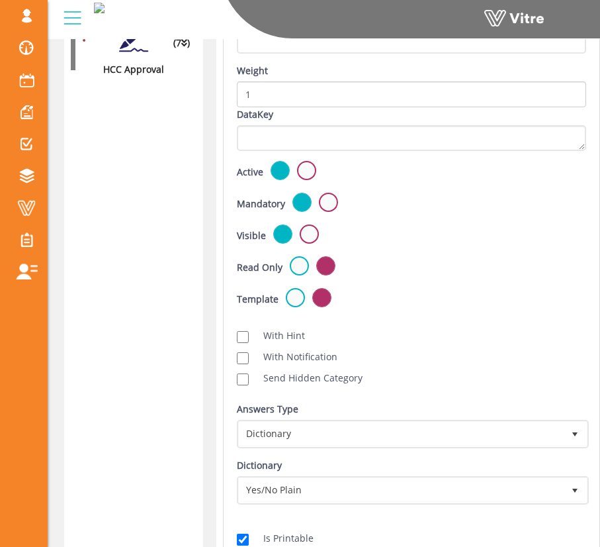
click at [419, 454] on div "Answers Type Dictionary 1 Answers Type Default 0 Module Select Form Context (li…" at bounding box center [411, 458] width 369 height 113
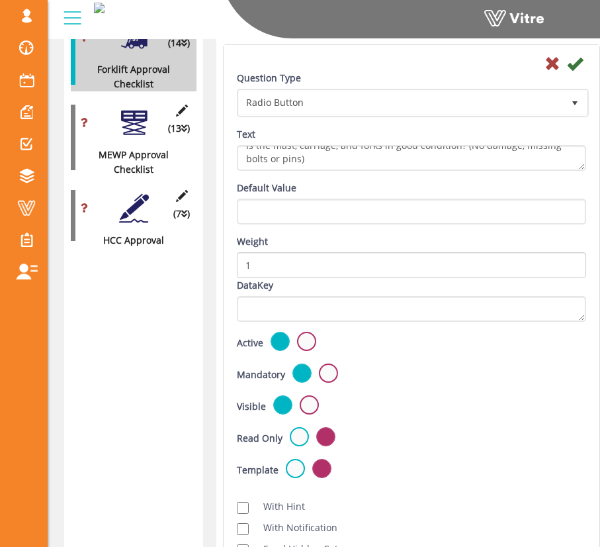
scroll to position [318, 0]
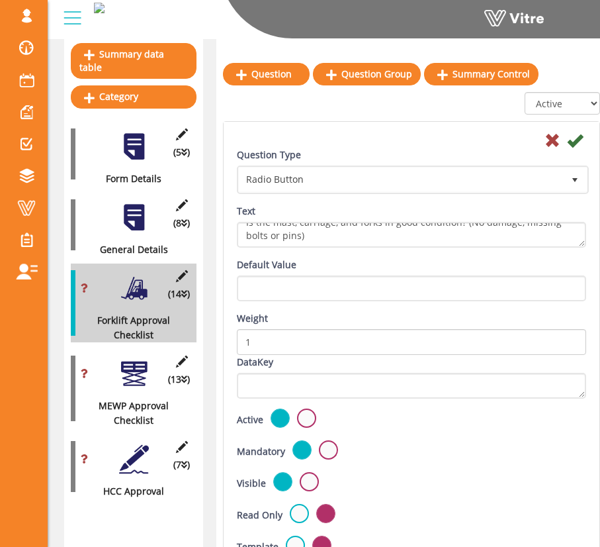
click at [576, 144] on icon at bounding box center [575, 140] width 16 height 16
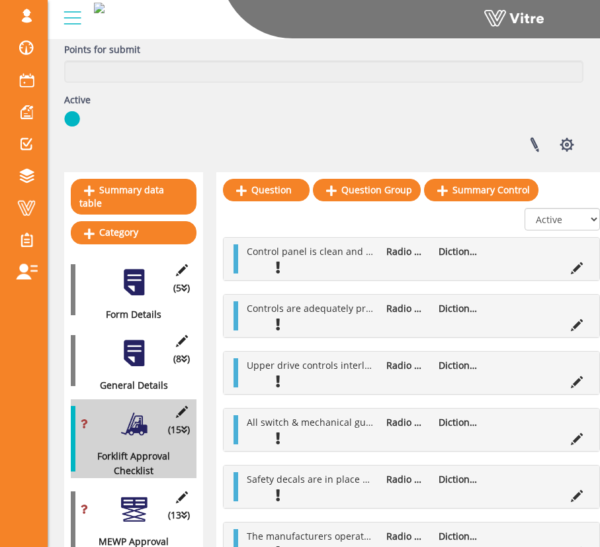
scroll to position [120, 0]
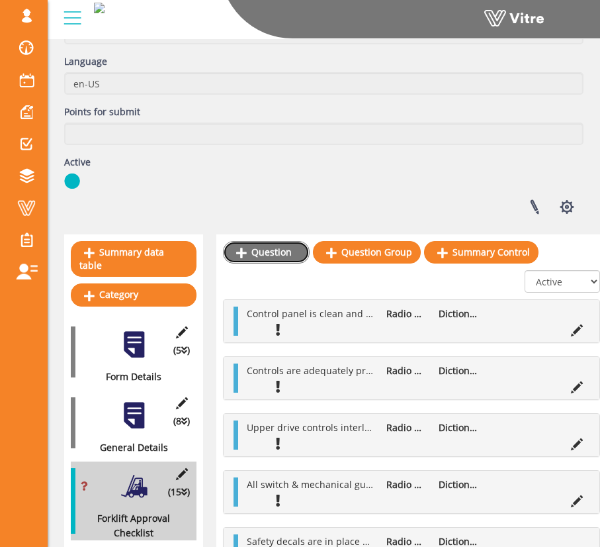
click at [279, 248] on link "Question" at bounding box center [266, 252] width 87 height 23
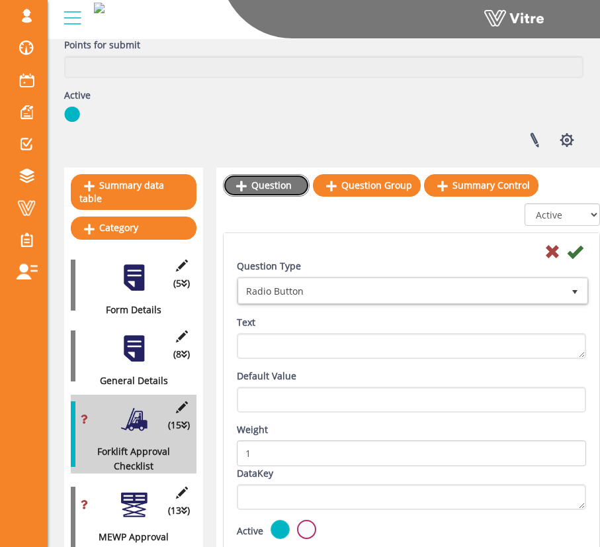
scroll to position [222, 0]
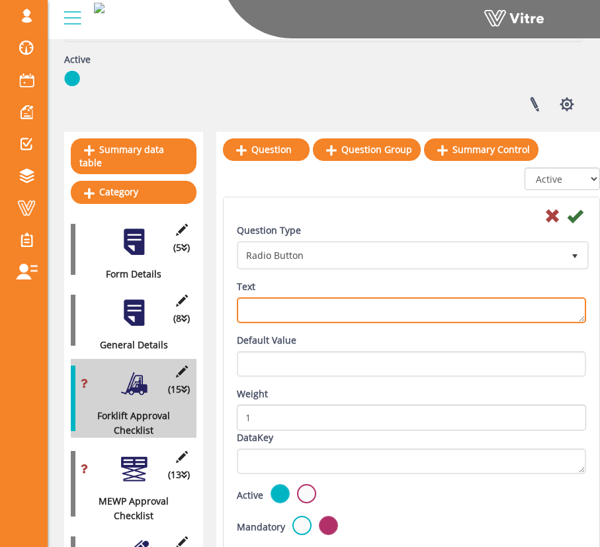
click at [325, 303] on textarea "Text" at bounding box center [411, 310] width 349 height 26
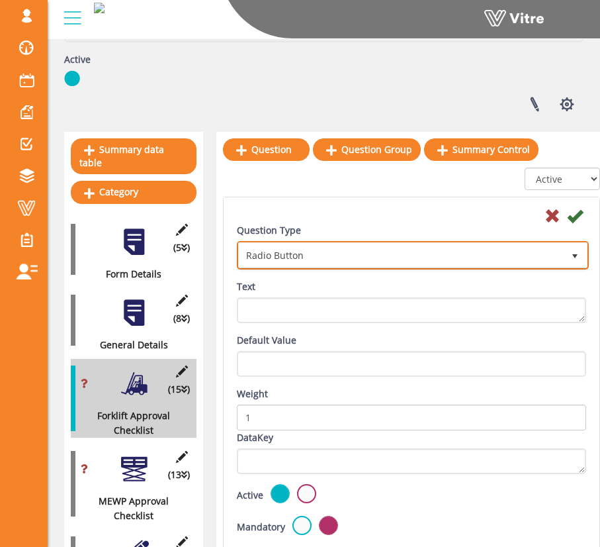
click at [336, 265] on span "Radio Button" at bounding box center [401, 255] width 324 height 24
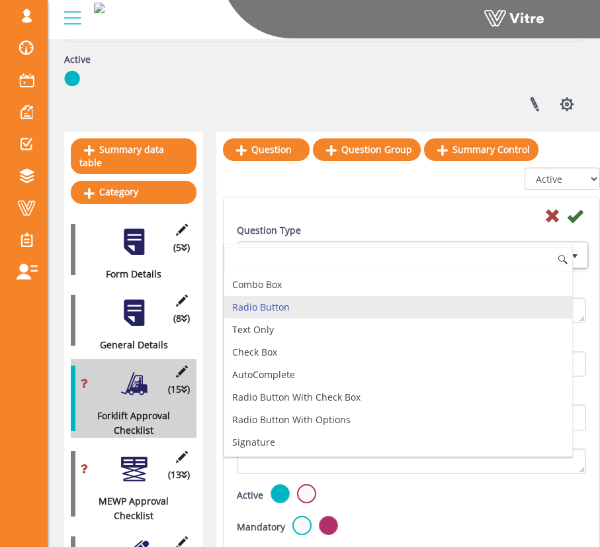
click at [325, 303] on li "Radio Button" at bounding box center [398, 307] width 348 height 23
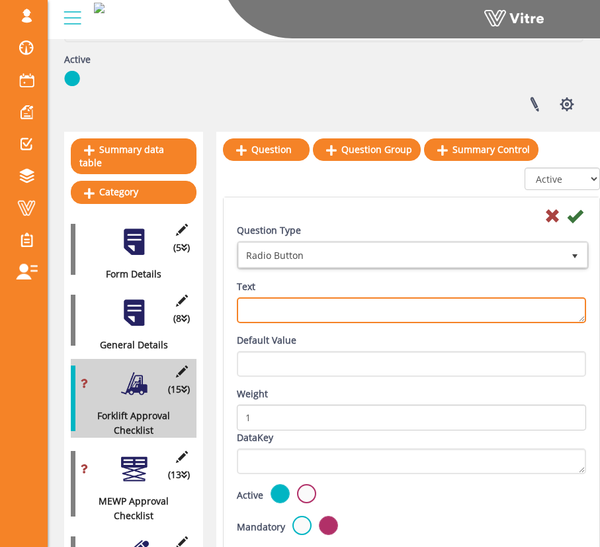
click at [318, 316] on textarea "Text" at bounding box center [411, 310] width 349 height 26
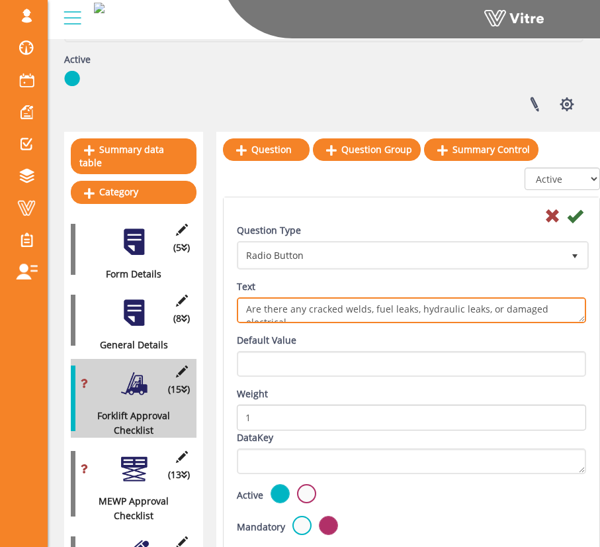
scroll to position [7, 0]
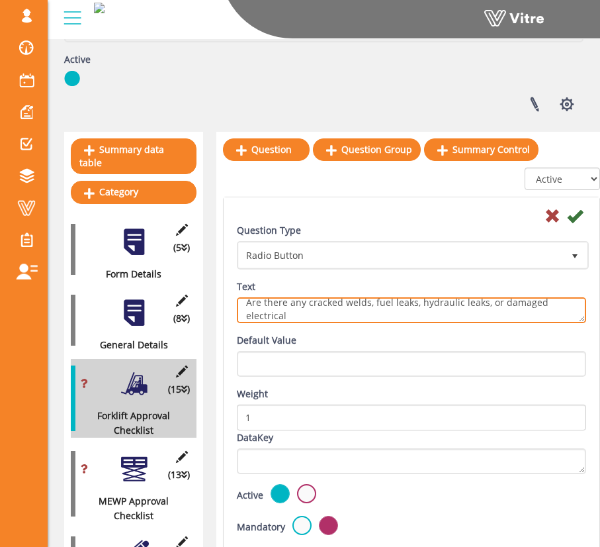
click at [458, 316] on textarea "Are there any cracked welds, fuel leaks, hydraulic leaks, or damaged electrical" at bounding box center [411, 310] width 349 height 26
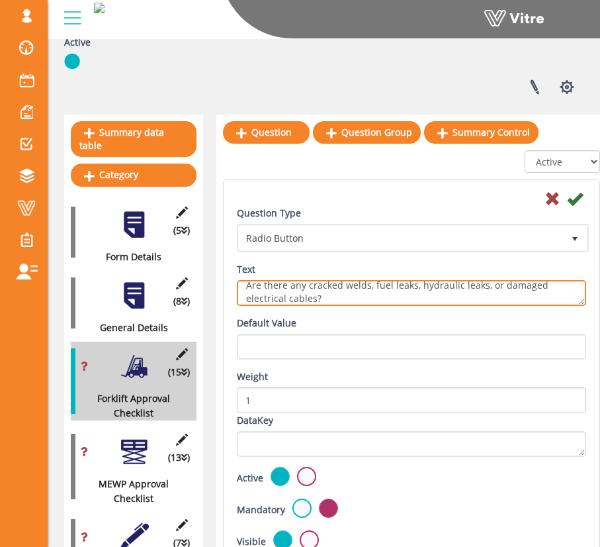
scroll to position [242, 0]
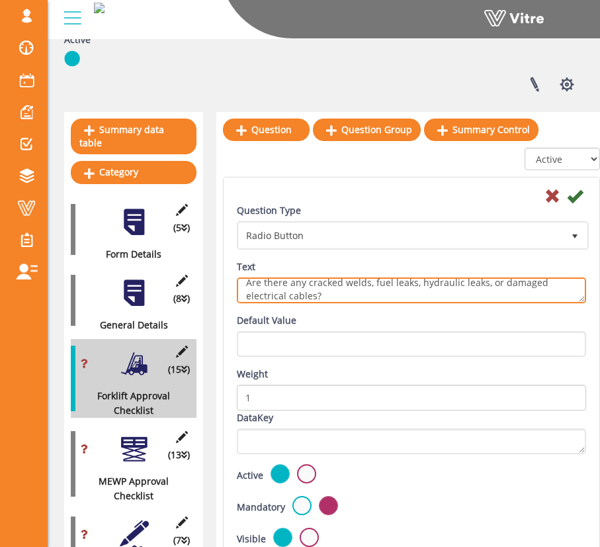
type textarea "Are there any cracked welds, fuel leaks, hydraulic leaks, or damaged electrical…"
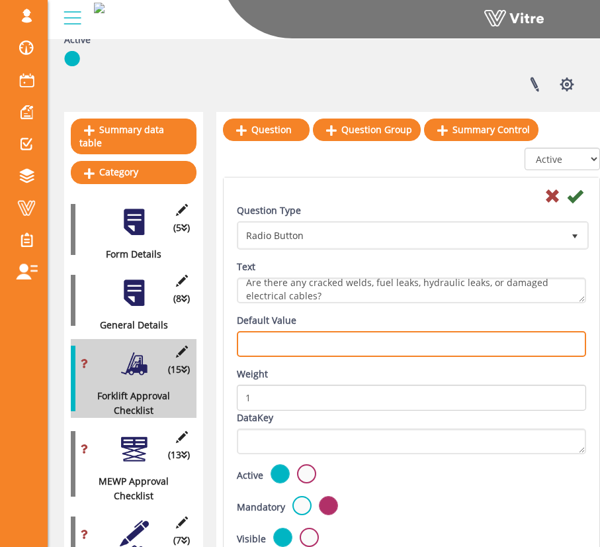
click at [422, 353] on input "text" at bounding box center [411, 344] width 349 height 26
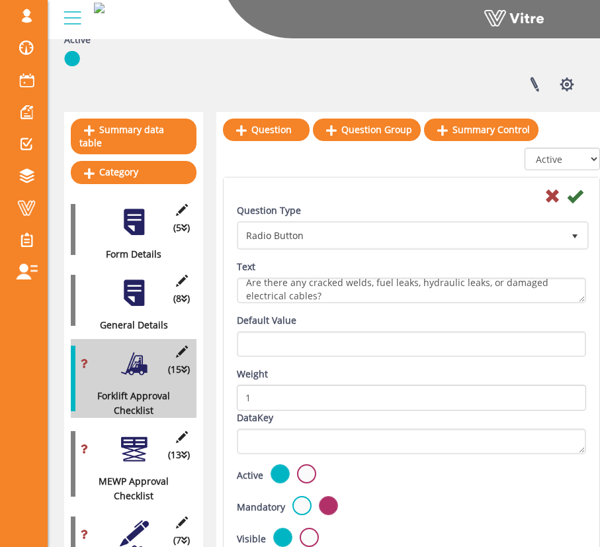
click at [437, 370] on div "Weight 1" at bounding box center [411, 389] width 369 height 44
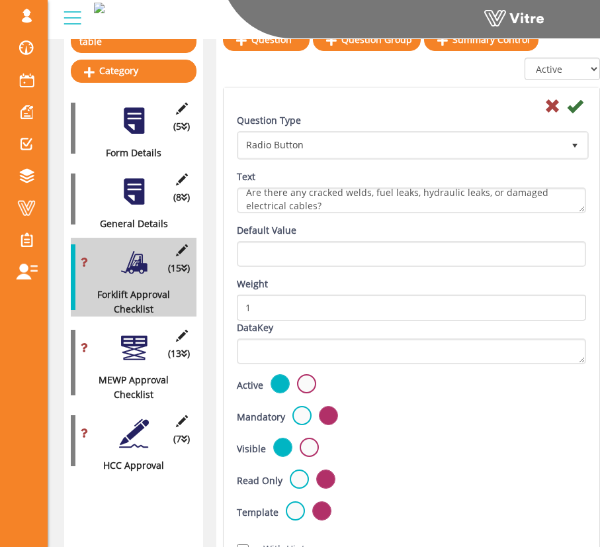
scroll to position [365, 0]
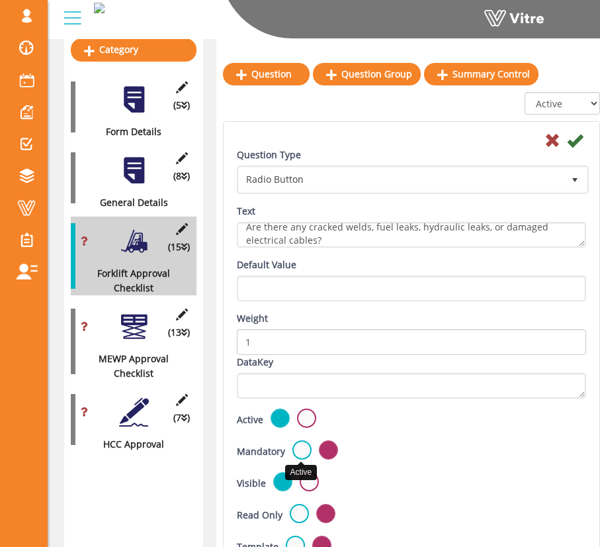
click at [303, 445] on label at bounding box center [302, 449] width 19 height 19
click at [0, 0] on input "radio" at bounding box center [0, 0] width 0 height 0
click at [387, 418] on div "Active" at bounding box center [411, 419] width 349 height 22
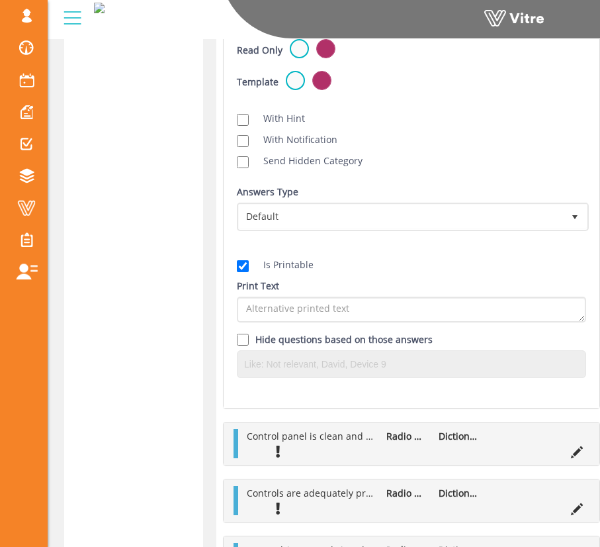
scroll to position [960, 0]
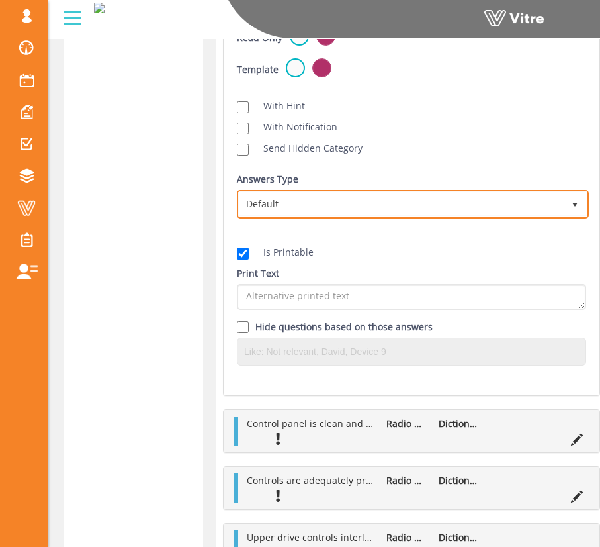
click at [338, 197] on span "Default" at bounding box center [401, 204] width 324 height 24
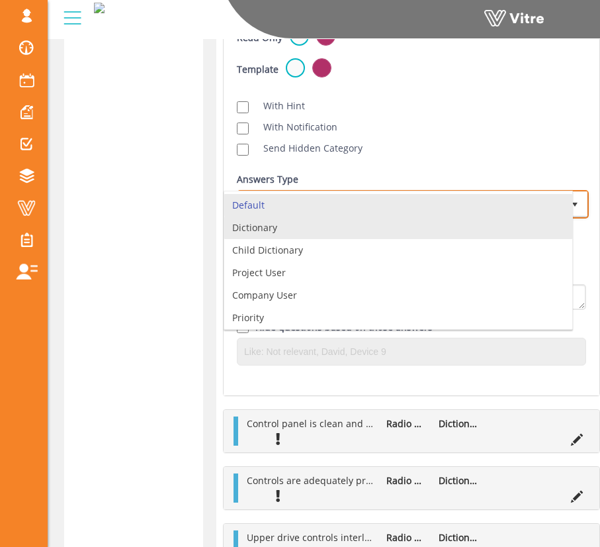
click at [326, 227] on li "Dictionary" at bounding box center [398, 227] width 348 height 23
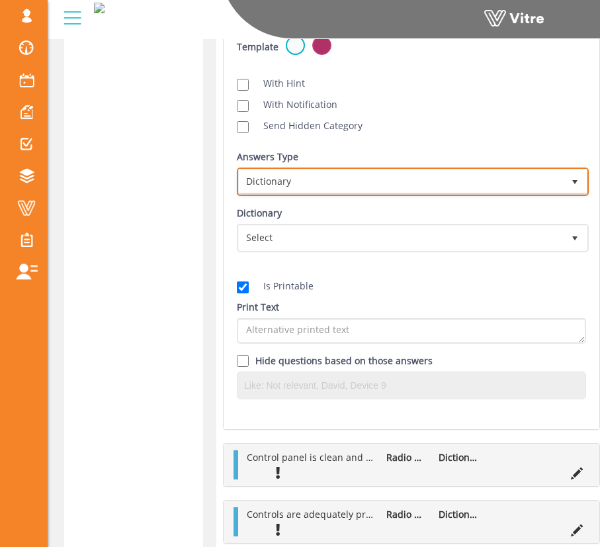
scroll to position [985, 0]
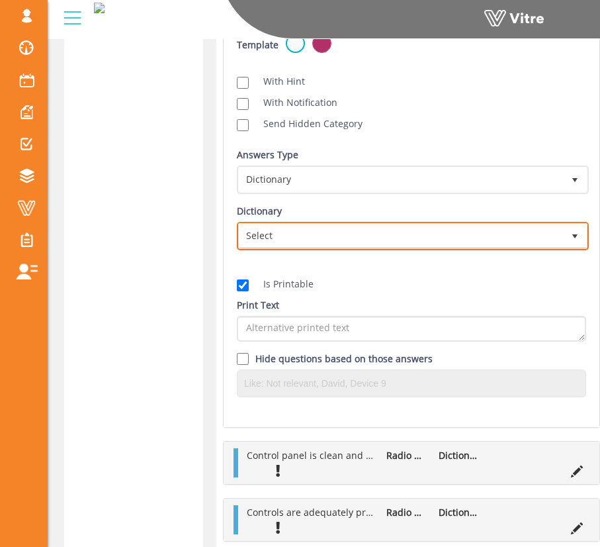
click at [371, 240] on span "Select" at bounding box center [401, 236] width 324 height 24
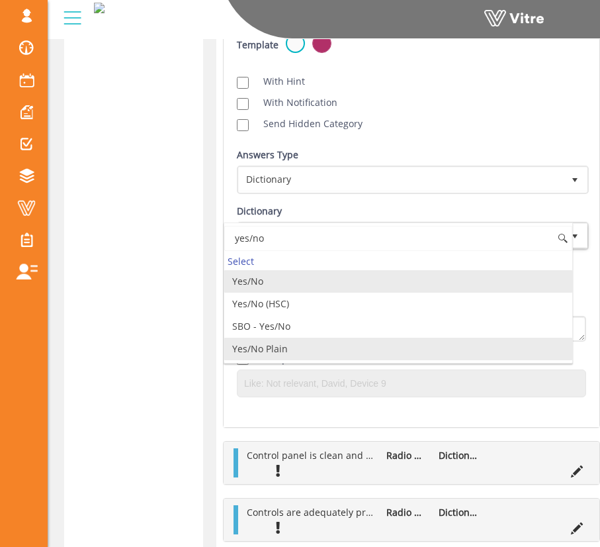
click at [409, 344] on li "Yes/No Plain" at bounding box center [398, 349] width 348 height 23
type input "yes/no"
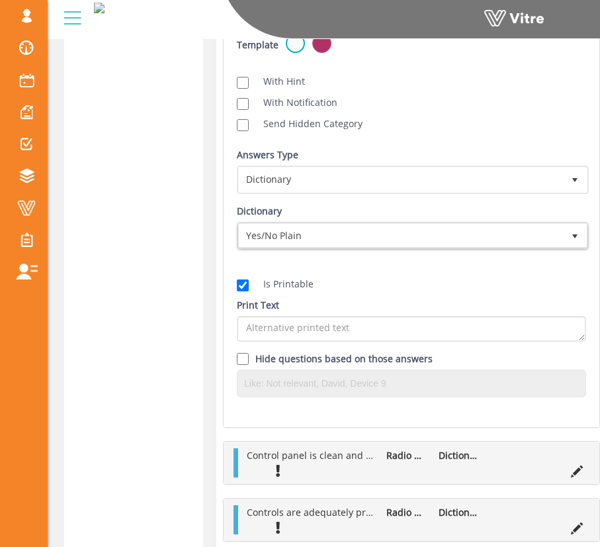
click at [448, 296] on div "Is Printable Print Text Hide questions based on those answers" at bounding box center [411, 333] width 369 height 147
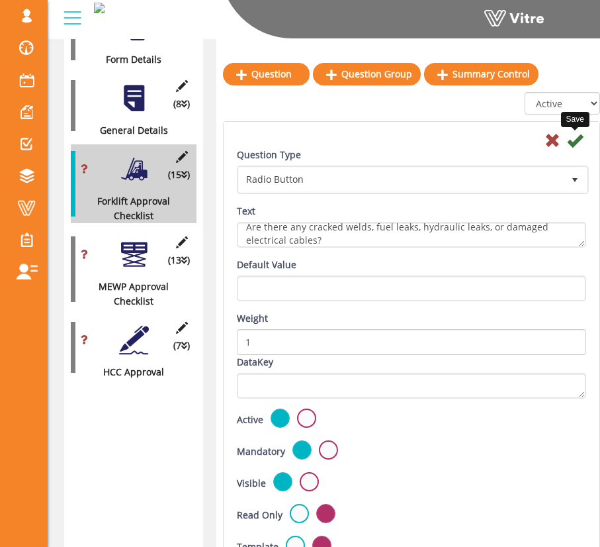
click at [581, 142] on icon at bounding box center [575, 140] width 16 height 16
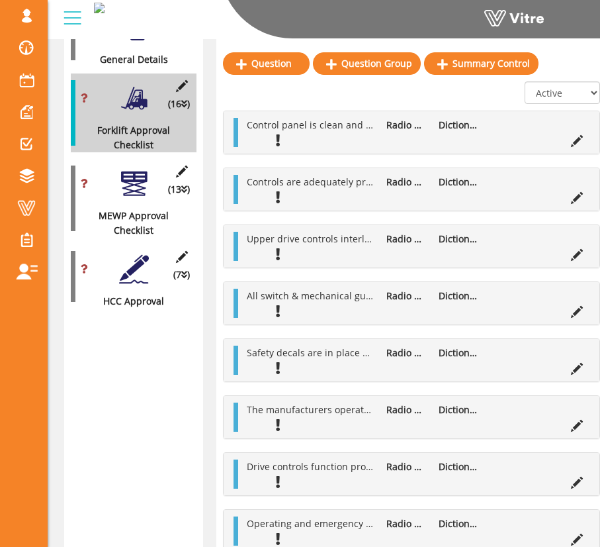
scroll to position [503, 0]
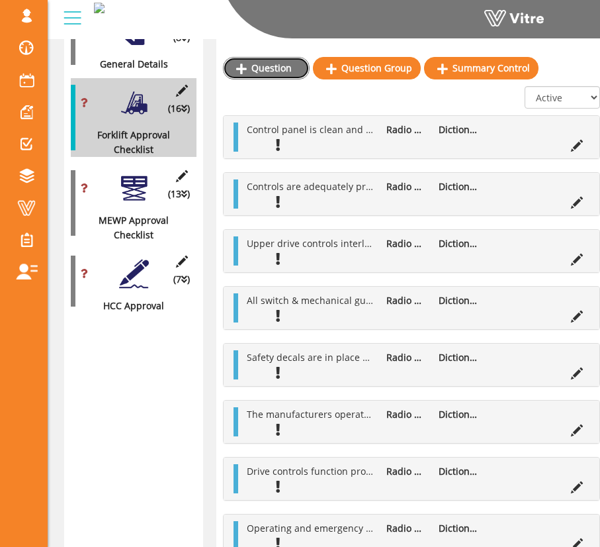
click at [280, 74] on link "Question" at bounding box center [266, 68] width 87 height 23
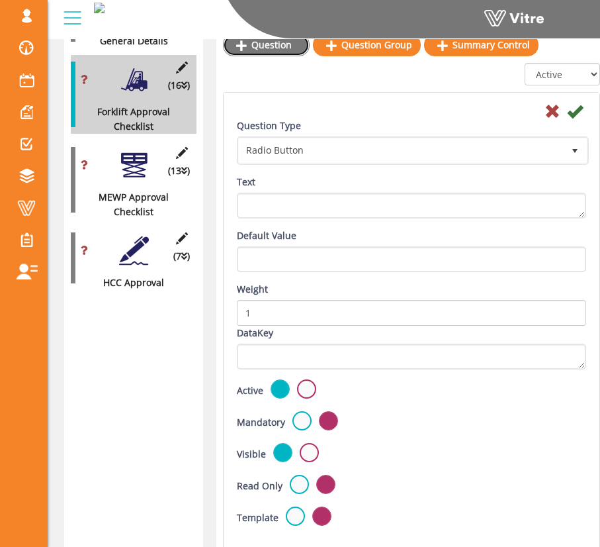
scroll to position [528, 0]
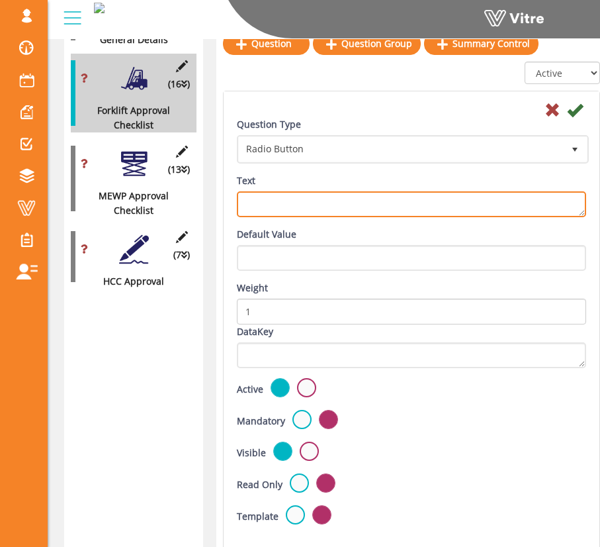
click at [398, 200] on textarea "Text" at bounding box center [411, 204] width 349 height 26
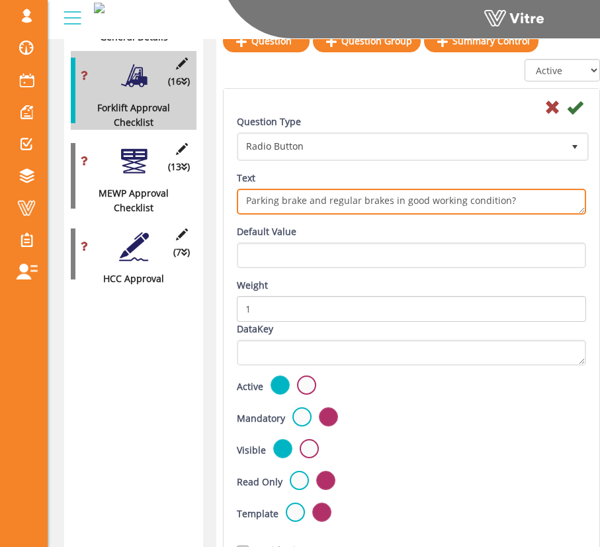
type textarea "Parking brake and regular brakes in good working condition?"
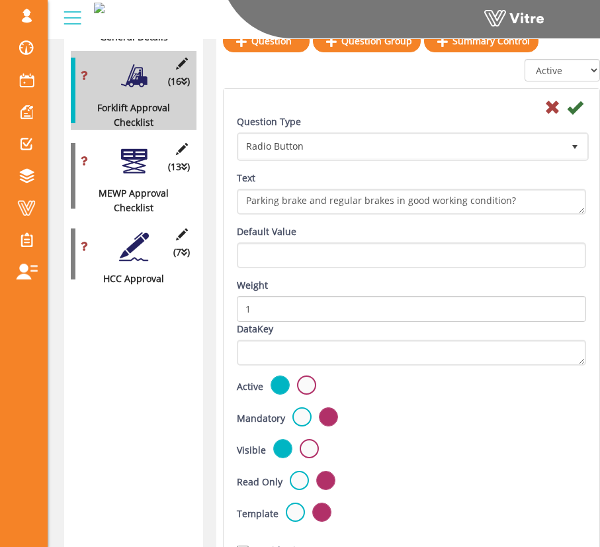
click at [436, 175] on div "Text Parking brake and regular brakes in good working condition?" at bounding box center [411, 193] width 349 height 44
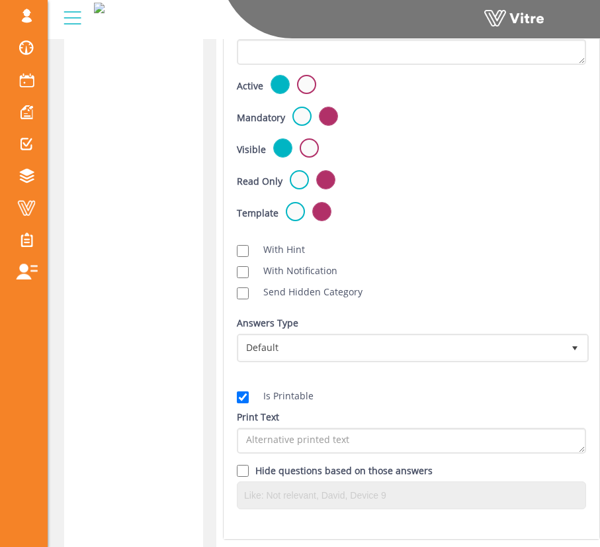
click at [300, 111] on label at bounding box center [302, 116] width 19 height 19
click at [0, 0] on input "radio" at bounding box center [0, 0] width 0 height 0
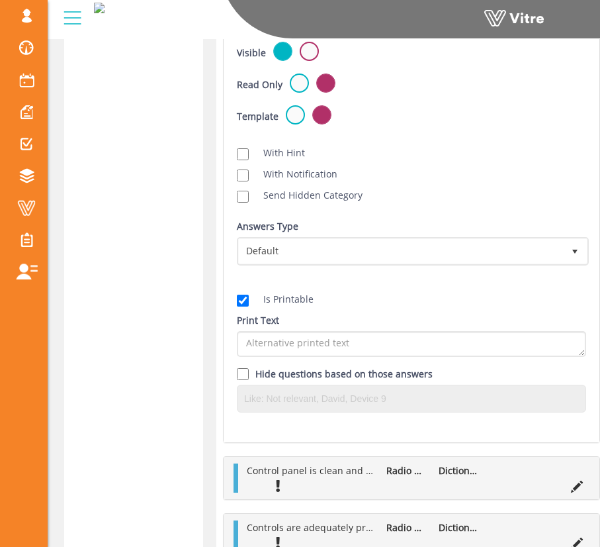
scroll to position [931, 0]
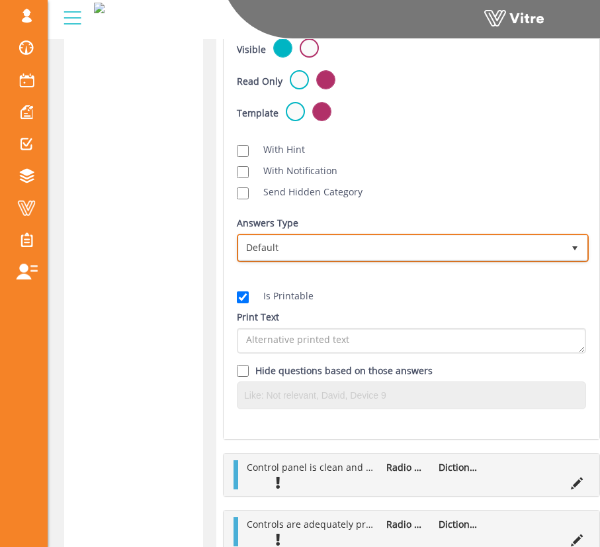
drag, startPoint x: 394, startPoint y: 247, endPoint x: 398, endPoint y: 255, distance: 8.9
click at [394, 247] on span "Default" at bounding box center [401, 248] width 324 height 24
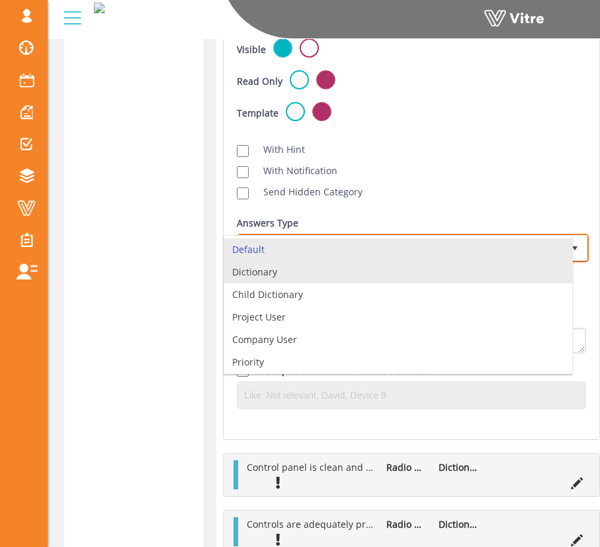
click at [396, 275] on li "Dictionary" at bounding box center [398, 272] width 348 height 23
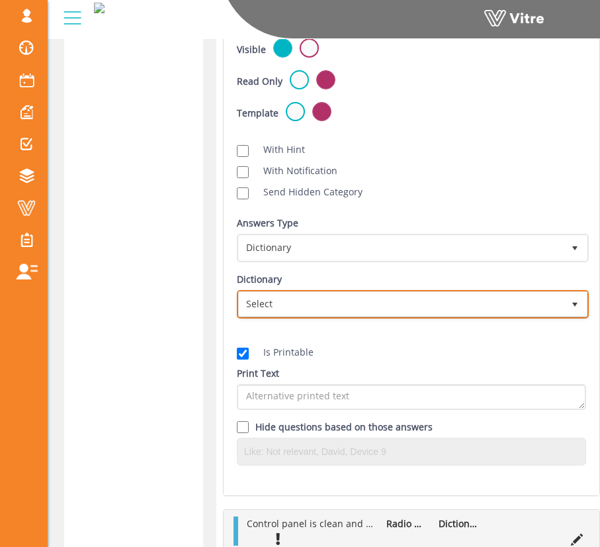
click at [434, 302] on span "Select" at bounding box center [401, 304] width 324 height 24
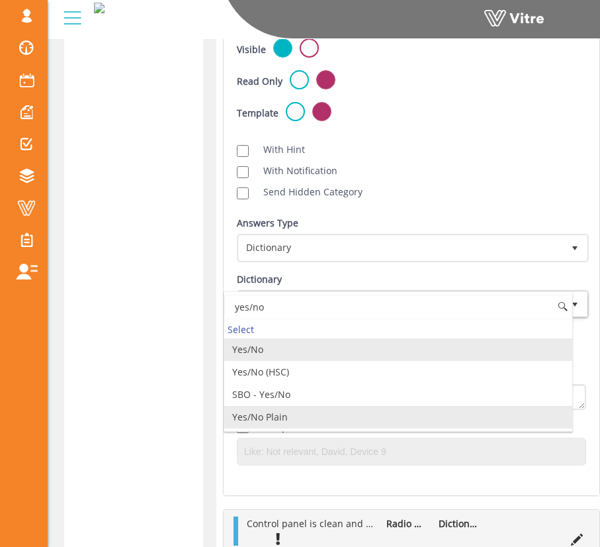
click at [399, 418] on li "Yes/No Plain" at bounding box center [398, 417] width 348 height 23
type input "yes/no"
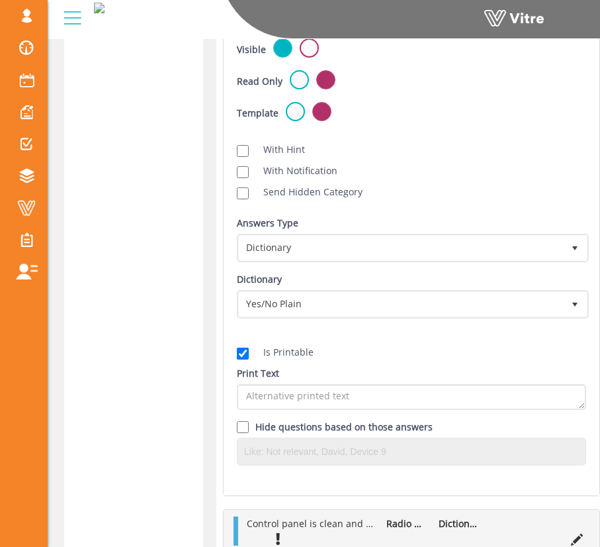
click at [421, 357] on div "Is Printable" at bounding box center [411, 352] width 349 height 15
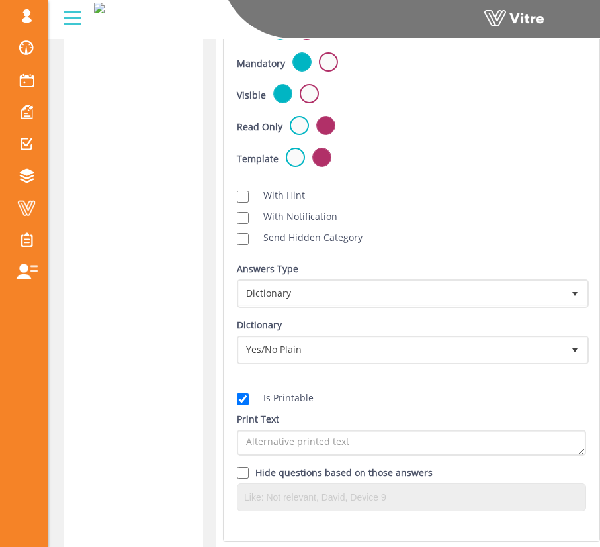
scroll to position [284, 0]
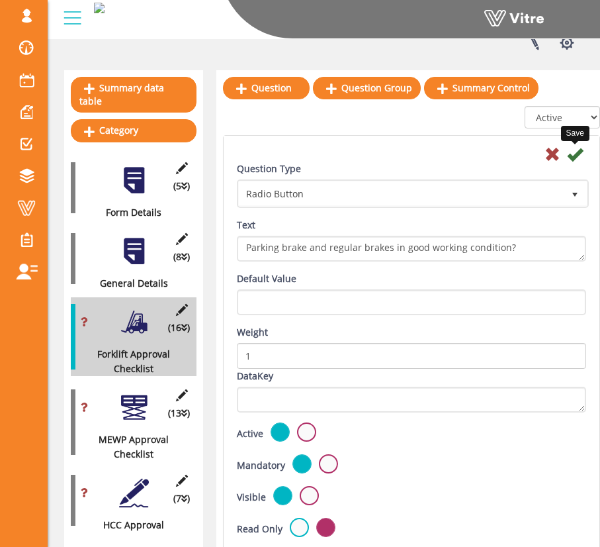
click at [576, 160] on icon at bounding box center [575, 154] width 16 height 16
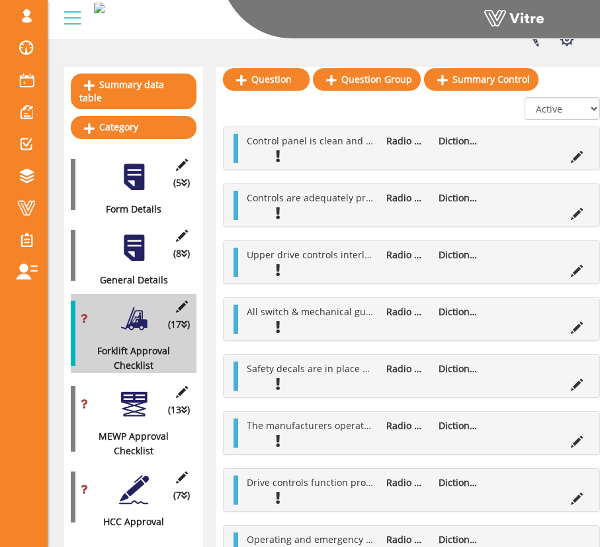
scroll to position [275, 0]
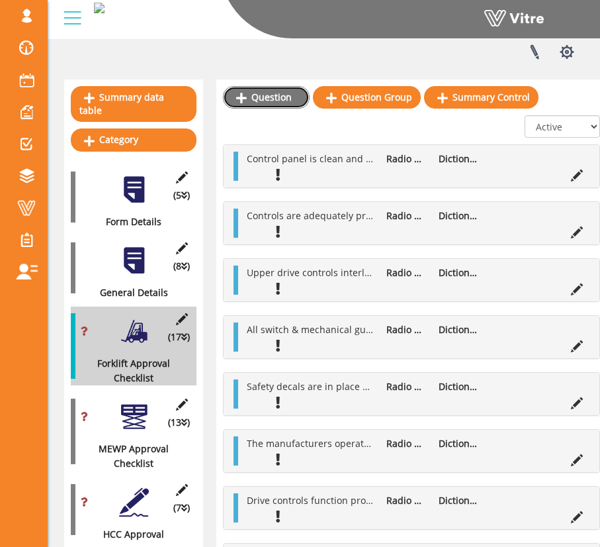
click at [283, 97] on link "Question" at bounding box center [266, 97] width 87 height 23
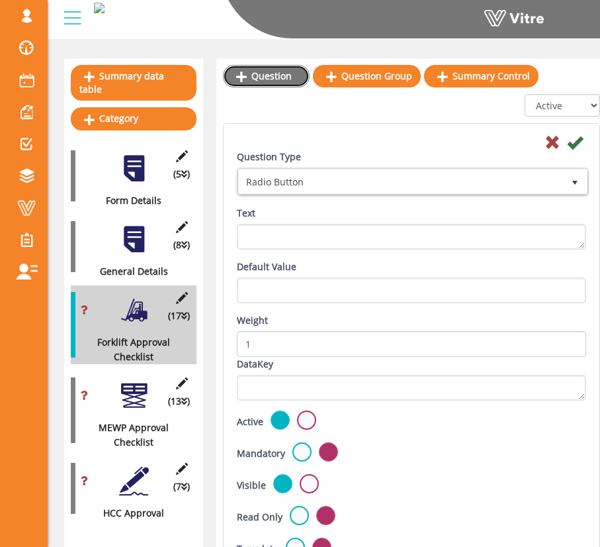
scroll to position [382, 0]
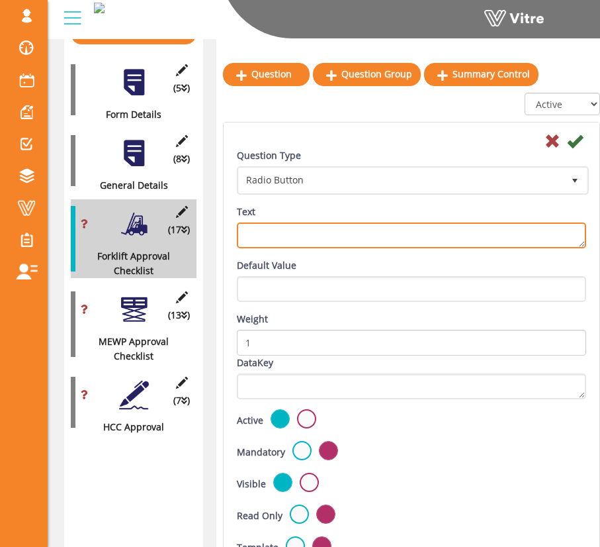
click at [351, 234] on textarea "Text" at bounding box center [411, 235] width 349 height 26
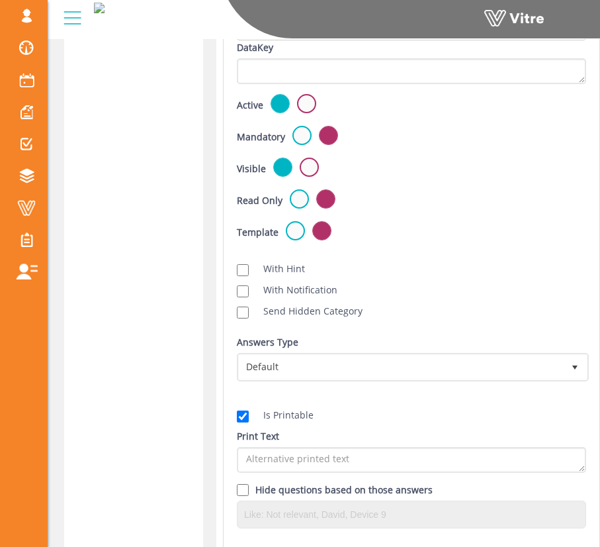
scroll to position [813, 0]
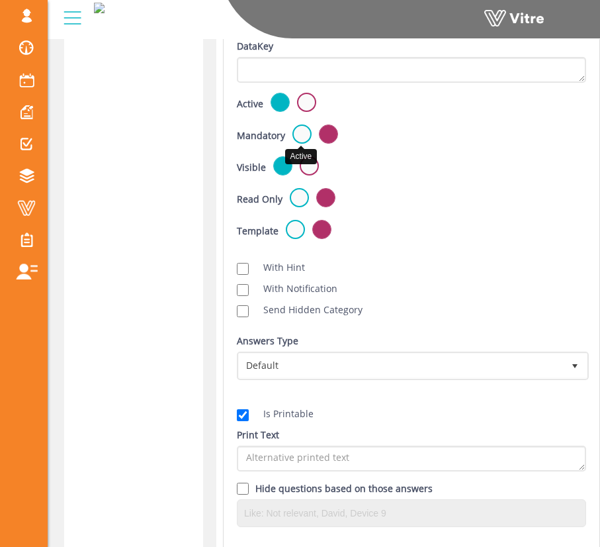
type textarea "Tires and wheels are in good condition? With adequate air pressure if pneumatic?"
click at [301, 132] on label at bounding box center [302, 133] width 19 height 19
click at [0, 0] on input "radio" at bounding box center [0, 0] width 0 height 0
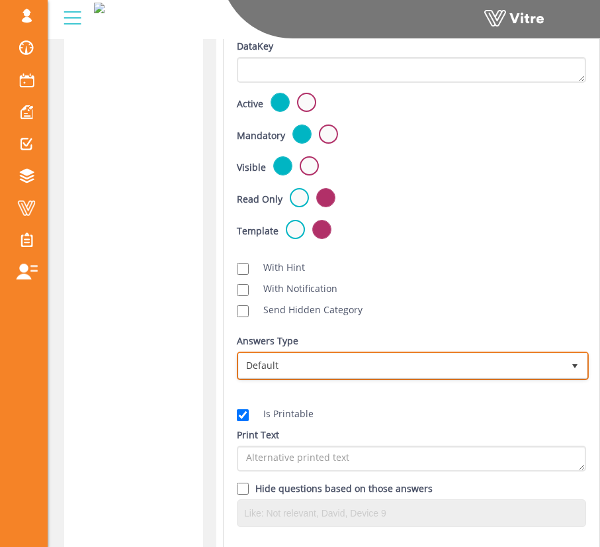
click at [372, 362] on span "Default" at bounding box center [401, 365] width 324 height 24
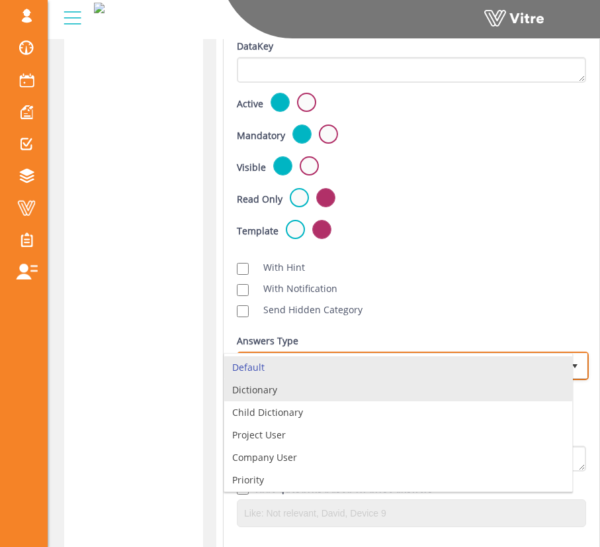
click at [365, 383] on li "Dictionary" at bounding box center [398, 390] width 348 height 23
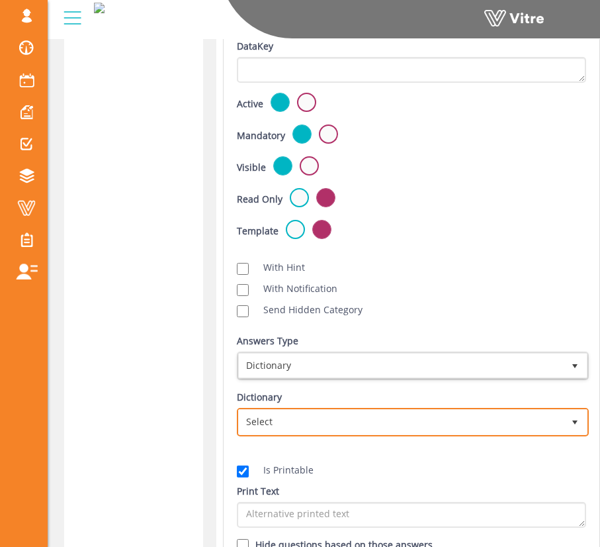
click at [402, 420] on span "Select" at bounding box center [401, 422] width 324 height 24
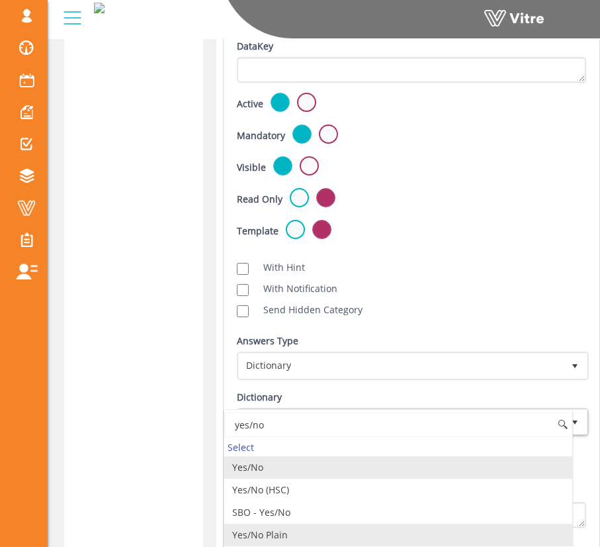
click at [369, 527] on li "Yes/No Plain" at bounding box center [398, 535] width 348 height 23
type input "yes/no"
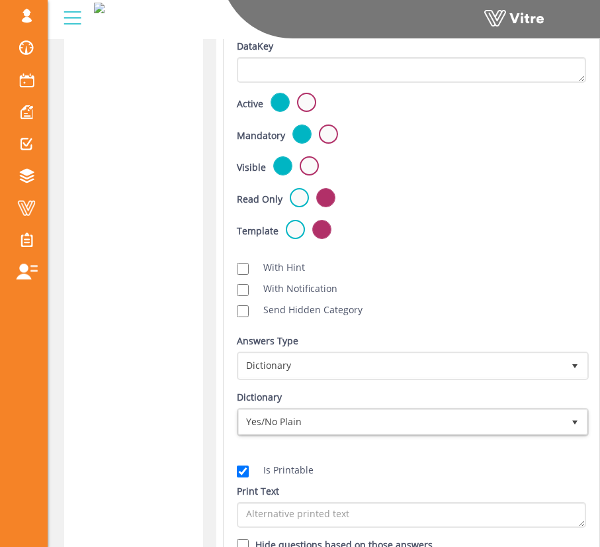
click at [529, 254] on div "Scan NFC Must scan With Hint With Notification Send Hidden Category No Image Op…" at bounding box center [411, 288] width 369 height 72
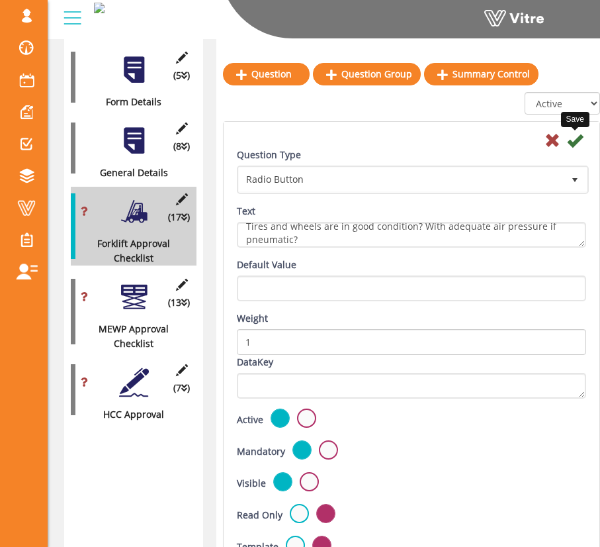
click at [572, 144] on icon at bounding box center [575, 140] width 16 height 16
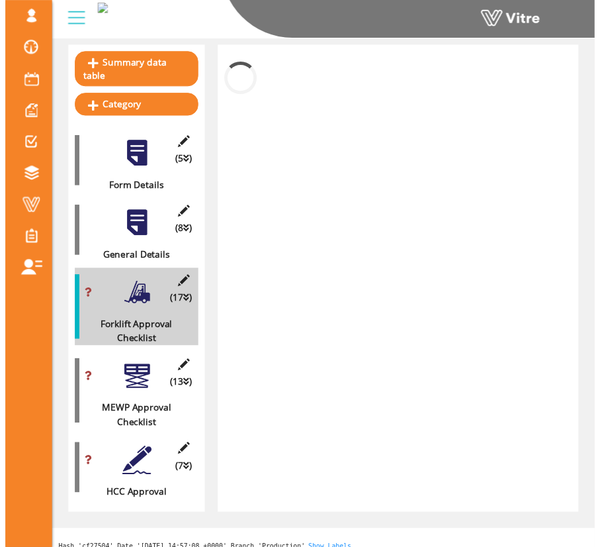
scroll to position [394, 0]
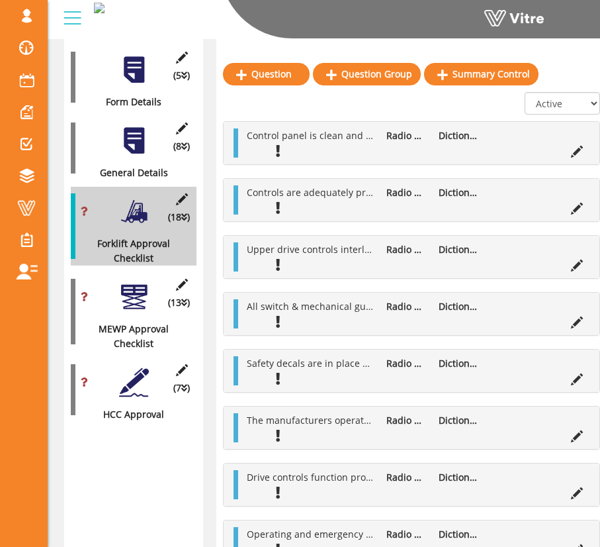
click at [148, 283] on div at bounding box center [134, 297] width 30 height 30
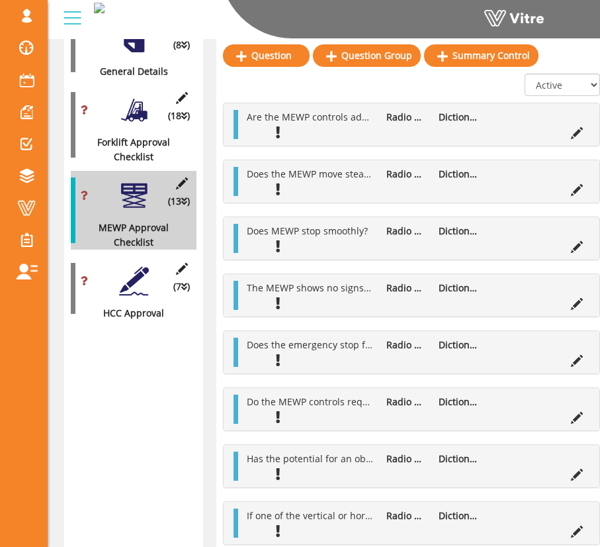
scroll to position [435, 0]
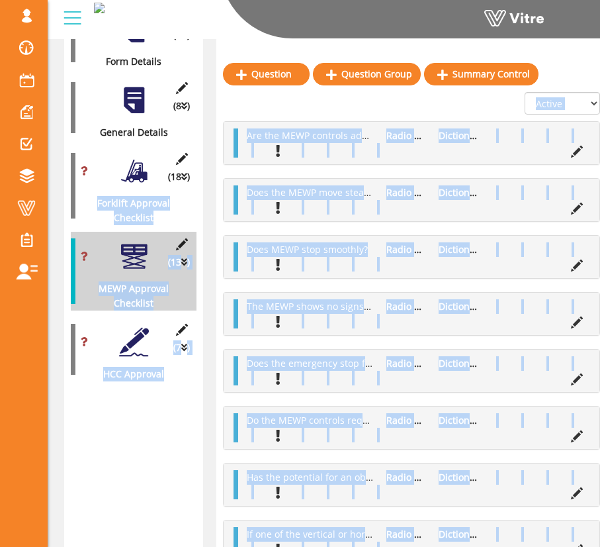
click at [136, 175] on div "(18 ) Forklift Approval Checklist" at bounding box center [134, 185] width 126 height 79
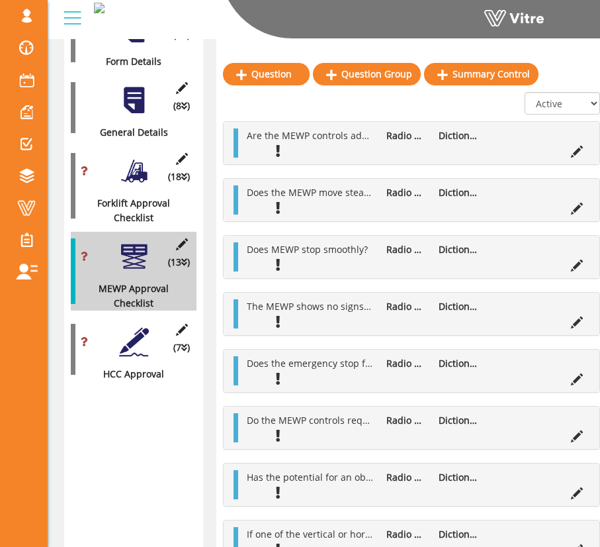
click at [144, 162] on div at bounding box center [134, 171] width 30 height 30
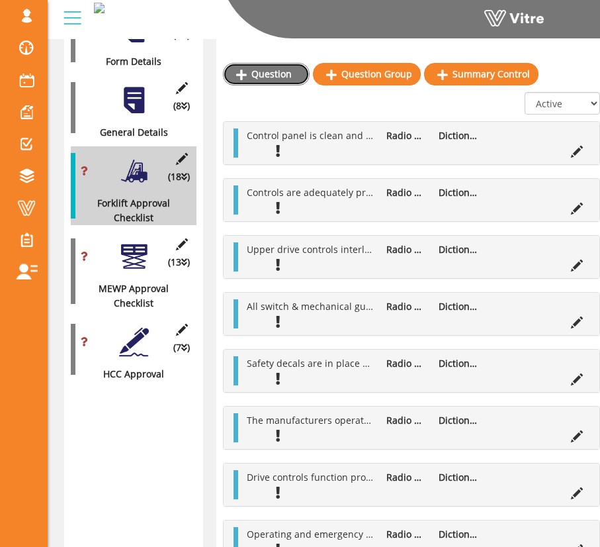
click at [275, 79] on link "Question" at bounding box center [266, 74] width 87 height 23
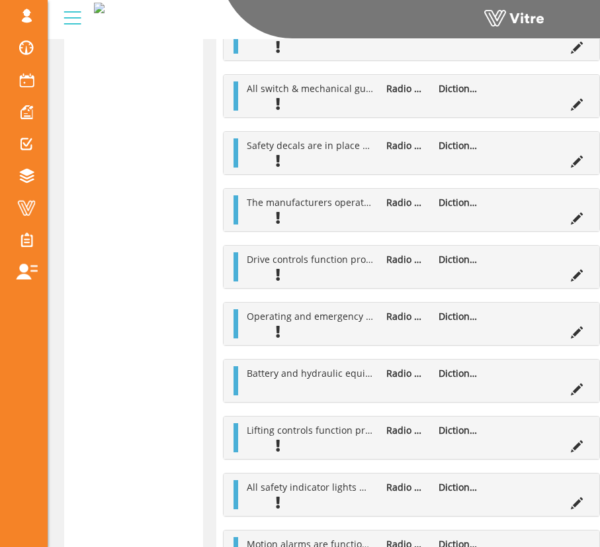
scroll to position [369, 0]
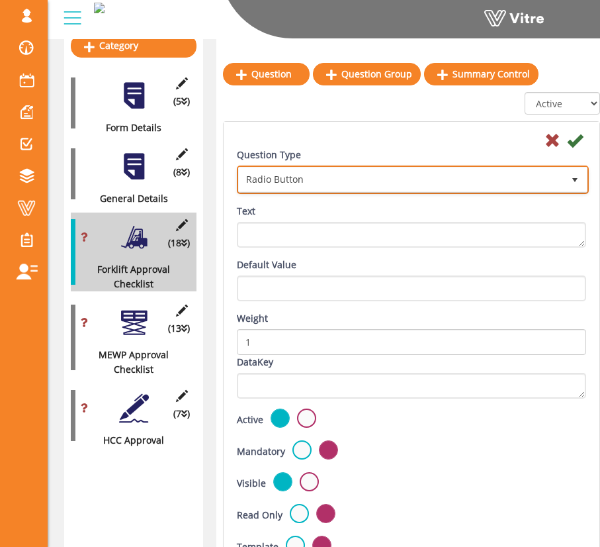
click at [358, 183] on span "Radio Button" at bounding box center [401, 179] width 324 height 24
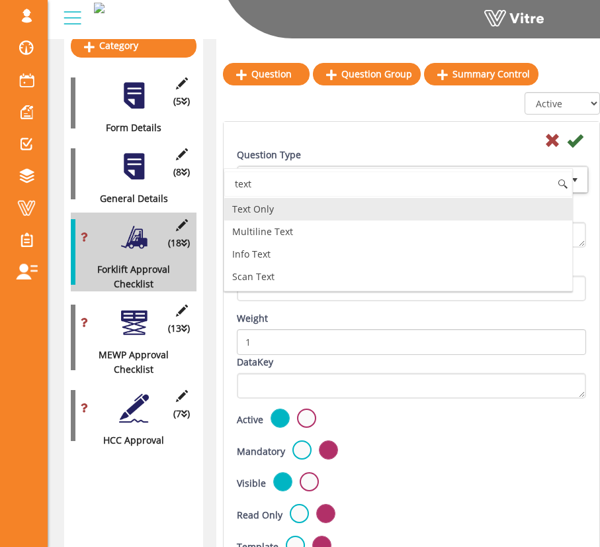
click at [340, 210] on li "Text Only" at bounding box center [398, 209] width 348 height 23
type input "text"
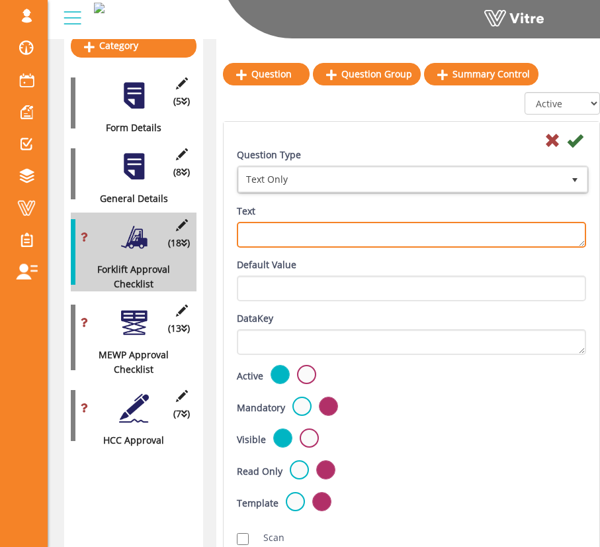
click at [348, 238] on textarea "Text" at bounding box center [411, 235] width 349 height 26
type textarea "Inspector Name"
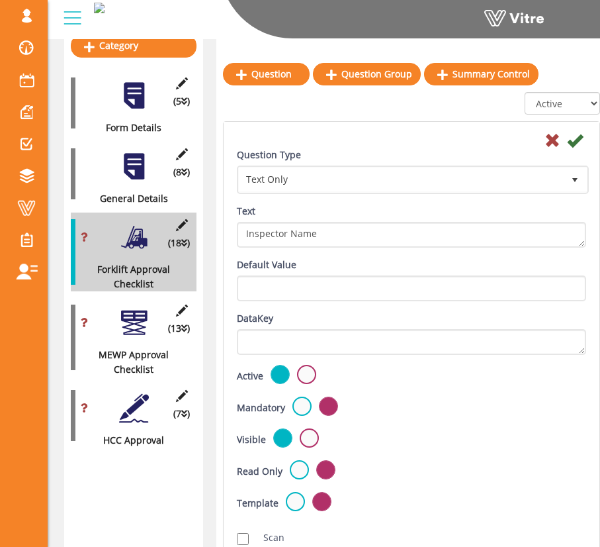
click at [306, 412] on label at bounding box center [302, 405] width 19 height 19
click at [0, 0] on input "radio" at bounding box center [0, 0] width 0 height 0
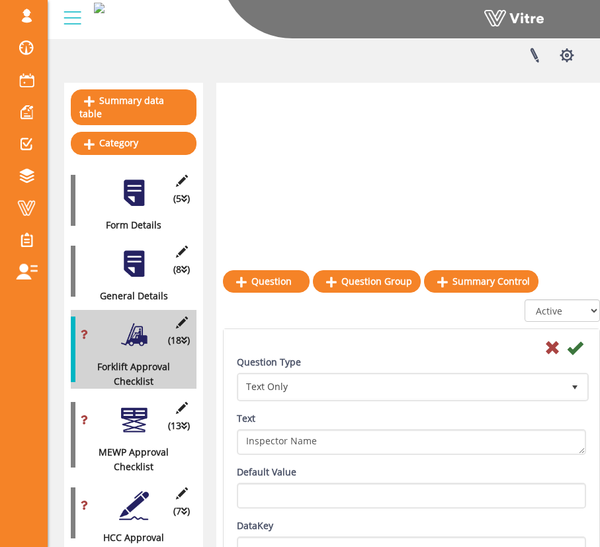
scroll to position [269, 0]
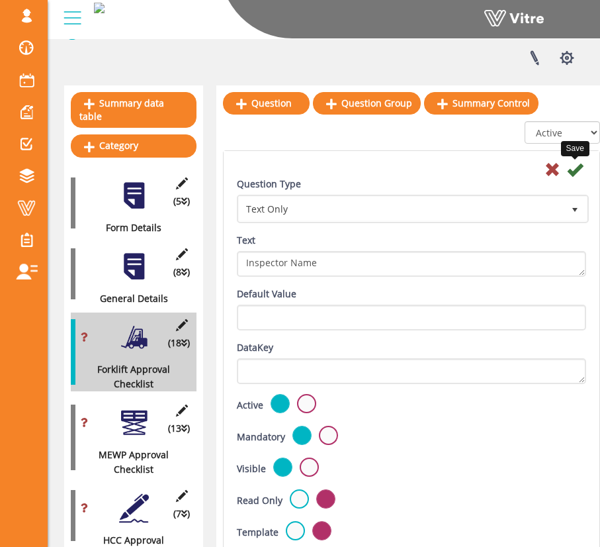
click at [576, 169] on icon at bounding box center [575, 169] width 16 height 16
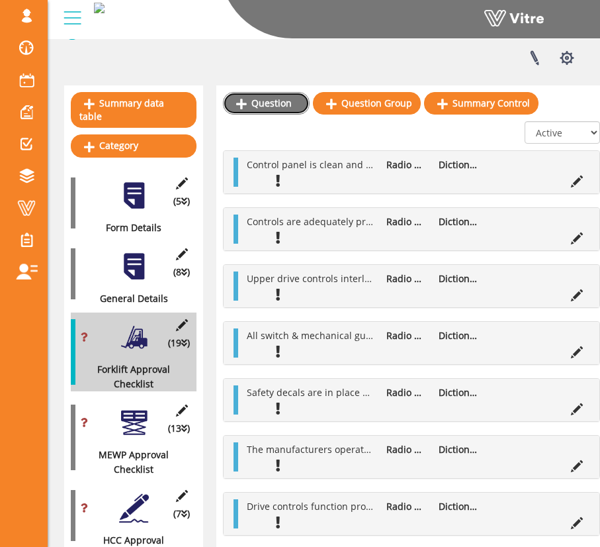
click at [281, 101] on link "Question" at bounding box center [266, 103] width 87 height 23
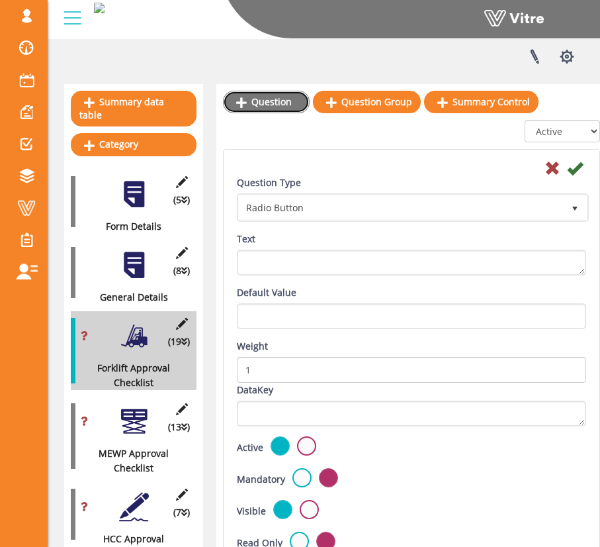
scroll to position [271, 0]
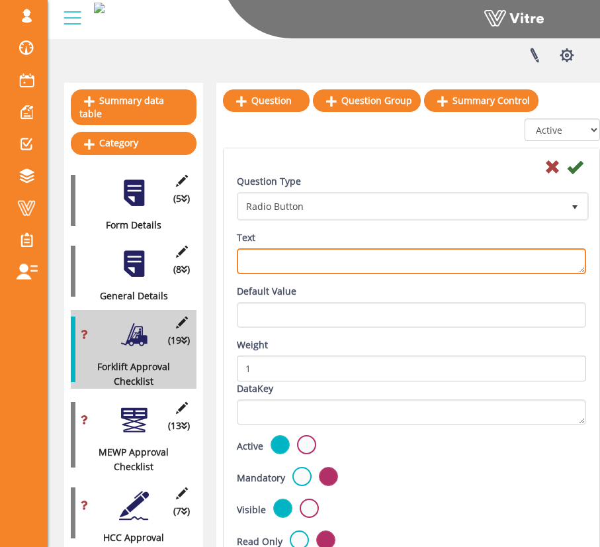
click at [468, 265] on textarea "Text" at bounding box center [411, 261] width 349 height 26
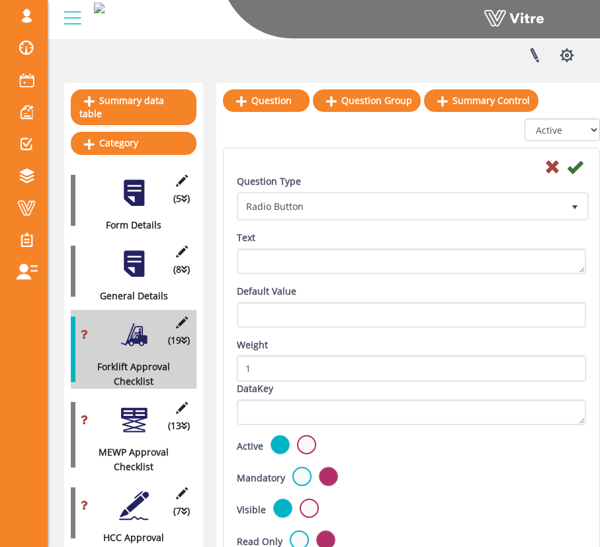
click at [469, 242] on div "Text" at bounding box center [411, 252] width 349 height 44
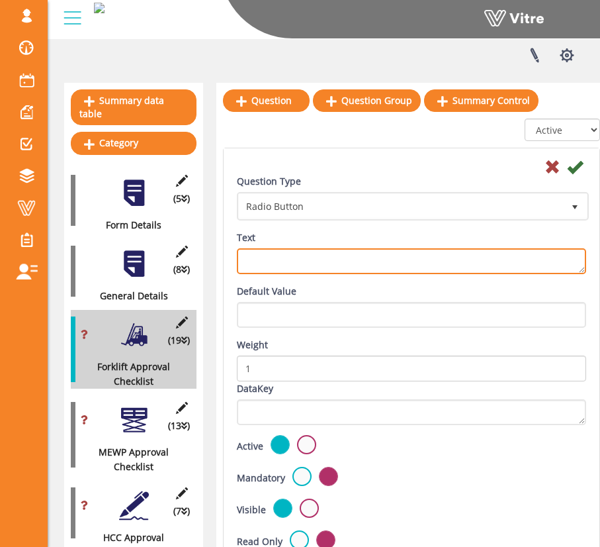
click at [469, 257] on textarea "Text" at bounding box center [411, 261] width 349 height 26
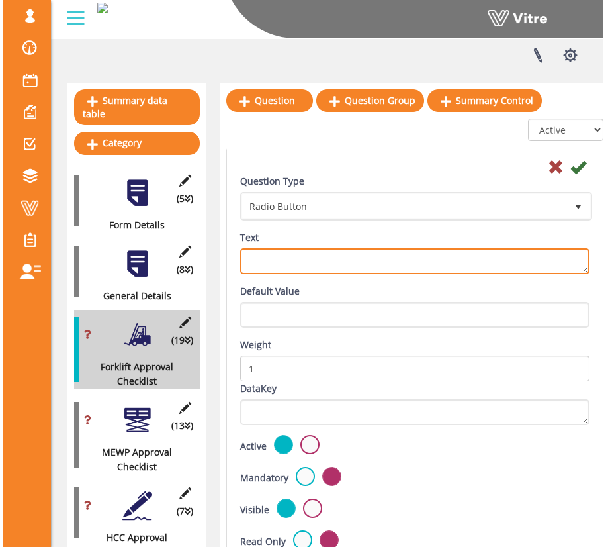
scroll to position [273, 0]
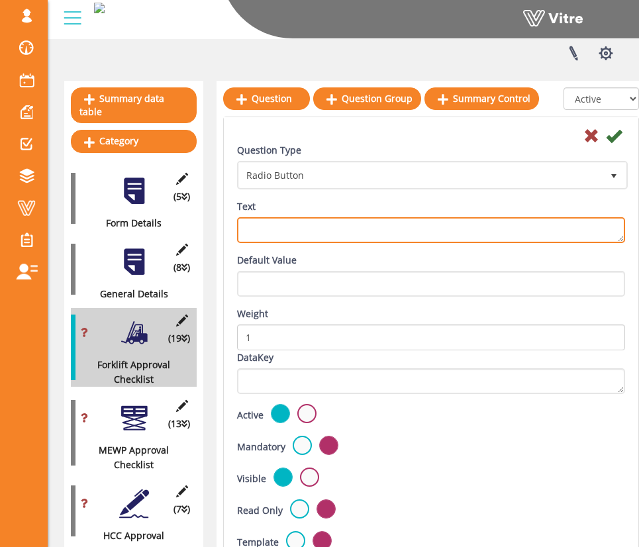
click at [562, 223] on textarea "Text" at bounding box center [431, 230] width 388 height 26
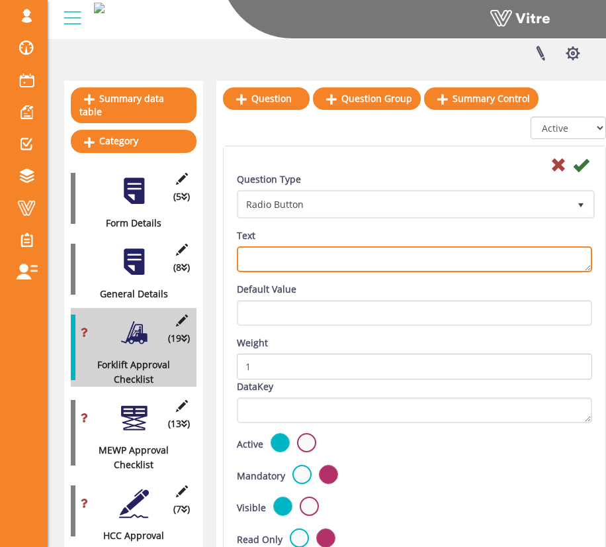
click at [451, 255] on textarea "Text" at bounding box center [414, 259] width 355 height 26
type textarea "Inspector Signature"
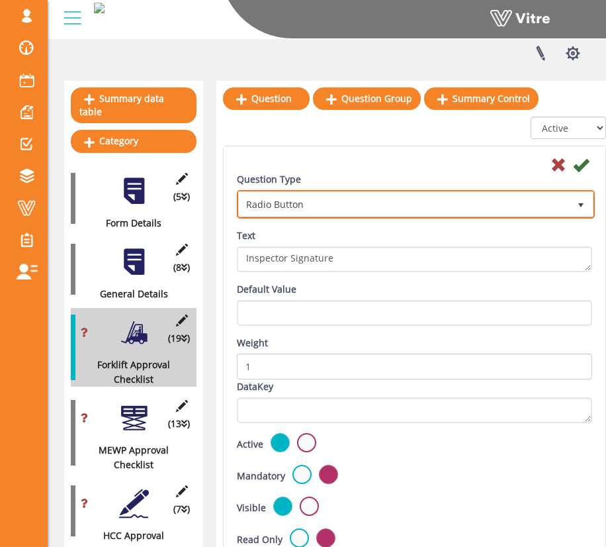
click at [419, 209] on span "Radio Button" at bounding box center [404, 204] width 330 height 24
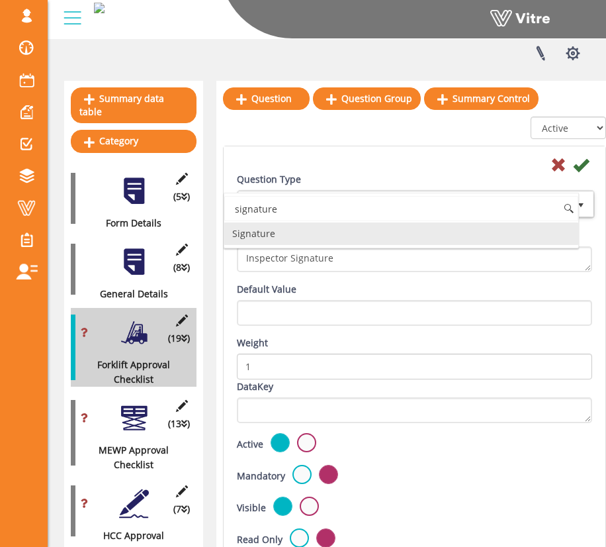
click at [372, 232] on li "Signature" at bounding box center [401, 233] width 354 height 23
type input "signature"
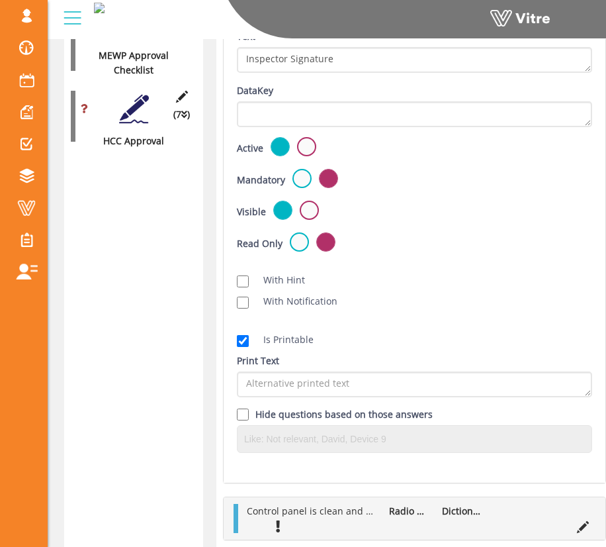
scroll to position [669, 0]
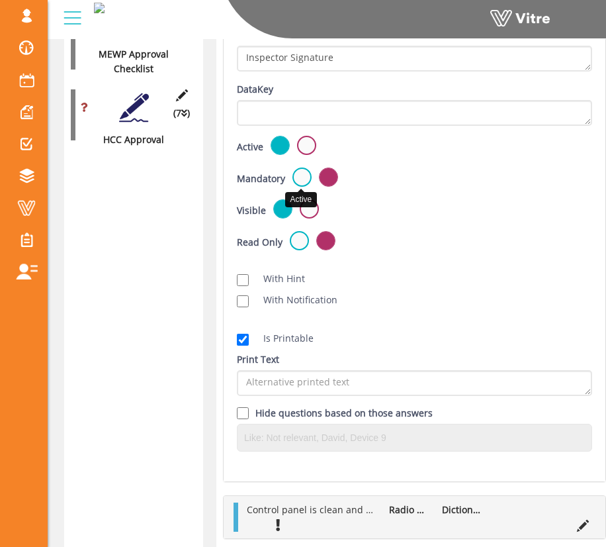
click at [301, 180] on label at bounding box center [302, 176] width 19 height 19
click at [0, 0] on input "radio" at bounding box center [0, 0] width 0 height 0
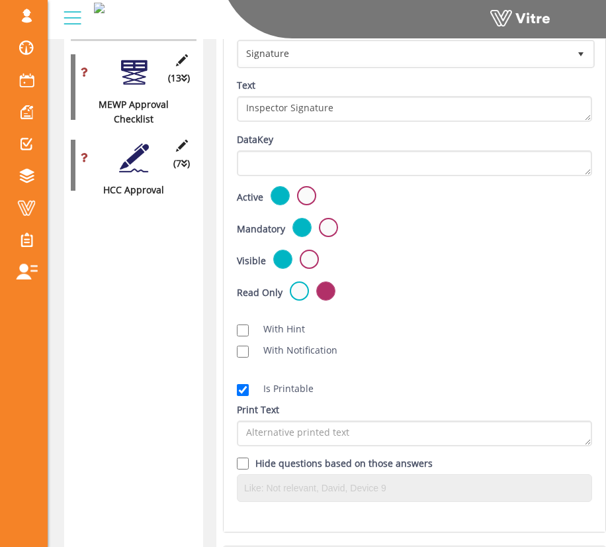
scroll to position [409, 0]
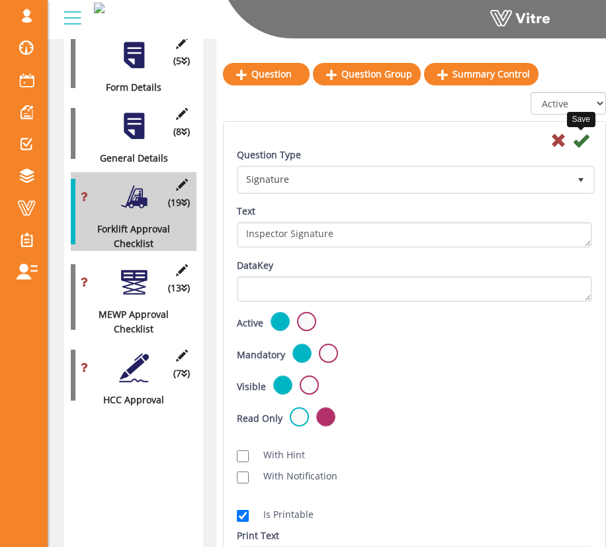
click at [583, 142] on icon at bounding box center [581, 140] width 16 height 16
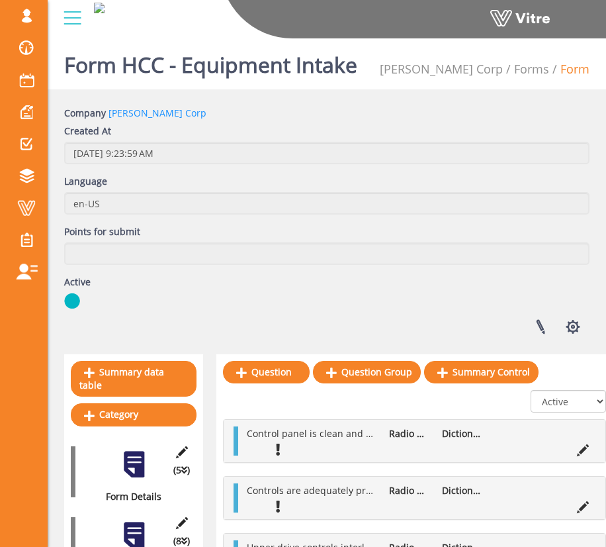
scroll to position [269, 0]
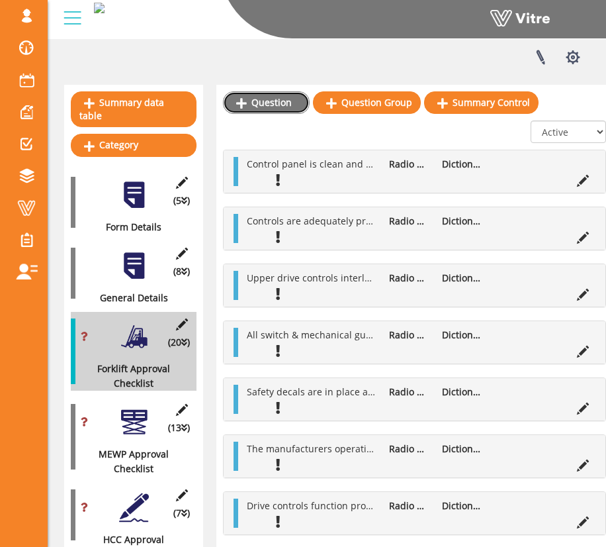
click at [287, 110] on link "Question" at bounding box center [266, 102] width 87 height 23
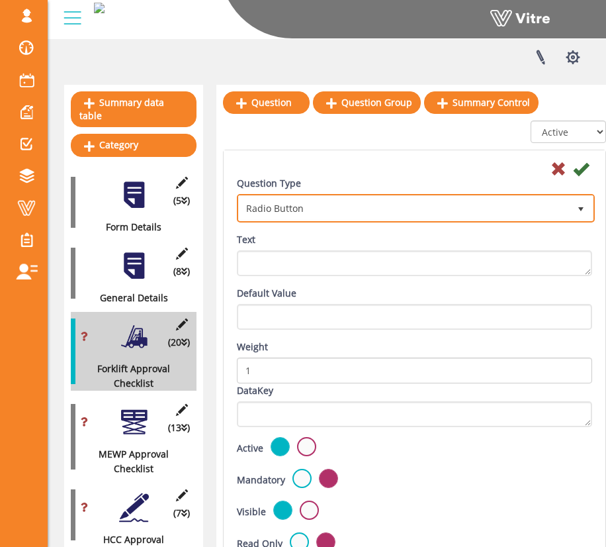
click at [336, 212] on span "Radio Button" at bounding box center [404, 208] width 330 height 24
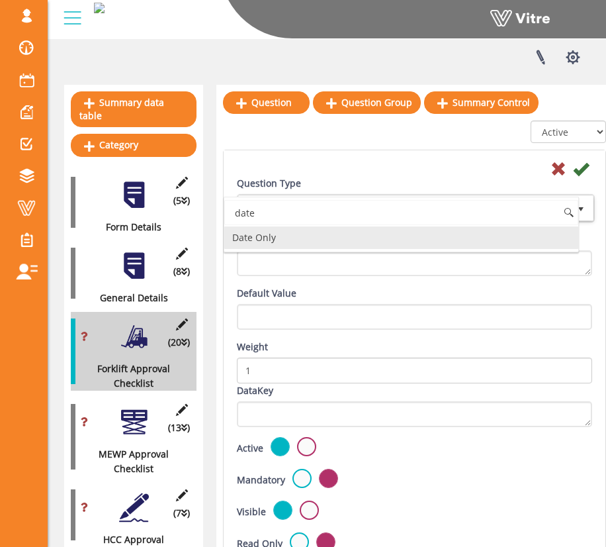
click at [329, 242] on li "Date Only" at bounding box center [401, 237] width 354 height 23
type input "date"
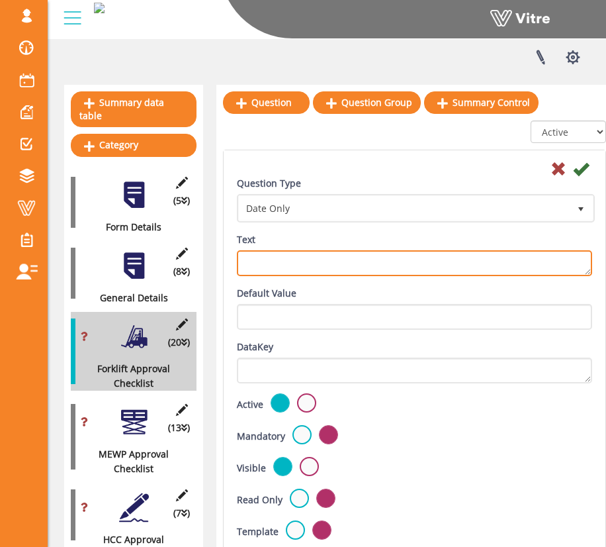
click at [329, 261] on textarea "Text" at bounding box center [414, 263] width 355 height 26
type textarea "Inspection Date"
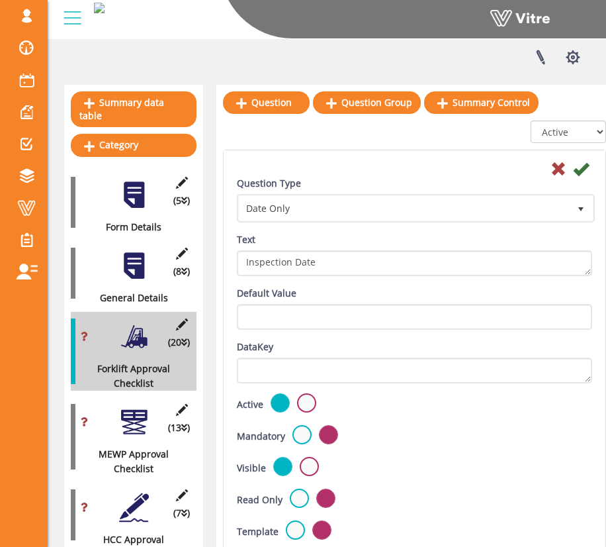
click at [349, 288] on div "Default Value" at bounding box center [414, 308] width 355 height 44
click at [295, 428] on label at bounding box center [302, 434] width 19 height 19
click at [0, 0] on input "radio" at bounding box center [0, 0] width 0 height 0
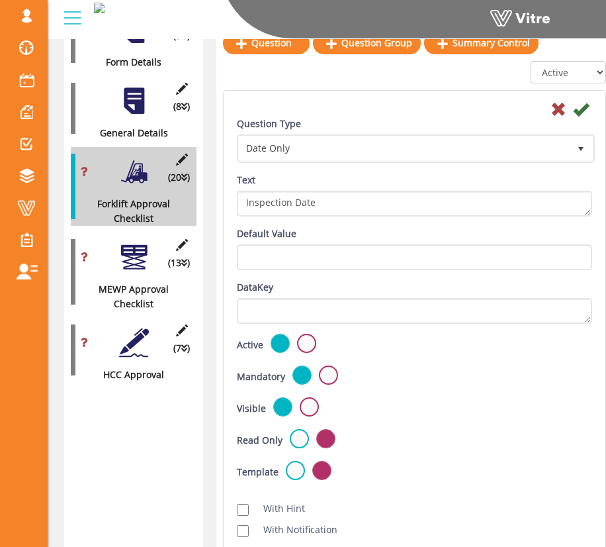
scroll to position [403, 0]
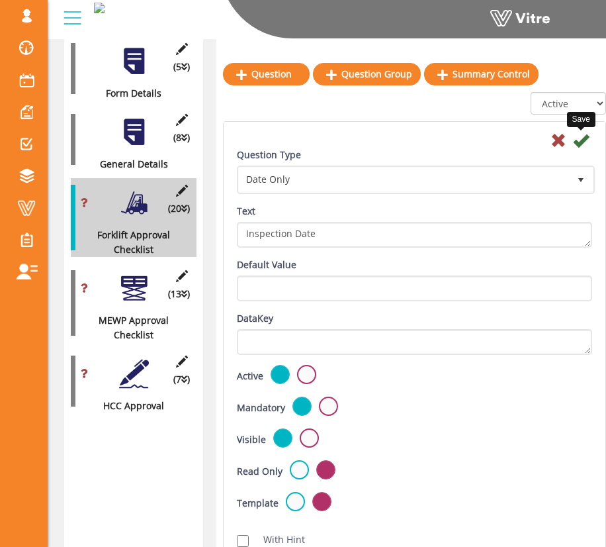
click at [582, 144] on icon at bounding box center [581, 140] width 16 height 16
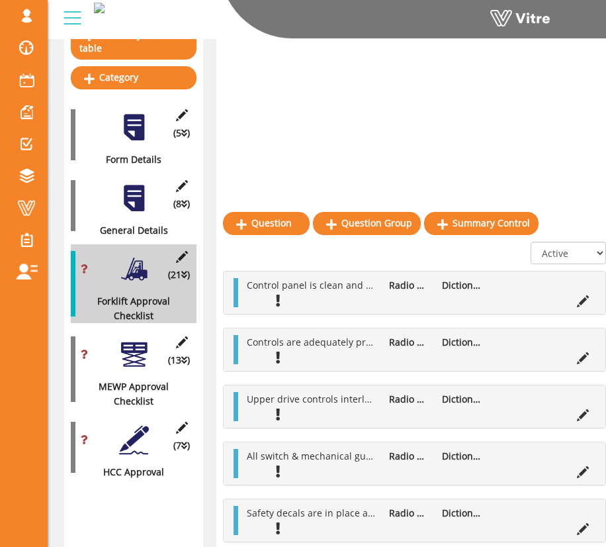
scroll to position [258, 0]
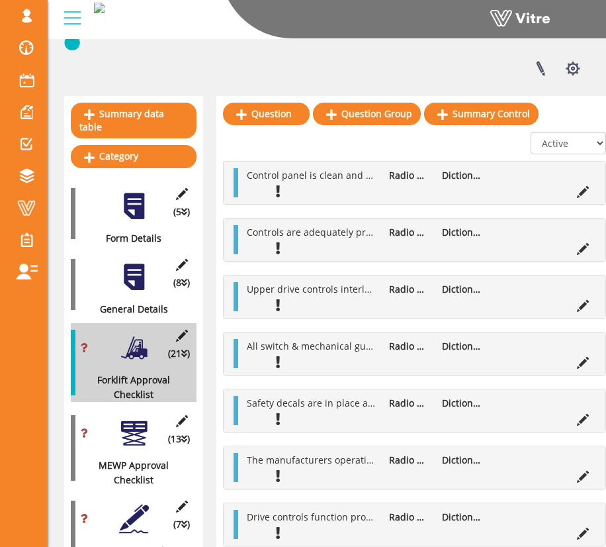
click at [134, 270] on div at bounding box center [134, 277] width 30 height 30
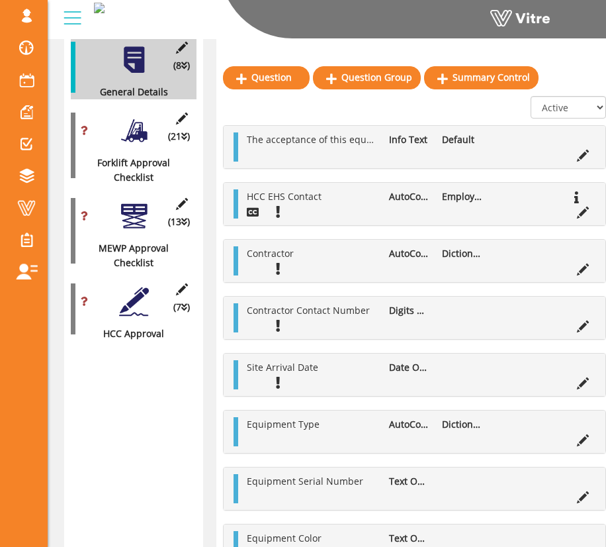
scroll to position [461, 0]
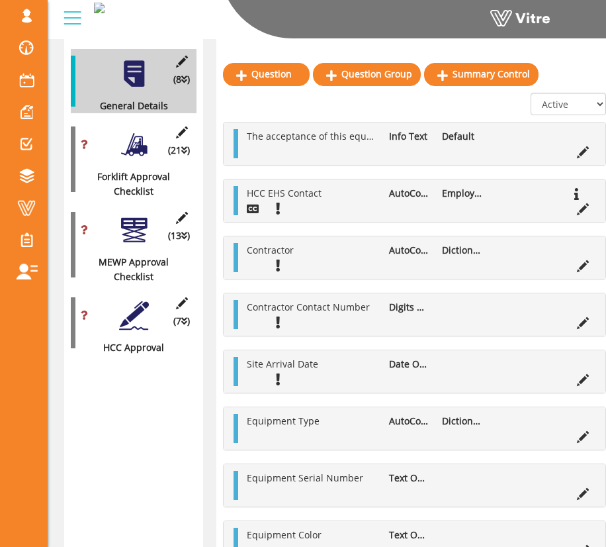
click at [133, 139] on div at bounding box center [134, 145] width 30 height 30
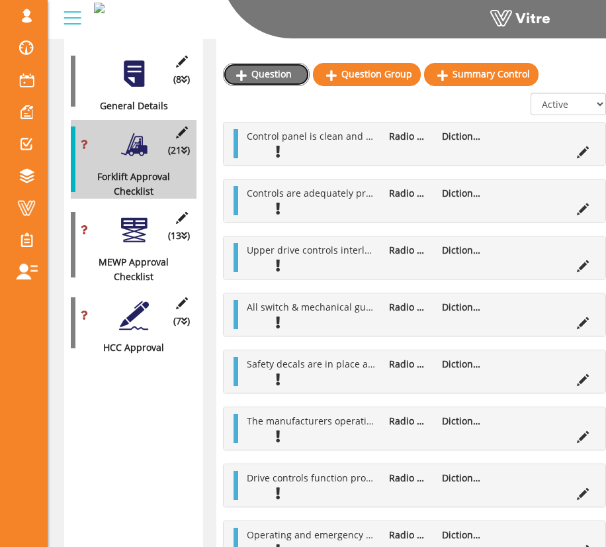
click at [282, 73] on link "Question" at bounding box center [266, 74] width 87 height 23
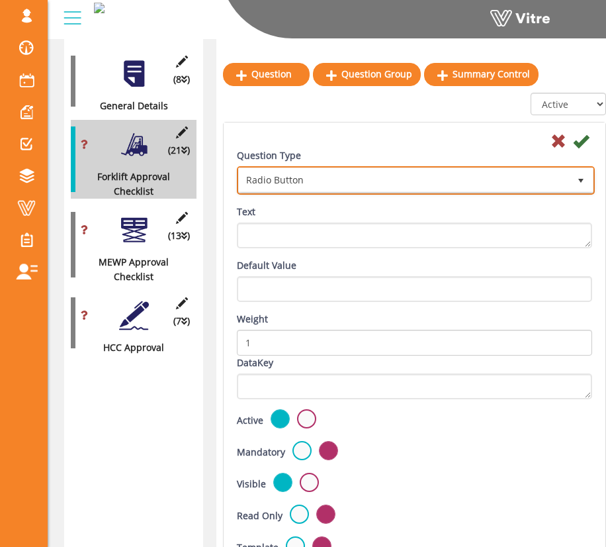
click at [340, 182] on span "Radio Button" at bounding box center [404, 180] width 330 height 24
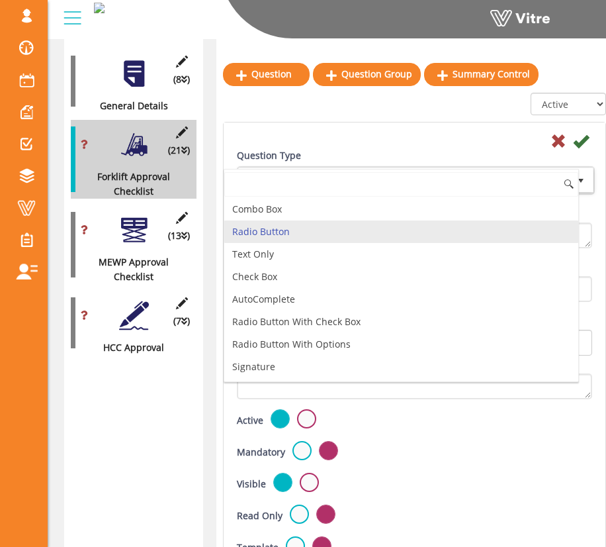
click at [345, 184] on input at bounding box center [401, 184] width 354 height 25
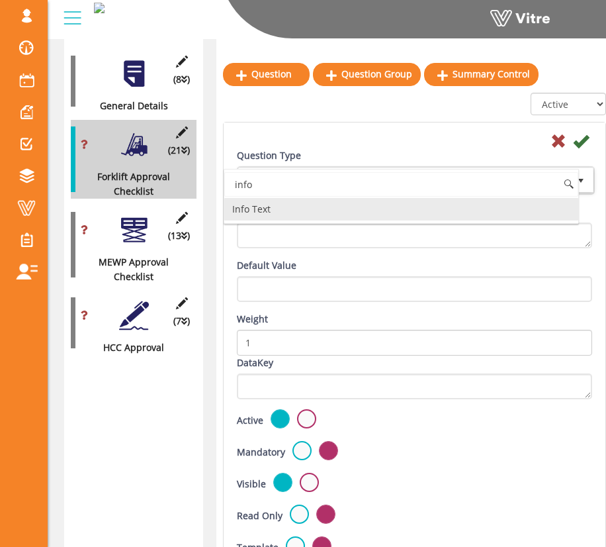
click at [321, 205] on li "Info Text" at bounding box center [401, 209] width 354 height 23
type input "info"
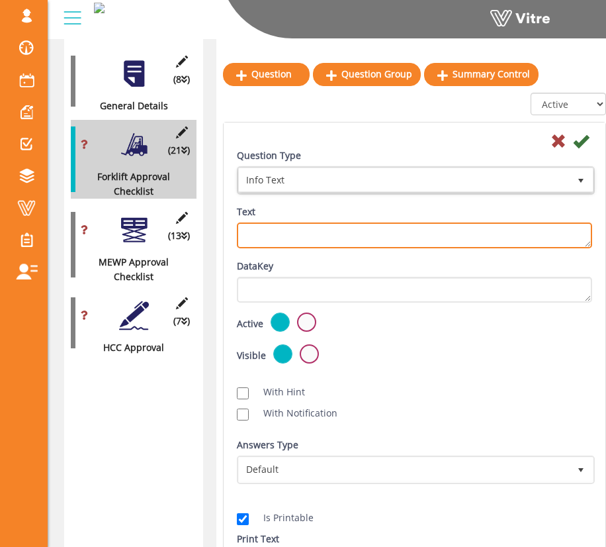
click at [330, 234] on textarea "Text" at bounding box center [414, 235] width 355 height 26
click at [310, 234] on textarea "When a forklist is initially brought" at bounding box center [414, 235] width 355 height 26
click at [422, 233] on textarea "When a forklift is initially brought" at bounding box center [414, 235] width 355 height 26
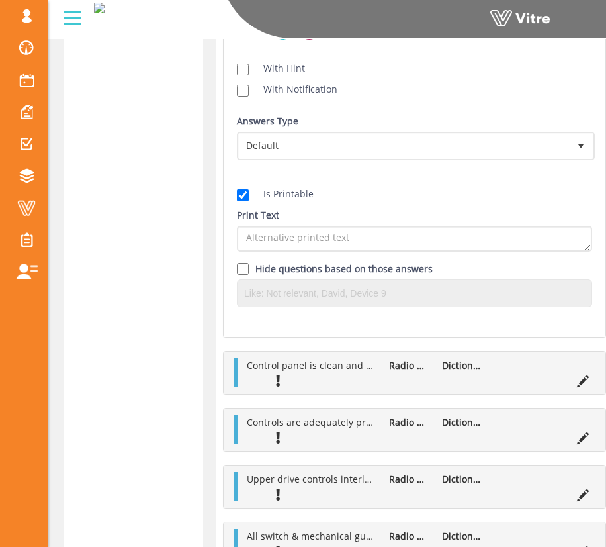
scroll to position [335, 0]
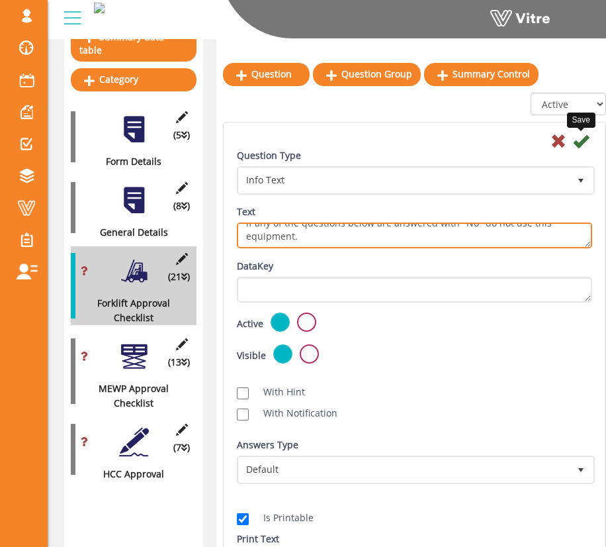
type textarea "When a forklift is initially brought on site contact your GC for final approval…"
click at [578, 142] on icon at bounding box center [581, 141] width 16 height 16
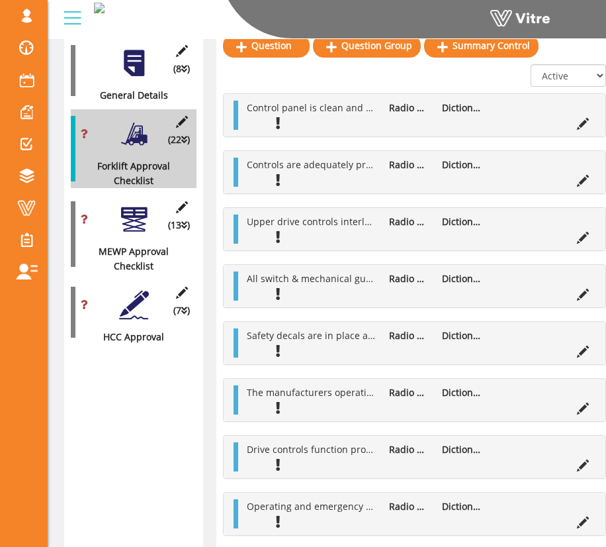
scroll to position [443, 0]
